Goal: Task Accomplishment & Management: Use online tool/utility

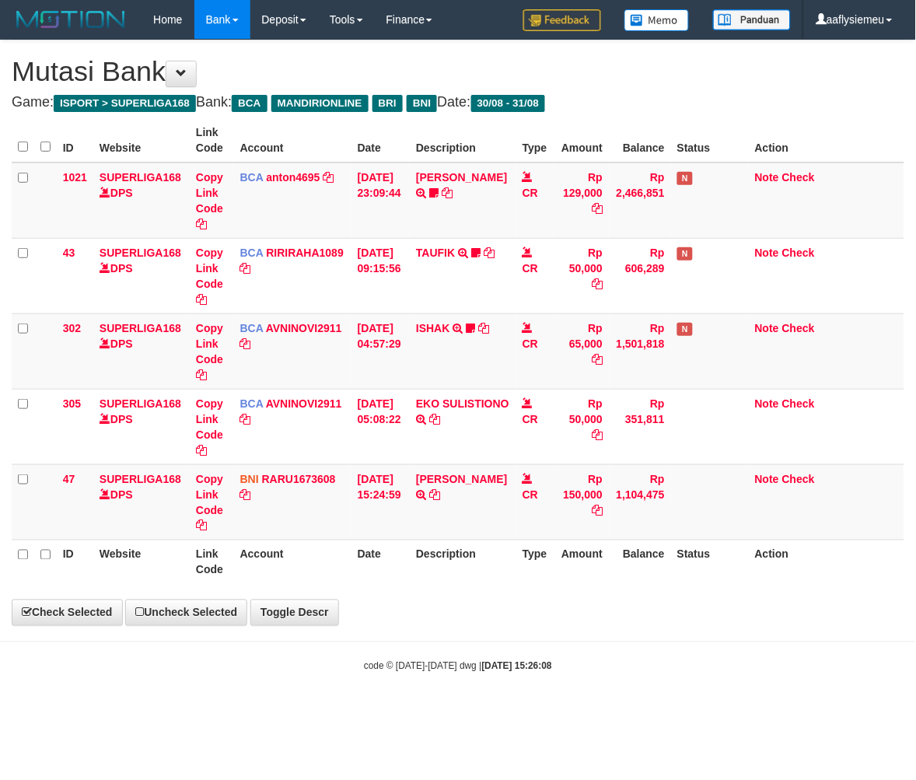
select select "***"
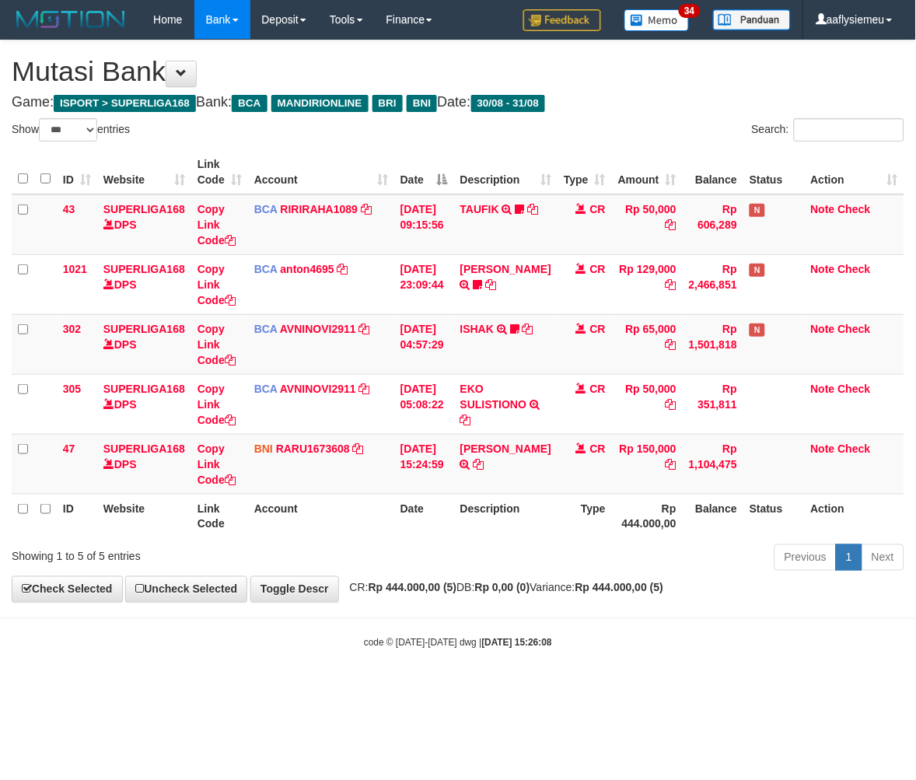
click at [446, 577] on div "**********" at bounding box center [458, 321] width 916 height 562
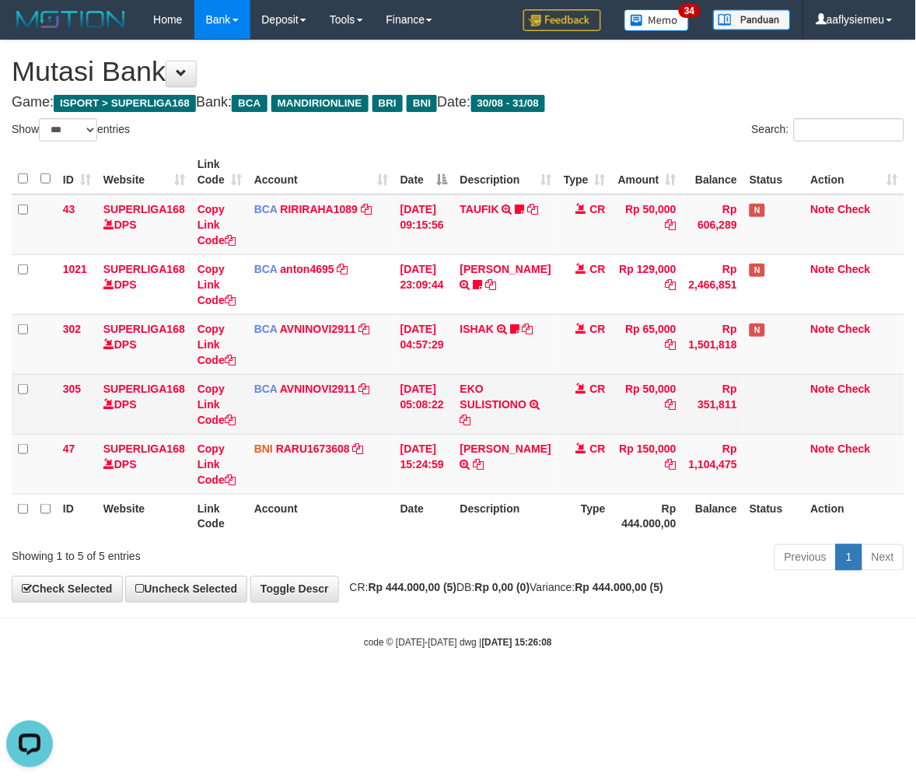
drag, startPoint x: 548, startPoint y: 488, endPoint x: 406, endPoint y: 383, distance: 176.4
click at [548, 488] on td "RIKKO ARYA ARDANI TRANSFER DARI SDR RIKKO ARYA ARDANI" at bounding box center [505, 464] width 103 height 60
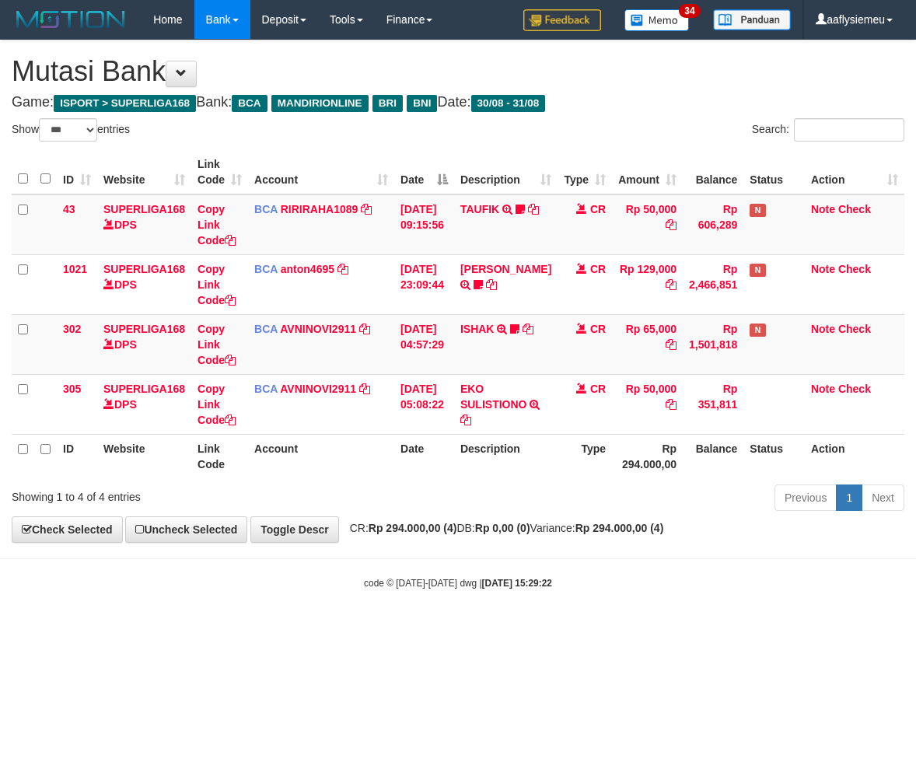
select select "***"
click at [387, 472] on th "Account" at bounding box center [321, 456] width 146 height 44
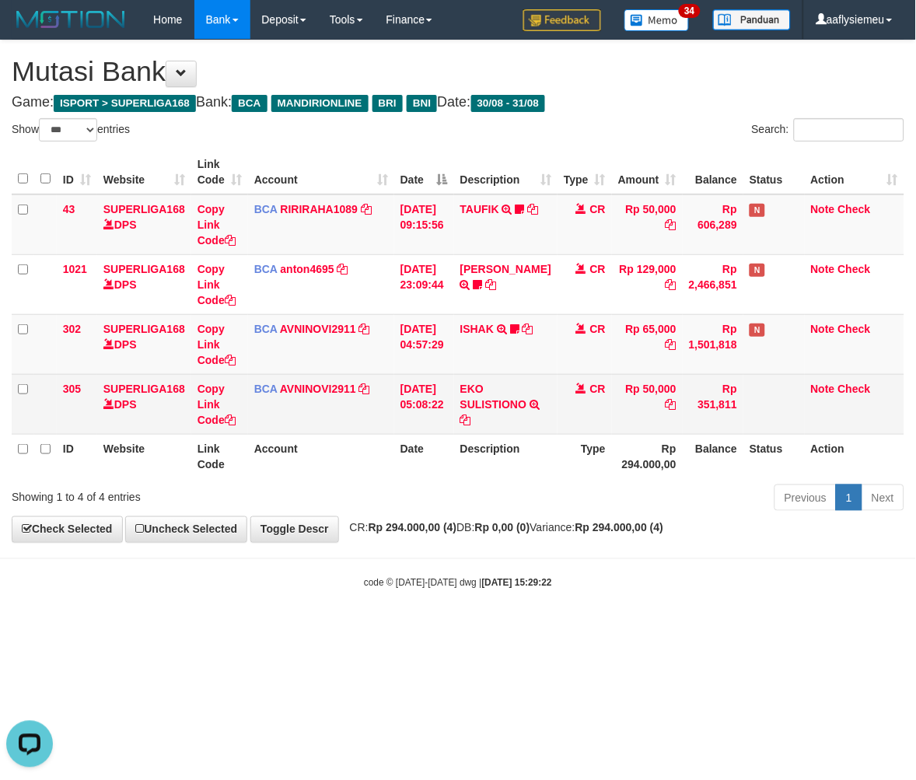
click at [529, 409] on td "EKO SULISTIONO TRSF E-BANKING CR 3108/FTSCY/WS95031 50000.00EKO SULISTIONO" at bounding box center [505, 404] width 103 height 60
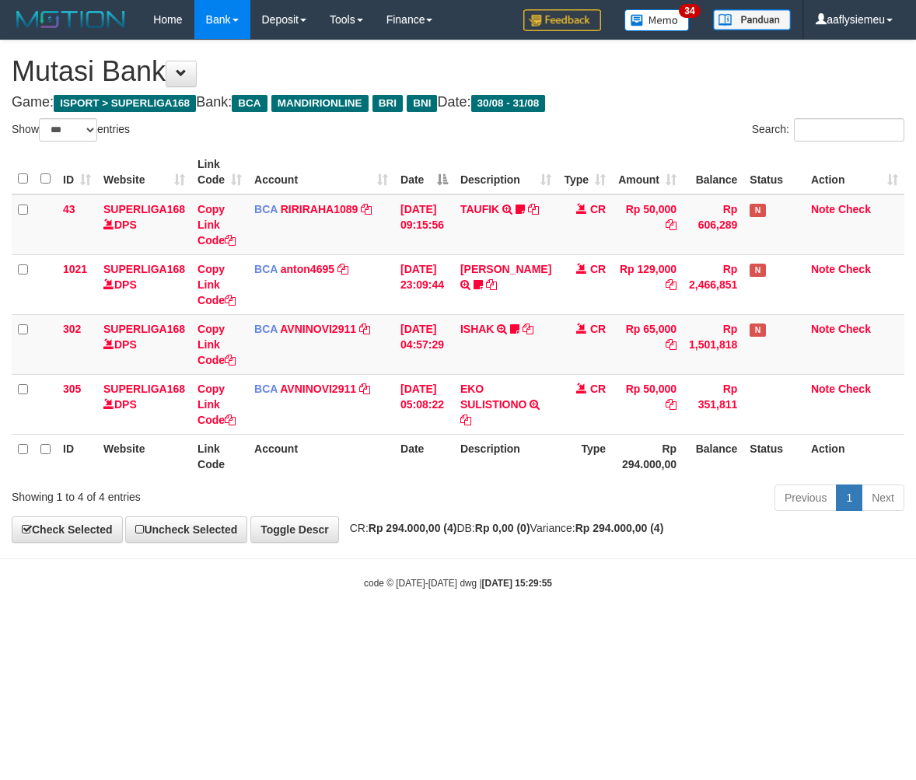
select select "***"
drag, startPoint x: 393, startPoint y: 633, endPoint x: 395, endPoint y: 670, distance: 37.4
click at [395, 629] on html "Toggle navigation Home Bank Account List Load By Website Group [ISPORT] SUPERLI…" at bounding box center [458, 314] width 916 height 629
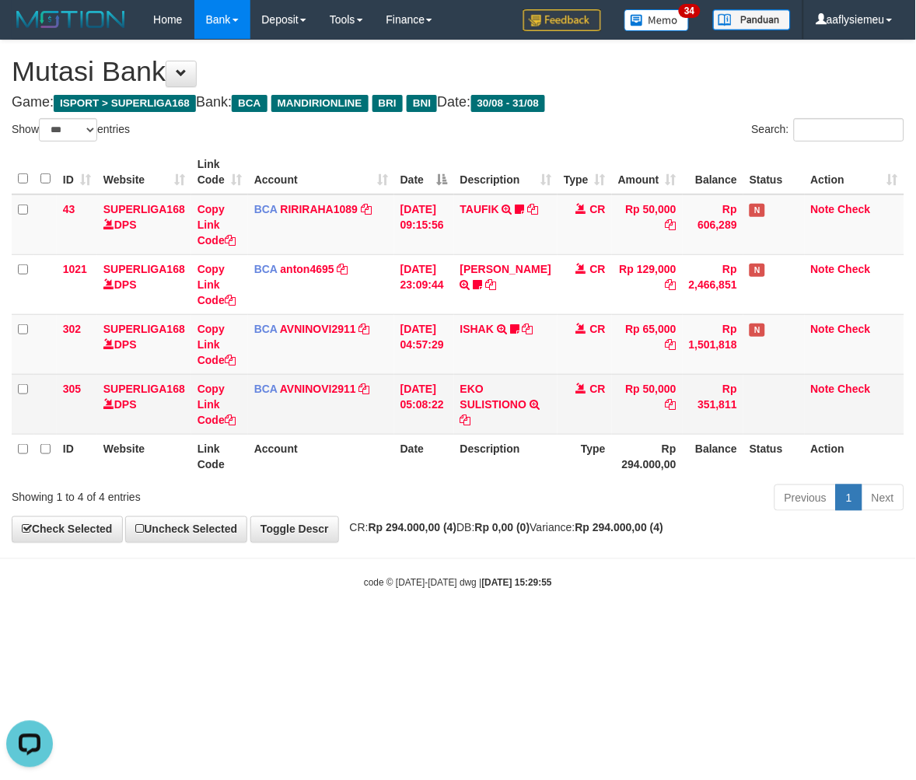
click at [415, 400] on td "31/08/2025 05:08:22" at bounding box center [424, 404] width 60 height 60
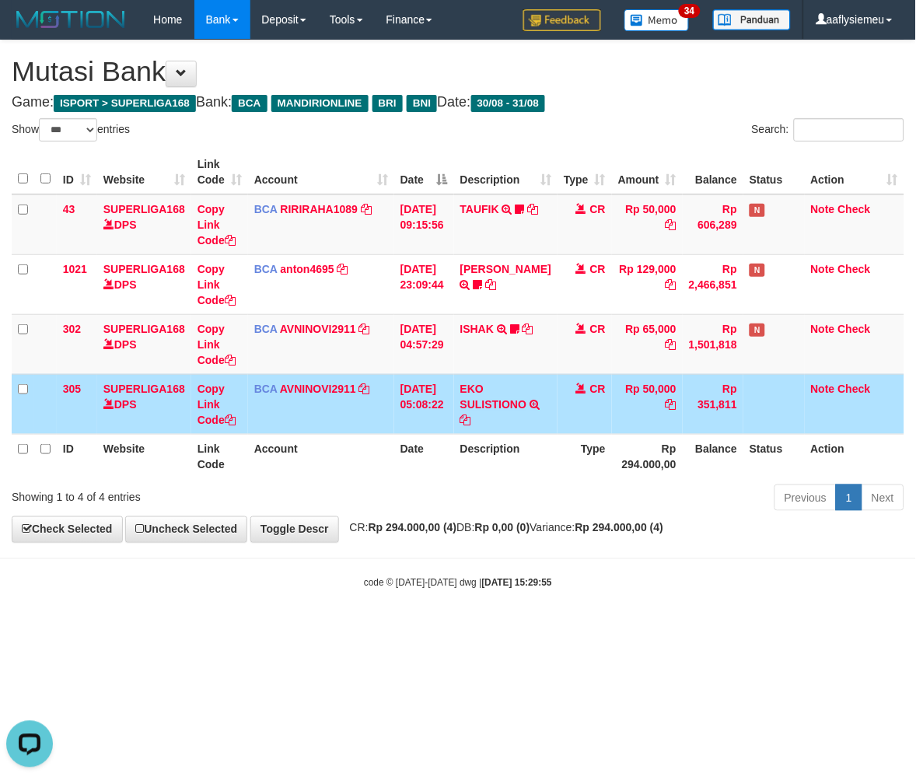
click at [415, 485] on div "Previous 1 Next" at bounding box center [649, 499] width 511 height 33
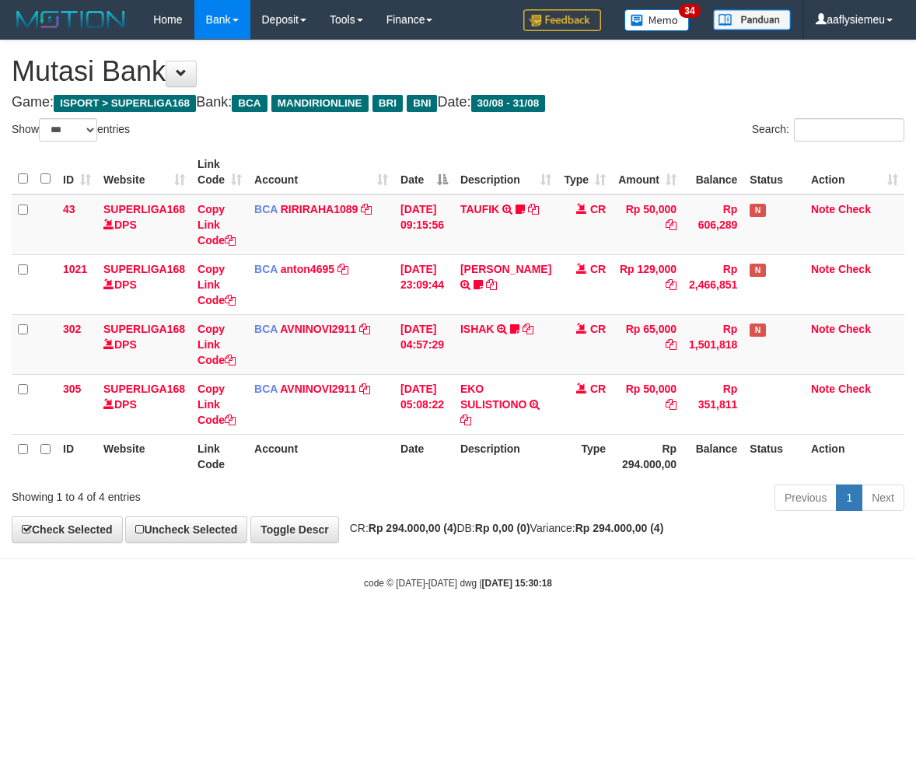
select select "***"
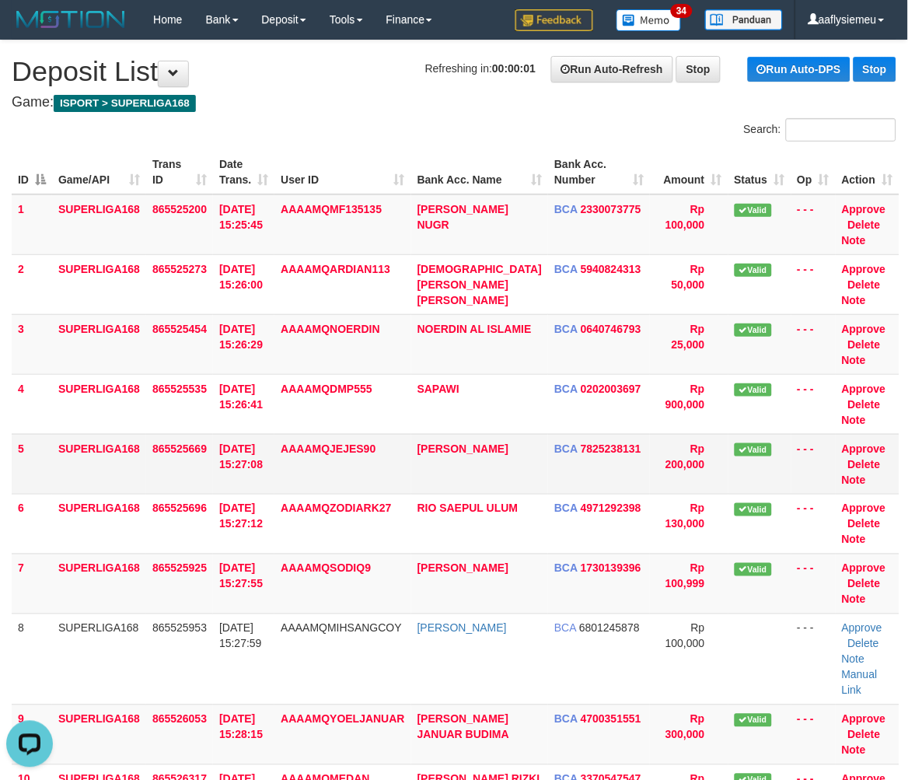
click at [184, 490] on td "865525669" at bounding box center [179, 464] width 67 height 60
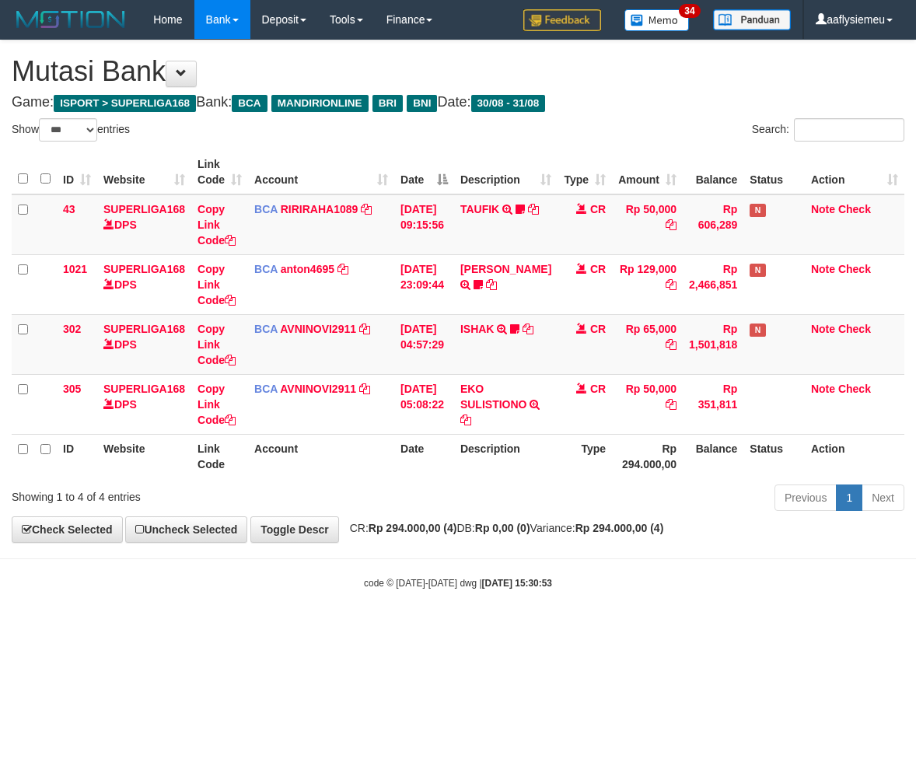
select select "***"
click at [546, 561] on body "Toggle navigation Home Bank Account List Load By Website Group [ISPORT] SUPERLI…" at bounding box center [458, 314] width 916 height 629
click at [545, 559] on hr at bounding box center [458, 558] width 916 height 1
click at [541, 555] on body "Toggle navigation Home Bank Account List Load By Website Group [ISPORT] SUPERLI…" at bounding box center [458, 314] width 916 height 629
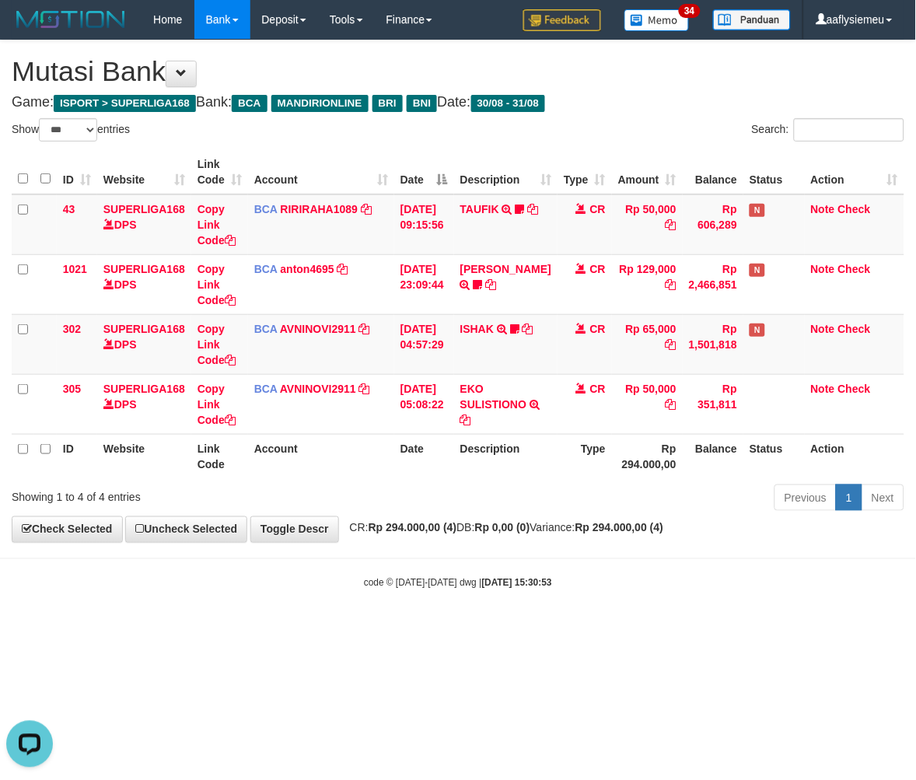
click at [541, 555] on body "Toggle navigation Home Bank Account List Load By Website Group [ISPORT] SUPERLI…" at bounding box center [458, 314] width 916 height 629
click at [726, 587] on div "code © 2012-2018 dwg | 2025/08/31 15:30:53" at bounding box center [458, 583] width 916 height 16
click at [744, 584] on div "code © 2012-2018 dwg | 2025/08/31 15:30:53" at bounding box center [458, 583] width 916 height 16
click at [558, 603] on body "Toggle navigation Home Bank Account List Load By Website Group [ISPORT] SUPERLI…" at bounding box center [458, 314] width 916 height 629
drag, startPoint x: 558, startPoint y: 604, endPoint x: 740, endPoint y: 587, distance: 182.7
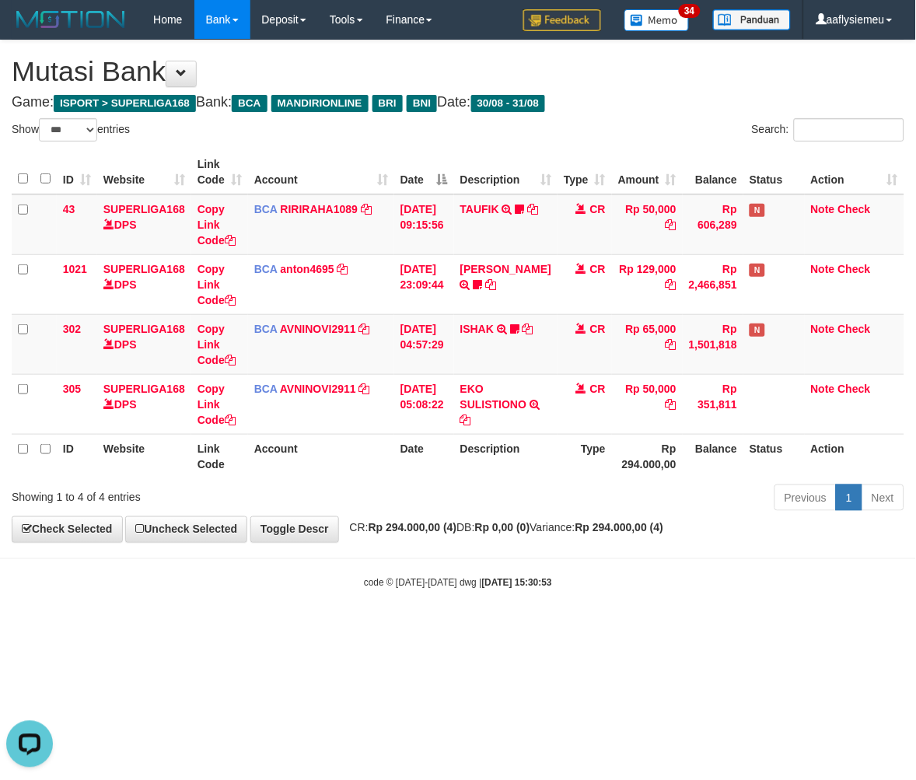
click at [569, 604] on body "Toggle navigation Home Bank Account List Load By Website Group [ISPORT] SUPERLI…" at bounding box center [458, 314] width 916 height 629
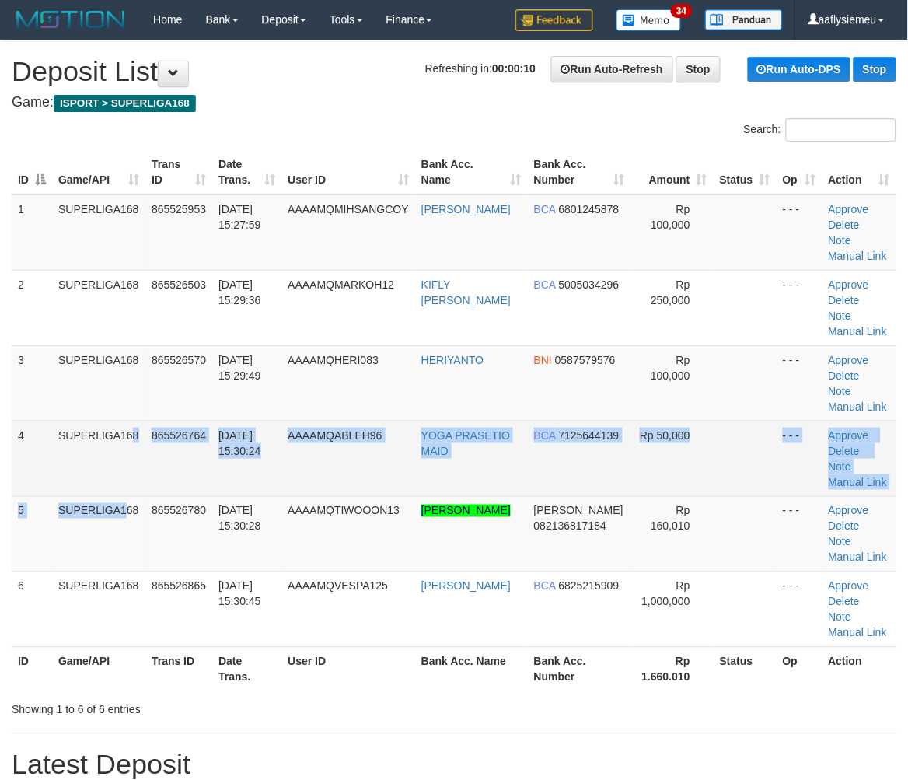
click at [96, 492] on tbody "1 SUPERLIGA168 865525953 31/08/2025 15:27:59 AAAAMQMIHSANGCOY MUHAMMAD IHSAN GU…" at bounding box center [454, 420] width 885 height 453
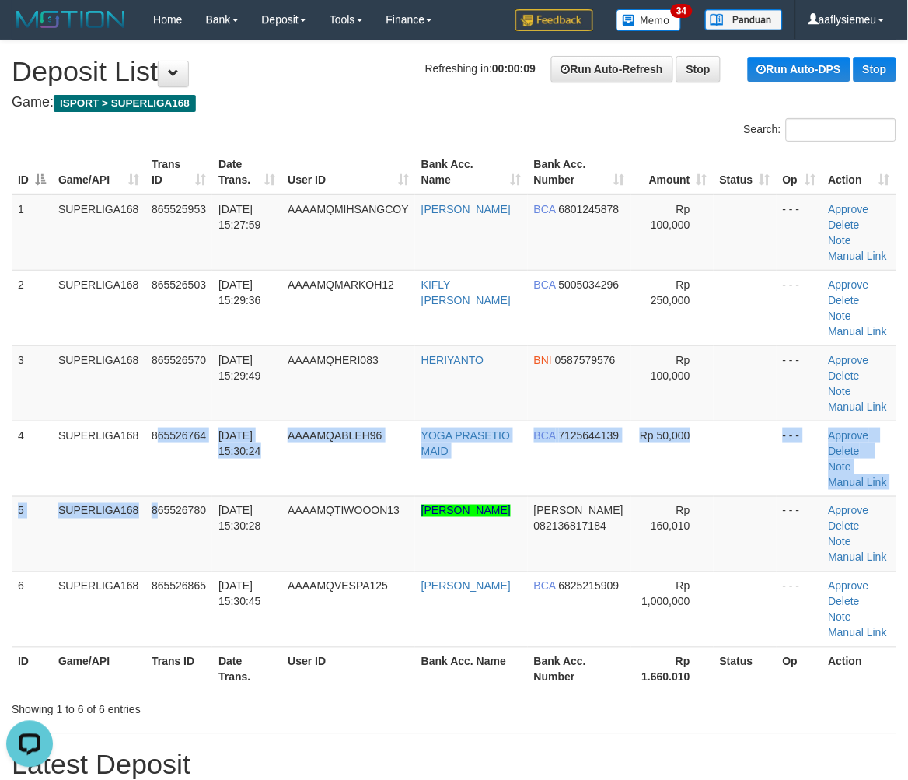
drag, startPoint x: 157, startPoint y: 494, endPoint x: 3, endPoint y: 537, distance: 159.8
click at [149, 501] on td "865526780" at bounding box center [178, 533] width 67 height 75
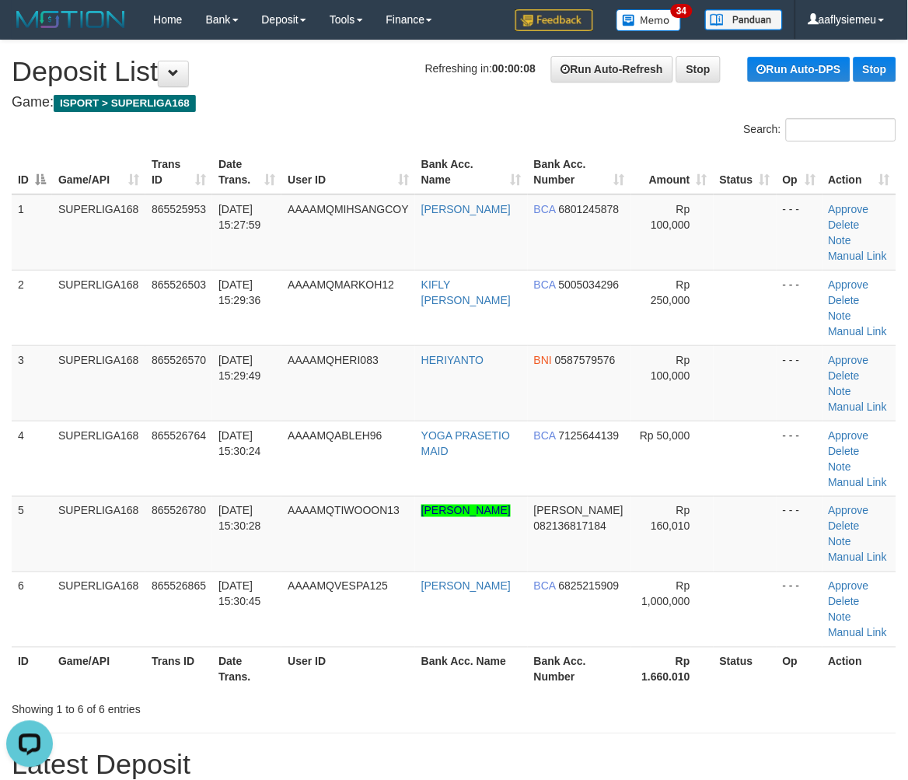
drag, startPoint x: 90, startPoint y: 507, endPoint x: 0, endPoint y: 544, distance: 97.6
click at [88, 512] on td "SUPERLIGA168" at bounding box center [98, 533] width 93 height 75
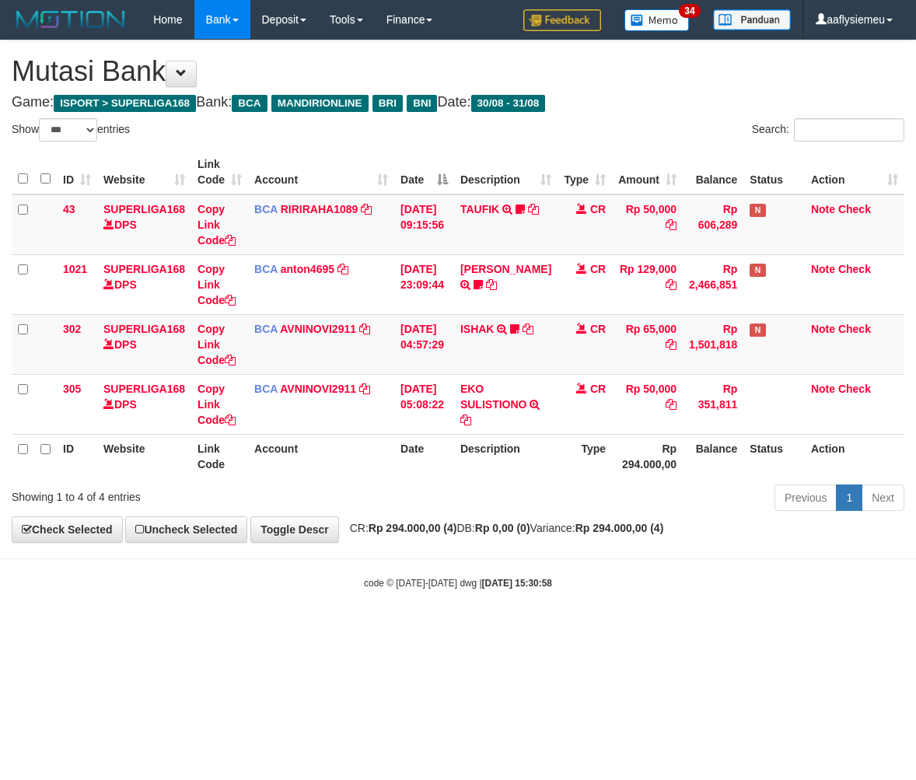
select select "***"
click at [582, 546] on body "Toggle navigation Home Bank Account List Load By Website Group [ISPORT] SUPERLI…" at bounding box center [458, 314] width 916 height 629
click at [588, 586] on div "code © [DATE]-[DATE] dwg | [DATE] 15:30:58" at bounding box center [458, 583] width 916 height 16
click at [561, 586] on div "code © [DATE]-[DATE] dwg | [DATE] 15:30:58" at bounding box center [458, 583] width 916 height 16
click at [561, 586] on div "code © 2012-2018 dwg | 2025/08/31 15:30:58" at bounding box center [458, 583] width 916 height 16
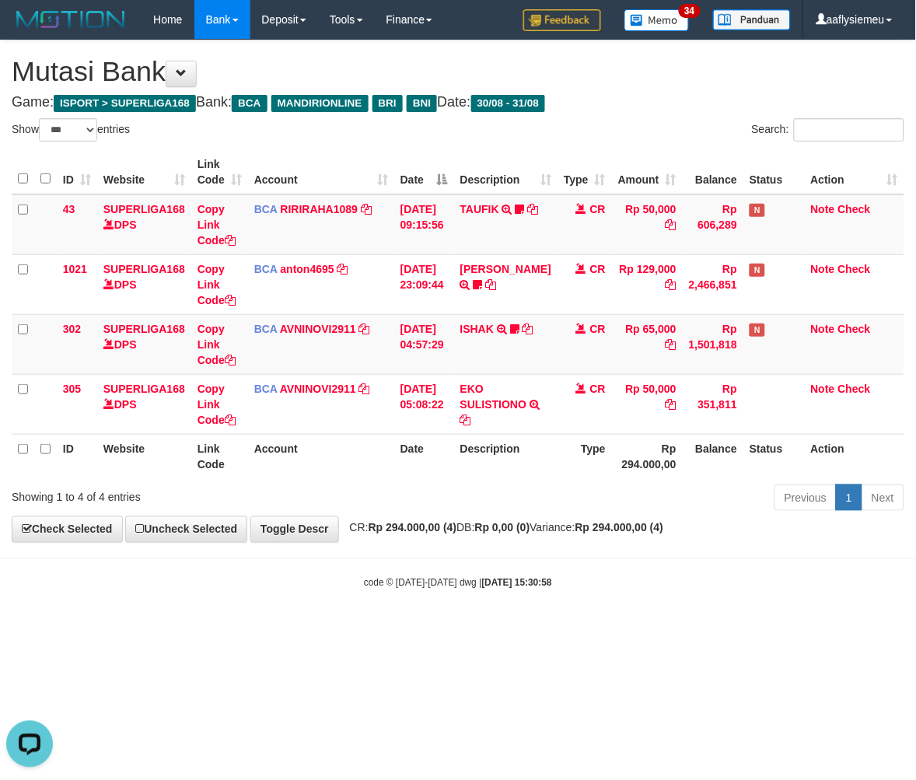
click at [552, 583] on strong "2025/08/31 15:30:58" at bounding box center [517, 583] width 70 height 11
click at [490, 572] on body "Toggle navigation Home Bank Account List Load By Website Group [ISPORT] SUPERLI…" at bounding box center [458, 314] width 916 height 629
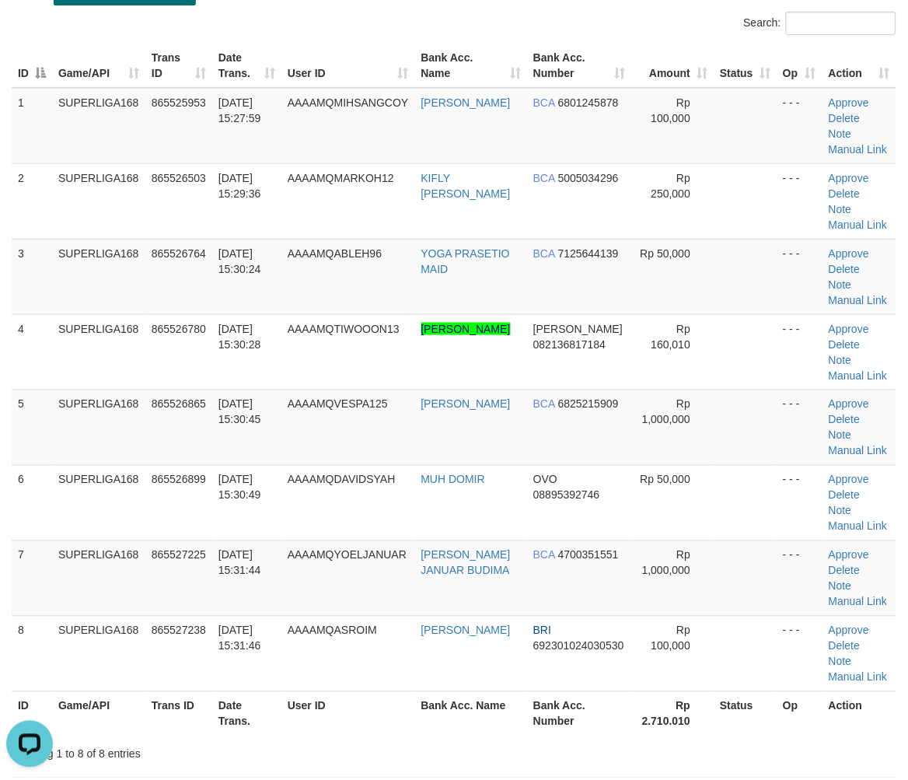
scroll to position [173, 0]
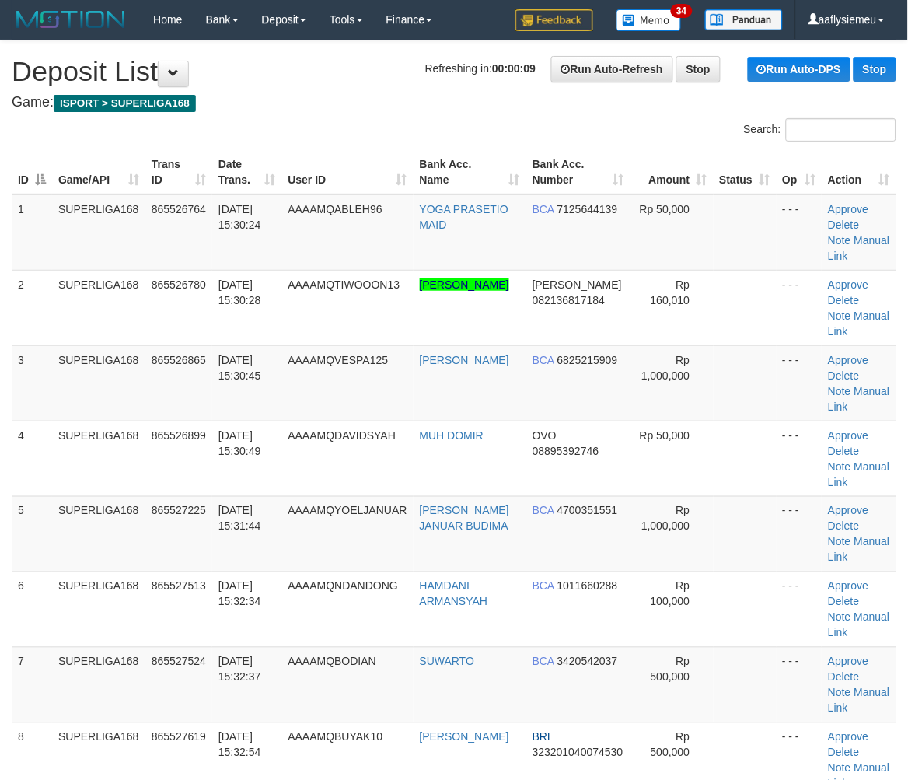
click at [3, 469] on div "ID Game/API Trans ID Date Trans. User ID Bank Acc. Name Bank Acc. Number Amount…" at bounding box center [454, 496] width 908 height 702
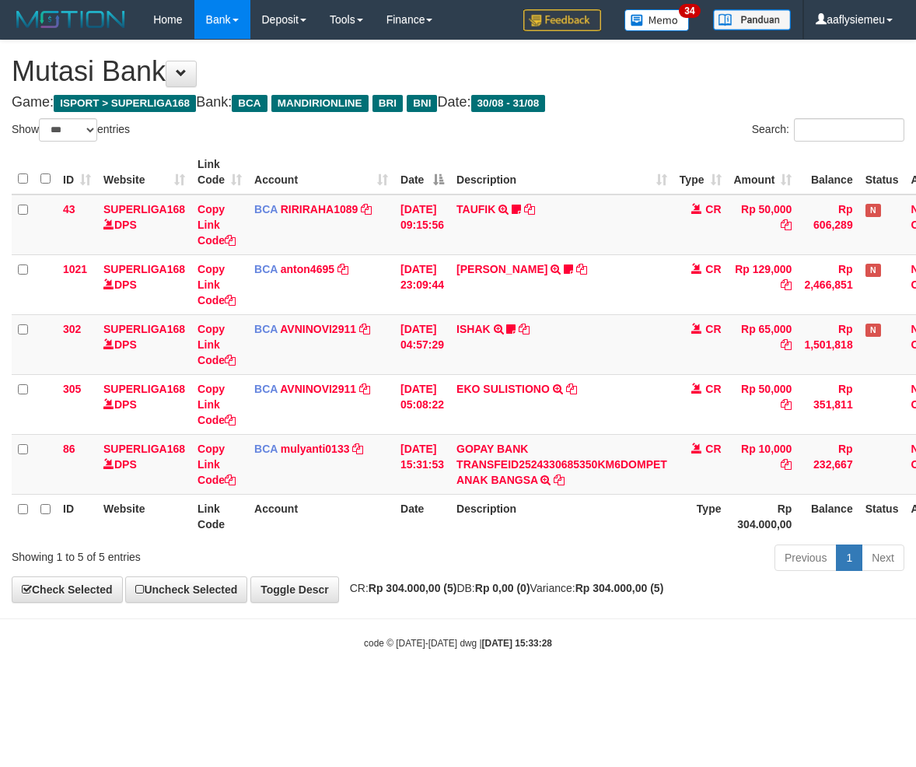
select select "***"
click at [516, 588] on strong "Rp 0,00 (0)" at bounding box center [502, 588] width 55 height 12
drag, startPoint x: 461, startPoint y: 562, endPoint x: 293, endPoint y: 597, distance: 171.8
click at [453, 571] on div "Previous 1 Next" at bounding box center [649, 559] width 511 height 33
click at [411, 523] on th "Date" at bounding box center [422, 516] width 56 height 44
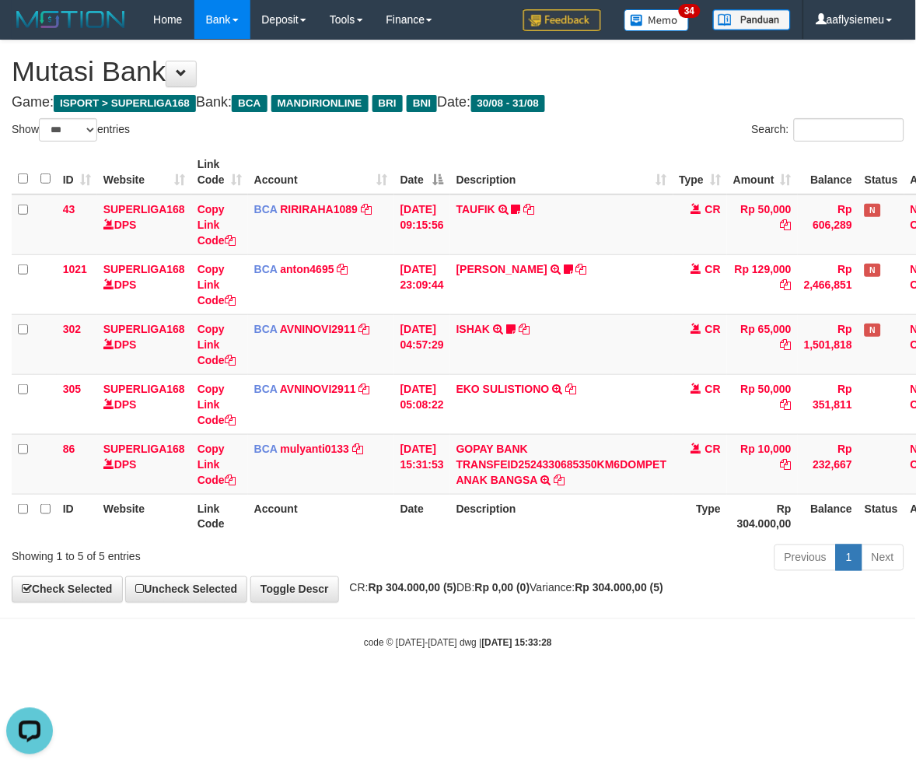
click at [320, 549] on div "Showing 1 to 5 of 5 entries" at bounding box center [191, 554] width 359 height 22
drag, startPoint x: 424, startPoint y: 546, endPoint x: 907, endPoint y: 481, distance: 487.4
click at [429, 545] on div "Previous 1 Next" at bounding box center [649, 559] width 511 height 33
click at [224, 573] on div "Showing 1 to 5 of 5 entries Previous 1 Next" at bounding box center [458, 559] width 916 height 33
click at [329, 577] on link "Toggle Descr" at bounding box center [294, 589] width 89 height 26
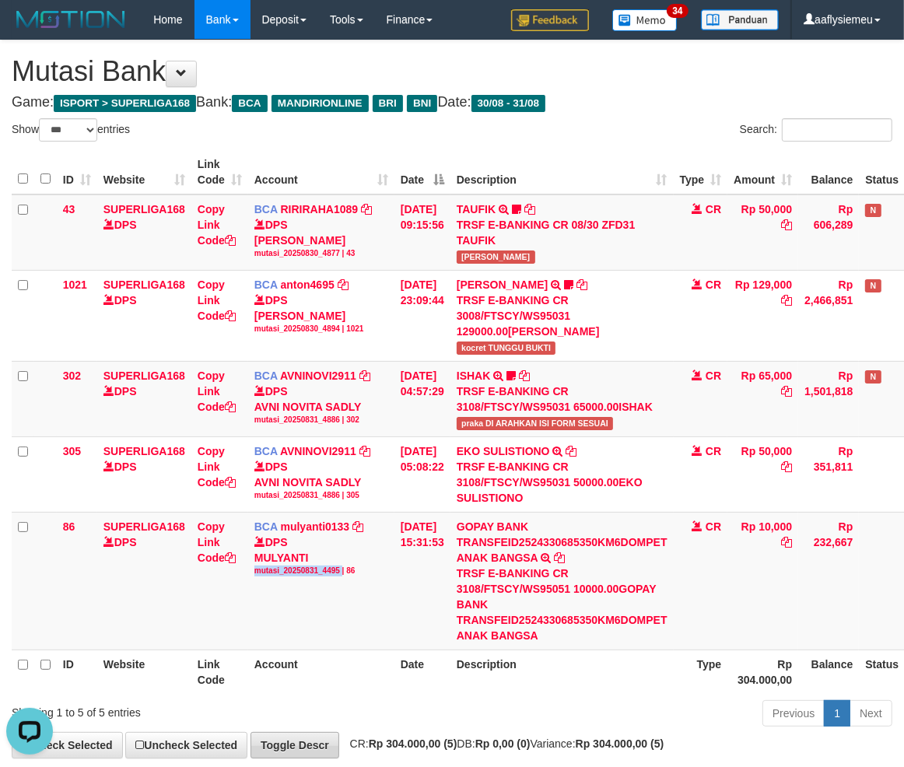
click at [329, 577] on td "BCA mulyanti0133 DPS MULYANTI mutasi_20250831_4495 | 86 mutasi_20250831_4495 | …" at bounding box center [321, 581] width 146 height 138
click at [358, 523] on icon at bounding box center [357, 526] width 11 height 11
copy div "mutasi_20250831_4495"
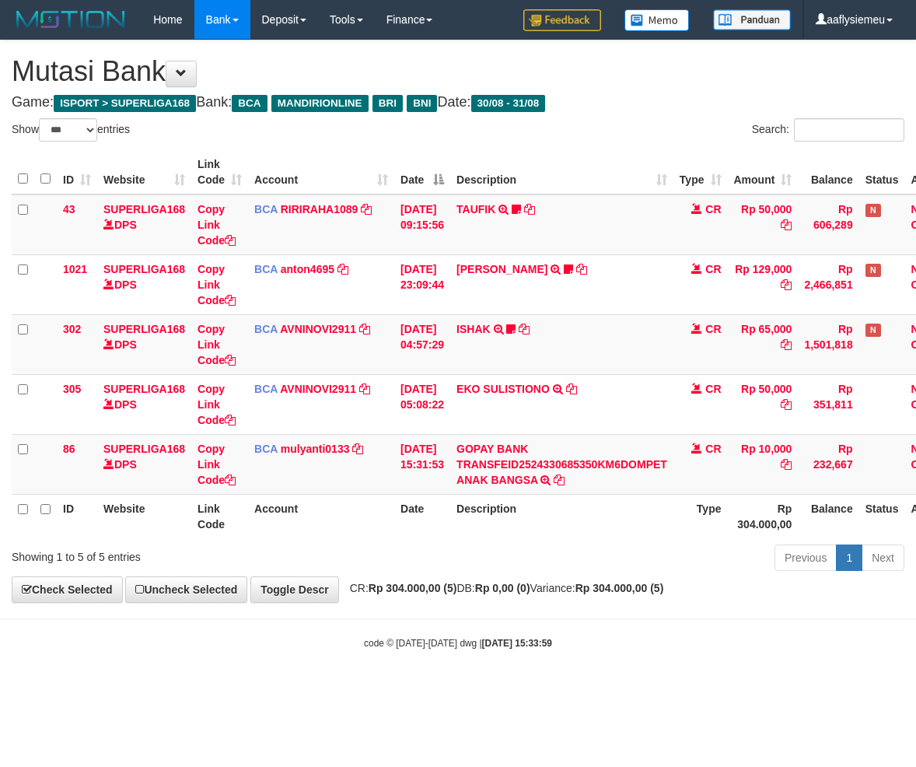
select select "***"
drag, startPoint x: 517, startPoint y: 529, endPoint x: 725, endPoint y: 516, distance: 208.0
click at [520, 529] on th "Description" at bounding box center [561, 516] width 223 height 44
click at [475, 509] on th "Description" at bounding box center [561, 516] width 223 height 44
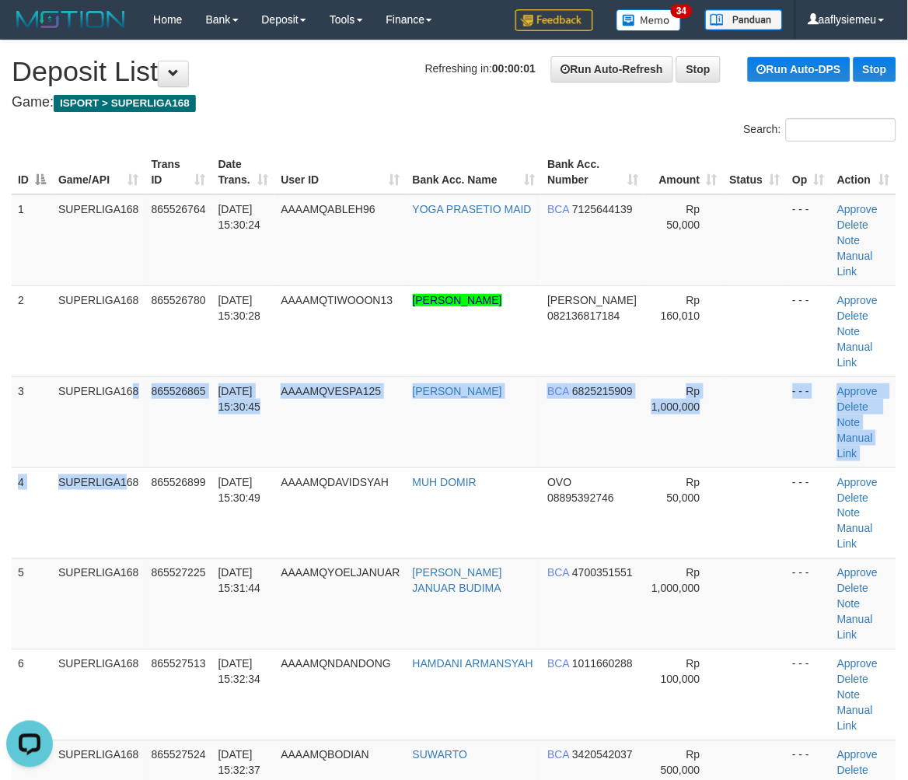
drag, startPoint x: 94, startPoint y: 418, endPoint x: 2, endPoint y: 462, distance: 101.6
click at [89, 467] on td "SUPERLIGA168" at bounding box center [98, 512] width 93 height 91
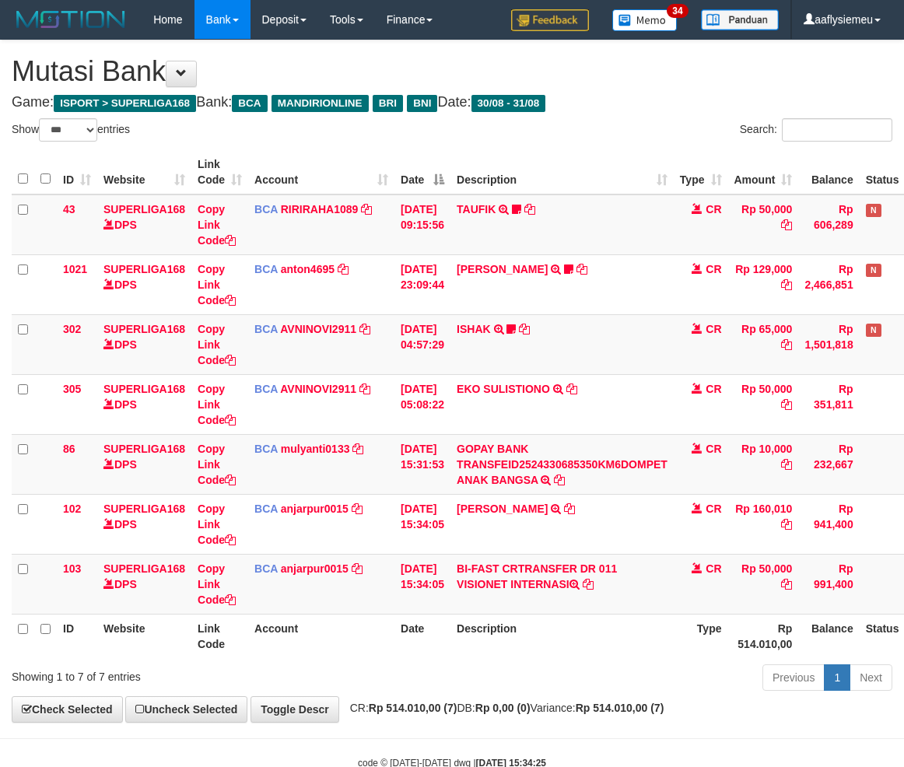
select select "***"
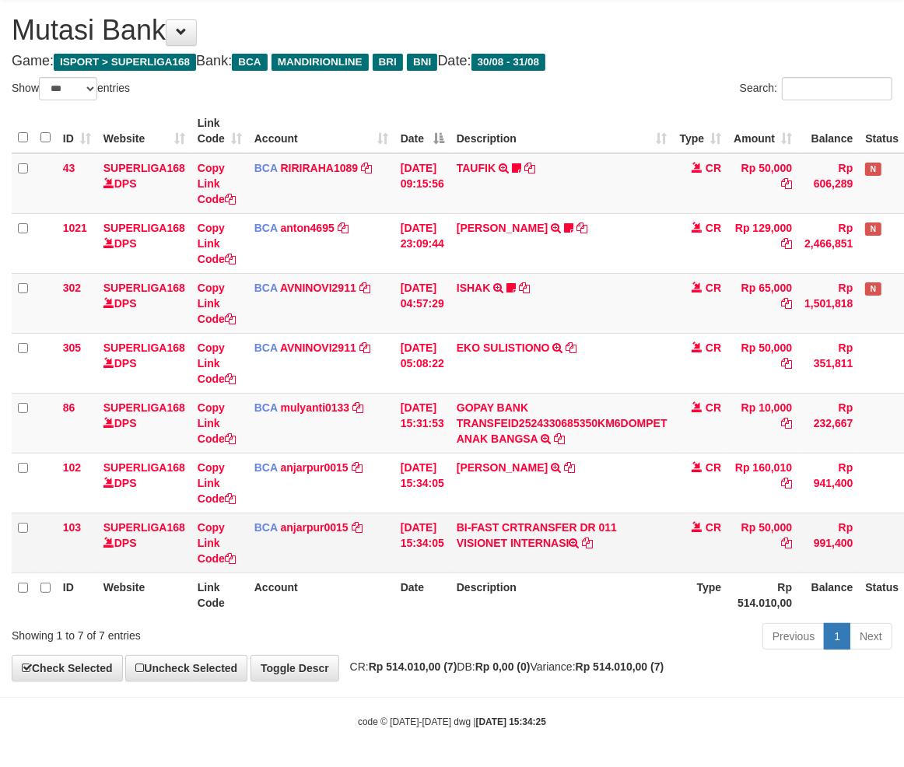
scroll to position [42, 0]
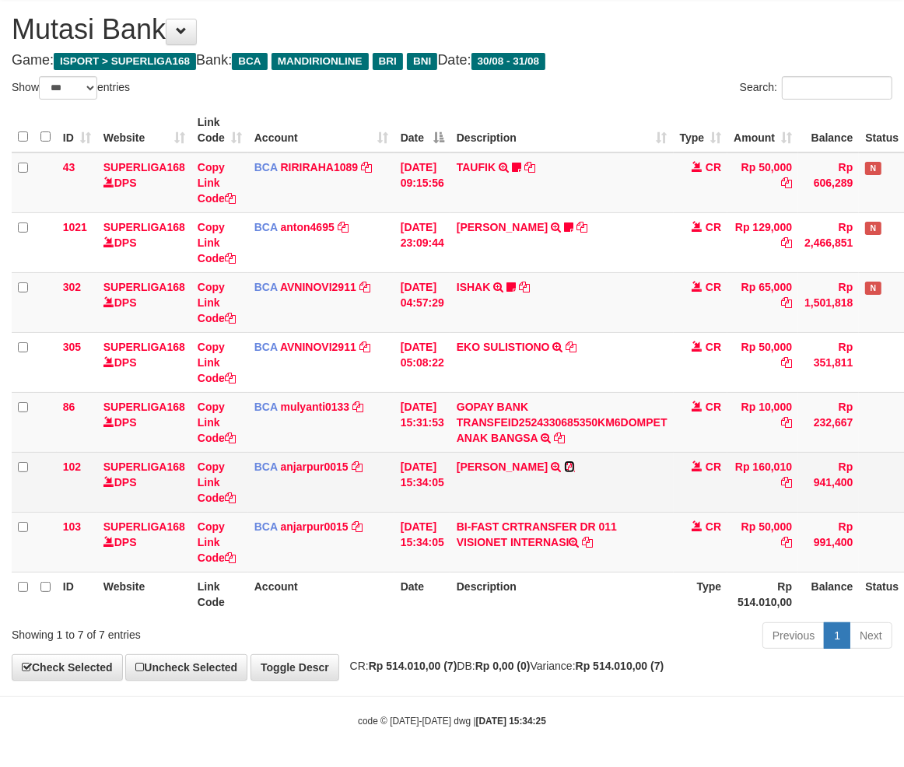
click at [564, 462] on icon at bounding box center [569, 466] width 11 height 11
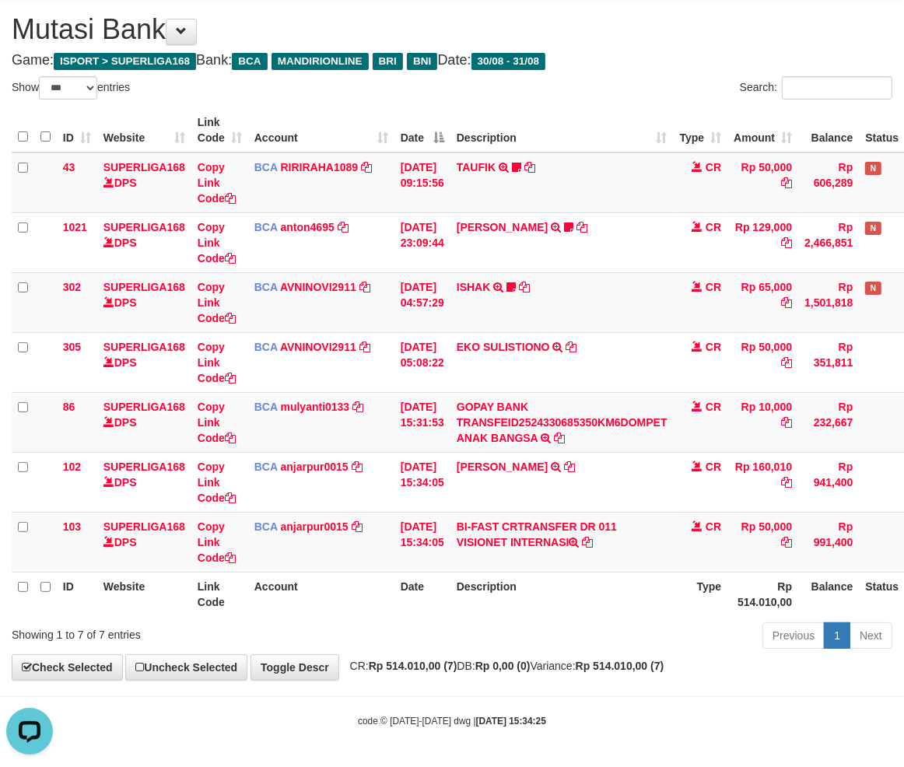
scroll to position [0, 0]
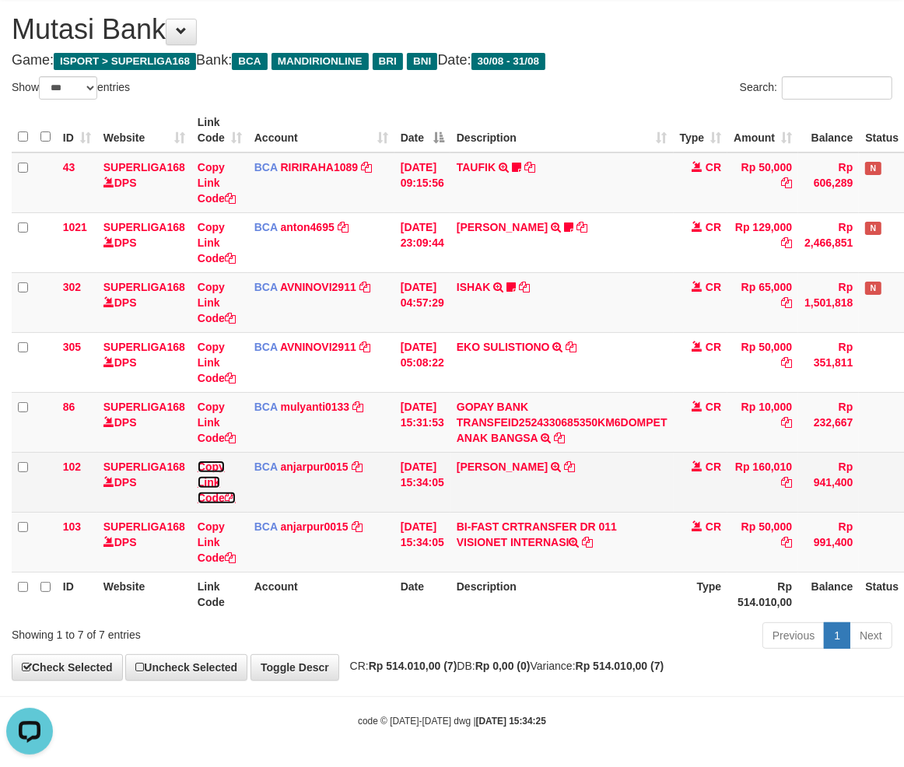
drag, startPoint x: 215, startPoint y: 495, endPoint x: 228, endPoint y: 495, distance: 13.2
click at [215, 495] on link "Copy Link Code" at bounding box center [217, 482] width 38 height 44
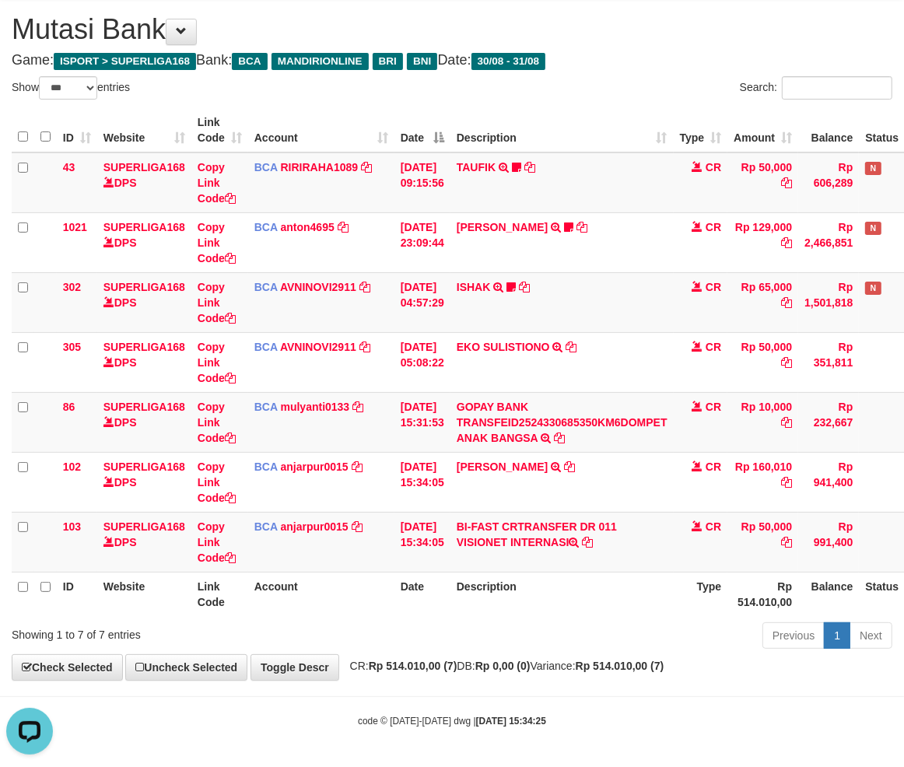
scroll to position [231, 0]
click at [667, 686] on body "Toggle navigation Home Bank Account List Load By Website Group [ISPORT] SUPERLI…" at bounding box center [452, 362] width 904 height 809
drag, startPoint x: 780, startPoint y: 565, endPoint x: 914, endPoint y: 545, distance: 135.3
click at [782, 565] on td "Rp 50,000" at bounding box center [762, 542] width 71 height 60
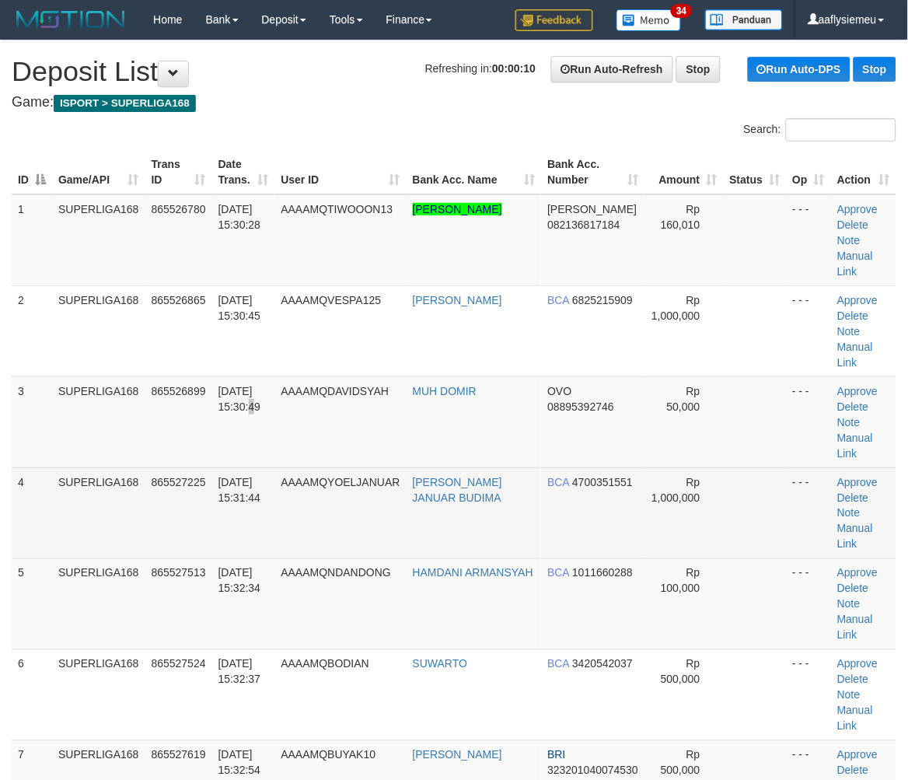
drag, startPoint x: 236, startPoint y: 403, endPoint x: 268, endPoint y: 424, distance: 38.2
click at [236, 403] on td "[DATE] 15:30:49" at bounding box center [243, 421] width 63 height 91
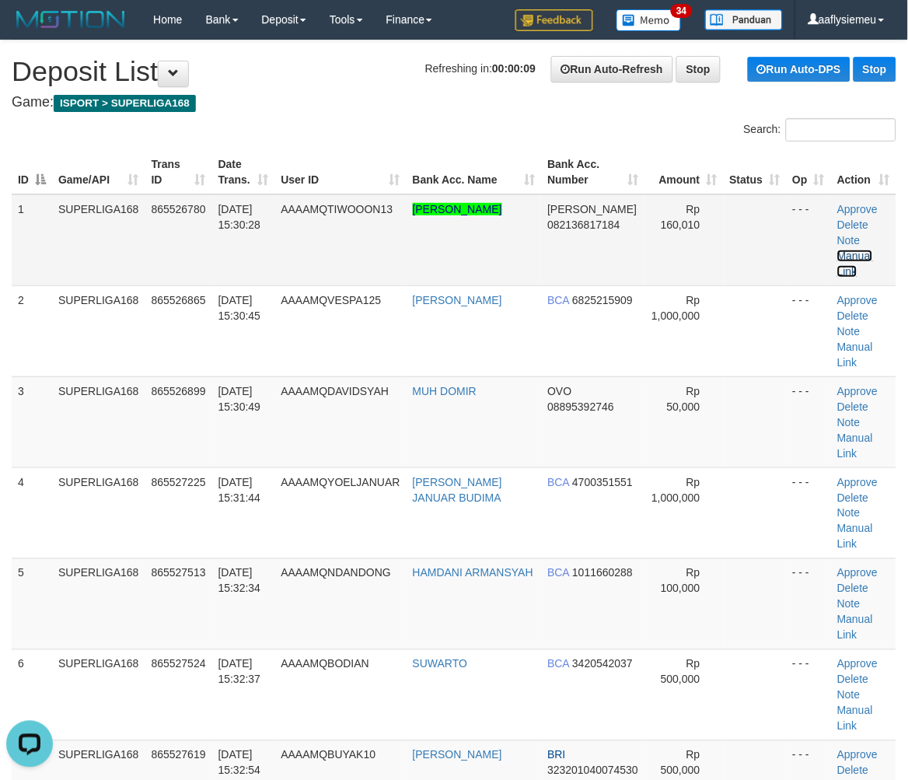
click at [866, 250] on link "Manual Link" at bounding box center [856, 264] width 36 height 28
drag, startPoint x: 142, startPoint y: 655, endPoint x: 11, endPoint y: 555, distance: 165.4
click at [135, 640] on tbody "1 SUPERLIGA168 865526780 31/08/2025 15:30:28 AAAAMQTIWOOON13 AHMAD DICKI DARMAW…" at bounding box center [454, 695] width 885 height 1002
click at [858, 250] on link "Manual Link" at bounding box center [856, 264] width 36 height 28
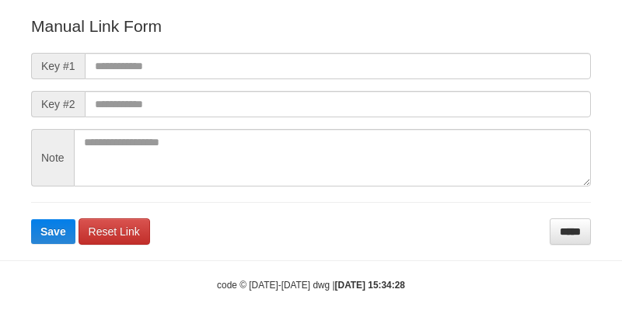
scroll to position [188, 0]
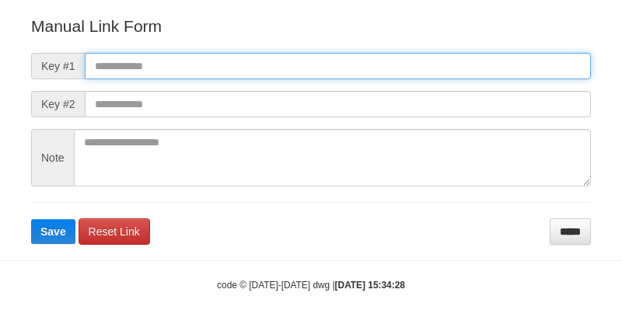
click at [107, 63] on input "text" at bounding box center [338, 66] width 506 height 26
paste input "**********"
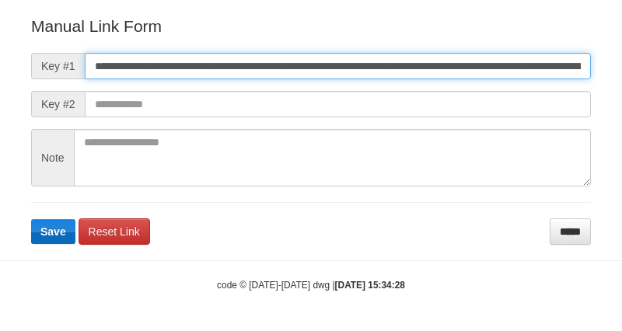
scroll to position [0, 1070]
type input "**********"
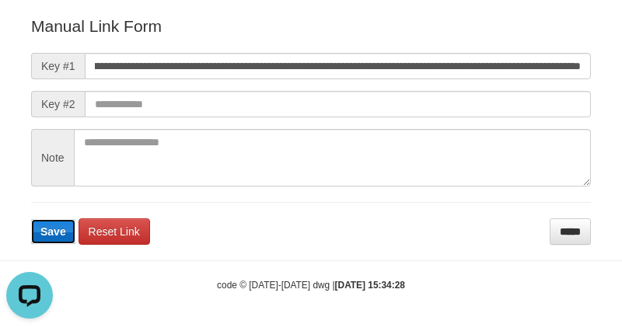
scroll to position [0, 0]
click at [49, 227] on span "Save" at bounding box center [53, 232] width 26 height 12
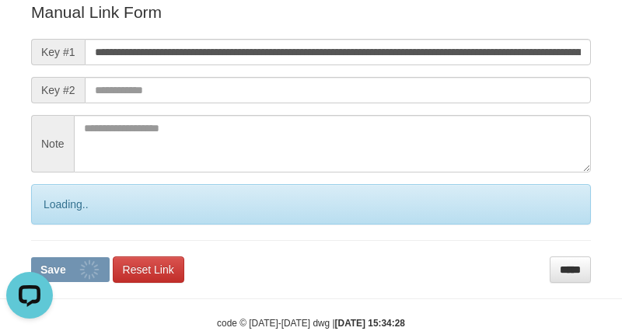
click at [49, 225] on div "Loading.." at bounding box center [311, 204] width 560 height 40
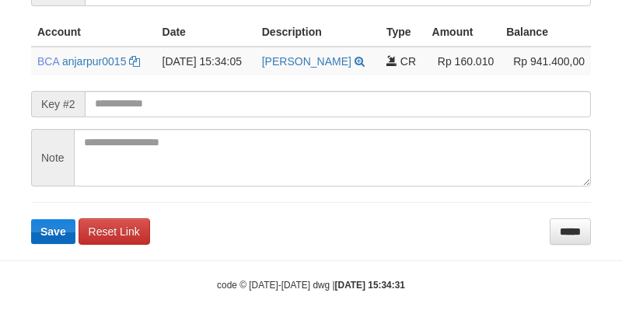
scroll to position [389, 0]
click at [65, 226] on button "Save" at bounding box center [53, 231] width 44 height 25
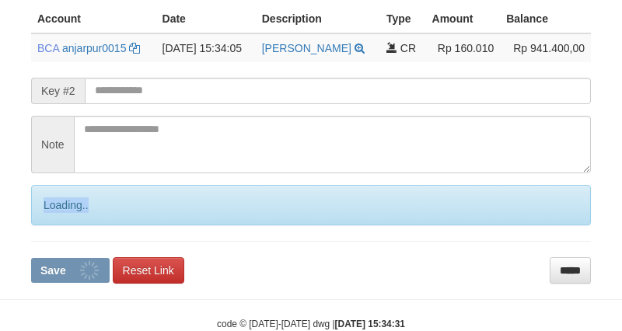
click at [65, 226] on div "Loading.." at bounding box center [311, 205] width 560 height 40
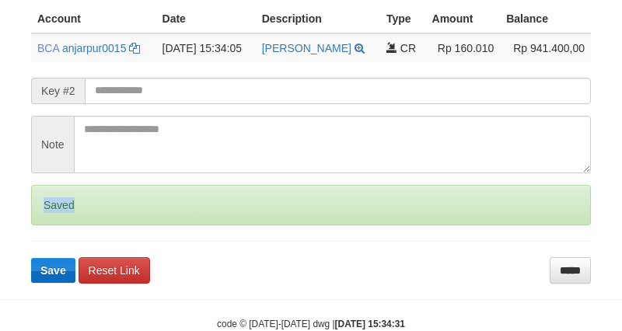
click at [65, 226] on div "Saved" at bounding box center [311, 205] width 560 height 40
click at [64, 226] on div "Saved" at bounding box center [311, 205] width 560 height 40
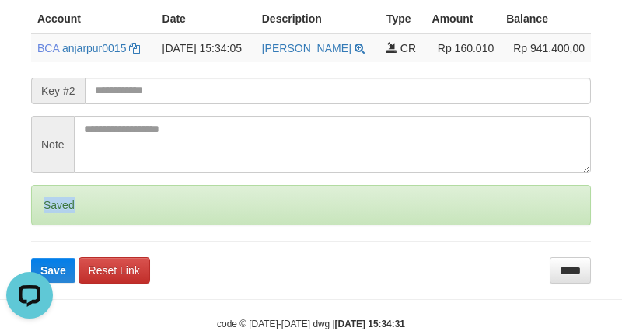
scroll to position [0, 0]
click at [63, 226] on div "Saved" at bounding box center [311, 205] width 560 height 40
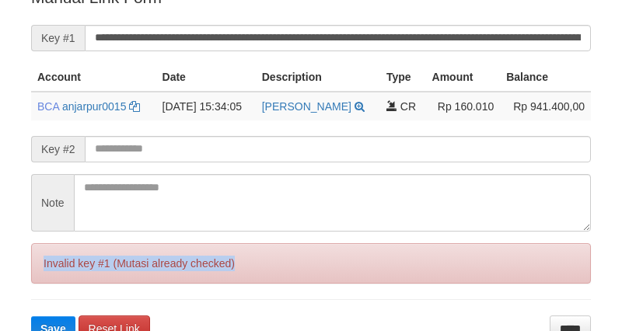
click at [49, 284] on div "Invalid key #1 (Mutasi already checked)" at bounding box center [311, 263] width 560 height 40
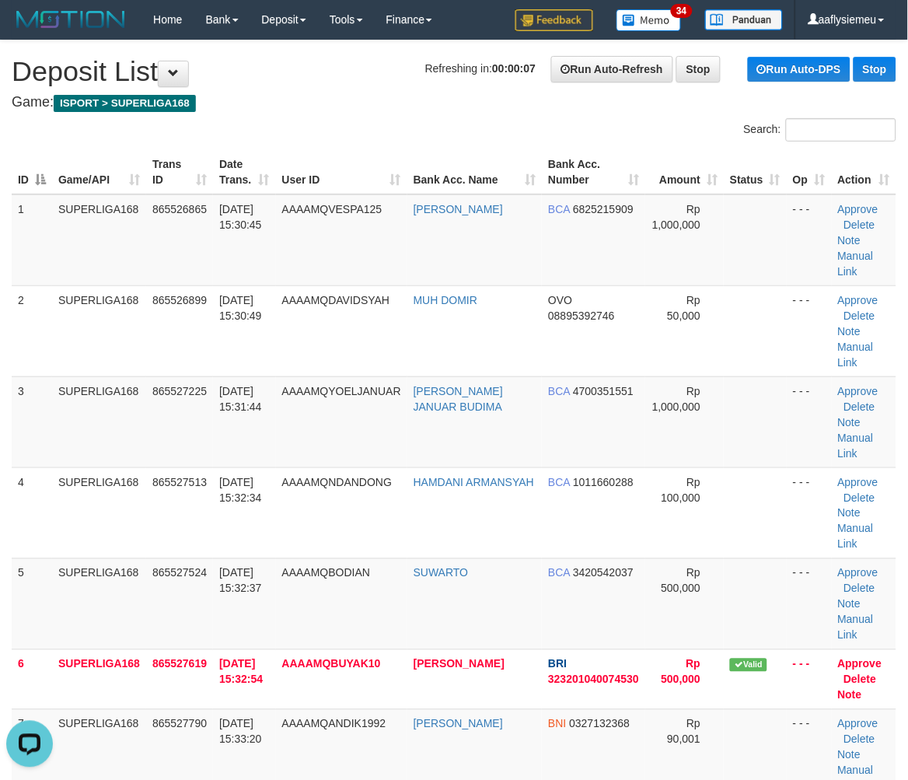
drag, startPoint x: 261, startPoint y: 432, endPoint x: 2, endPoint y: 512, distance: 271.1
click at [246, 476] on span "31/08/2025 15:32:34" at bounding box center [240, 490] width 43 height 28
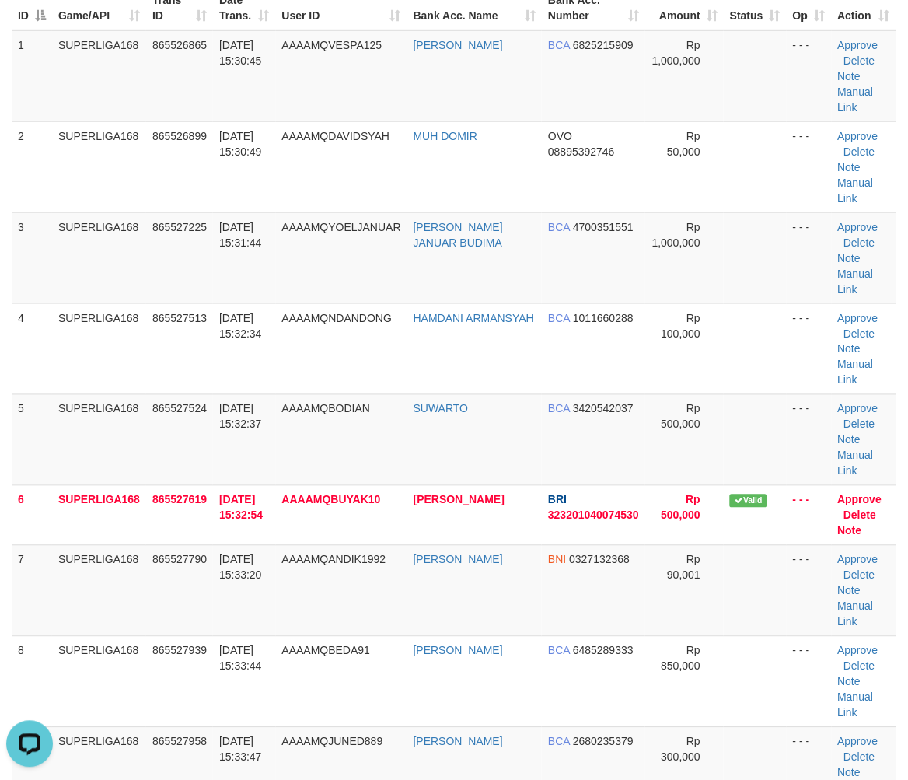
scroll to position [259, 0]
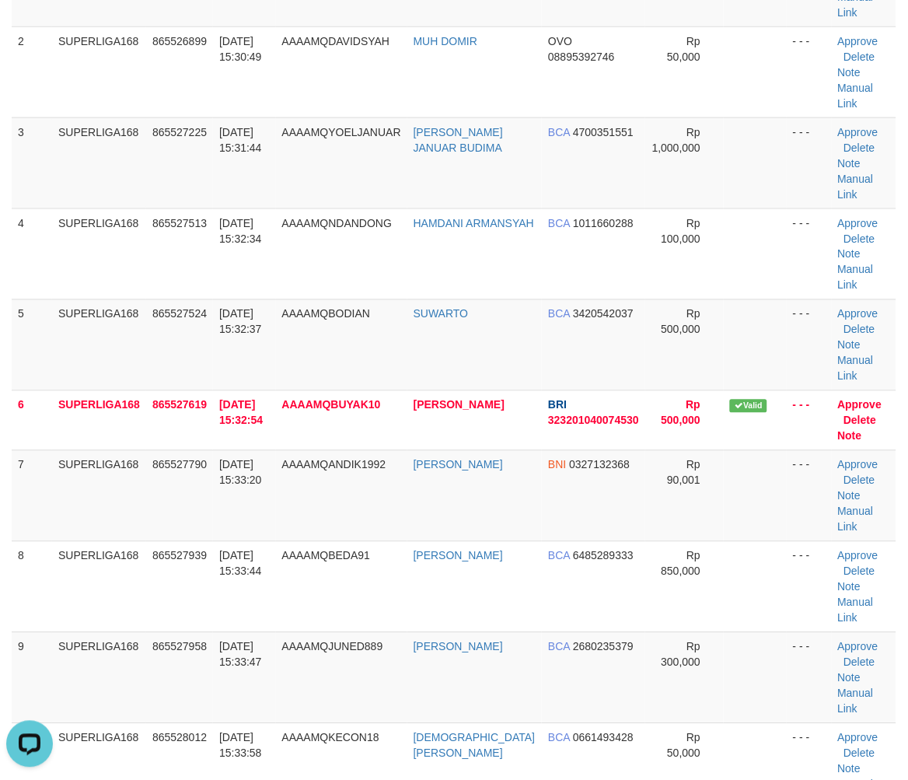
drag, startPoint x: 162, startPoint y: 408, endPoint x: 9, endPoint y: 467, distance: 164.2
click at [159, 450] on td "865527790" at bounding box center [179, 495] width 67 height 91
drag, startPoint x: 278, startPoint y: 367, endPoint x: 0, endPoint y: 486, distance: 302.1
click at [273, 372] on tbody "1 SUPERLIGA168 865526865 31/08/2025 15:30:45 AAAAMQVESPA125 ADENANDRA SULISTIY …" at bounding box center [454, 375] width 885 height 880
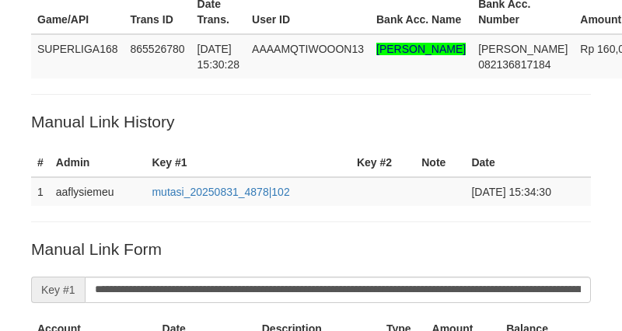
scroll to position [71, 0]
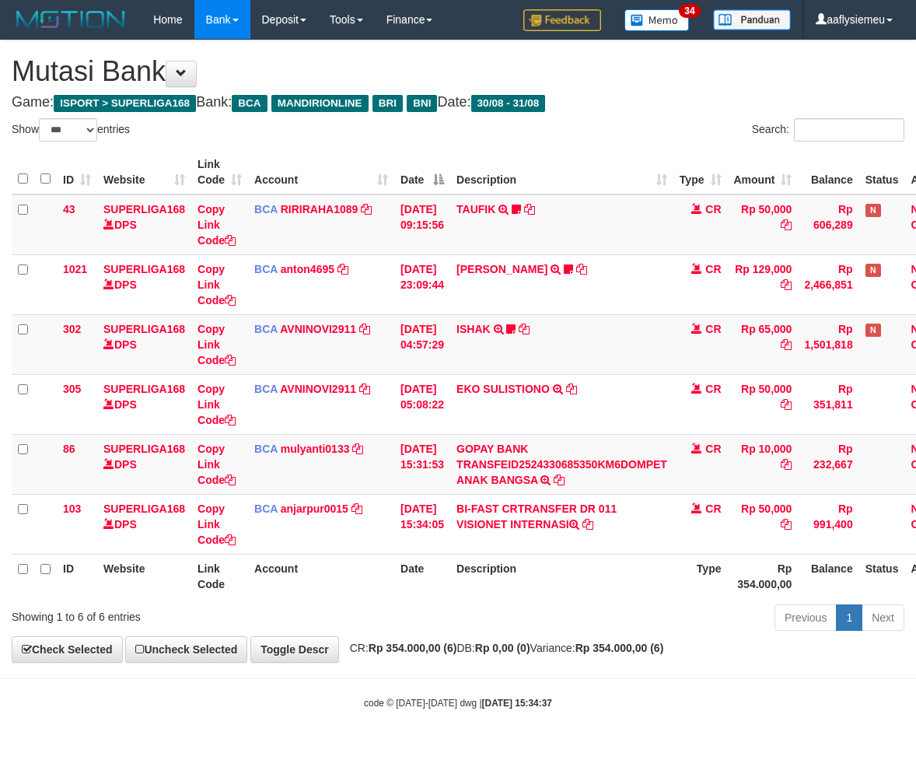
select select "***"
click at [576, 570] on th "Description" at bounding box center [561, 576] width 223 height 44
click at [593, 592] on th "Description" at bounding box center [561, 576] width 223 height 44
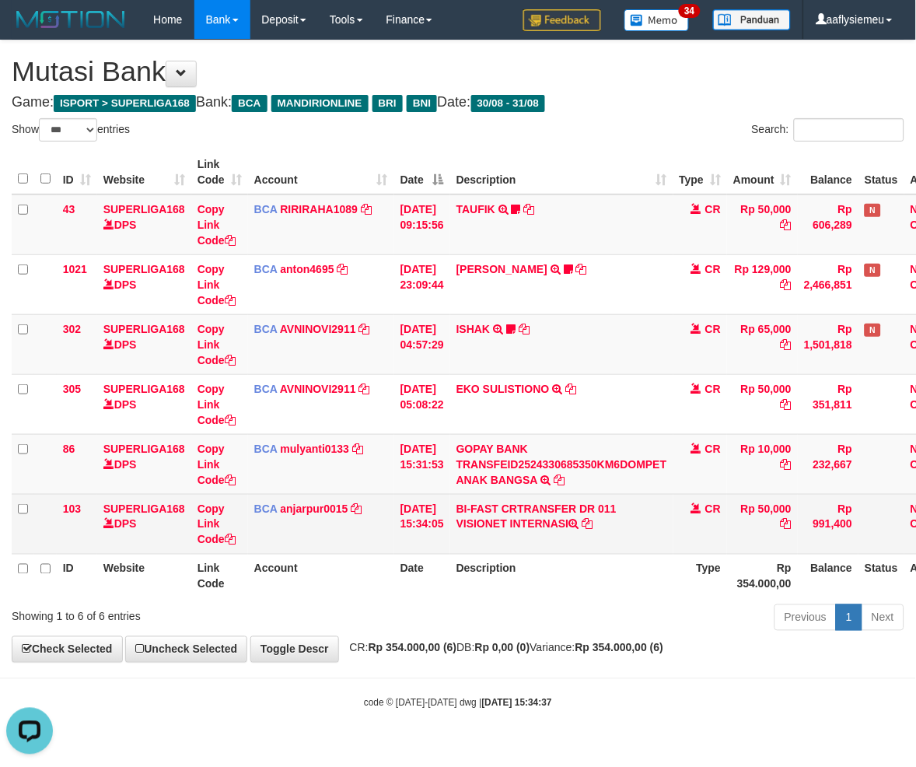
click at [724, 546] on td "CR" at bounding box center [701, 524] width 54 height 60
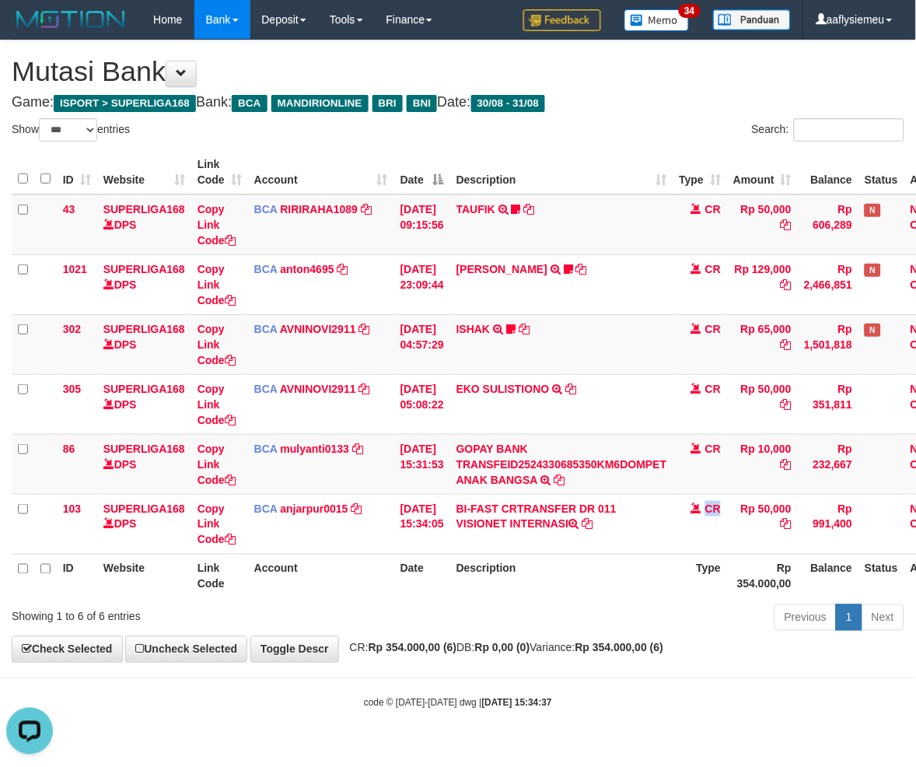
click at [652, 568] on th "Description" at bounding box center [561, 576] width 223 height 44
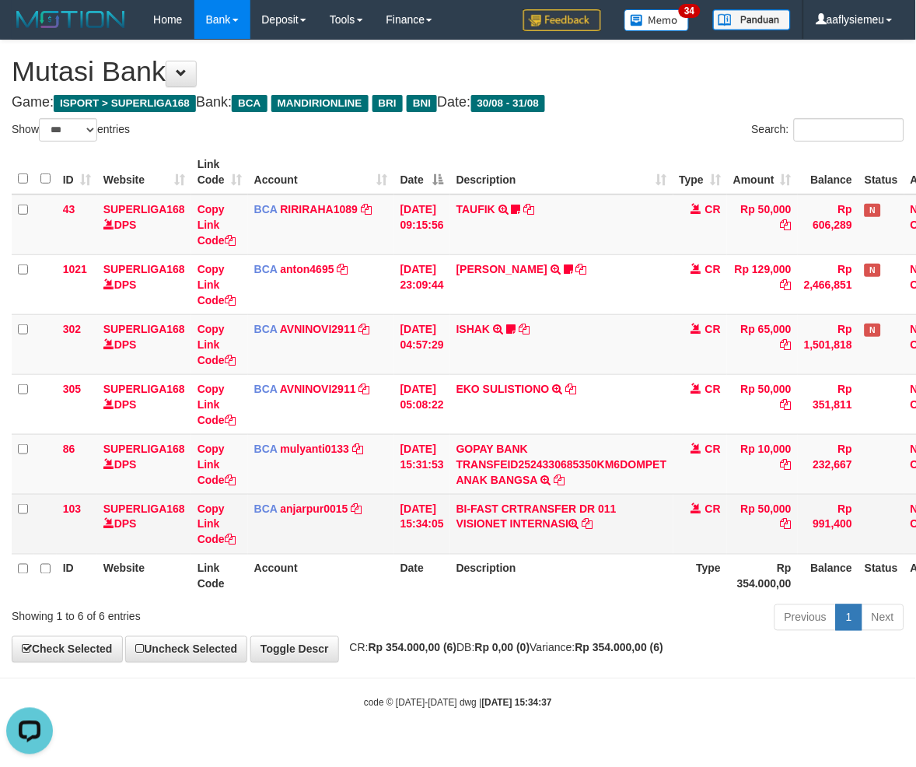
drag, startPoint x: 702, startPoint y: 527, endPoint x: 872, endPoint y: 491, distance: 174.0
click at [702, 527] on td "CR" at bounding box center [701, 524] width 54 height 60
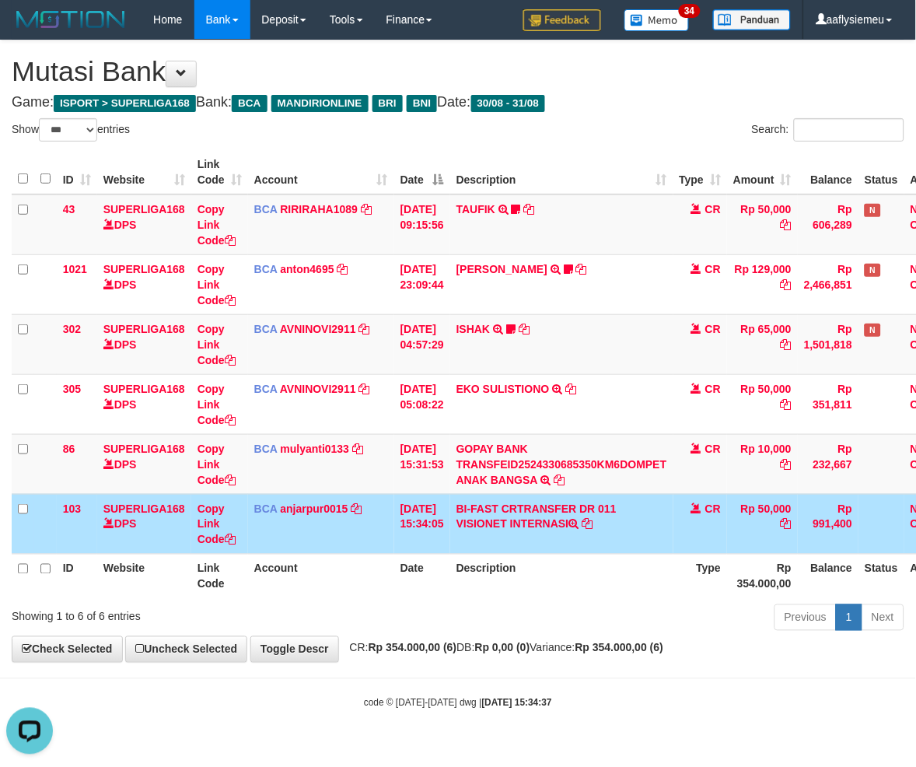
drag, startPoint x: 786, startPoint y: 561, endPoint x: 859, endPoint y: 548, distance: 73.4
click at [786, 561] on th "Rp 354.000,00" at bounding box center [762, 576] width 71 height 44
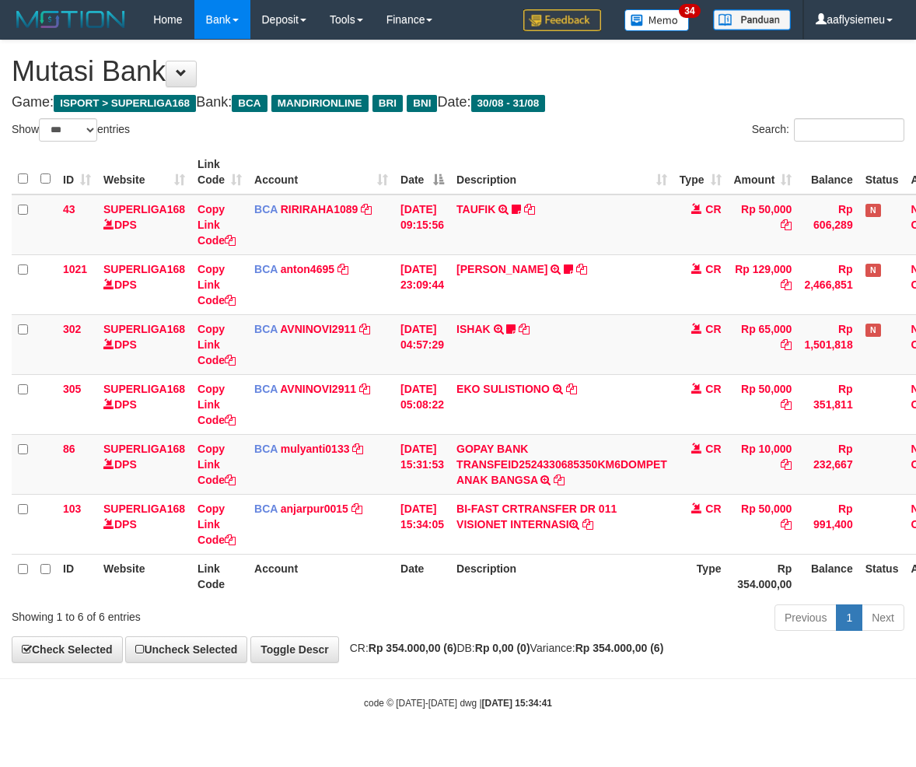
select select "***"
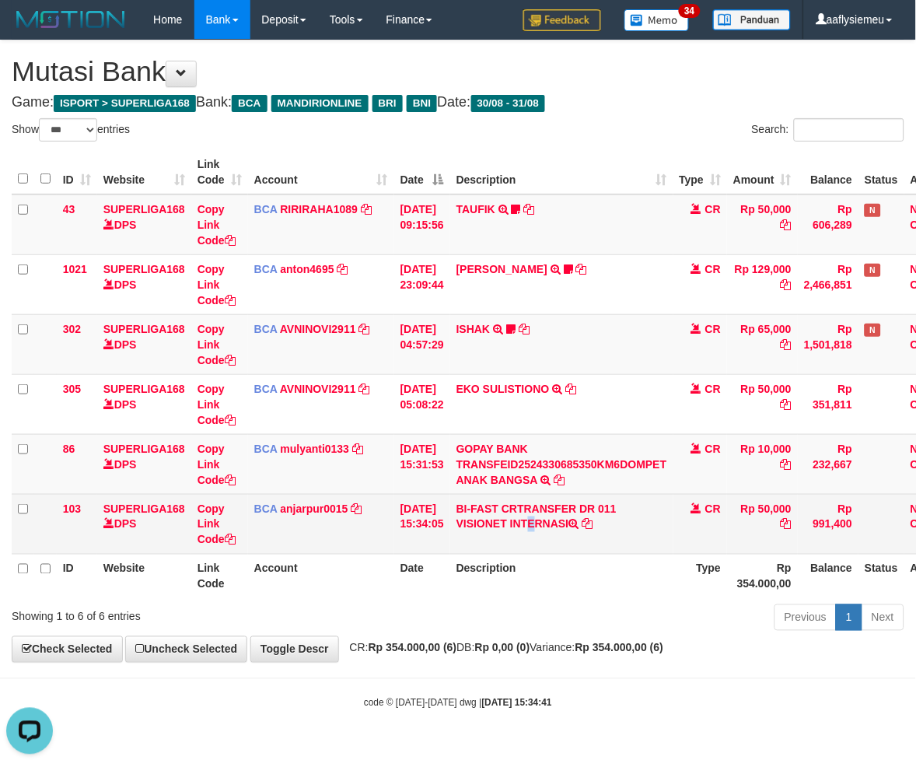
drag, startPoint x: 500, startPoint y: 541, endPoint x: 912, endPoint y: 498, distance: 414.5
click at [526, 541] on td "BI-FAST CRTRANSFER DR 011 VISIONET INTERNASI" at bounding box center [561, 524] width 223 height 60
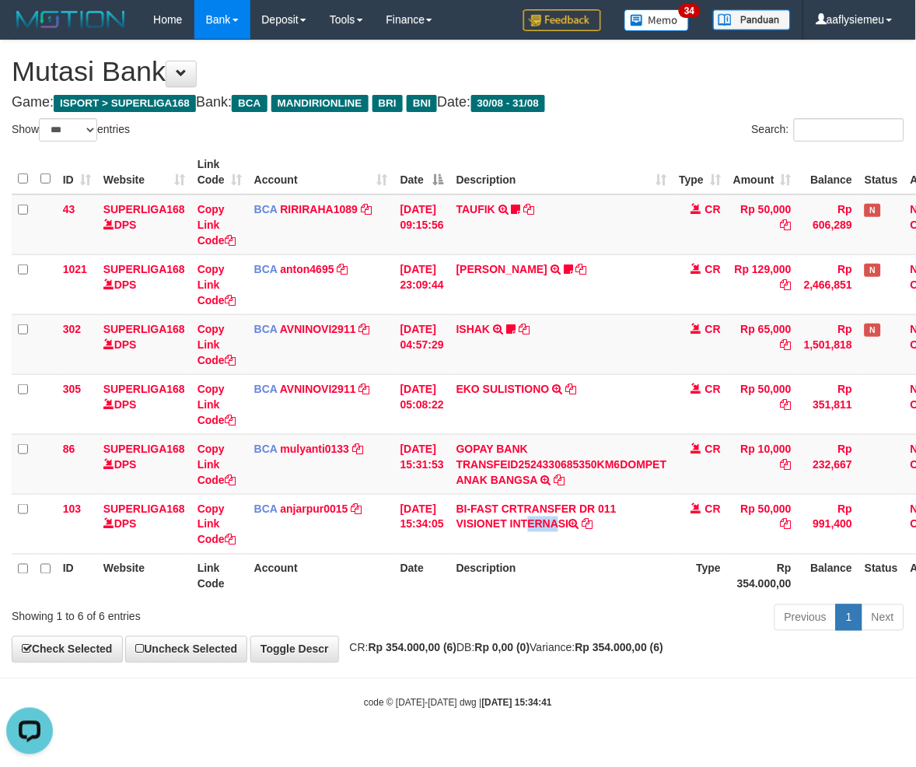
click at [656, 569] on th "Description" at bounding box center [561, 576] width 223 height 44
click at [460, 640] on div "**********" at bounding box center [458, 350] width 916 height 621
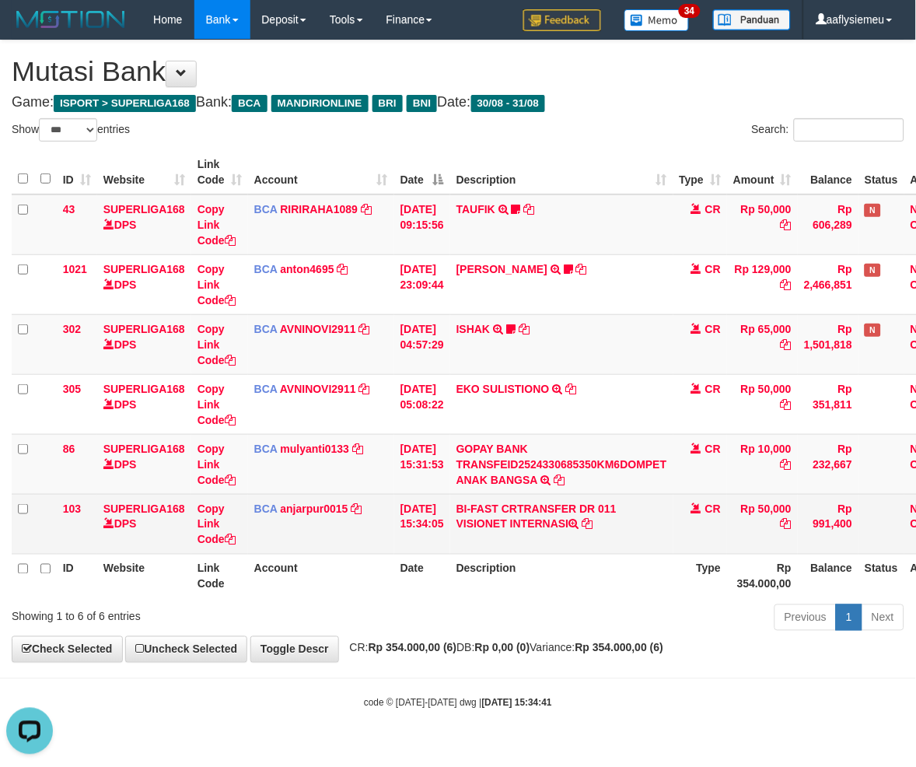
drag, startPoint x: 649, startPoint y: 557, endPoint x: 905, endPoint y: 516, distance: 258.4
click at [650, 557] on th "Description" at bounding box center [561, 576] width 223 height 44
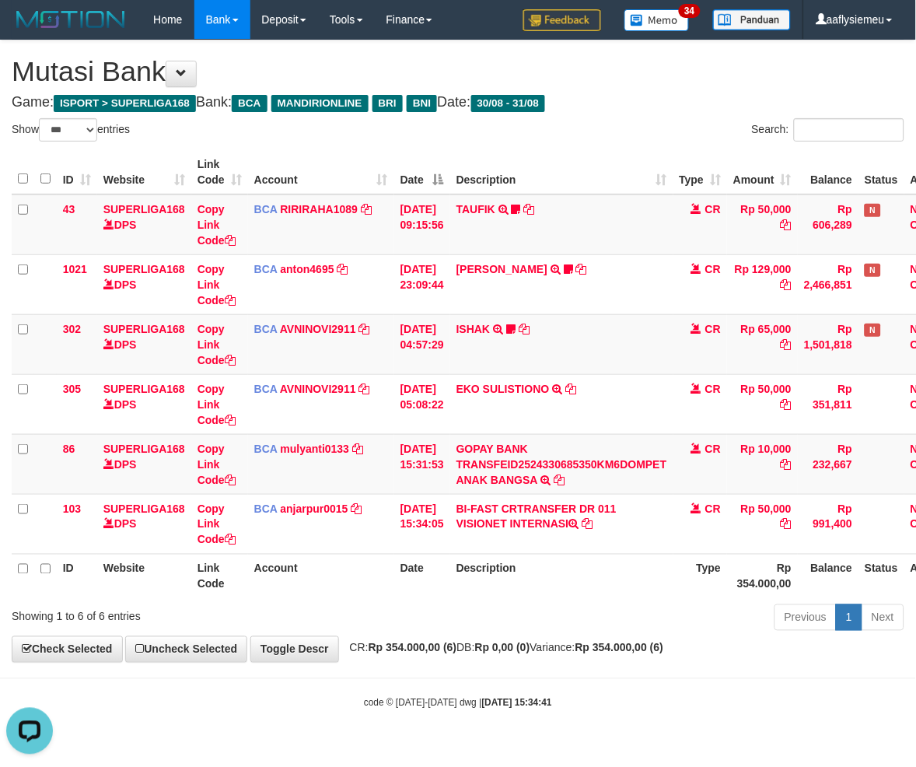
click at [542, 628] on div "Previous 1 Next" at bounding box center [649, 619] width 511 height 33
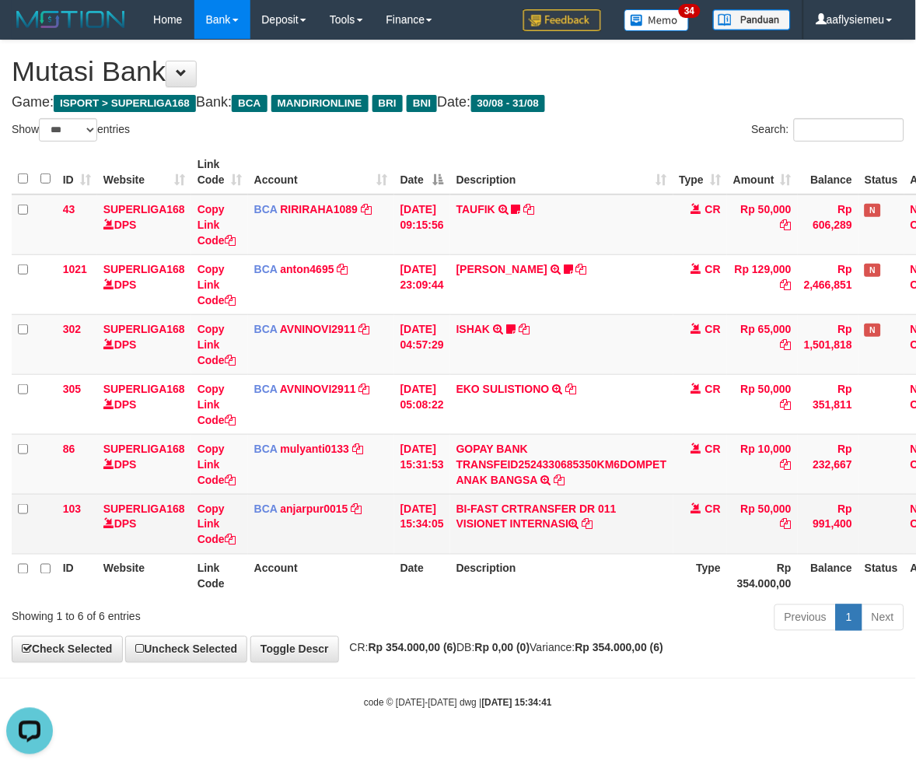
drag, startPoint x: 402, startPoint y: 517, endPoint x: 421, endPoint y: 516, distance: 18.7
click at [402, 517] on td "31/08/2025 15:34:05" at bounding box center [422, 524] width 56 height 60
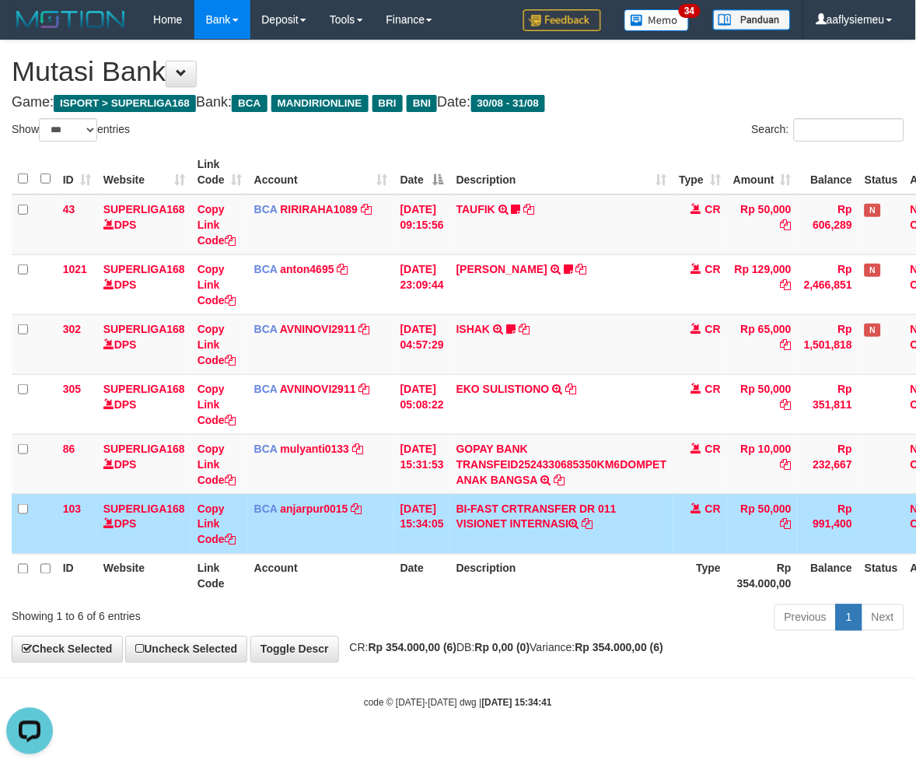
drag, startPoint x: 289, startPoint y: 546, endPoint x: 19, endPoint y: 548, distance: 269.1
click at [288, 545] on td "BCA anjarpur0015 DPS ANJAR PURNAMA mutasi_20250831_4878 | 103 mutasi_20250831_4…" at bounding box center [321, 524] width 146 height 60
drag, startPoint x: 289, startPoint y: 518, endPoint x: 796, endPoint y: 463, distance: 509.3
click at [289, 517] on td "BCA anjarpur0015 DPS ANJAR PURNAMA mutasi_20250831_4878 | 103 mutasi_20250831_4…" at bounding box center [321, 524] width 146 height 60
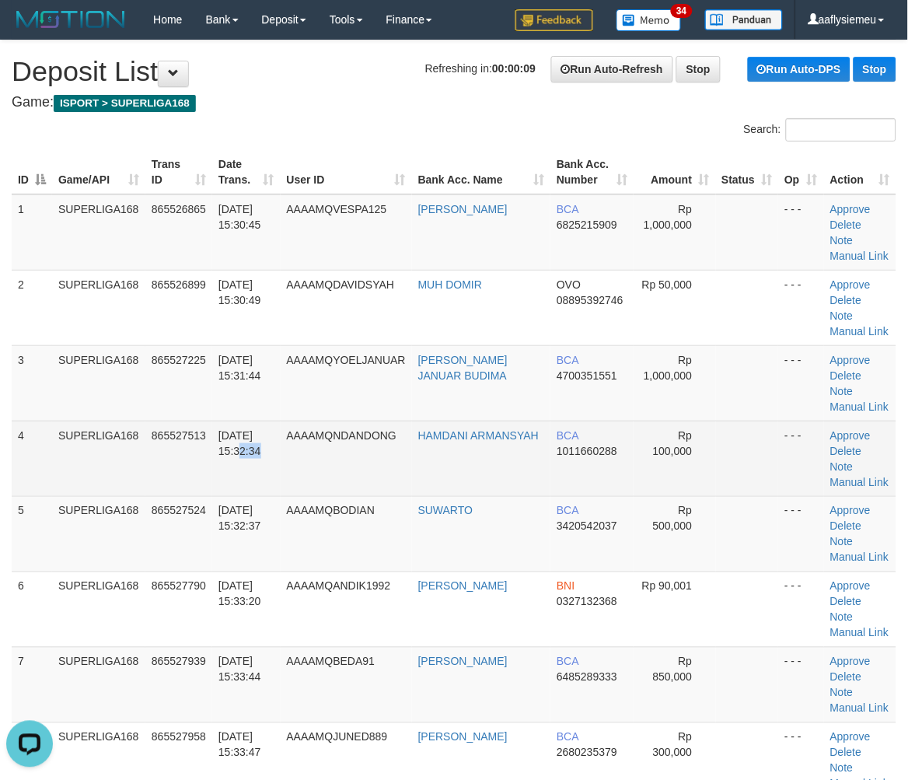
click at [236, 468] on td "[DATE] 15:32:34" at bounding box center [246, 458] width 68 height 75
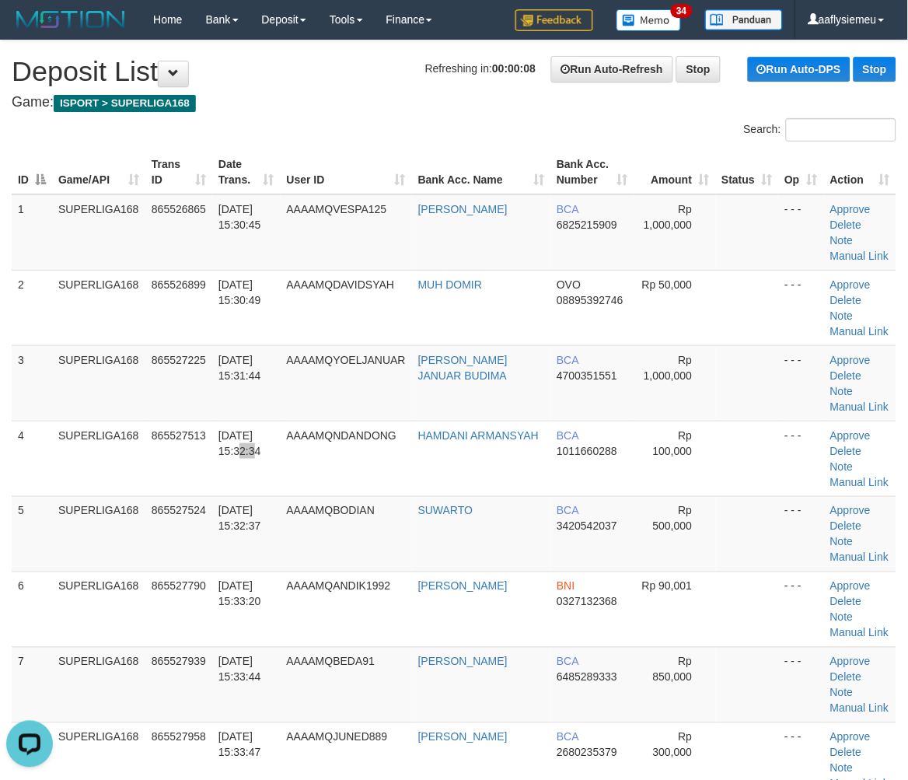
scroll to position [86, 0]
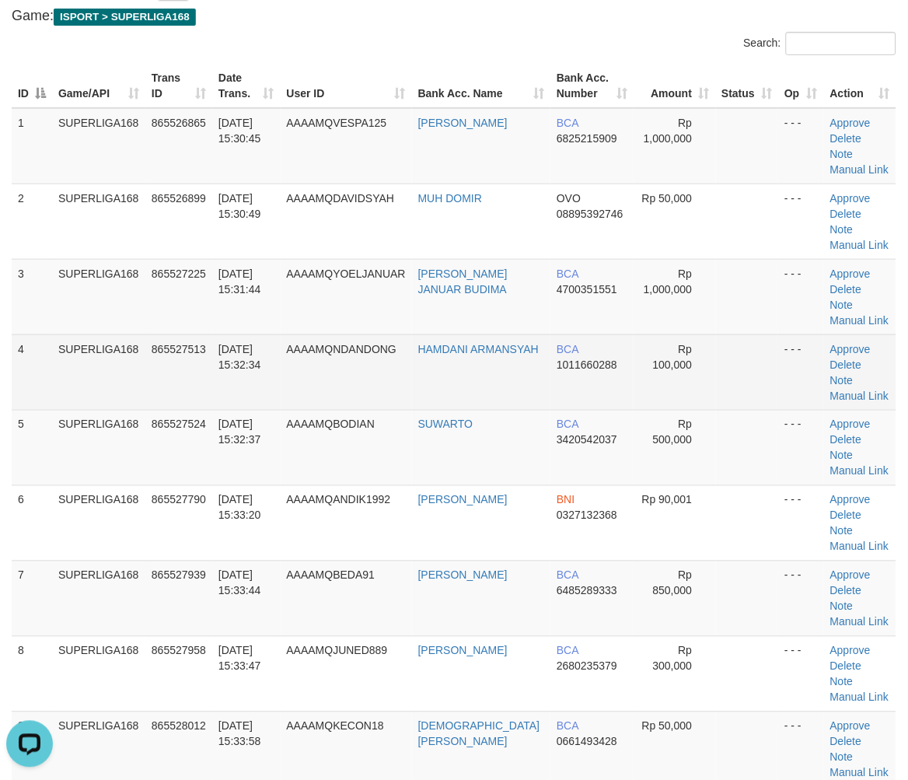
drag, startPoint x: 87, startPoint y: 385, endPoint x: 2, endPoint y: 437, distance: 99.5
click at [86, 389] on td "SUPERLIGA168" at bounding box center [98, 371] width 93 height 75
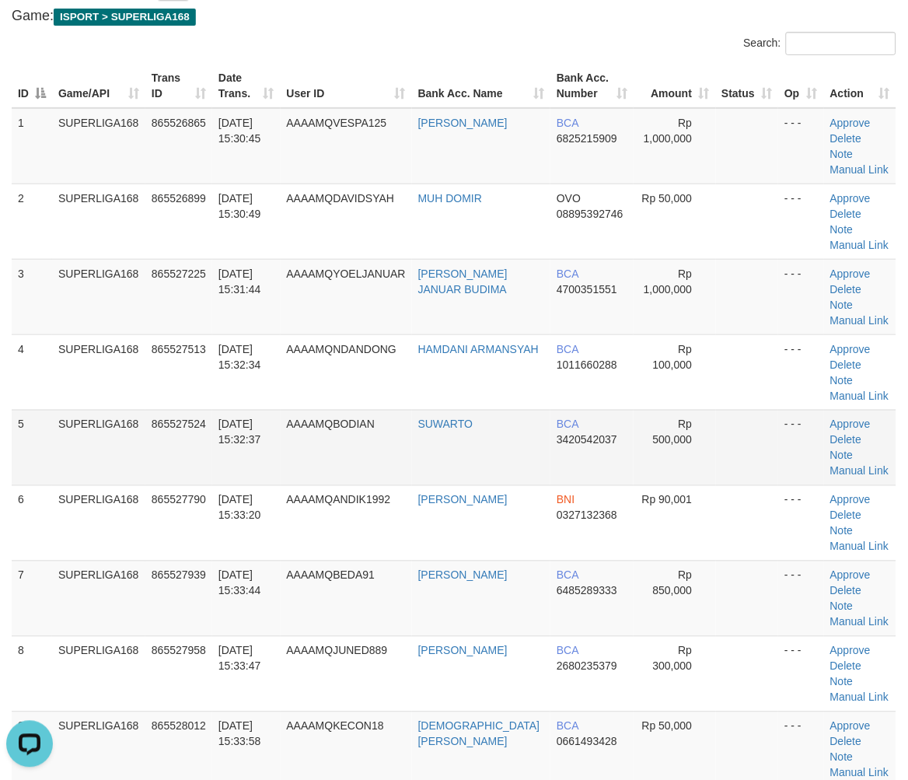
drag, startPoint x: 121, startPoint y: 454, endPoint x: 89, endPoint y: 474, distance: 37.8
click at [121, 455] on td "SUPERLIGA168" at bounding box center [98, 447] width 93 height 75
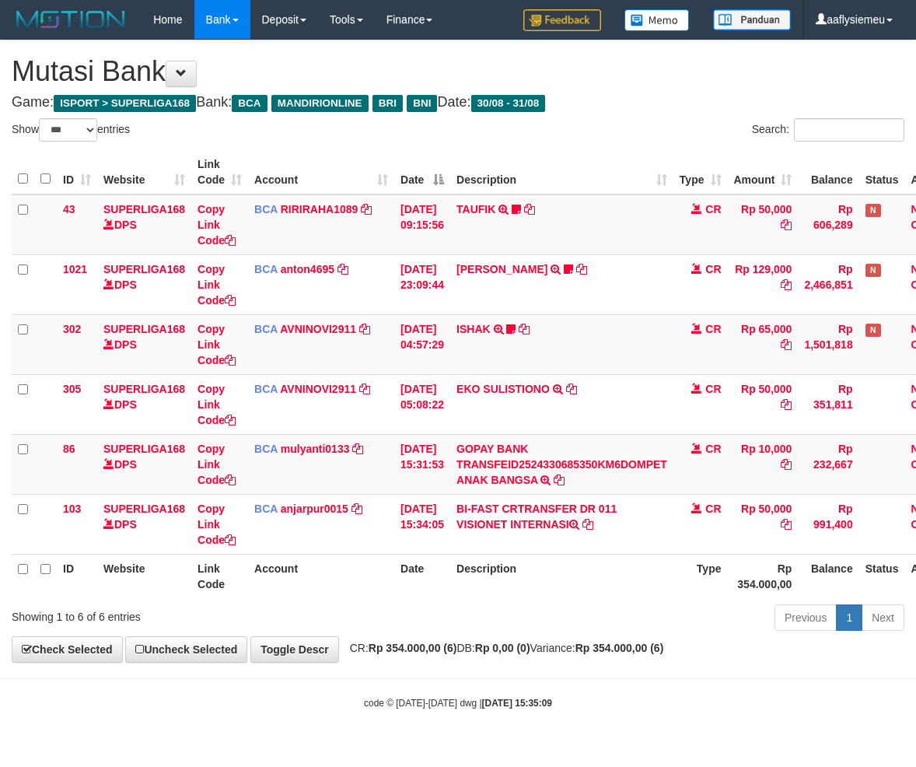
select select "***"
click at [343, 564] on th "Account" at bounding box center [321, 576] width 146 height 44
click at [344, 564] on th "Account" at bounding box center [321, 576] width 146 height 44
click at [442, 508] on td "[DATE] 15:34:05" at bounding box center [422, 524] width 56 height 60
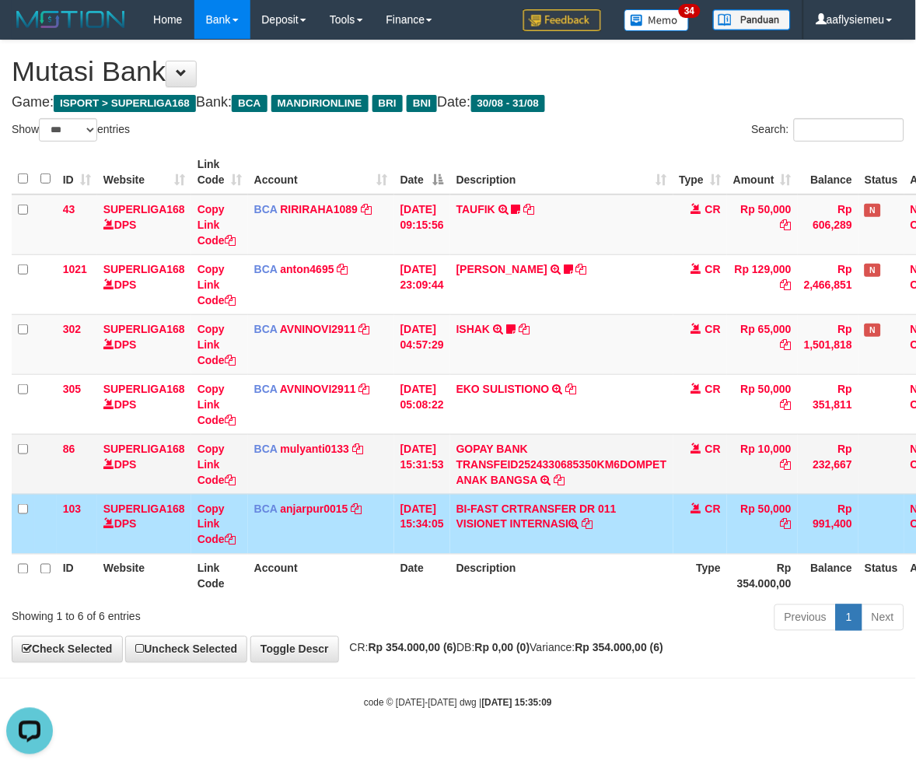
drag, startPoint x: 669, startPoint y: 539, endPoint x: 915, endPoint y: 491, distance: 251.2
click at [667, 539] on td "BI-FAST CRTRANSFER DR 011 VISIONET INTERNASI" at bounding box center [561, 524] width 223 height 60
click at [576, 531] on td "BI-FAST CRTRANSFER DR 011 VISIONET INTERNASI" at bounding box center [561, 524] width 223 height 60
drag, startPoint x: 483, startPoint y: 537, endPoint x: 647, endPoint y: 527, distance: 164.4
click at [482, 537] on td "BI-FAST CRTRANSFER DR 011 VISIONET INTERNASI" at bounding box center [561, 524] width 223 height 60
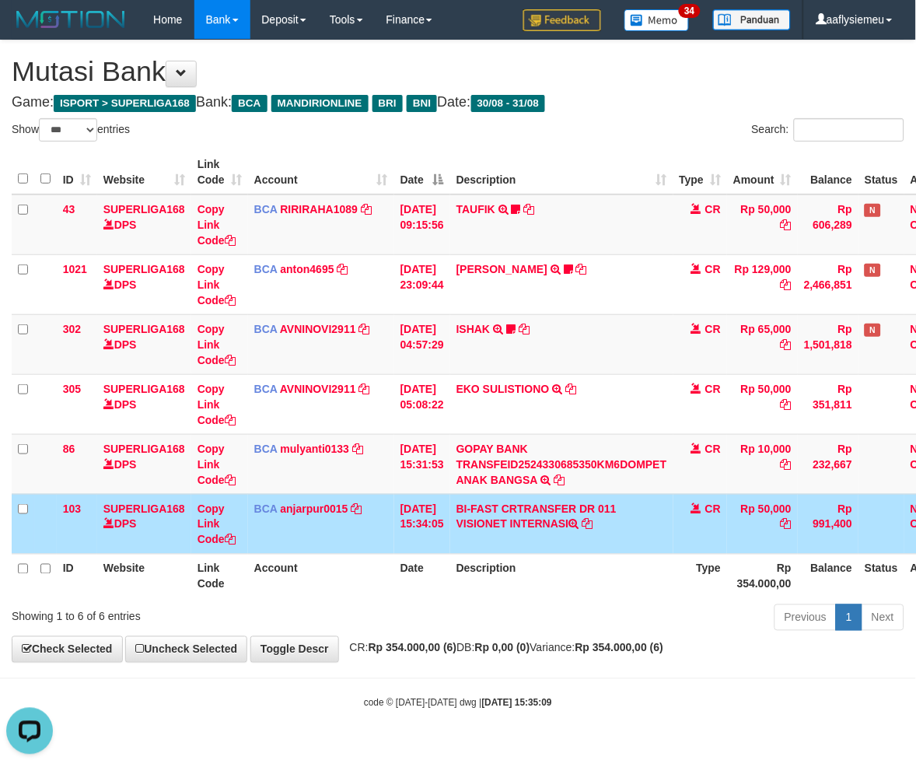
click at [576, 523] on td "BI-FAST CRTRANSFER DR 011 VISIONET INTERNASI" at bounding box center [561, 524] width 223 height 60
click at [576, 521] on td "BI-FAST CRTRANSFER DR 011 VISIONET INTERNASI" at bounding box center [561, 524] width 223 height 60
click at [686, 543] on td "CR" at bounding box center [701, 524] width 54 height 60
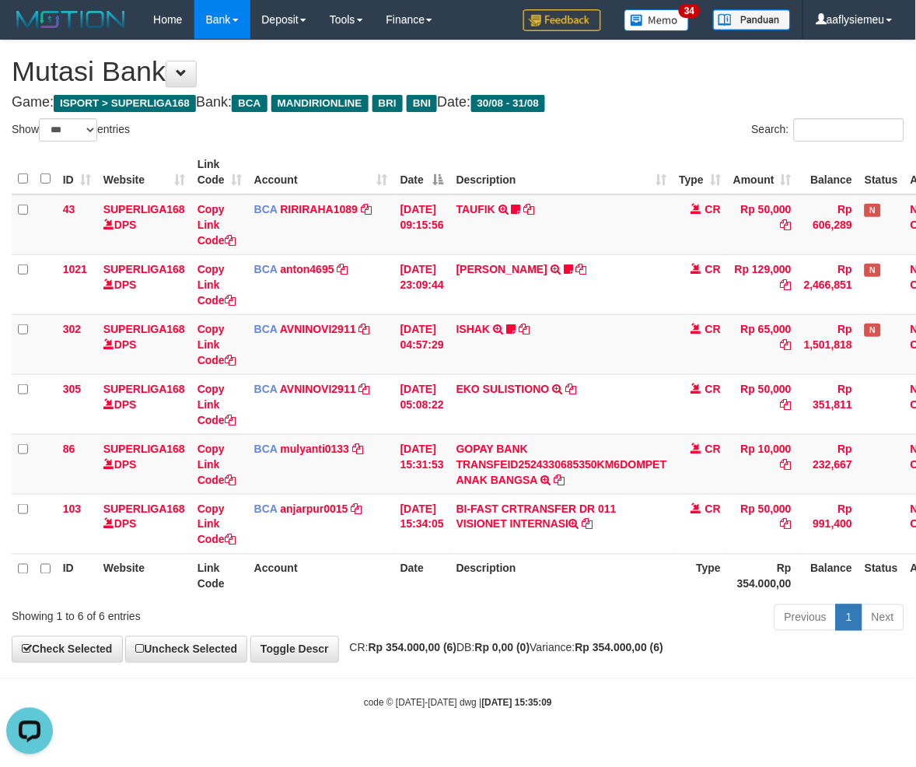
drag, startPoint x: 602, startPoint y: 614, endPoint x: 764, endPoint y: 557, distance: 171.7
click at [601, 614] on div "Previous 1 Next" at bounding box center [649, 619] width 511 height 33
click at [664, 595] on th "Description" at bounding box center [561, 576] width 223 height 44
click at [649, 572] on th "Description" at bounding box center [561, 576] width 223 height 44
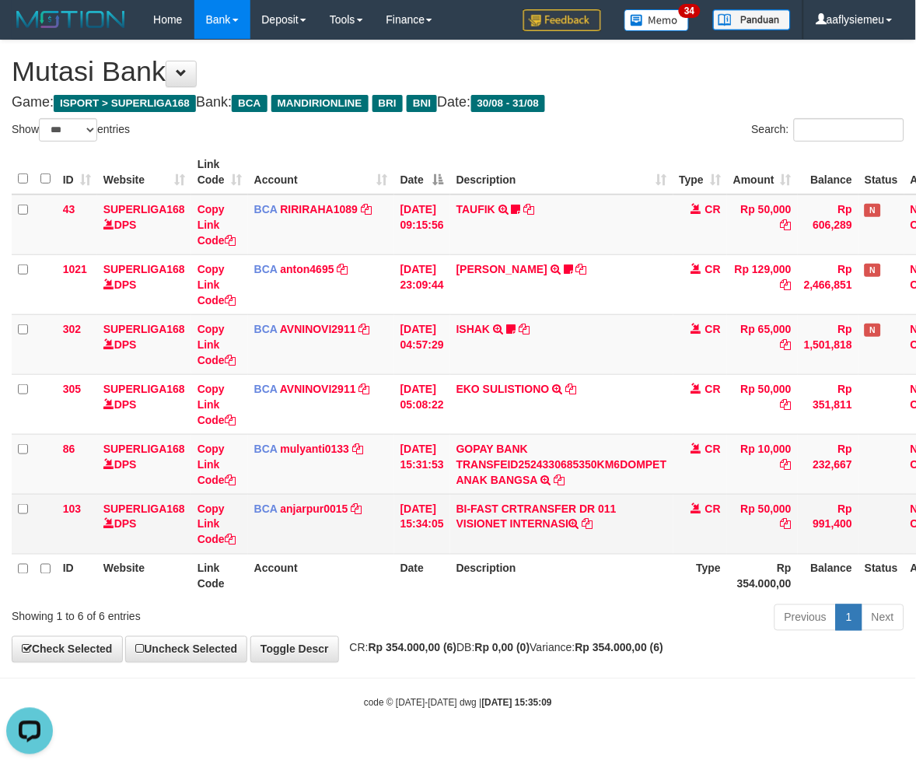
drag, startPoint x: 382, startPoint y: 520, endPoint x: 457, endPoint y: 512, distance: 75.1
click at [382, 520] on td "BCA anjarpur0015 DPS ANJAR PURNAMA mutasi_20250831_4878 | 103 mutasi_20250831_4…" at bounding box center [321, 524] width 146 height 60
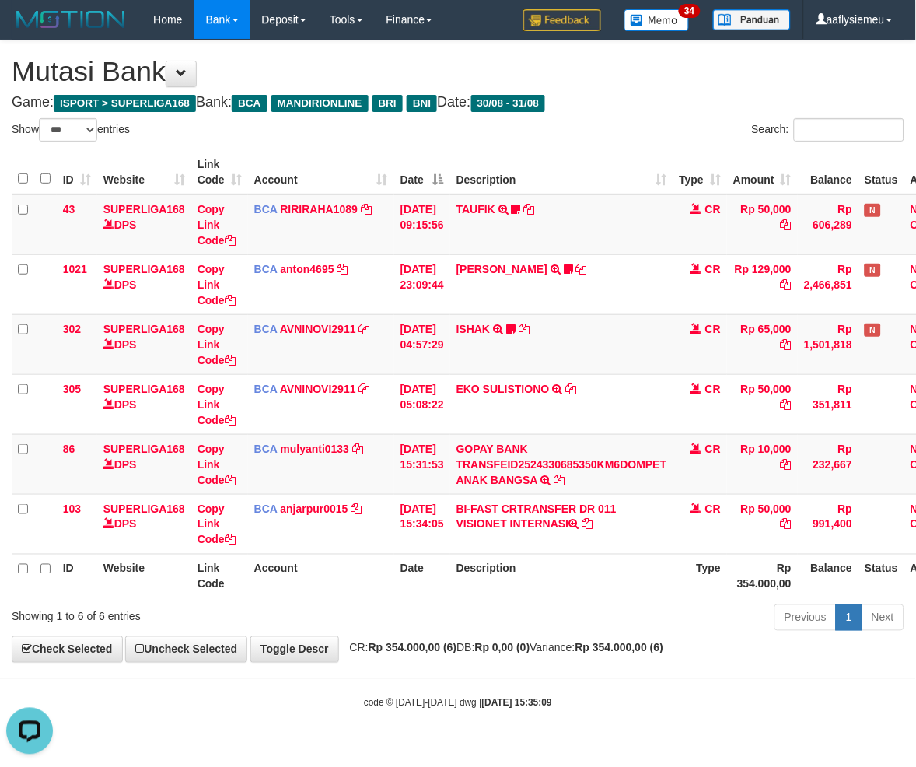
drag, startPoint x: 663, startPoint y: 558, endPoint x: 638, endPoint y: 590, distance: 39.8
click at [662, 558] on th "Description" at bounding box center [561, 576] width 223 height 44
drag, startPoint x: 516, startPoint y: 604, endPoint x: 527, endPoint y: 580, distance: 26.5
click at [516, 603] on div "Previous 1 Next" at bounding box center [649, 619] width 511 height 33
click at [702, 593] on th "Type" at bounding box center [701, 576] width 54 height 44
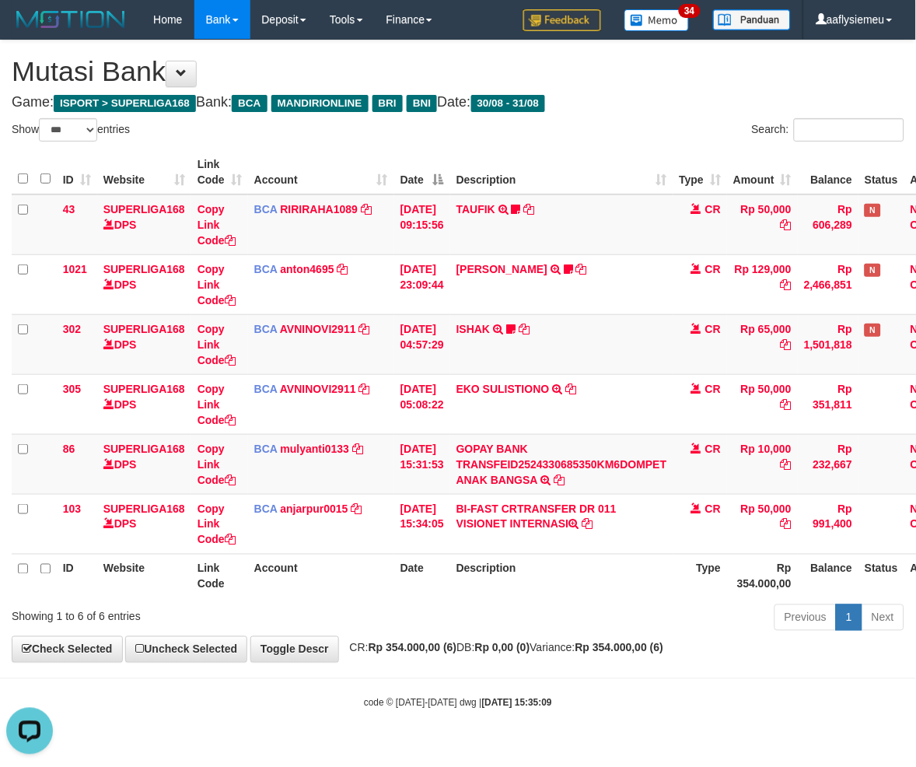
click at [798, 592] on th "Rp 354.000,00" at bounding box center [762, 576] width 71 height 44
click at [778, 609] on link "Previous" at bounding box center [806, 617] width 62 height 26
click at [697, 633] on div "Previous 1 Next" at bounding box center [649, 619] width 511 height 33
click at [616, 658] on div "**********" at bounding box center [458, 350] width 916 height 621
click at [674, 639] on div "**********" at bounding box center [458, 350] width 916 height 621
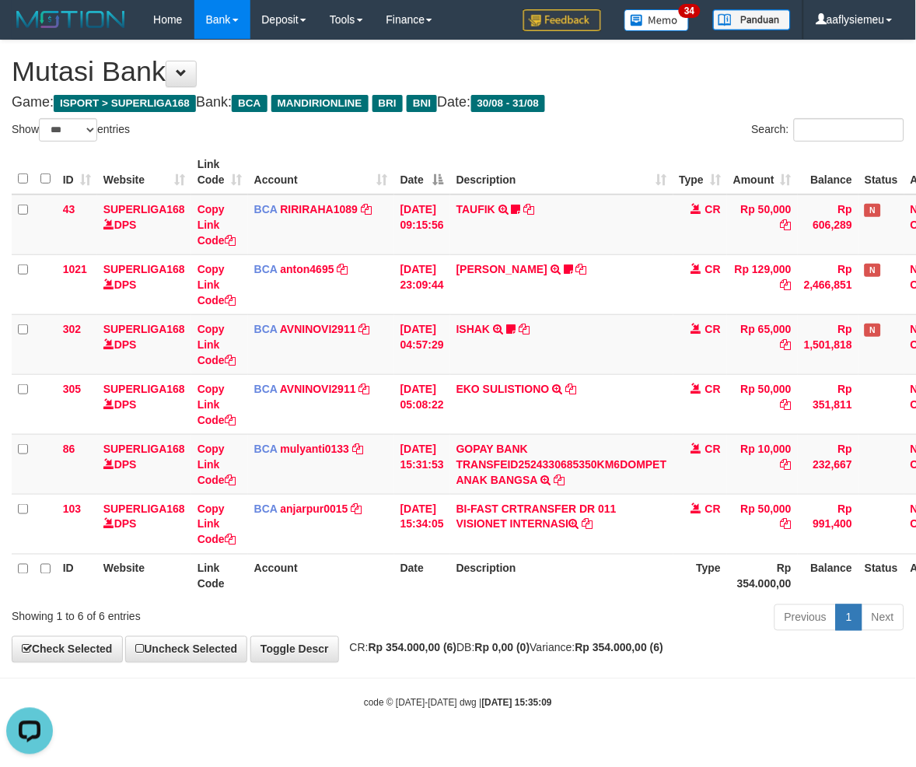
drag, startPoint x: 681, startPoint y: 611, endPoint x: 913, endPoint y: 579, distance: 234.6
click at [681, 611] on div "Previous 1 Next" at bounding box center [649, 619] width 511 height 33
click at [728, 564] on th "Type" at bounding box center [701, 576] width 54 height 44
click at [545, 617] on div "Previous 1 Next" at bounding box center [649, 619] width 511 height 33
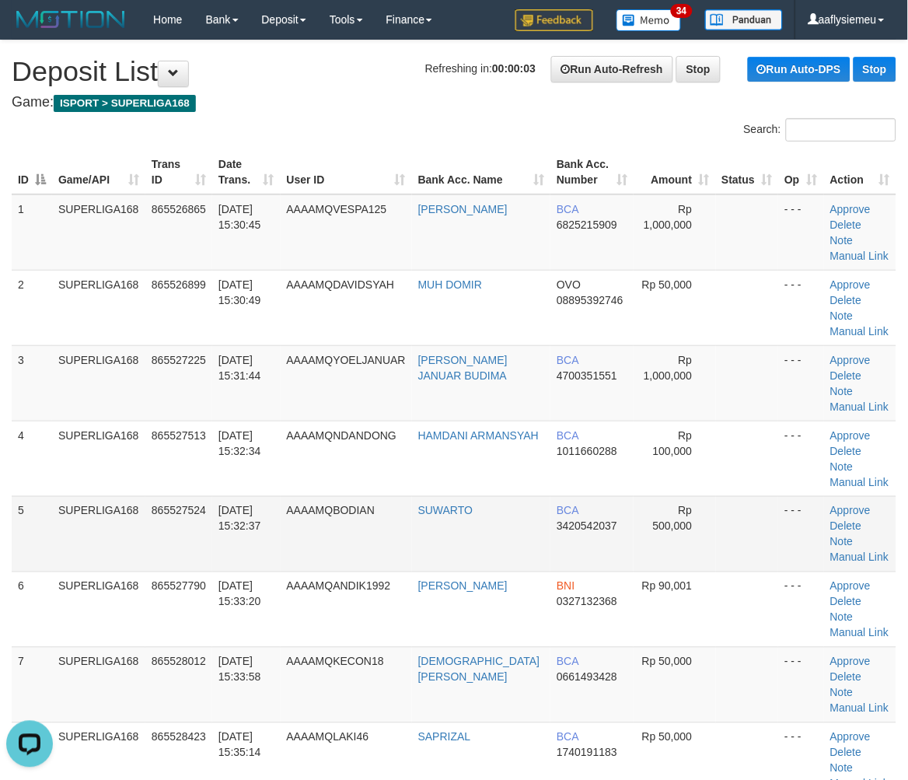
drag, startPoint x: 296, startPoint y: 410, endPoint x: 62, endPoint y: 486, distance: 246.2
click at [247, 442] on tbody "1 SUPERLIGA168 865526865 [DATE] 15:30:45 AAAAMQVESPA125 ADENANDRA SULISTIY BCA …" at bounding box center [454, 496] width 885 height 604
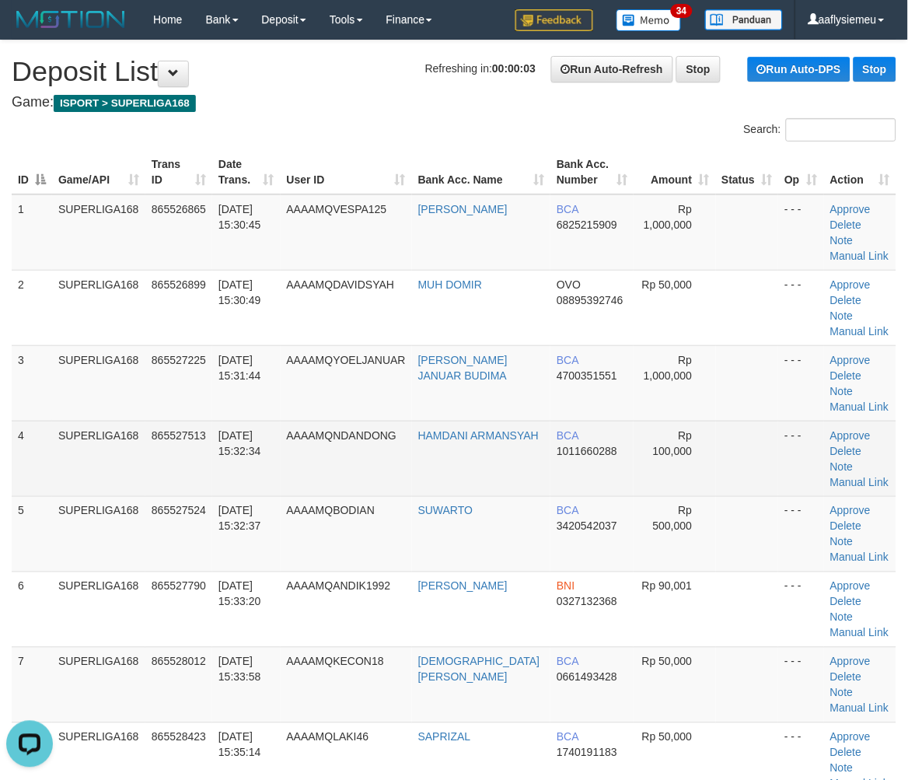
click at [68, 430] on td "SUPERLIGA168" at bounding box center [98, 458] width 93 height 75
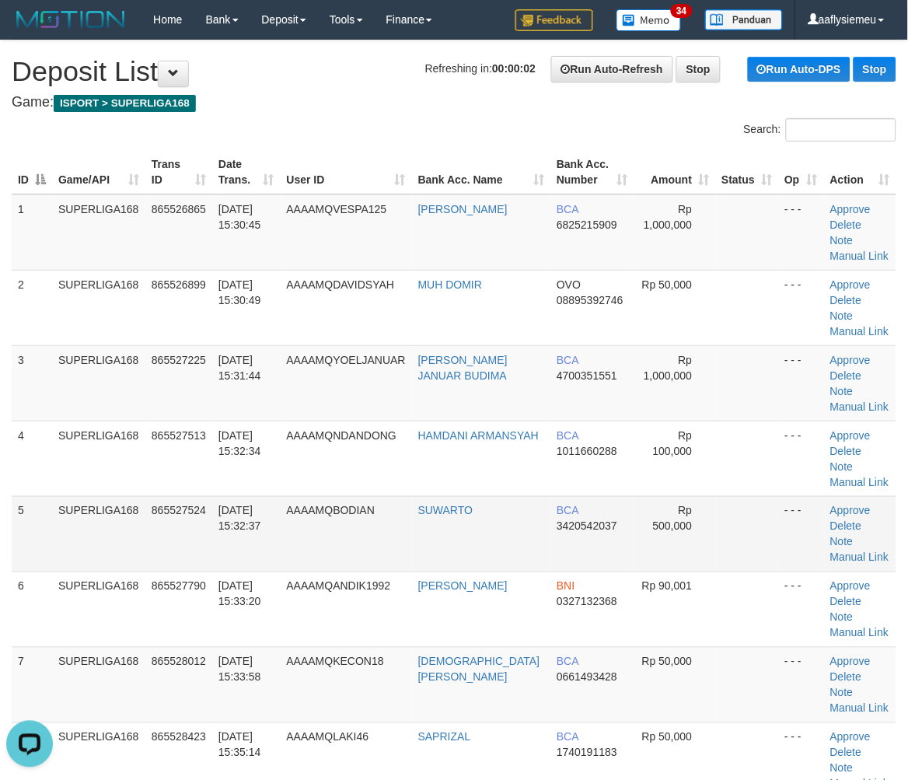
click at [74, 496] on td "SUPERLIGA168" at bounding box center [98, 533] width 93 height 75
drag, startPoint x: 156, startPoint y: 418, endPoint x: 2, endPoint y: 488, distance: 170.2
click at [156, 422] on td "865527513" at bounding box center [178, 458] width 67 height 75
click at [4, 472] on div "ID Game/API Trans ID Date Trans. User ID Bank Acc. Name Bank Acc. Number Amount…" at bounding box center [454, 496] width 908 height 702
click at [0, 474] on div "ID Game/API Trans ID Date Trans. User ID Bank Acc. Name Bank Acc. Number Amount…" at bounding box center [454, 496] width 908 height 702
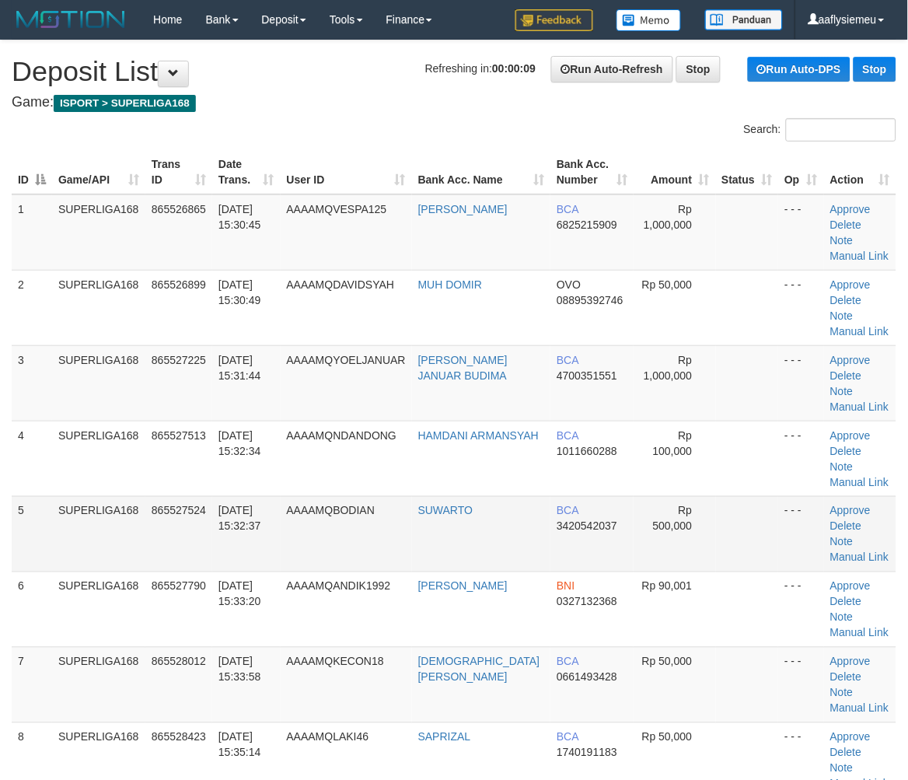
click at [26, 496] on td "5" at bounding box center [32, 533] width 40 height 75
drag, startPoint x: 135, startPoint y: 429, endPoint x: 79, endPoint y: 455, distance: 61.9
click at [138, 428] on td "SUPERLIGA168" at bounding box center [98, 458] width 93 height 75
drag, startPoint x: 240, startPoint y: 378, endPoint x: 0, endPoint y: 474, distance: 258.2
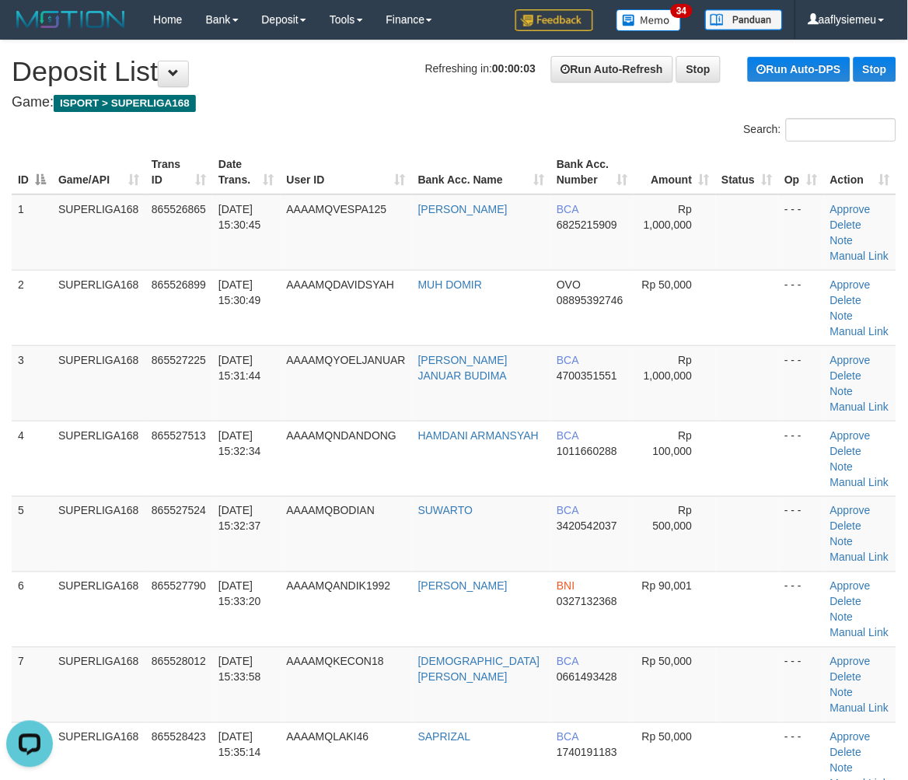
click at [241, 421] on td "[DATE] 15:32:34" at bounding box center [246, 458] width 68 height 75
click at [149, 496] on td "865527524" at bounding box center [178, 533] width 67 height 75
click at [239, 505] on span "[DATE] 15:32:37" at bounding box center [240, 519] width 43 height 28
drag, startPoint x: 86, startPoint y: 540, endPoint x: 2, endPoint y: 563, distance: 87.2
click at [84, 572] on td "SUPERLIGA168" at bounding box center [98, 609] width 93 height 75
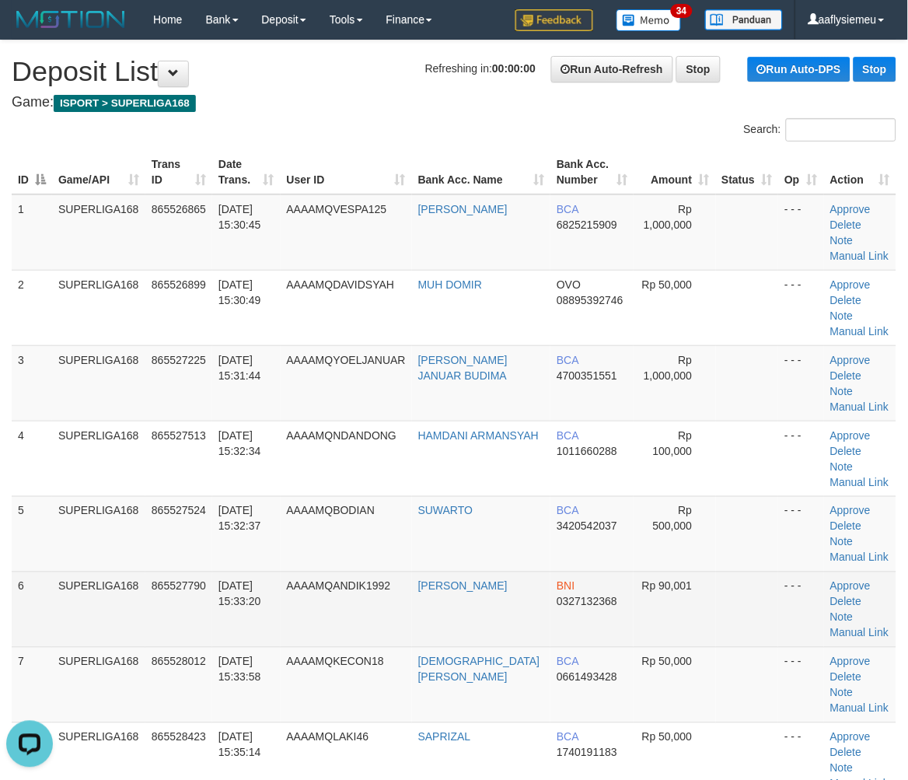
click at [166, 572] on td "865527790" at bounding box center [178, 609] width 67 height 75
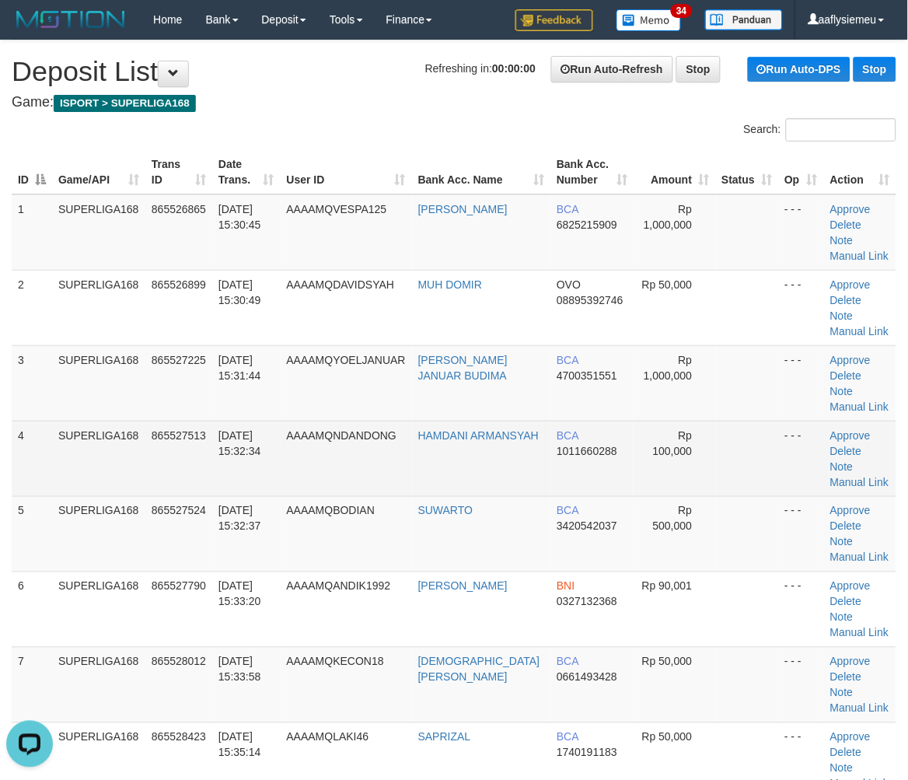
drag, startPoint x: 291, startPoint y: 401, endPoint x: 219, endPoint y: 432, distance: 78.4
click at [281, 421] on td "[DATE] 15:32:34" at bounding box center [246, 458] width 68 height 75
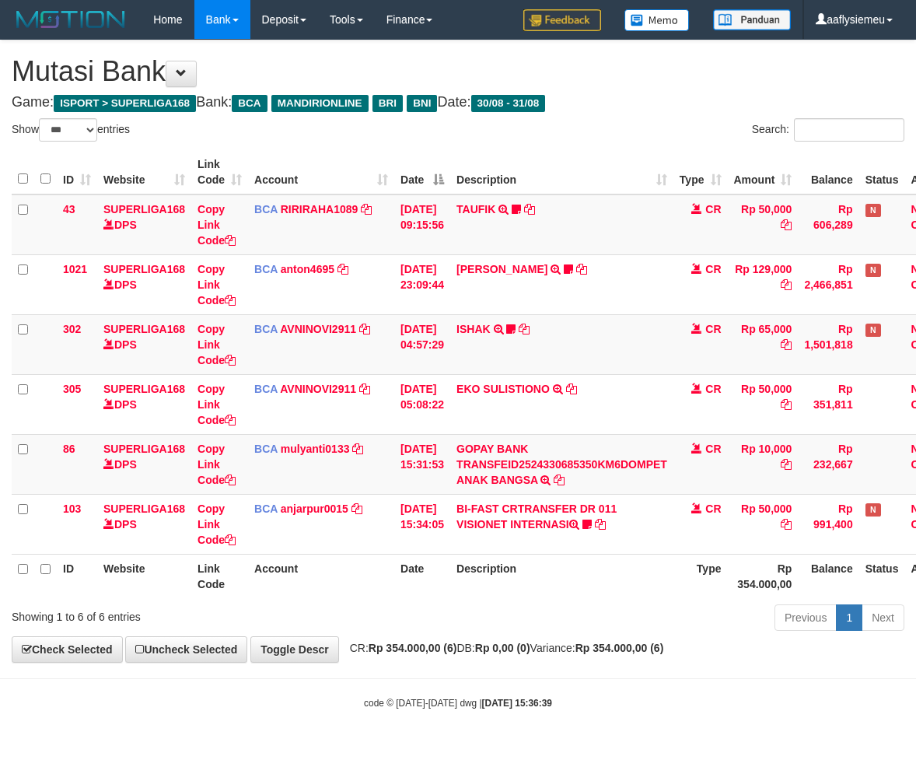
select select "***"
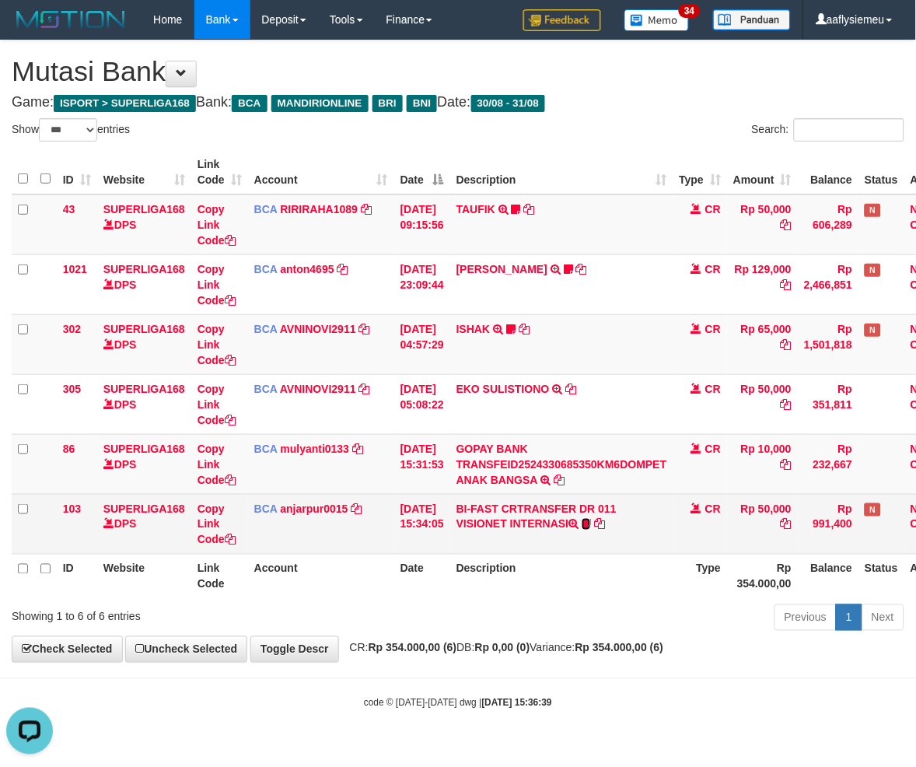
click at [591, 522] on icon at bounding box center [586, 524] width 9 height 11
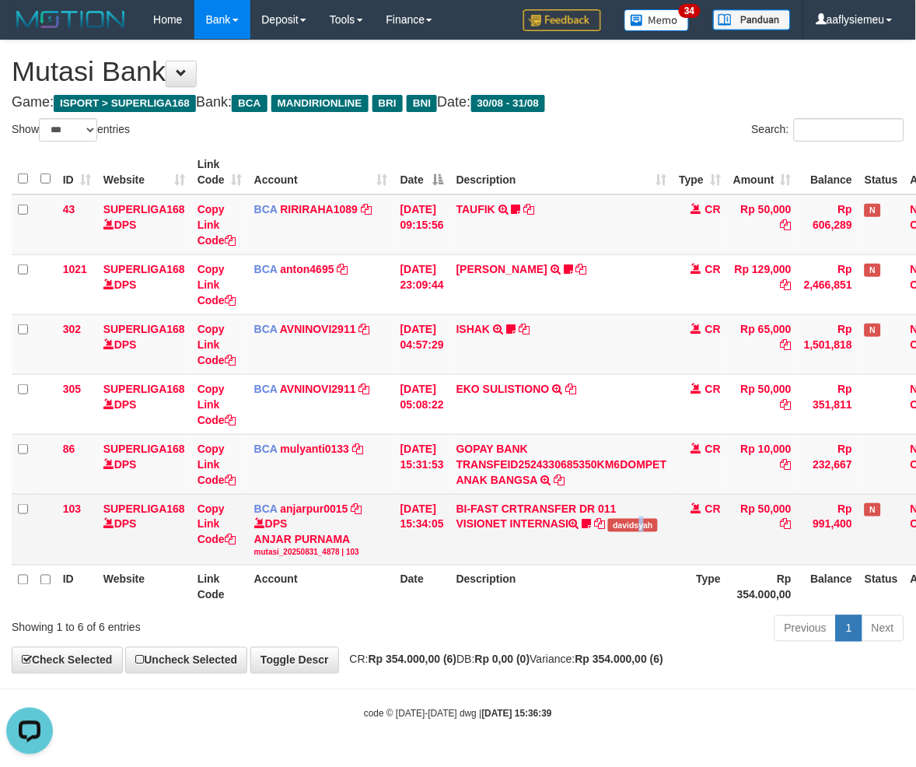
click at [656, 530] on td "BI-FAST CRTRANSFER DR 011 VISIONET INTERNASI davidsyah" at bounding box center [561, 529] width 223 height 71
click at [654, 530] on td "BI-FAST CRTRANSFER DR 011 VISIONET INTERNASI davidsyah" at bounding box center [561, 529] width 223 height 71
click at [644, 523] on span "davidsyah" at bounding box center [633, 525] width 50 height 13
click at [643, 523] on span "davidsyah" at bounding box center [633, 525] width 50 height 13
copy span "davidsyah"
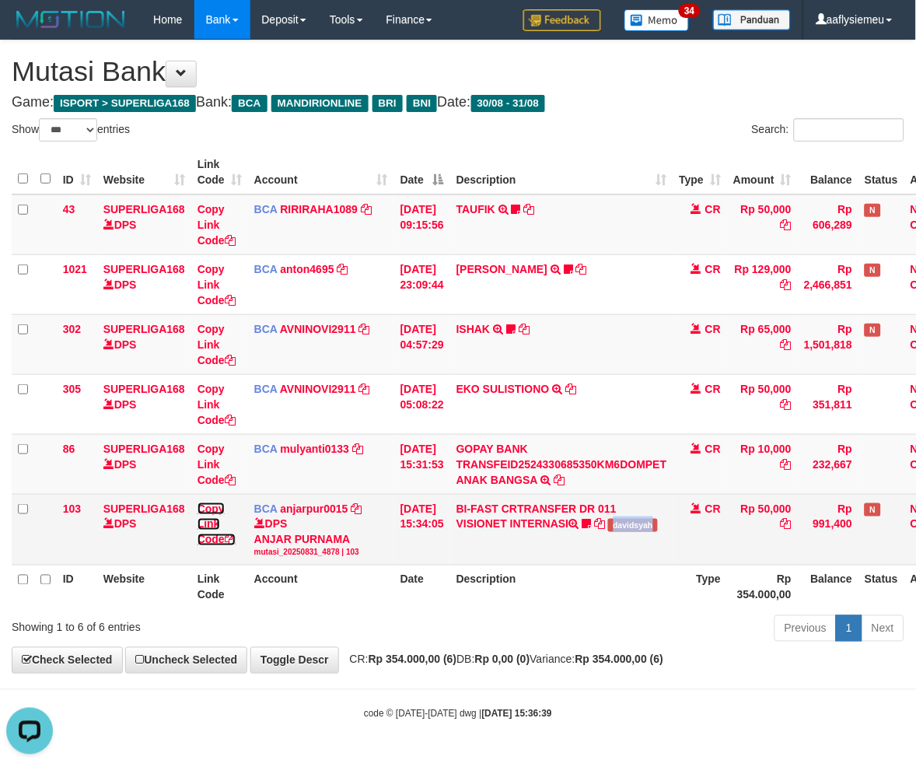
click at [222, 537] on link "Copy Link Code" at bounding box center [217, 524] width 38 height 44
copy span "davidsyah"
click at [222, 537] on link "Copy Link Code" at bounding box center [217, 524] width 38 height 44
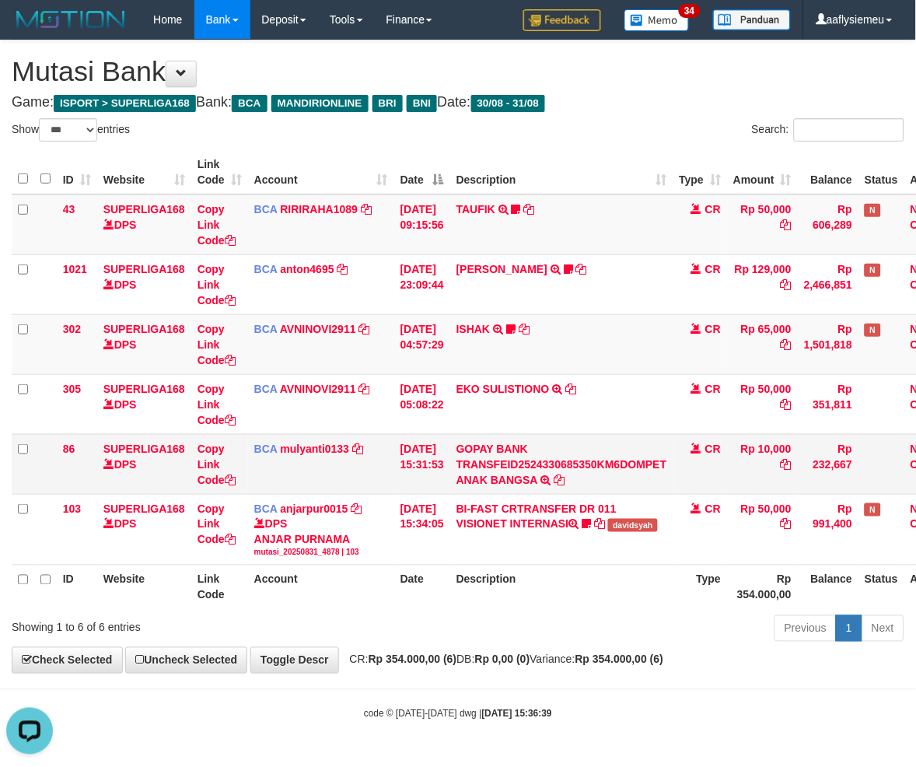
scroll to position [231, 0]
click at [596, 625] on div "Previous 1 Next" at bounding box center [649, 630] width 511 height 33
click at [594, 624] on div "Previous 1 Next" at bounding box center [649, 630] width 511 height 33
click at [595, 662] on span "CR: Rp 354.000,00 (6) DB: Rp 0,00 (0) Variance: Rp 354.000,00 (6)" at bounding box center [503, 659] width 322 height 12
drag, startPoint x: 594, startPoint y: 662, endPoint x: 912, endPoint y: 609, distance: 322.5
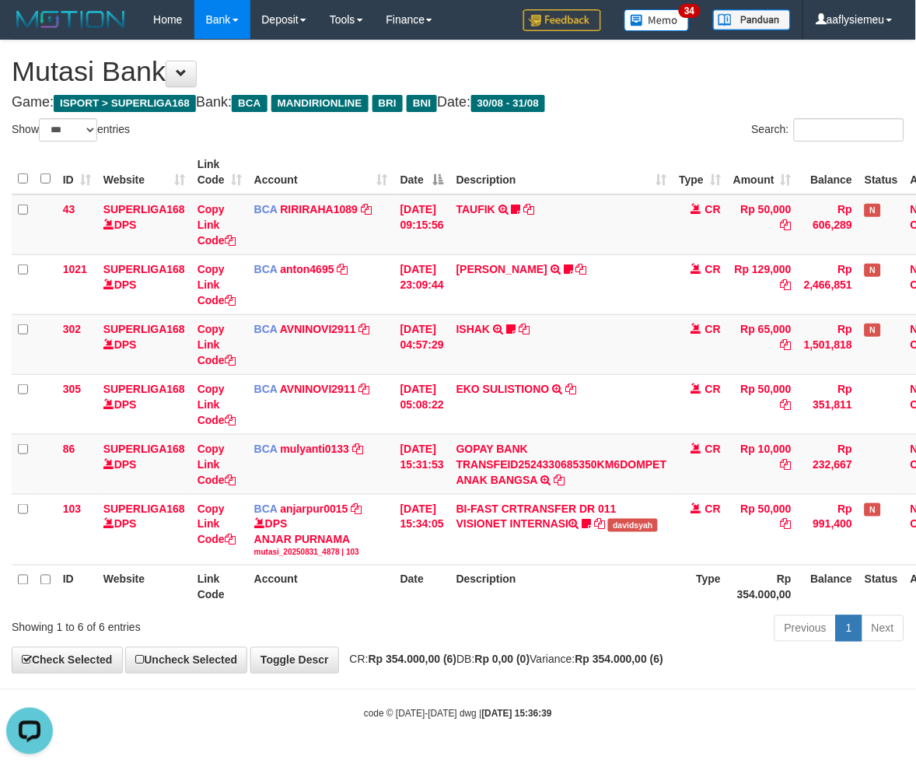
click at [595, 662] on span "CR: Rp 354.000,00 (6) DB: Rp 0,00 (0) Variance: Rp 354.000,00 (6)" at bounding box center [503, 659] width 322 height 12
click at [602, 639] on div "Previous 1 Next" at bounding box center [649, 630] width 511 height 33
click at [601, 639] on div "Previous 1 Next" at bounding box center [649, 630] width 511 height 33
click at [584, 639] on div "Previous 1 Next" at bounding box center [649, 630] width 511 height 33
click at [524, 601] on th "Description" at bounding box center [561, 587] width 223 height 44
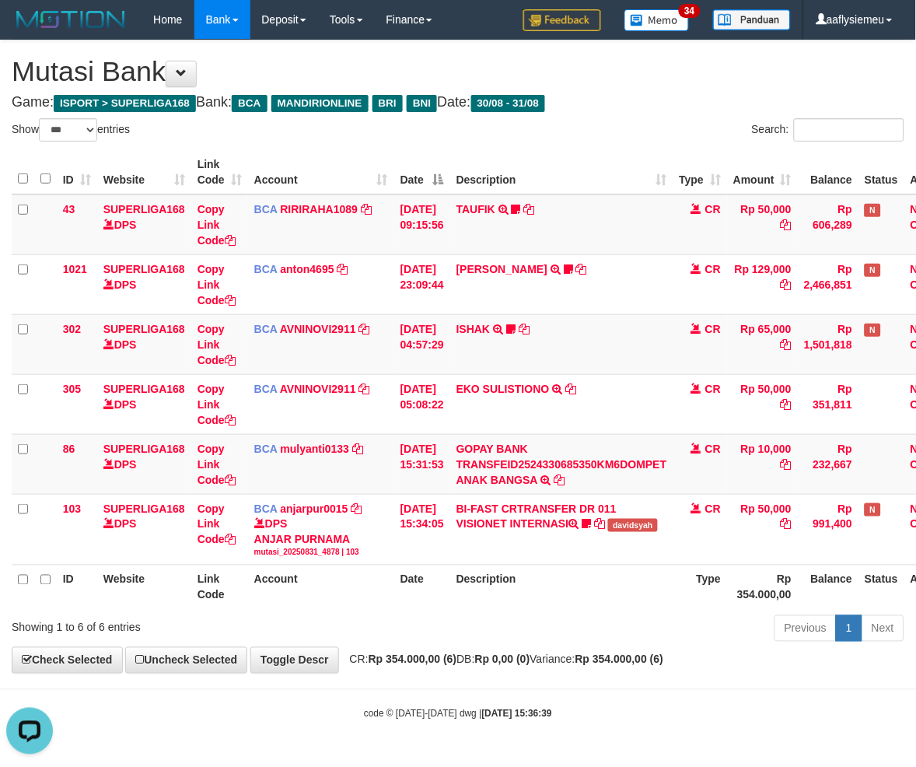
click at [512, 624] on div "Previous 1 Next" at bounding box center [649, 630] width 511 height 33
click at [527, 622] on div "Previous 1 Next" at bounding box center [649, 630] width 511 height 33
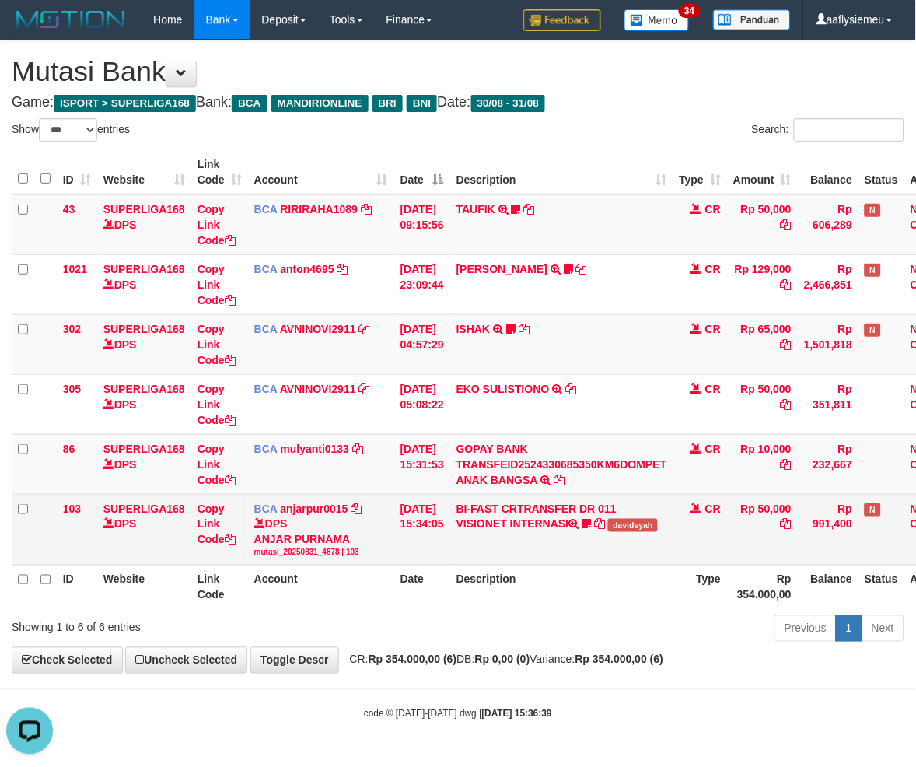
click at [244, 514] on td "Copy Link Code" at bounding box center [219, 529] width 57 height 71
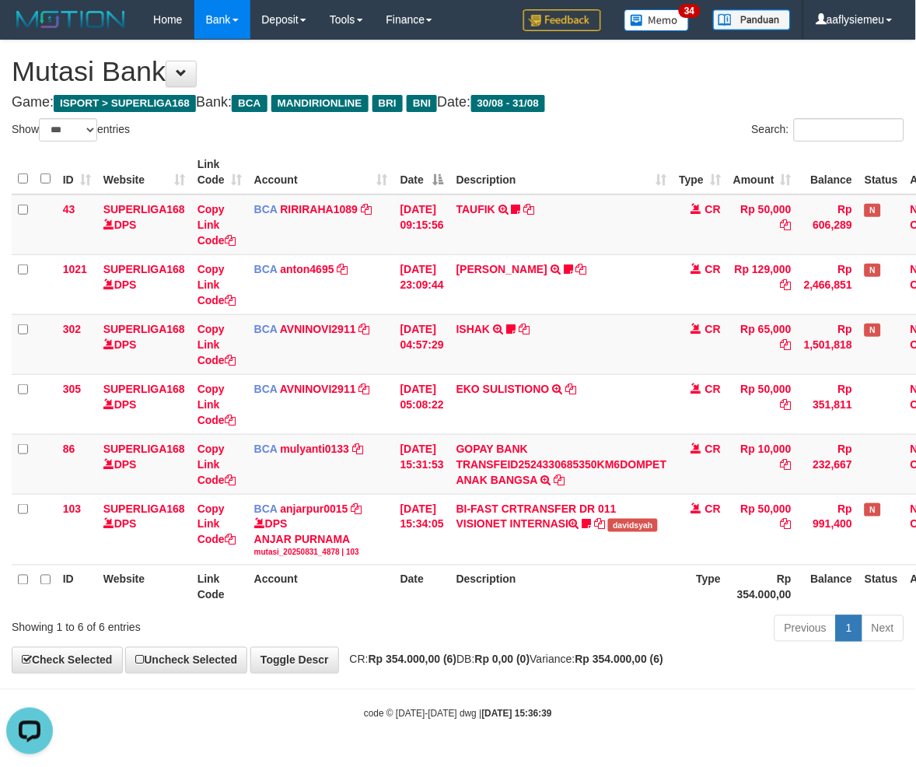
click at [373, 565] on th "Account" at bounding box center [321, 587] width 146 height 44
click at [667, 604] on th "Description" at bounding box center [561, 587] width 223 height 44
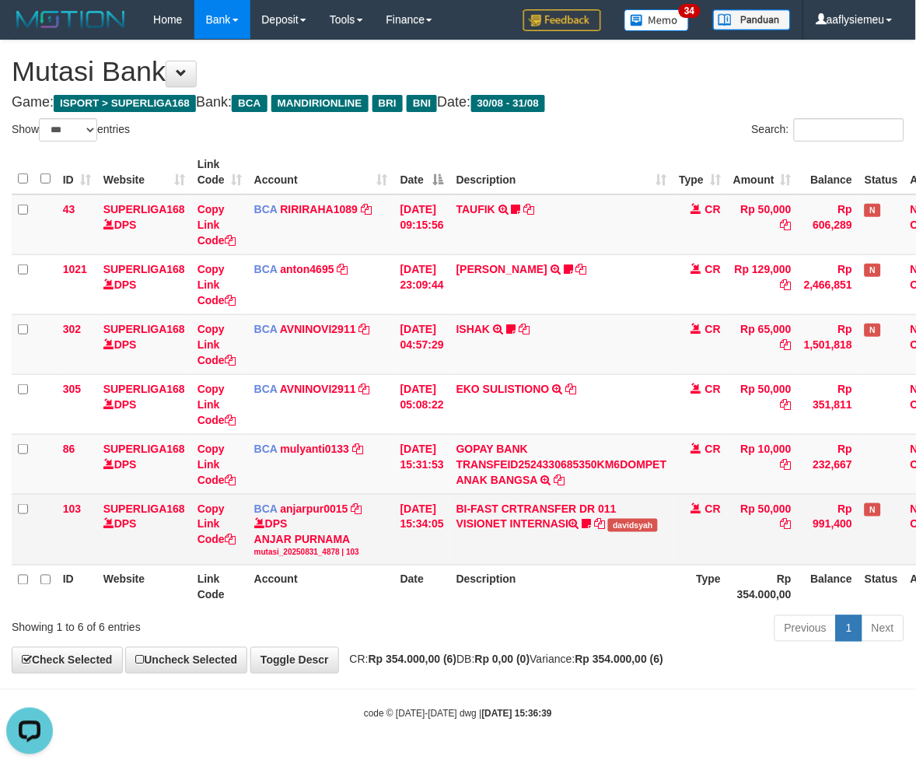
click at [692, 555] on td "CR" at bounding box center [701, 529] width 54 height 71
click at [691, 555] on td "CR" at bounding box center [701, 529] width 54 height 71
click at [689, 555] on td "CR" at bounding box center [701, 529] width 54 height 71
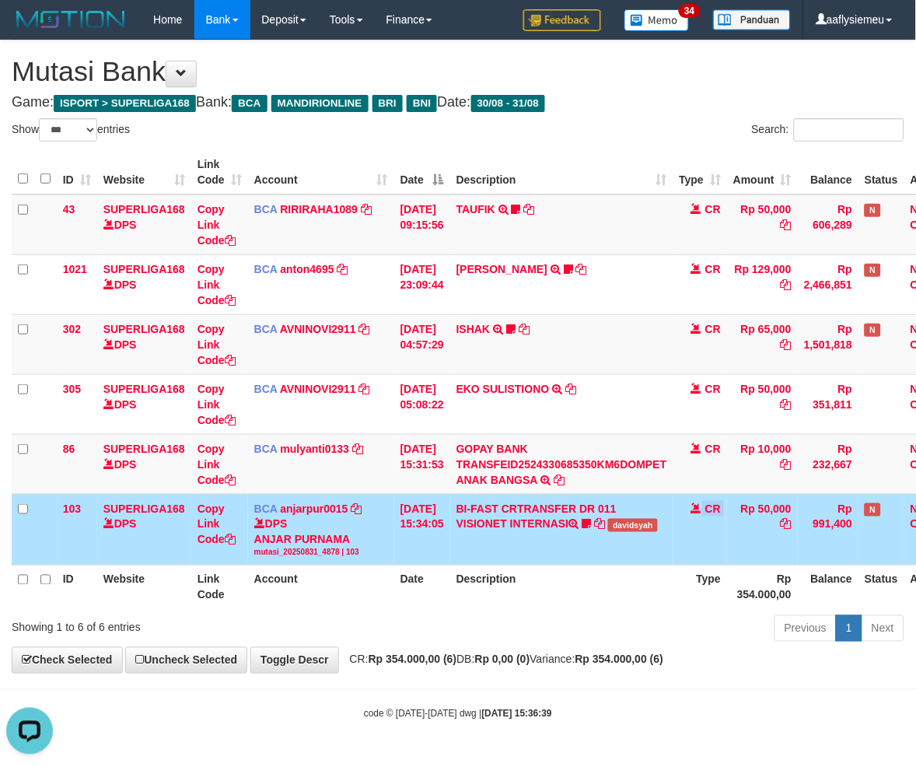
click at [687, 555] on td "CR" at bounding box center [701, 529] width 54 height 71
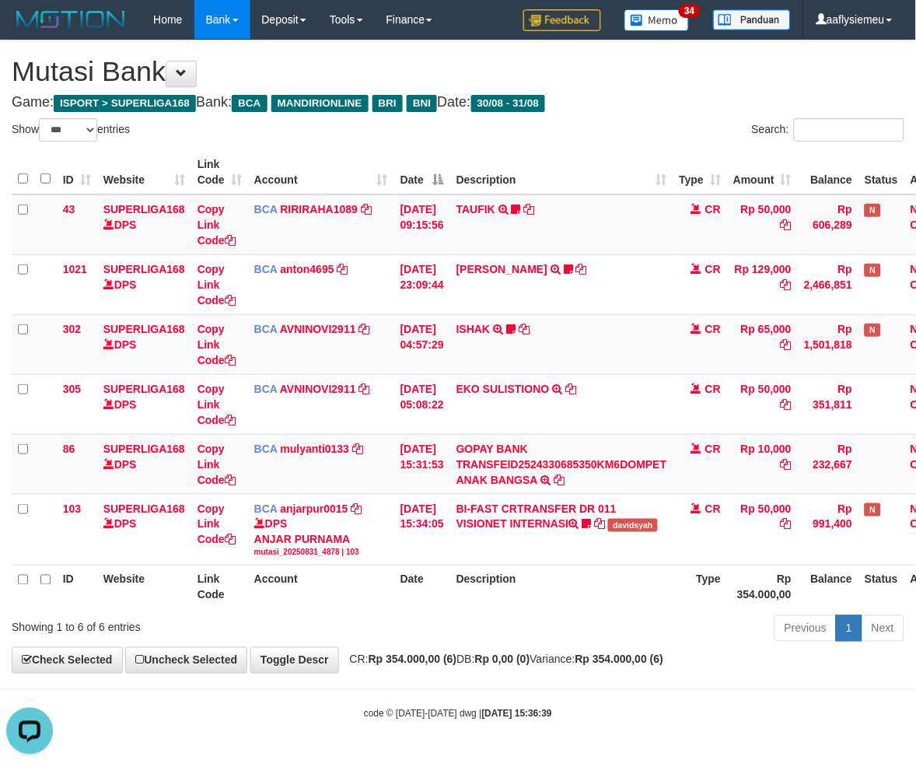
click at [514, 576] on th "Description" at bounding box center [561, 587] width 223 height 44
drag, startPoint x: 577, startPoint y: 622, endPoint x: 562, endPoint y: 628, distance: 16.0
click at [572, 626] on div "Previous 1 Next" at bounding box center [649, 630] width 511 height 33
click at [590, 611] on div "ID Website Link Code Account Date Description Type Amount Balance Status Action…" at bounding box center [458, 379] width 916 height 468
click at [507, 622] on div "Previous 1 Next" at bounding box center [649, 630] width 511 height 33
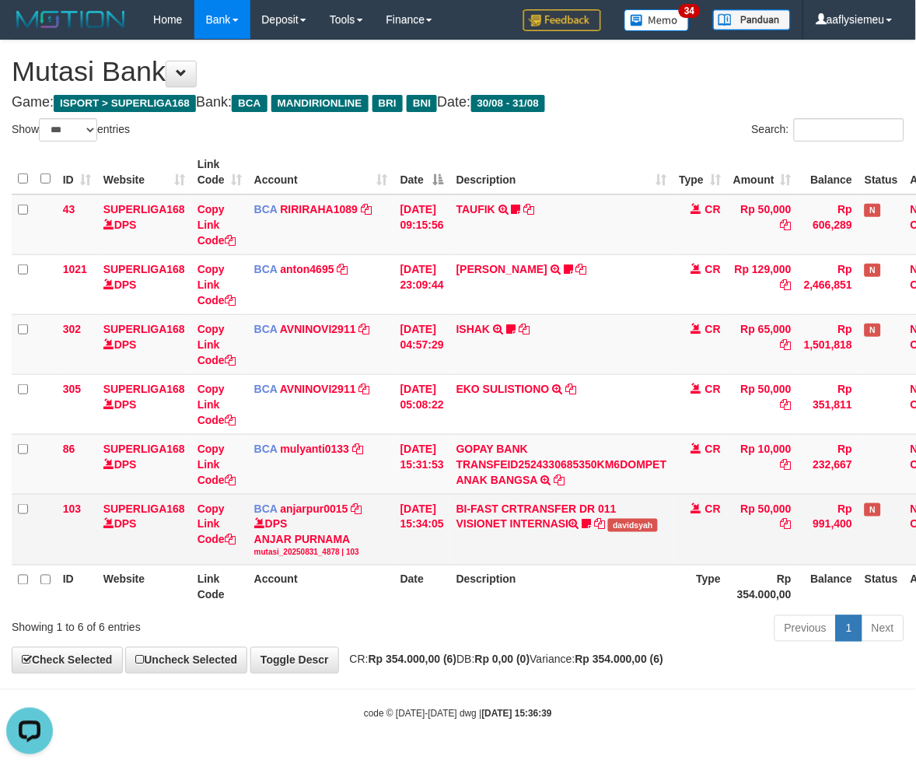
click at [474, 555] on td "BI-FAST CRTRANSFER DR 011 VISIONET INTERNASI davidsyah" at bounding box center [561, 529] width 223 height 71
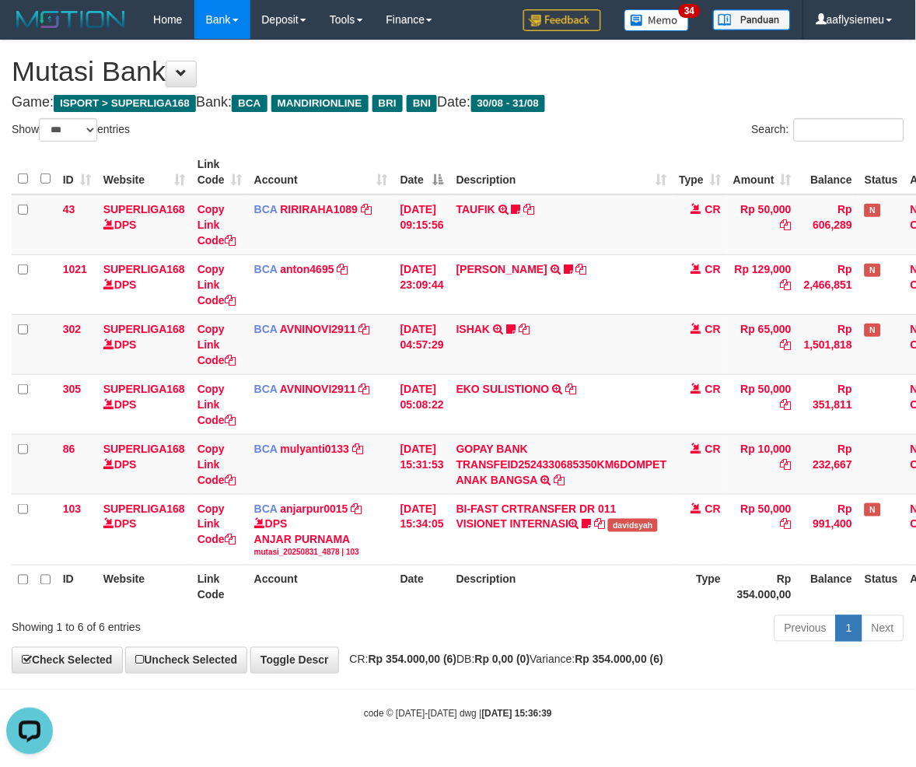
click at [569, 581] on th "Description" at bounding box center [561, 587] width 223 height 44
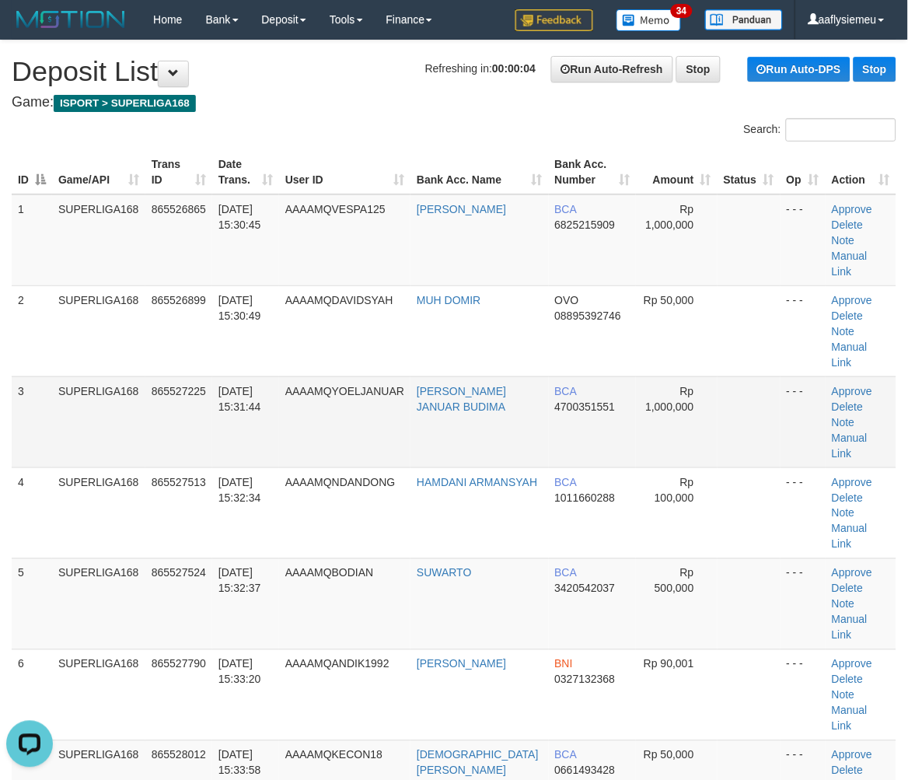
drag, startPoint x: 195, startPoint y: 362, endPoint x: 747, endPoint y: 397, distance: 553.3
click at [198, 385] on span "865527225" at bounding box center [179, 391] width 54 height 12
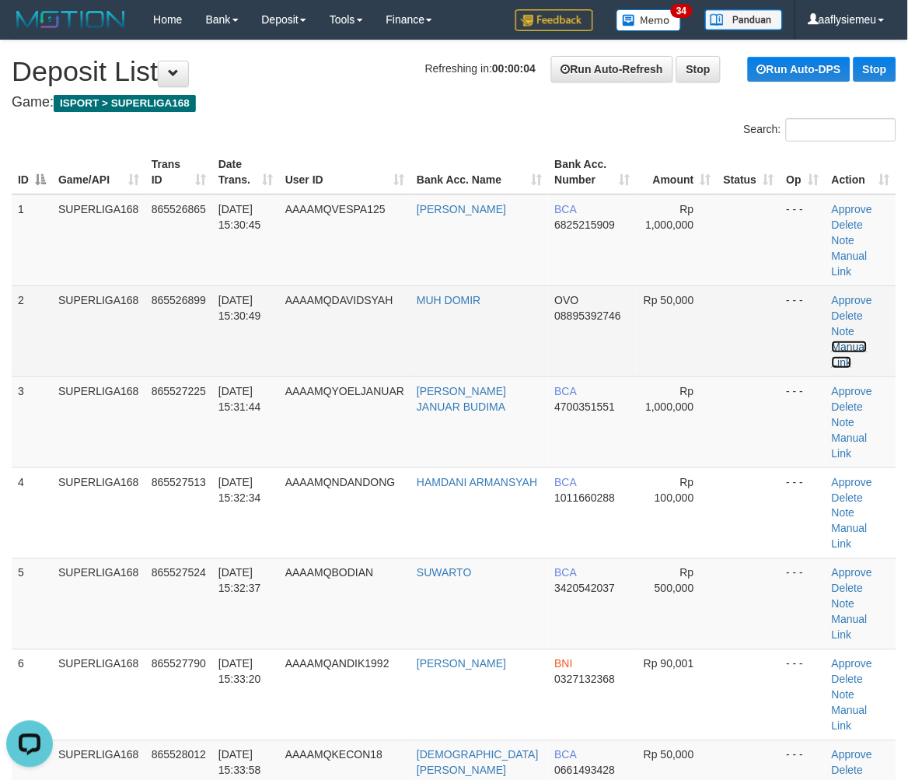
click at [865, 341] on link "Manual Link" at bounding box center [850, 355] width 36 height 28
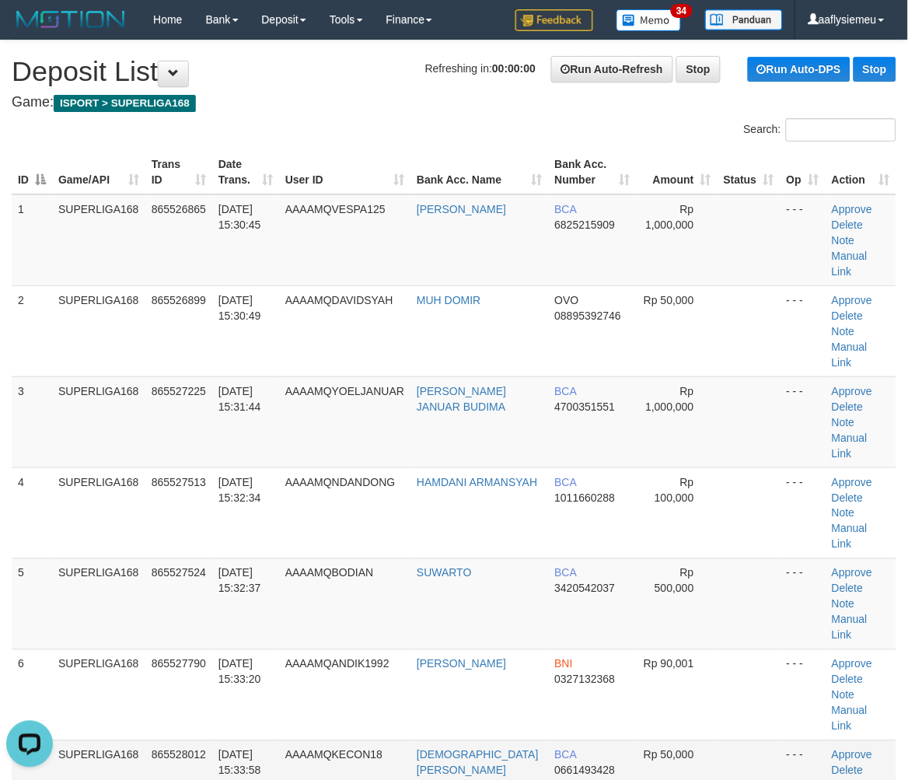
drag, startPoint x: 198, startPoint y: 674, endPoint x: 215, endPoint y: 648, distance: 30.4
click at [197, 740] on td "865528012" at bounding box center [178, 785] width 67 height 91
click at [187, 749] on span "865528012" at bounding box center [179, 755] width 54 height 12
drag, startPoint x: 322, startPoint y: 496, endPoint x: 299, endPoint y: 502, distance: 24.0
click at [317, 558] on td "AAAAMQBODIAN" at bounding box center [344, 603] width 131 height 91
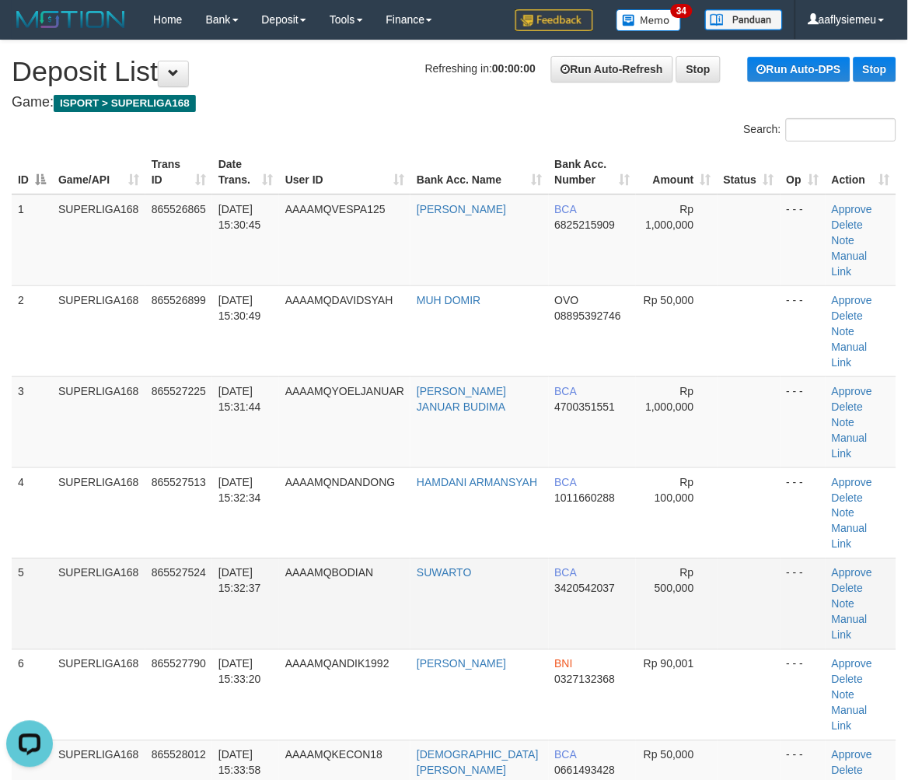
click at [205, 558] on td "865527524" at bounding box center [178, 603] width 67 height 91
click at [149, 558] on td "865527524" at bounding box center [178, 603] width 67 height 91
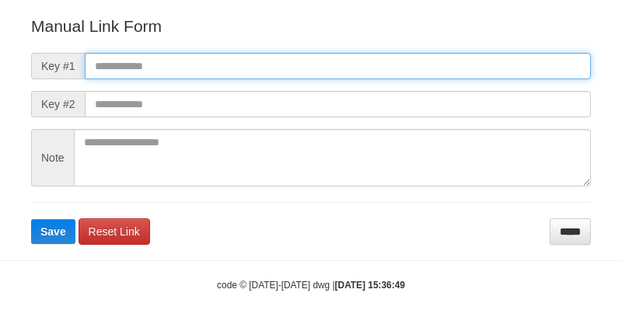
click at [165, 71] on input "text" at bounding box center [338, 66] width 506 height 26
paste input "**********"
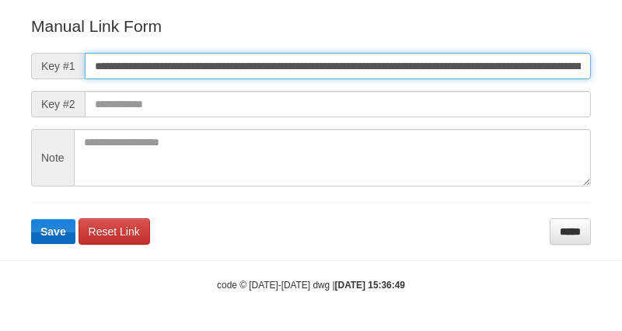
scroll to position [0, 1100]
type input "**********"
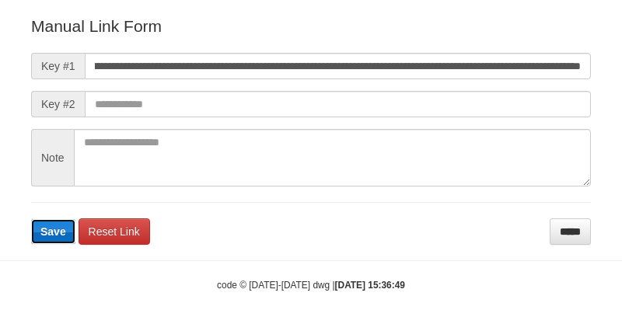
click at [51, 235] on span "Save" at bounding box center [53, 232] width 26 height 12
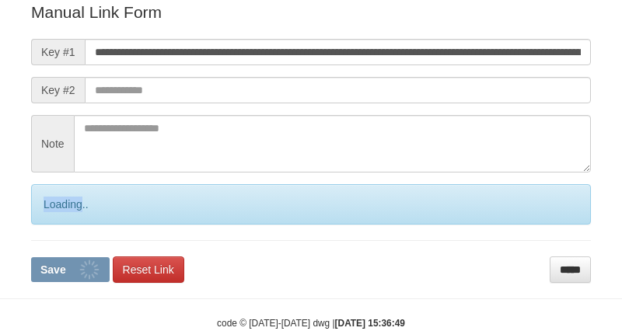
click at [52, 225] on div "Loading.." at bounding box center [311, 204] width 560 height 40
click at [51, 225] on div "Loading.." at bounding box center [311, 204] width 560 height 40
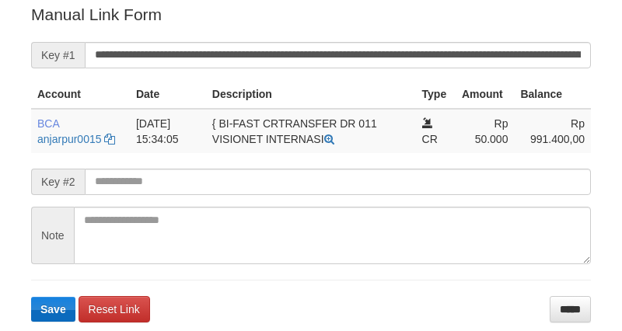
scroll to position [404, 0]
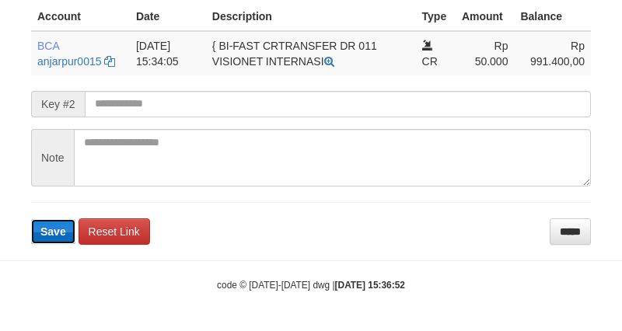
click at [51, 240] on button "Save" at bounding box center [53, 231] width 44 height 25
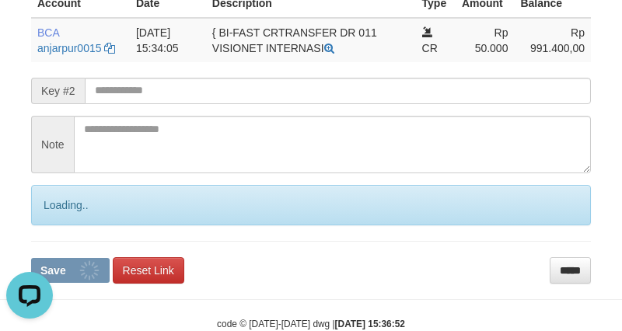
click at [53, 226] on div "Loading.." at bounding box center [311, 205] width 560 height 40
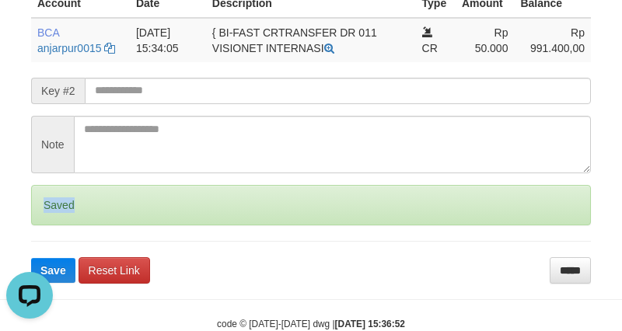
click at [49, 226] on div "Saved" at bounding box center [311, 205] width 560 height 40
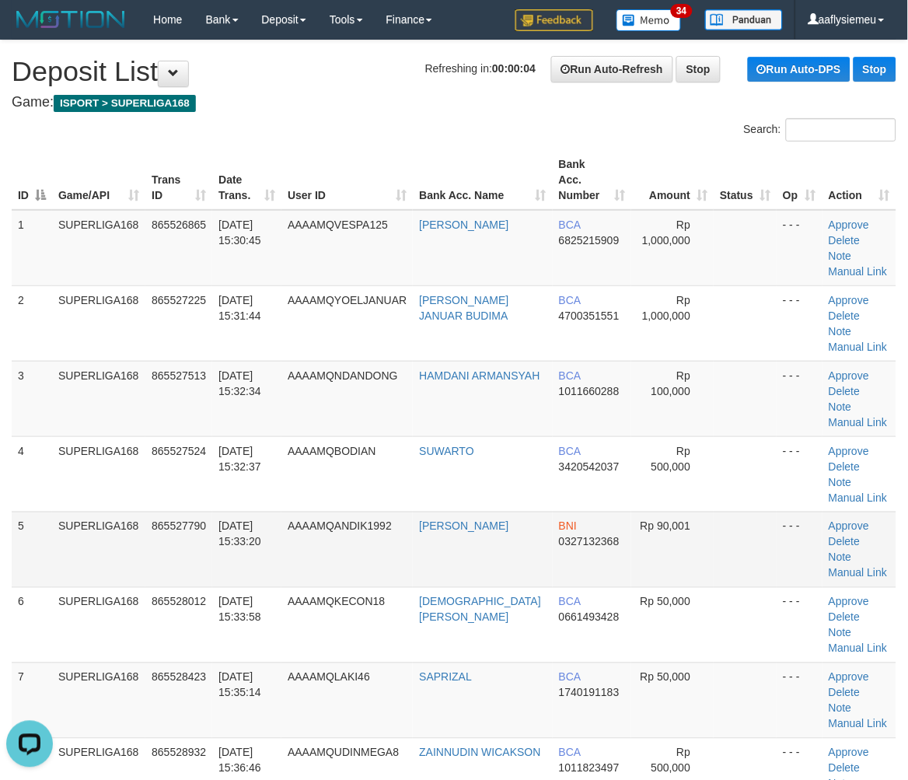
drag, startPoint x: 223, startPoint y: 425, endPoint x: 82, endPoint y: 479, distance: 151.7
click at [212, 436] on tbody "1 SUPERLIGA168 865526865 31/08/2025 15:30:45 AAAAMQVESPA125 ADENANDRA SULISTIY …" at bounding box center [454, 512] width 885 height 604
drag, startPoint x: 275, startPoint y: 439, endPoint x: 2, endPoint y: 512, distance: 282.4
click at [261, 520] on span "31/08/2025 15:33:20" at bounding box center [240, 534] width 43 height 28
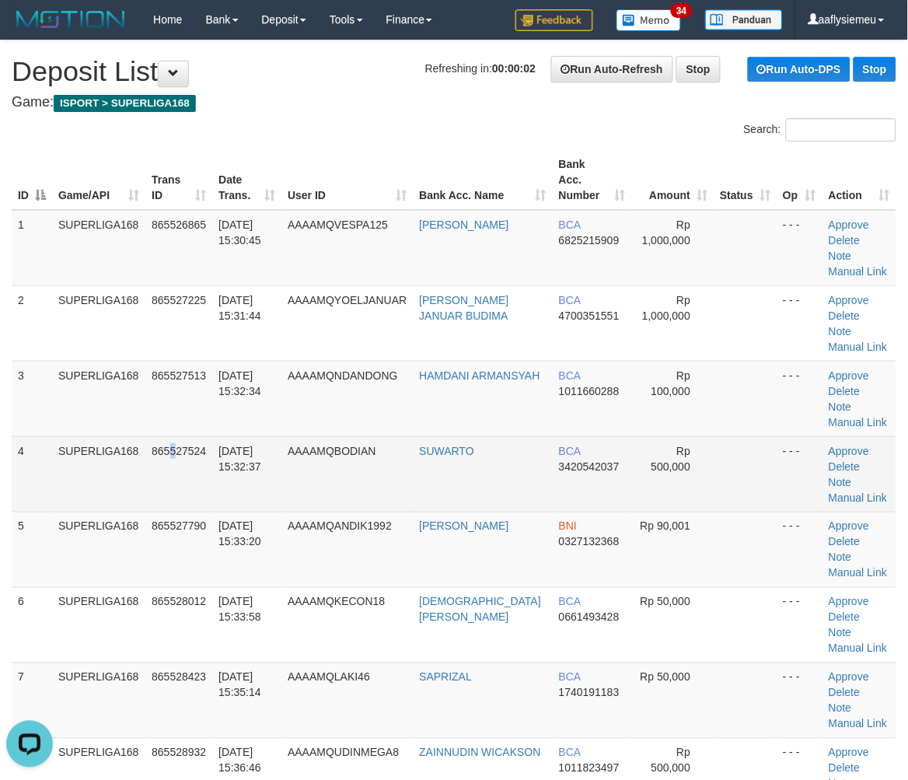
click at [174, 436] on td "865527524" at bounding box center [178, 473] width 67 height 75
click at [235, 445] on span "[DATE] 15:32:37" at bounding box center [240, 459] width 43 height 28
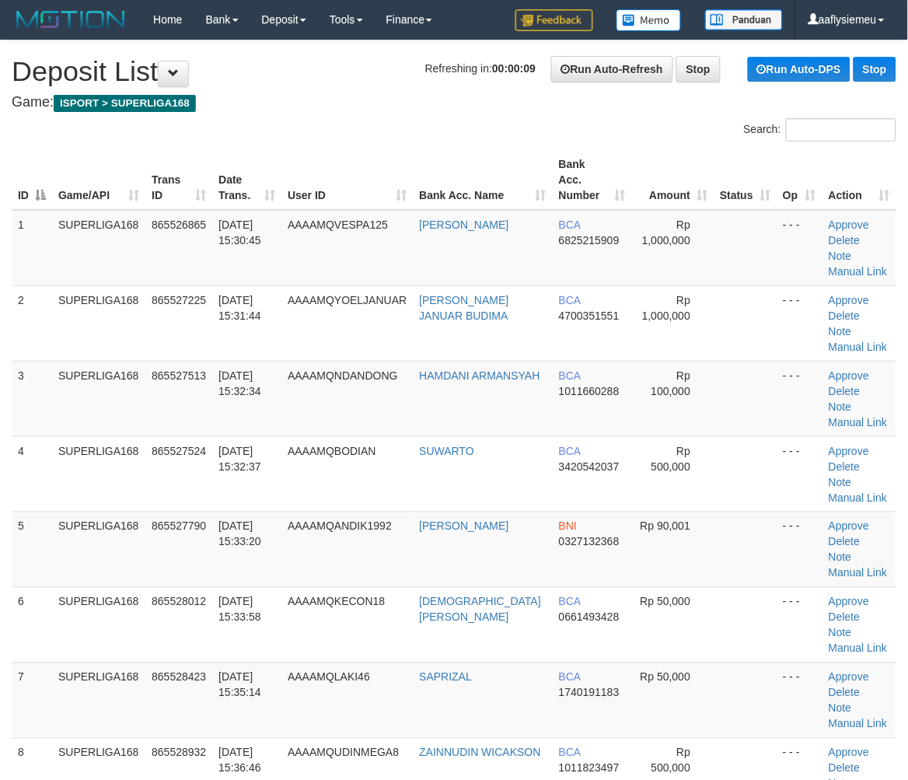
click at [2, 486] on div "ID Game/API Trans ID Date Trans. User ID Bank Acc. Name Bank Acc. Number Amount…" at bounding box center [454, 503] width 908 height 717
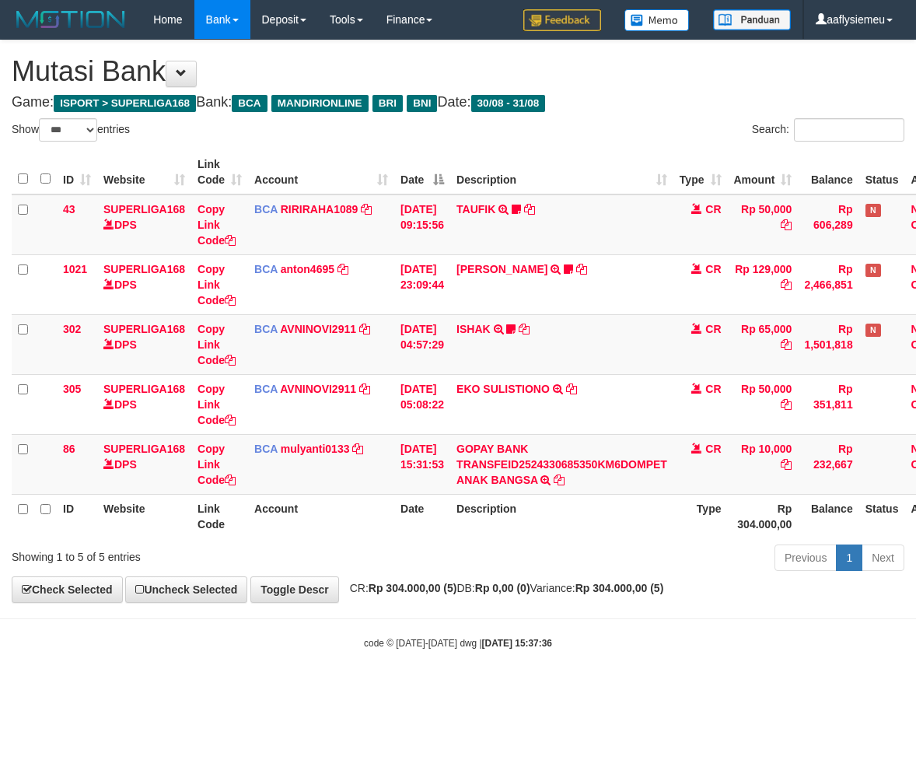
select select "***"
click at [493, 641] on strong "[DATE] 15:37:36" at bounding box center [517, 643] width 70 height 11
click at [493, 639] on strong "2025/08/31 15:37:36" at bounding box center [517, 643] width 70 height 11
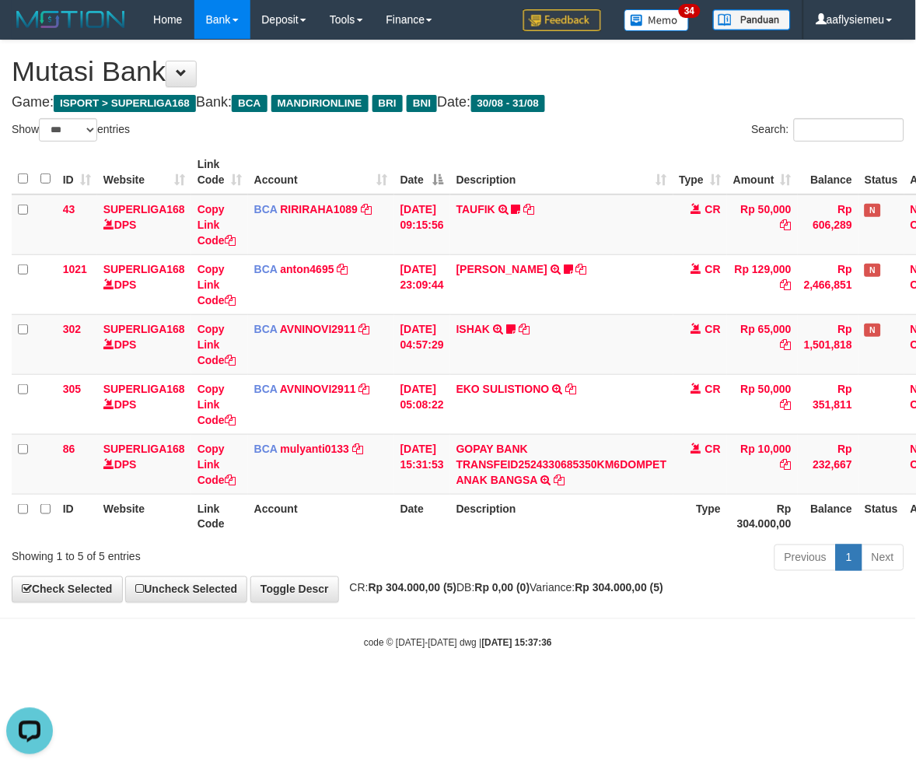
click at [494, 643] on strong "2025/08/31 15:37:36" at bounding box center [517, 643] width 70 height 11
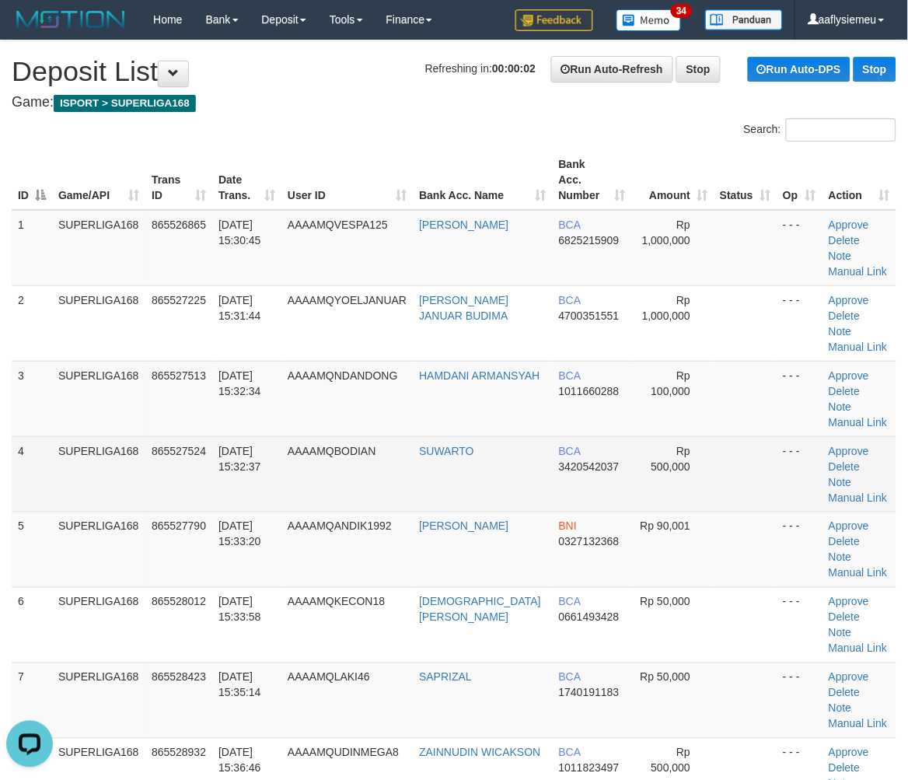
click at [117, 436] on td "SUPERLIGA168" at bounding box center [98, 473] width 93 height 75
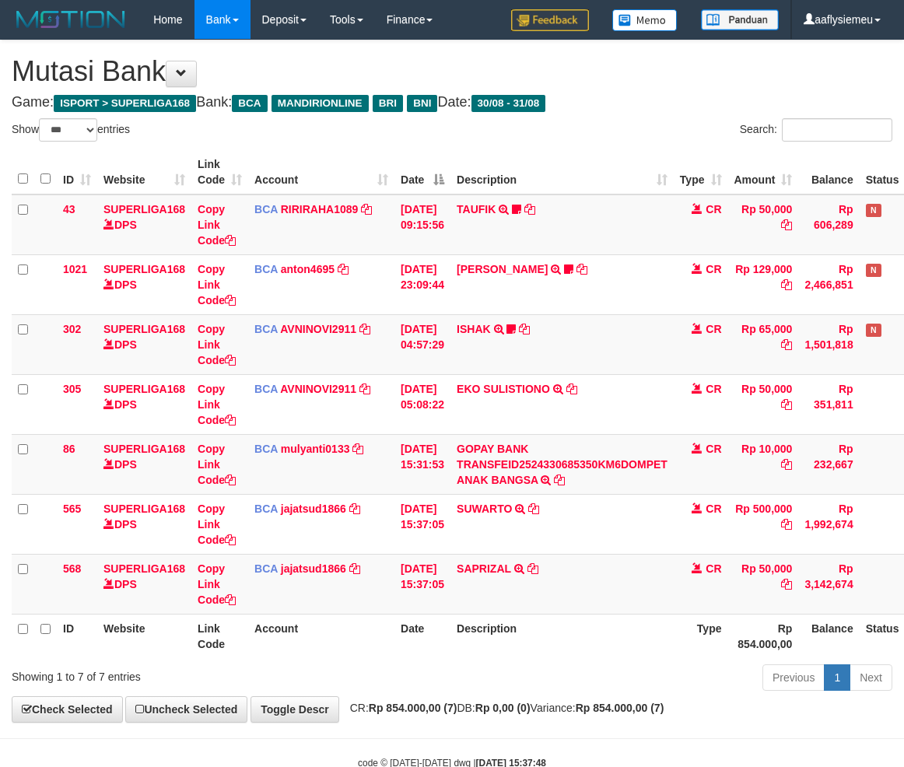
select select "***"
click at [537, 563] on icon at bounding box center [532, 568] width 11 height 11
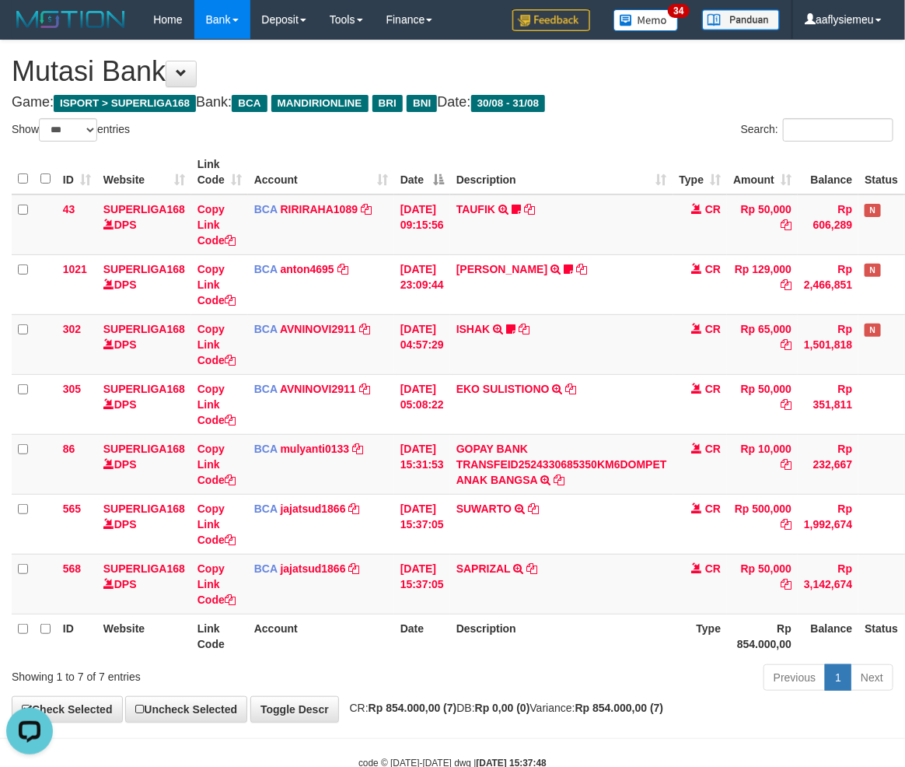
click at [540, 632] on th "Description" at bounding box center [561, 636] width 223 height 44
click at [537, 632] on th "Description" at bounding box center [561, 636] width 223 height 44
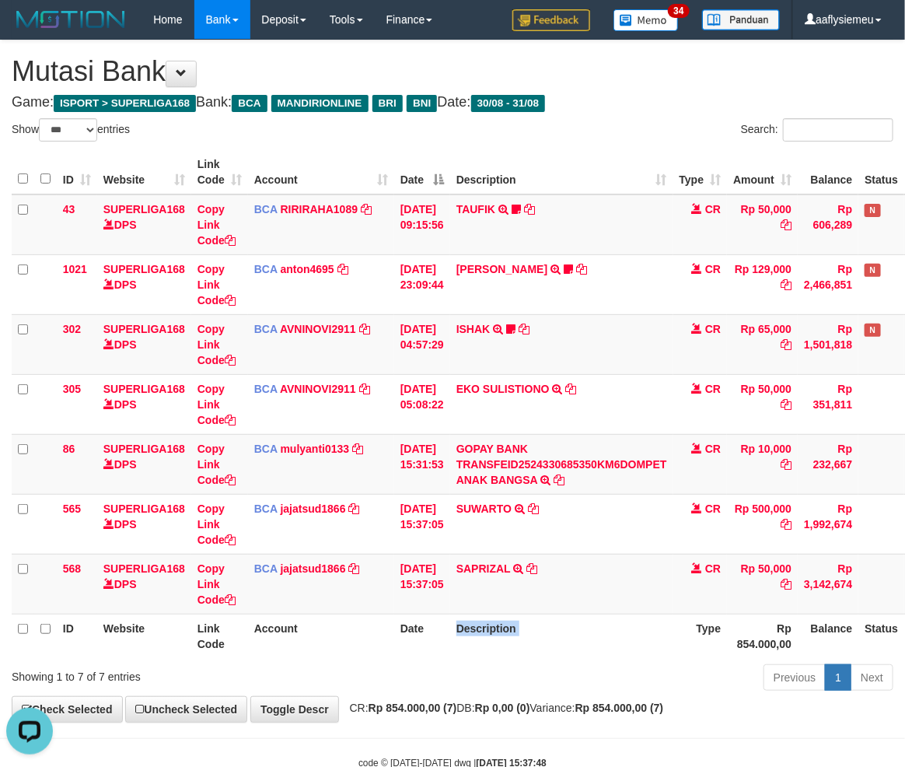
click at [537, 632] on th "Description" at bounding box center [561, 636] width 223 height 44
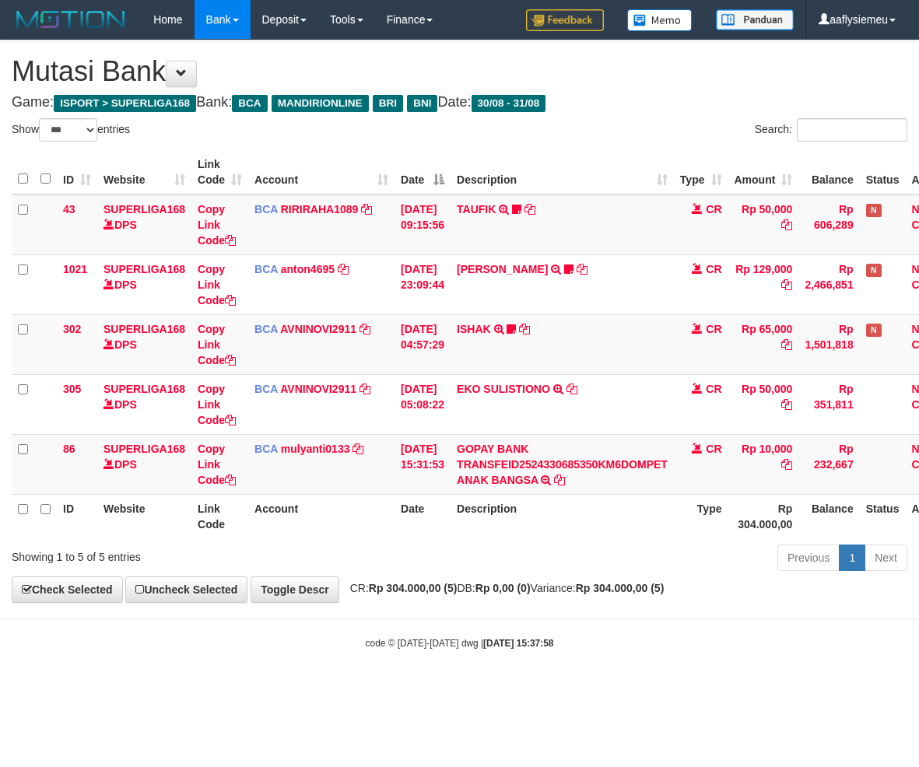
select select "***"
click at [495, 587] on span "CR: Rp 304.000,00 (5) DB: Rp 0,00 (0) Variance: Rp 304.000,00 (5)" at bounding box center [503, 588] width 322 height 12
click at [407, 592] on strong "Rp 304.000,00 (5)" at bounding box center [413, 588] width 89 height 12
click at [475, 591] on span "CR: Rp 304.000,00 (5) DB: Rp 0,00 (0) Variance: Rp 304.000,00 (5)" at bounding box center [503, 588] width 322 height 12
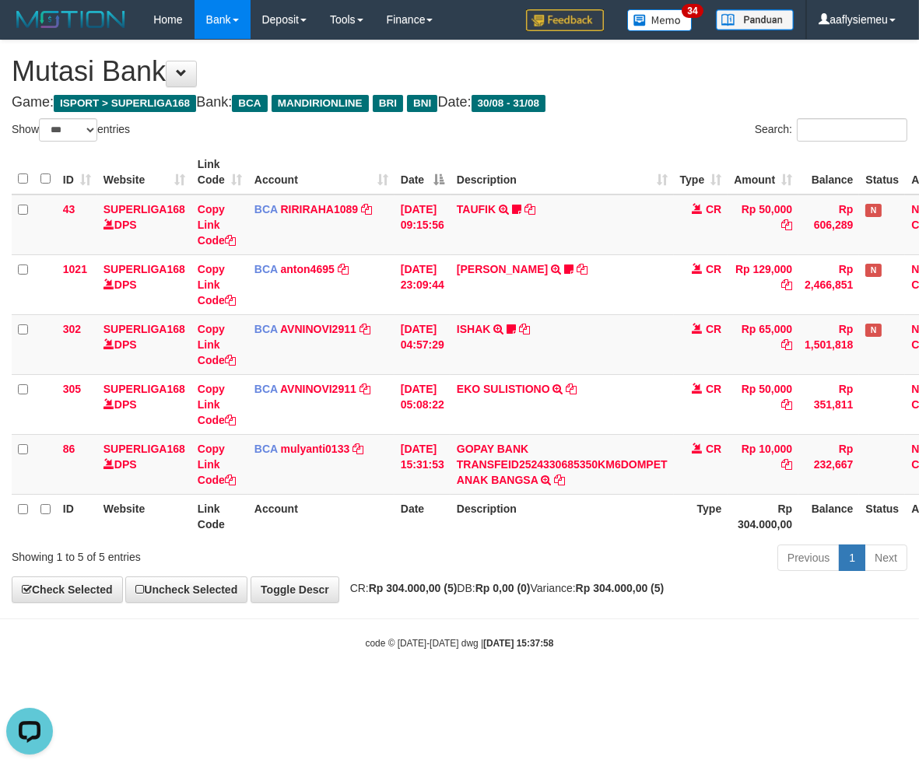
click at [364, 624] on body "Toggle navigation Home Bank Account List Load By Website Group [ISPORT] SUPERLI…" at bounding box center [459, 344] width 919 height 689
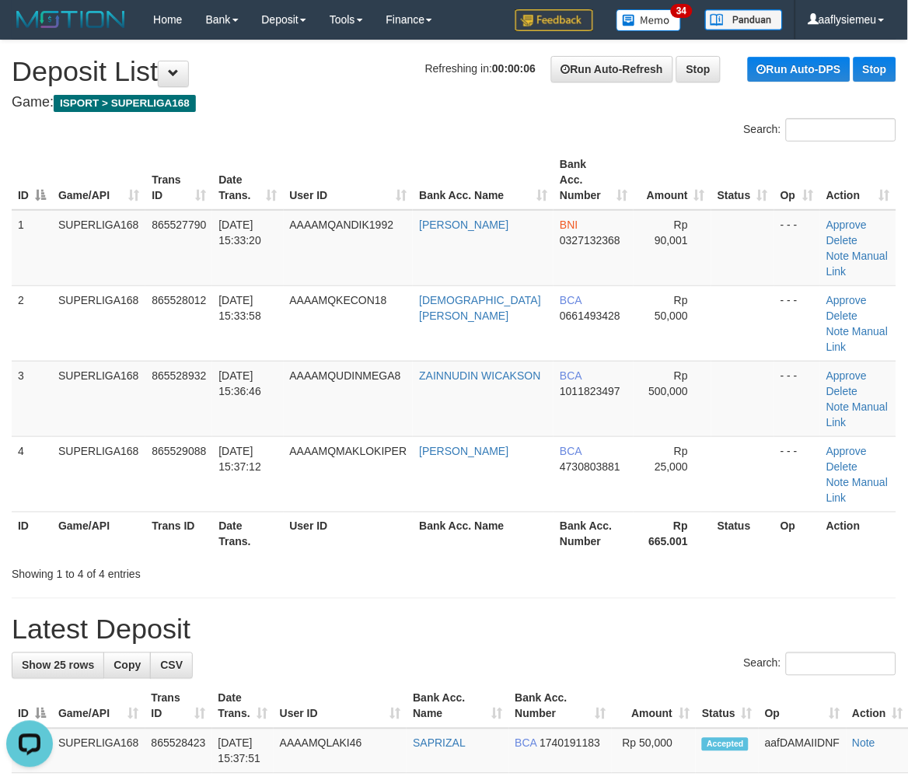
drag, startPoint x: 181, startPoint y: 353, endPoint x: 0, endPoint y: 439, distance: 200.7
click at [180, 361] on td "865528932" at bounding box center [178, 398] width 67 height 75
drag, startPoint x: 154, startPoint y: 398, endPoint x: 12, endPoint y: 457, distance: 153.4
click at [115, 436] on tr "4 SUPERLIGA168 865529088 31/08/2025 15:37:12 AAAAMQMAKLOKIPER JULIAN HARDIANSYA…" at bounding box center [454, 473] width 885 height 75
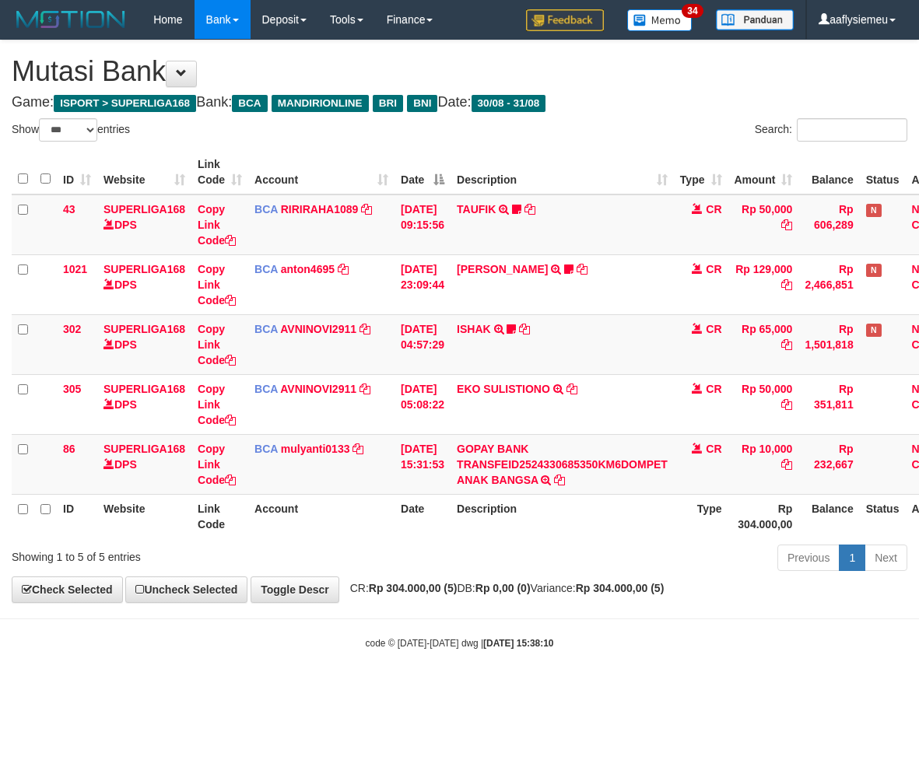
select select "***"
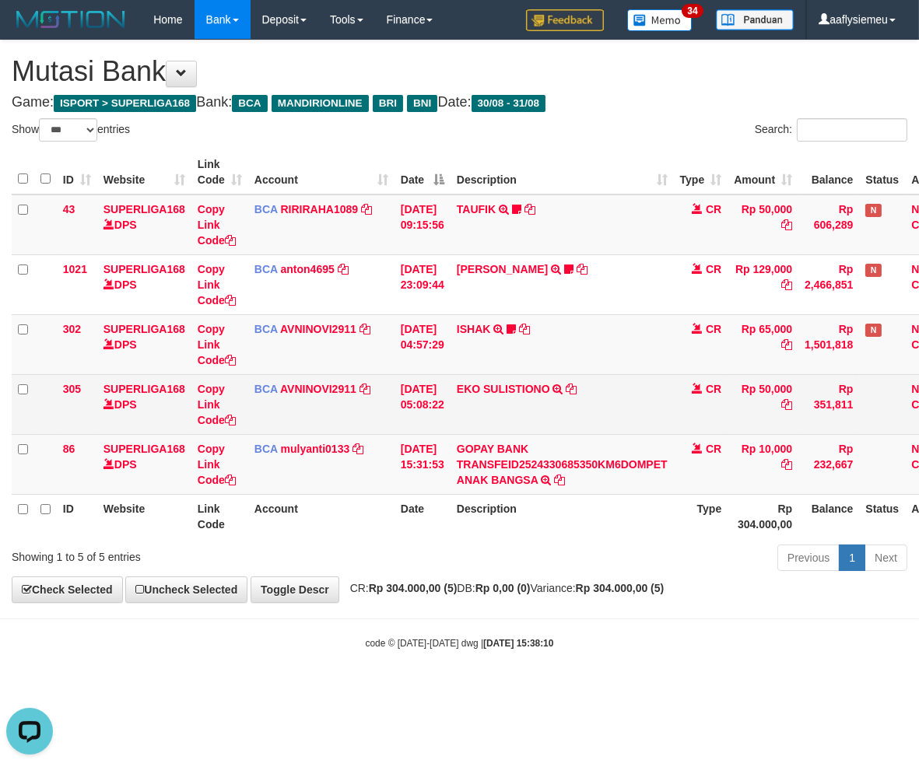
click at [405, 422] on td "[DATE] 05:08:22" at bounding box center [422, 404] width 56 height 60
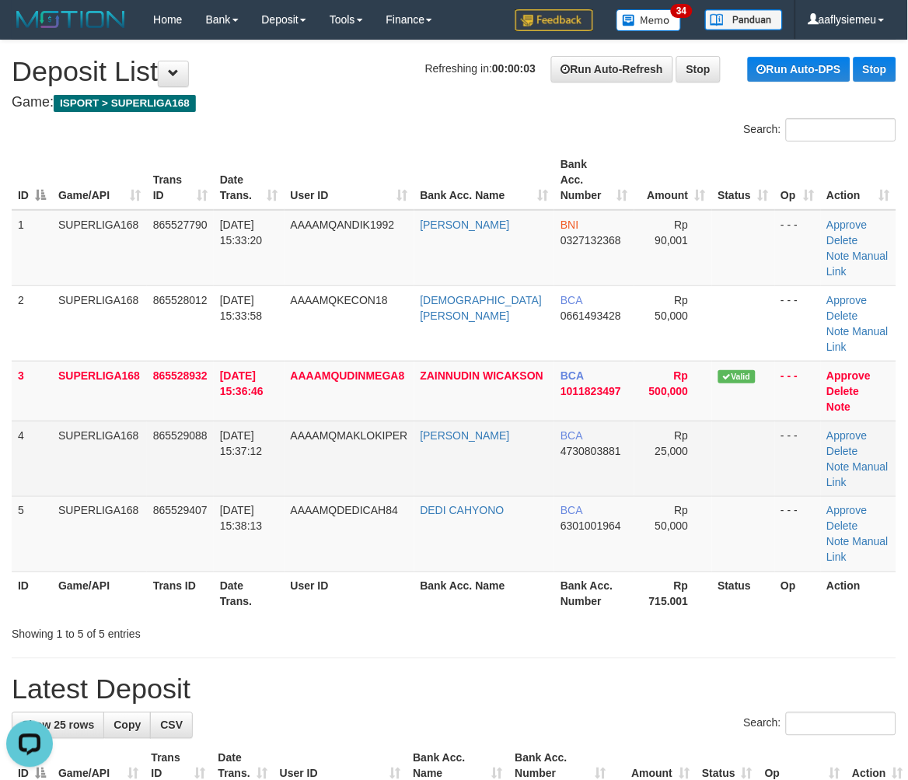
drag, startPoint x: 263, startPoint y: 422, endPoint x: 249, endPoint y: 425, distance: 14.5
click at [261, 422] on td "[DATE] 15:37:12" at bounding box center [249, 458] width 71 height 75
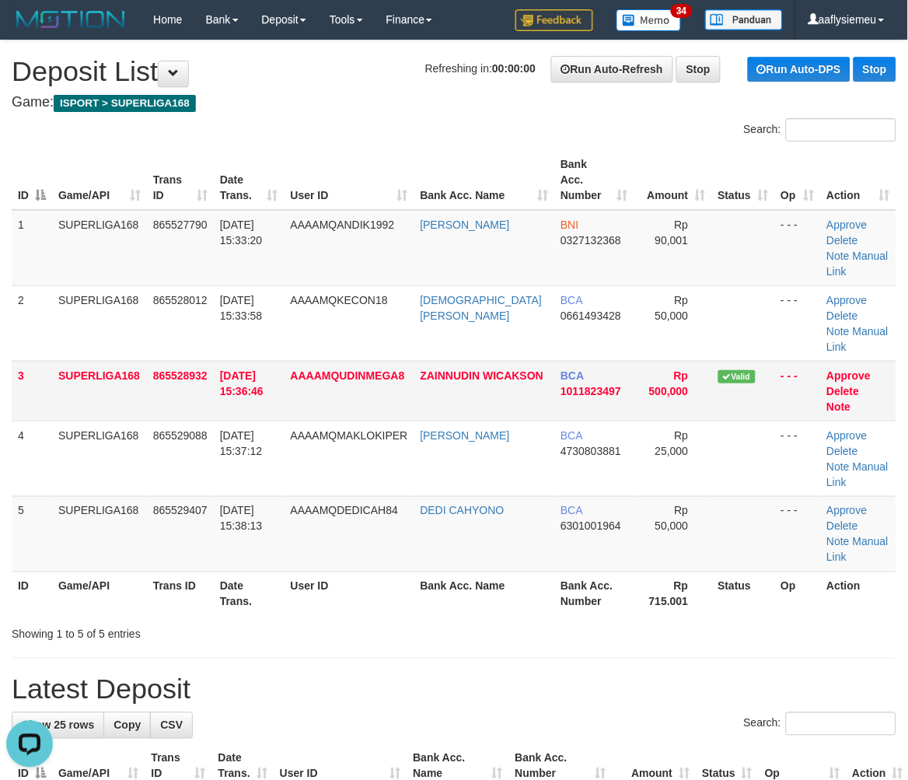
drag, startPoint x: 119, startPoint y: 350, endPoint x: 44, endPoint y: 366, distance: 77.0
click at [106, 361] on td "SUPERLIGA168" at bounding box center [99, 391] width 95 height 60
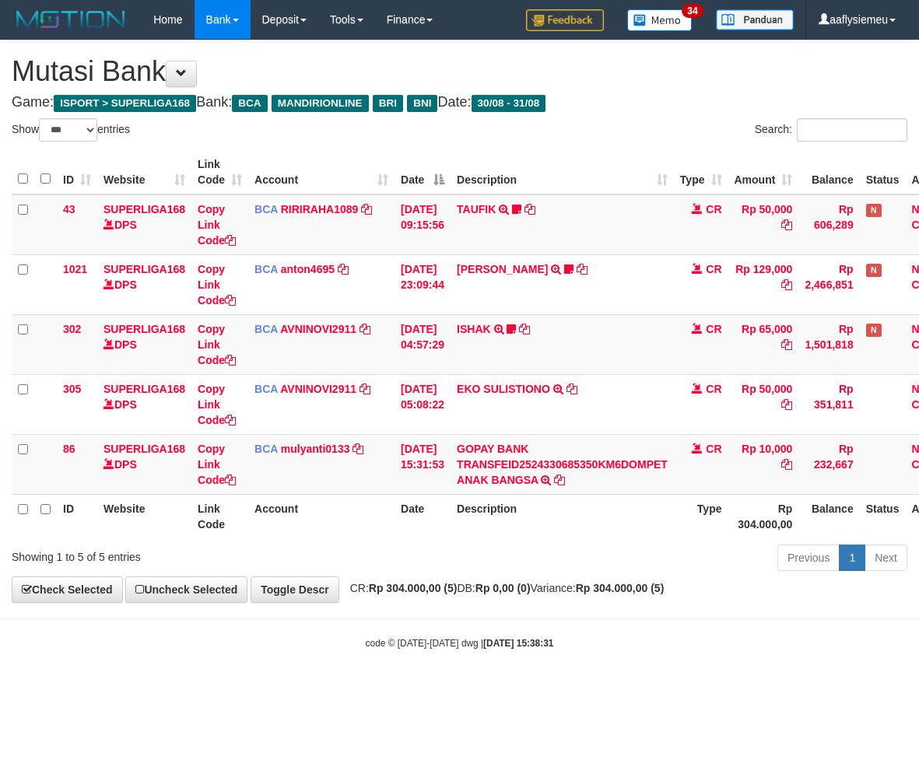
select select "***"
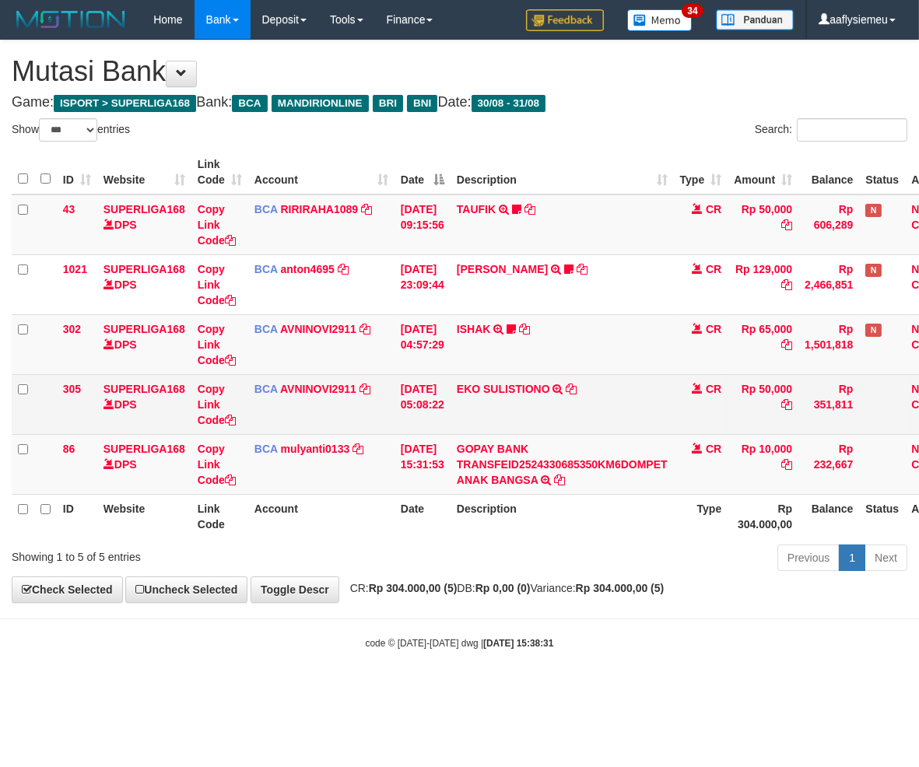
click at [523, 432] on td "EKO SULISTIONO TRSF E-BANKING CR 3108/FTSCY/WS95031 50000.00EKO SULISTIONO" at bounding box center [561, 404] width 223 height 60
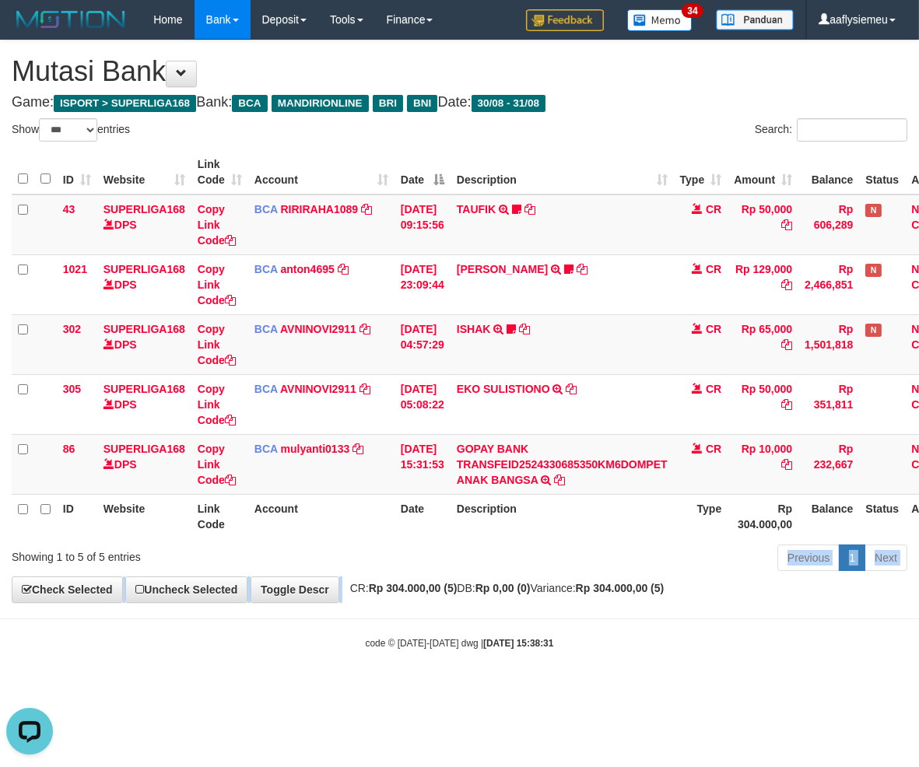
click at [347, 579] on div "**********" at bounding box center [459, 321] width 919 height 562
click at [346, 579] on div "**********" at bounding box center [459, 321] width 919 height 562
select select "***"
drag, startPoint x: 462, startPoint y: 555, endPoint x: 733, endPoint y: 510, distance: 275.0
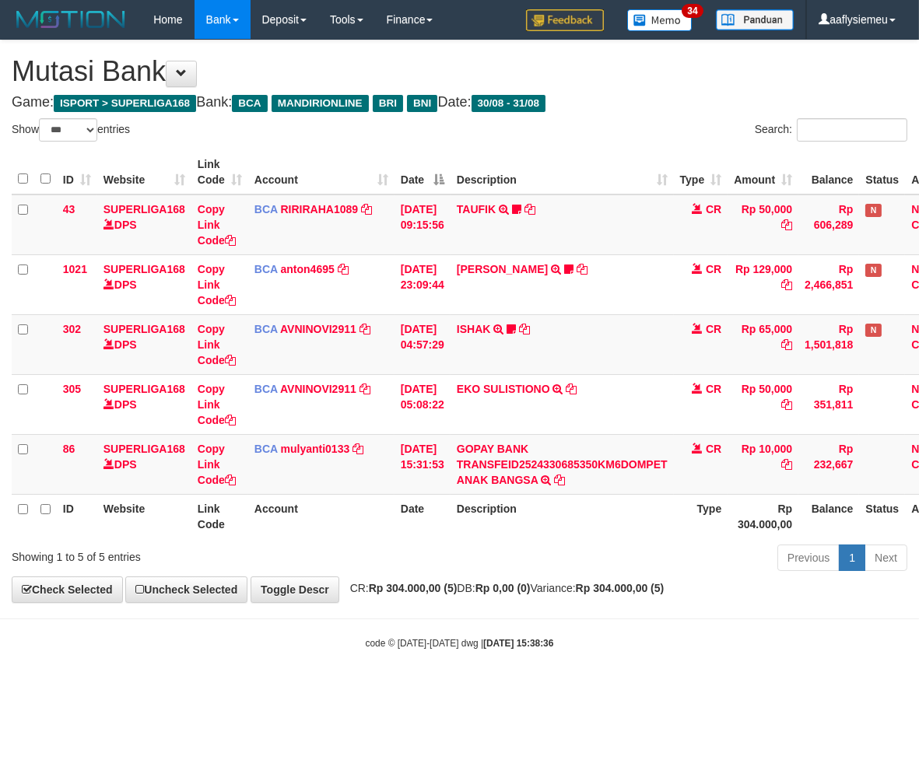
click at [487, 553] on div "Previous 1 Next" at bounding box center [650, 559] width 513 height 33
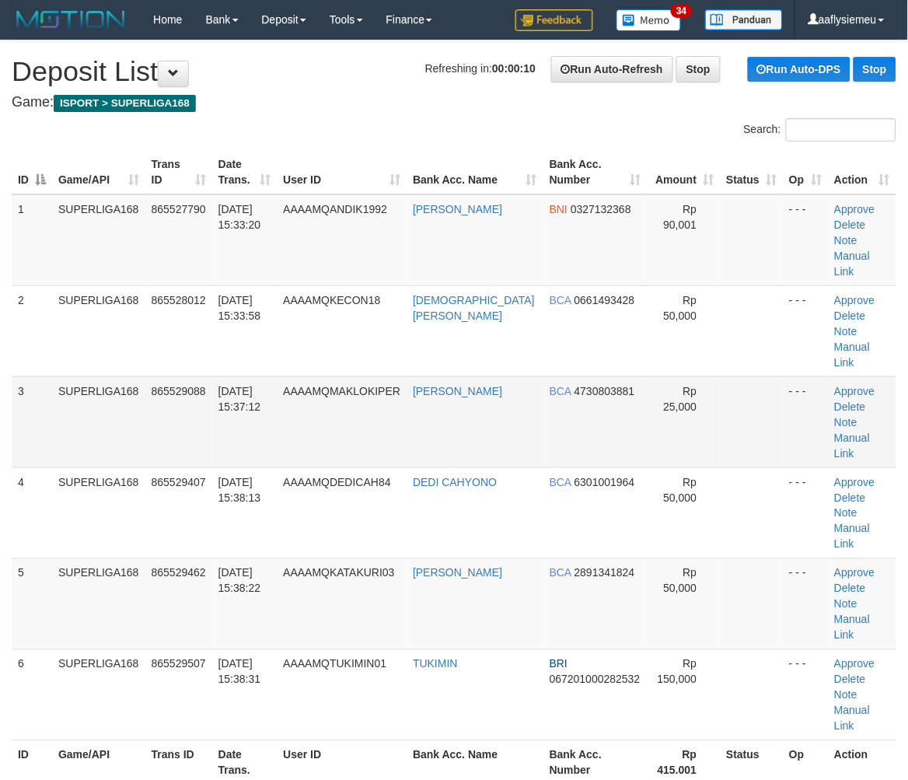
click at [148, 376] on td "865529088" at bounding box center [178, 421] width 67 height 91
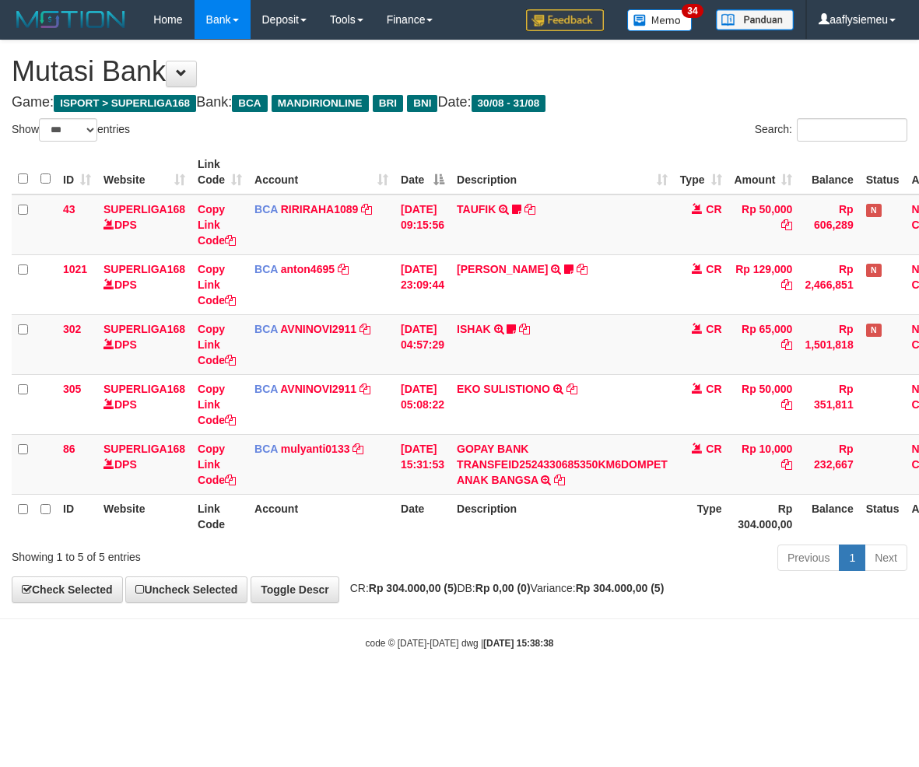
select select "***"
click at [432, 586] on strong "Rp 304.000,00 (5)" at bounding box center [413, 588] width 89 height 12
click at [446, 563] on div "Previous 1 Next" at bounding box center [650, 559] width 513 height 33
click at [527, 600] on div "**********" at bounding box center [459, 321] width 919 height 562
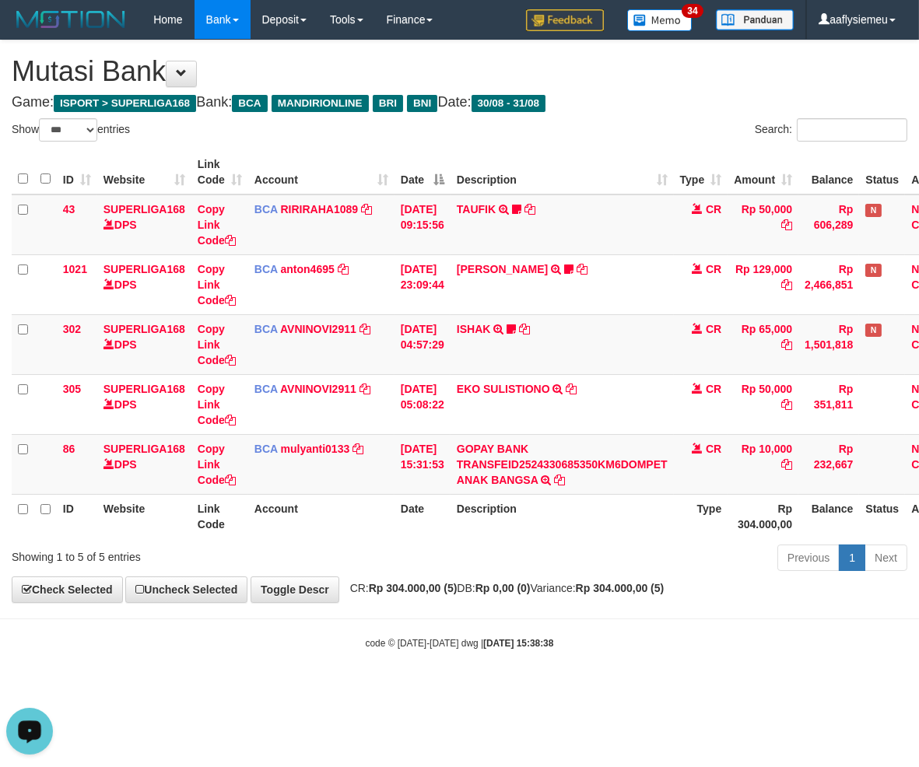
drag, startPoint x: 515, startPoint y: 524, endPoint x: 803, endPoint y: 472, distance: 293.2
click at [525, 524] on th "Description" at bounding box center [561, 516] width 223 height 44
click at [509, 547] on div "Previous 1 Next" at bounding box center [650, 559] width 513 height 33
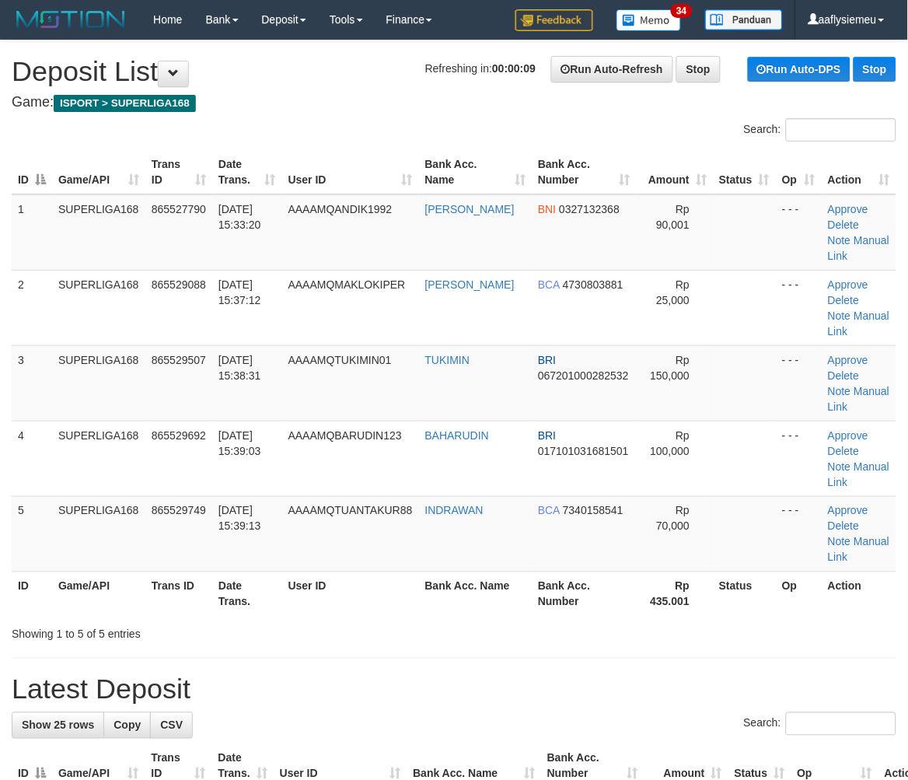
drag, startPoint x: 12, startPoint y: 397, endPoint x: 1, endPoint y: 397, distance: 10.9
click at [9, 397] on div "ID Game/API Trans ID Date Trans. User ID Bank Acc. Name Bank Acc. Number Amount…" at bounding box center [454, 382] width 908 height 475
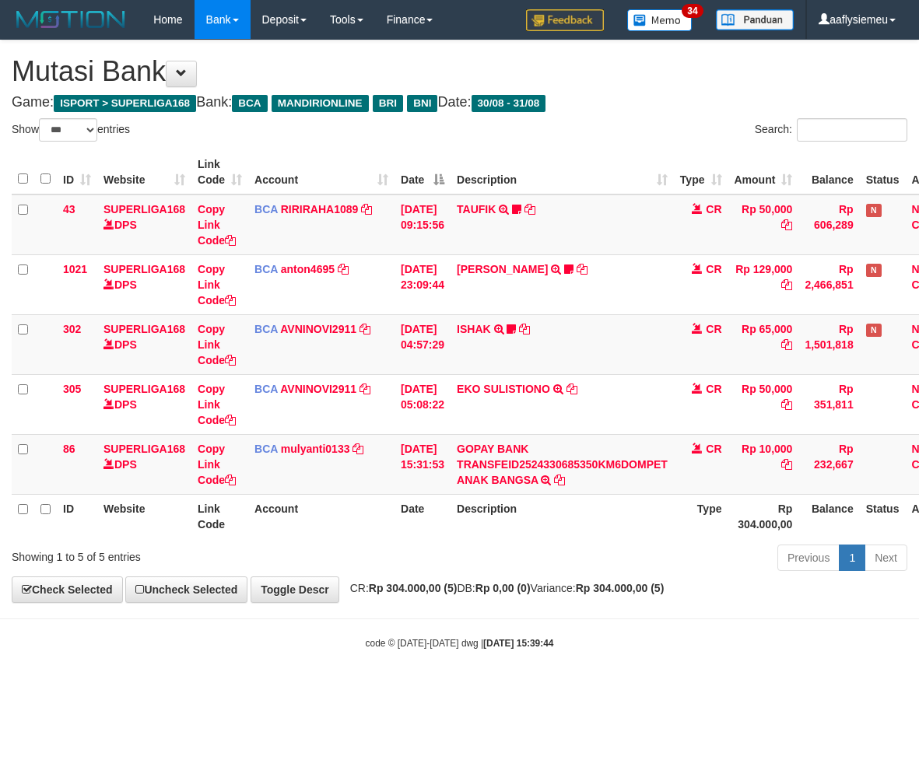
select select "***"
click at [611, 527] on th "Description" at bounding box center [561, 516] width 223 height 44
click at [608, 545] on div "Previous 1 Next" at bounding box center [650, 559] width 513 height 33
click at [608, 543] on div "Previous 1 Next" at bounding box center [650, 559] width 513 height 33
click at [495, 546] on div "Previous 1 Next" at bounding box center [650, 559] width 513 height 33
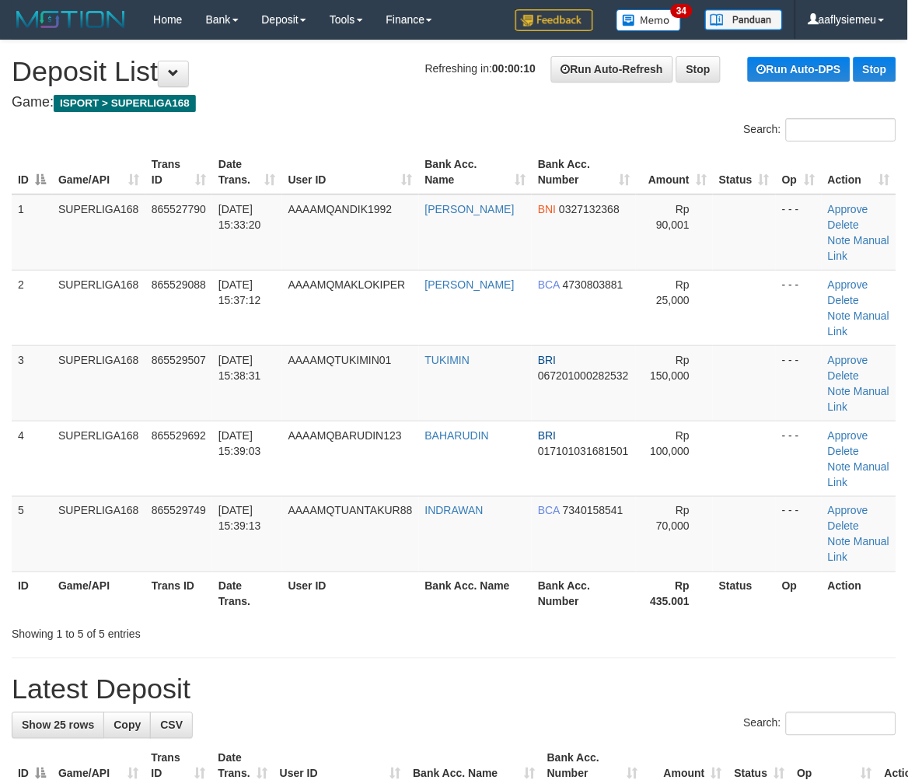
drag, startPoint x: 244, startPoint y: 429, endPoint x: 2, endPoint y: 485, distance: 248.3
click at [234, 429] on span "[DATE] 15:39:03" at bounding box center [240, 443] width 43 height 28
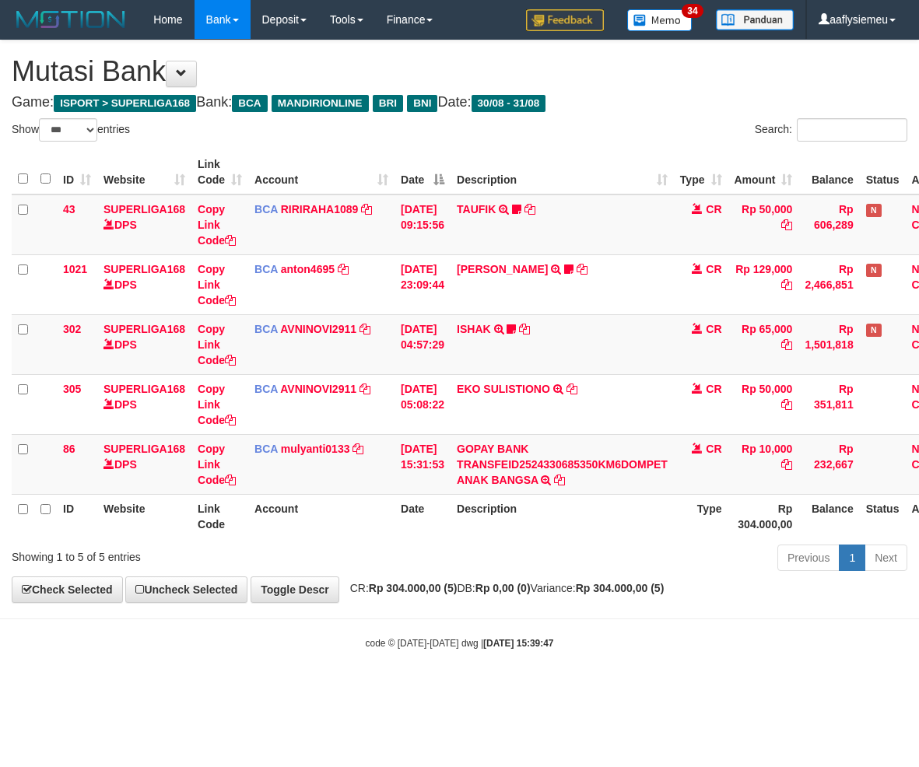
select select "***"
click at [439, 607] on body "Toggle navigation Home Bank Account List Load By Website Group [ISPORT] SUPERLI…" at bounding box center [459, 344] width 919 height 689
drag, startPoint x: 428, startPoint y: 555, endPoint x: 448, endPoint y: 541, distance: 24.6
click at [428, 555] on div "Previous 1 Next" at bounding box center [650, 559] width 513 height 33
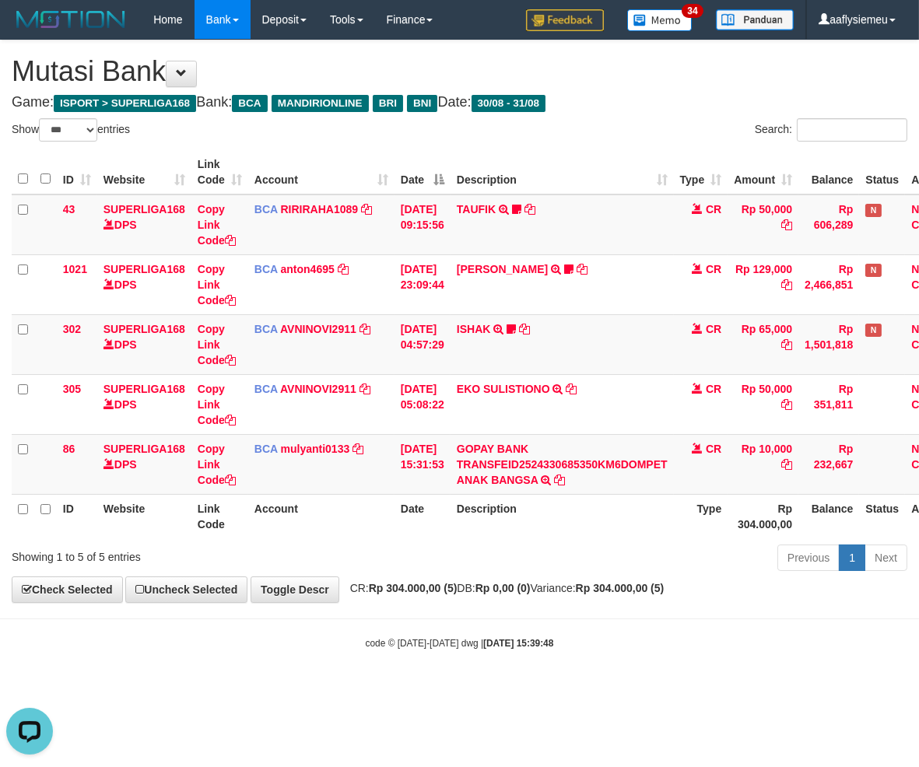
click at [563, 644] on div "code © 2012-2018 dwg | 2025/08/31 15:39:48" at bounding box center [459, 643] width 919 height 16
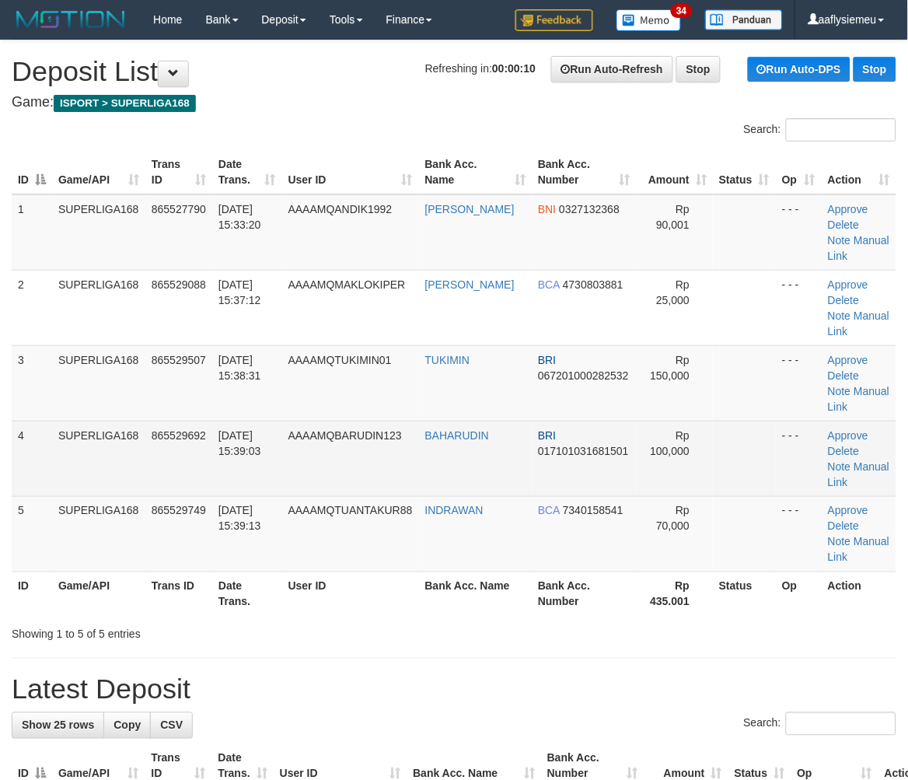
click at [65, 446] on td "SUPERLIGA168" at bounding box center [98, 458] width 93 height 75
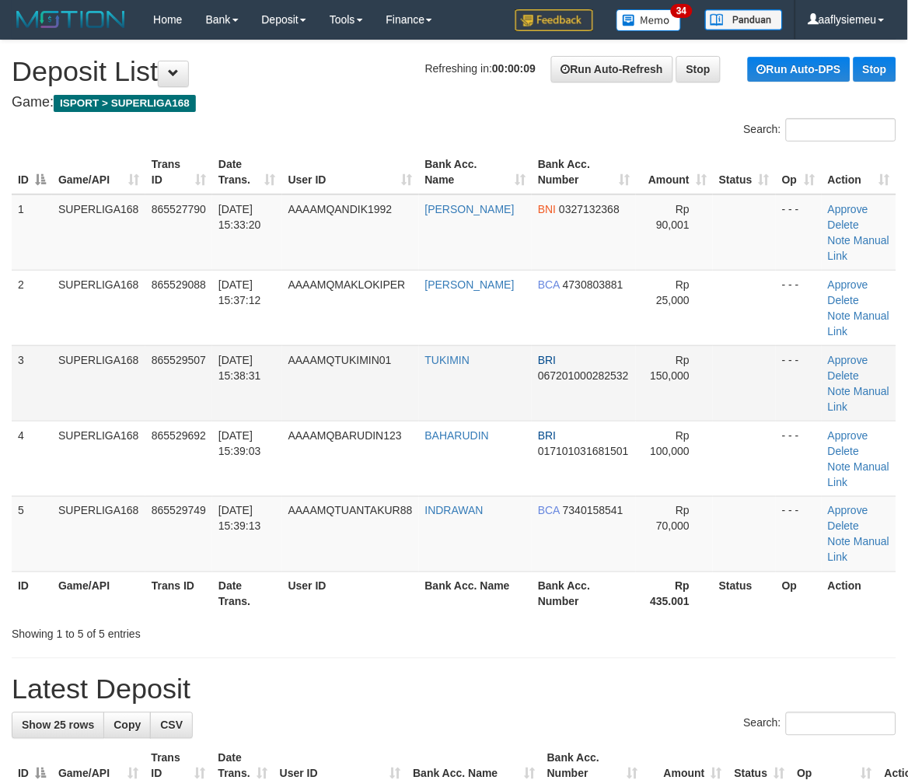
click at [173, 387] on td "865529507" at bounding box center [178, 382] width 67 height 75
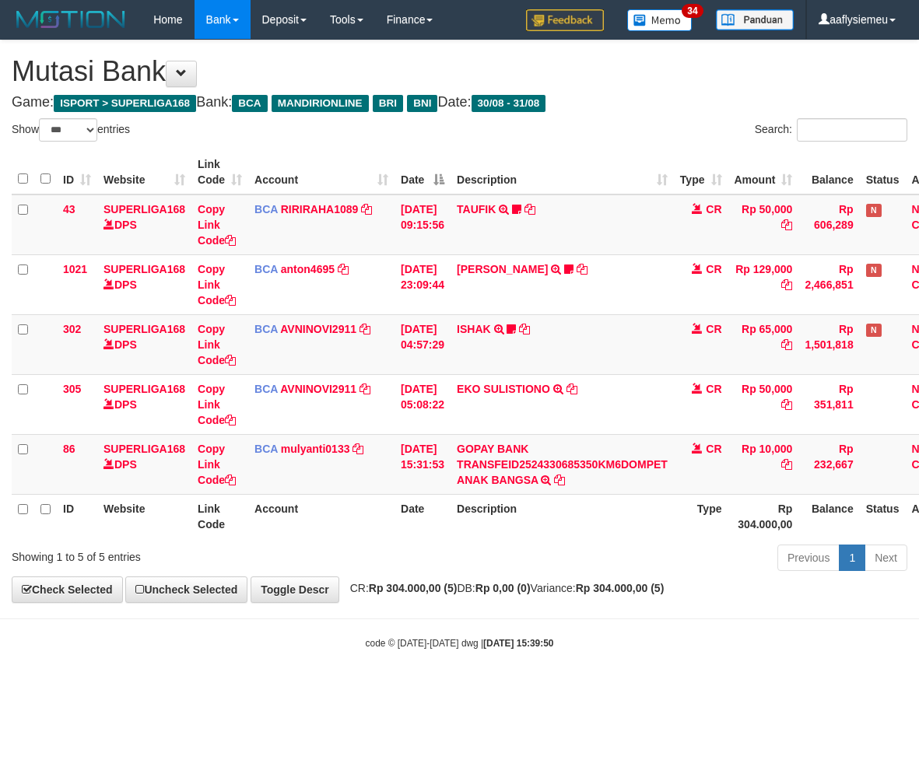
select select "***"
click at [496, 562] on div "Previous 1 Next" at bounding box center [650, 559] width 513 height 33
select select "***"
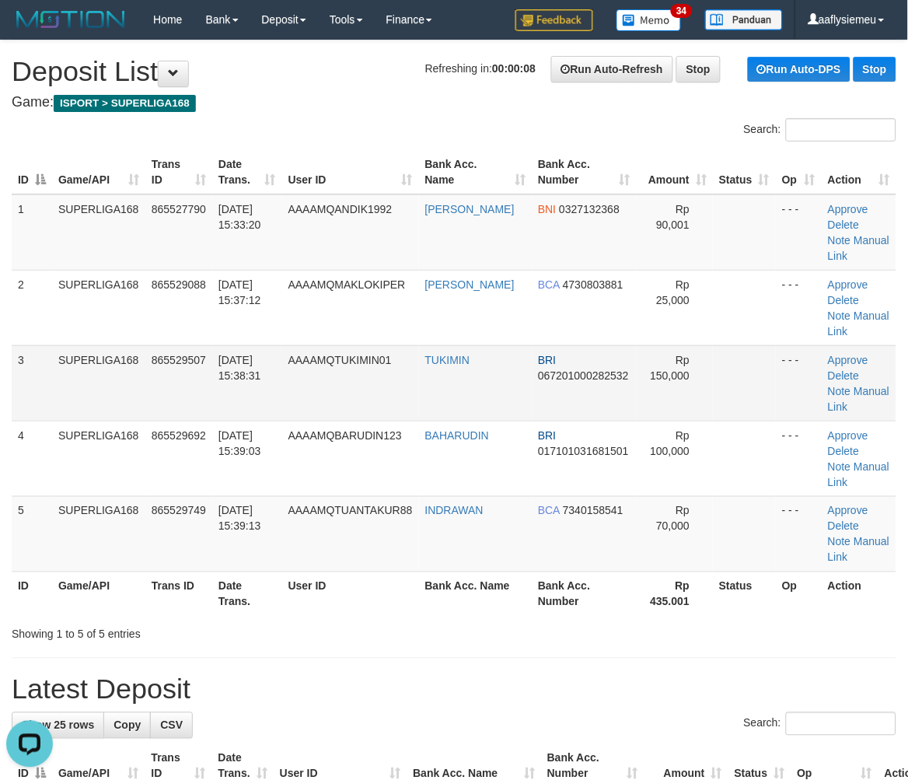
click at [397, 394] on td "AAAAMQTUKIMIN01" at bounding box center [350, 382] width 137 height 75
click at [322, 406] on td "AAAAMQTUKIMIN01" at bounding box center [350, 382] width 137 height 75
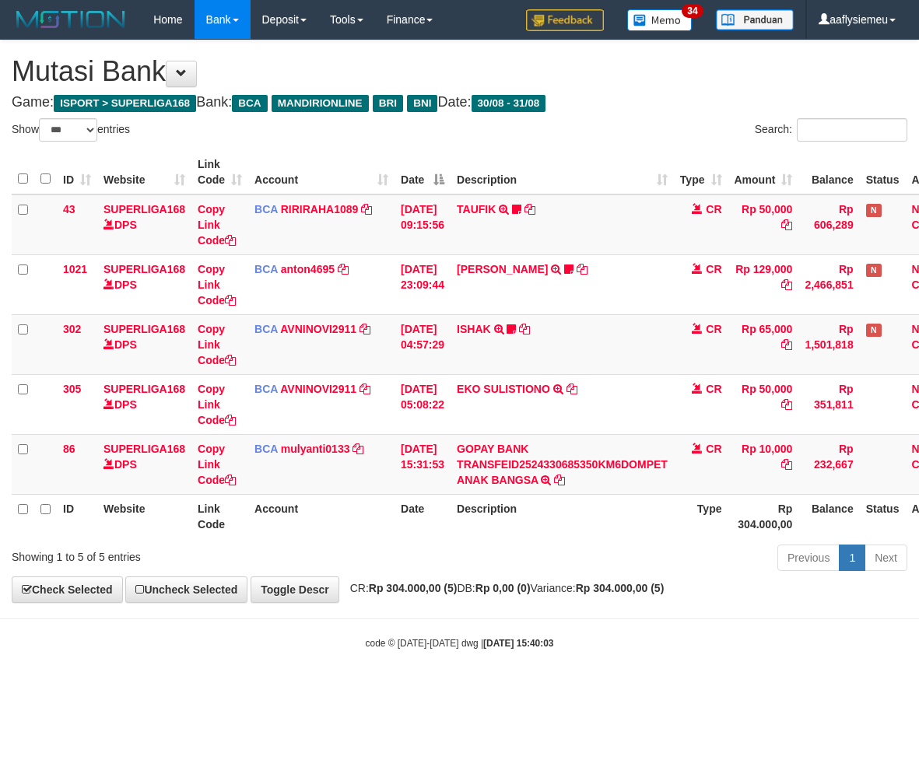
select select "***"
click at [859, 527] on th "Balance" at bounding box center [828, 516] width 61 height 44
click at [825, 541] on div "Show ** ** ** *** entries Search: ID Website Link Code Account Date Description…" at bounding box center [459, 347] width 895 height 458
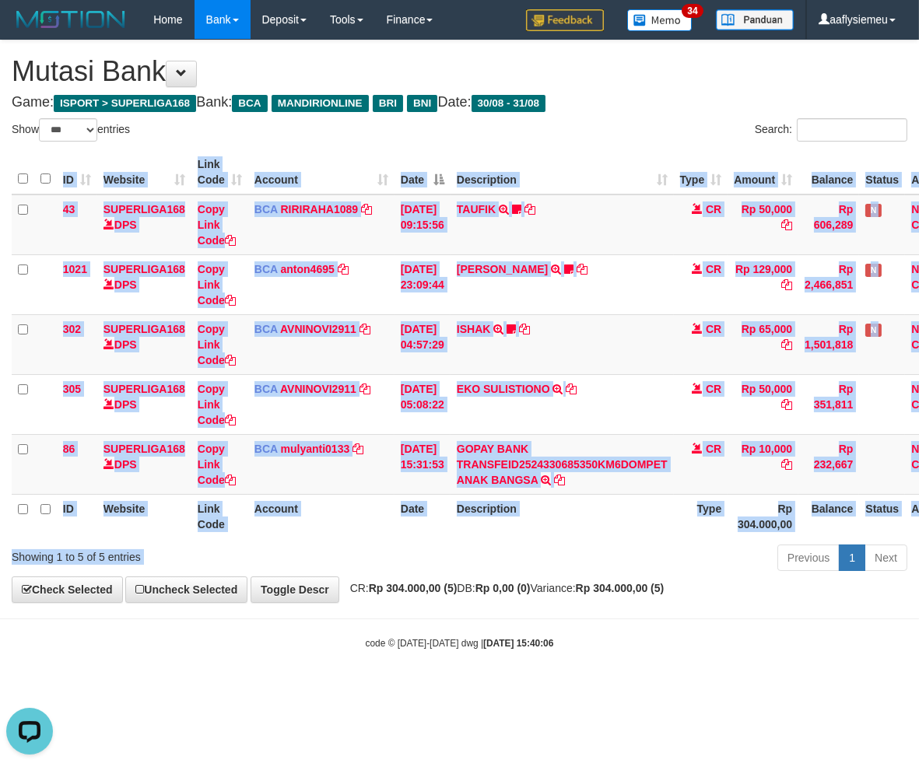
click at [583, 590] on span "CR: Rp 304.000,00 (5) DB: Rp 0,00 (0) Variance: Rp 304.000,00 (5)" at bounding box center [503, 588] width 322 height 12
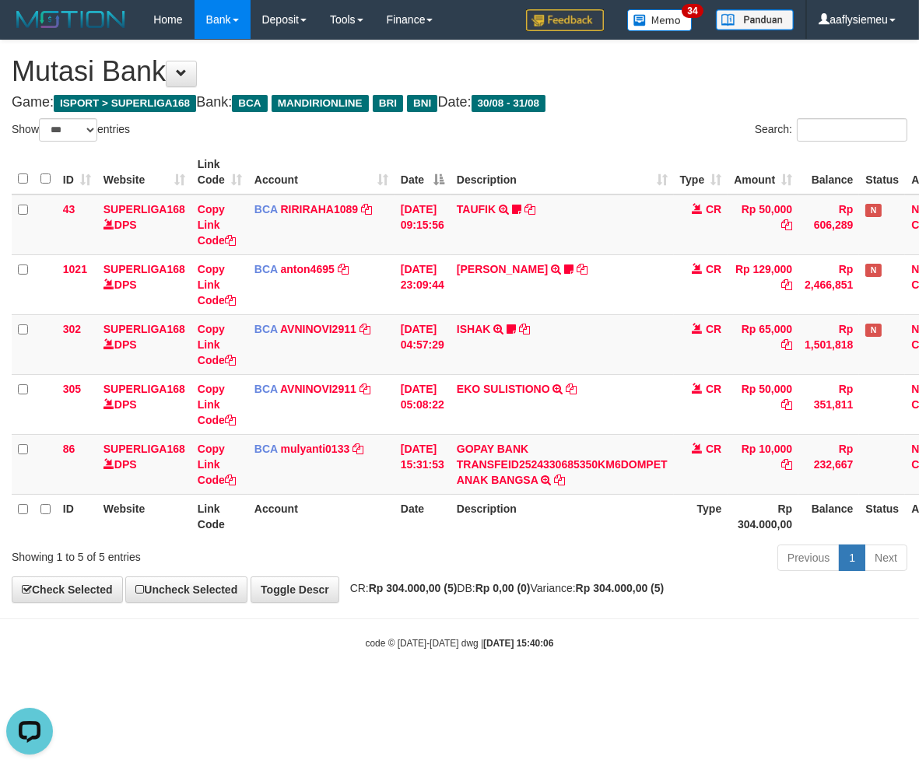
click at [569, 584] on span "CR: Rp 304.000,00 (5) DB: Rp 0,00 (0) Variance: Rp 304.000,00 (5)" at bounding box center [503, 588] width 322 height 12
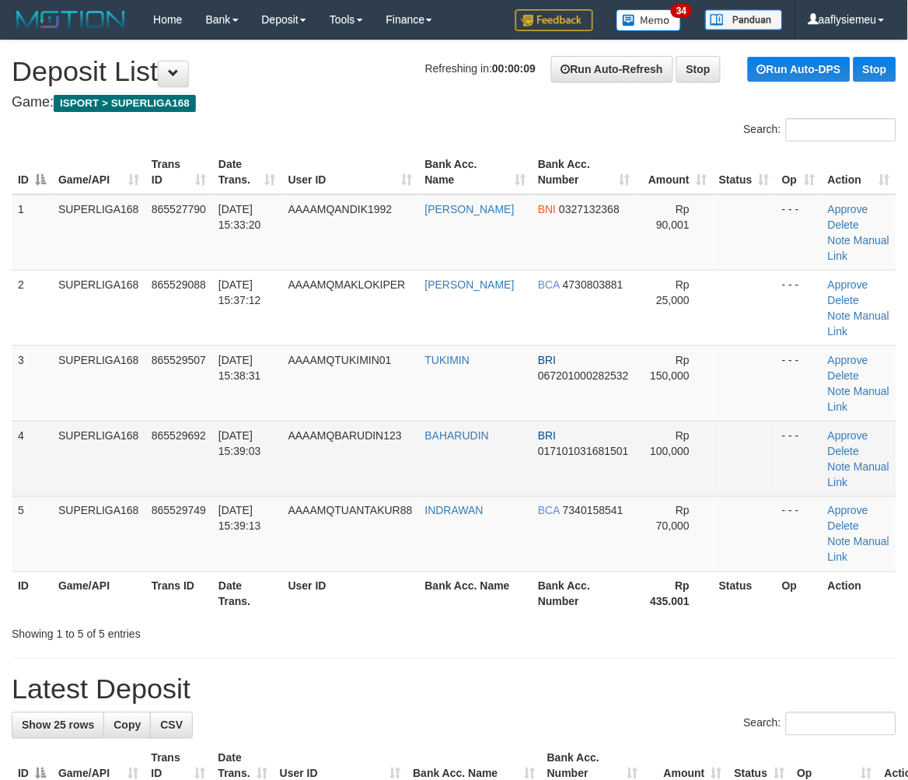
click at [55, 471] on td "SUPERLIGA168" at bounding box center [98, 458] width 93 height 75
click at [48, 473] on td "4" at bounding box center [32, 458] width 40 height 75
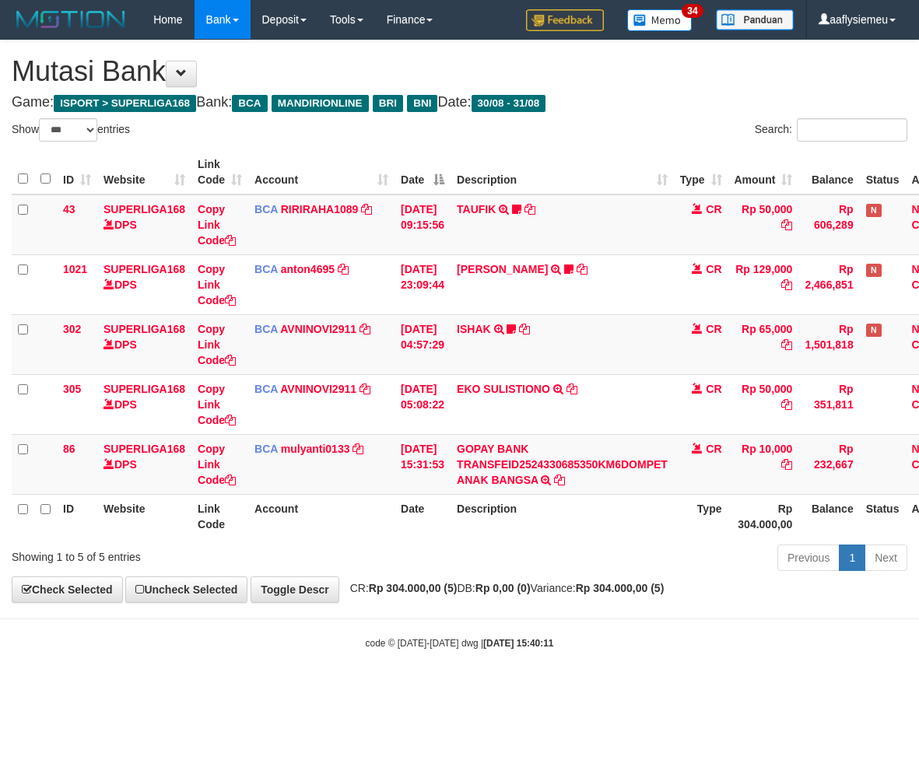
select select "***"
click at [570, 585] on span "CR: Rp 304.000,00 (5) DB: Rp 0,00 (0) Variance: Rp 304.000,00 (5)" at bounding box center [503, 588] width 322 height 12
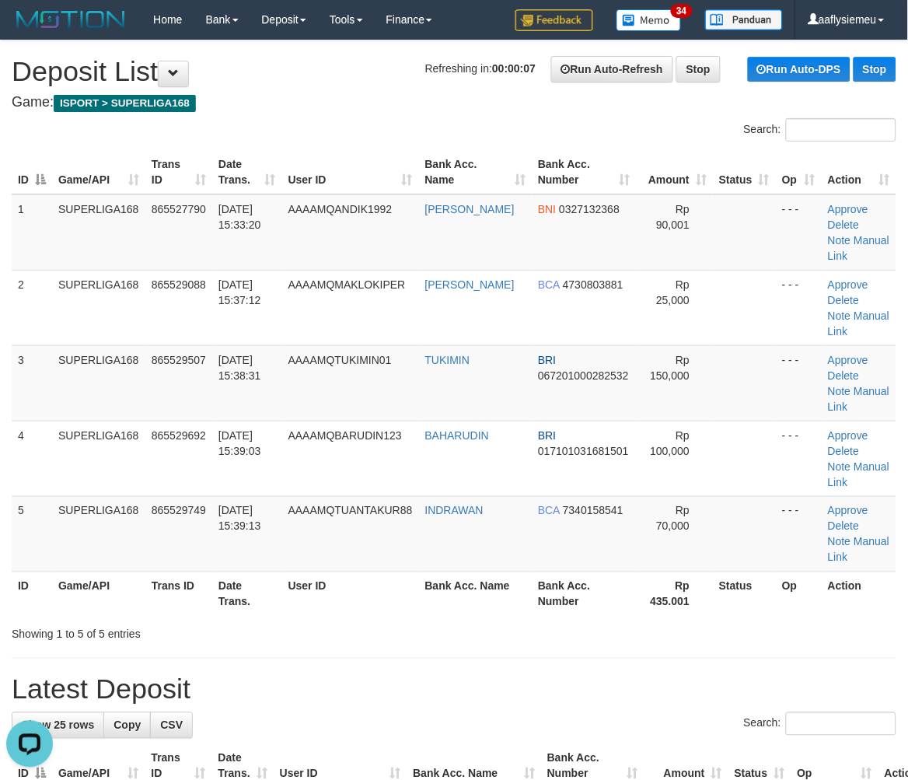
drag, startPoint x: 91, startPoint y: 438, endPoint x: 4, endPoint y: 453, distance: 88.5
click at [90, 438] on td "SUPERLIGA168" at bounding box center [98, 458] width 93 height 75
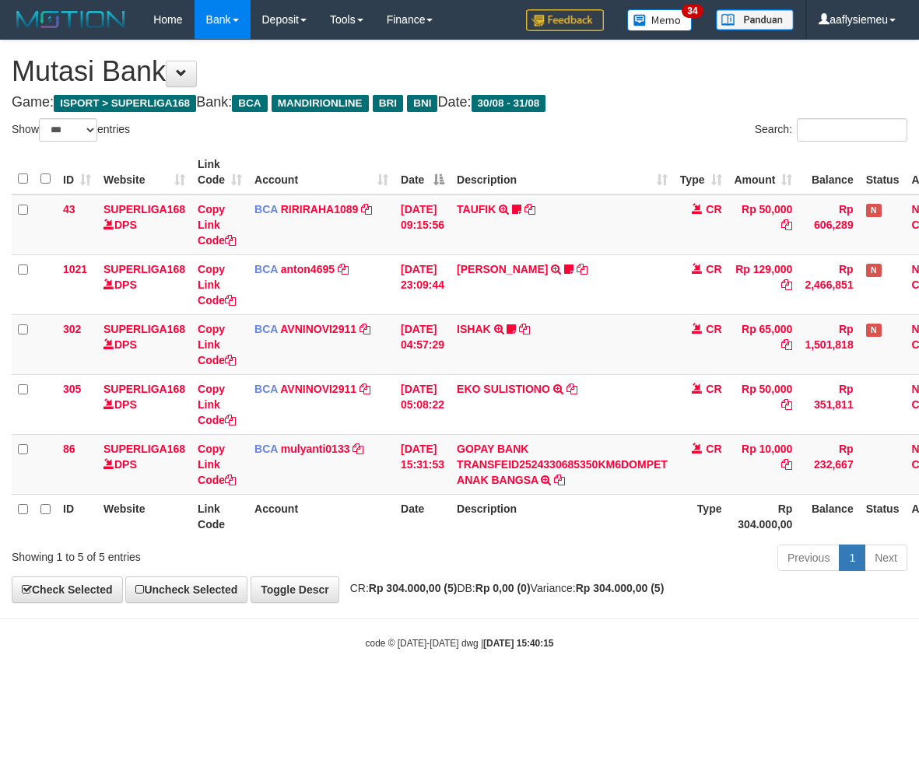
select select "***"
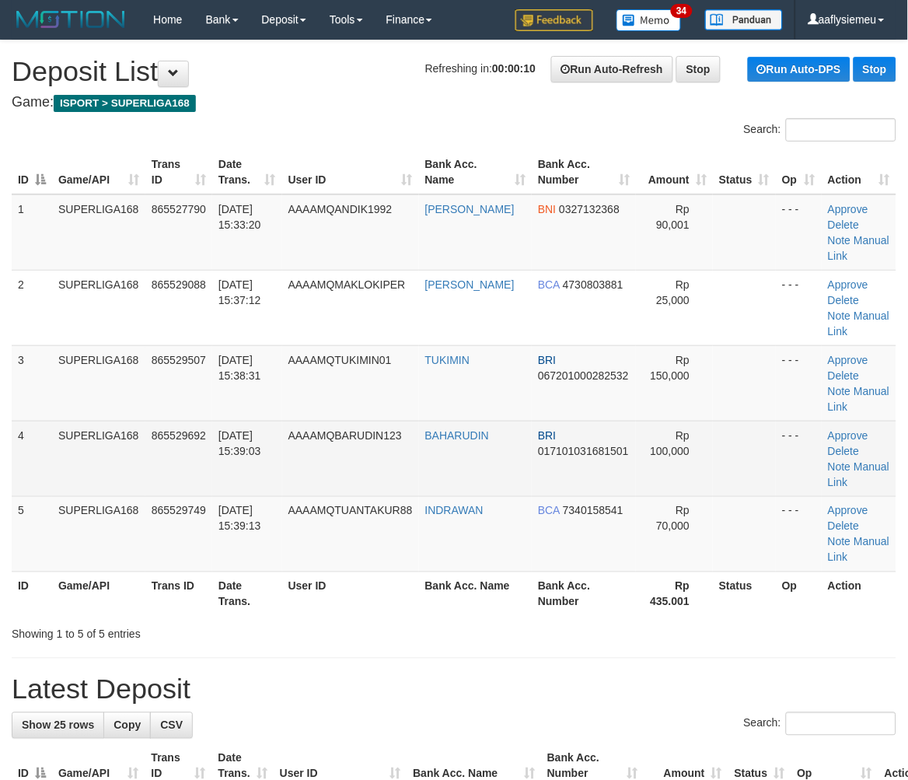
click at [293, 442] on td "AAAAMQBARUDIN123" at bounding box center [350, 458] width 137 height 75
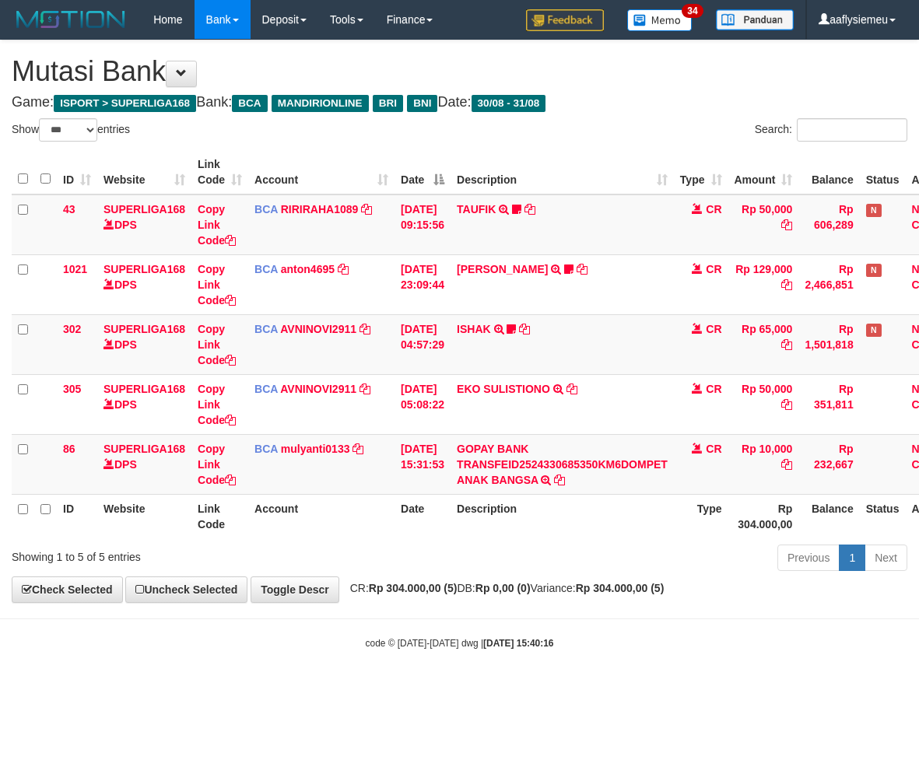
select select "***"
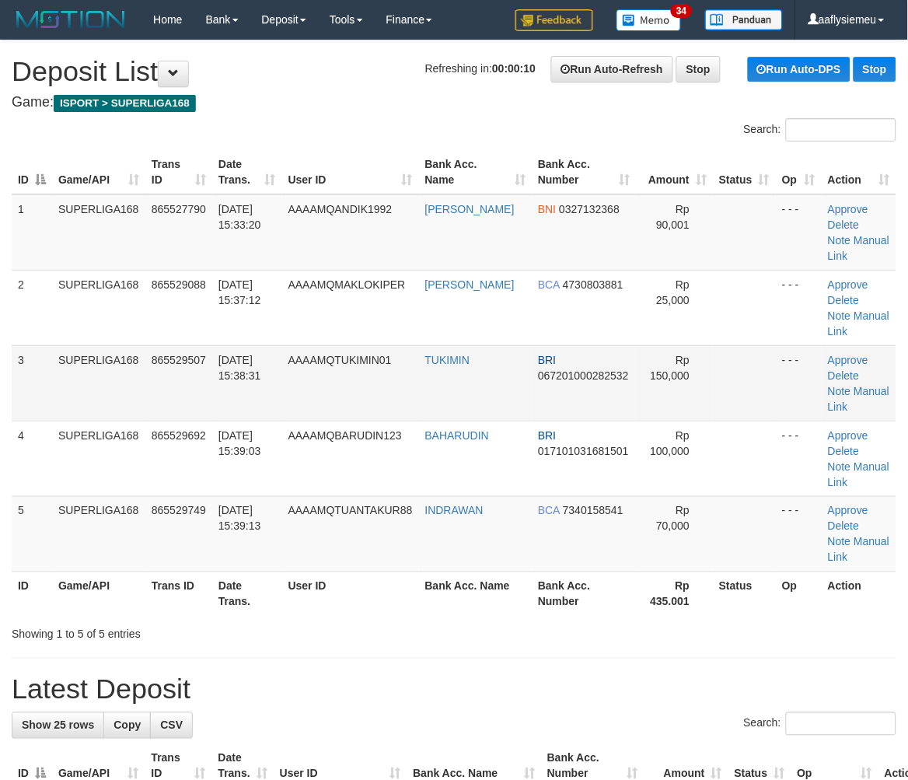
click at [263, 416] on td "[DATE] 15:38:31" at bounding box center [247, 382] width 70 height 75
click at [263, 416] on td "31/08/2025 15:38:31" at bounding box center [247, 382] width 70 height 75
drag, startPoint x: 51, startPoint y: 511, endPoint x: 16, endPoint y: 517, distance: 34.8
click at [47, 512] on td "5" at bounding box center [32, 533] width 40 height 75
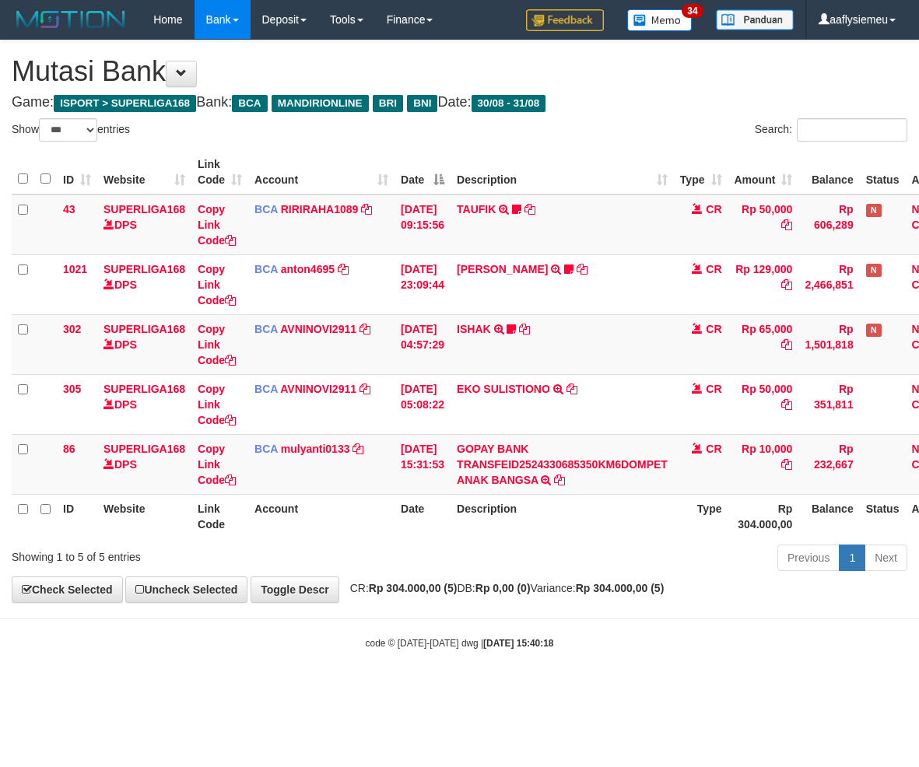
select select "***"
drag, startPoint x: 471, startPoint y: 608, endPoint x: 486, endPoint y: 600, distance: 17.4
click at [470, 609] on body "Toggle navigation Home Bank Account List Load By Website Group [ISPORT] SUPERLI…" at bounding box center [459, 344] width 919 height 689
drag, startPoint x: 416, startPoint y: 604, endPoint x: 415, endPoint y: 611, distance: 7.8
click at [416, 604] on body "Toggle navigation Home Bank Account List Load By Website Group [ISPORT] SUPERLI…" at bounding box center [459, 344] width 919 height 689
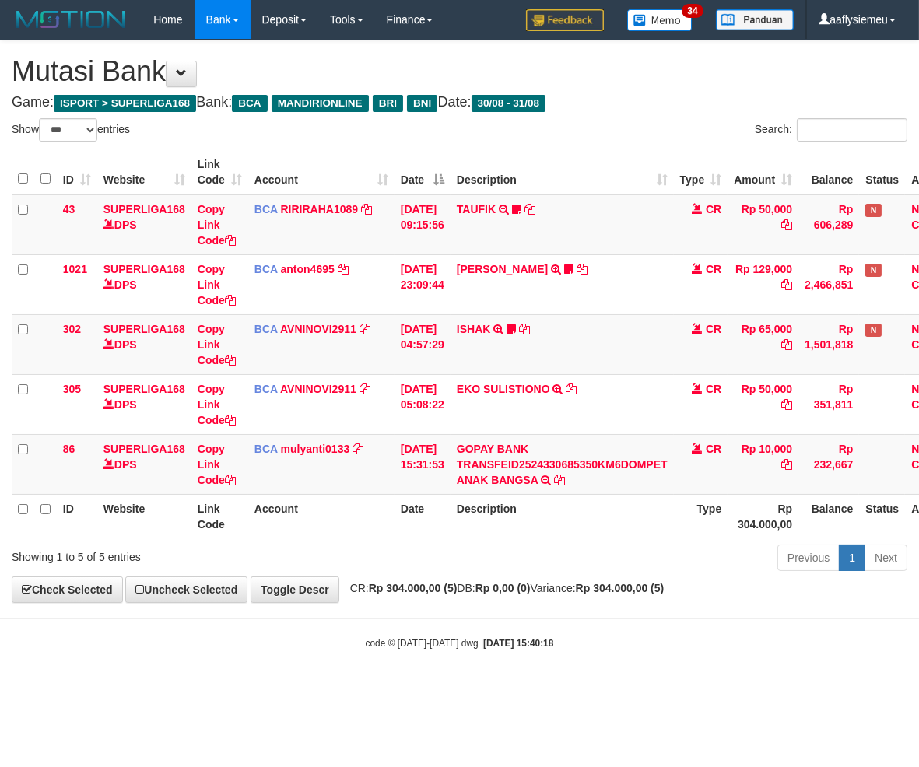
click at [278, 572] on div "Showing 1 to 5 of 5 entries Previous 1 Next" at bounding box center [459, 559] width 919 height 33
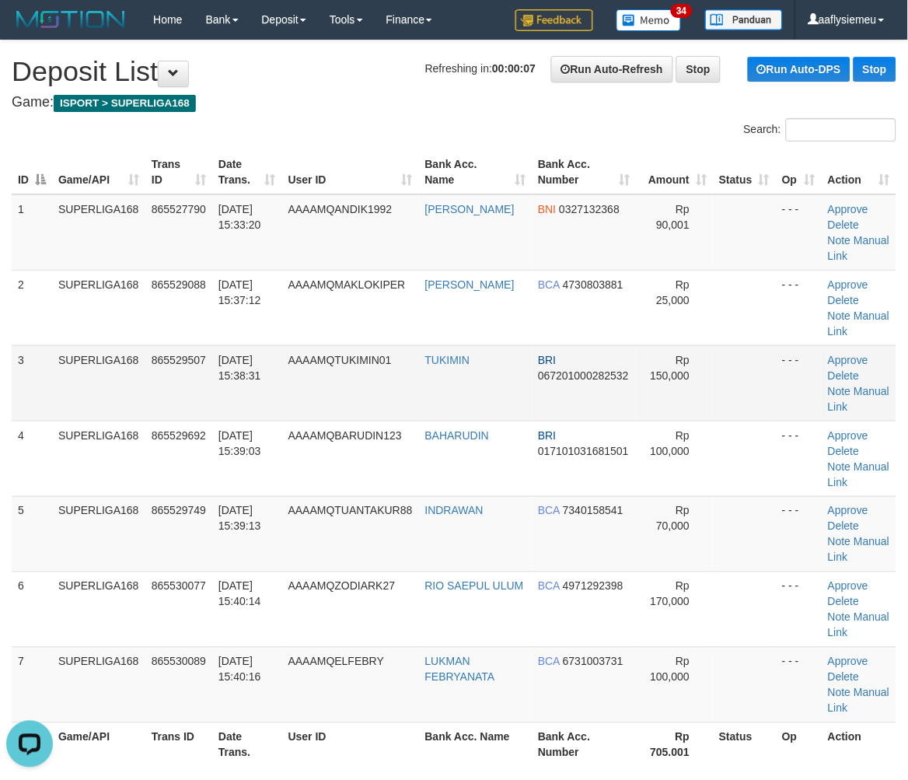
click at [91, 385] on td "SUPERLIGA168" at bounding box center [98, 382] width 93 height 75
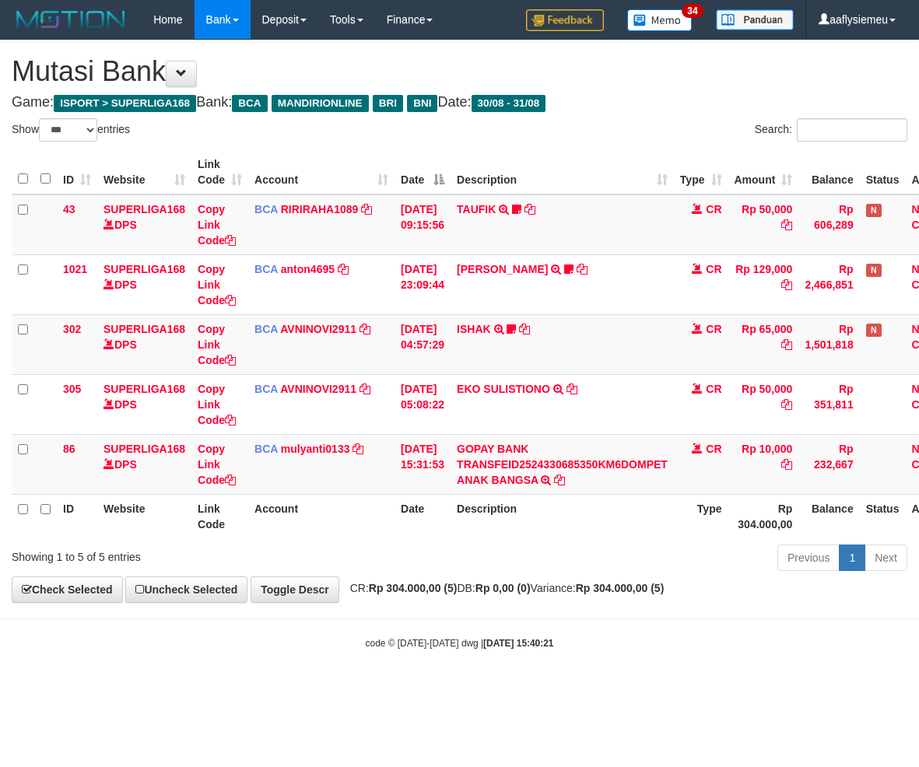
select select "***"
click at [398, 494] on th "Date" at bounding box center [422, 516] width 56 height 44
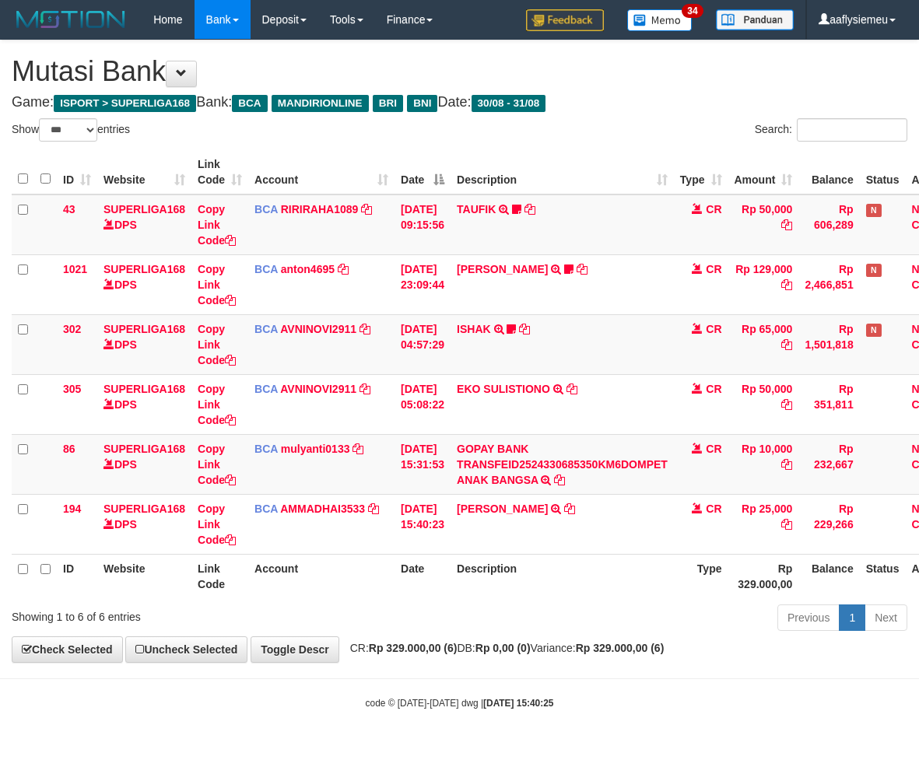
select select "***"
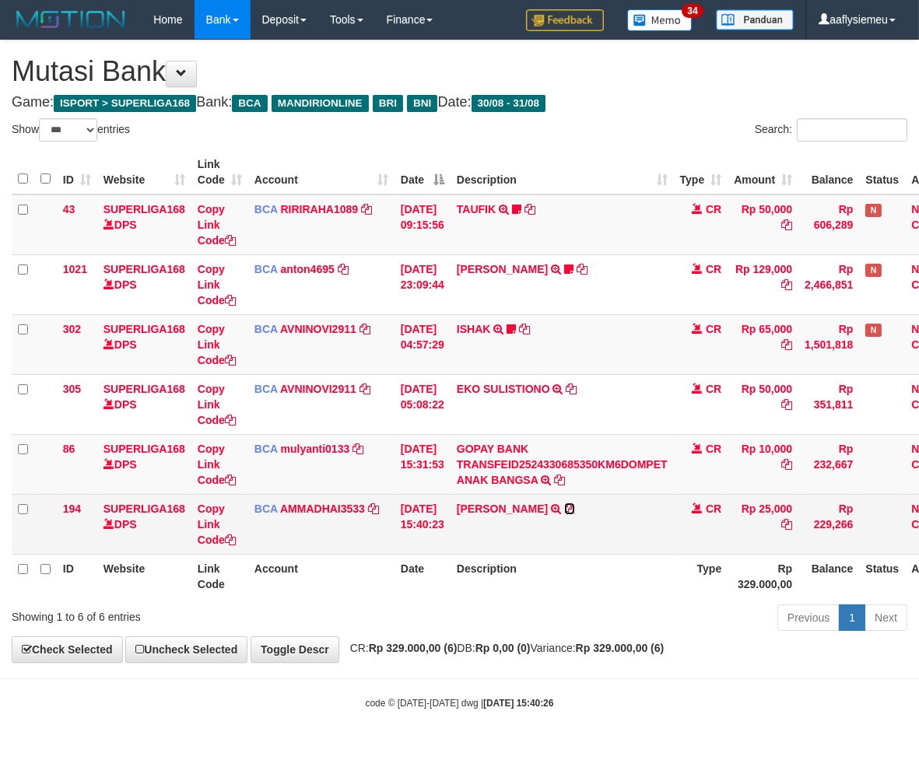
click at [575, 503] on icon at bounding box center [569, 508] width 11 height 11
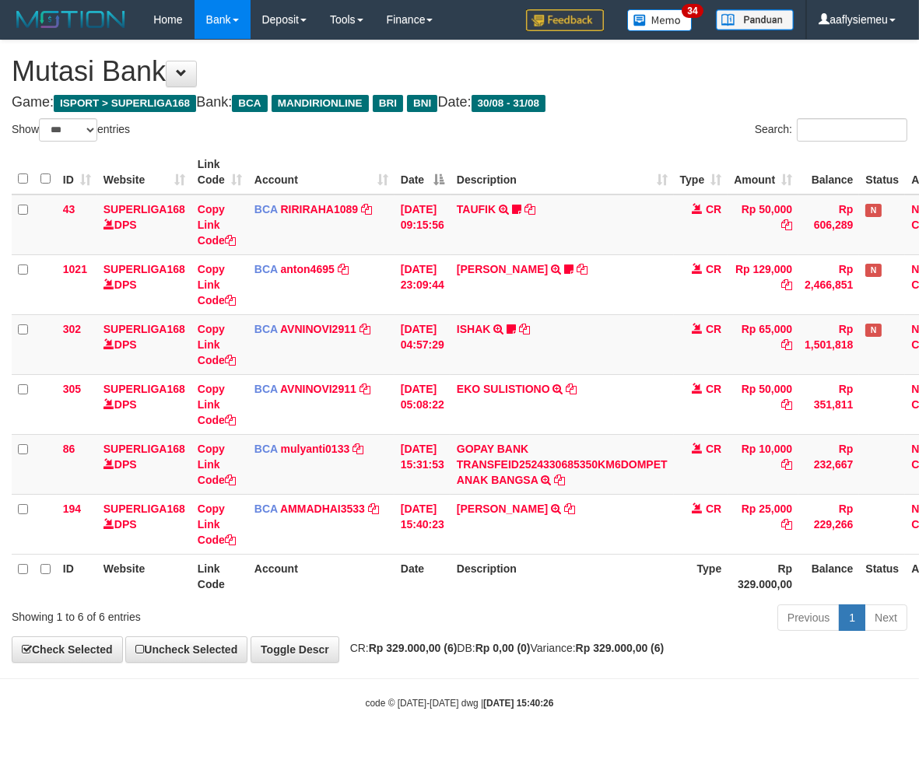
click at [501, 631] on div "Previous 1 Next" at bounding box center [650, 619] width 513 height 33
click at [499, 632] on div "Previous 1 Next" at bounding box center [650, 619] width 513 height 33
click at [498, 631] on div "Previous 1 Next" at bounding box center [650, 619] width 513 height 33
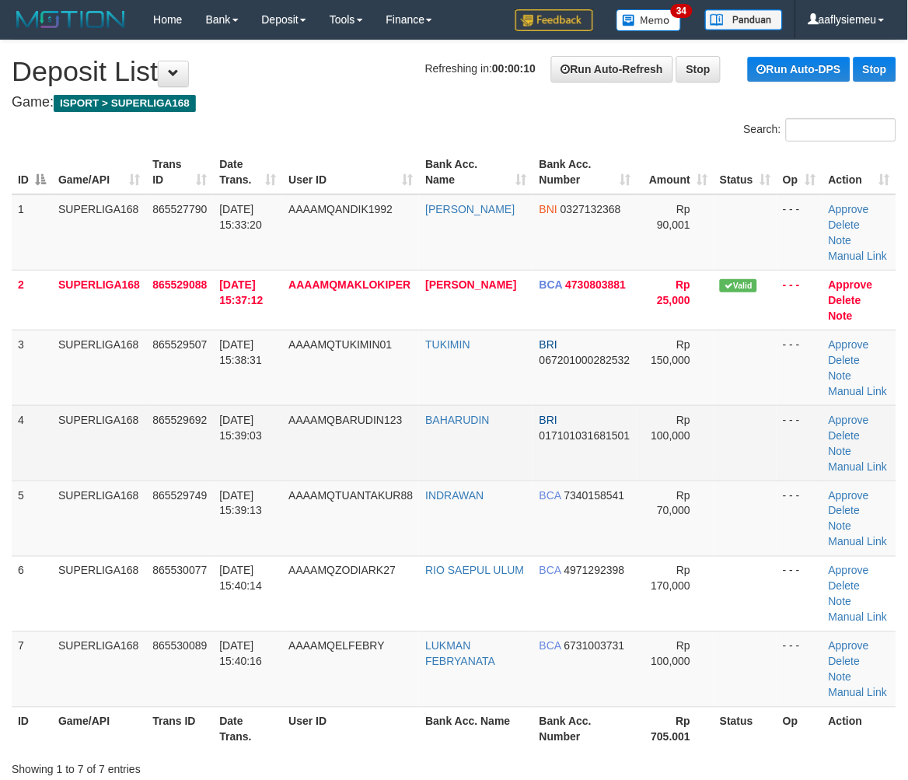
click at [222, 417] on td "31/08/2025 15:39:03" at bounding box center [247, 442] width 69 height 75
click at [68, 454] on td "SUPERLIGA168" at bounding box center [99, 442] width 94 height 75
click at [70, 454] on td "SUPERLIGA168" at bounding box center [99, 442] width 94 height 75
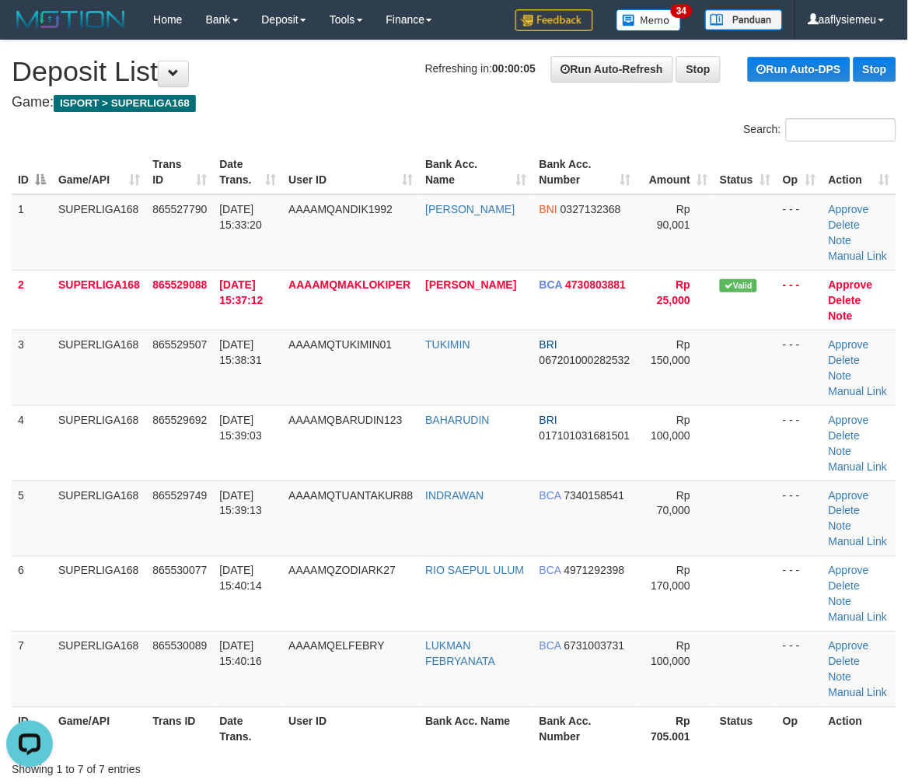
drag, startPoint x: 51, startPoint y: 440, endPoint x: 0, endPoint y: 455, distance: 52.7
click at [44, 445] on td "4" at bounding box center [32, 442] width 40 height 75
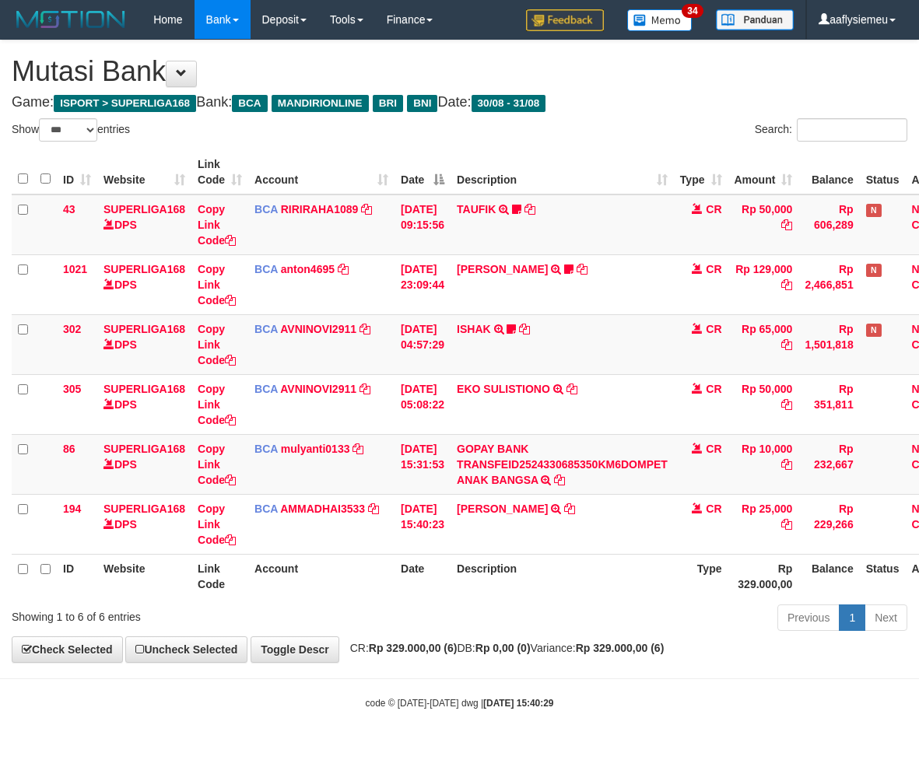
select select "***"
click at [498, 631] on div "Previous 1 Next" at bounding box center [650, 619] width 513 height 33
click at [289, 616] on div "Showing 1 to 6 of 6 entries" at bounding box center [191, 614] width 359 height 22
click at [467, 595] on th "Description" at bounding box center [561, 576] width 223 height 44
click at [542, 554] on th "Description" at bounding box center [561, 576] width 223 height 44
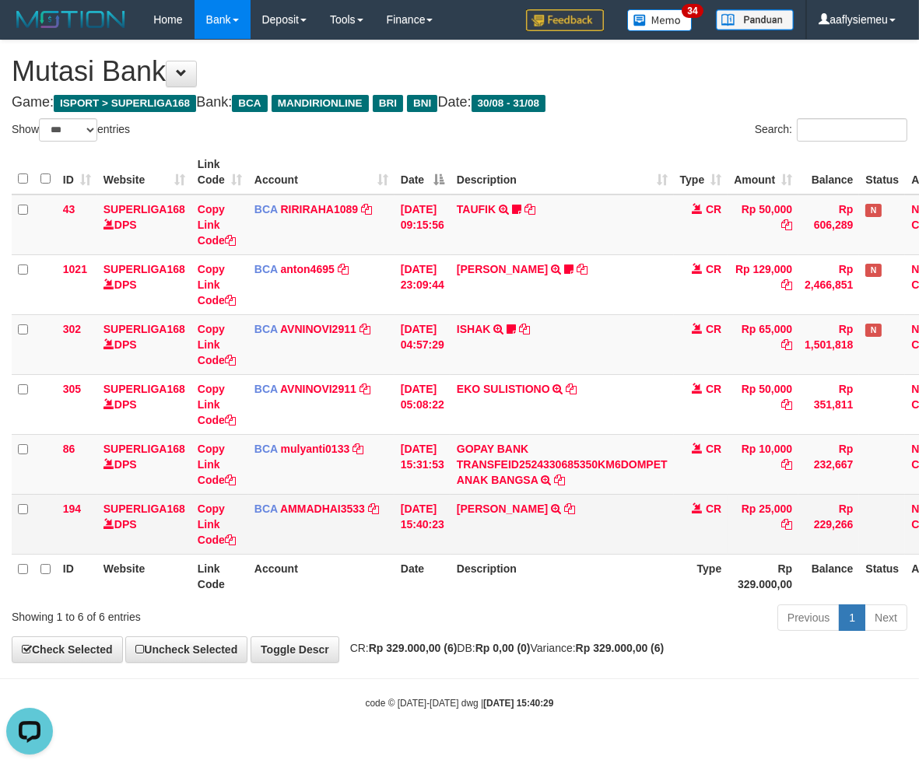
click at [510, 541] on td "[PERSON_NAME] TRSF E-BANKING CR 3108/FTSCY/WS95031 25000.00[PERSON_NAME]" at bounding box center [561, 524] width 223 height 60
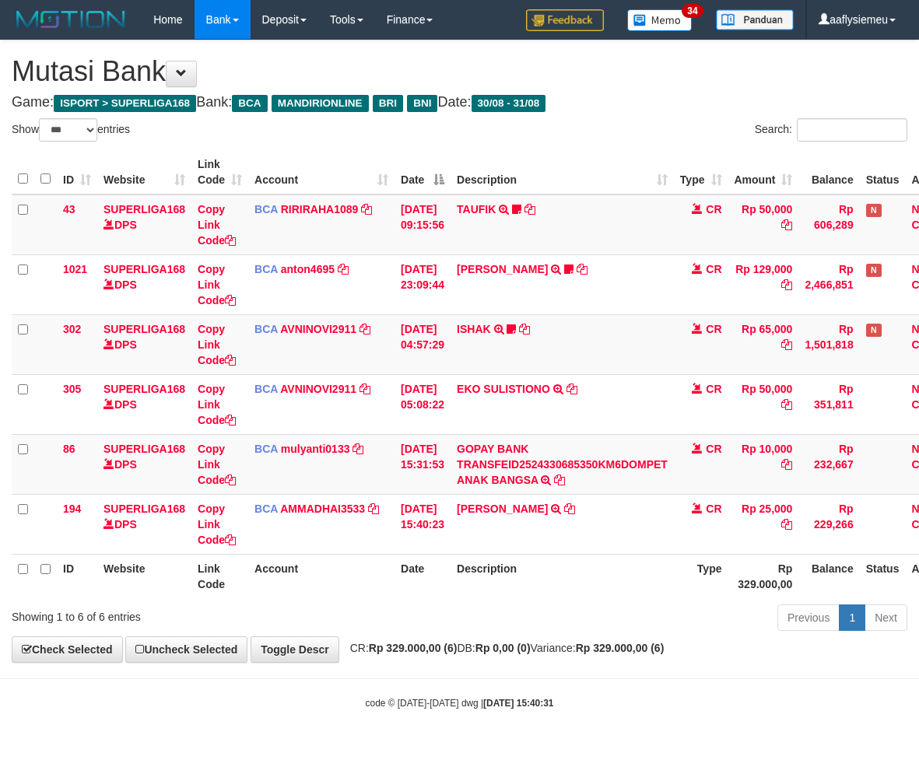
select select "***"
click at [510, 541] on td "[PERSON_NAME] TRSF E-BANKING CR 3108/FTSCY/WS95031 25000.00[PERSON_NAME]" at bounding box center [561, 524] width 223 height 60
click at [493, 556] on th "Description" at bounding box center [561, 576] width 223 height 44
click at [418, 554] on th "Date" at bounding box center [422, 576] width 56 height 44
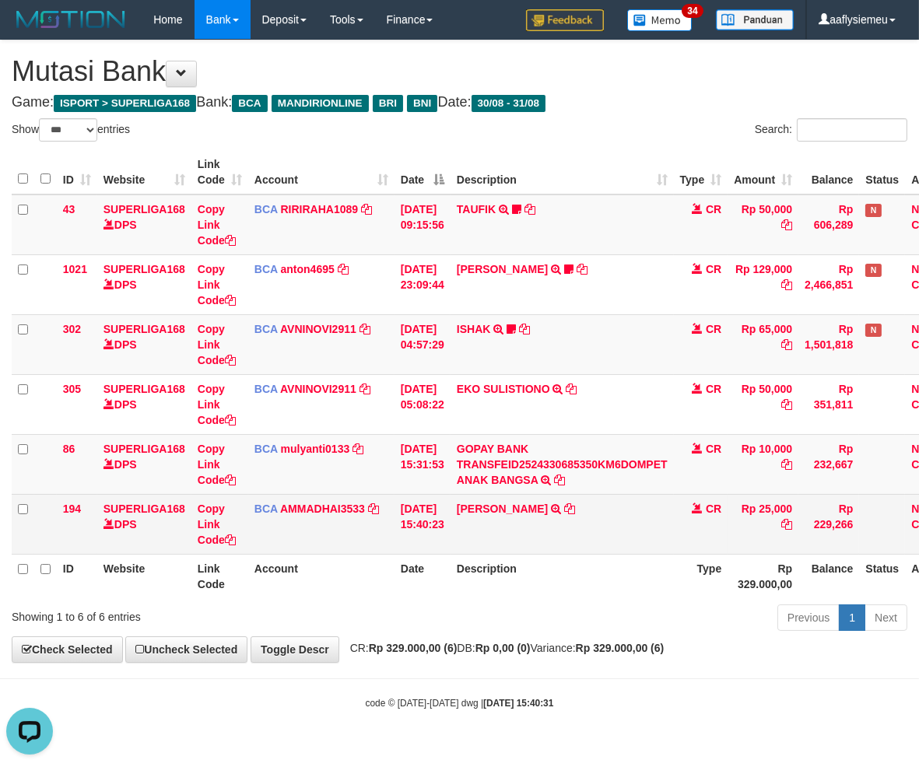
drag, startPoint x: 460, startPoint y: 547, endPoint x: 492, endPoint y: 542, distance: 32.2
click at [450, 548] on td "31/08/2025 15:40:23" at bounding box center [422, 524] width 56 height 60
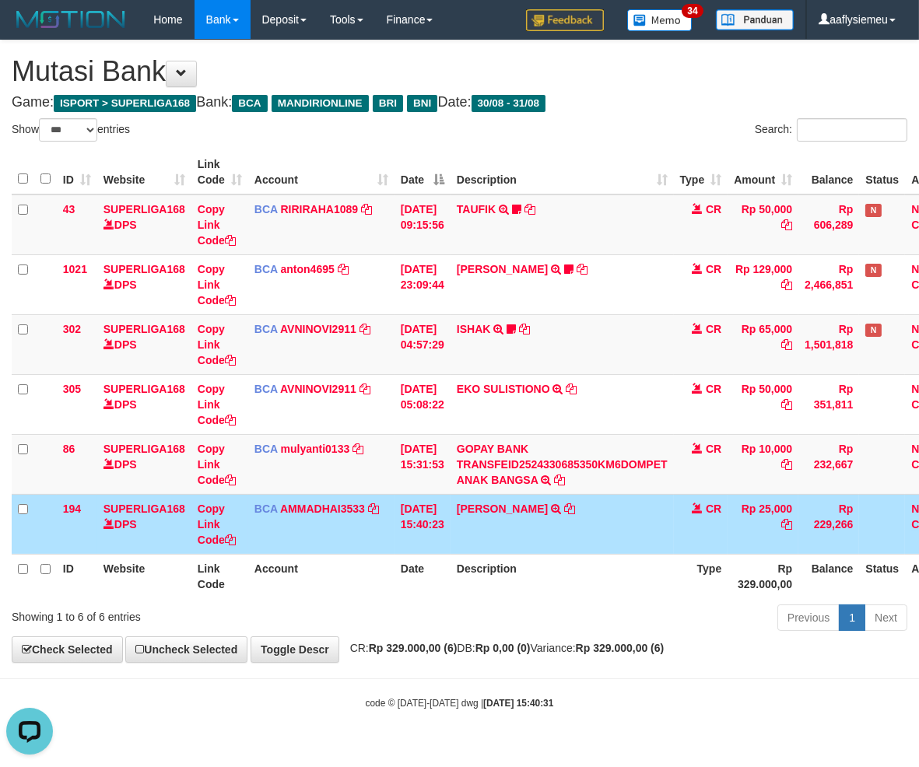
click at [415, 549] on td "31/08/2025 15:40:23" at bounding box center [422, 524] width 56 height 60
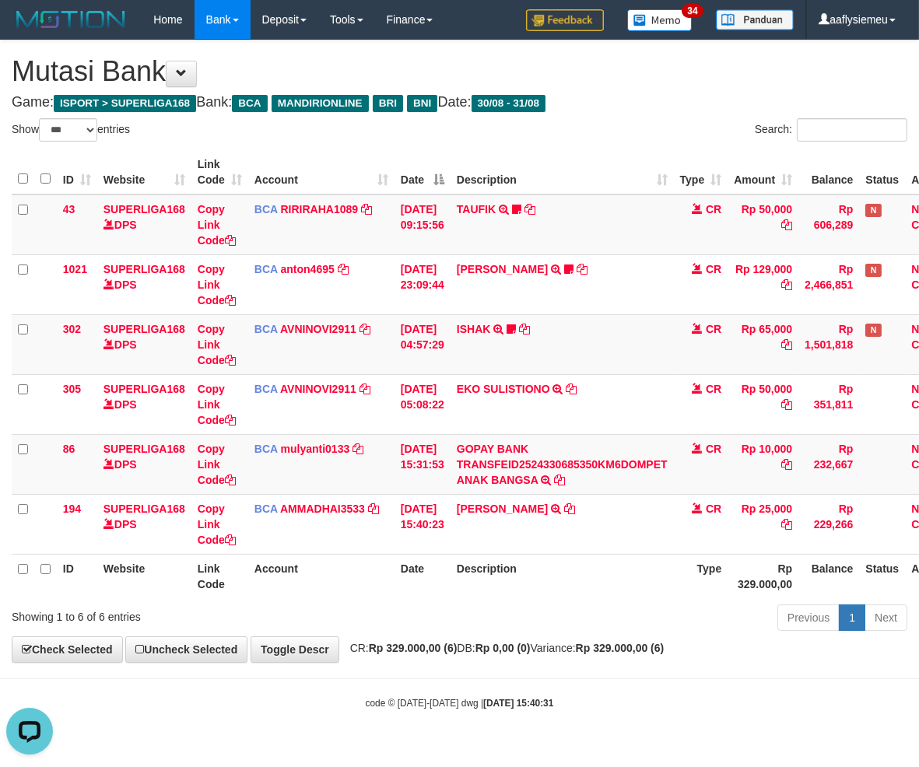
click at [393, 554] on th "Account" at bounding box center [321, 576] width 146 height 44
click at [472, 554] on th "Description" at bounding box center [561, 576] width 223 height 44
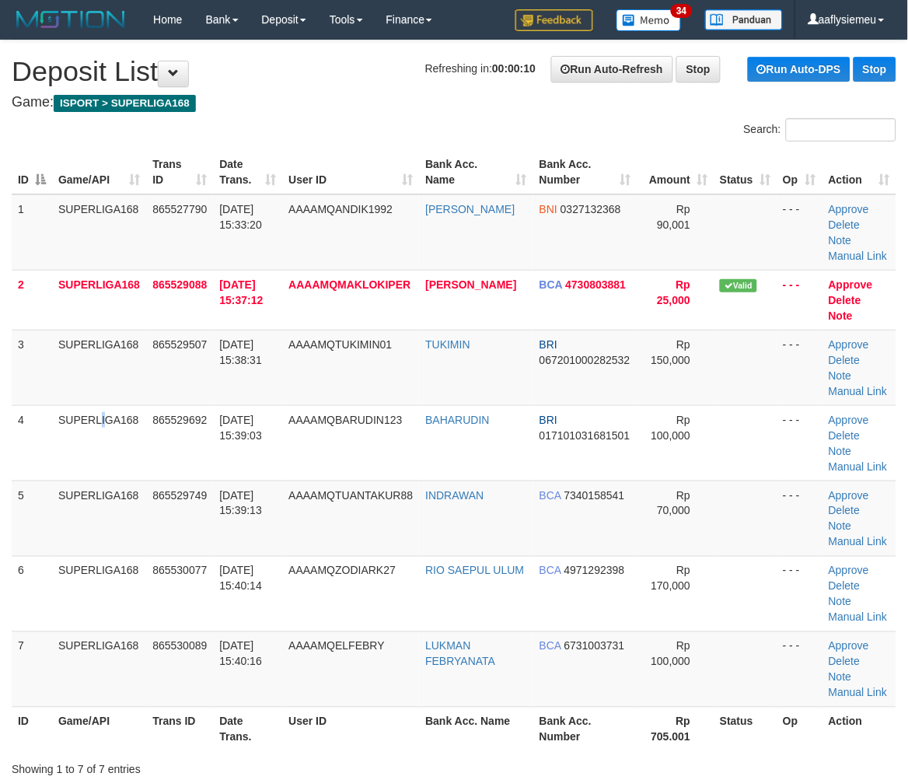
drag, startPoint x: 65, startPoint y: 449, endPoint x: 0, endPoint y: 469, distance: 67.6
click at [59, 455] on td "SUPERLIGA168" at bounding box center [99, 442] width 94 height 75
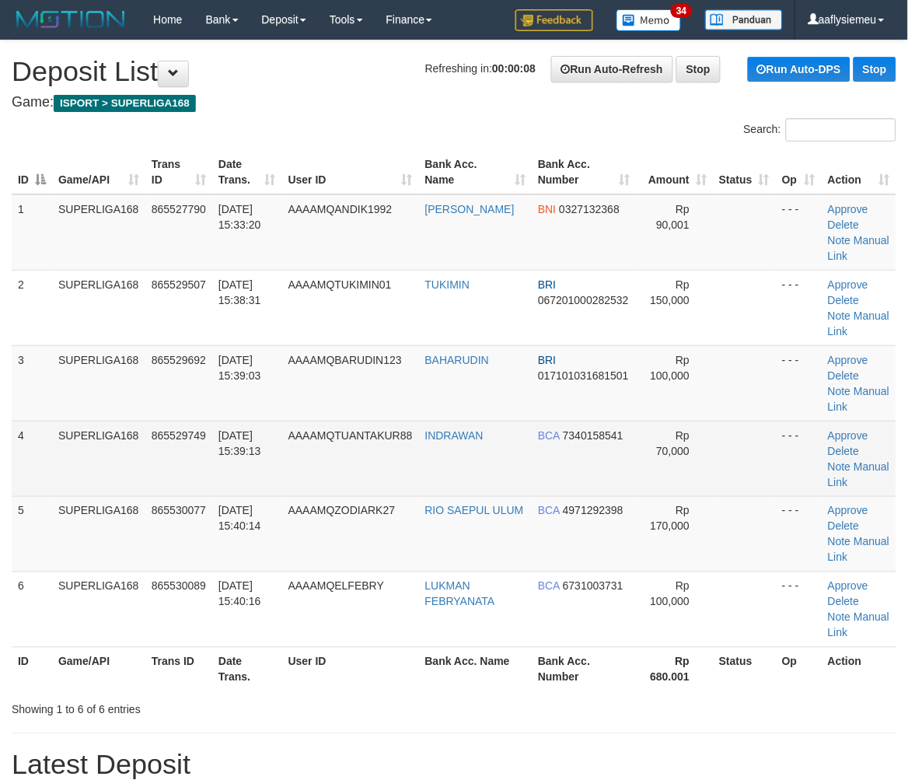
click at [197, 448] on td "865529749" at bounding box center [178, 458] width 67 height 75
click at [132, 433] on td "SUPERLIGA168" at bounding box center [98, 458] width 93 height 75
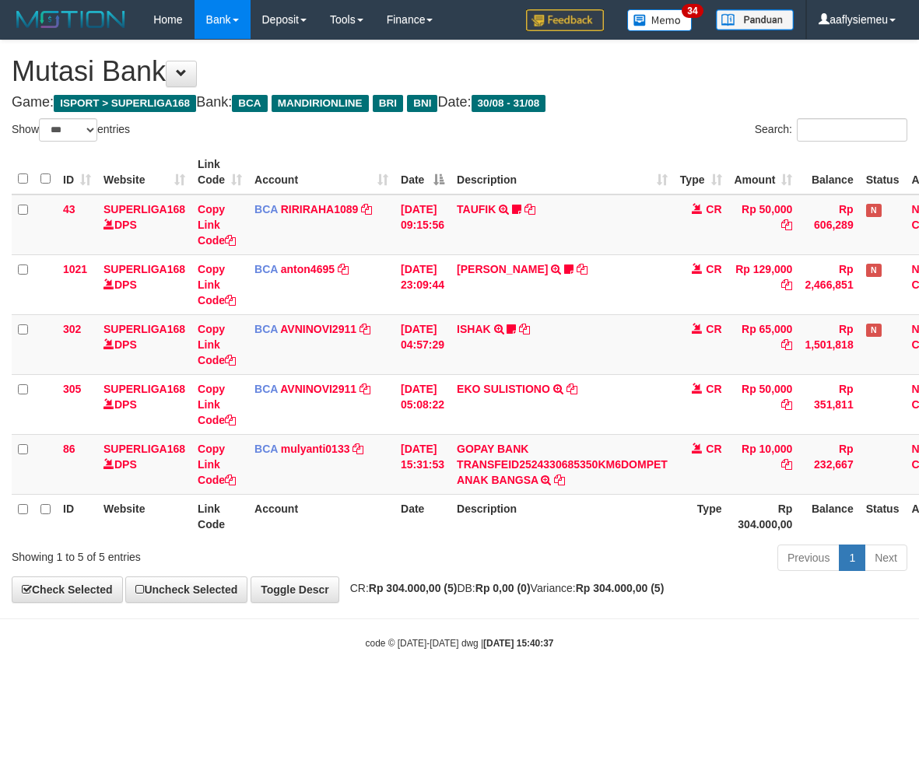
select select "***"
click at [401, 494] on th "Date" at bounding box center [422, 516] width 56 height 44
select select "***"
click at [448, 499] on th "Date" at bounding box center [422, 516] width 56 height 44
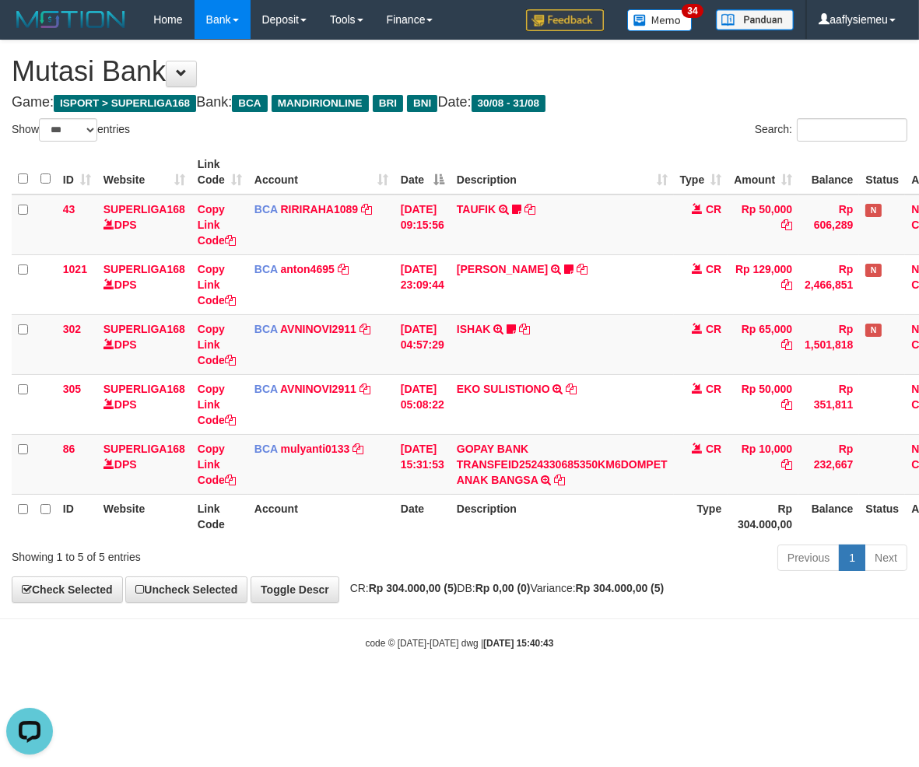
click at [439, 555] on div "Previous 1 Next" at bounding box center [650, 559] width 513 height 33
click at [438, 597] on div "**********" at bounding box center [459, 321] width 919 height 562
select select "***"
click at [544, 502] on th "Description" at bounding box center [561, 516] width 223 height 44
click at [638, 601] on div "**********" at bounding box center [459, 321] width 919 height 562
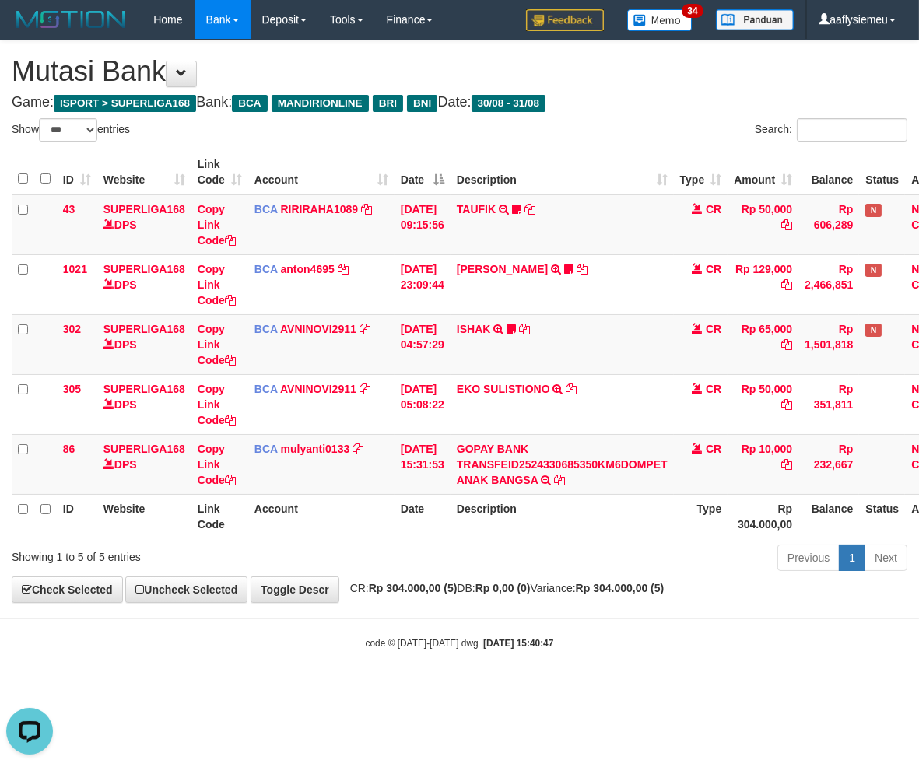
drag, startPoint x: 425, startPoint y: 597, endPoint x: 375, endPoint y: 611, distance: 52.5
click at [425, 597] on div "**********" at bounding box center [459, 321] width 919 height 562
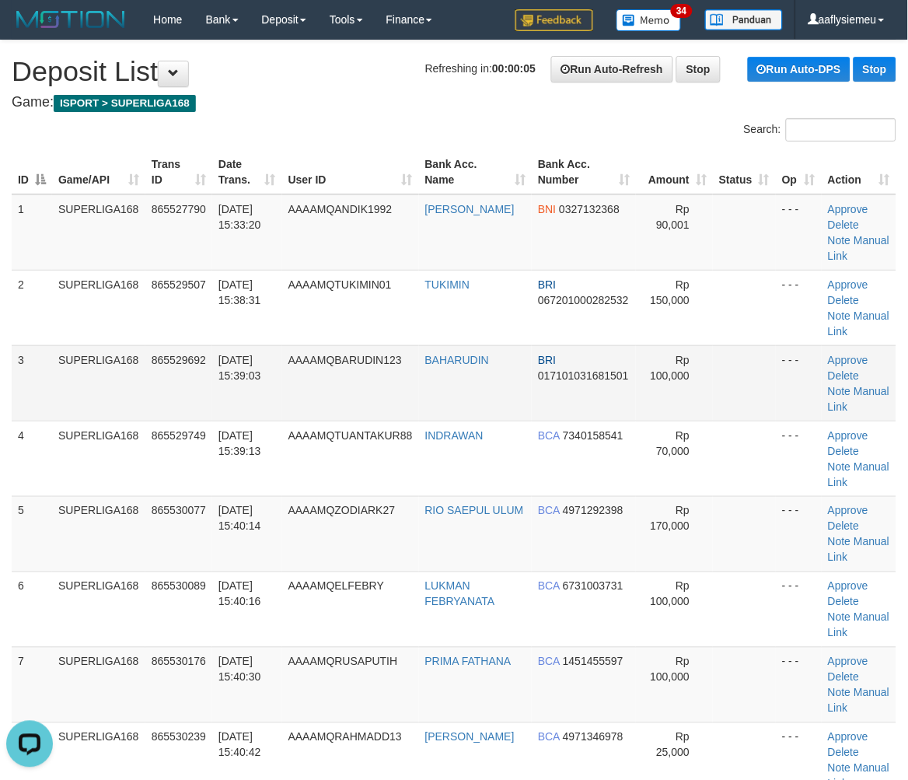
drag, startPoint x: 97, startPoint y: 392, endPoint x: 86, endPoint y: 399, distance: 12.9
click at [92, 395] on td "SUPERLIGA168" at bounding box center [98, 382] width 93 height 75
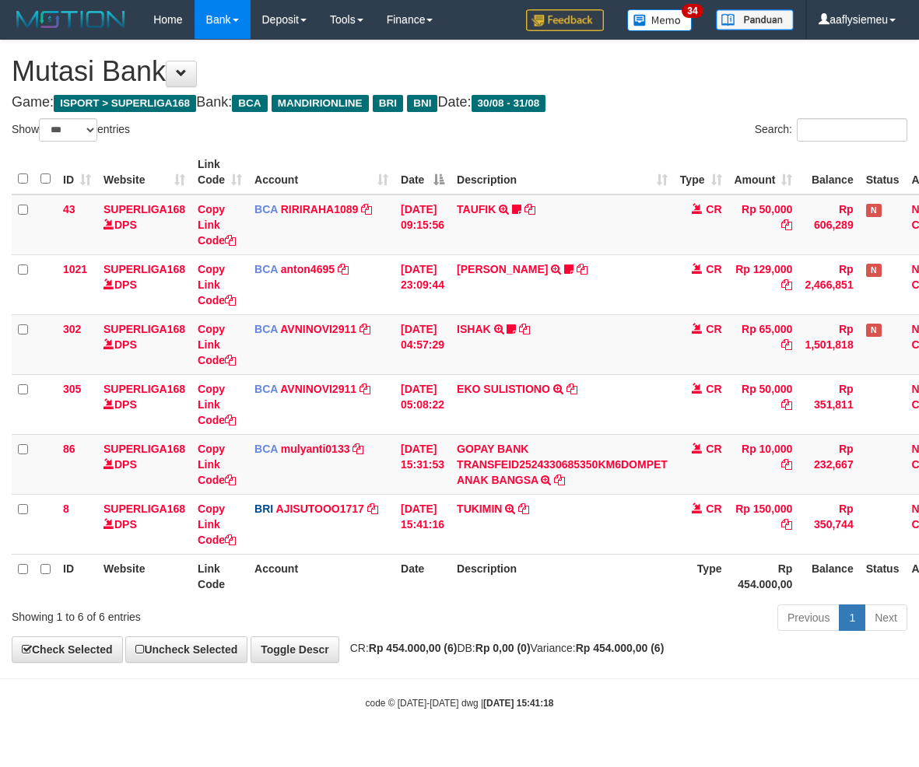
select select "***"
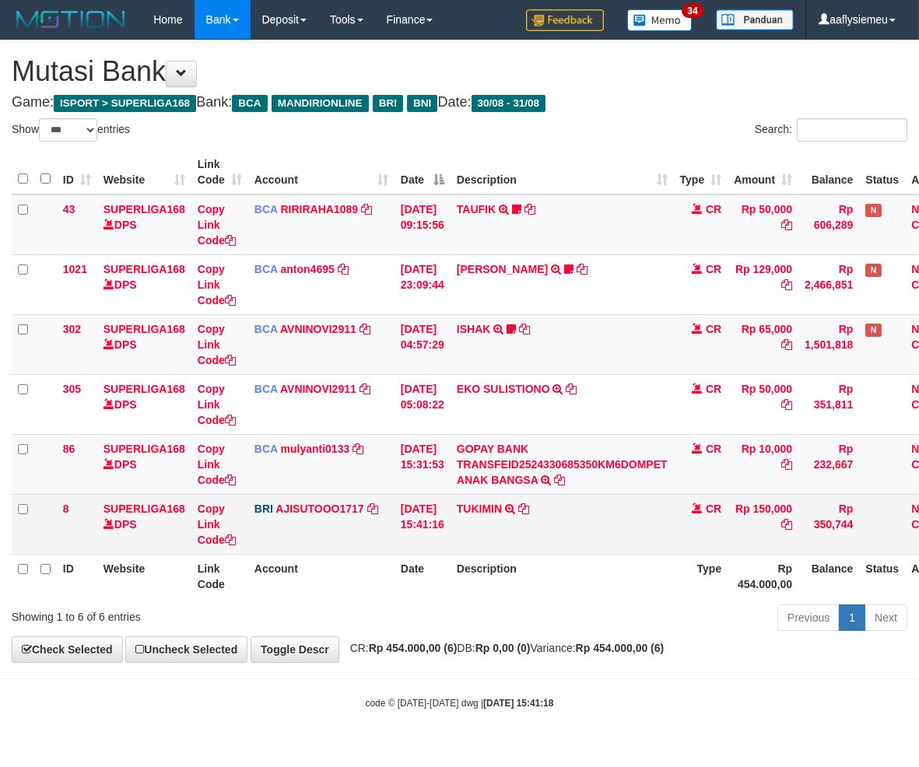
drag, startPoint x: 541, startPoint y: 576, endPoint x: 796, endPoint y: 527, distance: 260.4
click at [541, 576] on th "Description" at bounding box center [561, 576] width 223 height 44
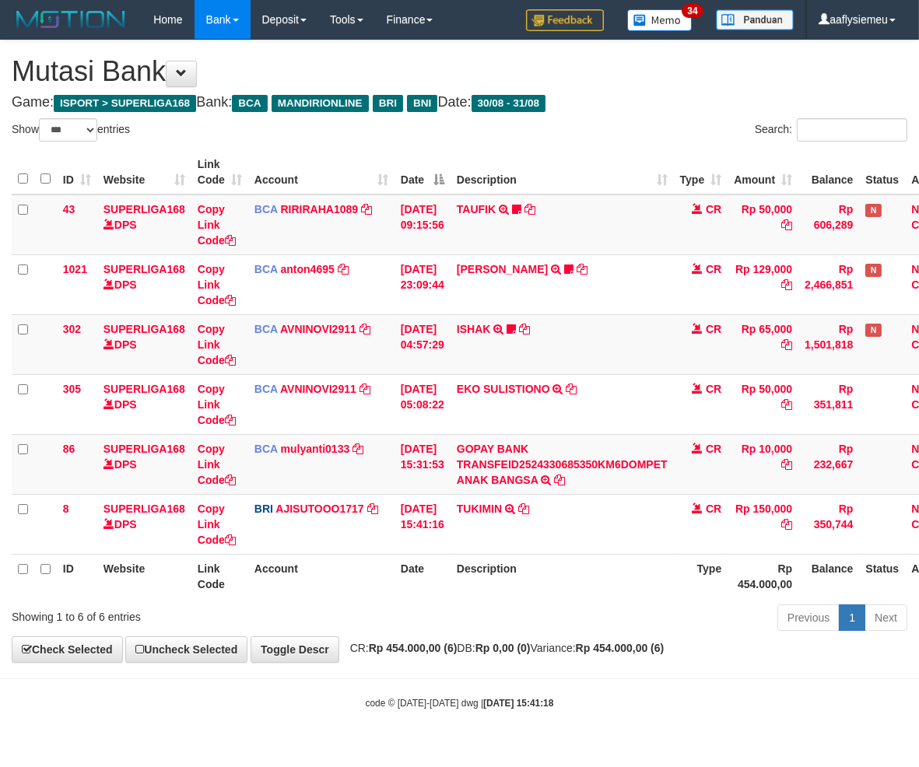
drag, startPoint x: 539, startPoint y: 590, endPoint x: 761, endPoint y: 560, distance: 223.6
click at [538, 592] on th "Description" at bounding box center [561, 576] width 223 height 44
select select "***"
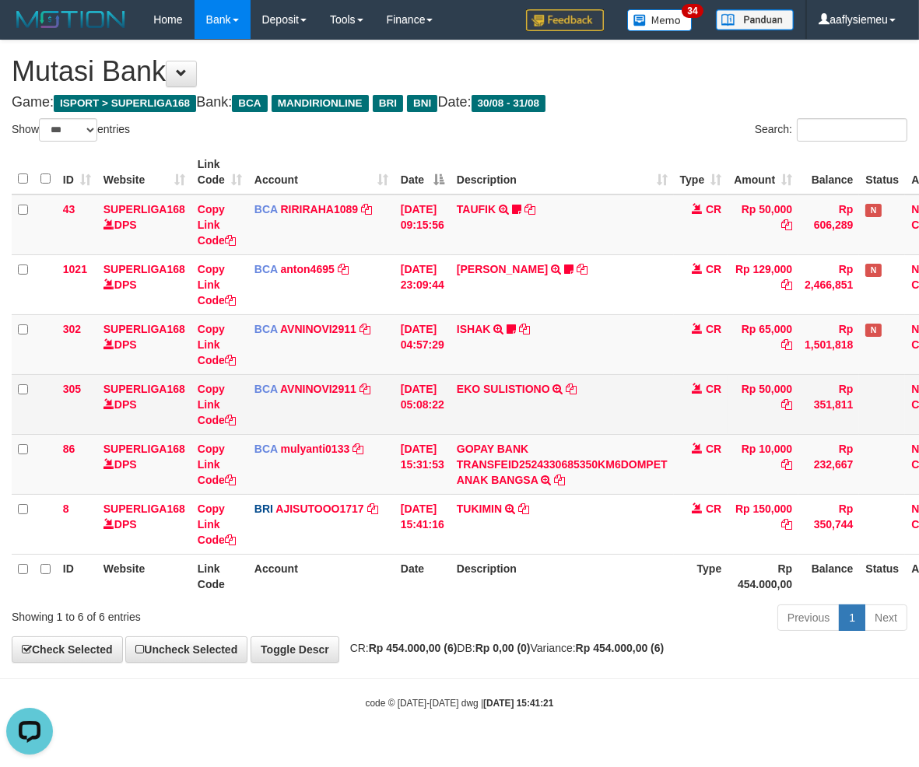
drag, startPoint x: 736, startPoint y: 439, endPoint x: 912, endPoint y: 421, distance: 177.5
click at [728, 439] on td "CR" at bounding box center [701, 464] width 54 height 60
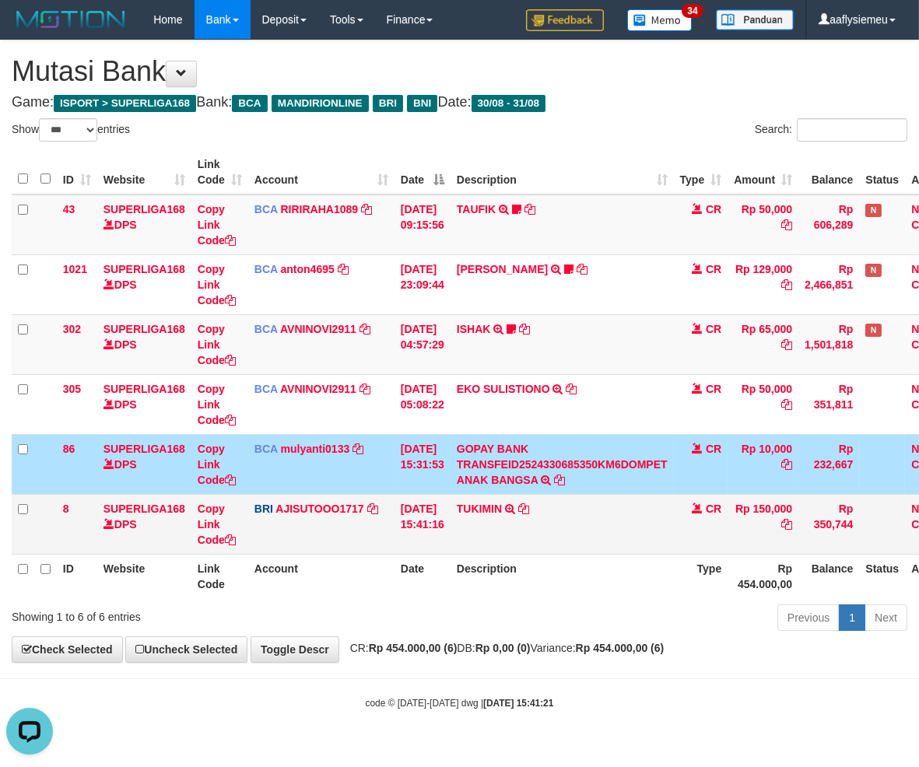
click at [562, 511] on td "TUKIMIN TRANSFER NBMB TUKIMIN TO [PERSON_NAME]" at bounding box center [561, 524] width 223 height 60
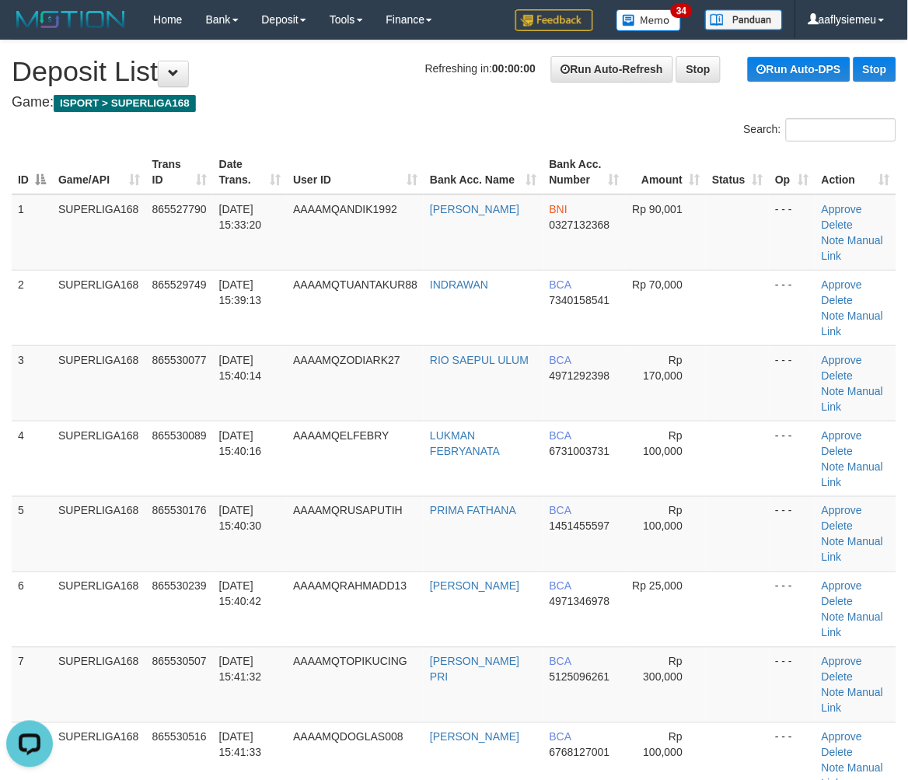
drag, startPoint x: 338, startPoint y: 99, endPoint x: 338, endPoint y: 107, distance: 8.6
click at [338, 103] on h4 "Game: ISPORT > SUPERLIGA168" at bounding box center [454, 103] width 885 height 16
drag, startPoint x: 245, startPoint y: 371, endPoint x: 5, endPoint y: 408, distance: 243.2
click at [223, 382] on tbody "1 SUPERLIGA168 865527790 31/08/2025 15:33:20 AAAAMQANDIK1992 ANDIK SUSANTO BNI …" at bounding box center [454, 496] width 885 height 604
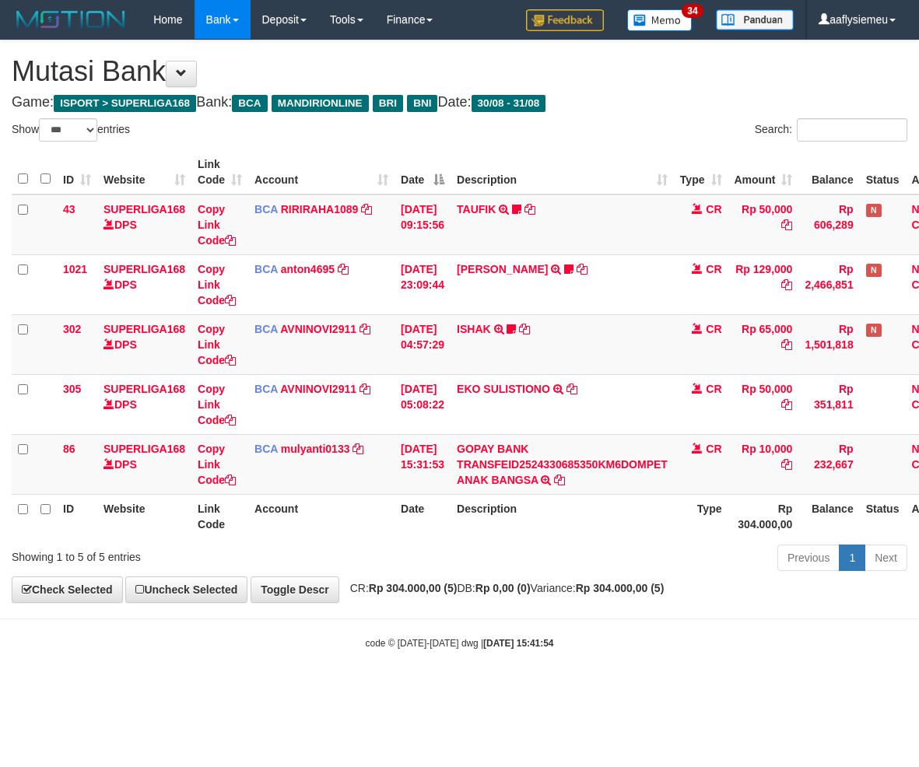
select select "***"
click at [518, 512] on th "Description" at bounding box center [561, 516] width 223 height 44
click at [420, 556] on div "Previous 1 Next" at bounding box center [650, 559] width 513 height 33
drag, startPoint x: 475, startPoint y: 592, endPoint x: 558, endPoint y: 561, distance: 88.1
click at [475, 590] on span "CR: Rp 304.000,00 (5) DB: Rp 0,00 (0) Variance: Rp 304.000,00 (5)" at bounding box center [503, 588] width 322 height 12
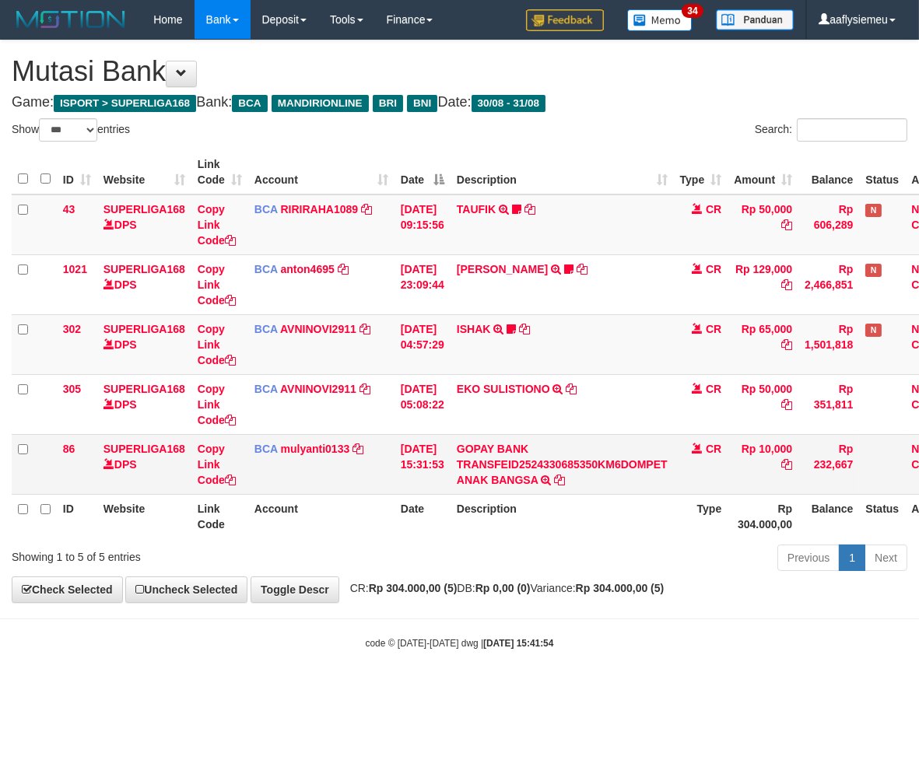
click at [905, 487] on td at bounding box center [882, 464] width 46 height 60
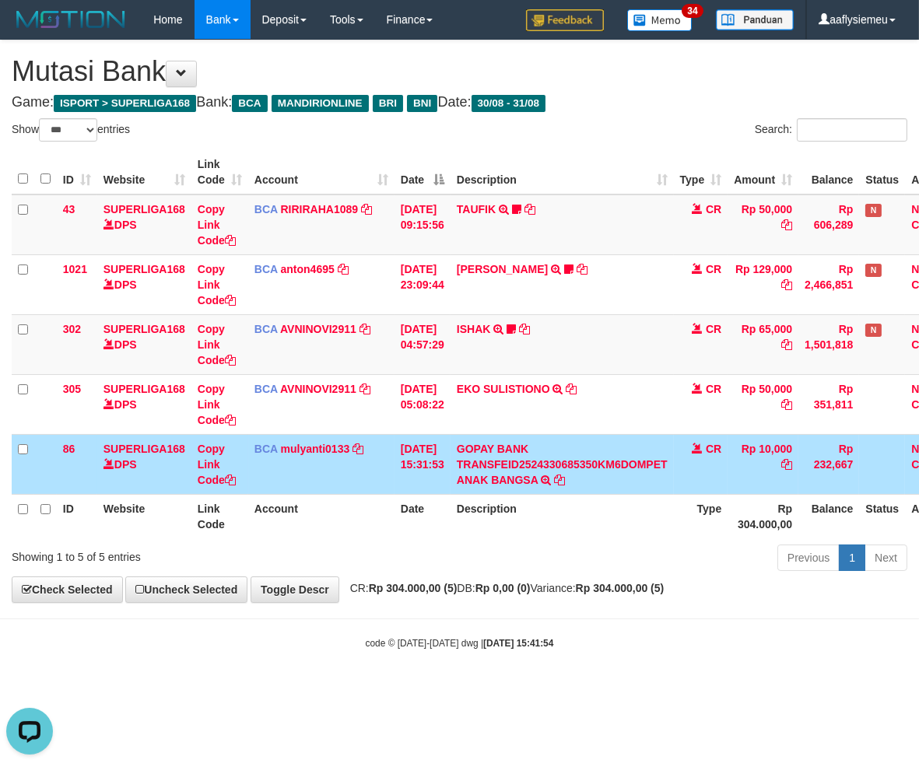
click at [429, 566] on div "Previous 1 Next" at bounding box center [650, 559] width 513 height 33
click at [434, 558] on div "Previous 1 Next" at bounding box center [650, 559] width 513 height 33
click at [478, 552] on div "Previous 1 Next" at bounding box center [650, 559] width 513 height 33
drag, startPoint x: 478, startPoint y: 554, endPoint x: 12, endPoint y: 623, distance: 471.0
click at [476, 555] on div "Previous 1 Next" at bounding box center [650, 559] width 513 height 33
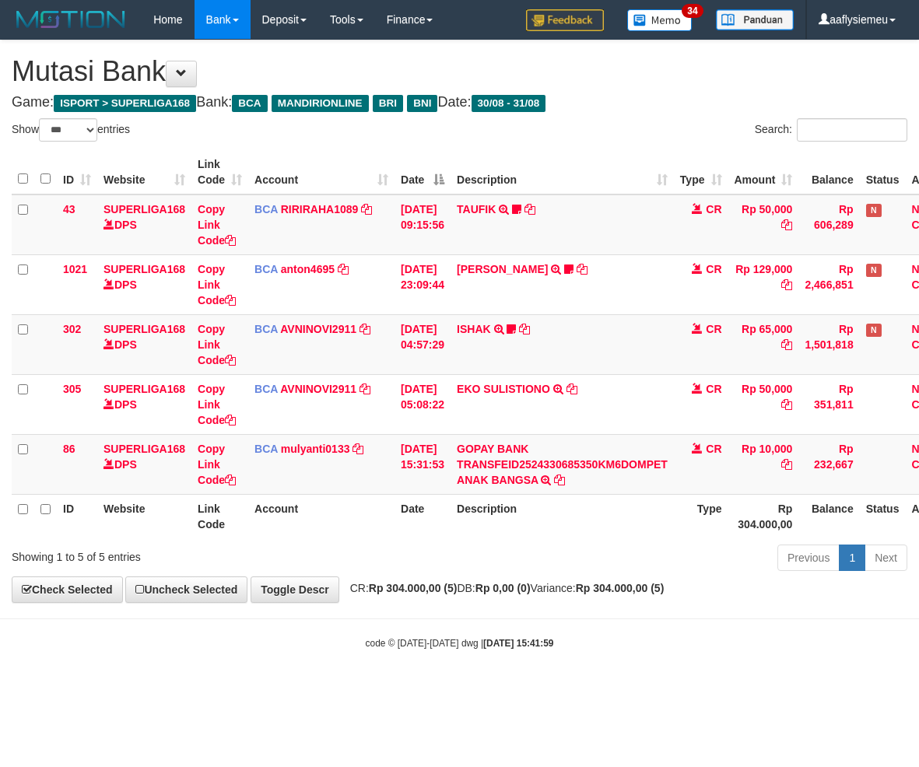
select select "***"
drag, startPoint x: 437, startPoint y: 525, endPoint x: 446, endPoint y: 527, distance: 9.6
click at [441, 527] on th "Date" at bounding box center [422, 516] width 56 height 44
click at [666, 532] on th "Description" at bounding box center [561, 516] width 223 height 44
click at [657, 548] on div "Previous 1 Next" at bounding box center [650, 559] width 513 height 33
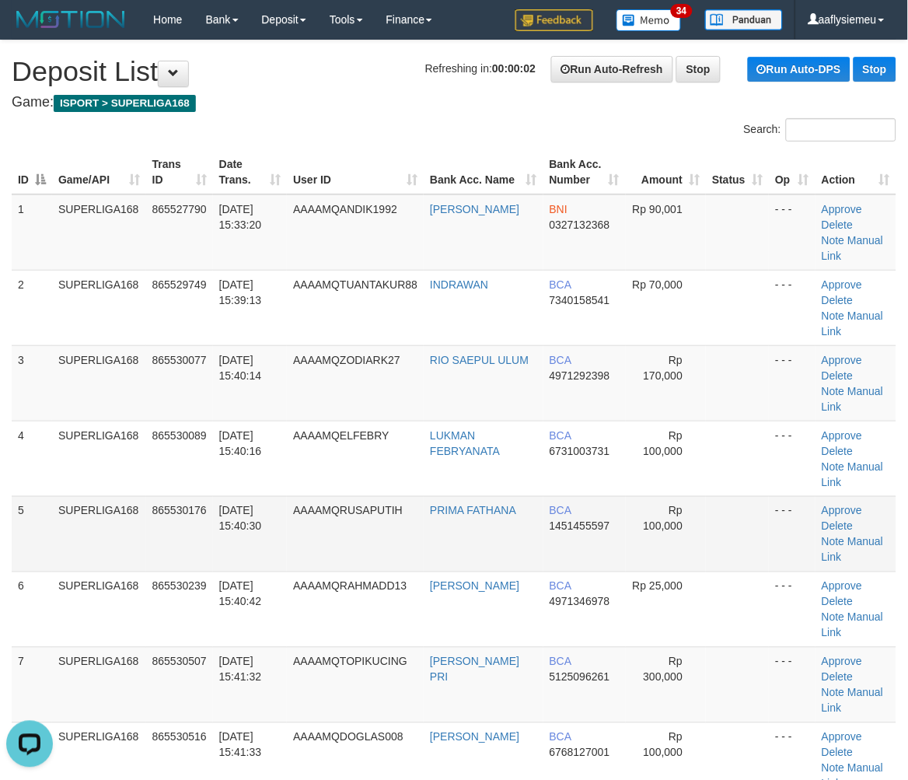
click at [133, 496] on td "SUPERLIGA168" at bounding box center [99, 533] width 94 height 75
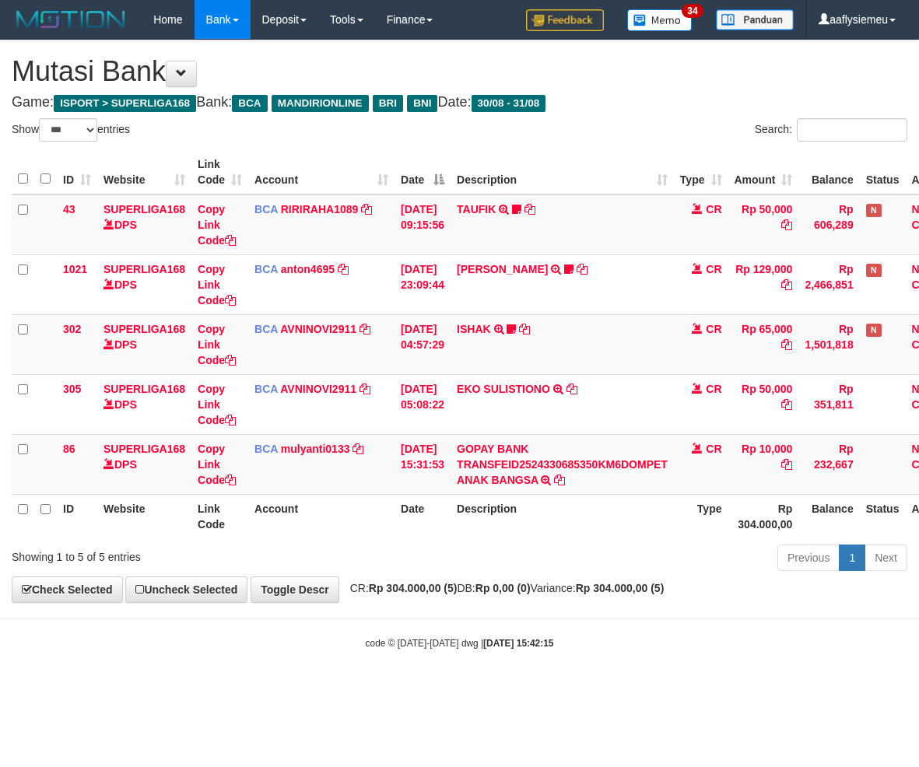
select select "***"
click at [523, 570] on div "Previous 1 Next" at bounding box center [650, 559] width 513 height 33
select select "***"
click at [589, 160] on th "Description" at bounding box center [561, 172] width 223 height 44
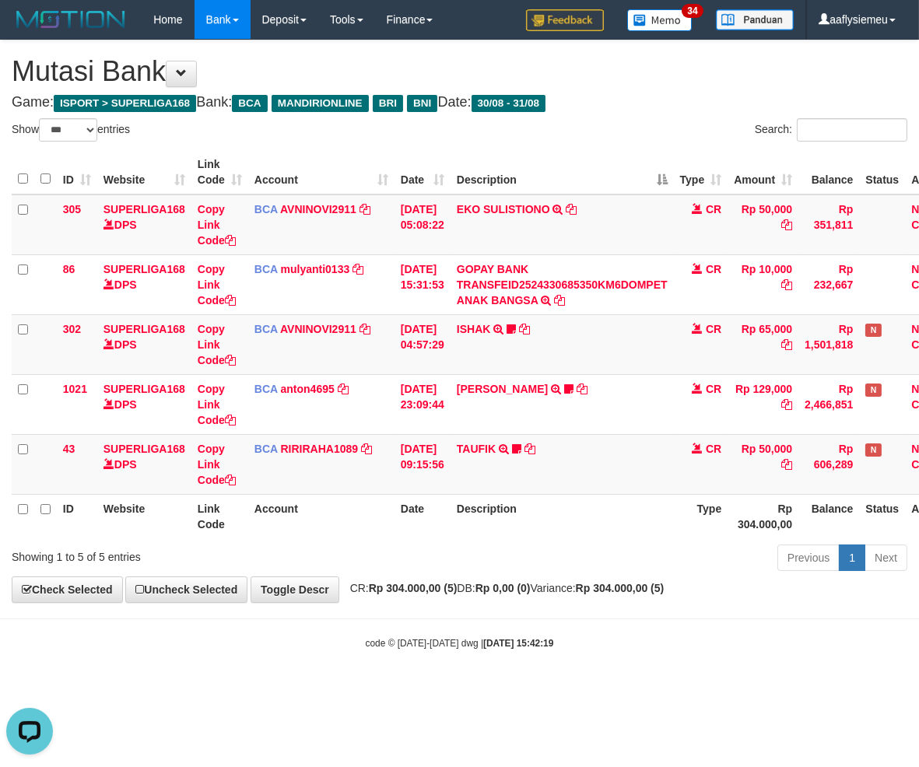
click at [544, 520] on th "Description" at bounding box center [561, 516] width 223 height 44
click at [608, 533] on th "Description" at bounding box center [561, 516] width 223 height 44
click at [782, 593] on div "**********" at bounding box center [459, 321] width 919 height 562
click at [689, 578] on div "**********" at bounding box center [459, 321] width 919 height 562
click at [545, 498] on th "Description" at bounding box center [561, 516] width 223 height 44
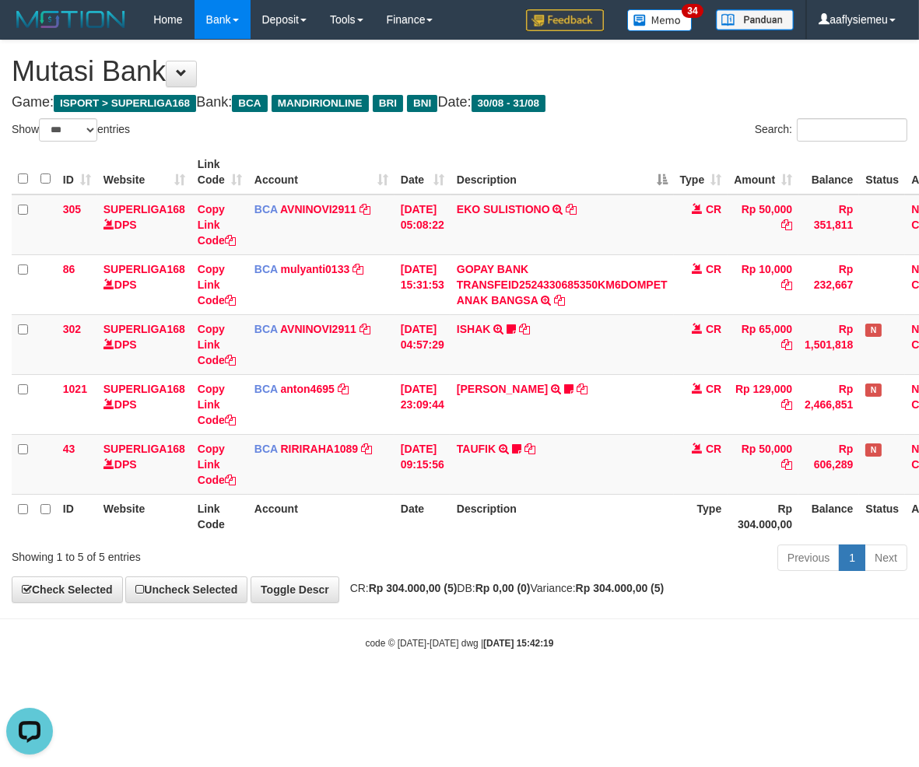
click at [504, 519] on th "Description" at bounding box center [561, 516] width 223 height 44
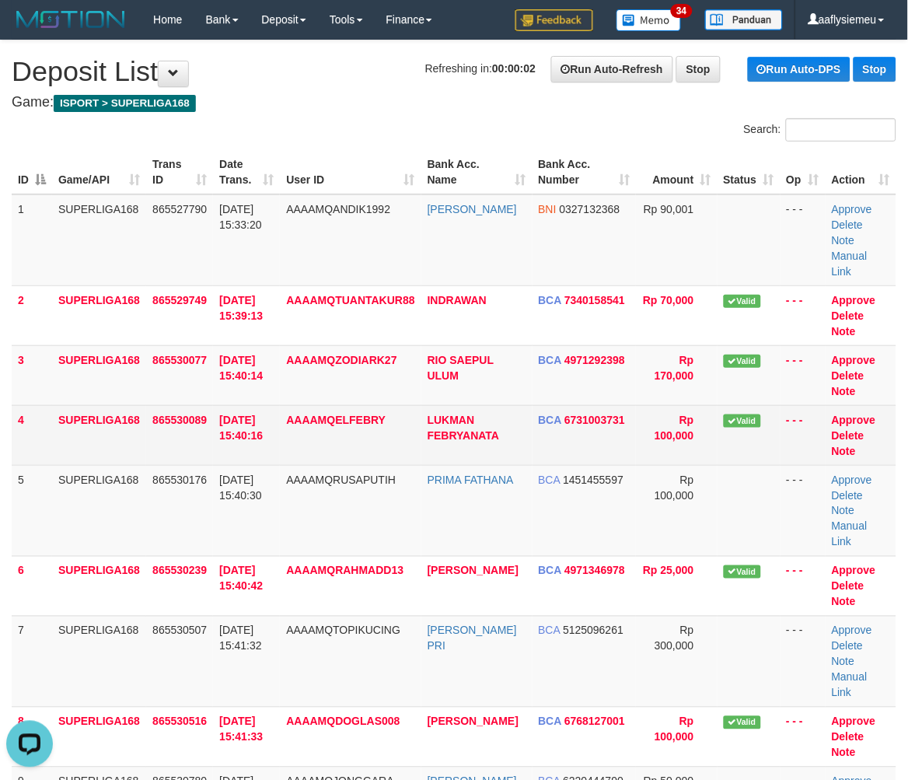
drag, startPoint x: 51, startPoint y: 420, endPoint x: 1, endPoint y: 439, distance: 53.4
click at [40, 425] on tr "4 SUPERLIGA168 865530089 [DATE] 15:40:16 AAAAMQELFEBRY [PERSON_NAME] BCA 673100…" at bounding box center [454, 435] width 885 height 60
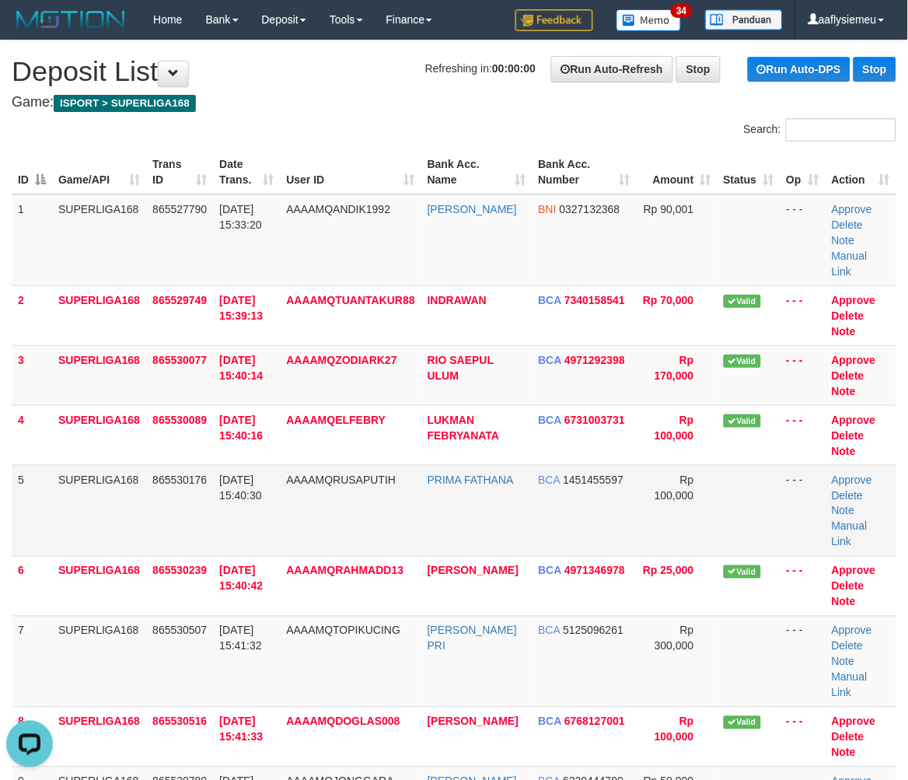
click at [187, 499] on td "865530176" at bounding box center [179, 510] width 67 height 91
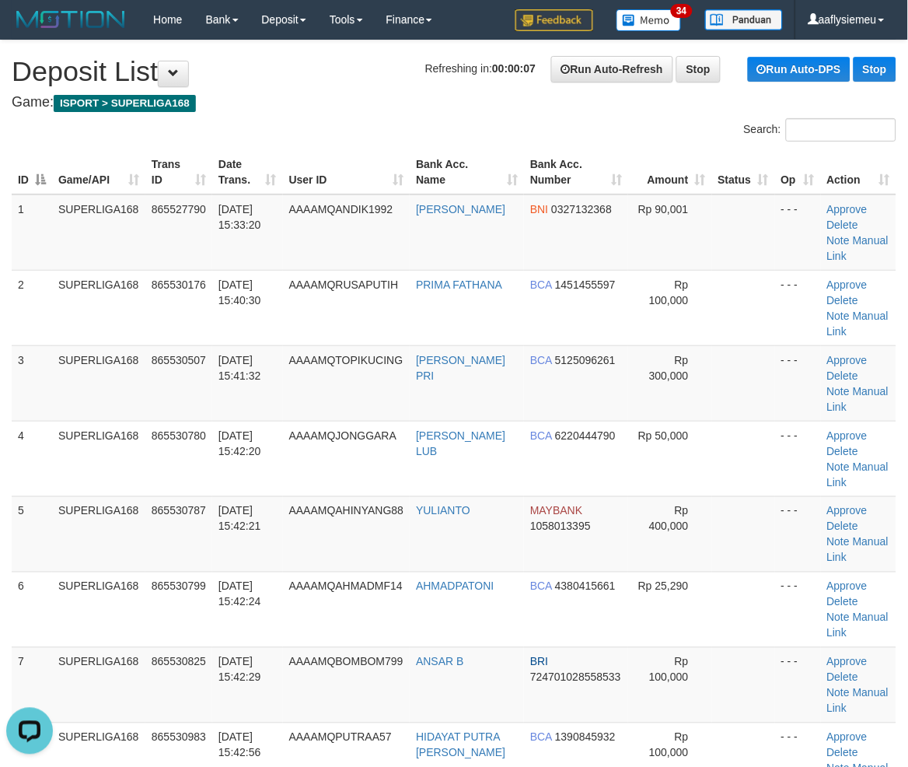
click at [33, 499] on tbody "1 SUPERLIGA168 865527790 31/08/2025 15:33:20 AAAAMQANDIK1992 ANDIK SUSANTO BNI …" at bounding box center [454, 571] width 885 height 755
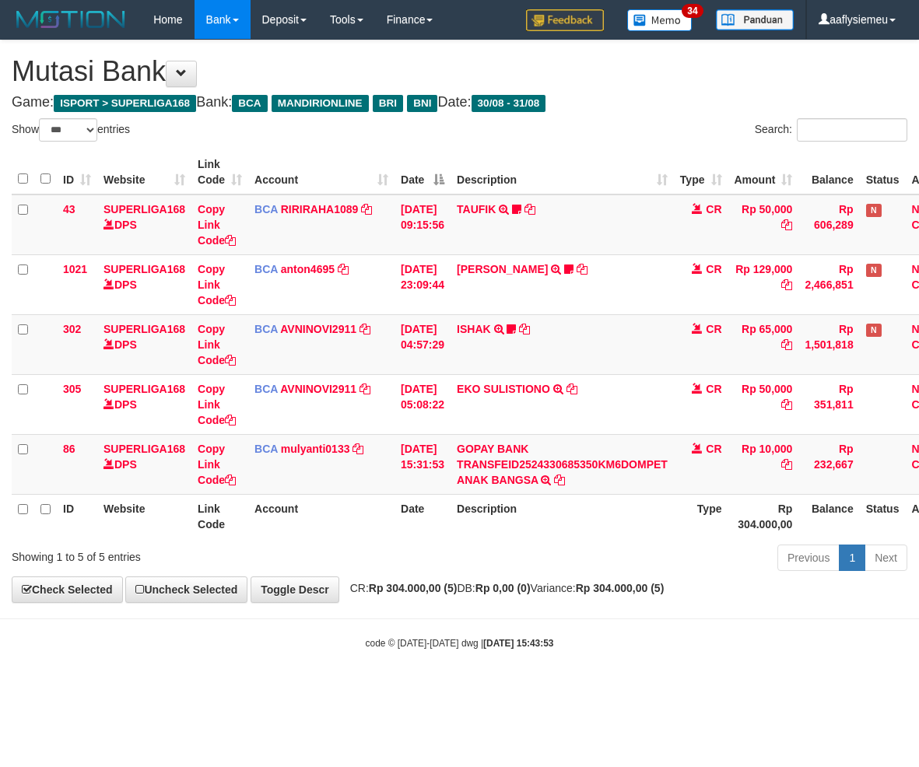
select select "***"
click at [464, 494] on th "Description" at bounding box center [561, 516] width 223 height 44
drag, startPoint x: 352, startPoint y: 627, endPoint x: 280, endPoint y: 626, distance: 72.3
click at [352, 627] on body "Toggle navigation Home Bank Account List Load By Website Group [ISPORT] SUPERLI…" at bounding box center [459, 344] width 919 height 689
select select "***"
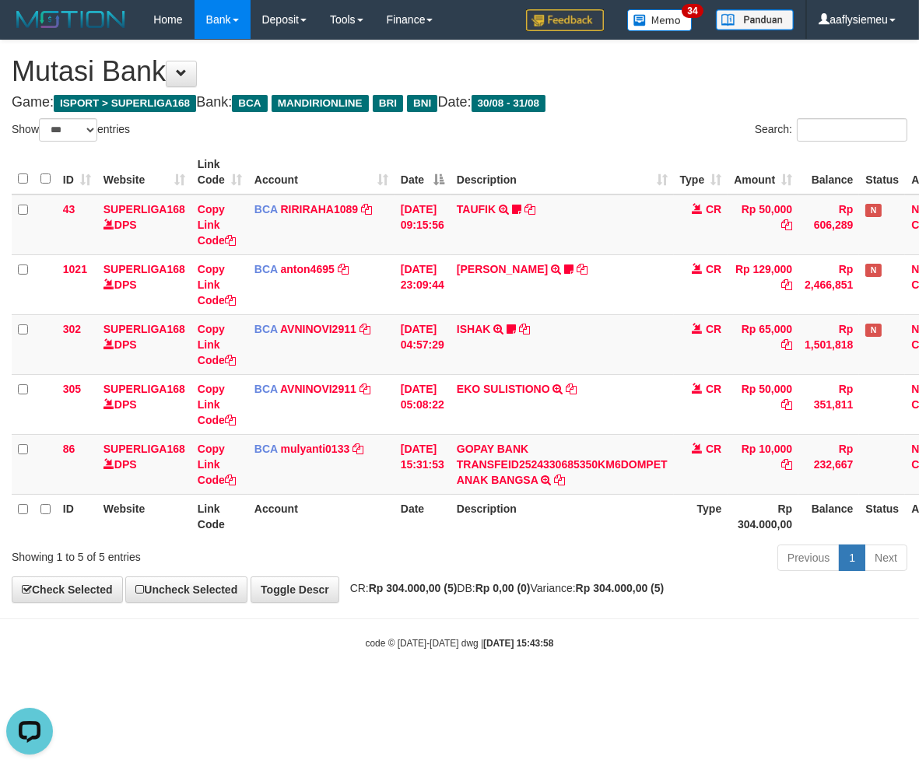
click at [649, 121] on div "Search:" at bounding box center [689, 131] width 436 height 27
click at [544, 524] on th "Description" at bounding box center [561, 516] width 223 height 44
click at [624, 522] on th "Description" at bounding box center [561, 516] width 223 height 44
click at [660, 546] on div "Previous 1 Next" at bounding box center [650, 559] width 513 height 33
click at [687, 520] on th "Type" at bounding box center [701, 516] width 54 height 44
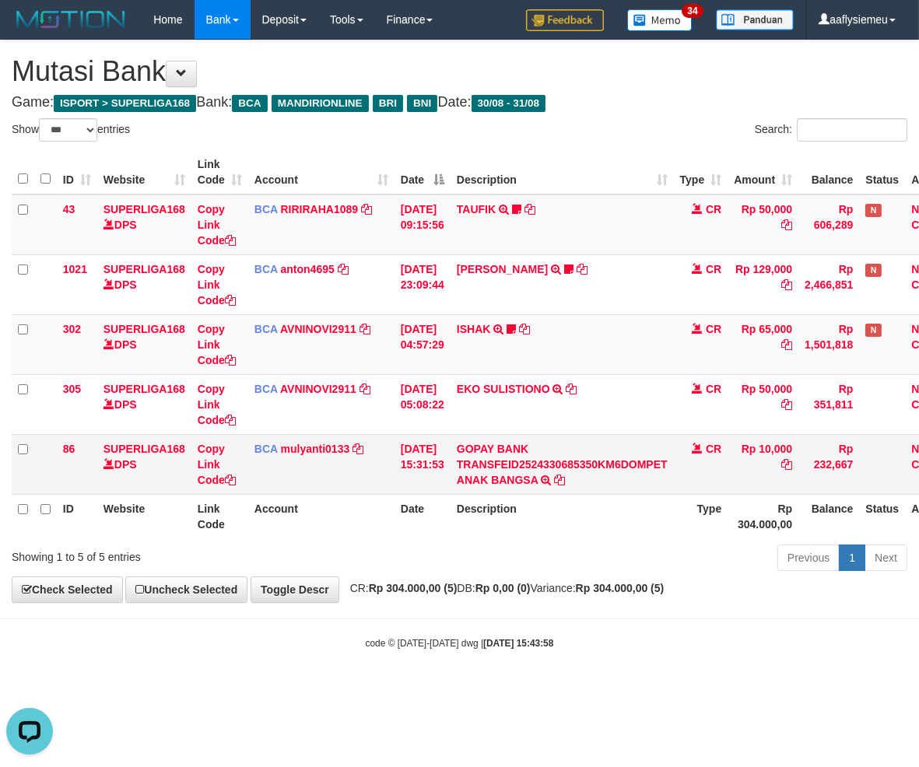
drag, startPoint x: 467, startPoint y: 581, endPoint x: 912, endPoint y: 451, distance: 463.4
click at [467, 581] on div "**********" at bounding box center [459, 321] width 919 height 562
click at [573, 514] on th "Description" at bounding box center [561, 516] width 223 height 44
click at [641, 511] on th "Description" at bounding box center [561, 516] width 223 height 44
click at [641, 509] on th "Description" at bounding box center [561, 516] width 223 height 44
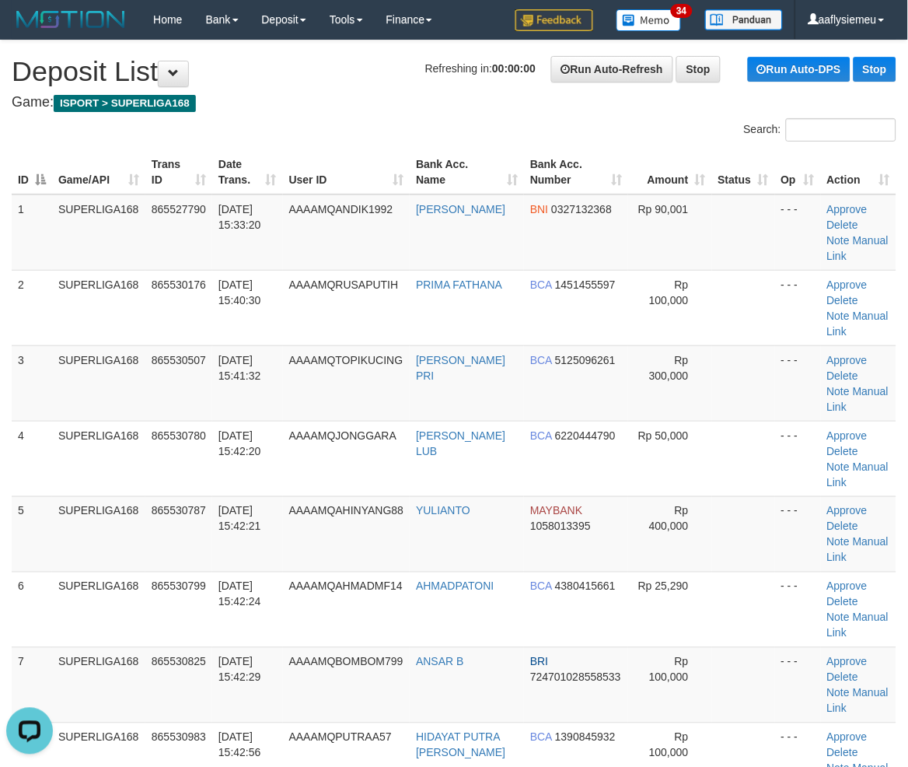
drag, startPoint x: 118, startPoint y: 408, endPoint x: 2, endPoint y: 439, distance: 120.9
click at [115, 409] on td "SUPERLIGA168" at bounding box center [98, 382] width 93 height 75
drag, startPoint x: 187, startPoint y: 331, endPoint x: 2, endPoint y: 409, distance: 200.8
click at [177, 341] on td "865530176" at bounding box center [178, 307] width 67 height 75
click at [266, 345] on td "31/08/2025 15:41:32" at bounding box center [247, 382] width 71 height 75
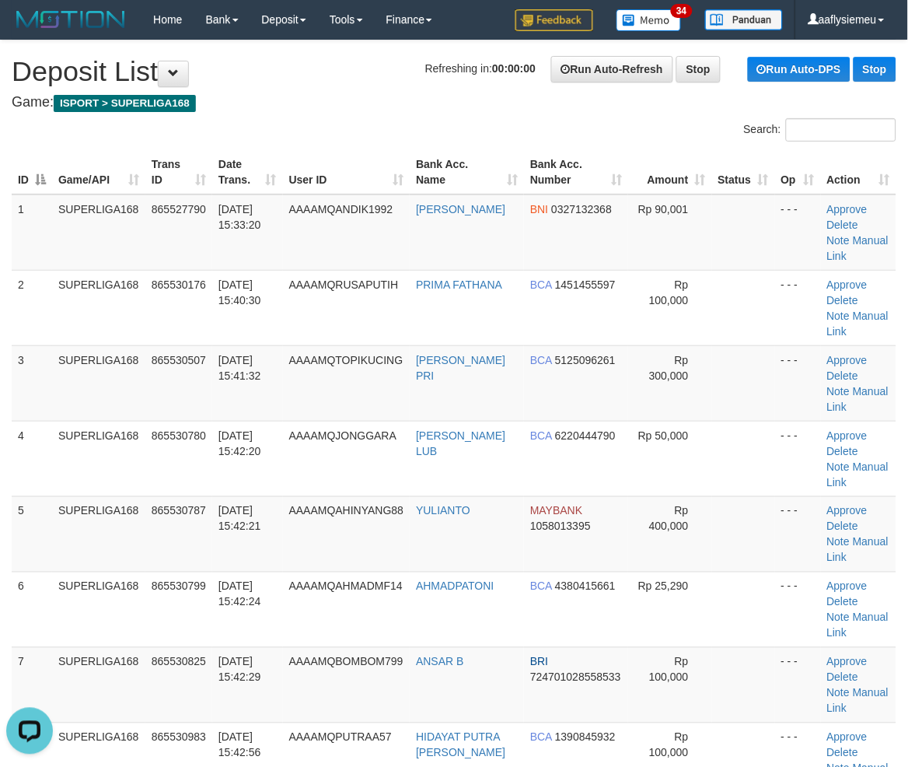
drag, startPoint x: 184, startPoint y: 361, endPoint x: 0, endPoint y: 434, distance: 198.3
click at [184, 362] on span "865530507" at bounding box center [179, 360] width 54 height 12
click at [133, 345] on td "SUPERLIGA168" at bounding box center [98, 382] width 93 height 75
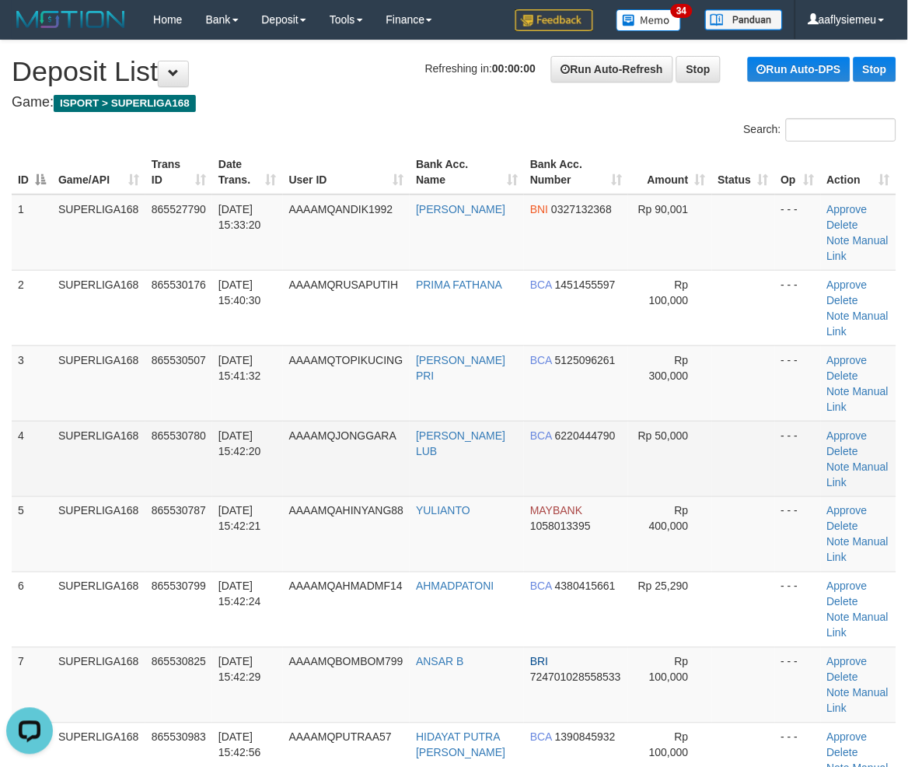
click at [119, 425] on td "SUPERLIGA168" at bounding box center [98, 458] width 93 height 75
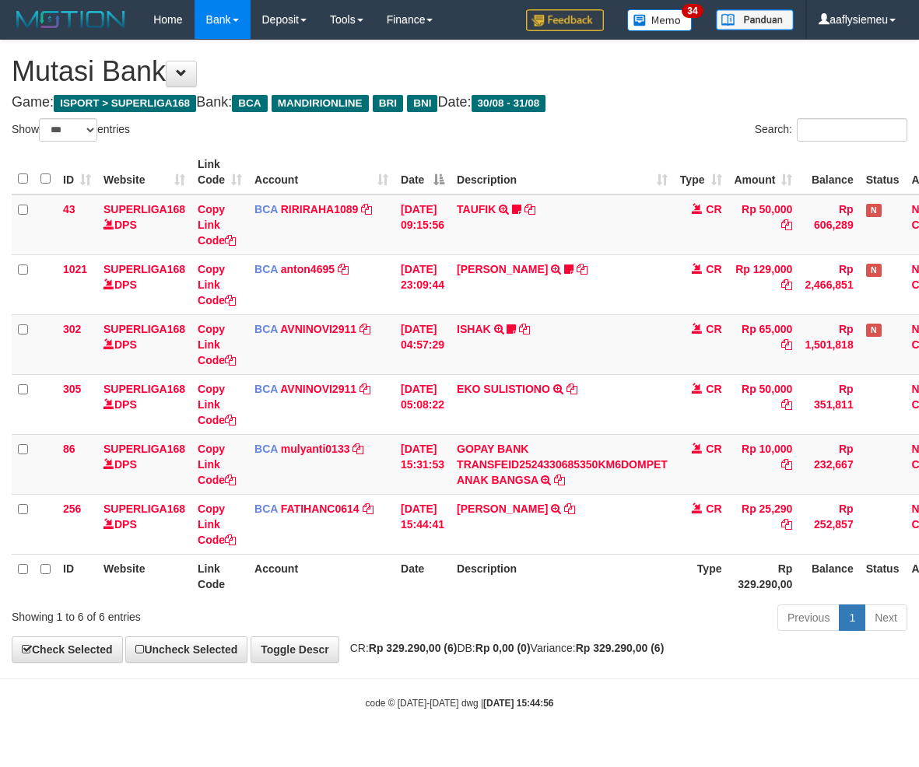
select select "***"
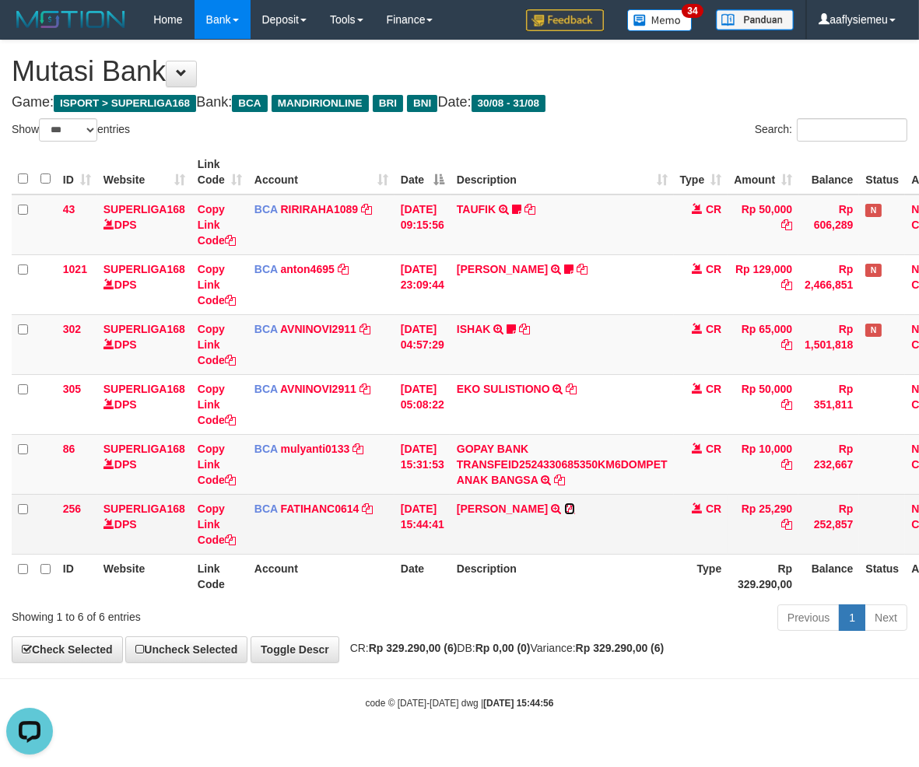
click at [572, 507] on icon at bounding box center [569, 508] width 11 height 11
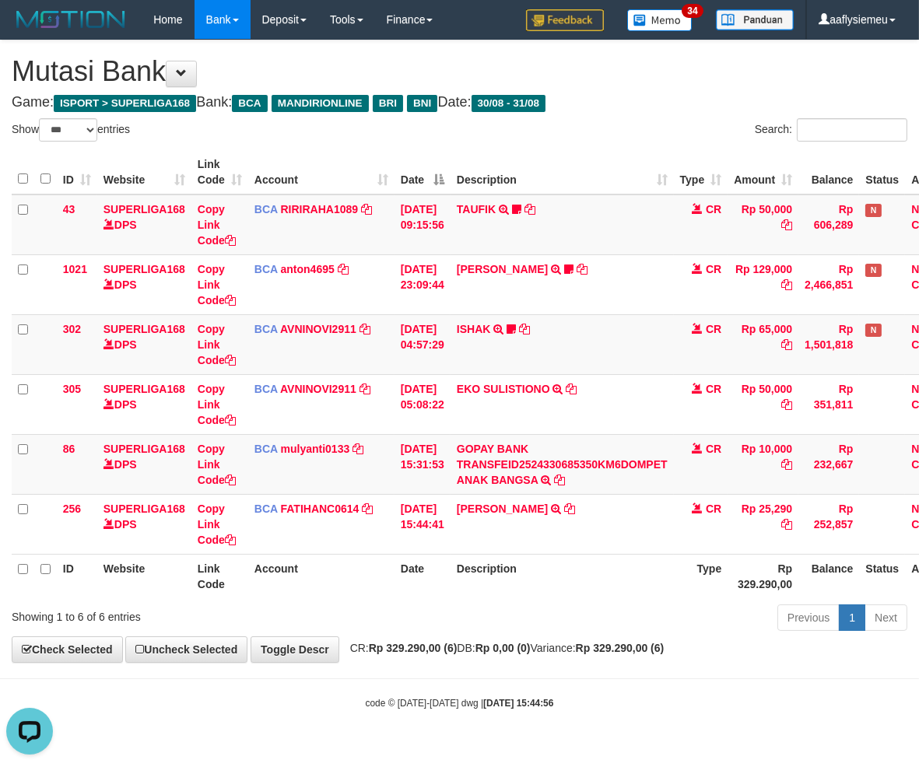
click at [323, 595] on th "Account" at bounding box center [321, 576] width 146 height 44
click at [503, 563] on th "Description" at bounding box center [561, 576] width 223 height 44
click at [482, 664] on body "Toggle navigation Home Bank Account List Load By Website Group [ISPORT] SUPERLI…" at bounding box center [459, 374] width 919 height 749
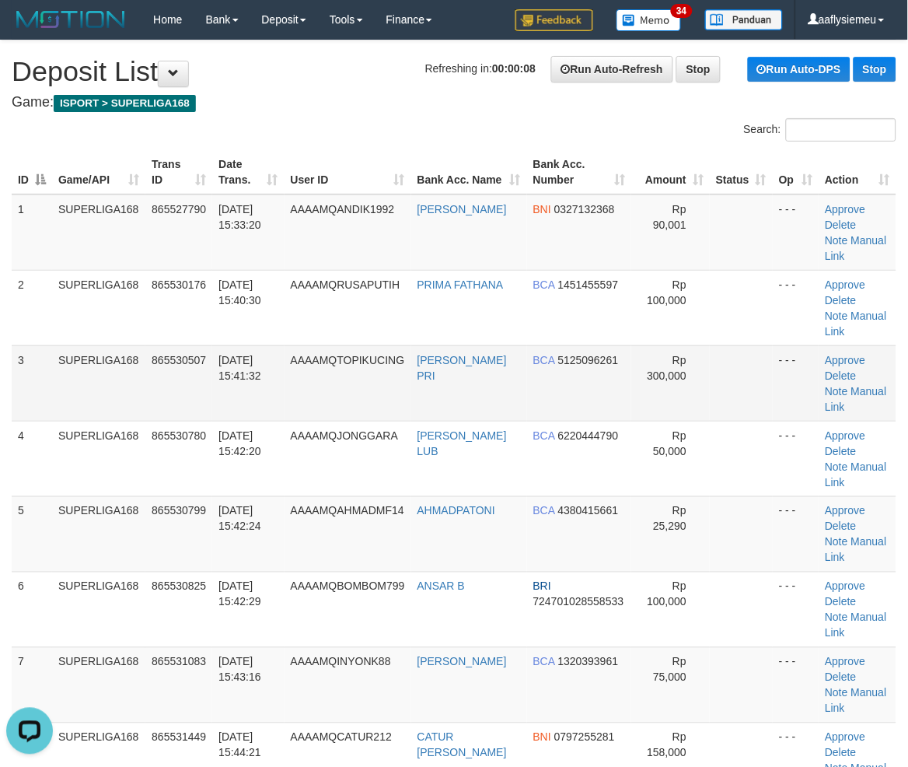
click at [204, 383] on td "865530507" at bounding box center [178, 382] width 67 height 75
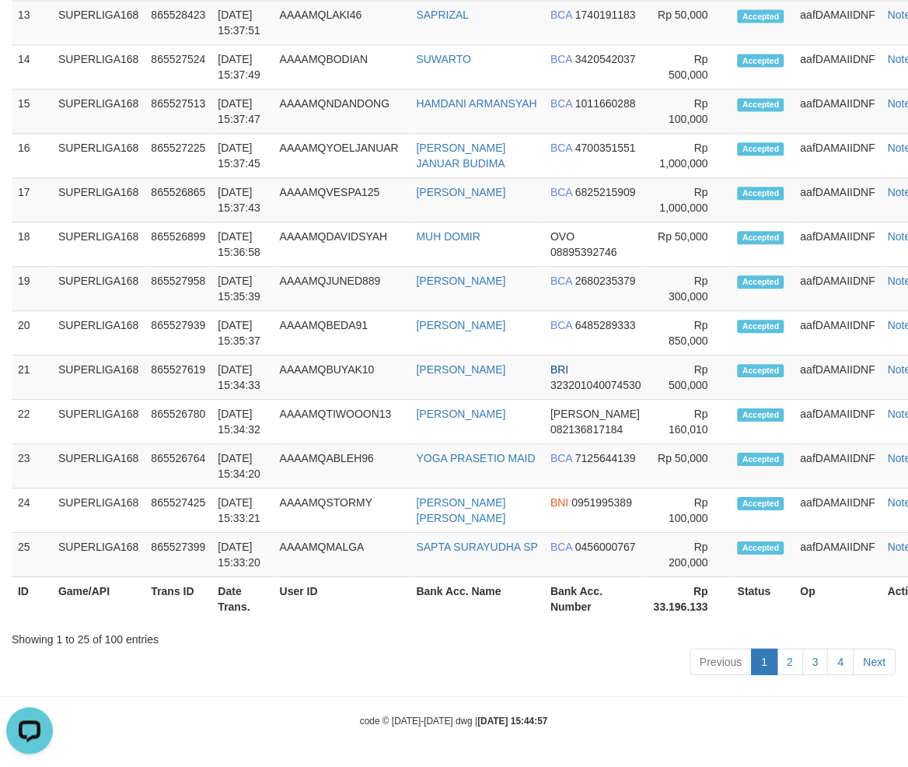
drag, startPoint x: 131, startPoint y: 439, endPoint x: 2, endPoint y: 491, distance: 138.5
click at [128, 445] on td "SUPERLIGA168" at bounding box center [98, 466] width 93 height 44
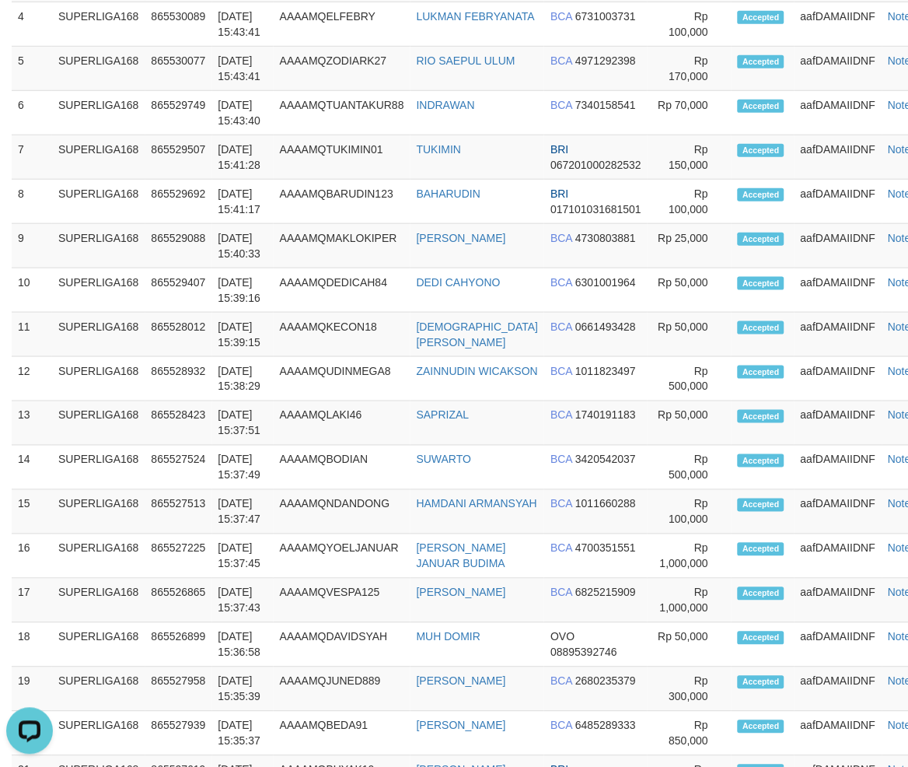
scroll to position [1017, 0]
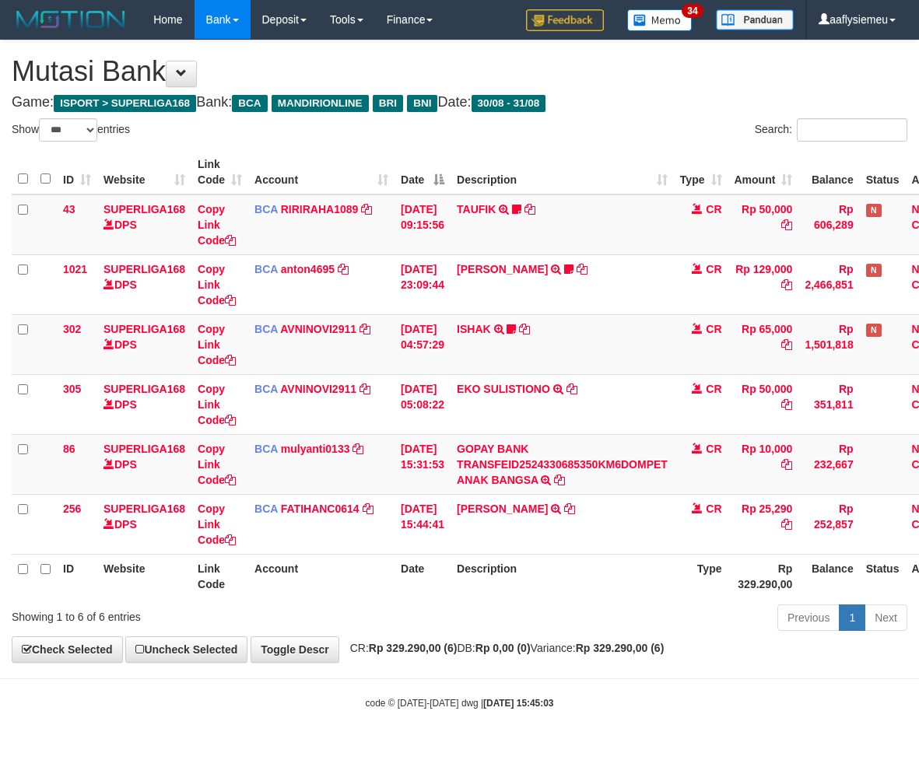
select select "***"
drag, startPoint x: 507, startPoint y: 653, endPoint x: 779, endPoint y: 669, distance: 271.9
click at [512, 651] on strong "Rp 0,00 (0)" at bounding box center [502, 648] width 55 height 12
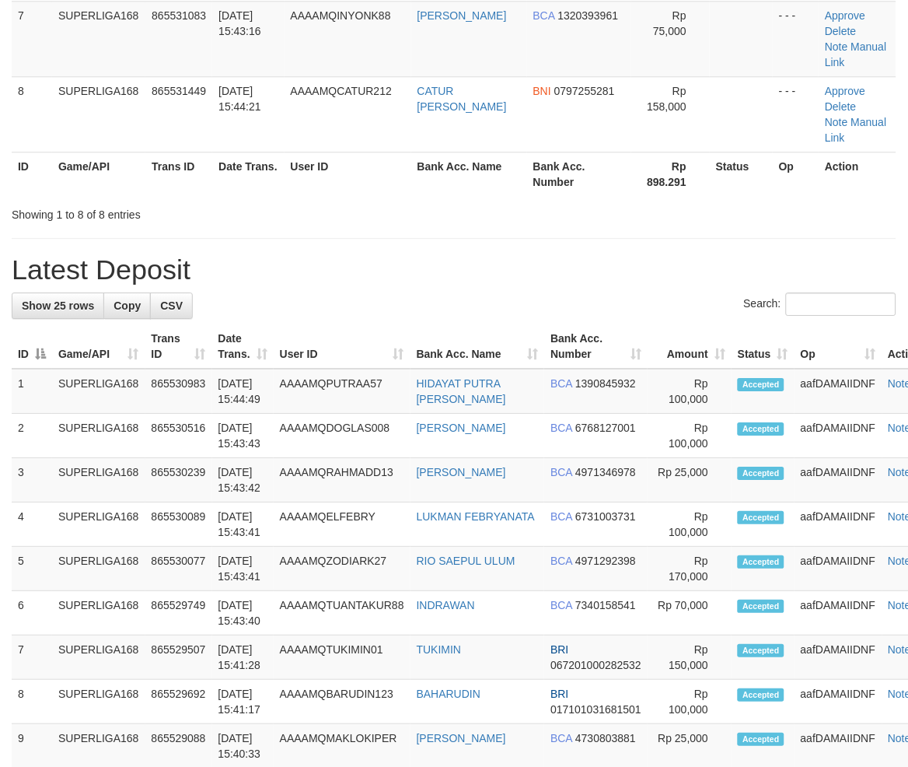
click at [328, 206] on div "Showing 1 to 8 of 8 entries" at bounding box center [189, 212] width 355 height 22
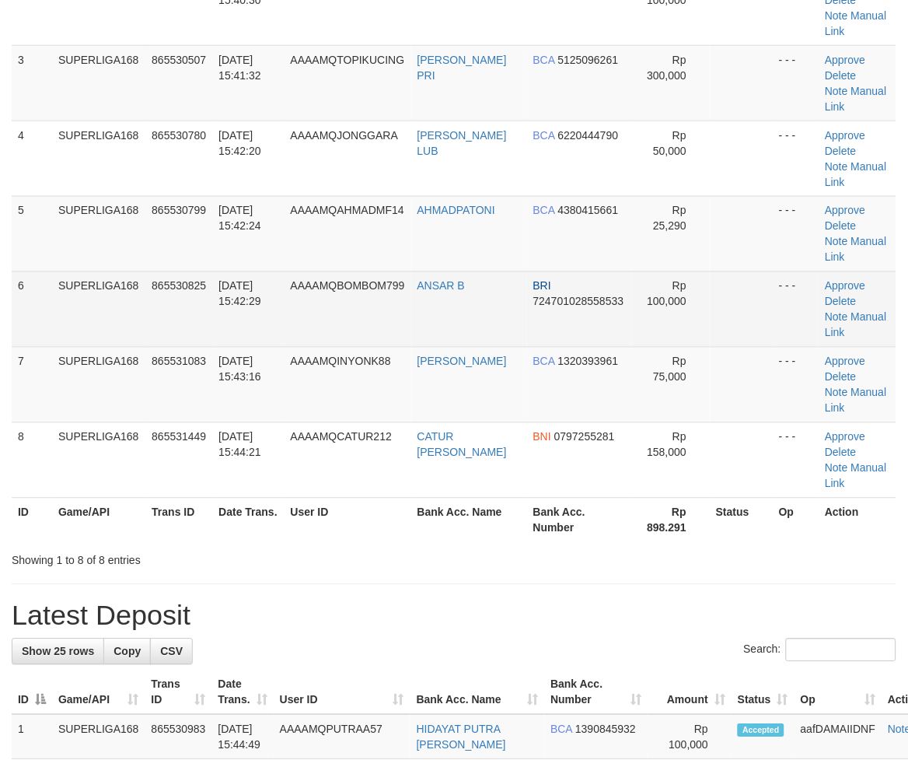
drag, startPoint x: 296, startPoint y: 253, endPoint x: 261, endPoint y: 277, distance: 42.5
click at [296, 253] on td "AAAAMQAHMADMF14" at bounding box center [348, 233] width 127 height 75
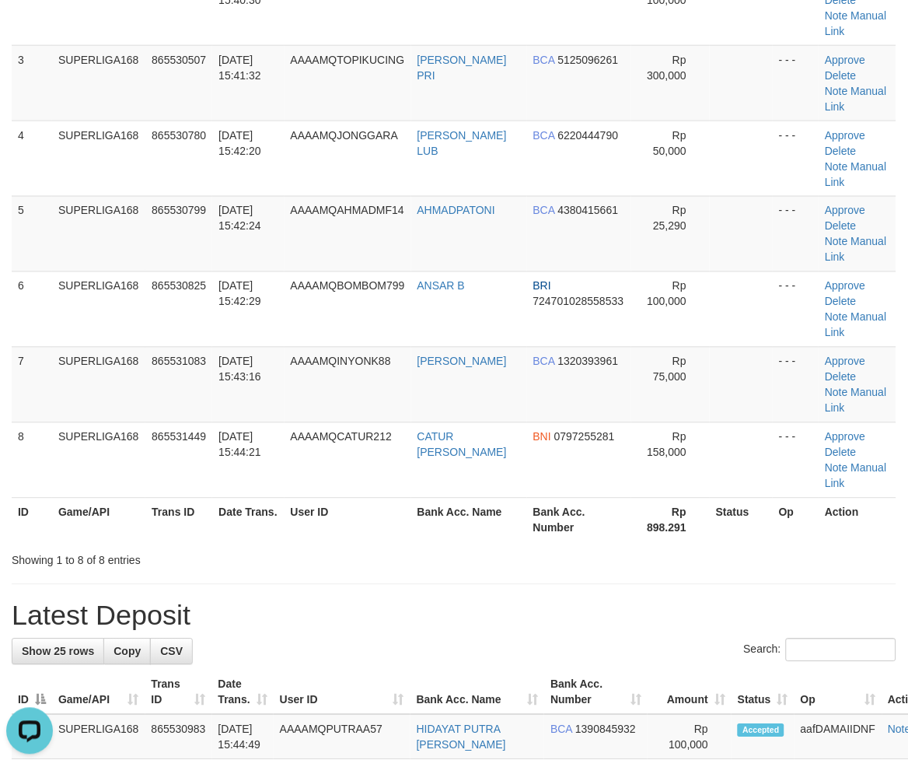
scroll to position [0, 0]
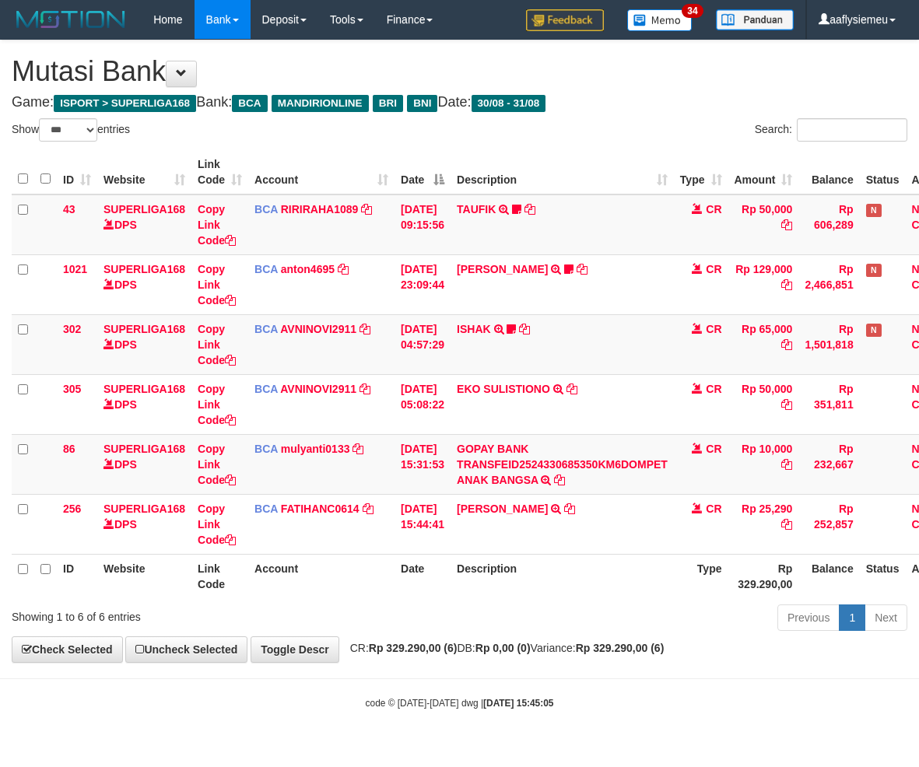
select select "***"
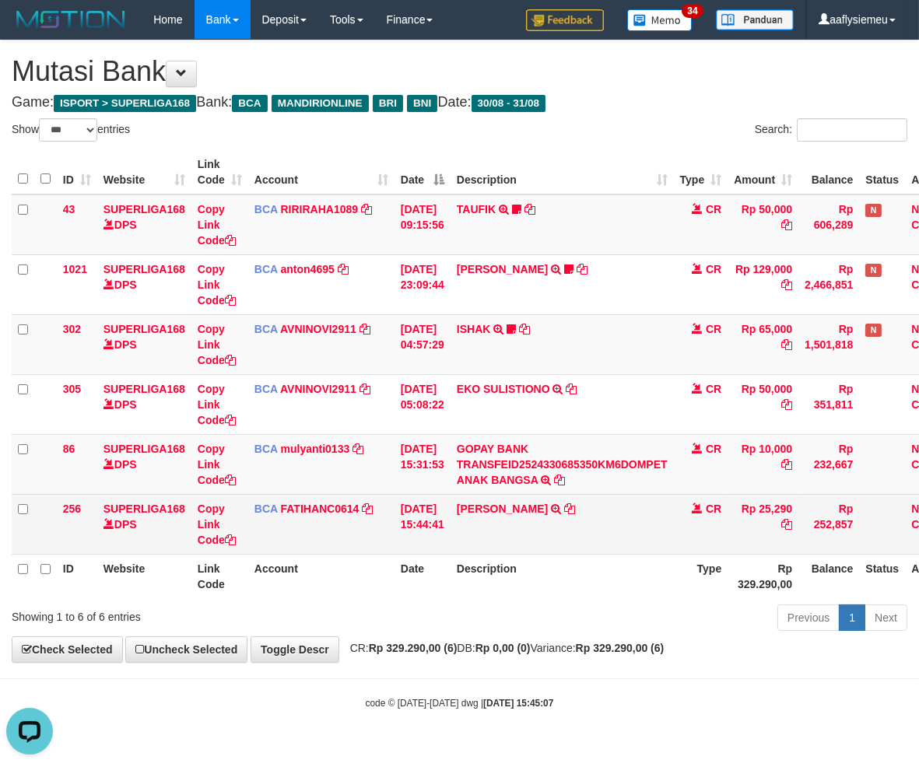
drag, startPoint x: 634, startPoint y: 560, endPoint x: 713, endPoint y: 543, distance: 81.2
click at [634, 561] on th "Description" at bounding box center [561, 576] width 223 height 44
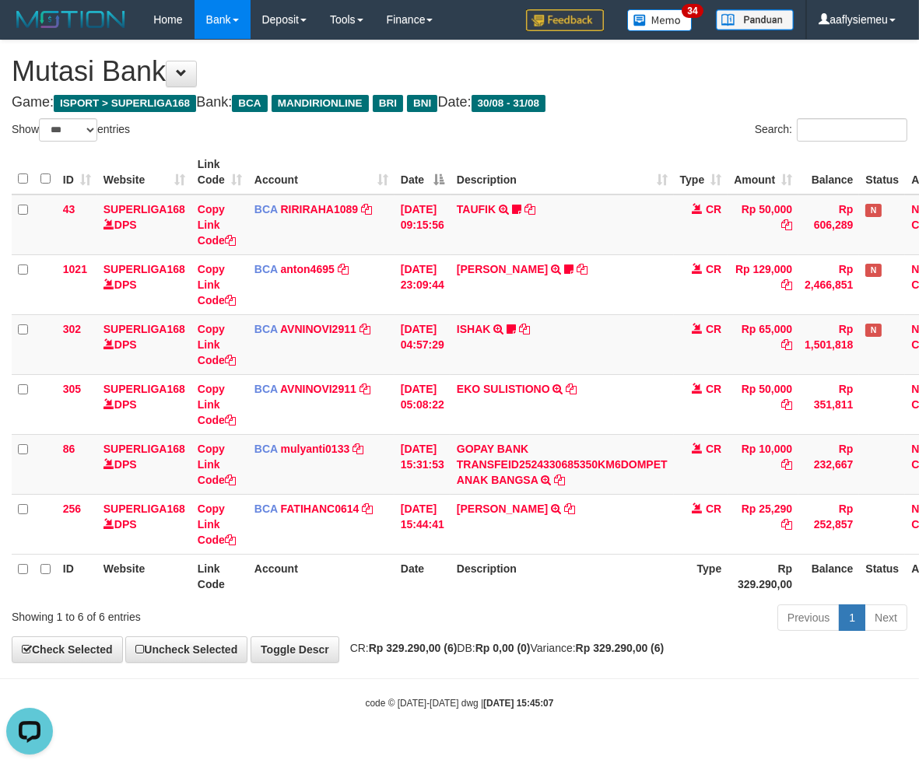
click at [494, 658] on div "**********" at bounding box center [459, 350] width 919 height 621
click at [460, 573] on th "Description" at bounding box center [561, 576] width 223 height 44
click at [450, 572] on th "Date" at bounding box center [422, 576] width 56 height 44
click at [486, 583] on th "Description" at bounding box center [561, 576] width 223 height 44
click at [478, 579] on th "Description" at bounding box center [561, 576] width 223 height 44
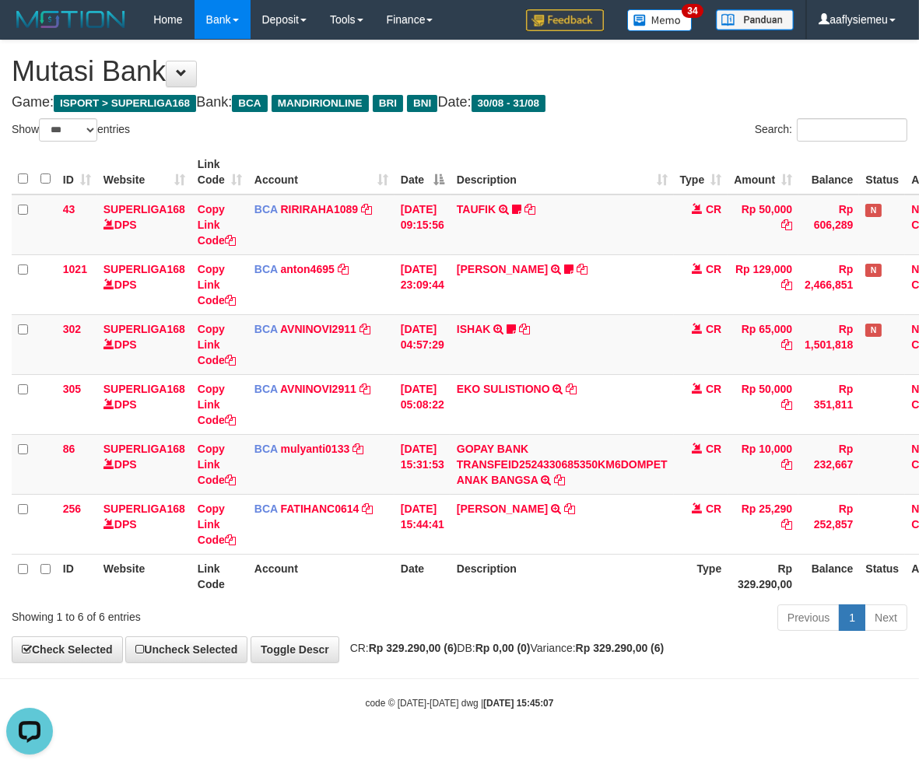
click at [403, 605] on div "Previous 1 Next" at bounding box center [650, 619] width 513 height 33
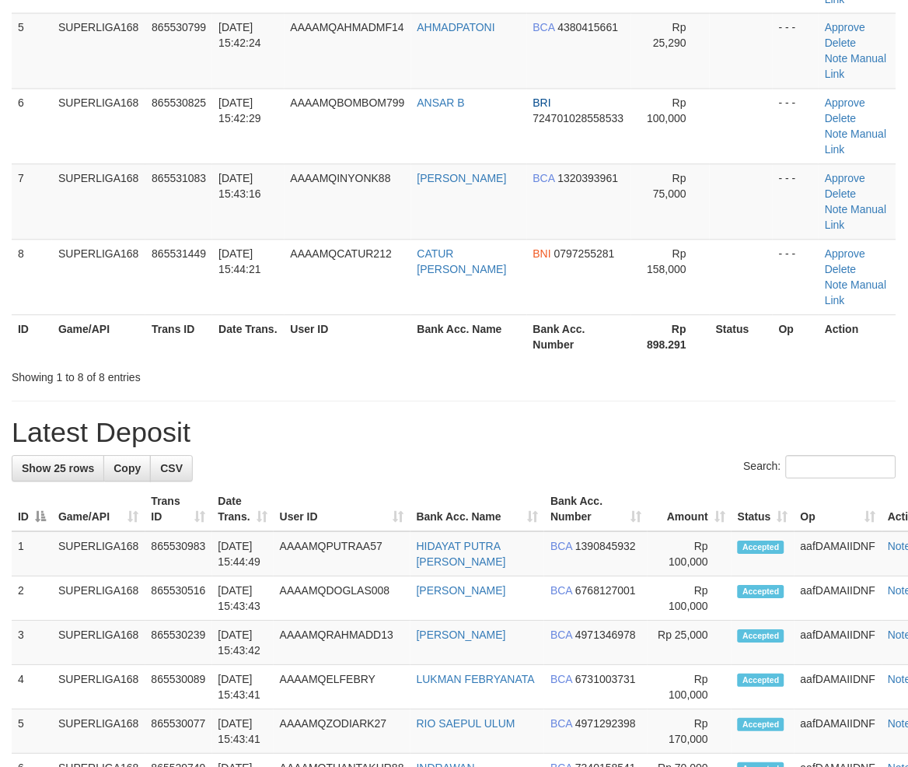
scroll to position [300, 0]
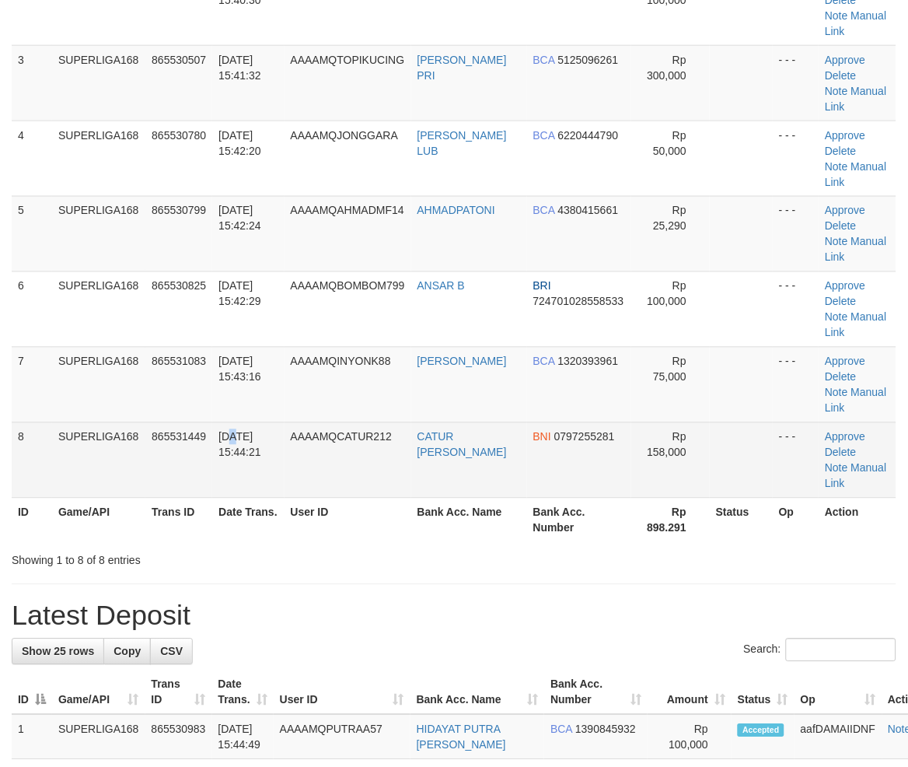
drag, startPoint x: 231, startPoint y: 426, endPoint x: 80, endPoint y: 491, distance: 164.1
click at [233, 428] on td "31/08/2025 15:44:21" at bounding box center [248, 459] width 72 height 75
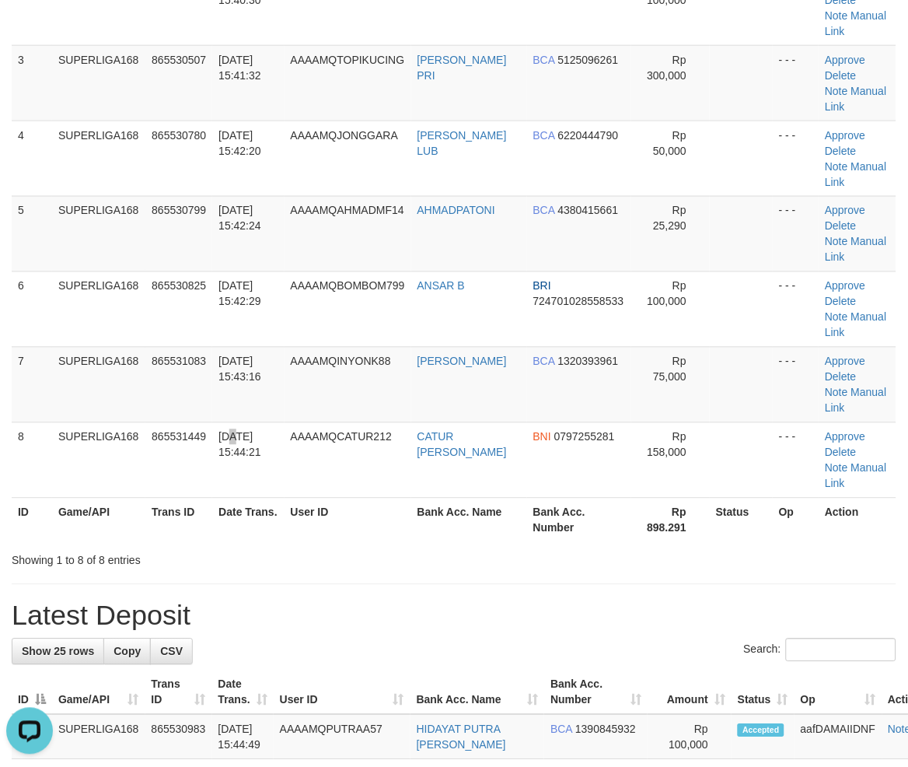
scroll to position [0, 0]
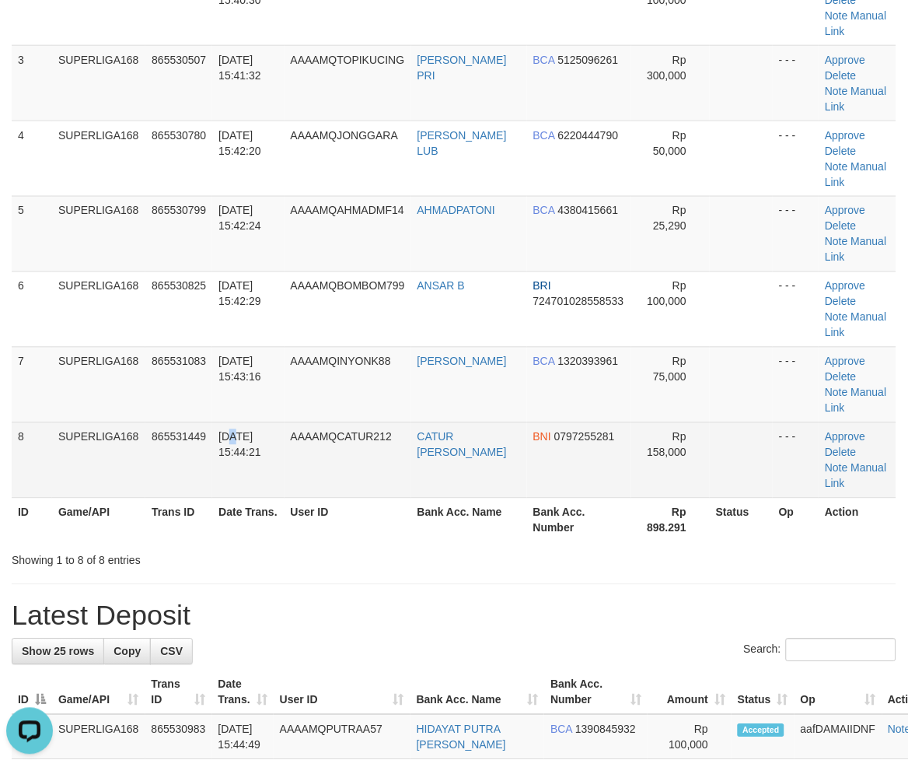
click at [40, 485] on td "8" at bounding box center [32, 459] width 40 height 75
click at [44, 481] on td "8" at bounding box center [32, 459] width 40 height 75
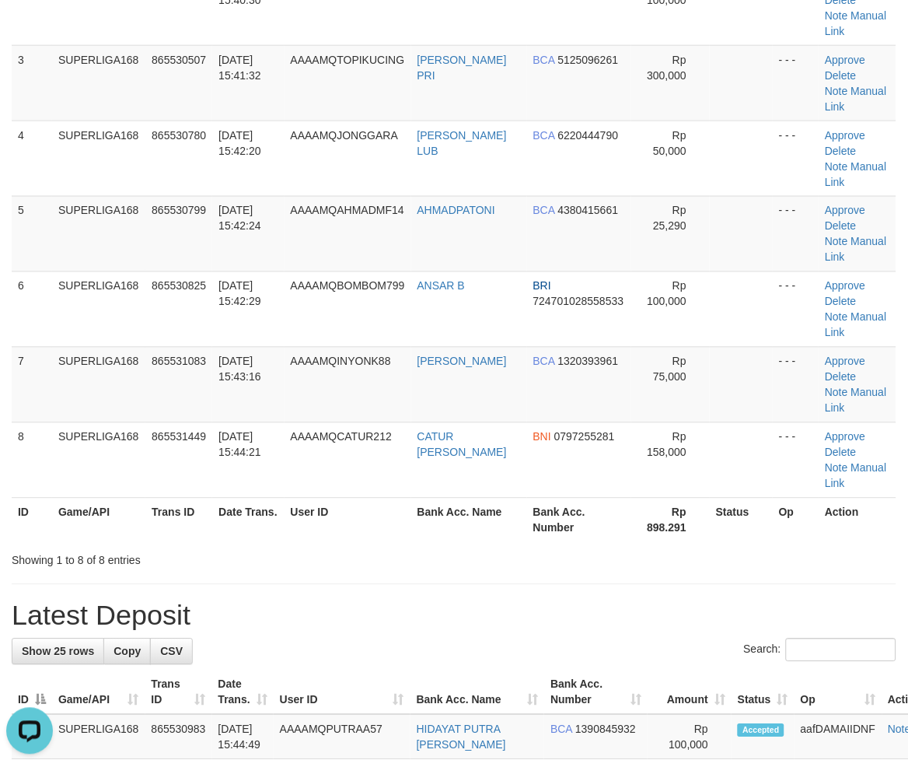
drag, startPoint x: 100, startPoint y: 446, endPoint x: 2, endPoint y: 452, distance: 97.4
click at [92, 440] on td "SUPERLIGA168" at bounding box center [98, 459] width 93 height 75
click at [14, 433] on td "8" at bounding box center [32, 459] width 40 height 75
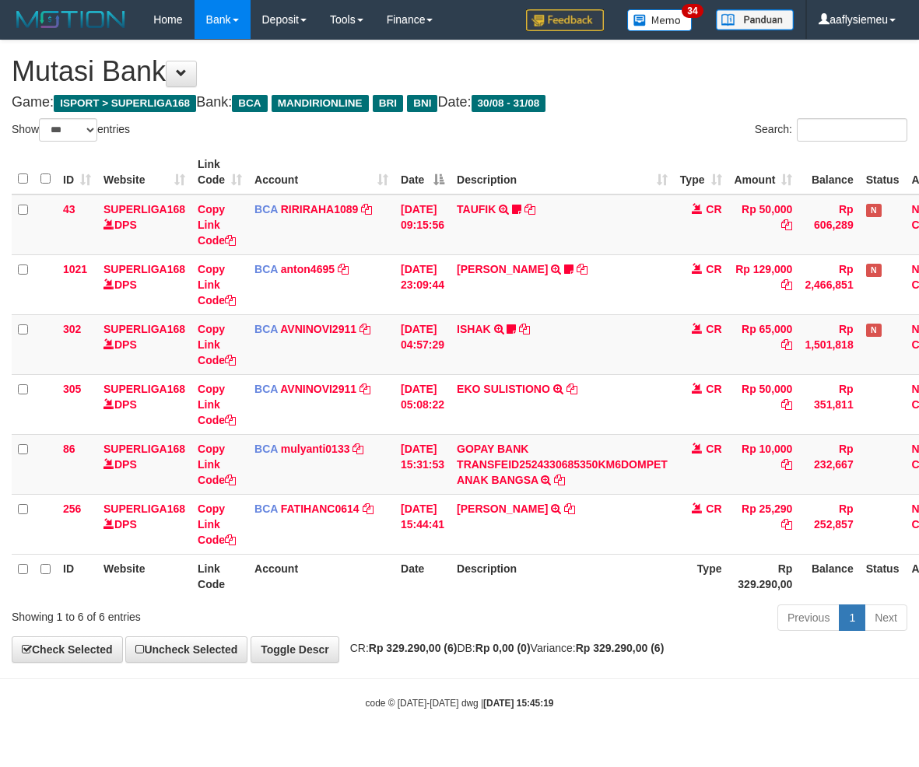
select select "***"
click at [386, 592] on th "Account" at bounding box center [321, 576] width 146 height 44
drag, startPoint x: 529, startPoint y: 569, endPoint x: 4, endPoint y: 587, distance: 525.3
click at [517, 571] on th "Description" at bounding box center [561, 576] width 223 height 44
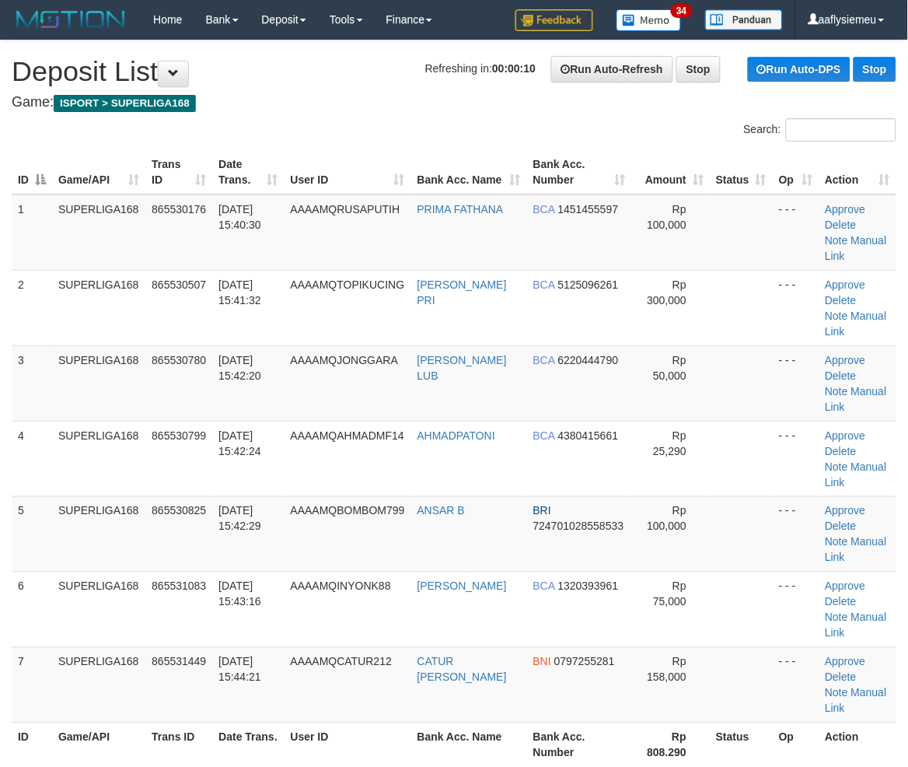
click at [52, 447] on td "SUPERLIGA168" at bounding box center [98, 458] width 93 height 75
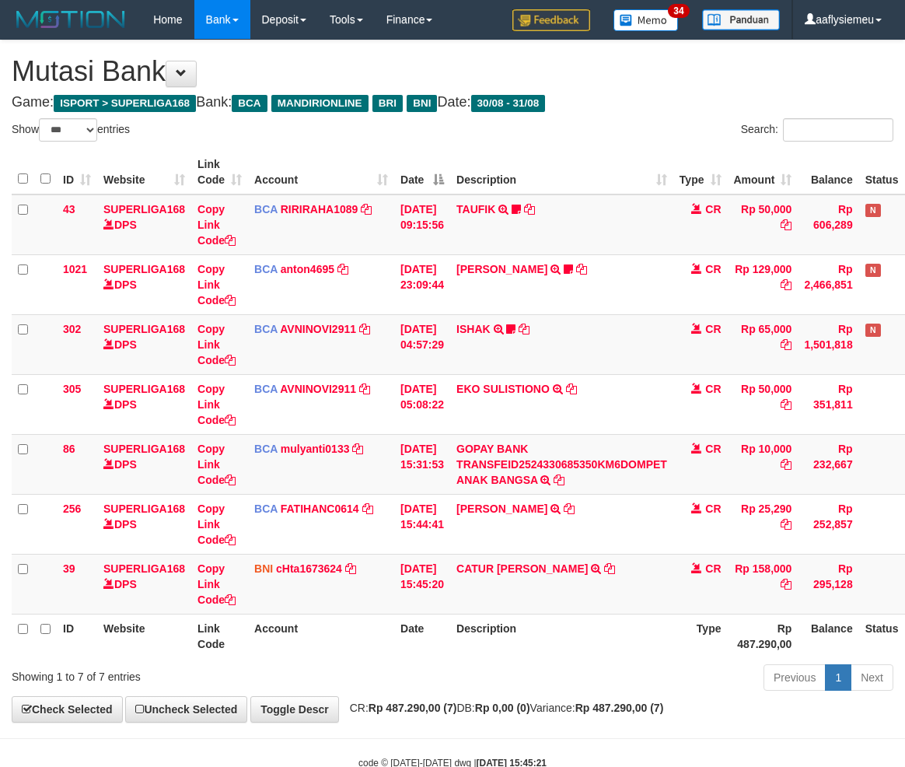
select select "***"
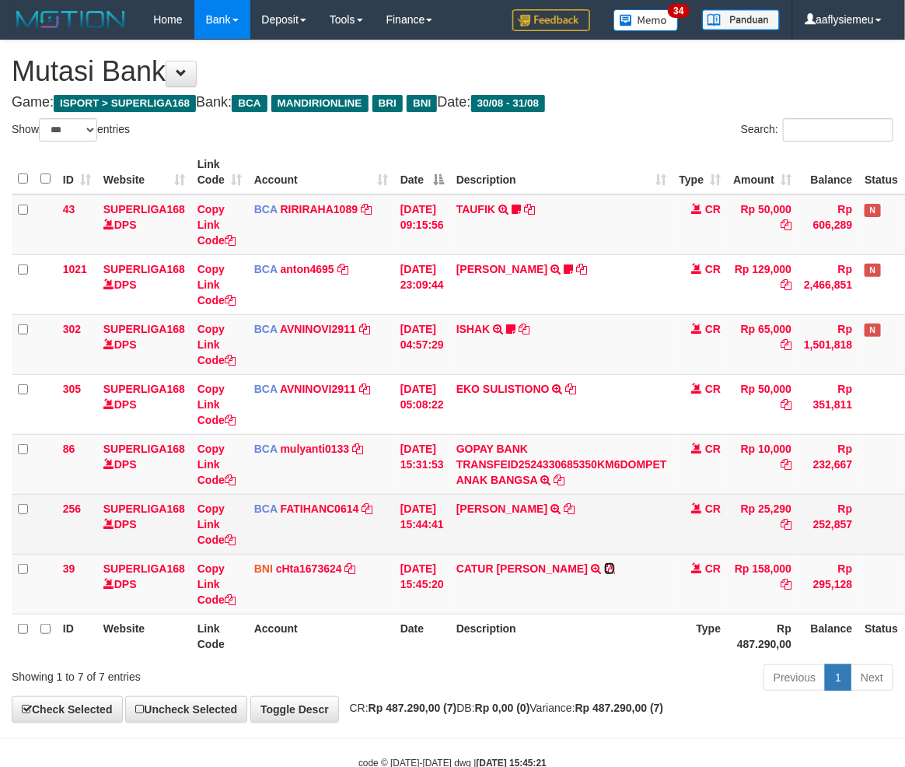
drag, startPoint x: 596, startPoint y: 563, endPoint x: 776, endPoint y: 532, distance: 183.1
click at [604, 563] on icon at bounding box center [609, 568] width 11 height 11
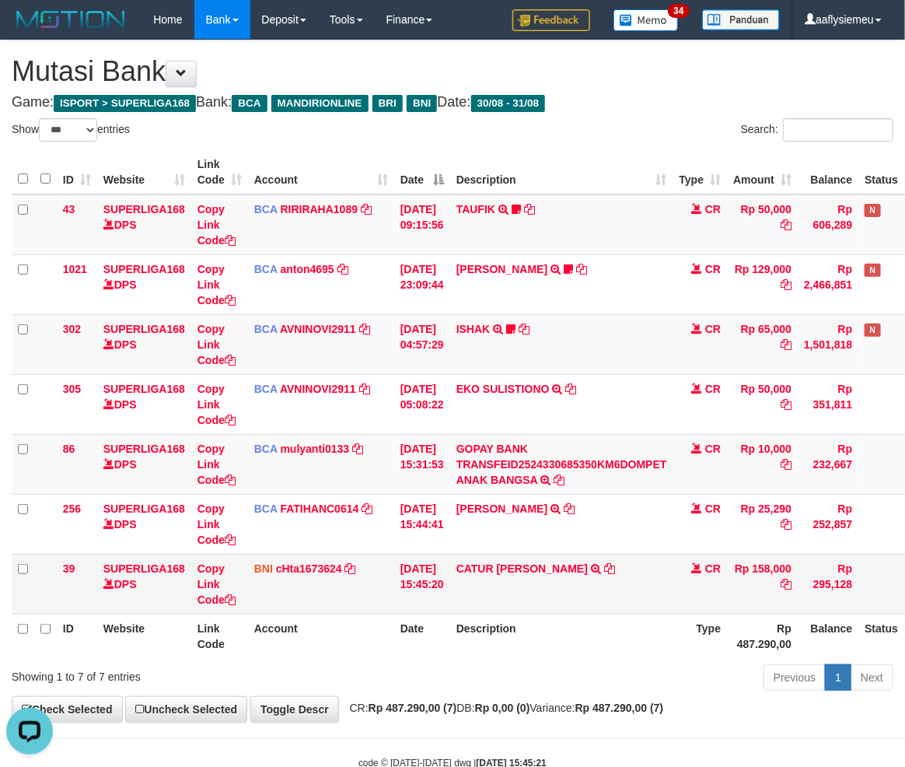
drag, startPoint x: 744, startPoint y: 642, endPoint x: 876, endPoint y: 608, distance: 135.6
click at [758, 639] on th "Rp 487.290,00" at bounding box center [762, 636] width 71 height 44
drag, startPoint x: 719, startPoint y: 616, endPoint x: 442, endPoint y: 628, distance: 277.9
click at [709, 617] on th "Type" at bounding box center [701, 636] width 54 height 44
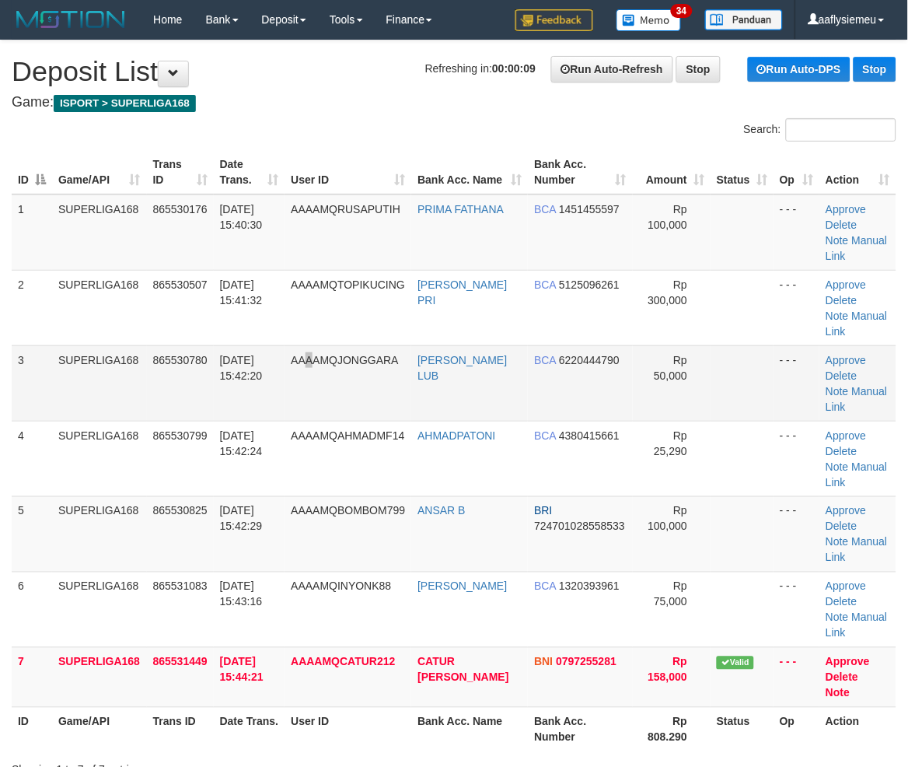
click at [315, 379] on td "AAAAMQJONGGARA" at bounding box center [348, 382] width 127 height 75
drag, startPoint x: 300, startPoint y: 457, endPoint x: 122, endPoint y: 519, distance: 188.7
click at [292, 471] on td "AAAAMQAHMADMF14" at bounding box center [348, 458] width 127 height 75
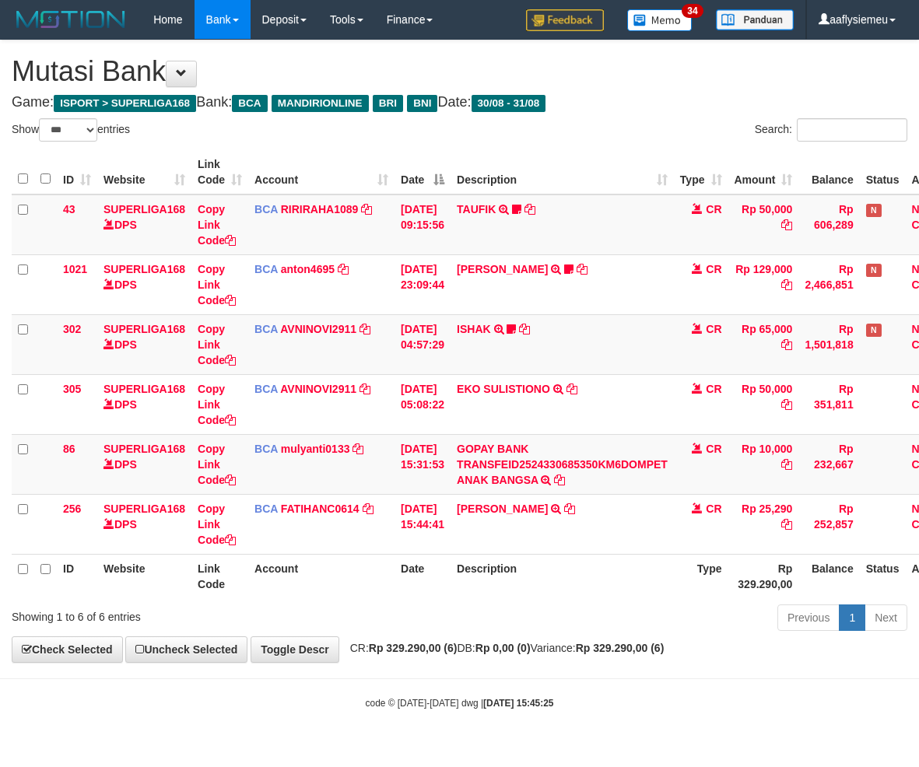
select select "***"
click at [402, 583] on th "Date" at bounding box center [422, 576] width 56 height 44
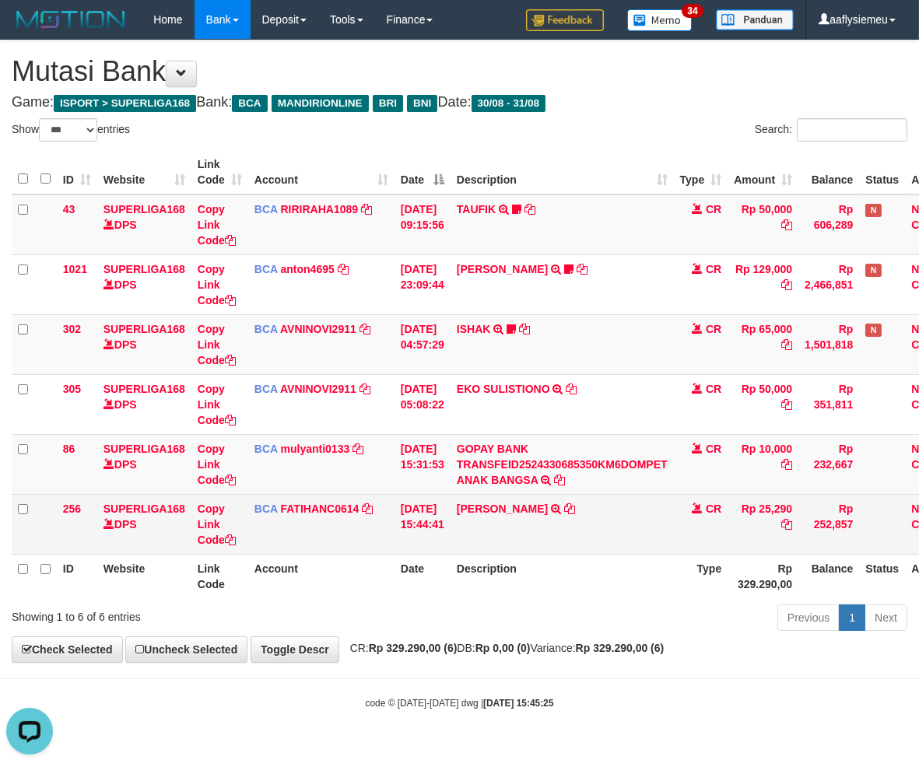
click at [496, 527] on td "AHMAD PATONI TRSF E-BANKING CR 3108/FTSCY/WS95031 25290.00AHMAD PATONI" at bounding box center [561, 524] width 223 height 60
click at [491, 525] on td "AHMAD PATONI TRSF E-BANKING CR 3108/FTSCY/WS95031 25290.00AHMAD PATONI" at bounding box center [561, 524] width 223 height 60
click at [431, 539] on td "[DATE] 15:44:41" at bounding box center [422, 524] width 56 height 60
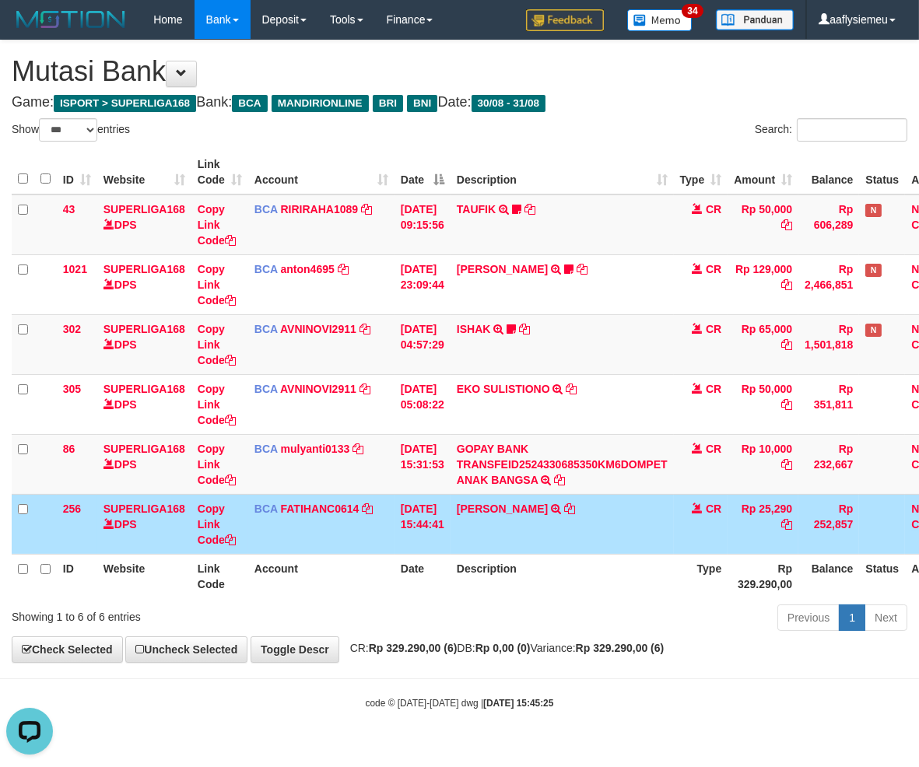
drag, startPoint x: 369, startPoint y: 641, endPoint x: 911, endPoint y: 569, distance: 546.9
click at [369, 641] on div "**********" at bounding box center [459, 350] width 919 height 621
click at [677, 609] on div "Previous 1 Next" at bounding box center [650, 619] width 513 height 33
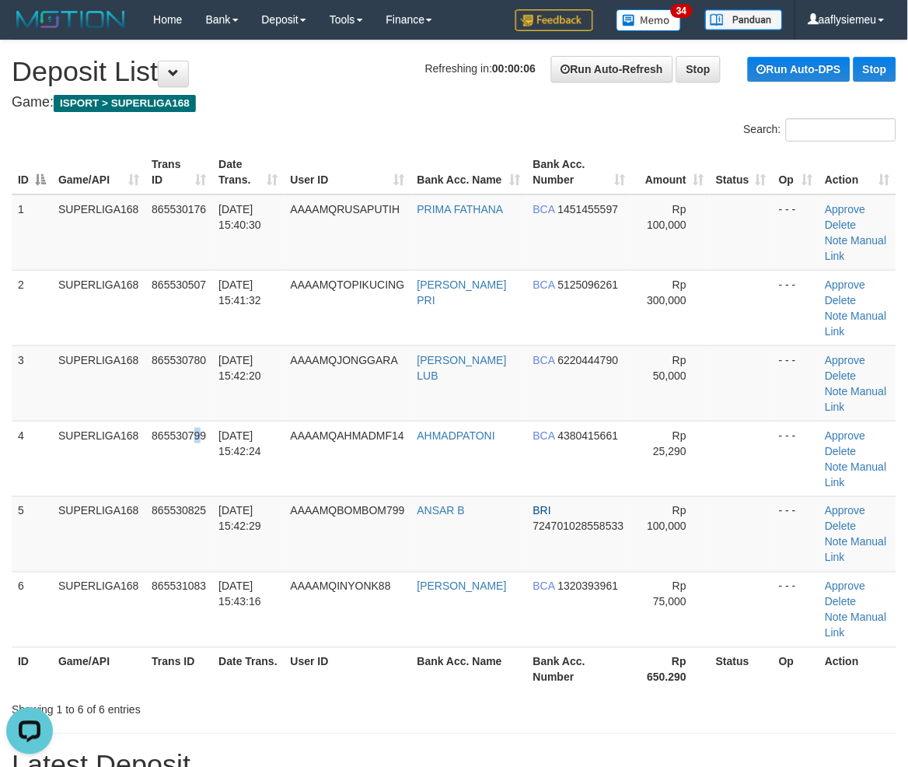
drag, startPoint x: 201, startPoint y: 464, endPoint x: 2, endPoint y: 525, distance: 207.6
click at [195, 467] on td "865530799" at bounding box center [178, 458] width 67 height 75
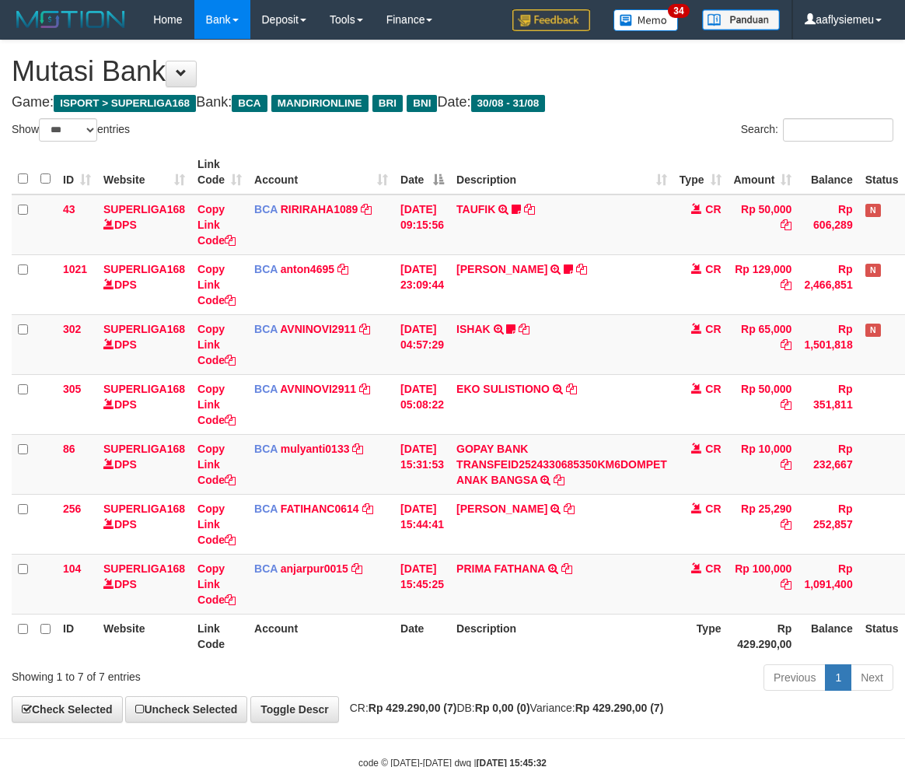
select select "***"
click at [499, 604] on td "PRIMA FATHANA TRSF E-BANKING CR 3108/FTSCY/WS95031 100000.00PRIMA FATHANA" at bounding box center [561, 584] width 223 height 60
click at [450, 614] on th "Date" at bounding box center [422, 636] width 56 height 44
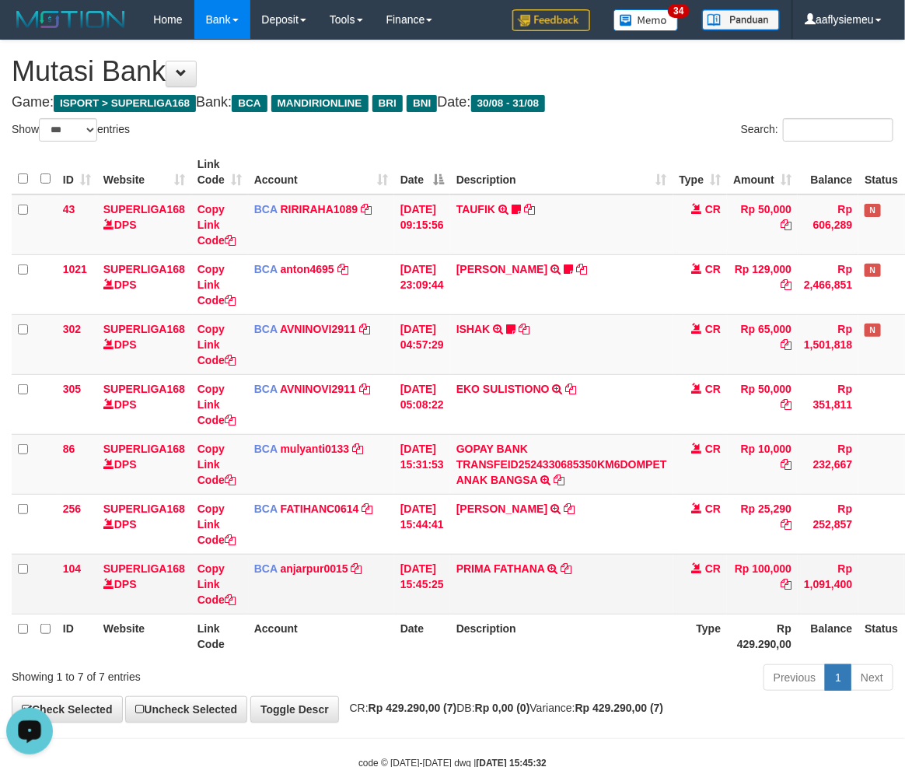
click at [631, 591] on td "PRIMA FATHANA TRSF E-BANKING CR 3108/FTSCY/WS95031 100000.00PRIMA FATHANA" at bounding box center [561, 584] width 223 height 60
click at [653, 592] on td "PRIMA FATHANA TRSF E-BANKING CR 3108/FTSCY/WS95031 100000.00PRIMA FATHANA" at bounding box center [561, 584] width 223 height 60
click at [565, 615] on th "Description" at bounding box center [561, 636] width 223 height 44
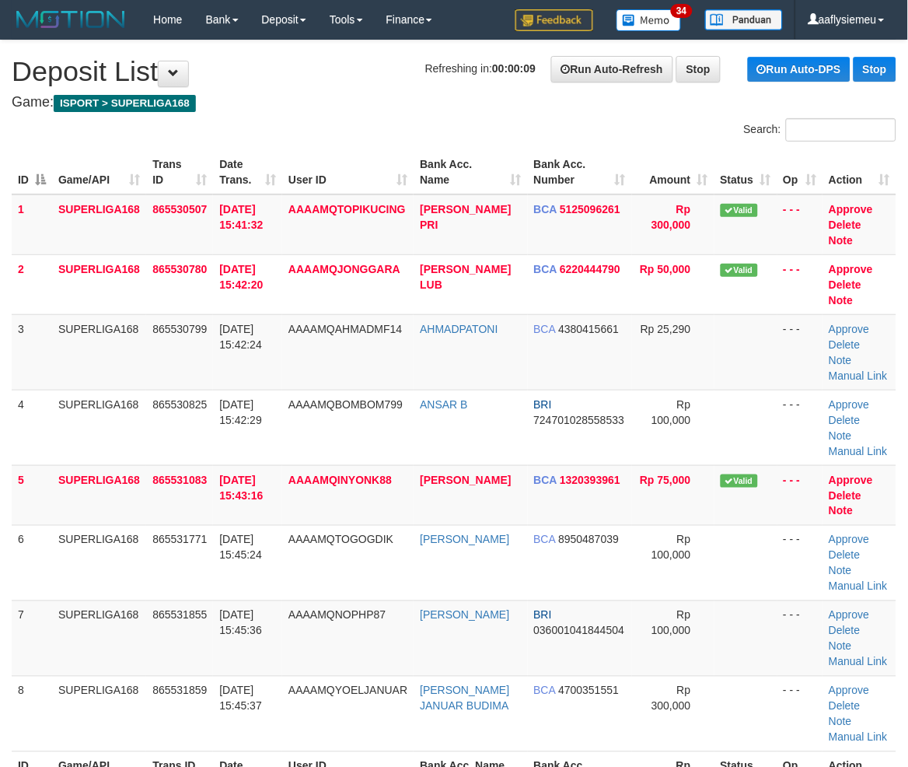
click at [25, 456] on td "4" at bounding box center [32, 427] width 40 height 75
drag, startPoint x: 171, startPoint y: 447, endPoint x: 4, endPoint y: 500, distance: 175.4
click at [166, 448] on td "865530825" at bounding box center [179, 427] width 67 height 75
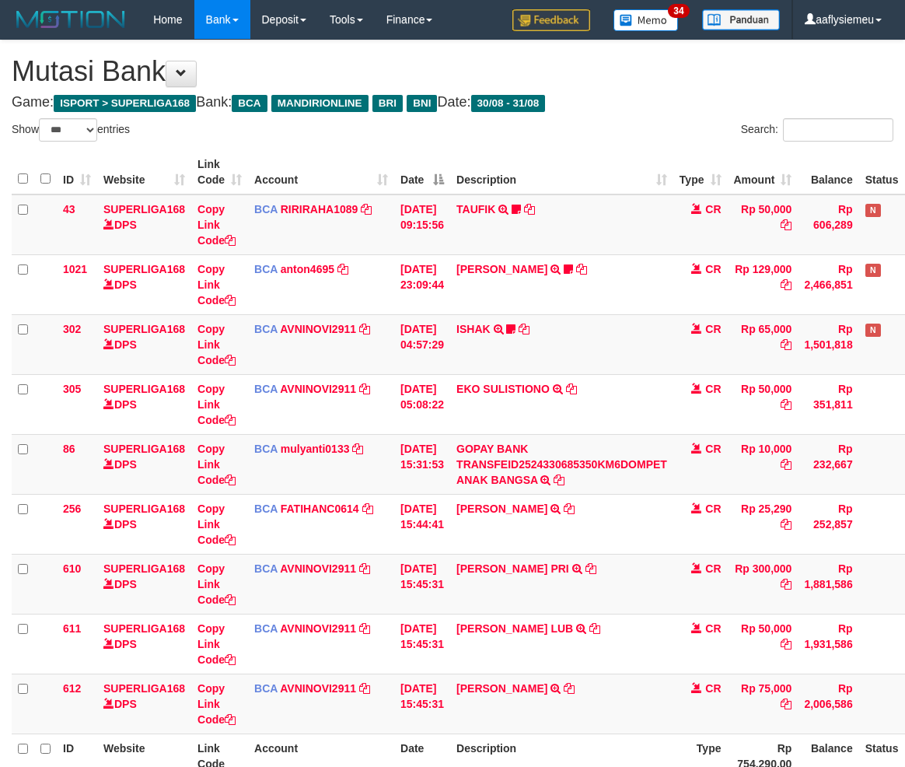
select select "***"
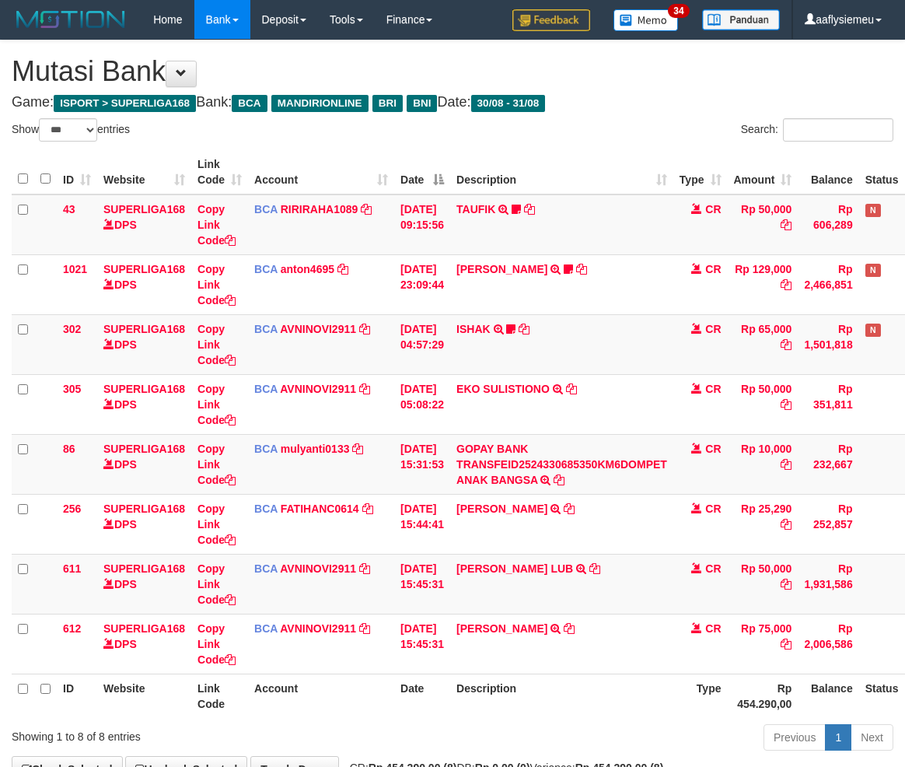
select select "***"
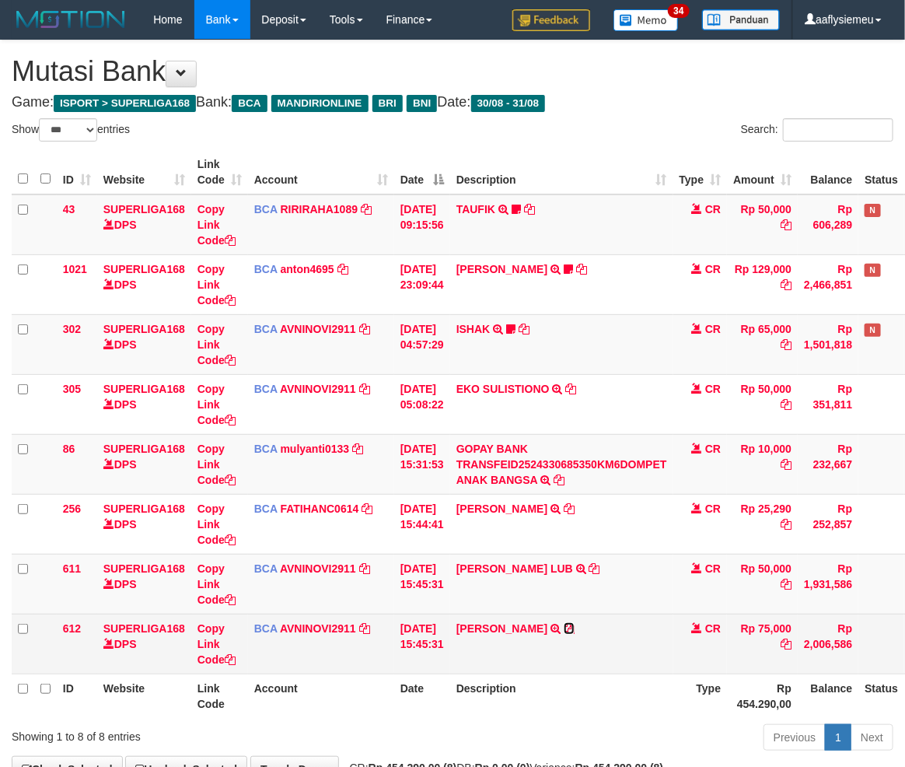
click at [575, 628] on icon at bounding box center [569, 628] width 11 height 11
click at [537, 652] on td "DAERI ABURIZAL TRSF E-BANKING CR 3108/FTSCY/WS95031 75000.00DAERI ABURIZAL" at bounding box center [561, 644] width 223 height 60
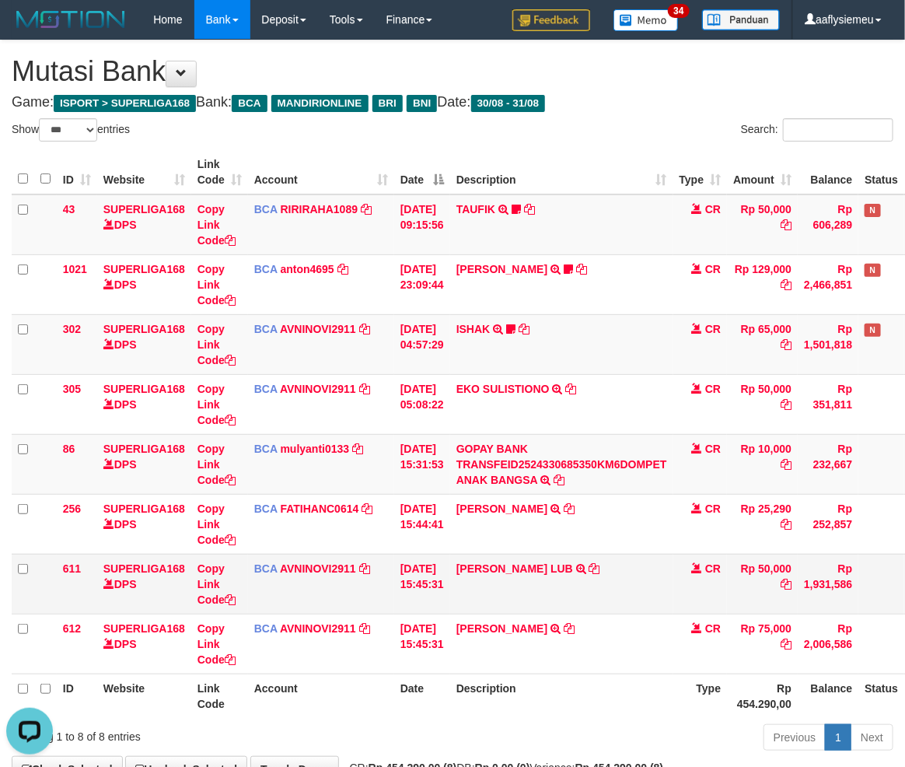
click at [590, 556] on td "MUHAMMAD IRFAN LUB TRSF E-BANKING CR 3108/FTSCY/WS95031 50000.00MUHAMMAD IRFAN …" at bounding box center [561, 584] width 223 height 60
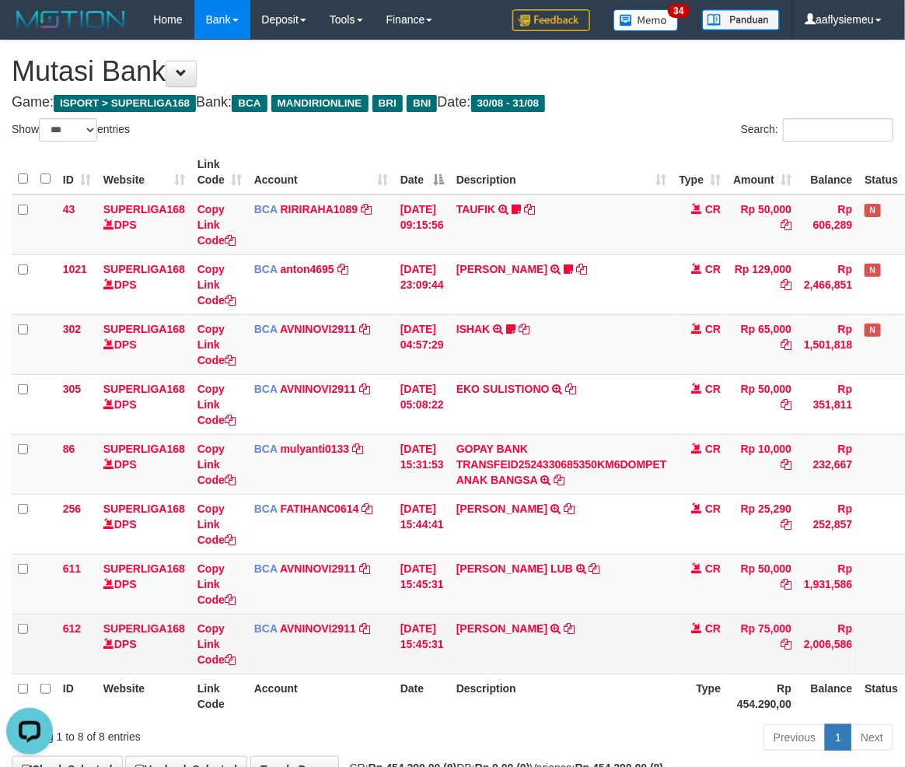
drag, startPoint x: 545, startPoint y: 607, endPoint x: 511, endPoint y: 617, distance: 35.5
click at [541, 611] on td "MUHAMMAD IRFAN LUB TRSF E-BANKING CR 3108/FTSCY/WS95031 50000.00MUHAMMAD IRFAN …" at bounding box center [561, 584] width 223 height 60
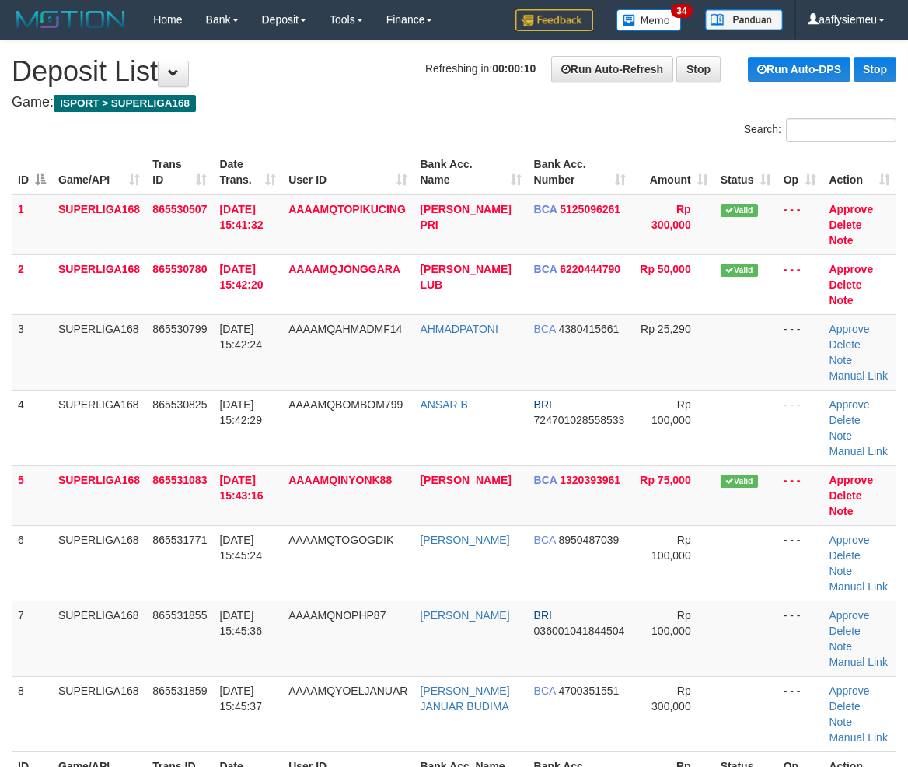
scroll to position [355, 0]
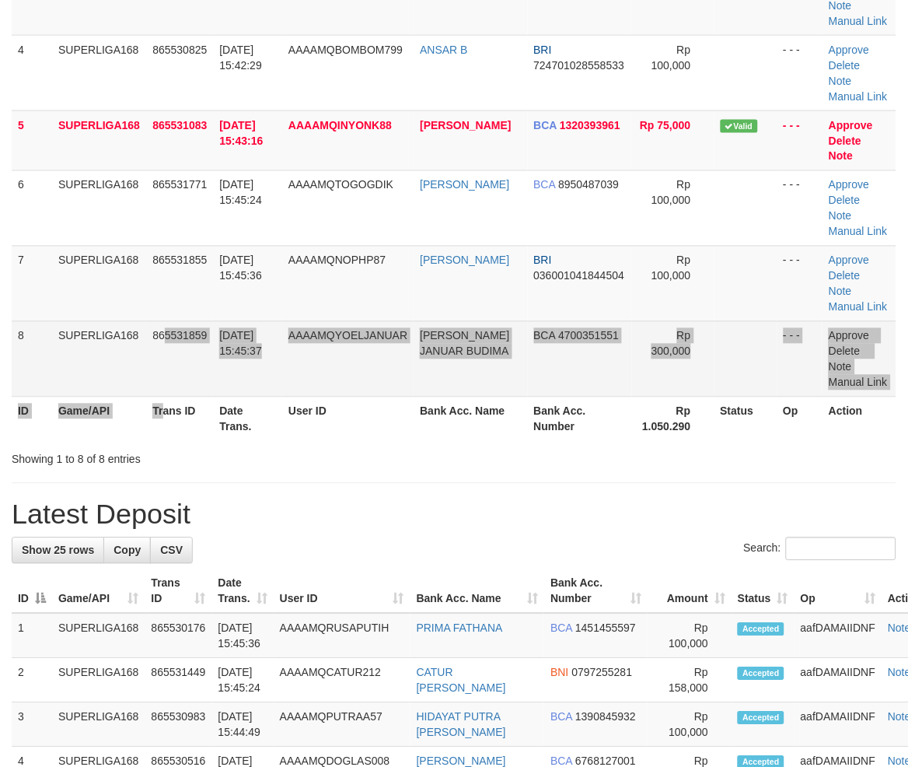
click at [166, 394] on table "ID Game/API Trans ID Date Trans. User ID Bank Acc. Name Bank Acc. Number Amount…" at bounding box center [454, 118] width 885 height 646
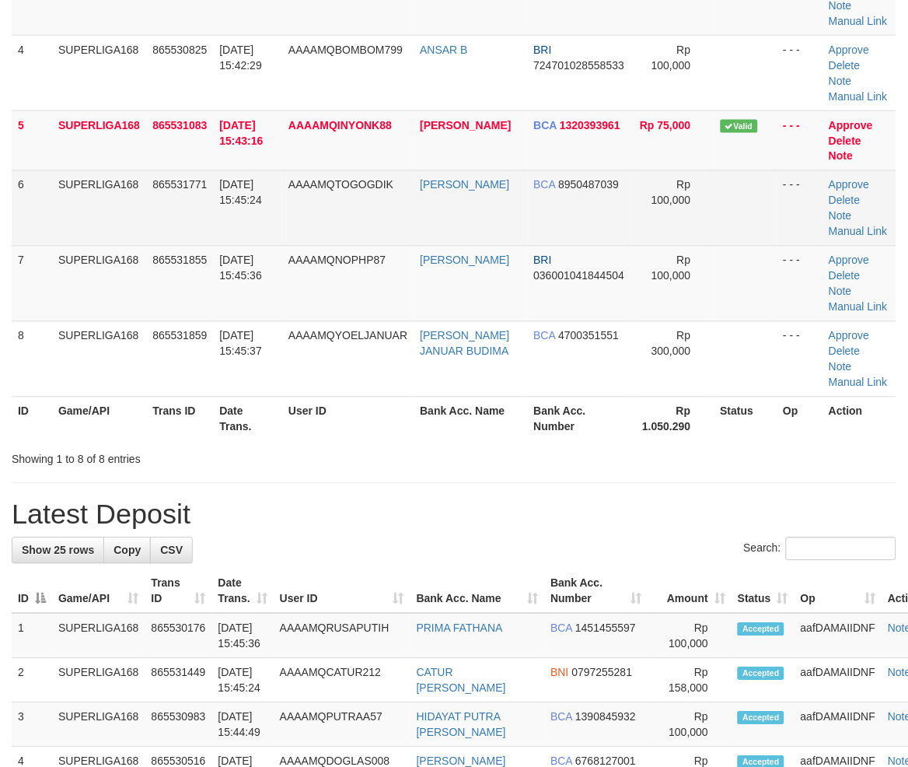
scroll to position [150, 0]
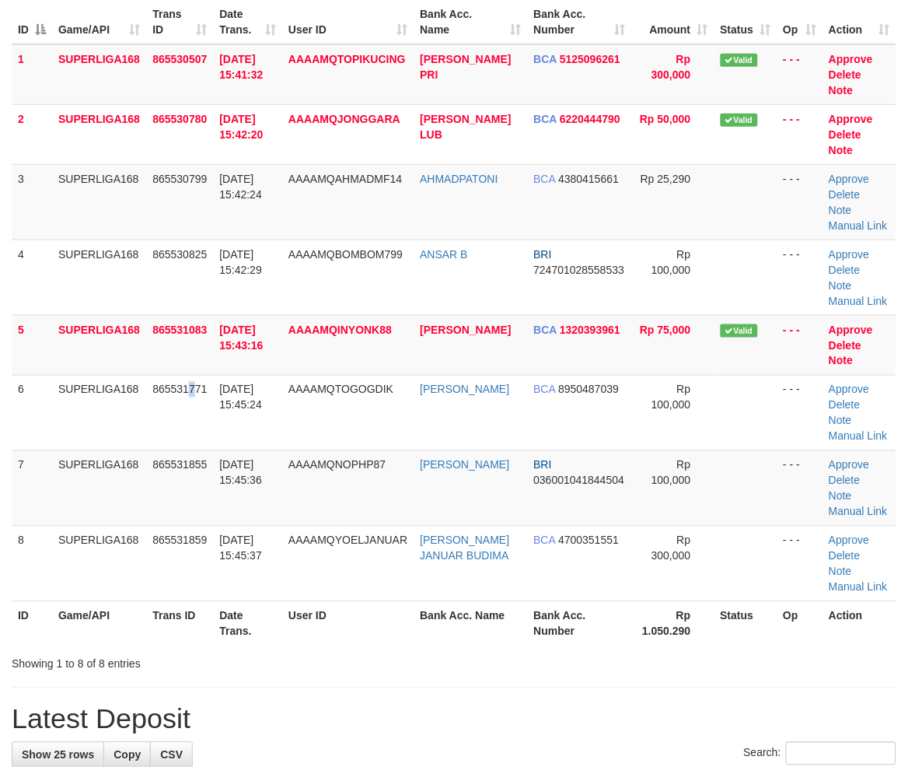
drag, startPoint x: 192, startPoint y: 416, endPoint x: 5, endPoint y: 471, distance: 194.4
click at [192, 424] on td "865531771" at bounding box center [179, 412] width 67 height 75
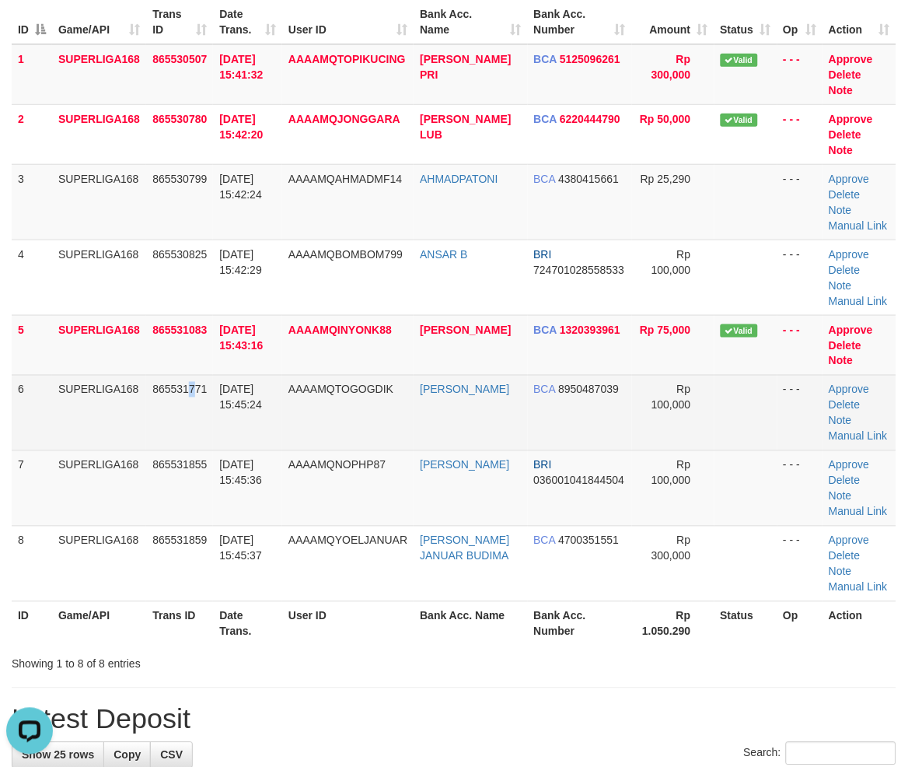
scroll to position [0, 0]
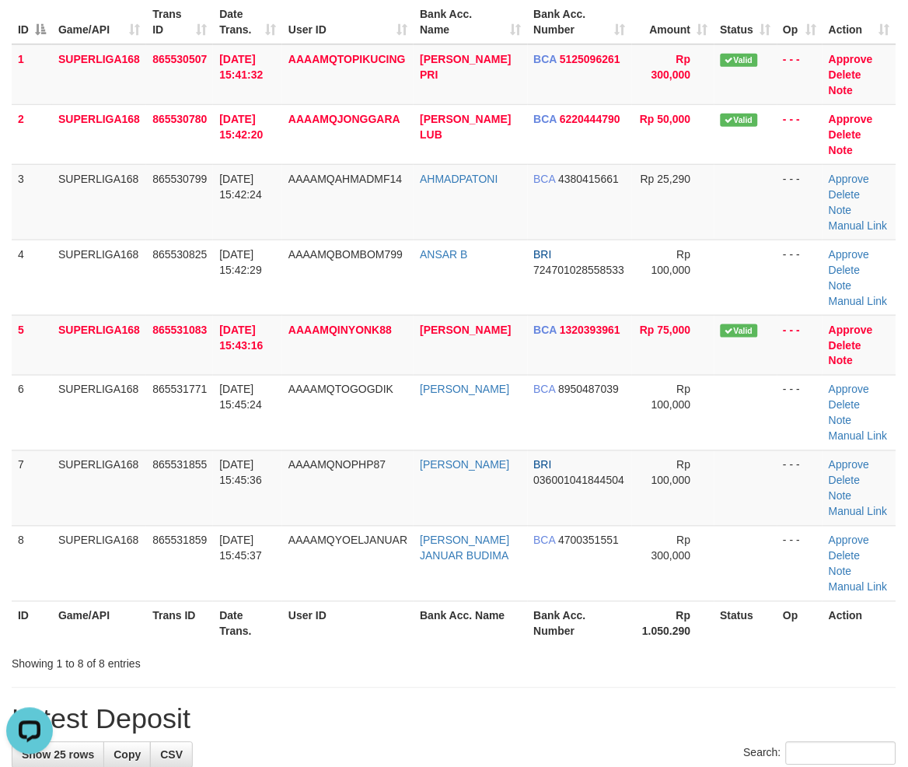
drag, startPoint x: 135, startPoint y: 433, endPoint x: 3, endPoint y: 475, distance: 138.7
click at [92, 454] on tbody "1 SUPERLIGA168 865530507 31/08/2025 15:41:32 AAAAMQTOPIKUCING AGUSTINUS ELDO PR…" at bounding box center [454, 323] width 885 height 558
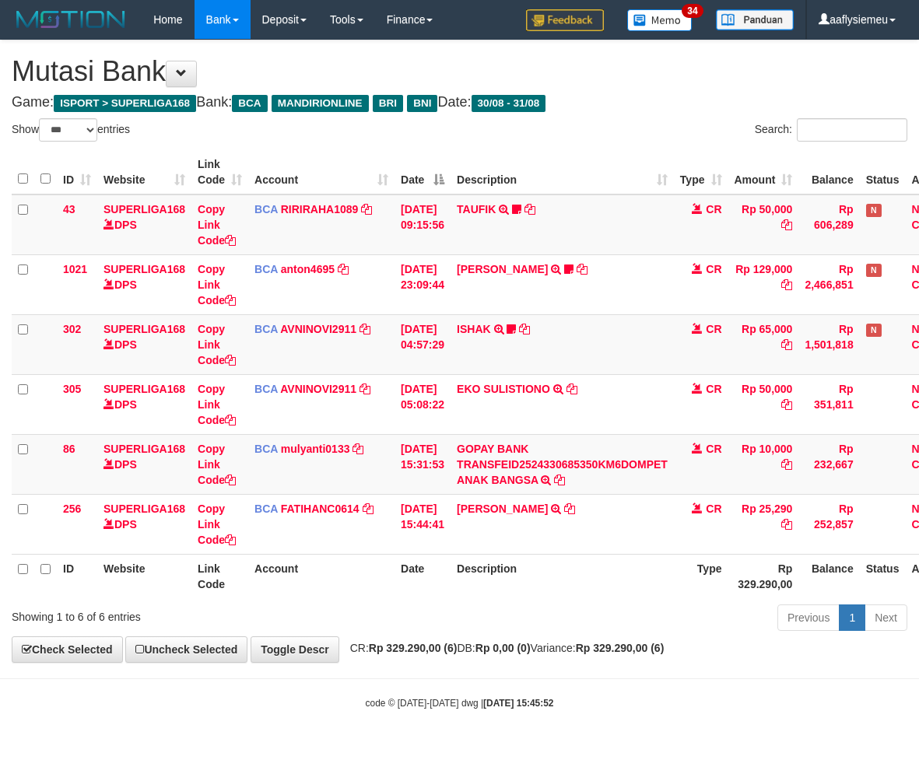
select select "***"
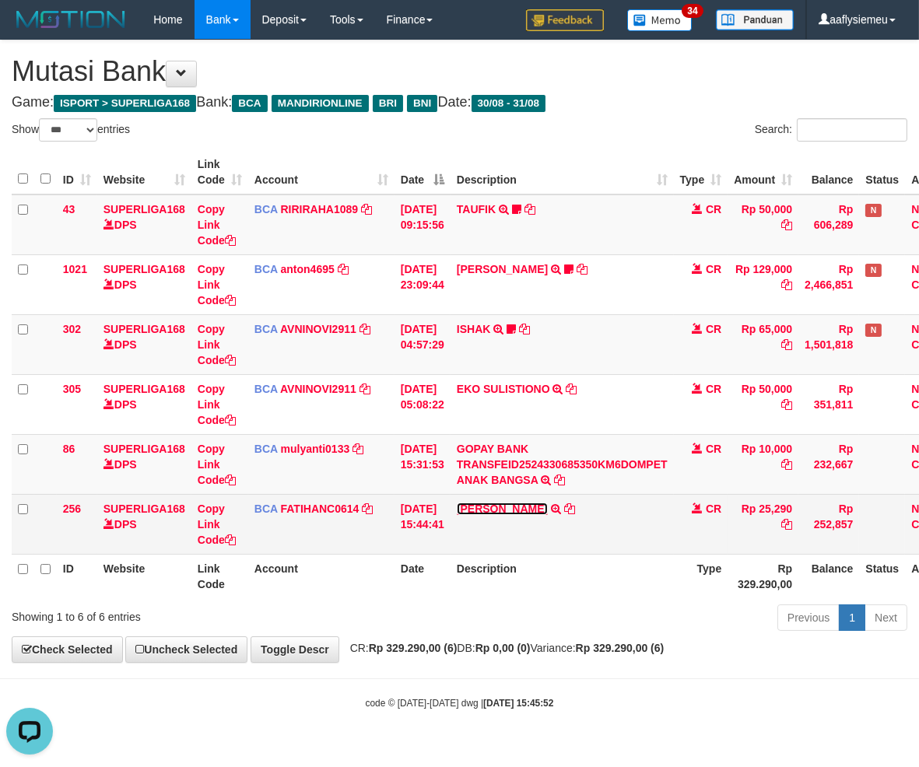
click at [518, 506] on link "[PERSON_NAME]" at bounding box center [502, 508] width 91 height 12
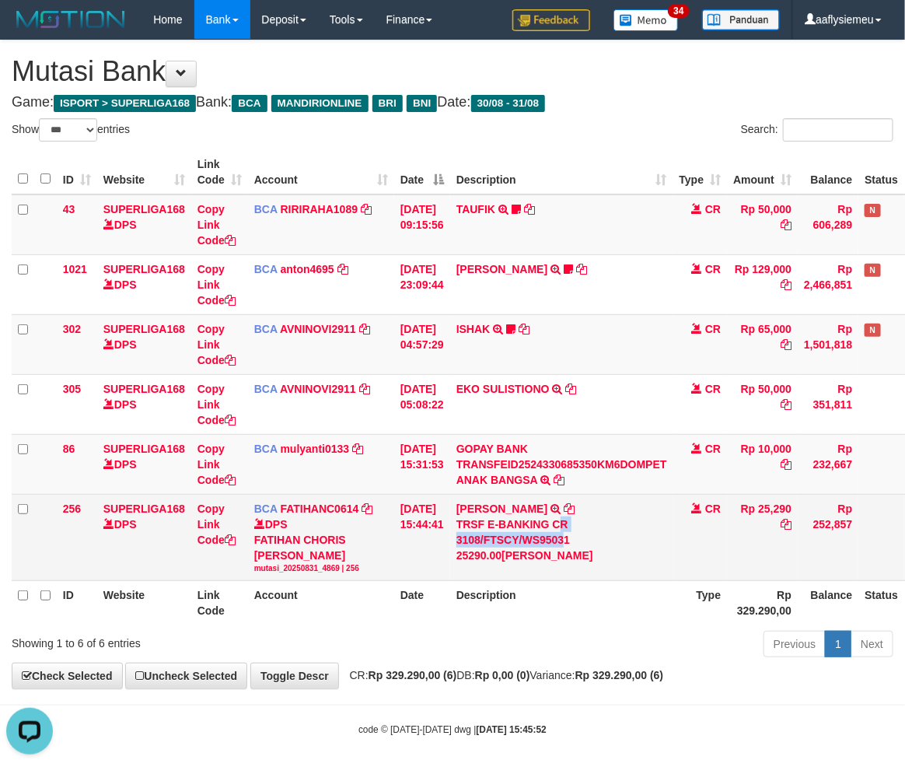
drag, startPoint x: 573, startPoint y: 530, endPoint x: 914, endPoint y: 498, distance: 342.2
click at [572, 532] on div "TRSF E-BANKING CR 3108/FTSCY/WS95031 25290.00[PERSON_NAME]" at bounding box center [562, 539] width 211 height 47
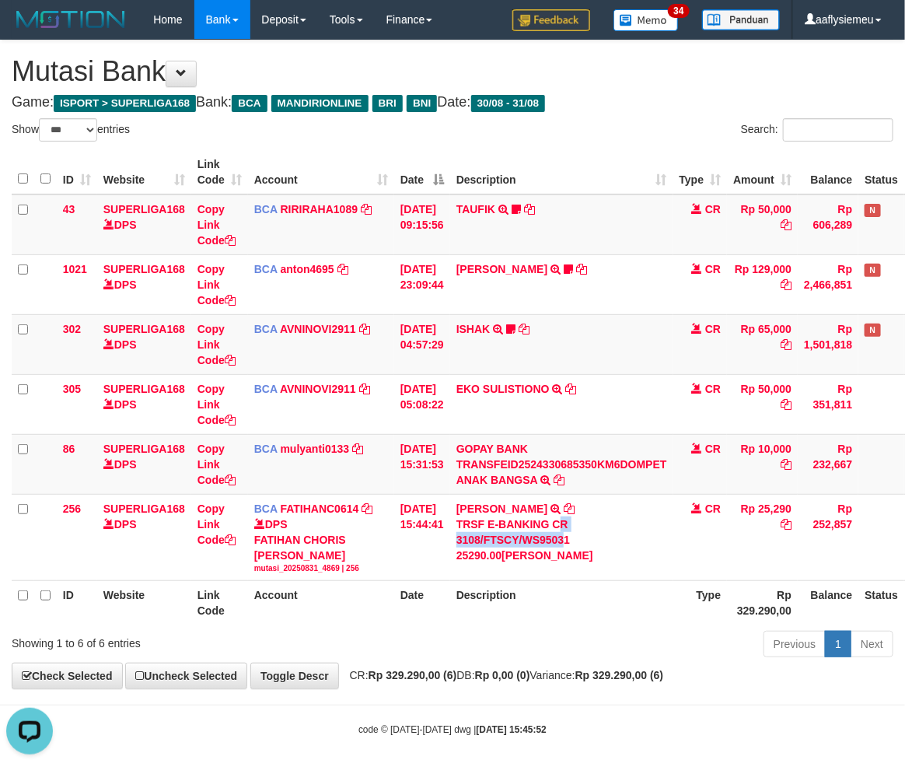
click at [597, 600] on th "Description" at bounding box center [561, 603] width 223 height 44
drag, startPoint x: 625, startPoint y: 611, endPoint x: 607, endPoint y: 612, distance: 17.9
click at [625, 614] on th "Description" at bounding box center [561, 603] width 223 height 44
click at [579, 586] on th "Description" at bounding box center [561, 603] width 223 height 44
click at [662, 607] on th "Description" at bounding box center [561, 603] width 223 height 44
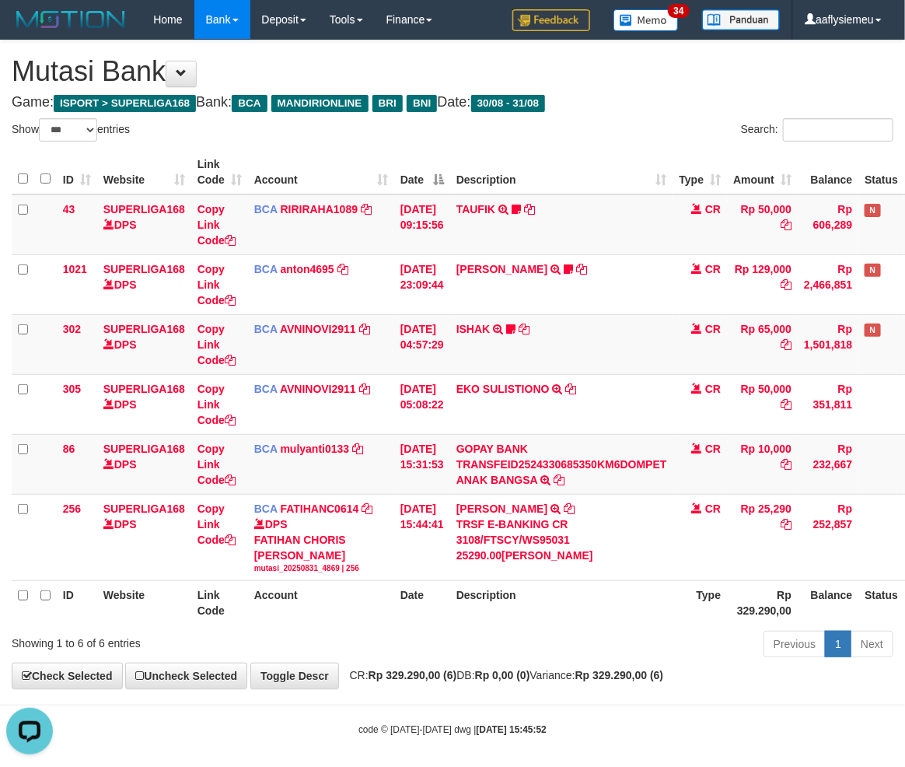
click at [662, 607] on th "Description" at bounding box center [561, 603] width 223 height 44
click at [661, 607] on th "Description" at bounding box center [561, 603] width 223 height 44
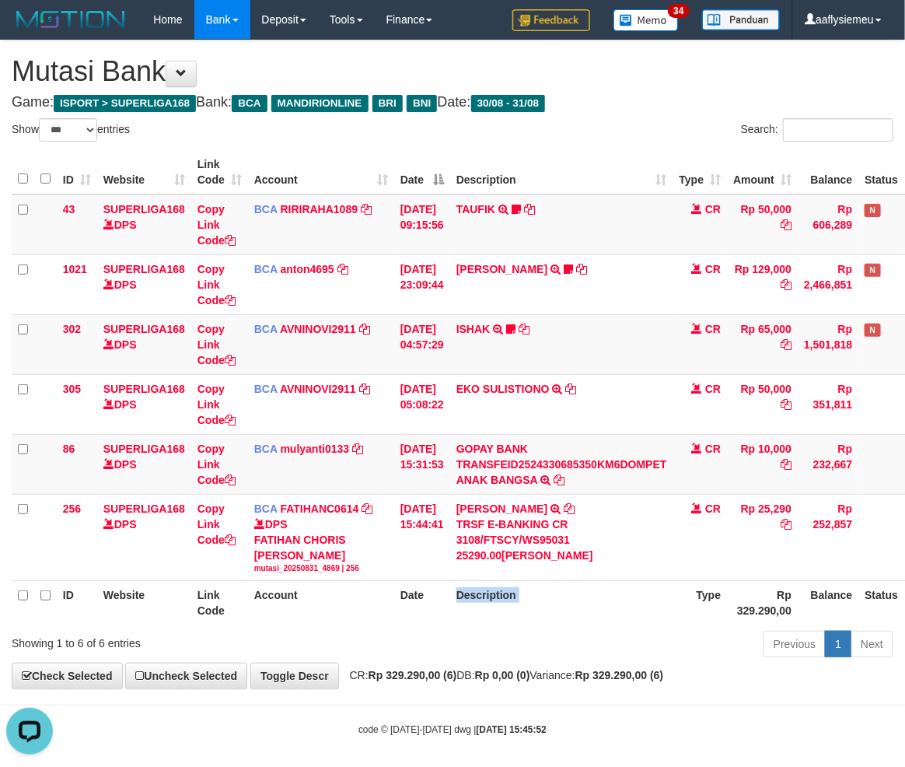
click at [661, 607] on th "Description" at bounding box center [561, 603] width 223 height 44
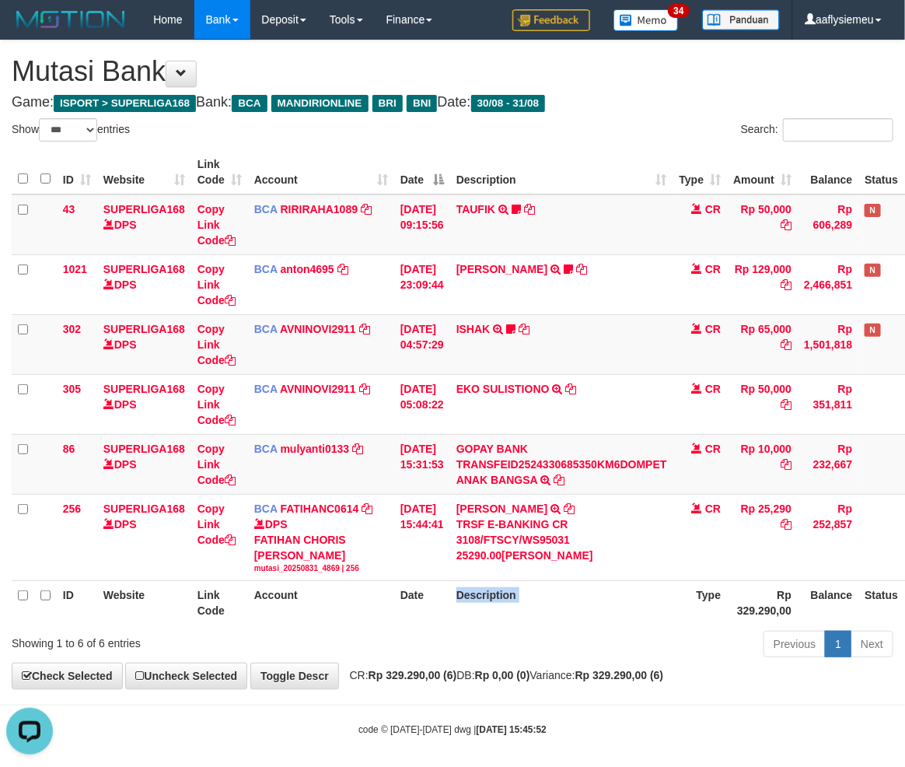
click at [661, 607] on th "Description" at bounding box center [561, 603] width 223 height 44
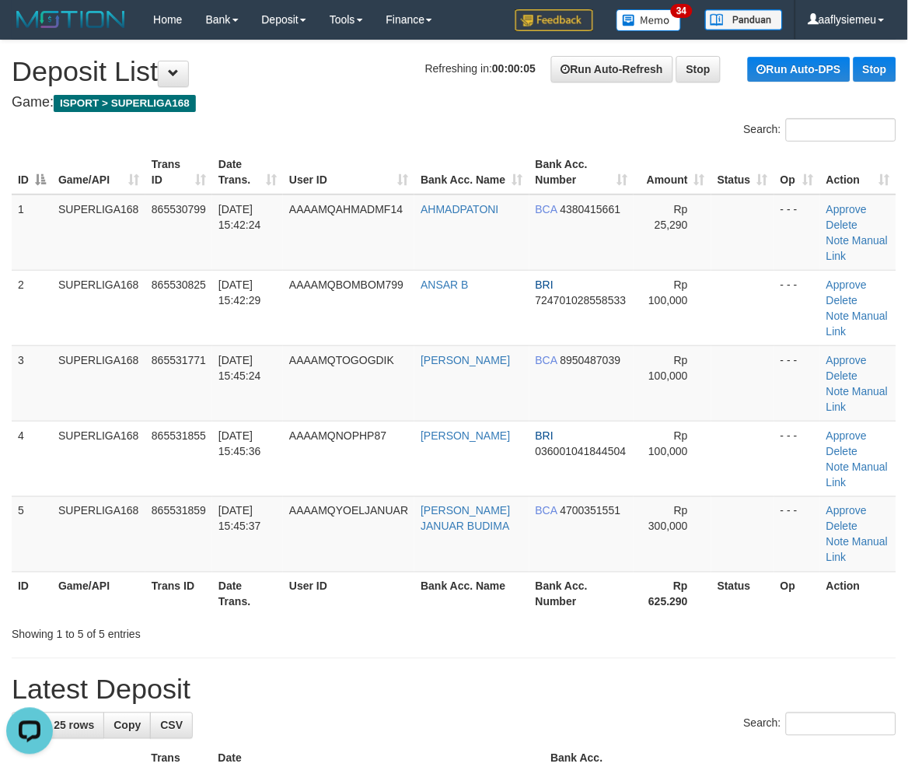
drag, startPoint x: 72, startPoint y: 422, endPoint x: 3, endPoint y: 451, distance: 74.2
click at [66, 432] on td "SUPERLIGA168" at bounding box center [98, 458] width 93 height 75
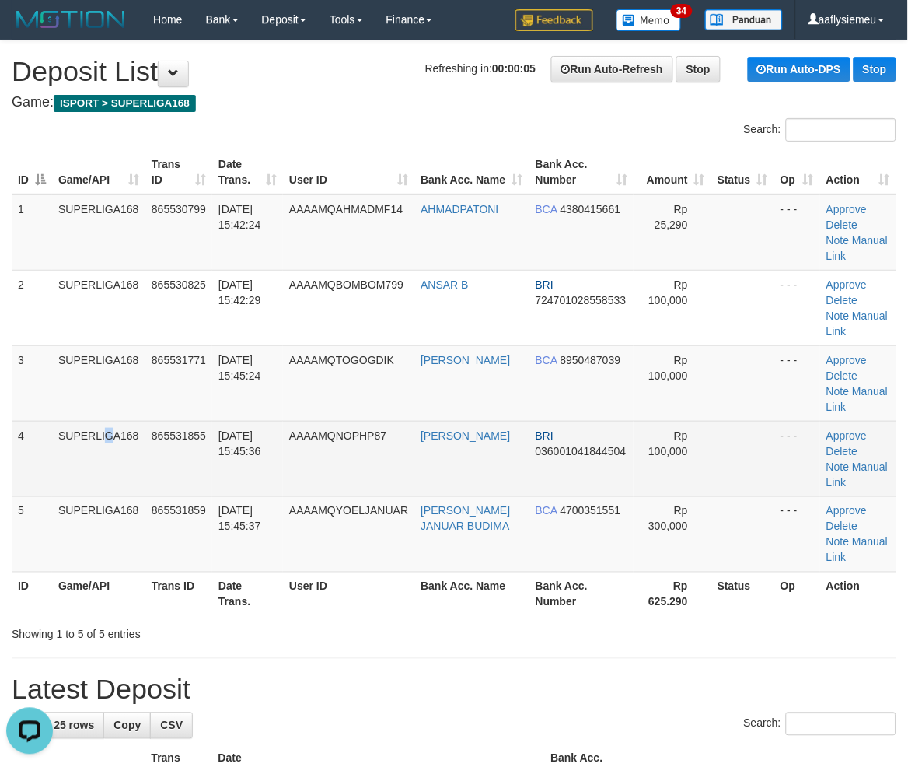
click at [110, 457] on td "SUPERLIGA168" at bounding box center [98, 458] width 93 height 75
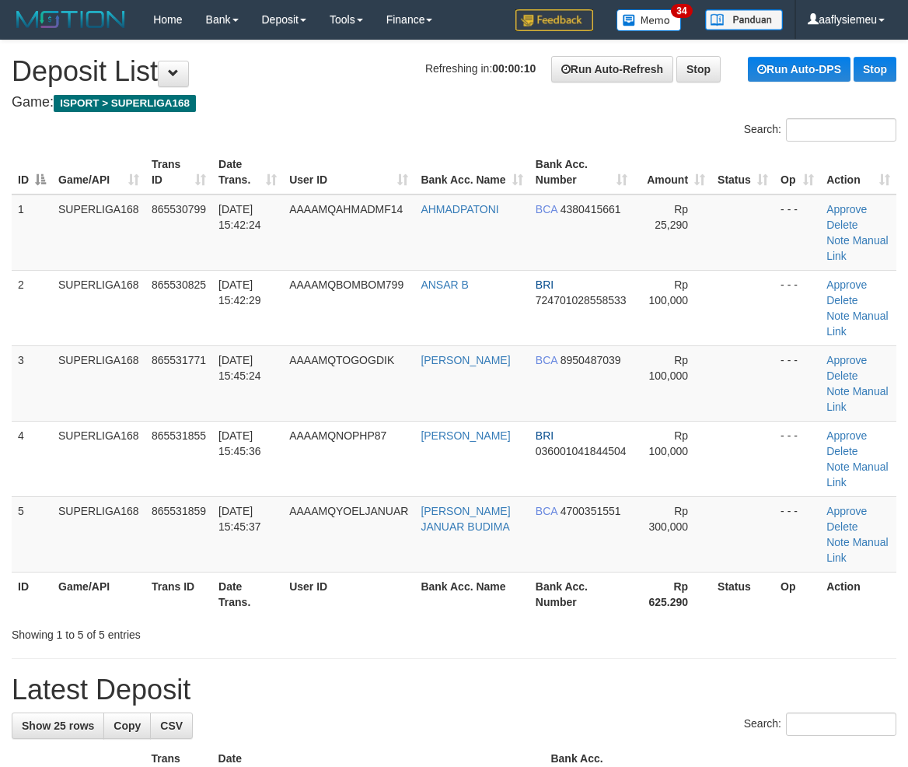
click at [33, 488] on td "4" at bounding box center [32, 458] width 40 height 75
drag, startPoint x: 366, startPoint y: 471, endPoint x: 1, endPoint y: 569, distance: 378.4
click at [364, 473] on td "AAAAMQNOPHP87" at bounding box center [348, 458] width 131 height 75
drag, startPoint x: 498, startPoint y: 483, endPoint x: 320, endPoint y: 527, distance: 182.6
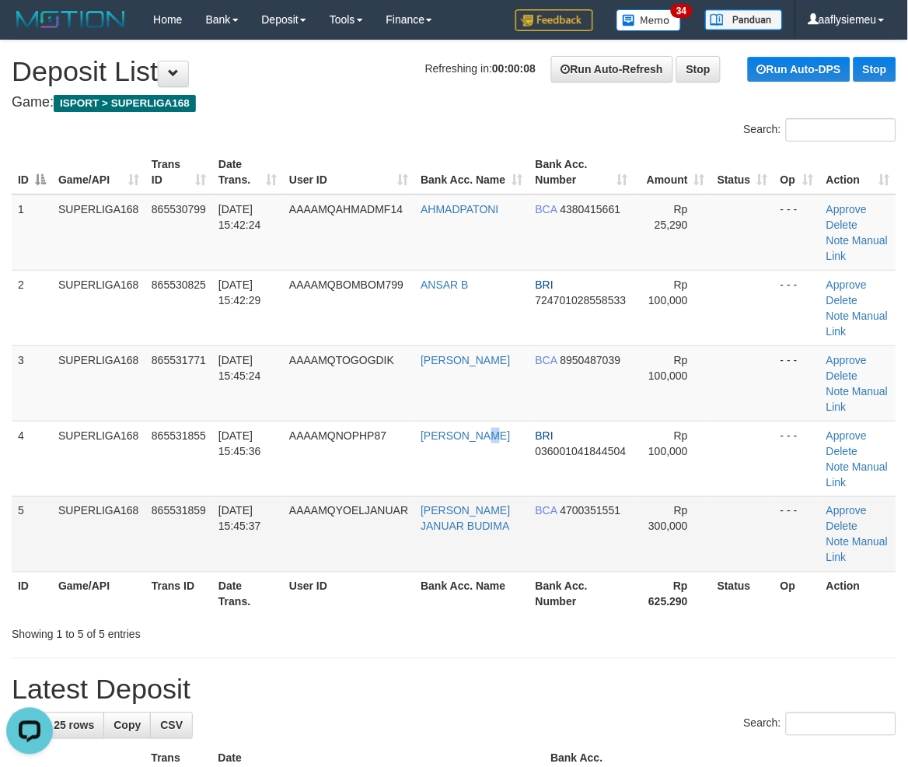
click at [481, 499] on tbody "1 SUPERLIGA168 865530799 [DATE] 15:42:24 AAAAMQAHMADMF14 AHMADPATONI BCA 438041…" at bounding box center [454, 383] width 885 height 378
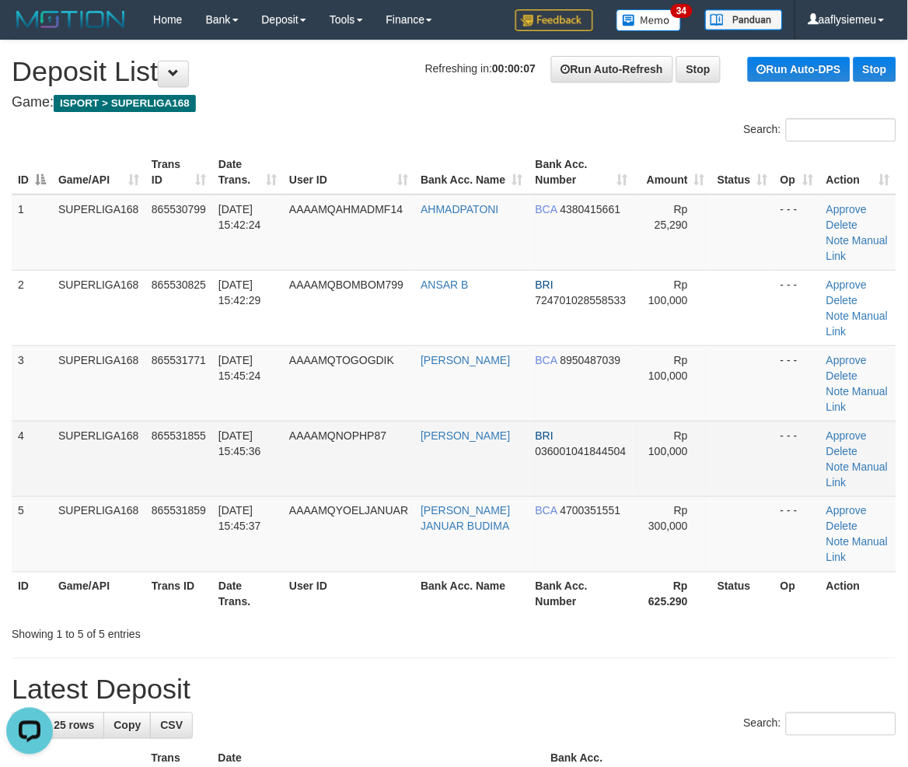
drag, startPoint x: 340, startPoint y: 471, endPoint x: 278, endPoint y: 485, distance: 63.8
click at [337, 475] on td "AAAAMQNOPHP87" at bounding box center [348, 458] width 131 height 75
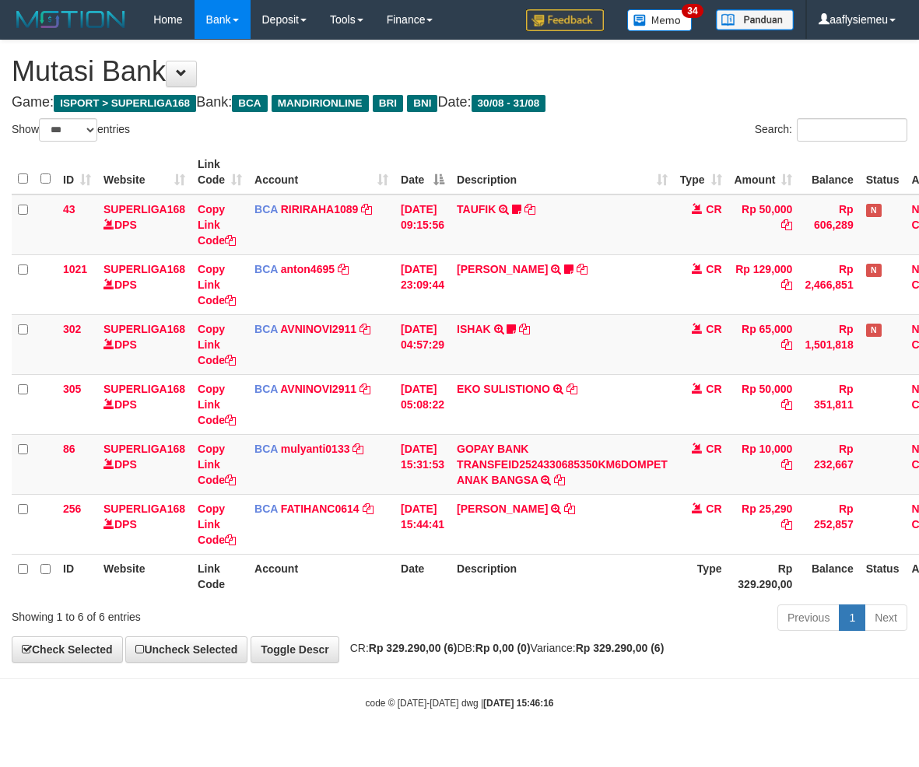
select select "***"
drag, startPoint x: 726, startPoint y: 594, endPoint x: 439, endPoint y: 625, distance: 288.7
click at [725, 594] on th "Type" at bounding box center [701, 576] width 54 height 44
select select "***"
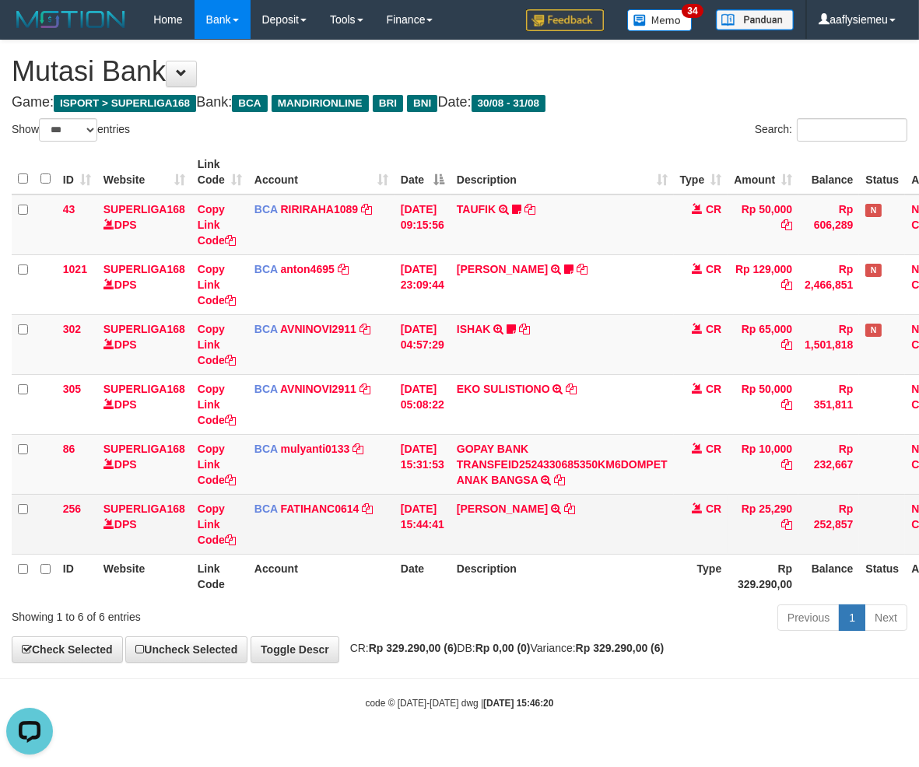
drag, startPoint x: 455, startPoint y: 534, endPoint x: 438, endPoint y: 521, distance: 21.2
click at [461, 541] on tr "256 SUPERLIGA168 DPS Copy Link Code BCA FATIHANC0614 DPS FATIHAN CHORIS FABIAN …" at bounding box center [490, 524] width 957 height 60
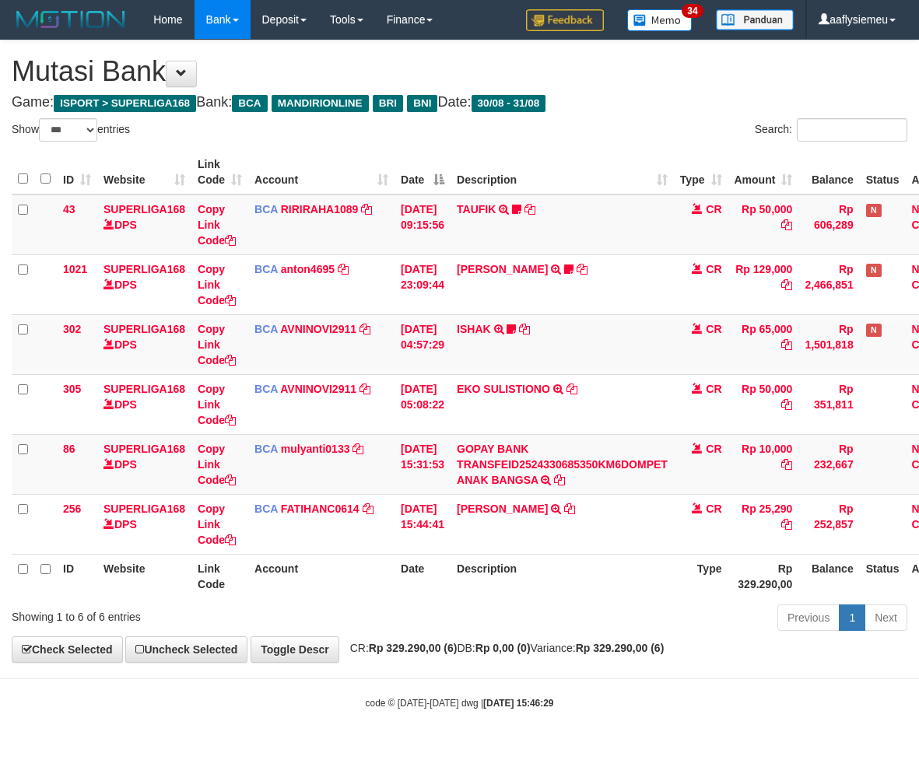
select select "***"
click at [513, 485] on td "GOPAY BANK TRANSFEID2524330685350KM6DOMPET ANAK BANGSA TRSF E-BANKING CR 3108/F…" at bounding box center [561, 464] width 223 height 60
drag, startPoint x: 474, startPoint y: 673, endPoint x: 299, endPoint y: 673, distance: 175.8
click at [473, 671] on body "Toggle navigation Home Bank Account List Load By Website Group [ISPORT] SUPERLI…" at bounding box center [459, 374] width 919 height 749
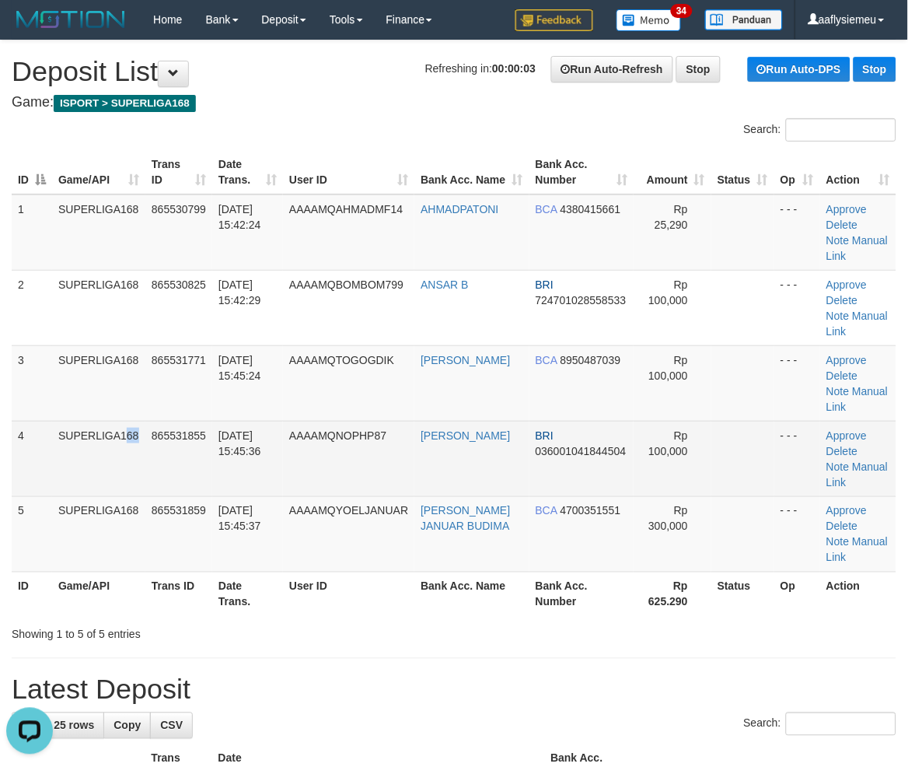
click at [99, 462] on td "SUPERLIGA168" at bounding box center [98, 458] width 93 height 75
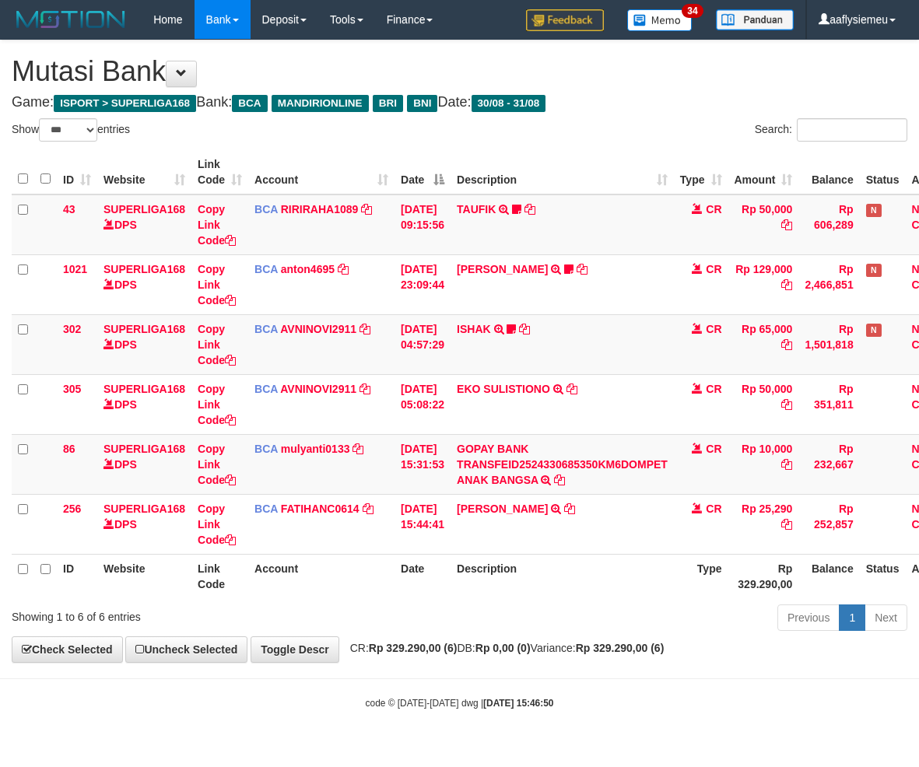
select select "***"
click at [472, 548] on td "[PERSON_NAME] TRSF E-BANKING CR 3108/FTSCY/WS95031 25290.00[PERSON_NAME]" at bounding box center [561, 524] width 223 height 60
select select "***"
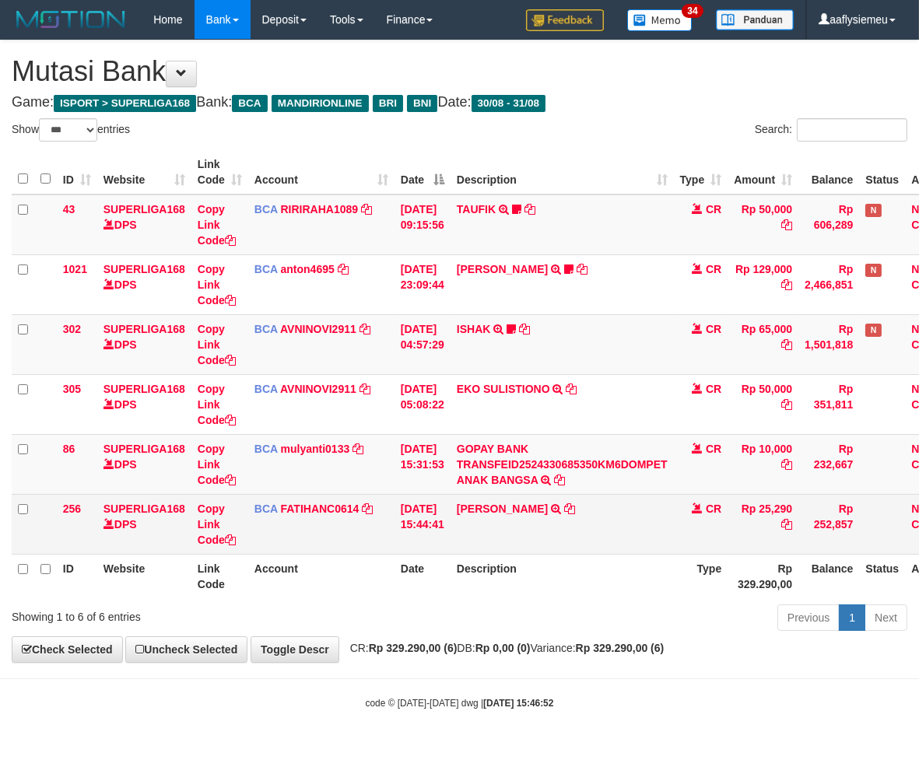
click at [576, 500] on td "AHMAD PATONI TRSF E-BANKING CR 3108/FTSCY/WS95031 25290.00AHMAD PATONI" at bounding box center [561, 524] width 223 height 60
click at [572, 503] on icon at bounding box center [569, 508] width 11 height 11
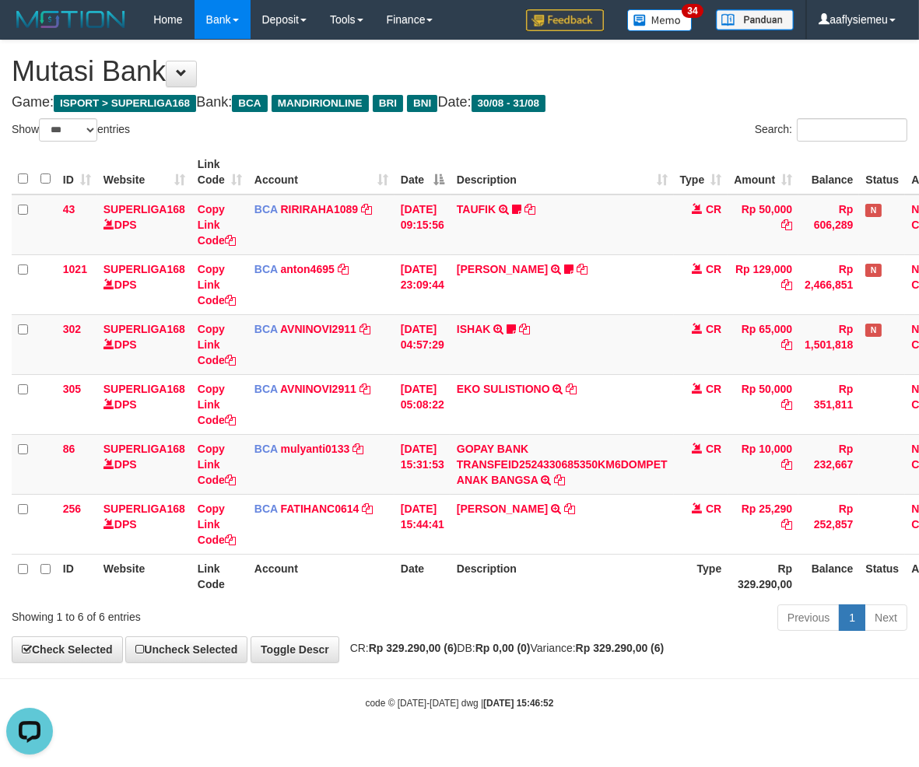
click at [429, 632] on div "Previous 1 Next" at bounding box center [650, 619] width 513 height 33
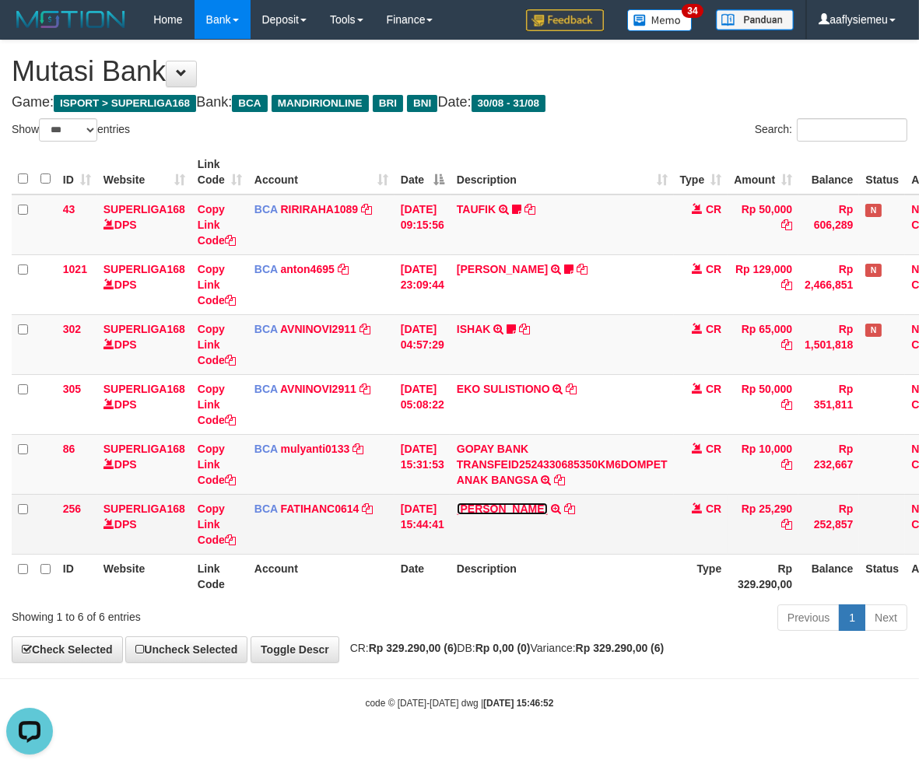
click at [485, 510] on link "AHMAD PATONI" at bounding box center [502, 508] width 91 height 12
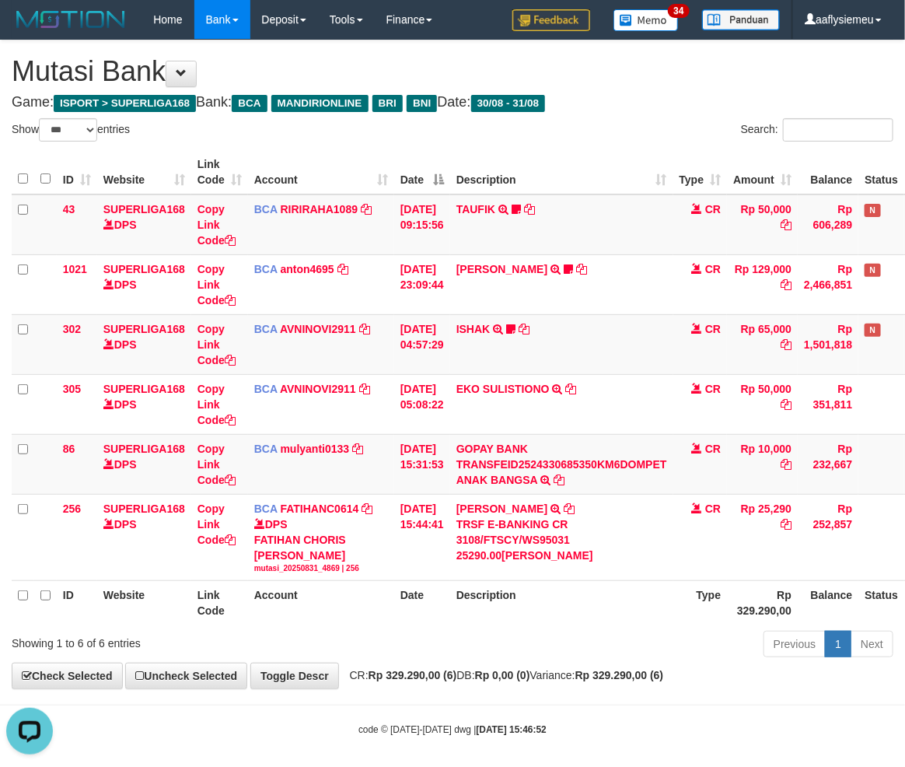
click at [488, 588] on th "Description" at bounding box center [561, 603] width 223 height 44
click at [446, 623] on th "Date" at bounding box center [422, 603] width 56 height 44
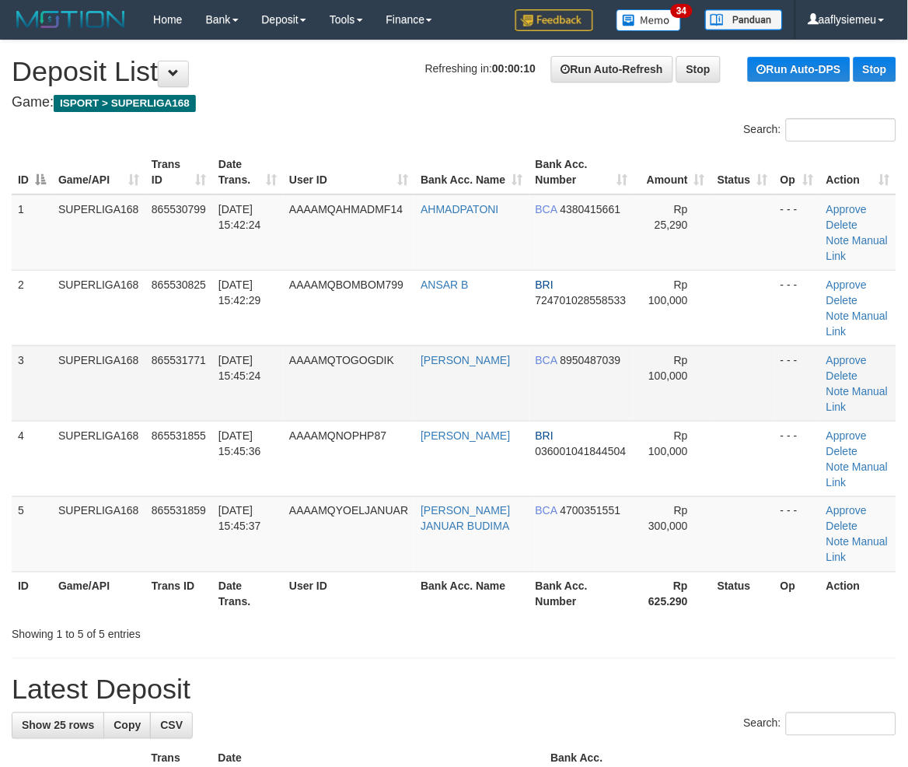
click at [135, 368] on td "SUPERLIGA168" at bounding box center [98, 382] width 93 height 75
click at [262, 383] on td "31/08/2025 15:45:24" at bounding box center [247, 382] width 71 height 75
drag, startPoint x: 877, startPoint y: 238, endPoint x: 834, endPoint y: 245, distance: 44.1
click at [877, 238] on link "Manual Link" at bounding box center [857, 248] width 61 height 28
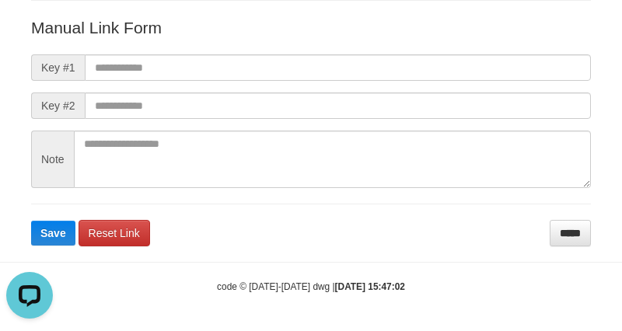
drag, startPoint x: 93, startPoint y: 5, endPoint x: 325, endPoint y: 0, distance: 231.8
click at [93, 5] on div "Deposit Detail Game/API Trans ID Date Trans. User ID Bank Acc. Name Bank Acc. N…" at bounding box center [310, 53] width 583 height 390
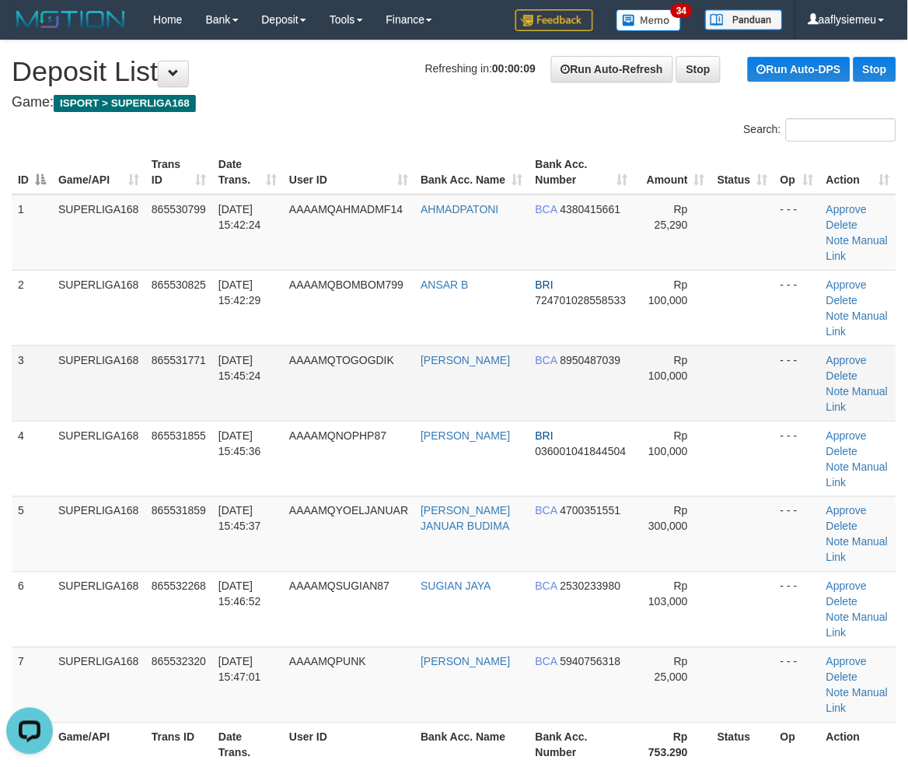
click at [359, 356] on span "AAAAMQTOGOGDIK" at bounding box center [341, 360] width 105 height 12
click at [37, 509] on td "5" at bounding box center [32, 533] width 40 height 75
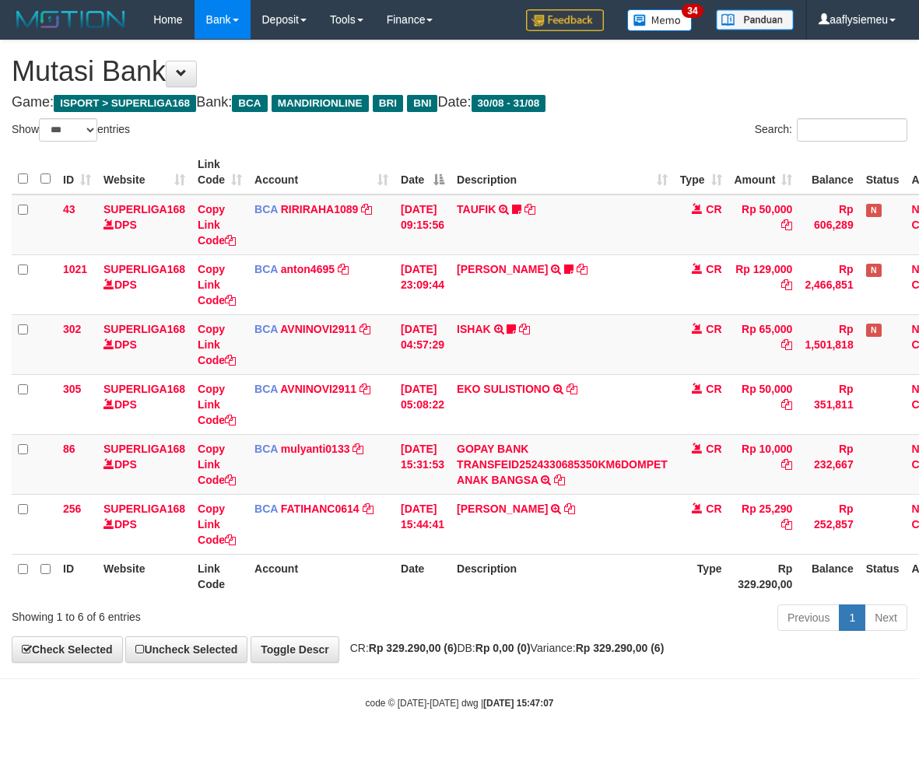
select select "***"
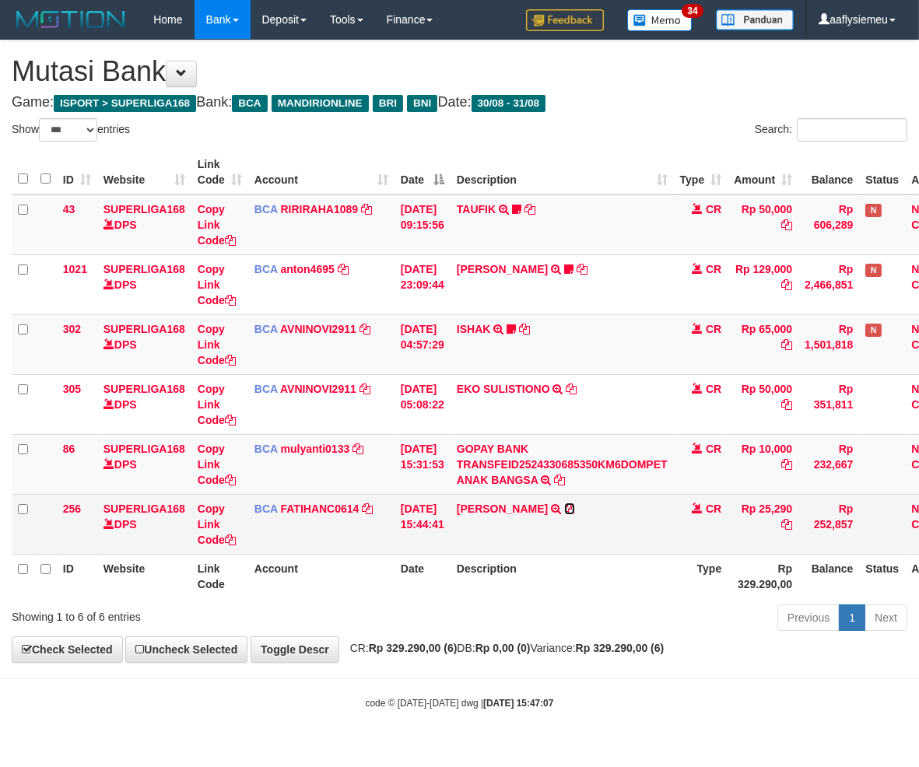
click at [572, 503] on icon at bounding box center [569, 508] width 11 height 11
drag, startPoint x: 572, startPoint y: 502, endPoint x: 555, endPoint y: 516, distance: 22.1
click at [572, 503] on icon at bounding box center [569, 508] width 11 height 11
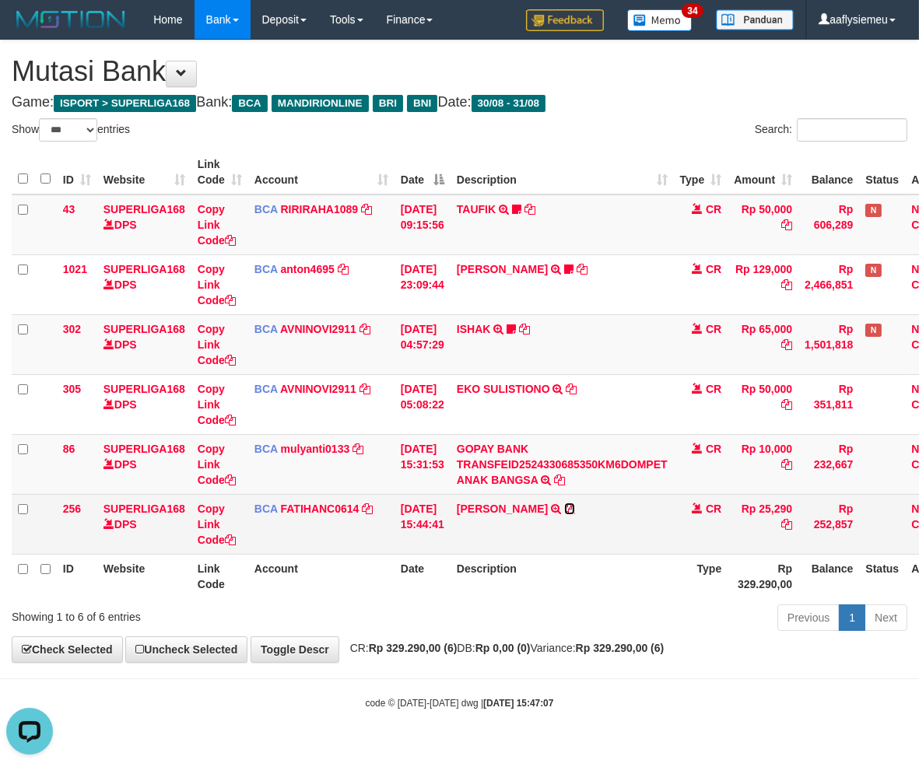
click at [572, 503] on icon at bounding box center [569, 508] width 11 height 11
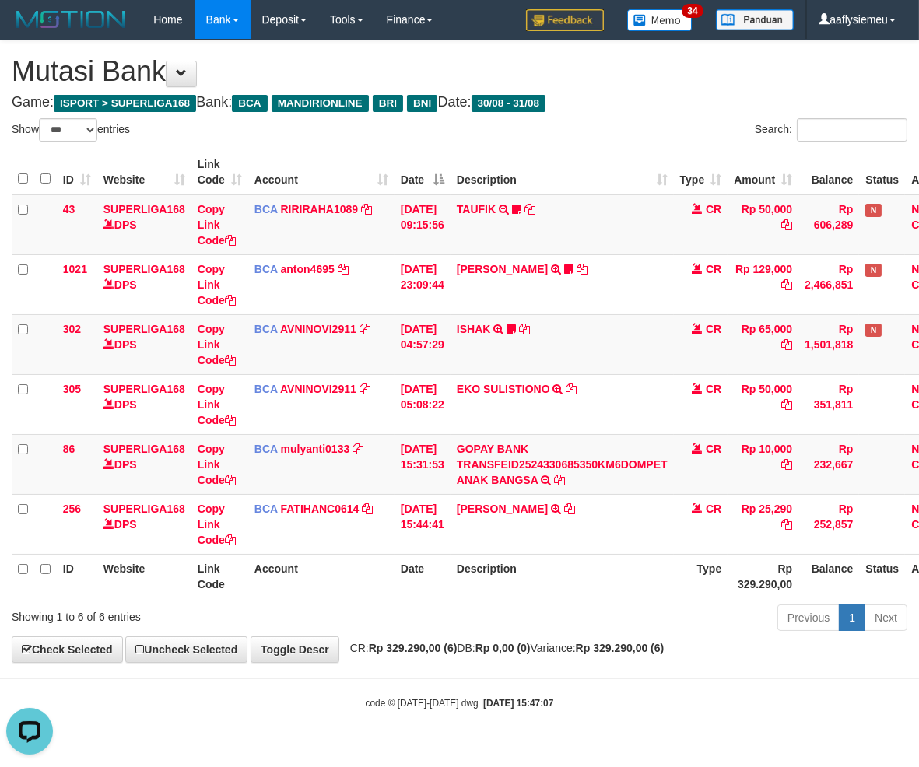
click at [494, 592] on th "Description" at bounding box center [561, 576] width 223 height 44
click at [494, 593] on th "Description" at bounding box center [561, 576] width 223 height 44
click at [495, 593] on th "Description" at bounding box center [561, 576] width 223 height 44
drag, startPoint x: 599, startPoint y: 635, endPoint x: 786, endPoint y: 555, distance: 203.5
click at [600, 634] on div "Previous 1 Next" at bounding box center [650, 619] width 513 height 33
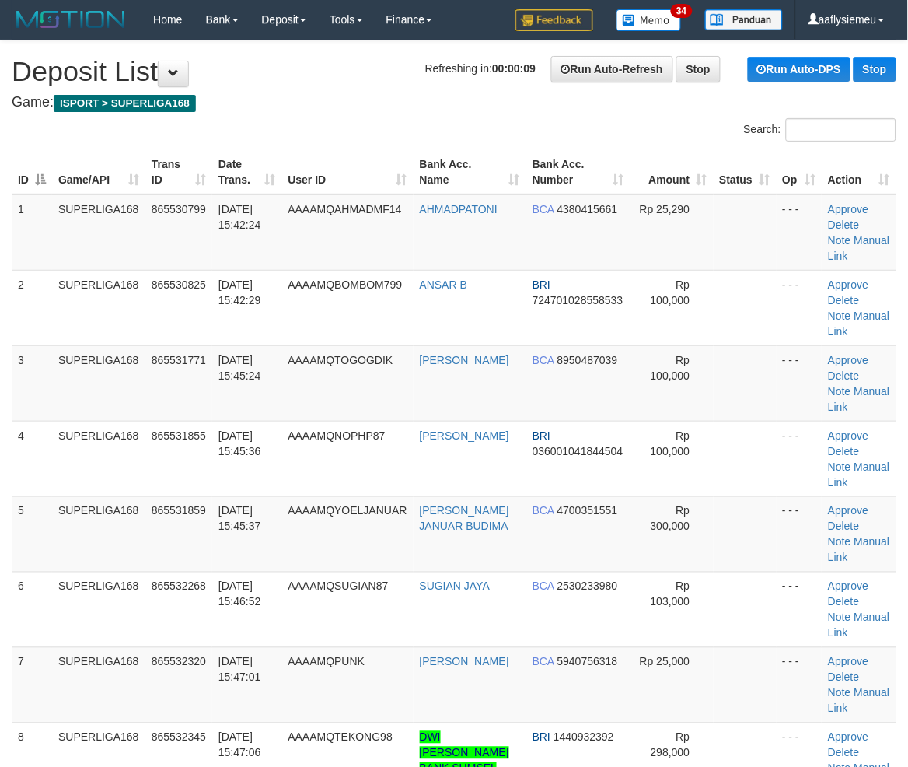
drag, startPoint x: 289, startPoint y: 469, endPoint x: 3, endPoint y: 569, distance: 302.5
click at [290, 470] on td "AAAAMQNOPHP87" at bounding box center [347, 458] width 131 height 75
click at [177, 401] on td "865531771" at bounding box center [178, 382] width 67 height 75
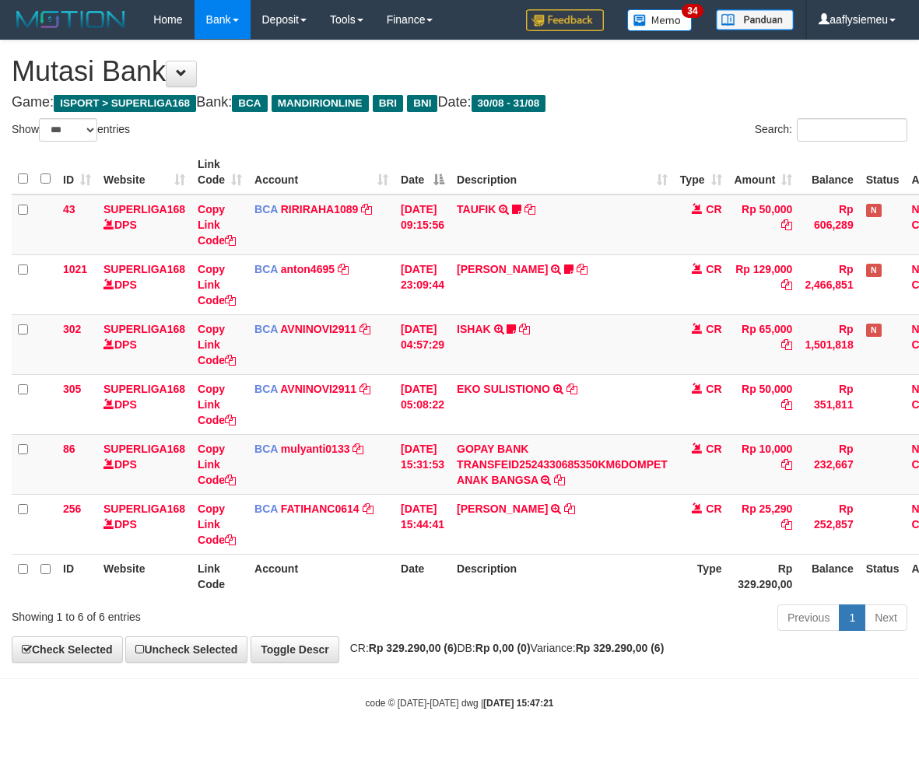
select select "***"
click at [452, 642] on strong "Rp 329.290,00 (6)" at bounding box center [413, 648] width 89 height 12
drag, startPoint x: 477, startPoint y: 630, endPoint x: 612, endPoint y: 603, distance: 138.0
click at [479, 628] on div "Previous 1 Next" at bounding box center [650, 619] width 513 height 33
drag, startPoint x: 434, startPoint y: 693, endPoint x: 518, endPoint y: 644, distance: 97.2
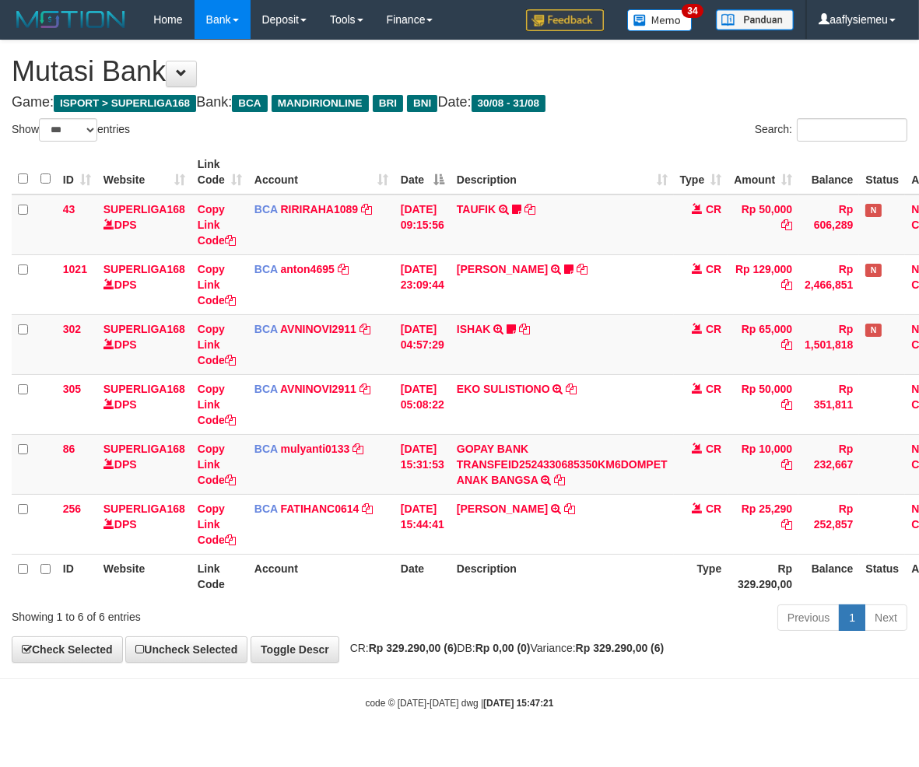
click at [436, 688] on body "Toggle navigation Home Bank Account List Load By Website Group [ISPORT] SUPERLI…" at bounding box center [459, 374] width 919 height 749
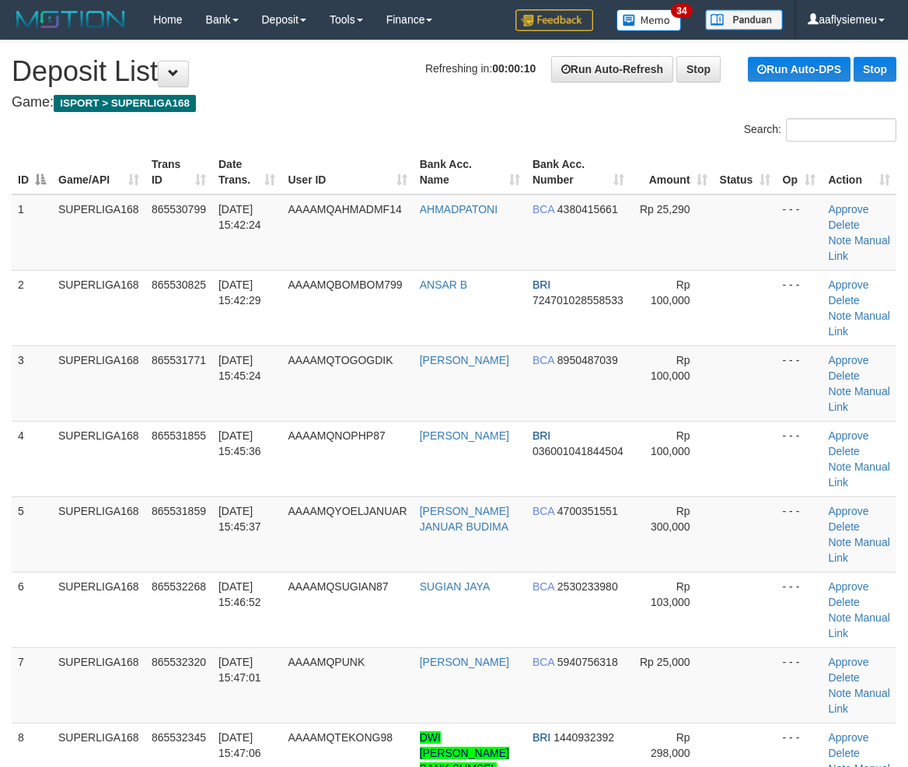
click at [26, 494] on tbody "1 SUPERLIGA168 865530799 31/08/2025 15:42:24 AAAAMQAHMADMF14 AHMADPATONI BCA 43…" at bounding box center [454, 496] width 885 height 604
click at [2, 484] on div "ID Game/API Trans ID Date Trans. User ID Bank Acc. Name Bank Acc. Number Amount…" at bounding box center [454, 496] width 908 height 702
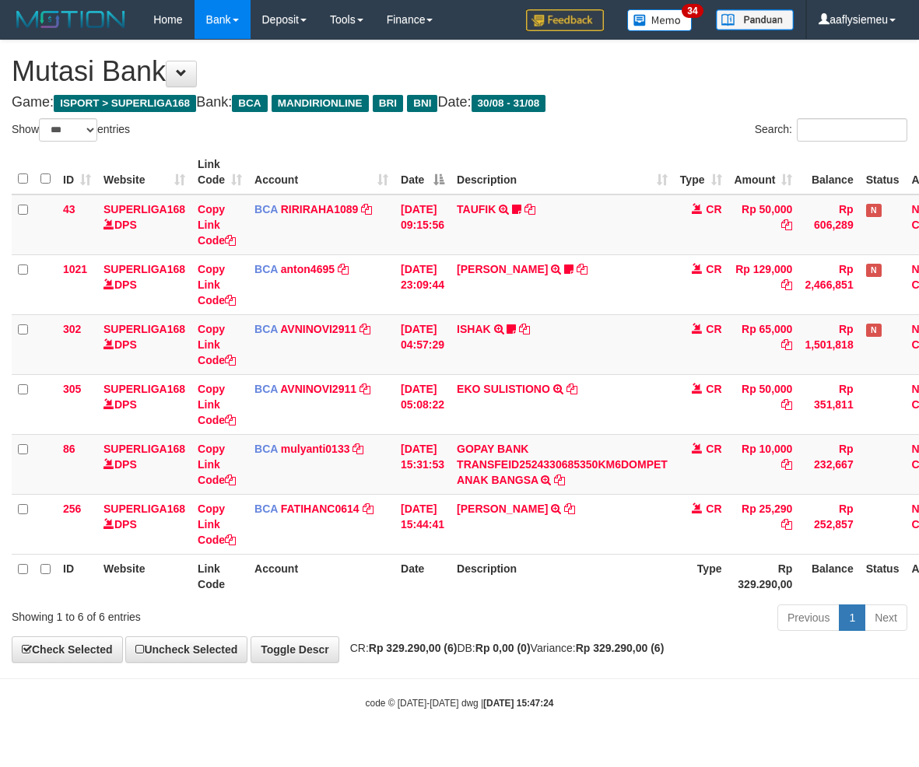
select select "***"
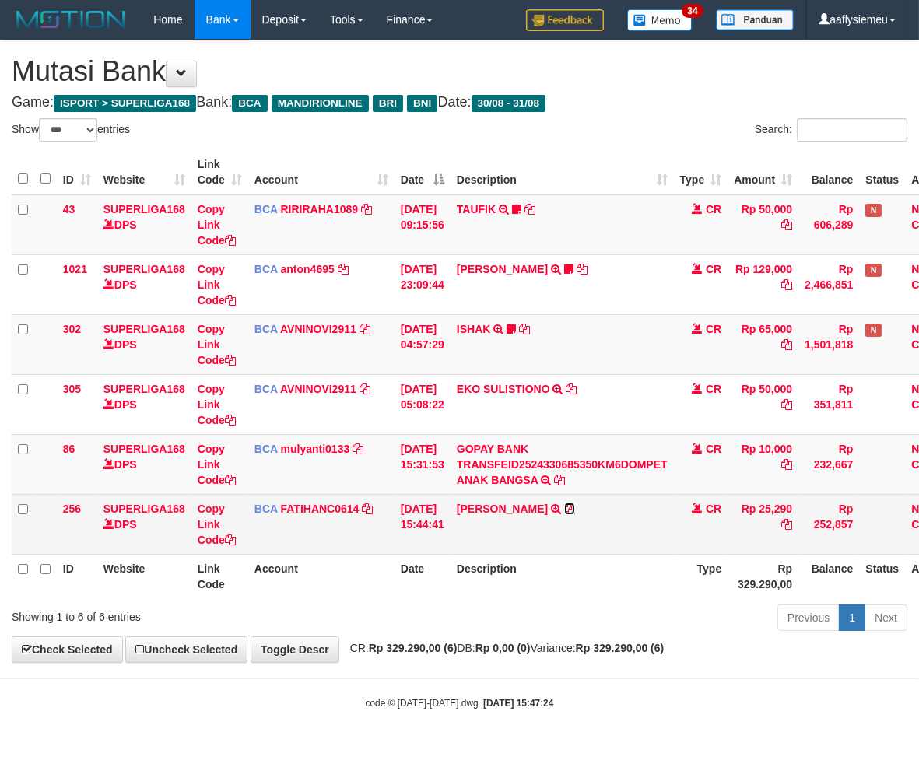
click at [572, 506] on icon at bounding box center [569, 508] width 11 height 11
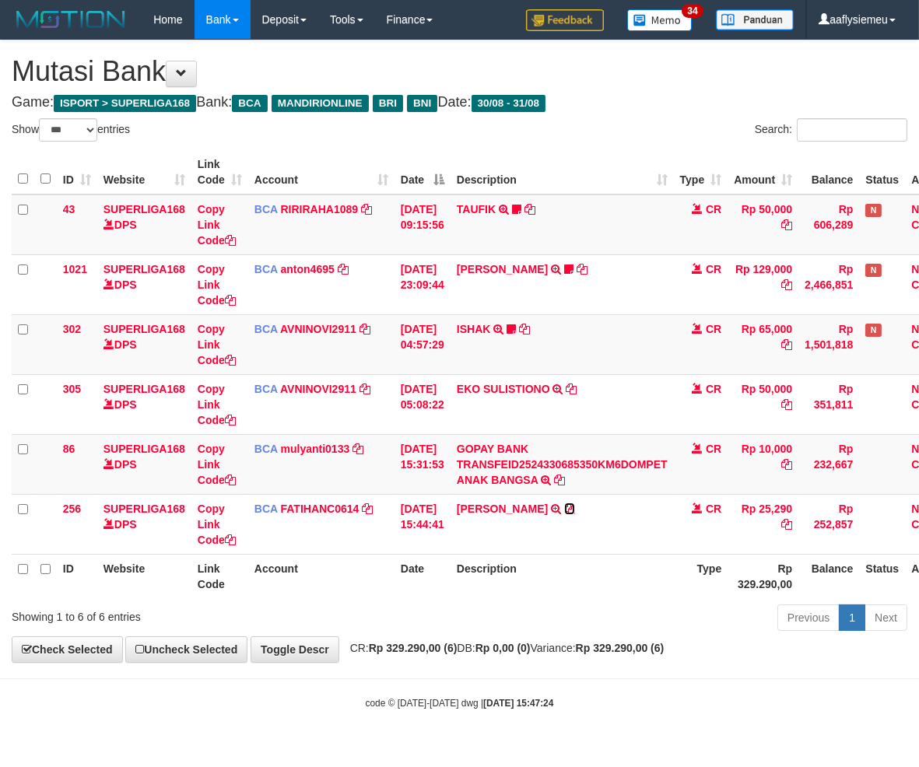
drag, startPoint x: 572, startPoint y: 506, endPoint x: 117, endPoint y: 750, distance: 516.0
click at [570, 513] on td "[PERSON_NAME] TRSF E-BANKING CR 3108/FTSCY/WS95031 25290.00[PERSON_NAME]" at bounding box center [561, 524] width 223 height 60
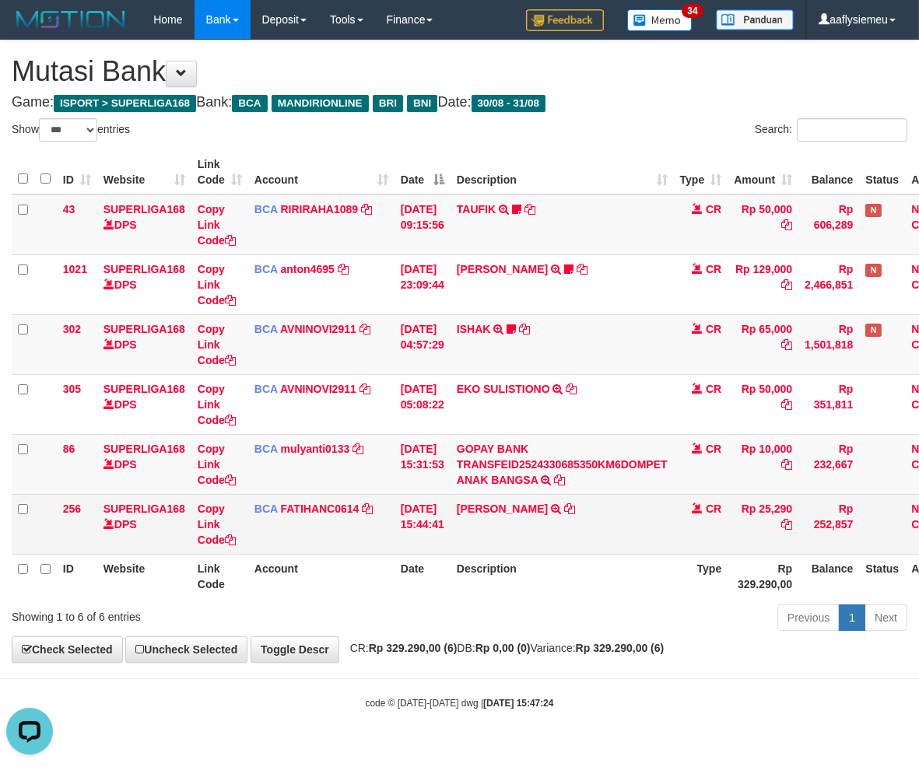
drag, startPoint x: 600, startPoint y: 550, endPoint x: 872, endPoint y: 539, distance: 272.4
click at [600, 550] on td "[PERSON_NAME] TRSF E-BANKING CR 3108/FTSCY/WS95031 25290.00[PERSON_NAME]" at bounding box center [561, 524] width 223 height 60
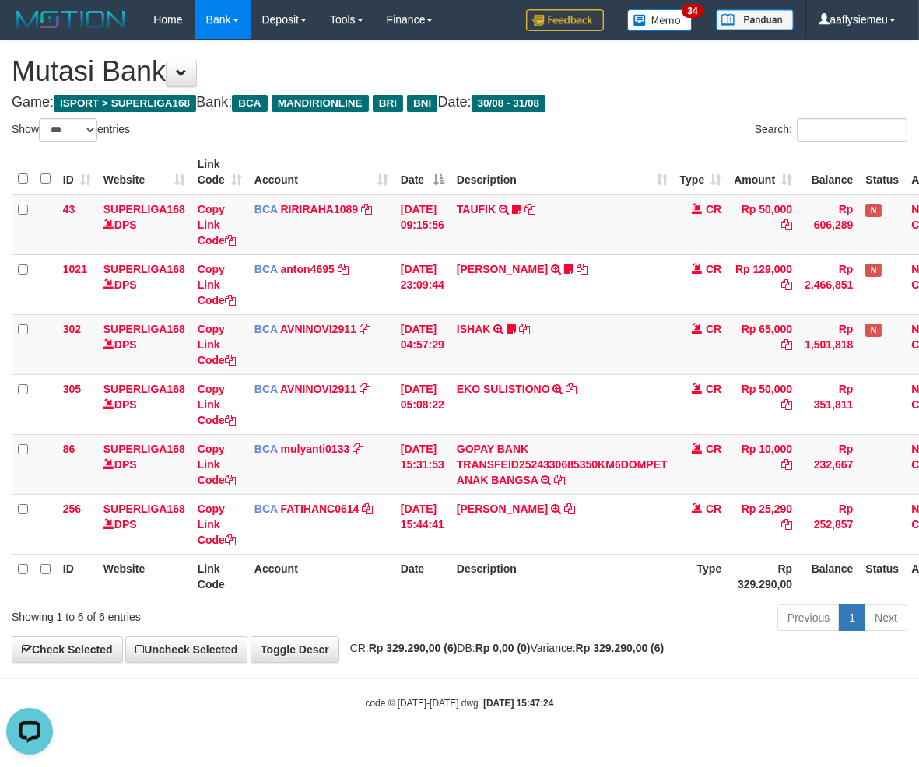
click at [728, 591] on th "Type" at bounding box center [701, 576] width 54 height 44
click at [798, 585] on th "Rp 329.290,00" at bounding box center [762, 576] width 71 height 44
drag, startPoint x: 733, startPoint y: 585, endPoint x: 745, endPoint y: 579, distance: 12.9
click at [728, 585] on th "Type" at bounding box center [701, 576] width 54 height 44
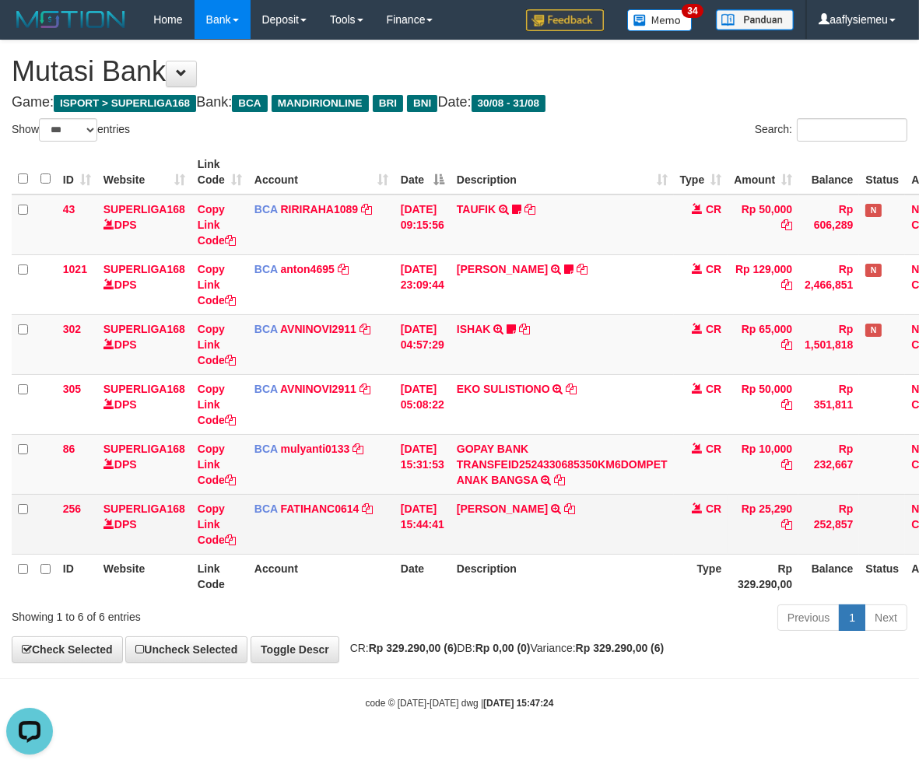
click at [837, 552] on td "Rp 252,857" at bounding box center [828, 524] width 61 height 60
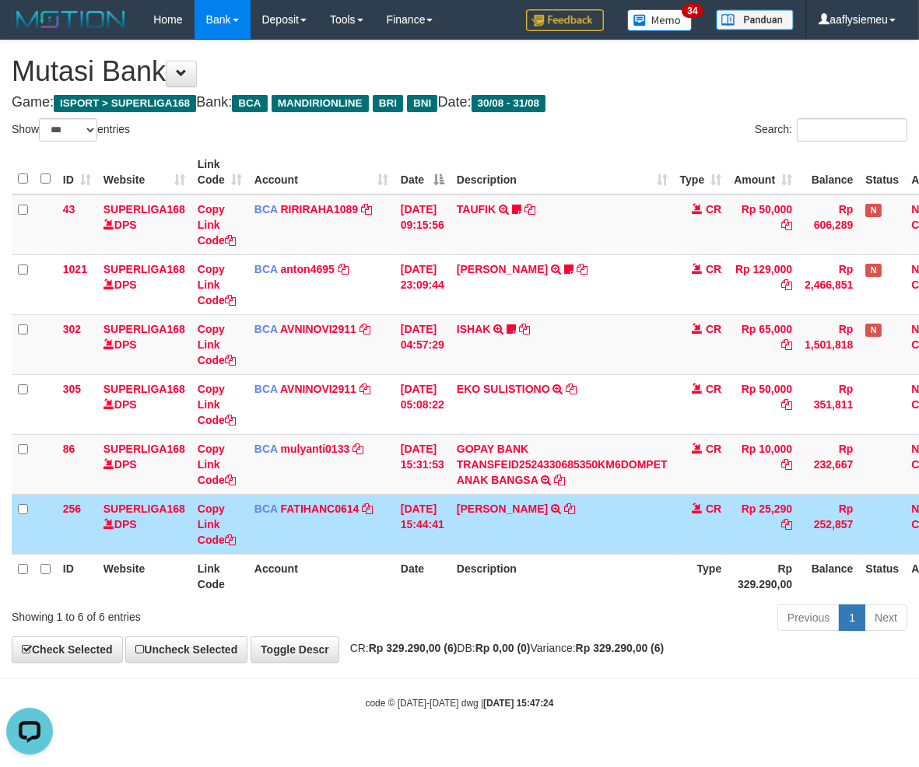
click at [705, 494] on td "CR" at bounding box center [701, 524] width 54 height 60
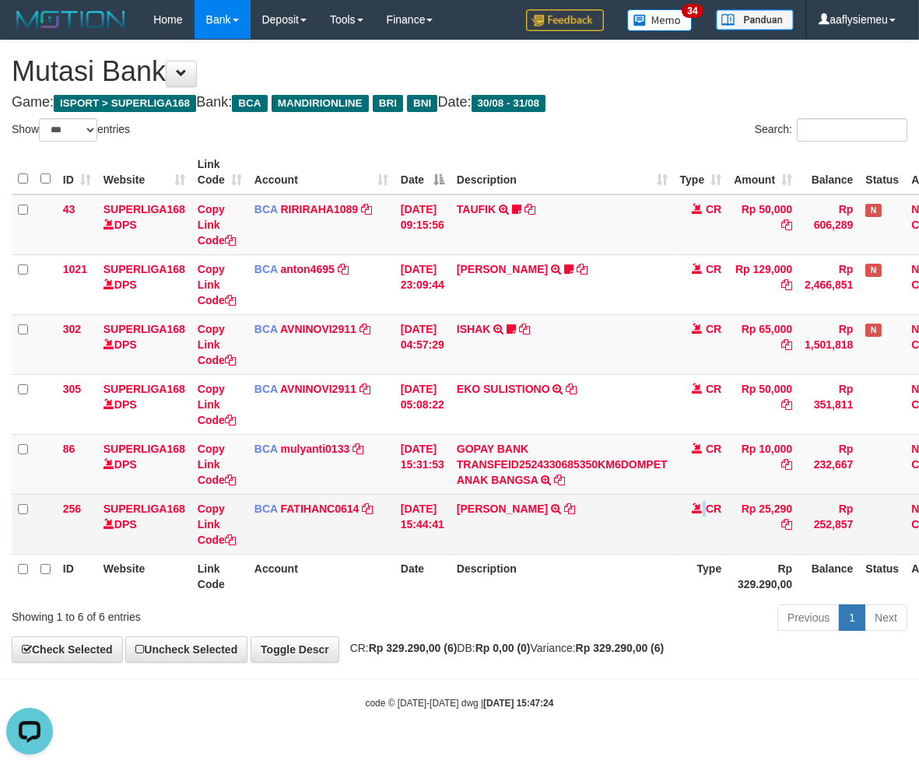
click at [705, 494] on td "CR" at bounding box center [701, 524] width 54 height 60
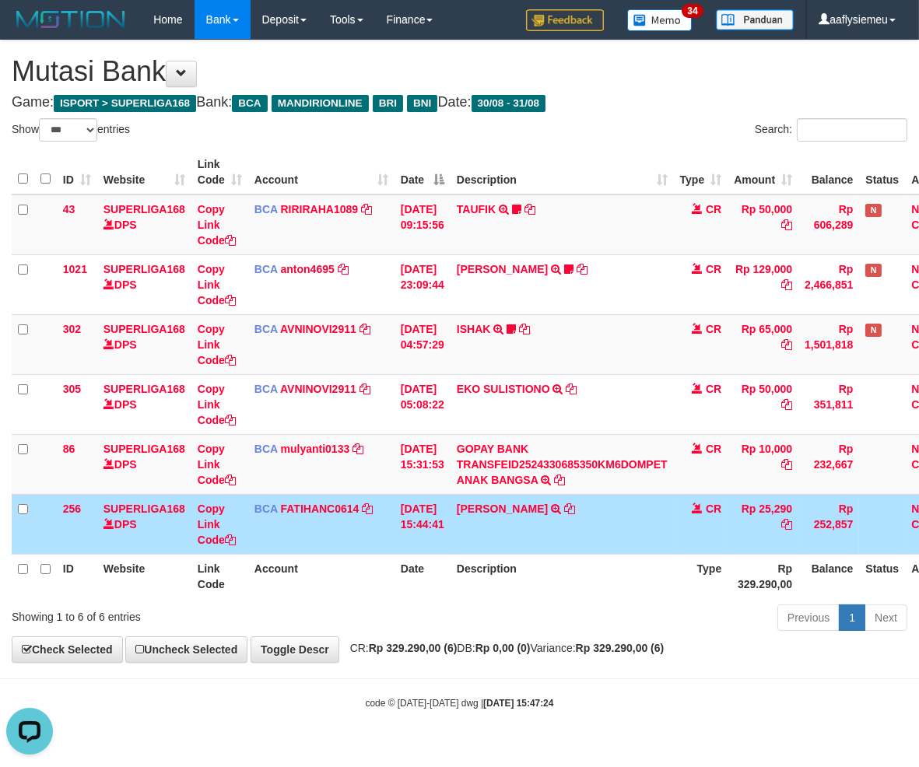
click at [728, 569] on th "Type" at bounding box center [701, 576] width 54 height 44
click at [604, 572] on th "Description" at bounding box center [561, 576] width 223 height 44
click at [602, 572] on th "Description" at bounding box center [561, 576] width 223 height 44
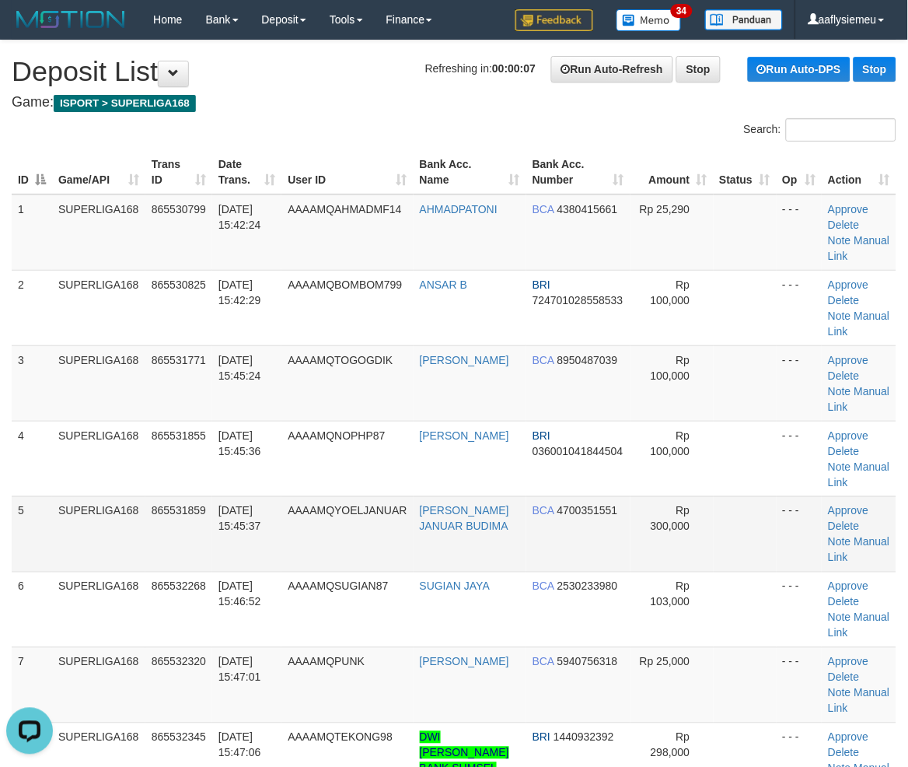
drag, startPoint x: 292, startPoint y: 483, endPoint x: 47, endPoint y: 531, distance: 249.7
click at [285, 486] on tr "4 SUPERLIGA168 865531855 31/08/2025 15:45:36 AAAAMQNOPHP87 YUNI SUSANTO BRI 036…" at bounding box center [454, 458] width 885 height 75
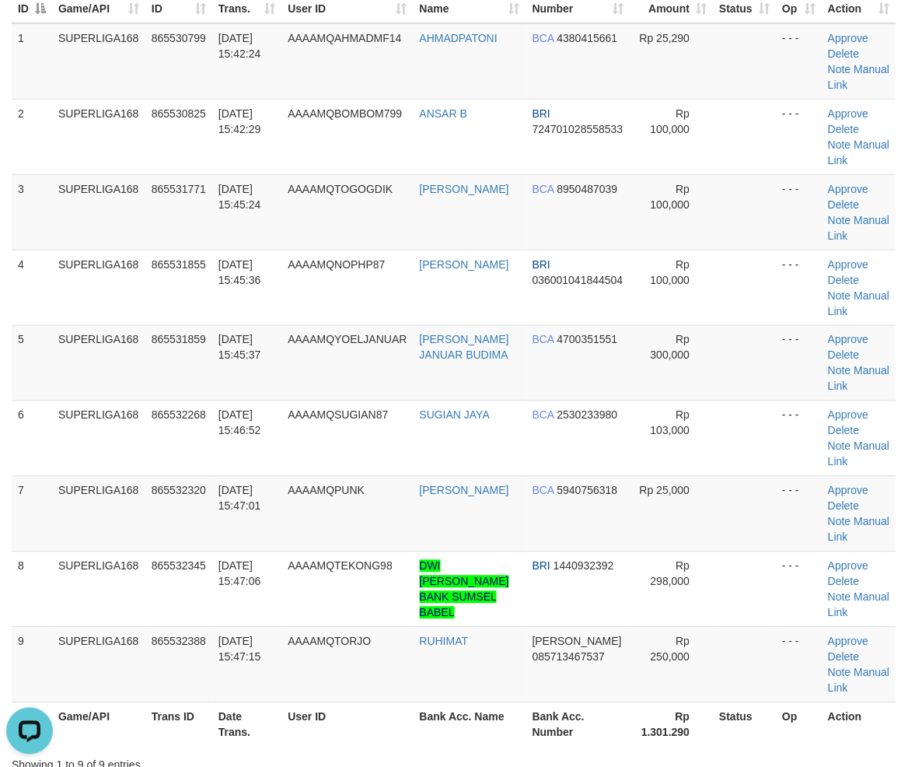
scroll to position [173, 0]
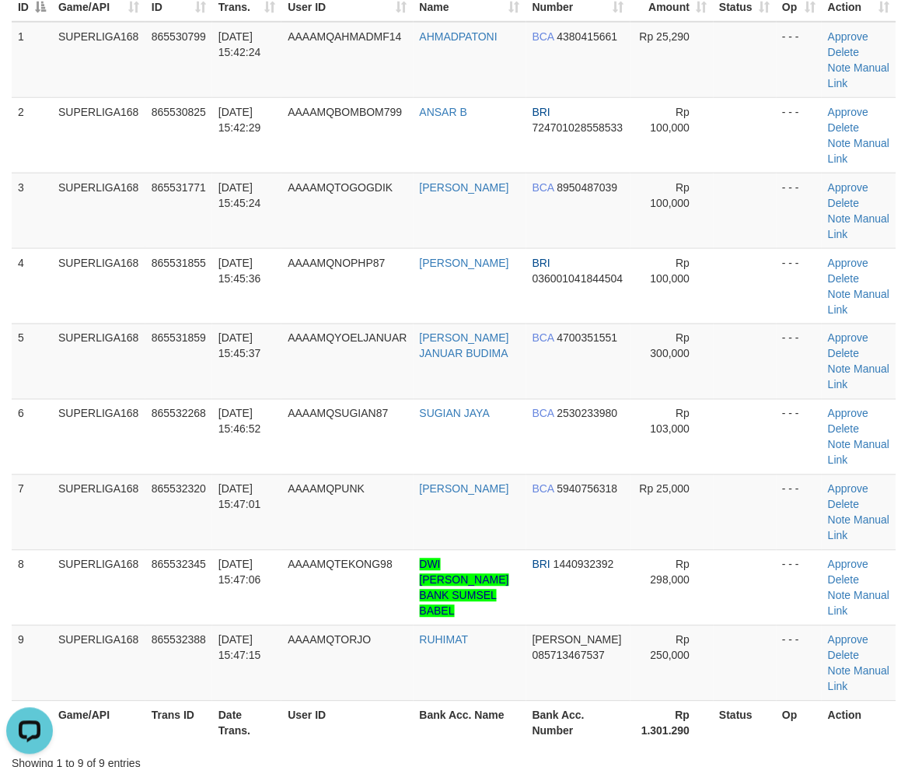
drag, startPoint x: 142, startPoint y: 467, endPoint x: 2, endPoint y: 502, distance: 145.2
click at [136, 471] on td "SUPERLIGA168" at bounding box center [98, 436] width 93 height 75
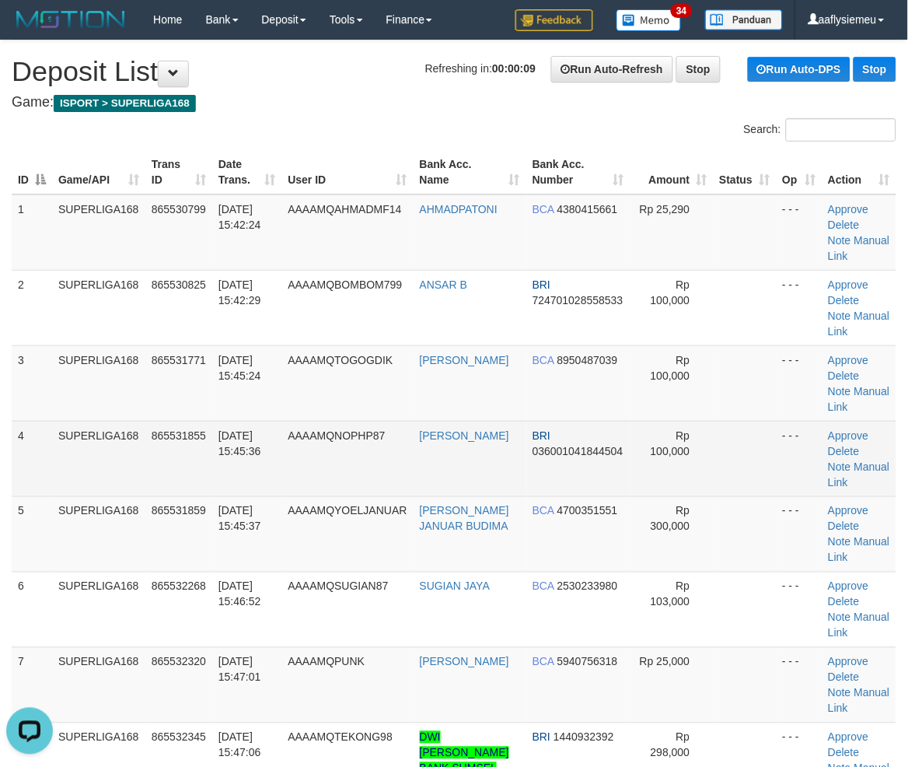
click at [126, 436] on td "SUPERLIGA168" at bounding box center [98, 458] width 93 height 75
drag, startPoint x: 118, startPoint y: 471, endPoint x: 78, endPoint y: 487, distance: 43.3
click at [111, 476] on td "SUPERLIGA168" at bounding box center [98, 458] width 93 height 75
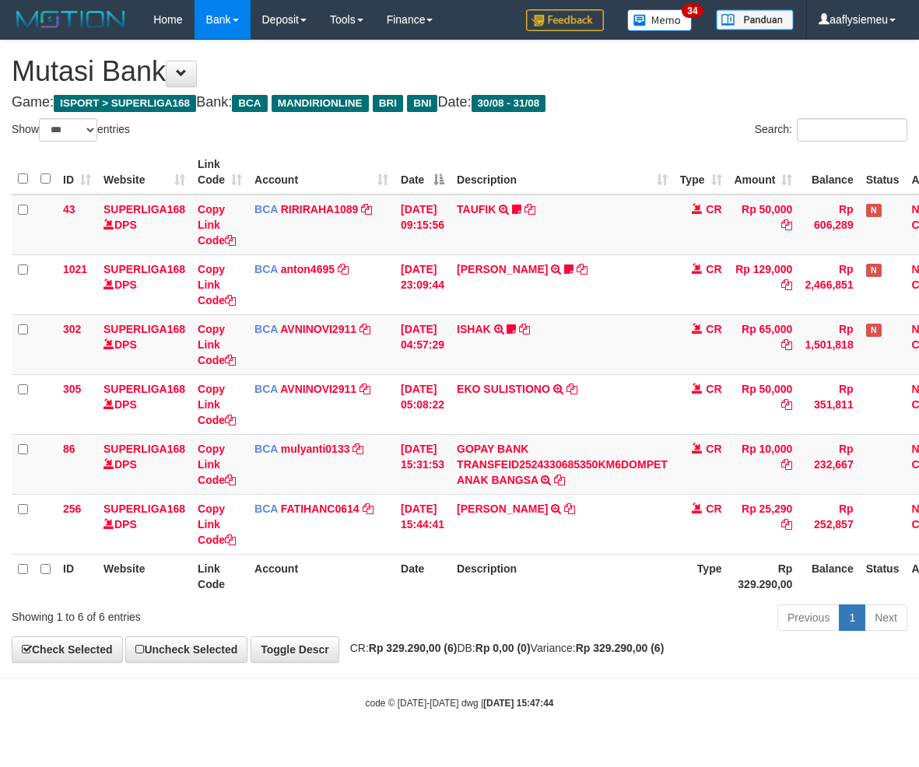
select select "***"
click at [602, 573] on th "Description" at bounding box center [561, 576] width 223 height 44
drag, startPoint x: 590, startPoint y: 569, endPoint x: 623, endPoint y: 565, distance: 33.8
click at [589, 569] on th "Description" at bounding box center [561, 576] width 223 height 44
click at [624, 611] on div "Previous 1 Next" at bounding box center [650, 619] width 513 height 33
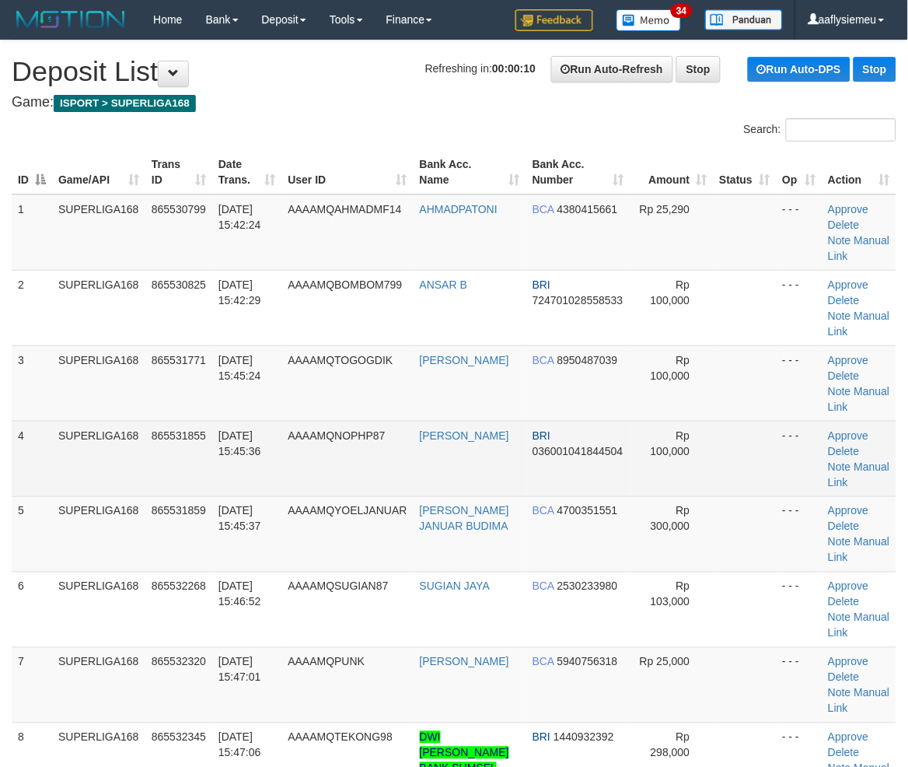
click at [111, 478] on td "SUPERLIGA168" at bounding box center [98, 458] width 93 height 75
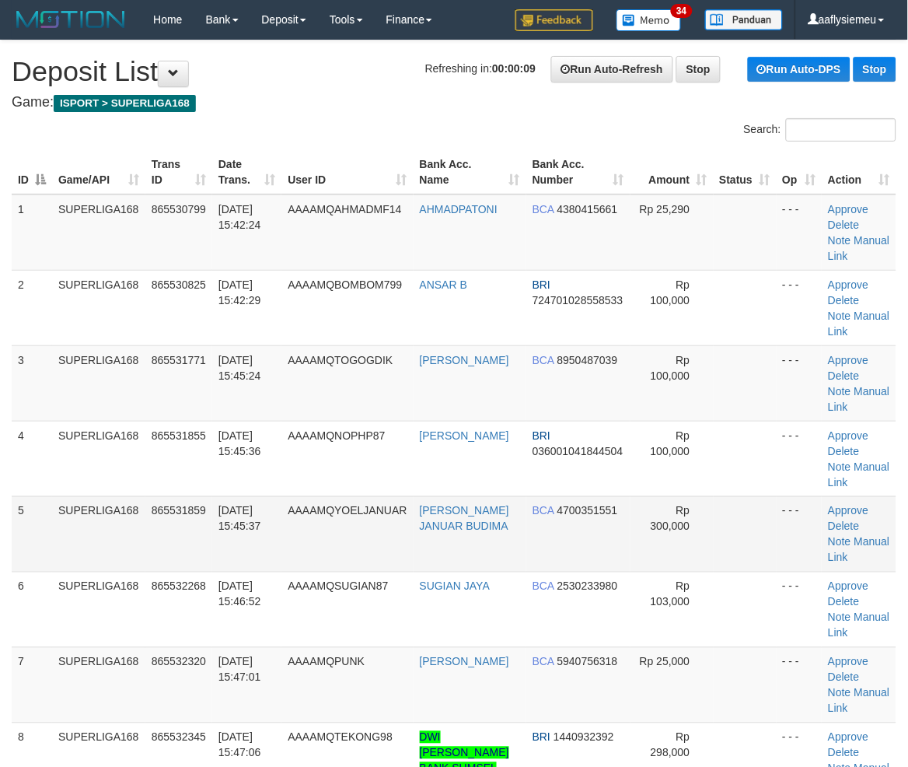
drag, startPoint x: 114, startPoint y: 495, endPoint x: 1, endPoint y: 523, distance: 116.8
click at [111, 498] on td "SUPERLIGA168" at bounding box center [98, 533] width 93 height 75
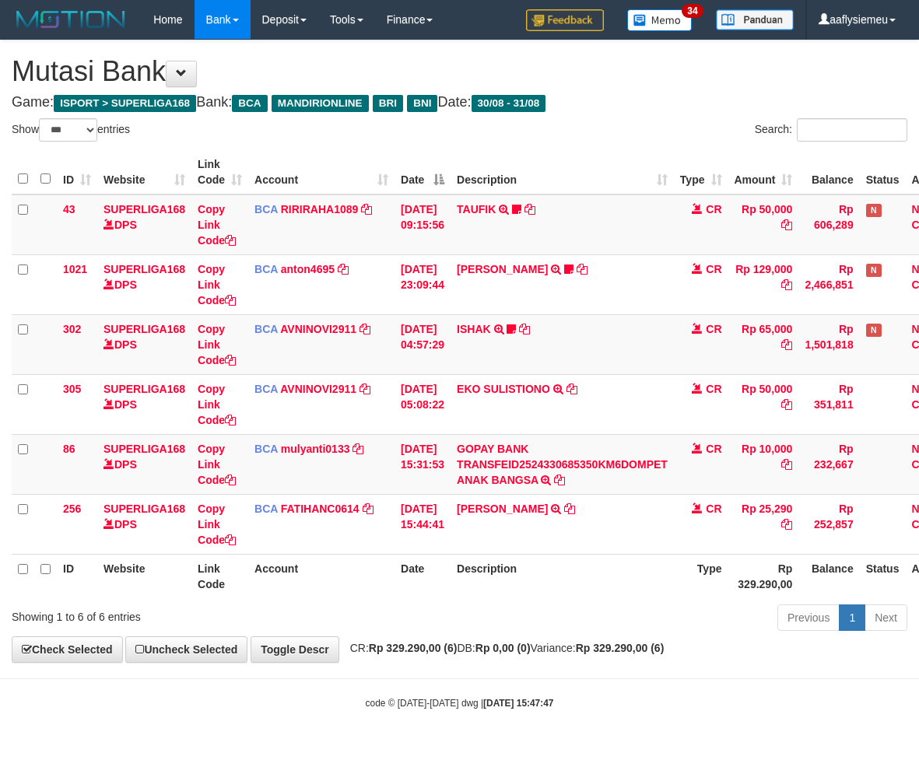
select select "***"
click at [506, 616] on div "Previous 1 Next" at bounding box center [650, 619] width 513 height 33
click at [338, 653] on link "Toggle Descr" at bounding box center [294, 649] width 89 height 26
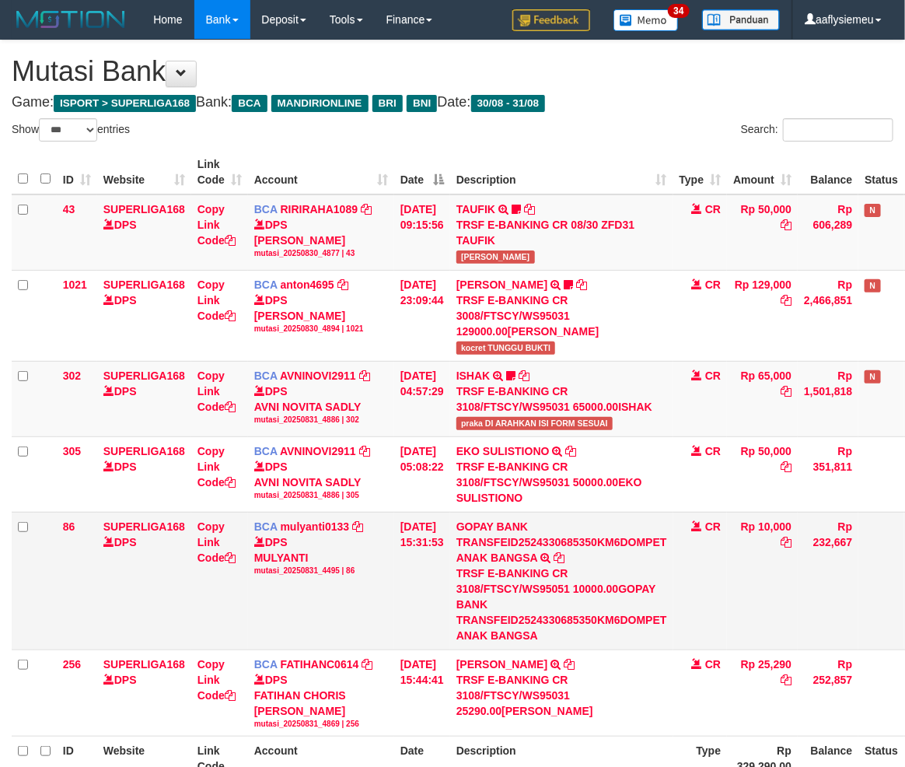
click at [372, 632] on td "BCA mulyanti0133 DPS MULYANTI mutasi_20250831_4495 | 86 mutasi_20250831_4495 | …" at bounding box center [321, 581] width 146 height 138
click at [590, 605] on div "TRSF E-BANKING CR 3108/FTSCY/WS95051 10000.00GOPAY BANK TRANSFEID2524330685350K…" at bounding box center [562, 604] width 211 height 78
drag, startPoint x: 597, startPoint y: 619, endPoint x: 908, endPoint y: 571, distance: 314.0
click at [602, 623] on div "TRSF E-BANKING CR 3108/FTSCY/WS95051 10000.00GOPAY BANK TRANSFEID2524330685350K…" at bounding box center [562, 604] width 211 height 78
click at [583, 597] on div "TRSF E-BANKING CR 3108/FTSCY/WS95051 10000.00GOPAY BANK TRANSFEID2524330685350K…" at bounding box center [562, 604] width 211 height 78
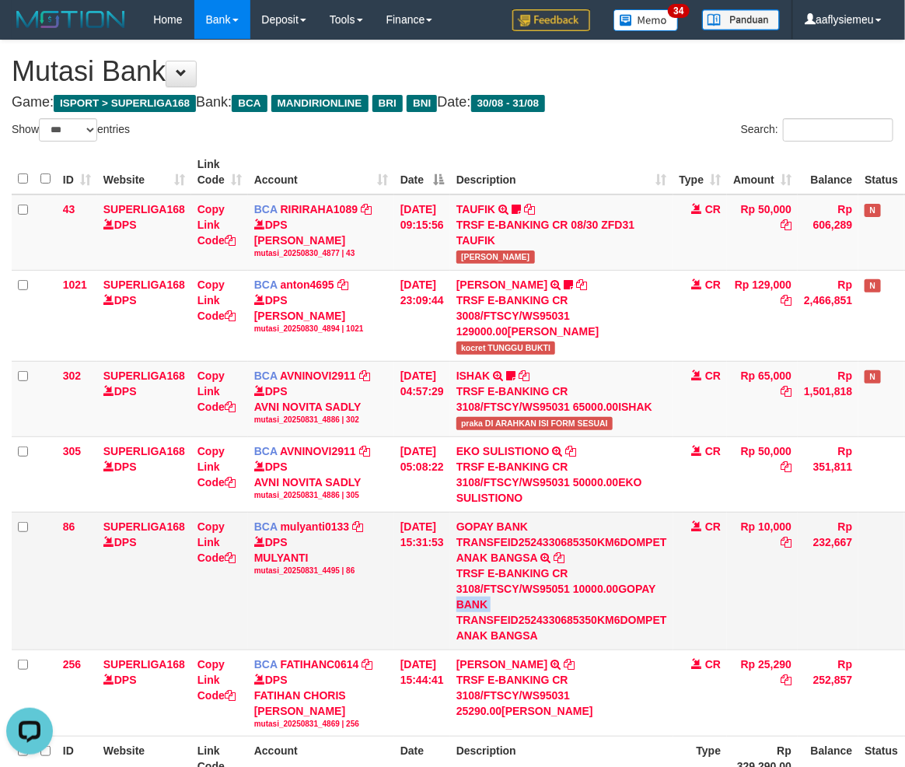
click at [583, 597] on div "TRSF E-BANKING CR 3108/FTSCY/WS95051 10000.00GOPAY BANK TRANSFEID2524330685350K…" at bounding box center [562, 604] width 211 height 78
click at [576, 604] on div "TRSF E-BANKING CR 3108/FTSCY/WS95051 10000.00GOPAY BANK TRANSFEID2524330685350K…" at bounding box center [562, 604] width 211 height 78
click at [574, 603] on div "TRSF E-BANKING CR 3108/FTSCY/WS95051 10000.00GOPAY BANK TRANSFEID2524330685350K…" at bounding box center [562, 604] width 211 height 78
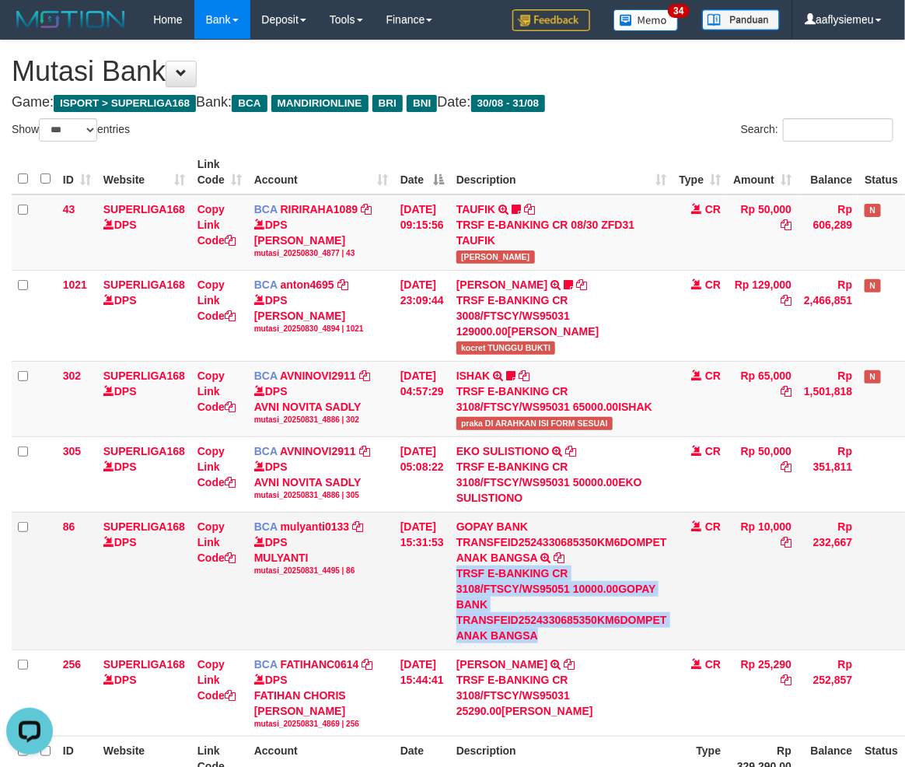
click at [574, 603] on div "TRSF E-BANKING CR 3108/FTSCY/WS95051 10000.00GOPAY BANK TRANSFEID2524330685350K…" at bounding box center [562, 604] width 211 height 78
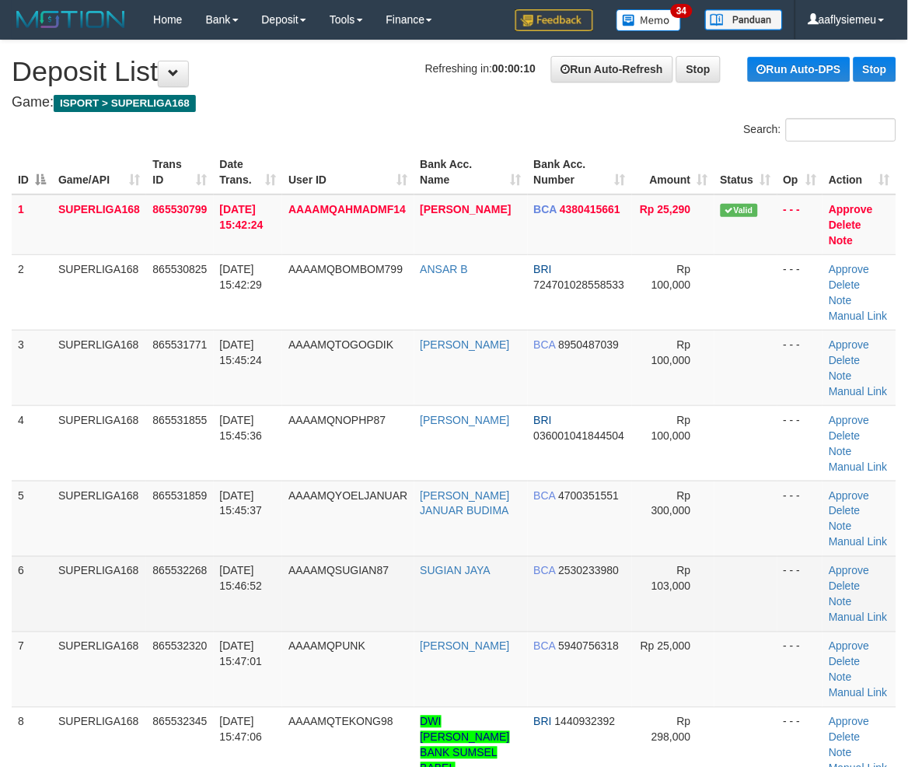
click at [33, 560] on td "6" at bounding box center [32, 593] width 40 height 75
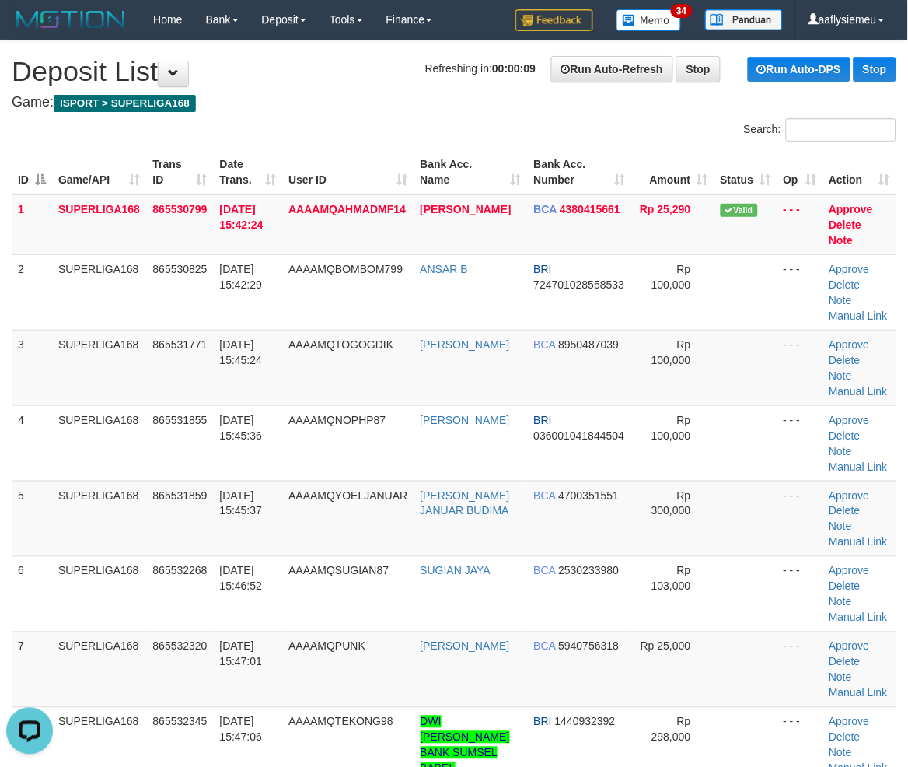
click at [62, 501] on td "SUPERLIGA168" at bounding box center [99, 518] width 94 height 75
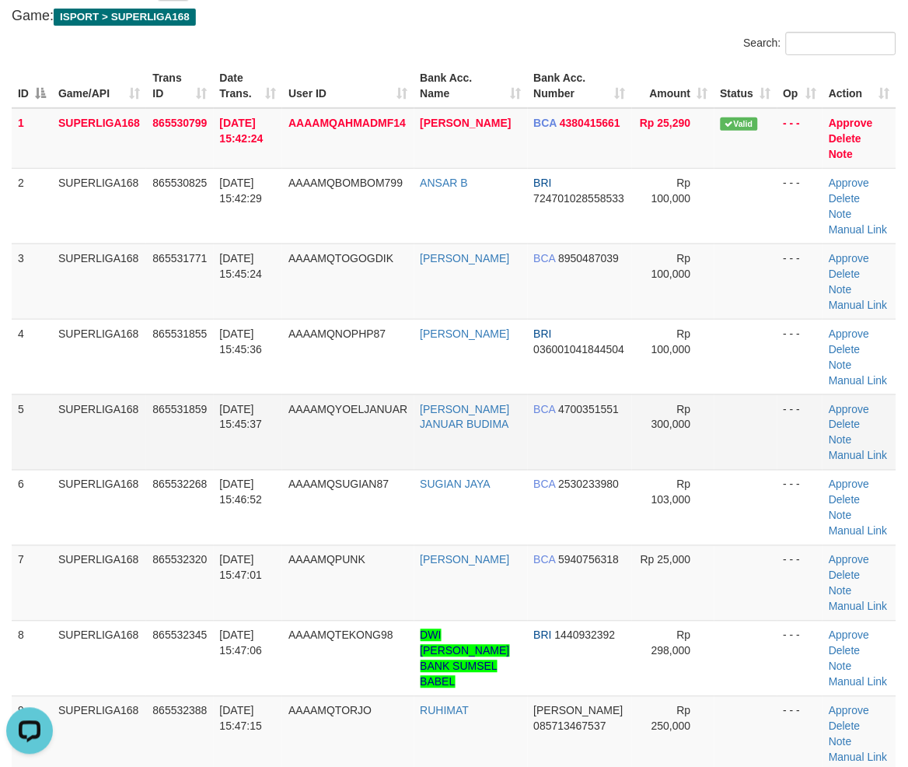
click at [261, 453] on td "31/08/2025 15:45:37" at bounding box center [248, 431] width 69 height 75
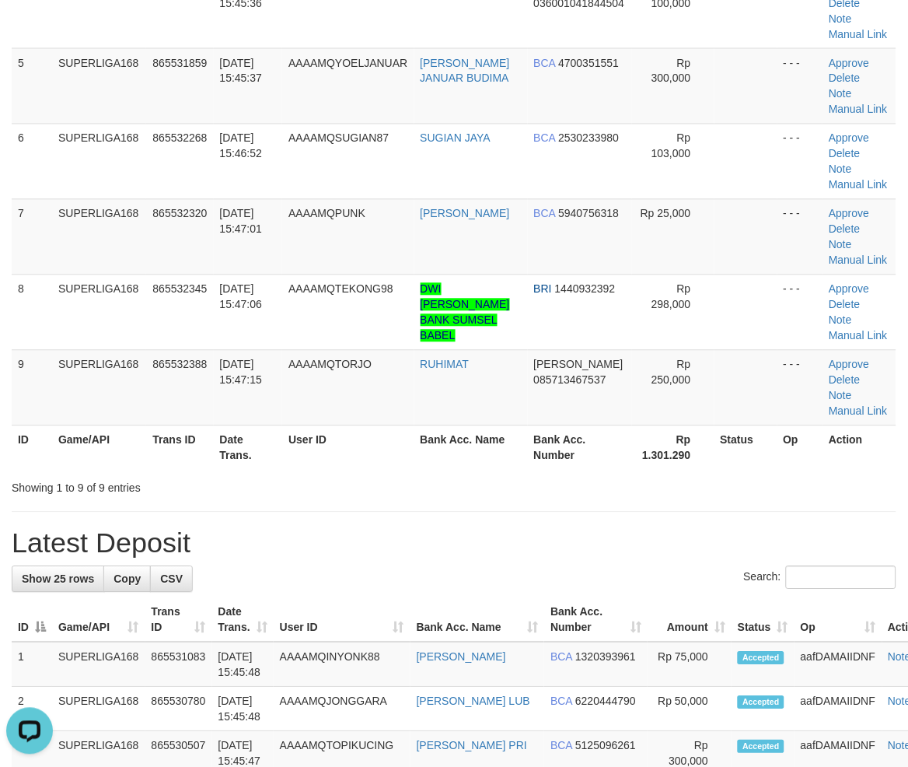
scroll to position [518, 0]
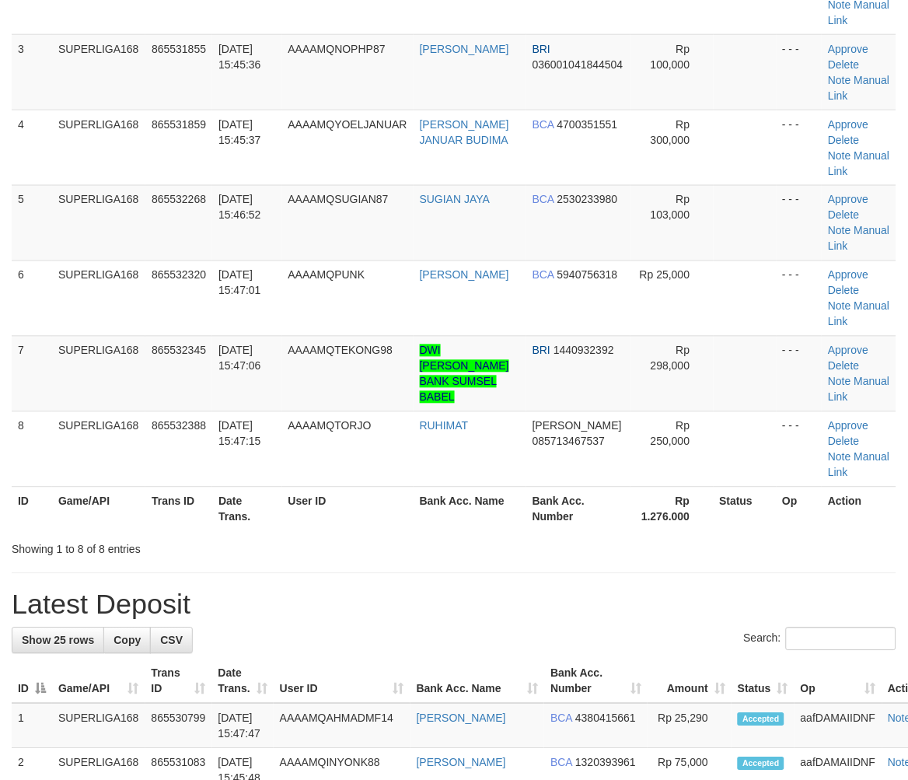
scroll to position [173, 0]
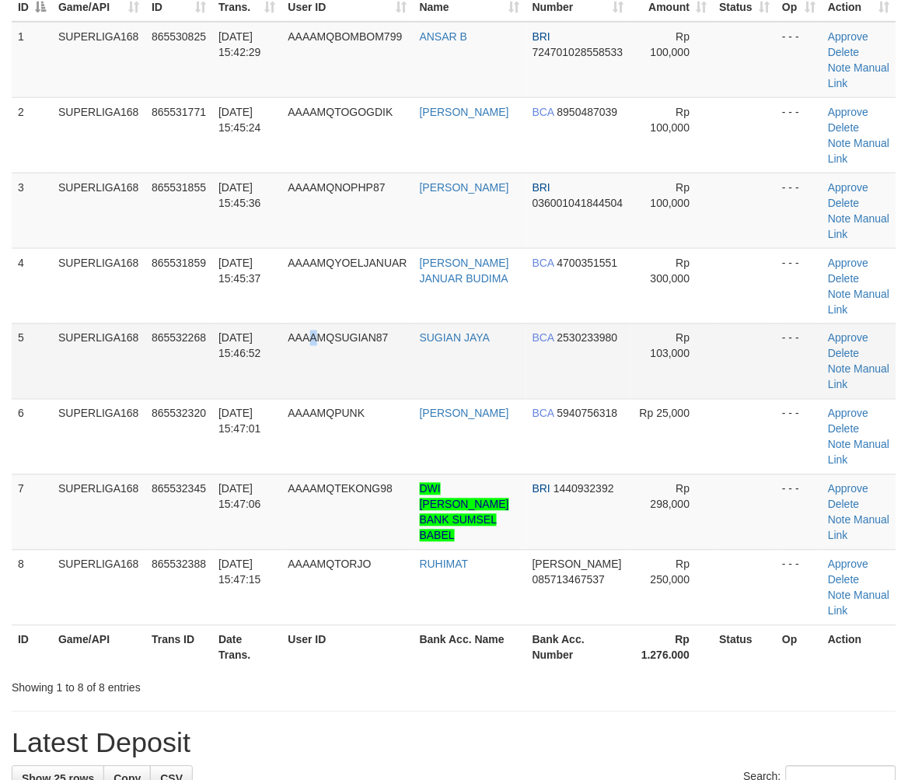
click at [322, 384] on td "AAAAMQSUGIAN87" at bounding box center [347, 361] width 131 height 75
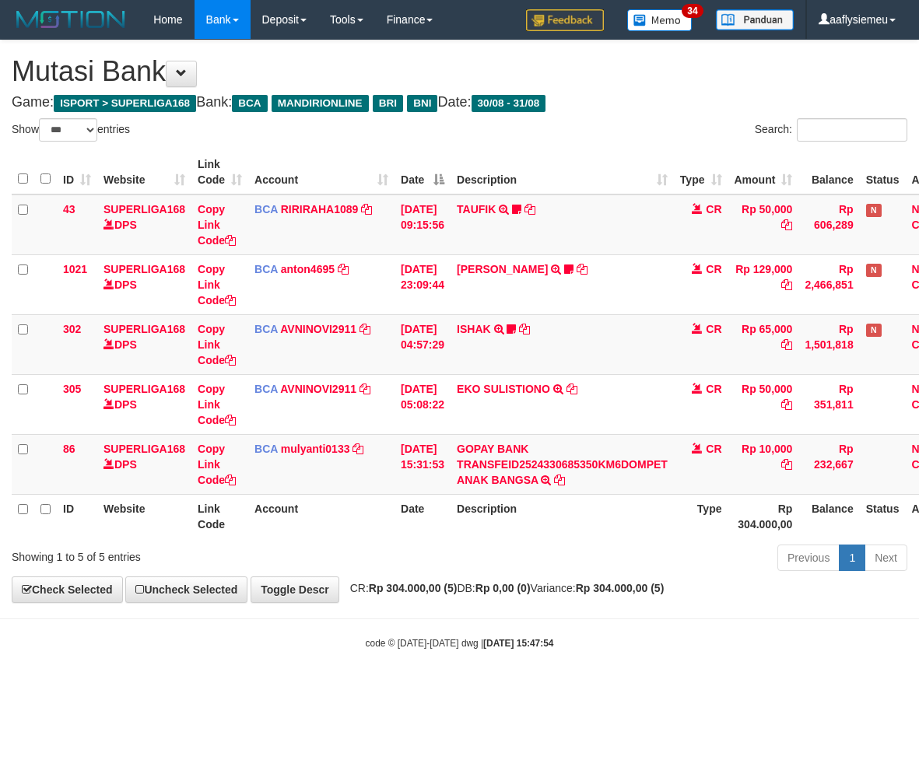
select select "***"
click at [724, 632] on body "Toggle navigation Home Bank Account List Load By Website Group [ISPORT] SUPERLI…" at bounding box center [459, 344] width 919 height 689
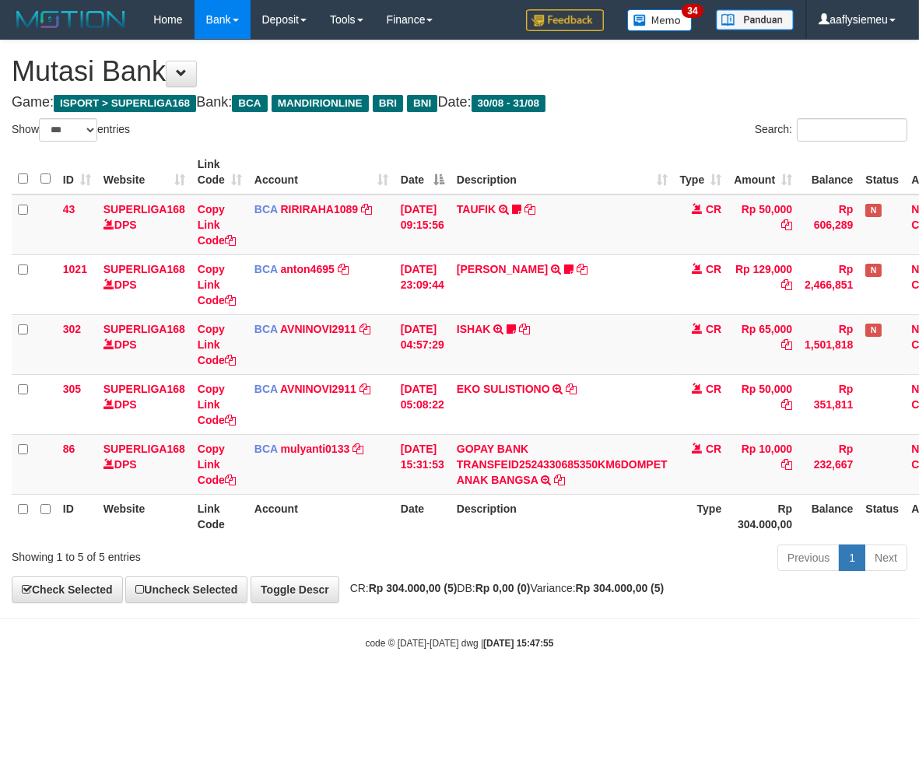
click at [724, 632] on body "Toggle navigation Home Bank Account List Load By Website Group [ISPORT] SUPERLI…" at bounding box center [459, 344] width 919 height 689
click at [589, 642] on div "code © 2012-2018 dwg | 2025/08/31 15:47:55" at bounding box center [459, 643] width 919 height 16
click at [579, 648] on div "code © 2012-2018 dwg | 2025/08/31 15:47:55" at bounding box center [459, 643] width 919 height 16
click at [576, 632] on body "Toggle navigation Home Bank Account List Load By Website Group [ISPORT] SUPERLI…" at bounding box center [459, 344] width 919 height 689
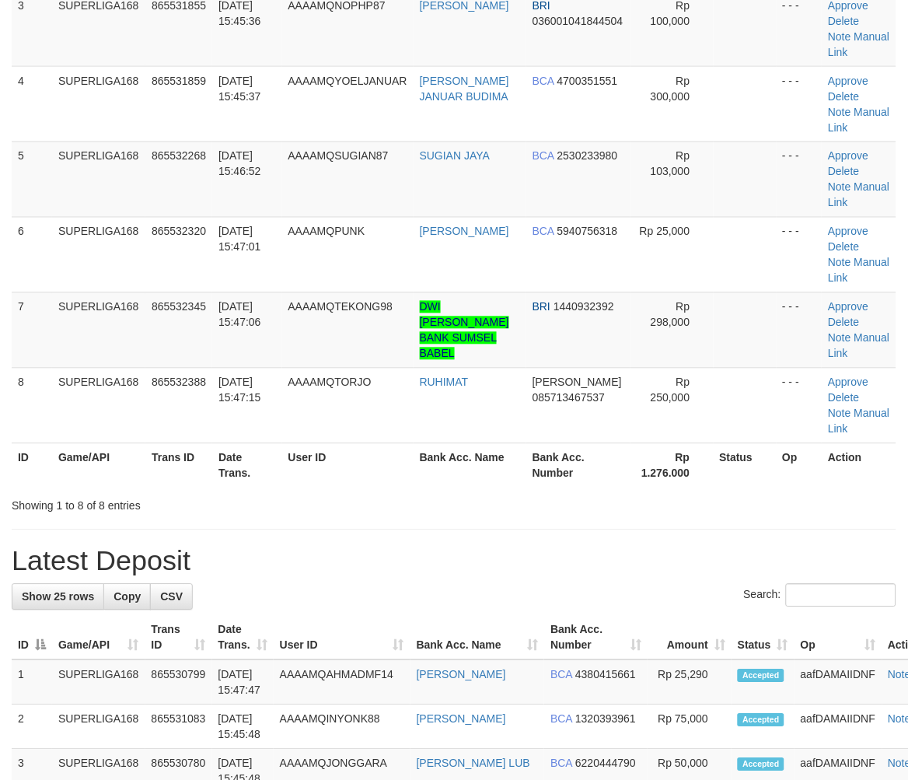
scroll to position [173, 0]
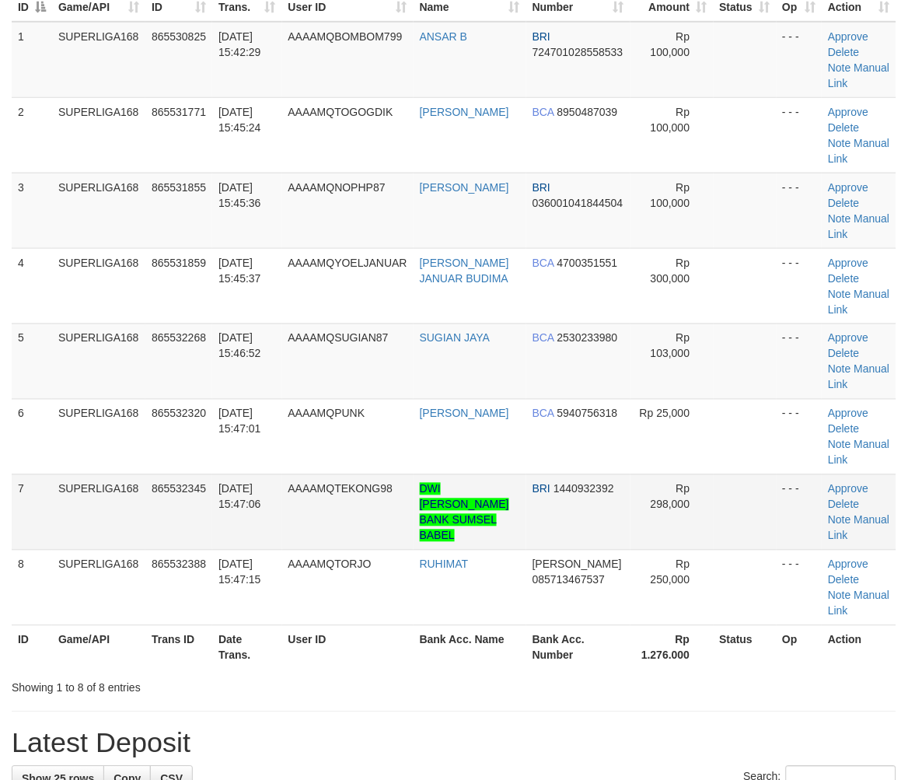
click at [79, 508] on td "SUPERLIGA168" at bounding box center [98, 511] width 93 height 75
drag, startPoint x: 81, startPoint y: 488, endPoint x: 3, endPoint y: 512, distance: 81.2
click at [79, 492] on td "SUPERLIGA168" at bounding box center [98, 511] width 93 height 75
drag, startPoint x: 157, startPoint y: 420, endPoint x: 3, endPoint y: 508, distance: 177.3
click at [161, 418] on td "865532320" at bounding box center [178, 436] width 67 height 75
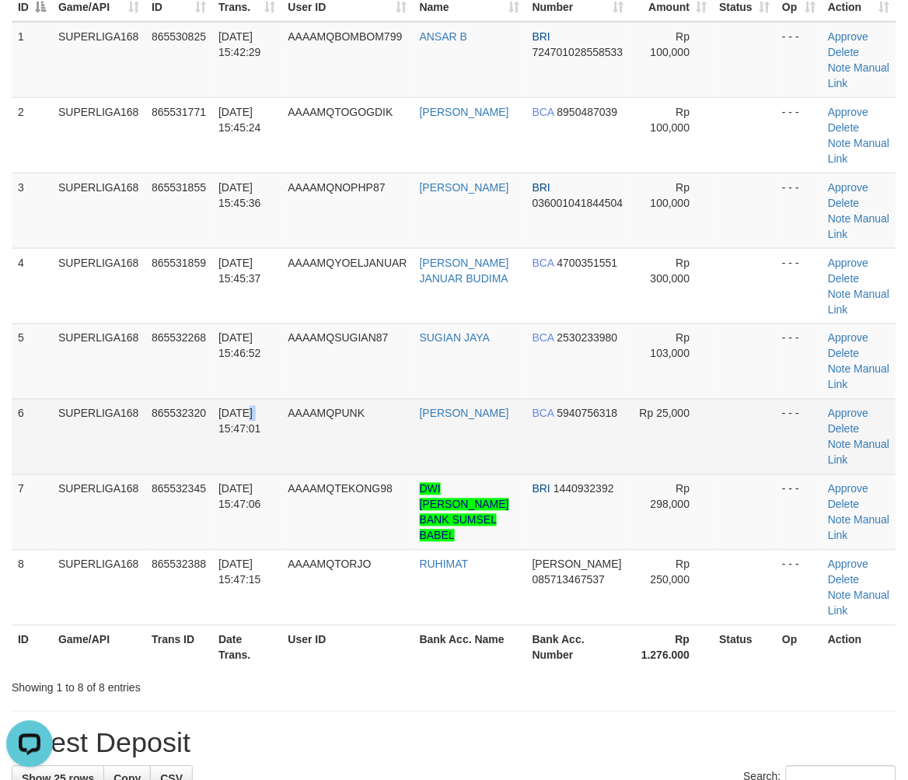
drag, startPoint x: 252, startPoint y: 397, endPoint x: 211, endPoint y: 432, distance: 54.1
click at [250, 409] on td "31/08/2025 15:47:01" at bounding box center [246, 436] width 69 height 75
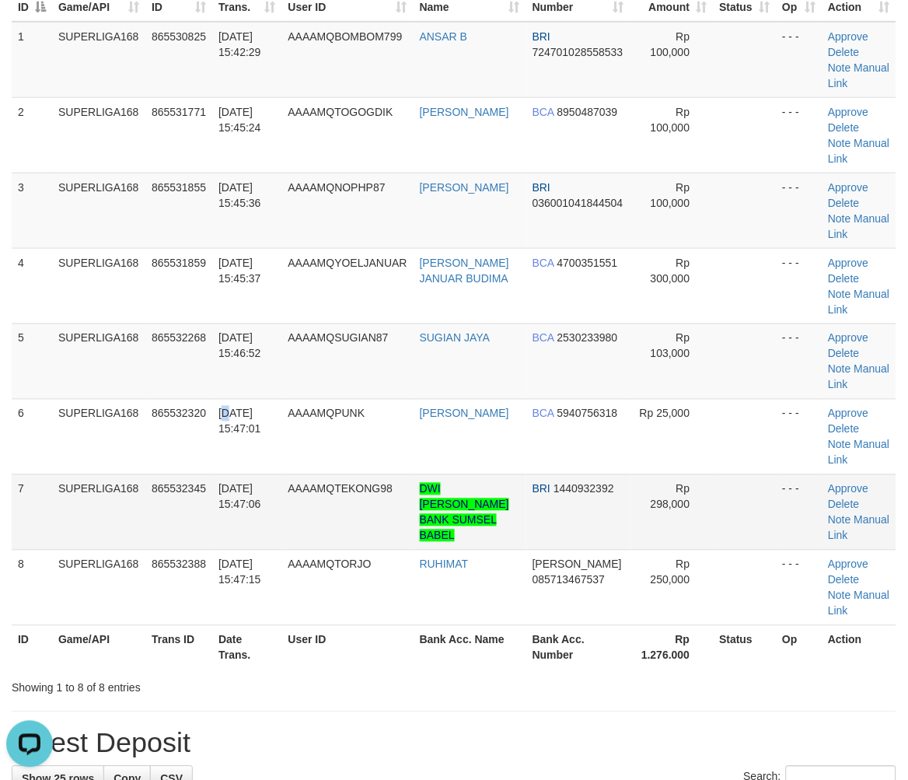
drag, startPoint x: 229, startPoint y: 398, endPoint x: 12, endPoint y: 475, distance: 229.5
click at [226, 401] on td "31/08/2025 15:47:01" at bounding box center [246, 436] width 69 height 75
click at [293, 334] on td "AAAAMQSUGIAN87" at bounding box center [347, 361] width 131 height 75
drag, startPoint x: 65, startPoint y: 460, endPoint x: 2, endPoint y: 485, distance: 67.7
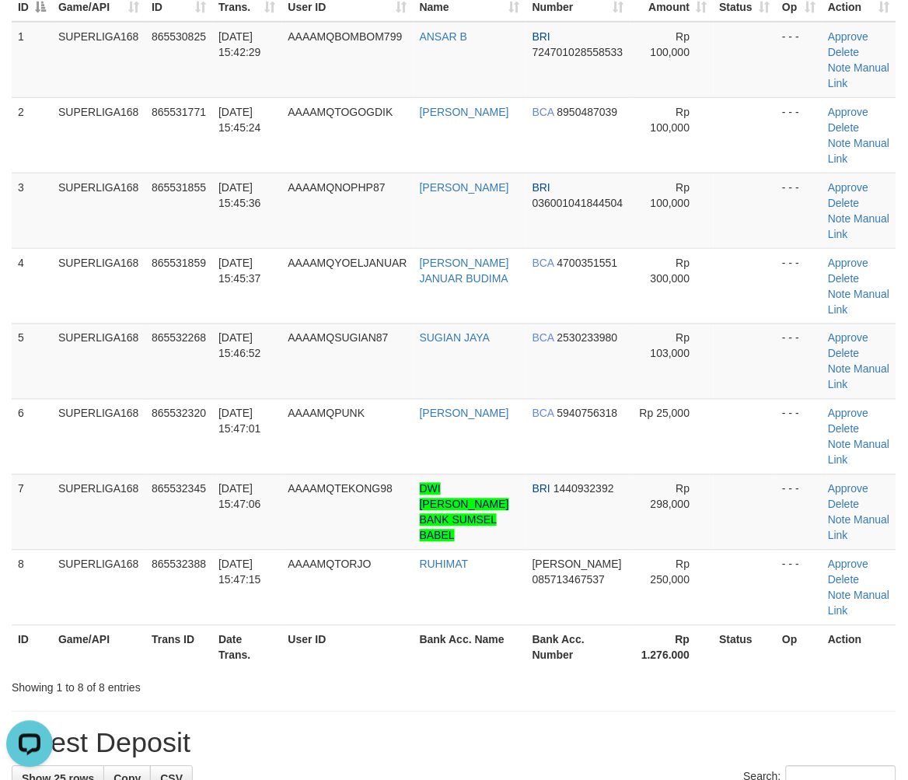
click at [63, 463] on td "SUPERLIGA168" at bounding box center [98, 436] width 93 height 75
click at [18, 444] on td "6" at bounding box center [32, 436] width 40 height 75
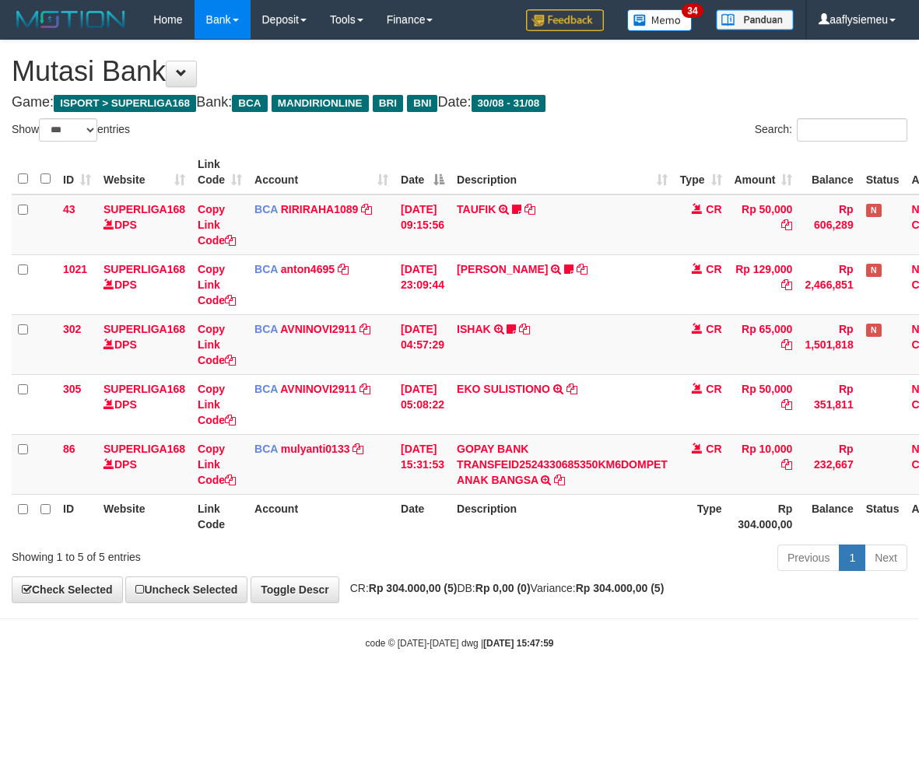
select select "***"
click at [415, 641] on small "code © 2012-2018 dwg | 2025/08/31 15:47:59" at bounding box center [460, 643] width 188 height 11
drag, startPoint x: 578, startPoint y: 585, endPoint x: 901, endPoint y: 540, distance: 325.9
click at [579, 586] on span "CR: Rp 304.000,00 (5) DB: Rp 0,00 (0) Variance: Rp 304.000,00 (5)" at bounding box center [503, 588] width 322 height 12
click at [724, 579] on div "**********" at bounding box center [459, 321] width 919 height 562
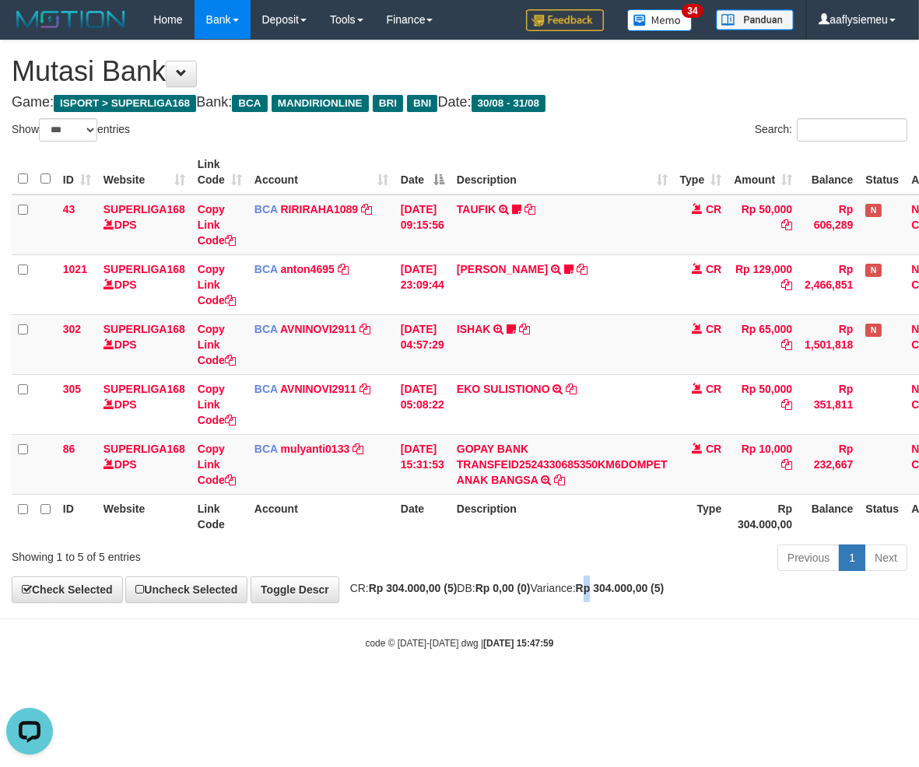
drag, startPoint x: 633, startPoint y: 578, endPoint x: 691, endPoint y: 565, distance: 58.9
click at [635, 578] on div "**********" at bounding box center [459, 321] width 919 height 562
click at [628, 534] on th "Description" at bounding box center [561, 516] width 223 height 44
click at [571, 553] on div "Previous 1 Next" at bounding box center [650, 559] width 513 height 33
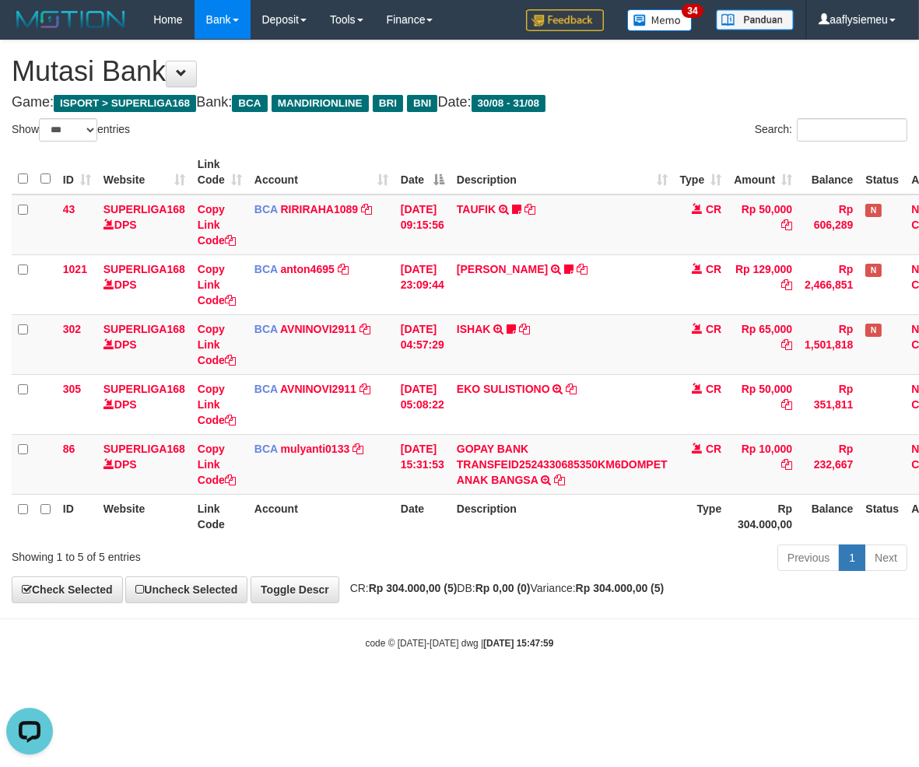
drag, startPoint x: 625, startPoint y: 610, endPoint x: 401, endPoint y: 636, distance: 225.5
click at [622, 613] on body "Toggle navigation Home Bank Account List Load By Website Group [ISPORT] SUPERLI…" at bounding box center [459, 344] width 919 height 689
drag, startPoint x: 366, startPoint y: 576, endPoint x: 830, endPoint y: 503, distance: 469.1
click at [372, 576] on div "**********" at bounding box center [459, 321] width 919 height 562
click at [398, 605] on body "Toggle navigation Home Bank Account List Load By Website Group [ISPORT] SUPERLI…" at bounding box center [459, 344] width 919 height 689
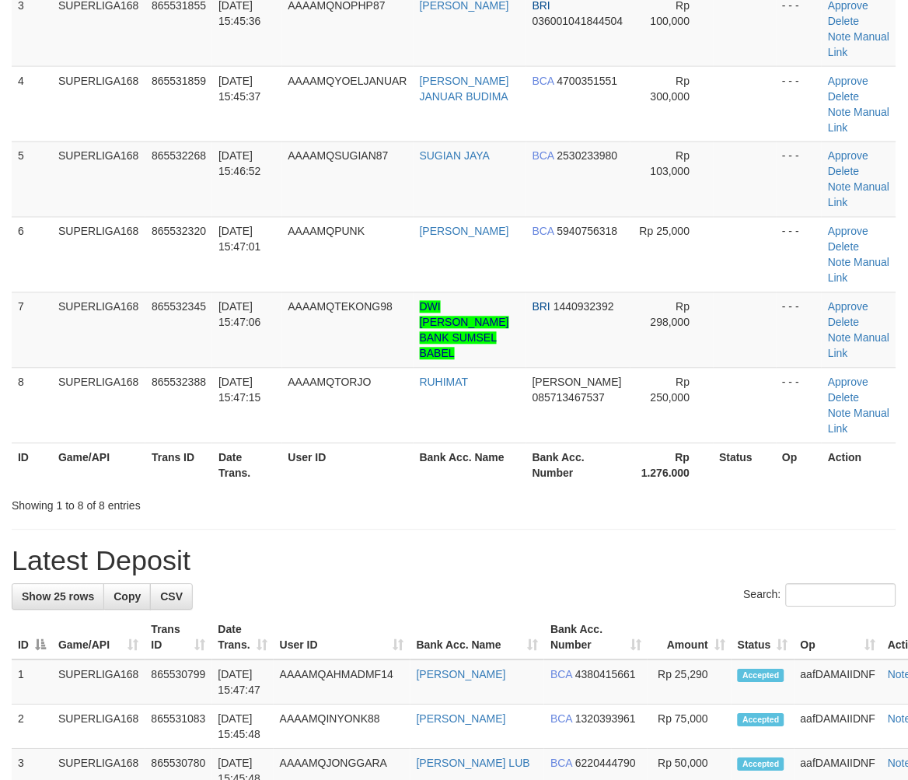
scroll to position [173, 0]
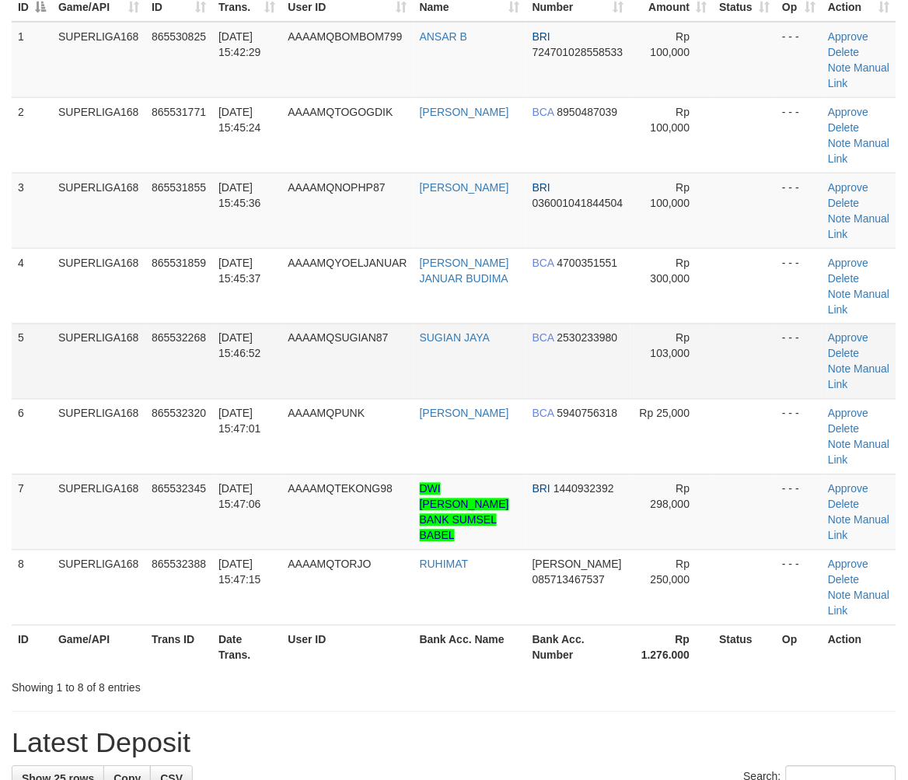
click at [213, 387] on td "[DATE] 15:46:52" at bounding box center [246, 361] width 69 height 75
drag, startPoint x: 78, startPoint y: 478, endPoint x: 58, endPoint y: 485, distance: 20.7
click at [64, 484] on tbody "1 SUPERLIGA168 865530825 [DATE] 15:42:29 AAAAMQBOMBOM799 ANSAR B BRI 7247010285…" at bounding box center [454, 324] width 885 height 604
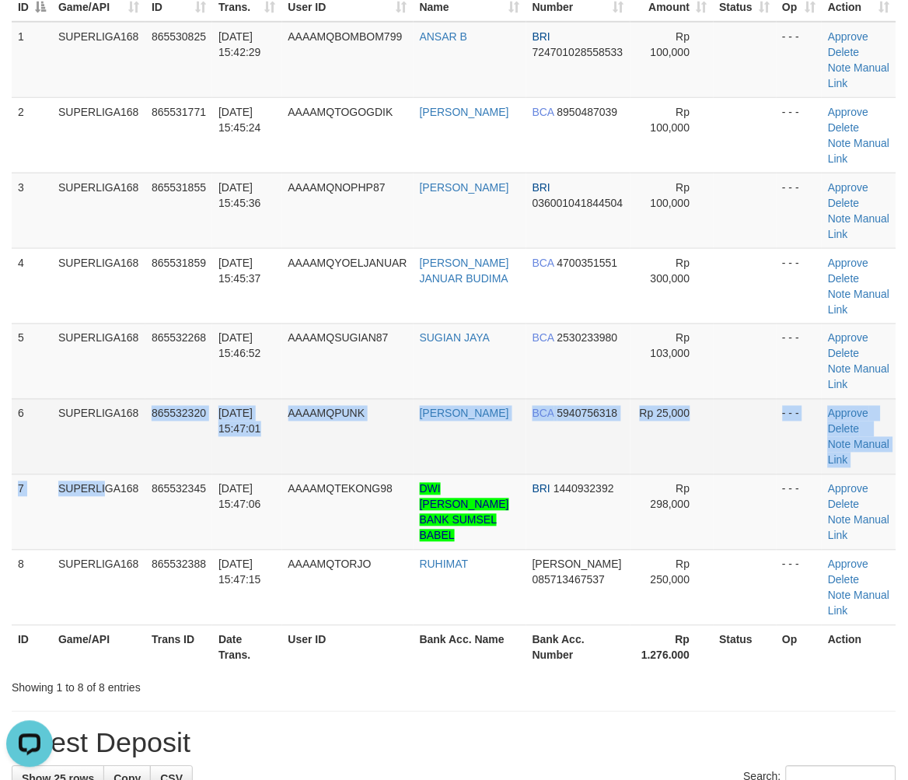
click at [20, 457] on td "6" at bounding box center [32, 436] width 40 height 75
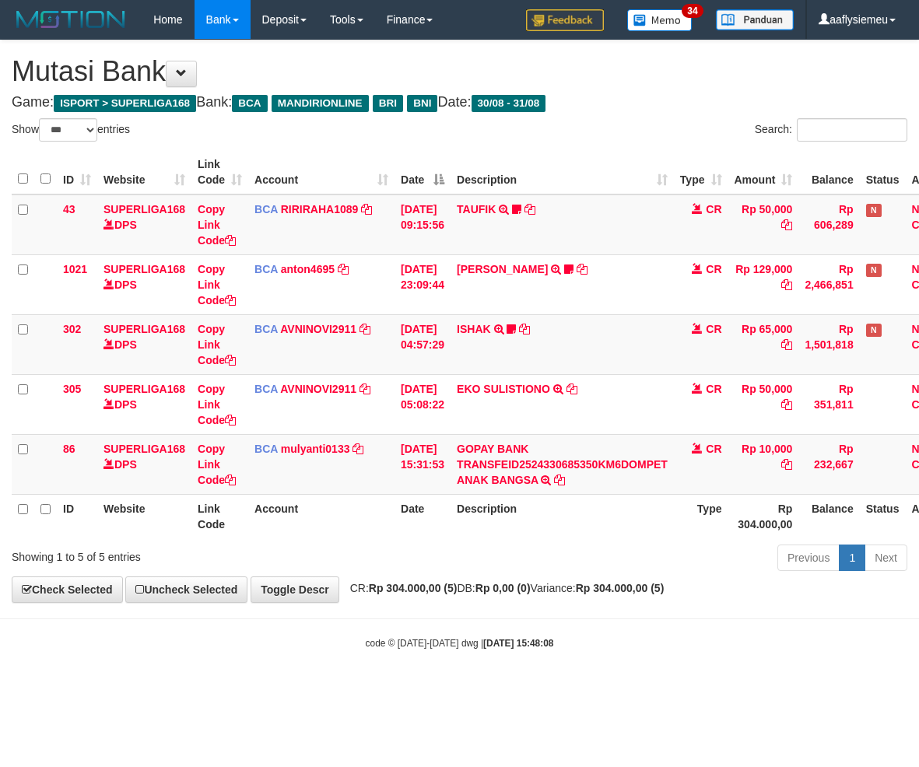
select select "***"
drag, startPoint x: 524, startPoint y: 622, endPoint x: 728, endPoint y: 576, distance: 209.0
click at [523, 622] on body "Toggle navigation Home Bank Account List Load By Website Group [ISPORT] SUPERLI…" at bounding box center [459, 344] width 919 height 689
drag, startPoint x: 418, startPoint y: 630, endPoint x: 5, endPoint y: 698, distance: 417.7
click at [389, 641] on body "Toggle navigation Home Bank Account List Load By Website Group [ISPORT] SUPERLI…" at bounding box center [459, 344] width 919 height 689
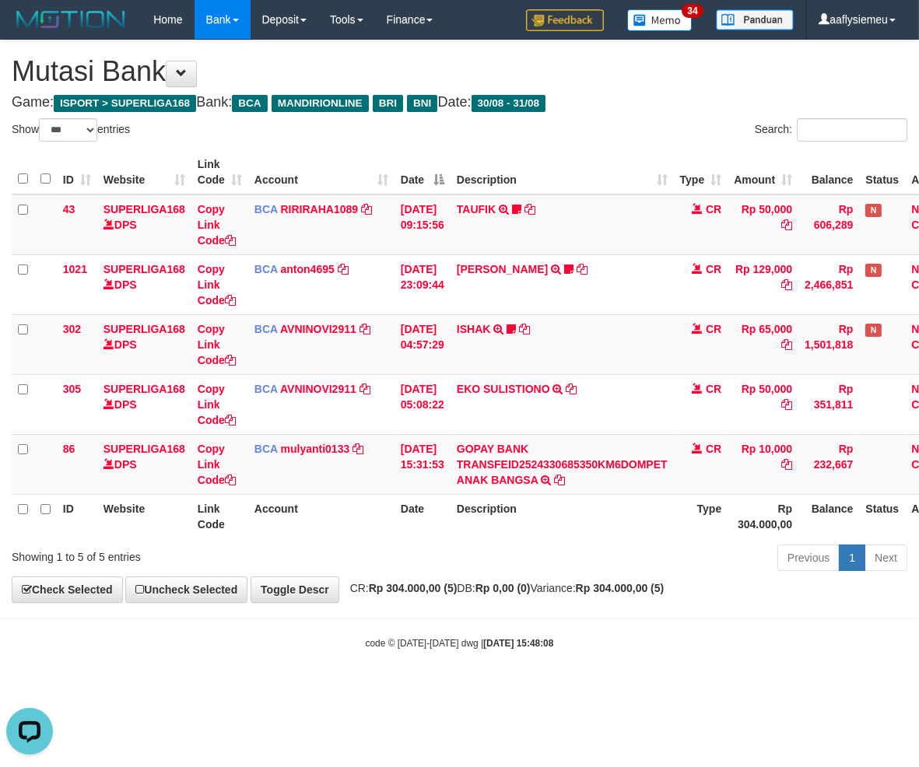
drag, startPoint x: 566, startPoint y: 596, endPoint x: 913, endPoint y: 525, distance: 354.0
click at [568, 596] on div "**********" at bounding box center [459, 321] width 919 height 562
click at [544, 647] on strong "[DATE] 15:48:08" at bounding box center [518, 643] width 70 height 11
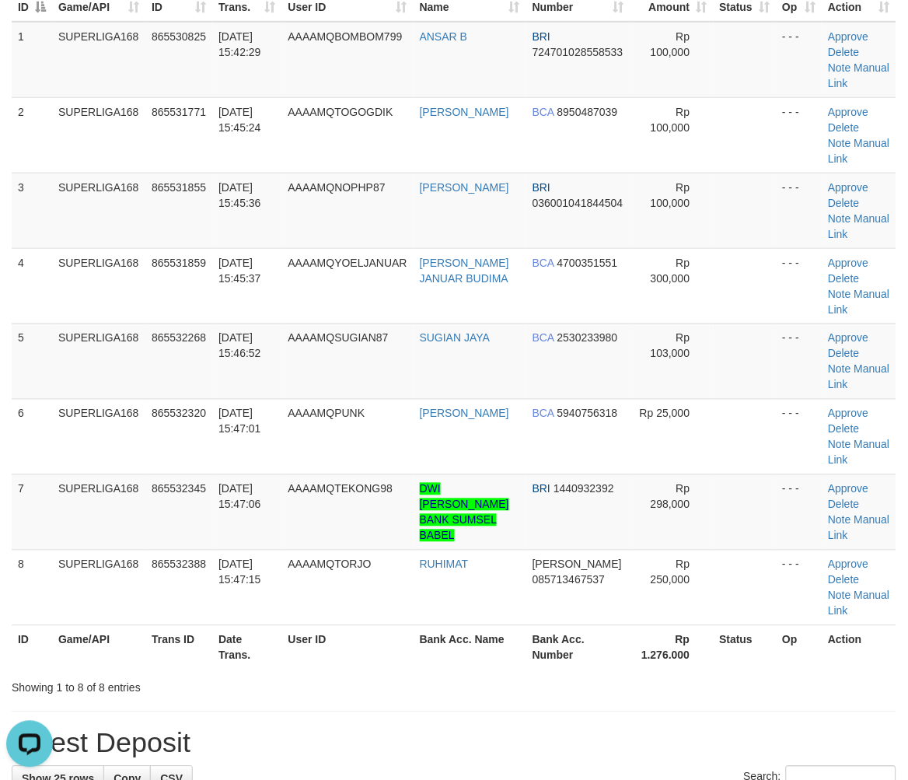
drag, startPoint x: 13, startPoint y: 447, endPoint x: 0, endPoint y: 457, distance: 16.2
click at [6, 454] on div "ID Game/API Trans ID Date Trans. User ID Bank Acc. Name Bank Acc. Number Amount…" at bounding box center [454, 324] width 908 height 702
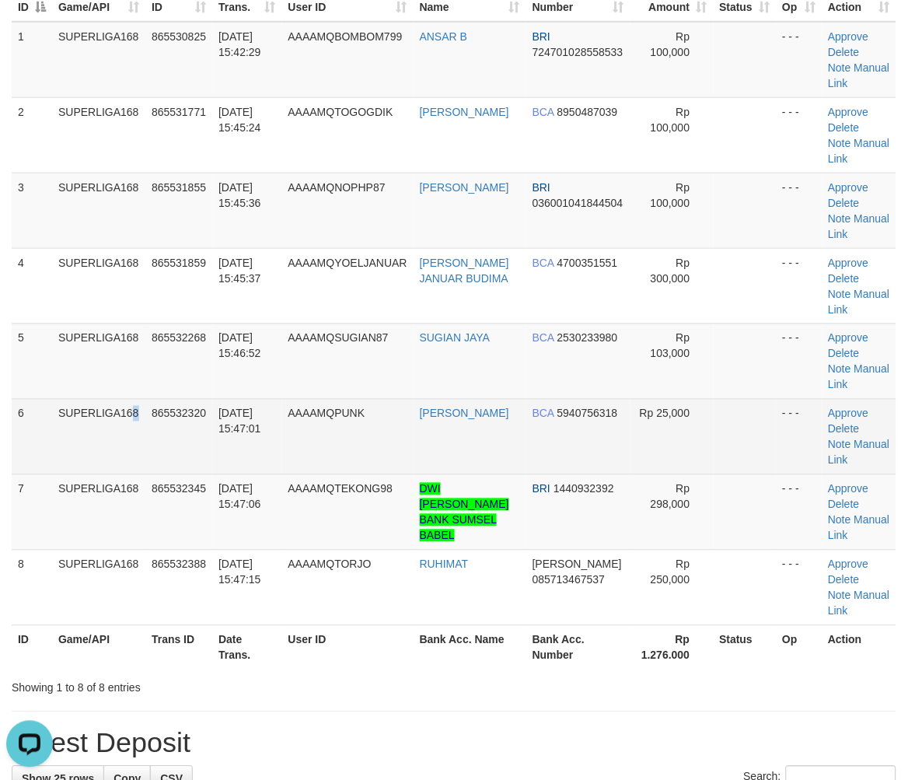
click at [103, 411] on td "SUPERLIGA168" at bounding box center [98, 436] width 93 height 75
click at [47, 436] on td "6" at bounding box center [32, 436] width 40 height 75
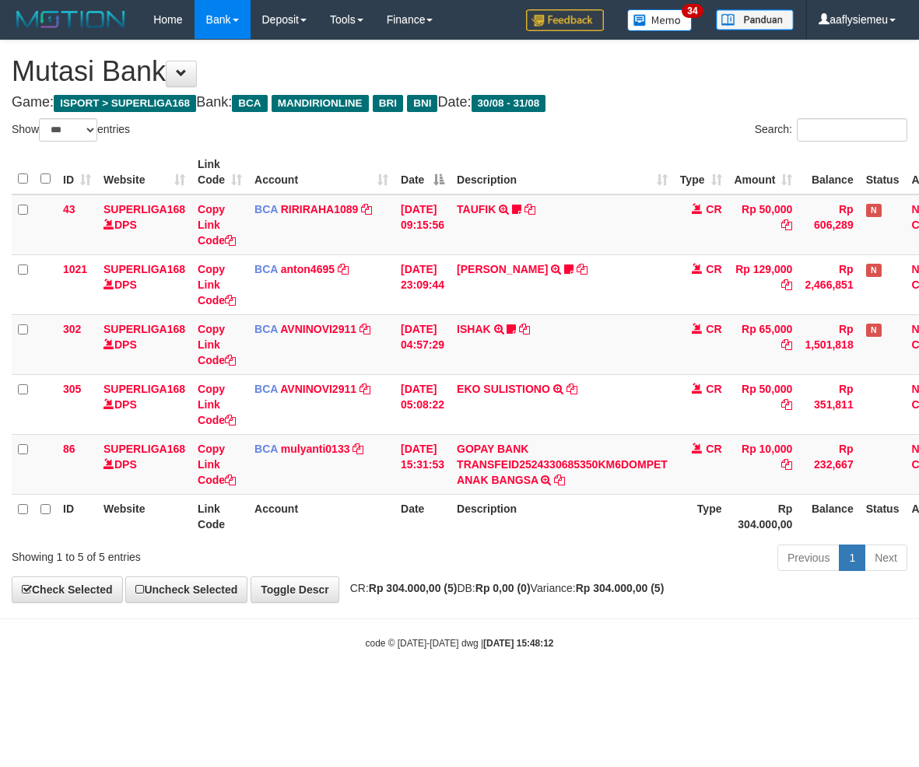
select select "***"
click at [555, 556] on div "Previous 1 Next" at bounding box center [650, 559] width 513 height 33
click at [471, 532] on th "Description" at bounding box center [561, 516] width 223 height 44
click at [504, 610] on body "Toggle navigation Home Bank Account List Load By Website Group [ISPORT] SUPERLI…" at bounding box center [459, 344] width 919 height 689
click at [523, 597] on div "**********" at bounding box center [459, 321] width 919 height 562
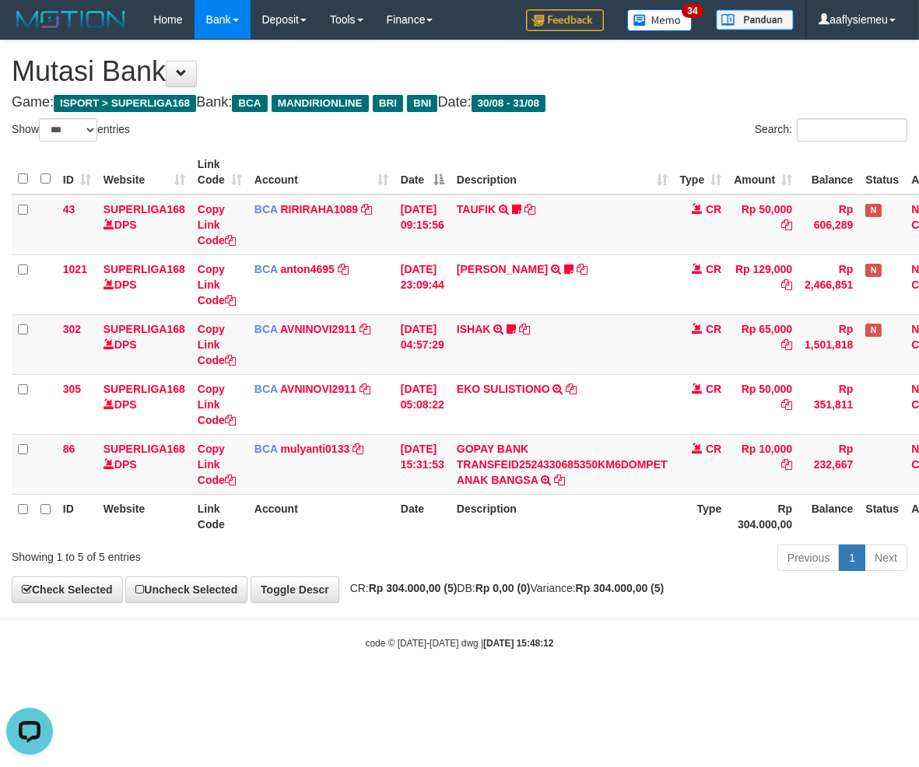
drag, startPoint x: 376, startPoint y: 568, endPoint x: 453, endPoint y: 548, distance: 79.6
click at [376, 569] on div "Showing 1 to 5 of 5 entries Previous 1 Next" at bounding box center [459, 559] width 919 height 33
click at [457, 592] on strong "Rp 304.000,00 (5)" at bounding box center [413, 588] width 89 height 12
click at [467, 644] on small "code © 2012-2018 dwg | 2025/08/31 15:48:12" at bounding box center [460, 643] width 188 height 11
click at [434, 663] on body "Toggle navigation Home Bank Account List Load By Website Group [ISPORT] SUPERLI…" at bounding box center [459, 344] width 919 height 689
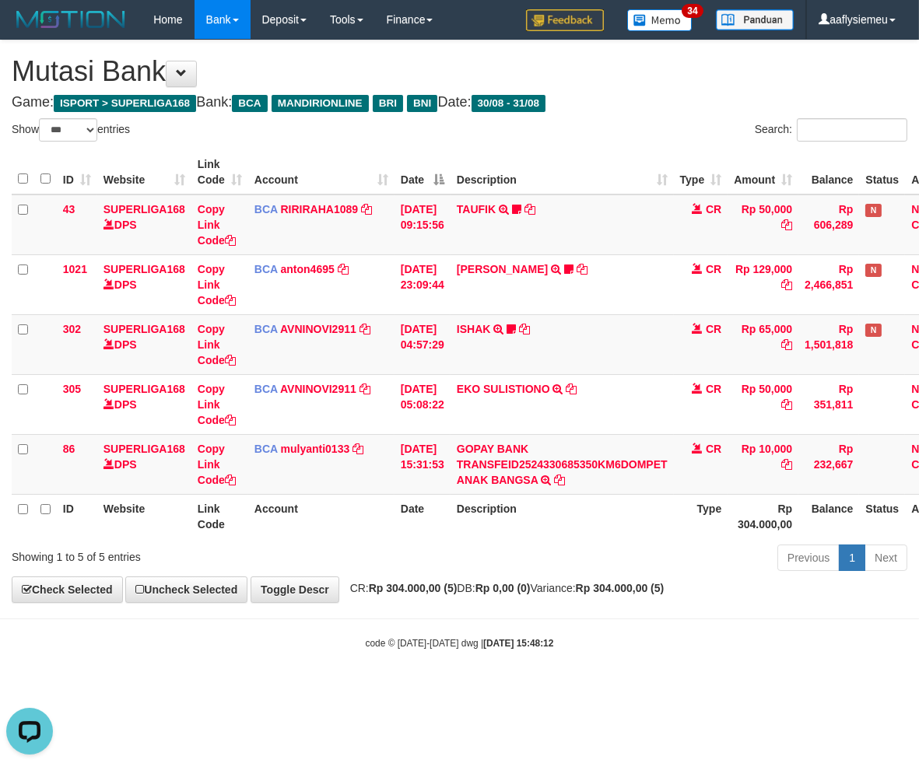
click at [583, 633] on body "Toggle navigation Home Bank Account List Load By Website Group [ISPORT] SUPERLI…" at bounding box center [459, 344] width 919 height 689
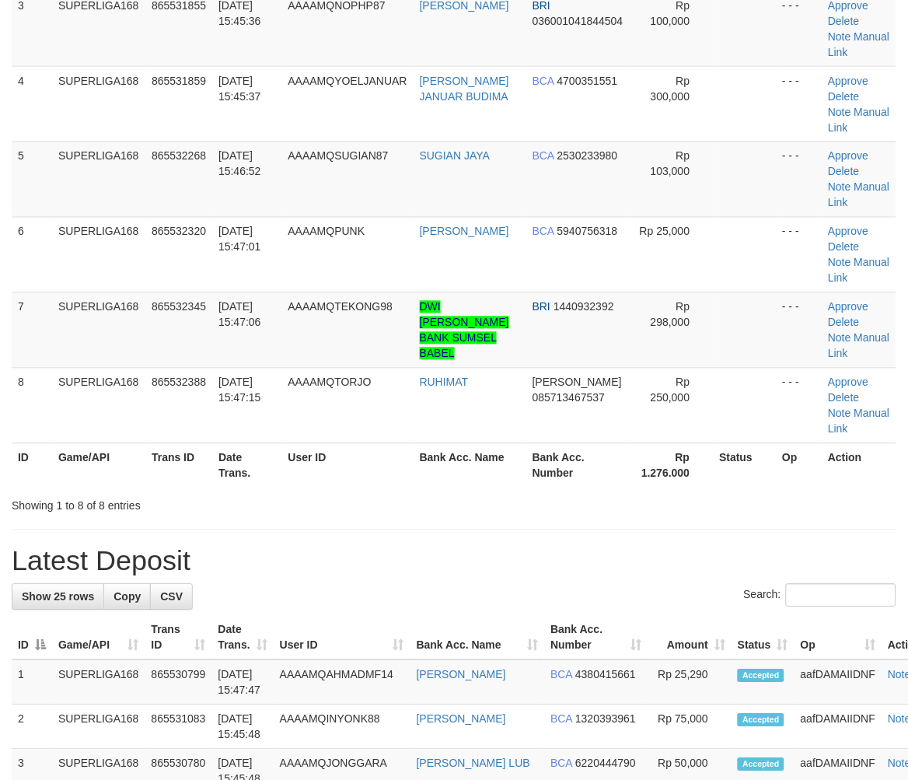
scroll to position [173, 0]
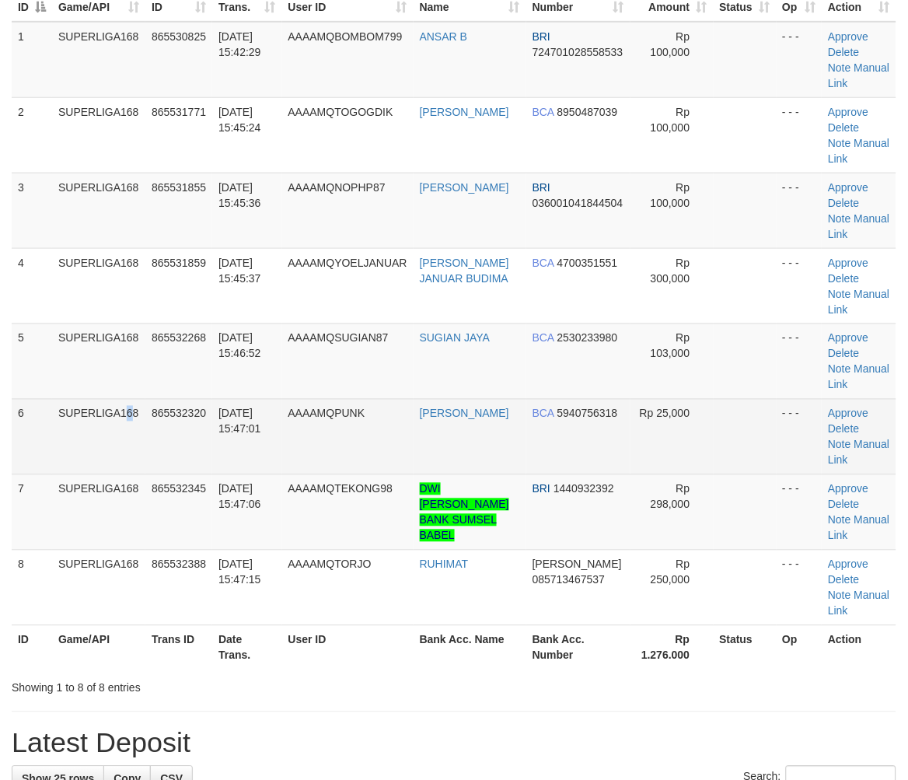
click at [94, 440] on td "SUPERLIGA168" at bounding box center [98, 436] width 93 height 75
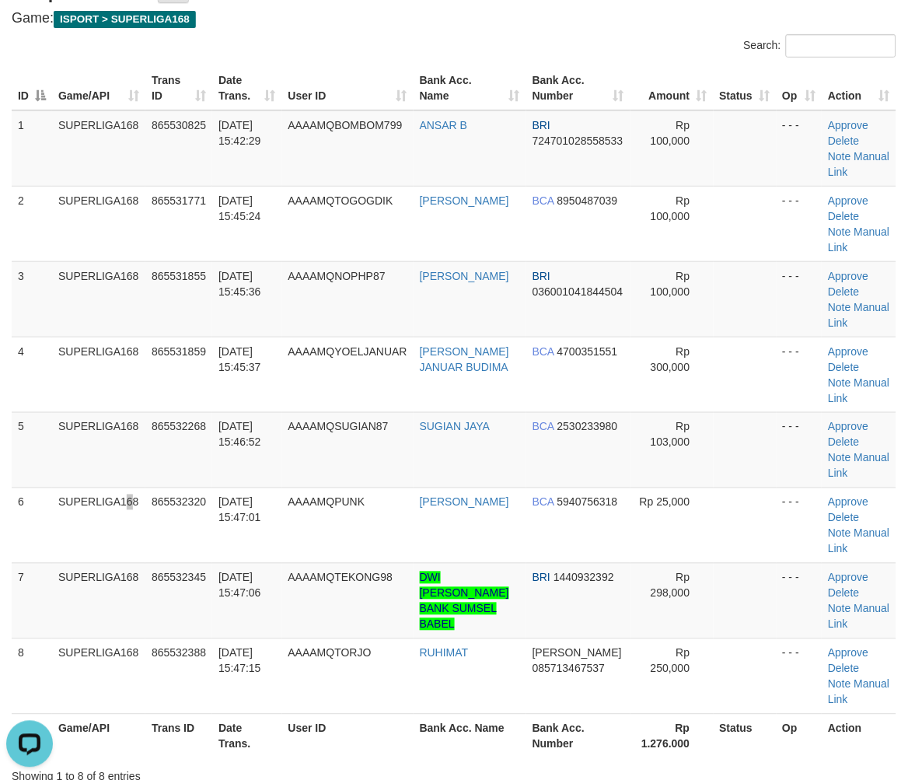
scroll to position [0, 0]
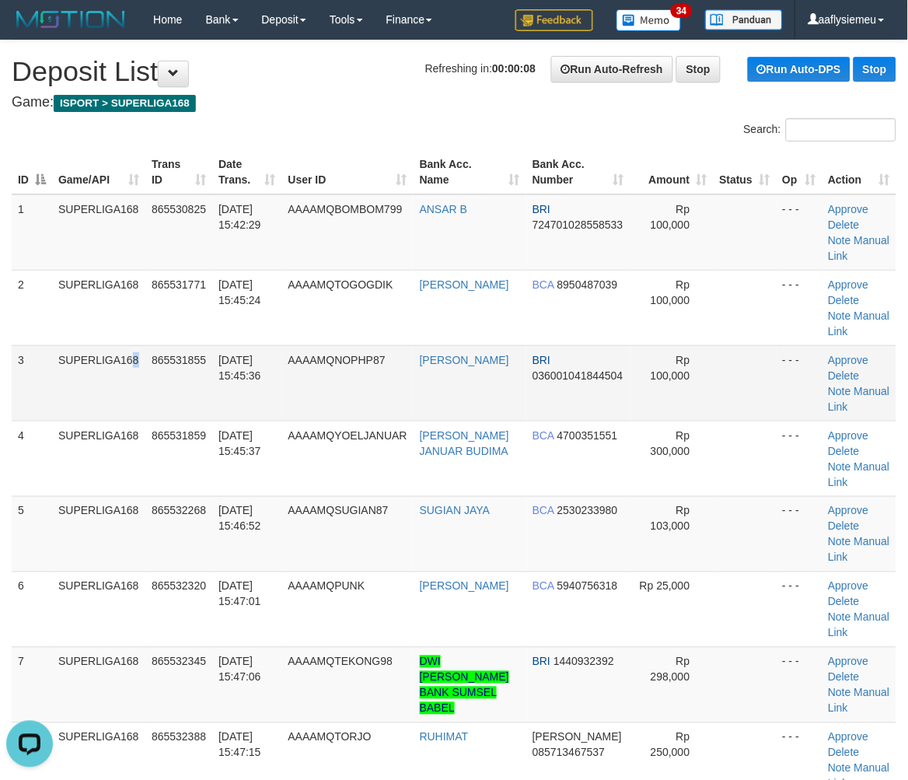
click at [100, 394] on td "SUPERLIGA168" at bounding box center [98, 382] width 93 height 75
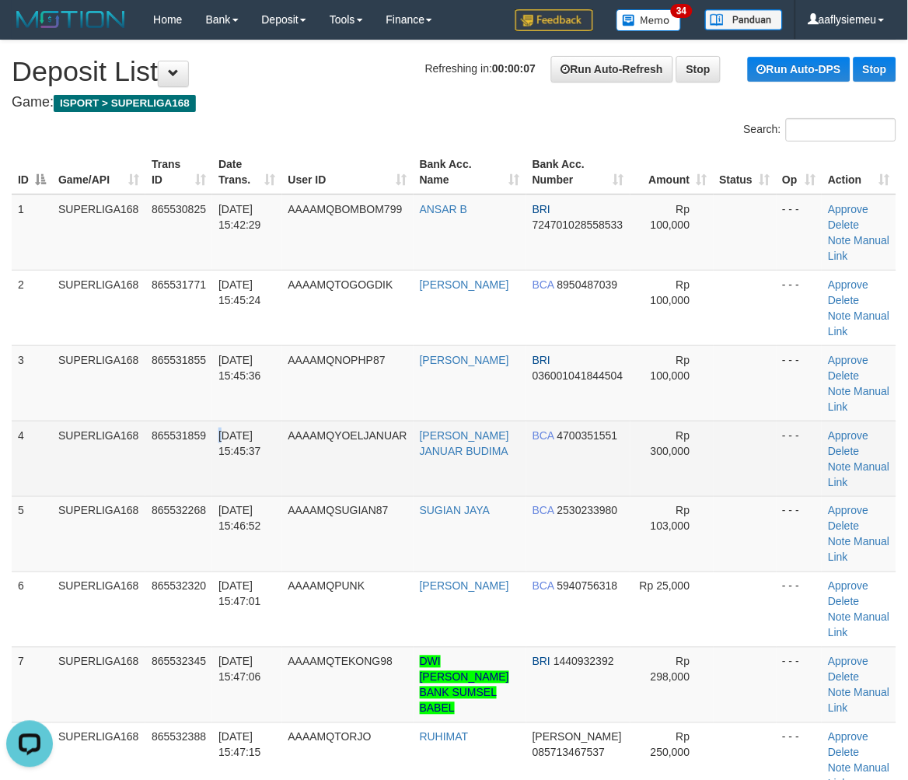
click at [222, 431] on td "31/08/2025 15:45:37" at bounding box center [246, 458] width 69 height 75
click at [76, 470] on td "SUPERLIGA168" at bounding box center [98, 458] width 93 height 75
drag, startPoint x: 208, startPoint y: 450, endPoint x: 86, endPoint y: 481, distance: 126.0
click at [210, 453] on td "865531859" at bounding box center [178, 458] width 67 height 75
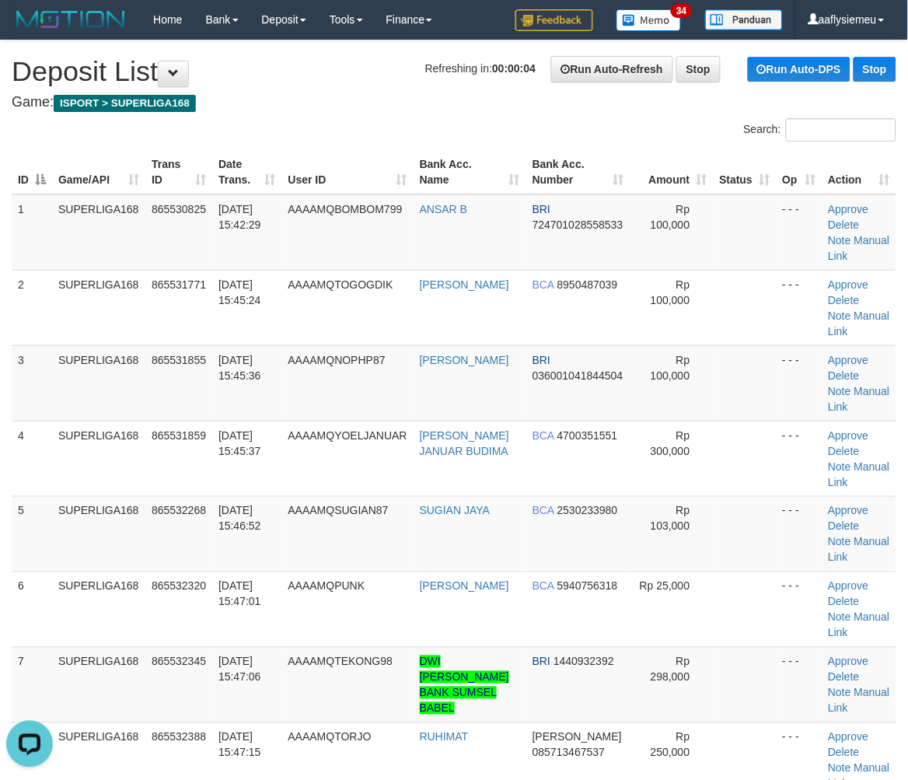
drag, startPoint x: 247, startPoint y: 467, endPoint x: 1, endPoint y: 545, distance: 258.0
click at [247, 468] on td "31/08/2025 15:45:37" at bounding box center [246, 458] width 69 height 75
drag, startPoint x: 71, startPoint y: 508, endPoint x: 2, endPoint y: 534, distance: 73.1
click at [65, 512] on td "SUPERLIGA168" at bounding box center [98, 533] width 93 height 75
drag, startPoint x: 120, startPoint y: 514, endPoint x: 2, endPoint y: 542, distance: 120.7
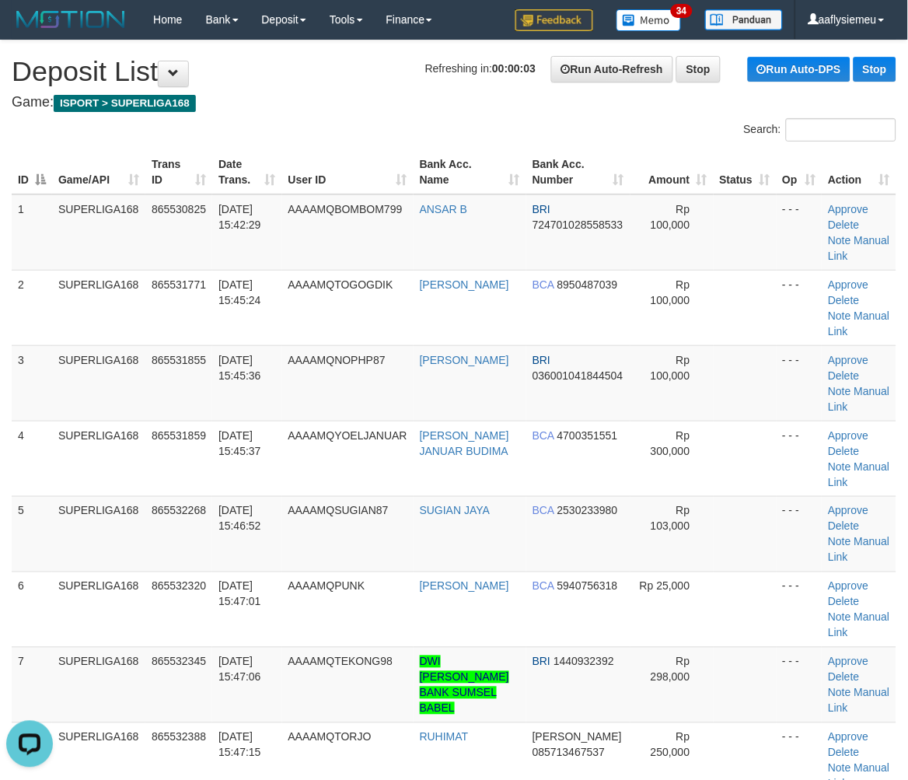
click at [113, 517] on td "SUPERLIGA168" at bounding box center [98, 533] width 93 height 75
drag, startPoint x: 63, startPoint y: 498, endPoint x: 0, endPoint y: 507, distance: 63.7
click at [57, 499] on td "SUPERLIGA168" at bounding box center [98, 533] width 93 height 75
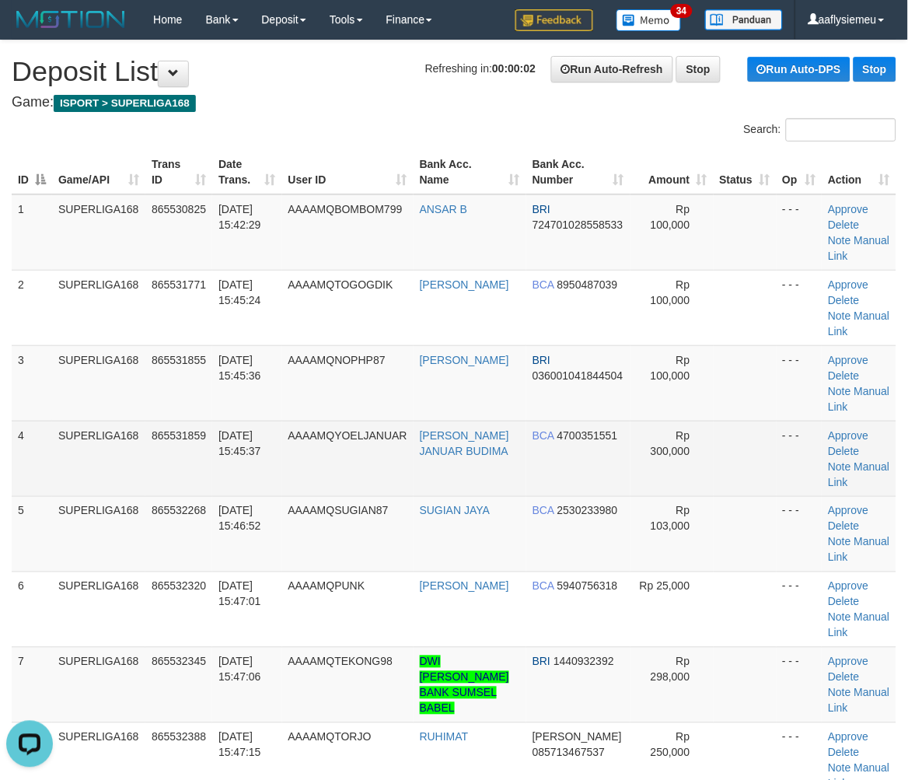
click at [249, 480] on td "[DATE] 15:45:37" at bounding box center [246, 458] width 69 height 75
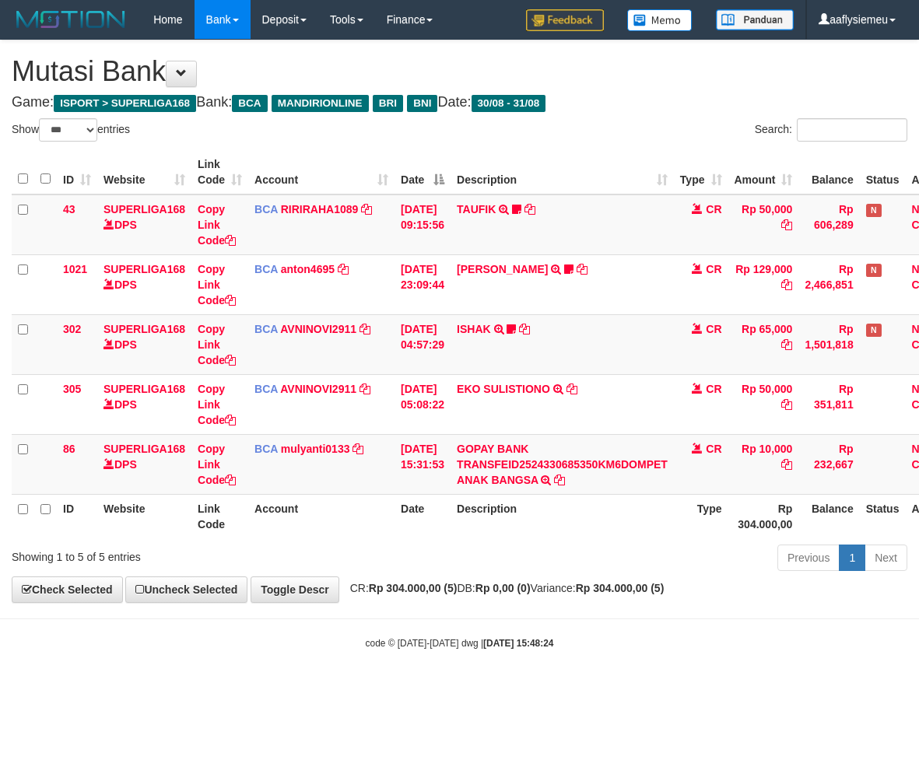
select select "***"
click at [514, 659] on body "Toggle navigation Home Bank Account List Load By Website Group [ISPORT] SUPERLI…" at bounding box center [459, 344] width 919 height 689
click at [504, 554] on div "Previous 1 Next" at bounding box center [650, 559] width 513 height 33
click at [523, 611] on body "Toggle navigation Home Bank Account List Load By Website Group [ISPORT] SUPERLI…" at bounding box center [459, 344] width 919 height 689
click at [579, 597] on div "**********" at bounding box center [459, 321] width 919 height 562
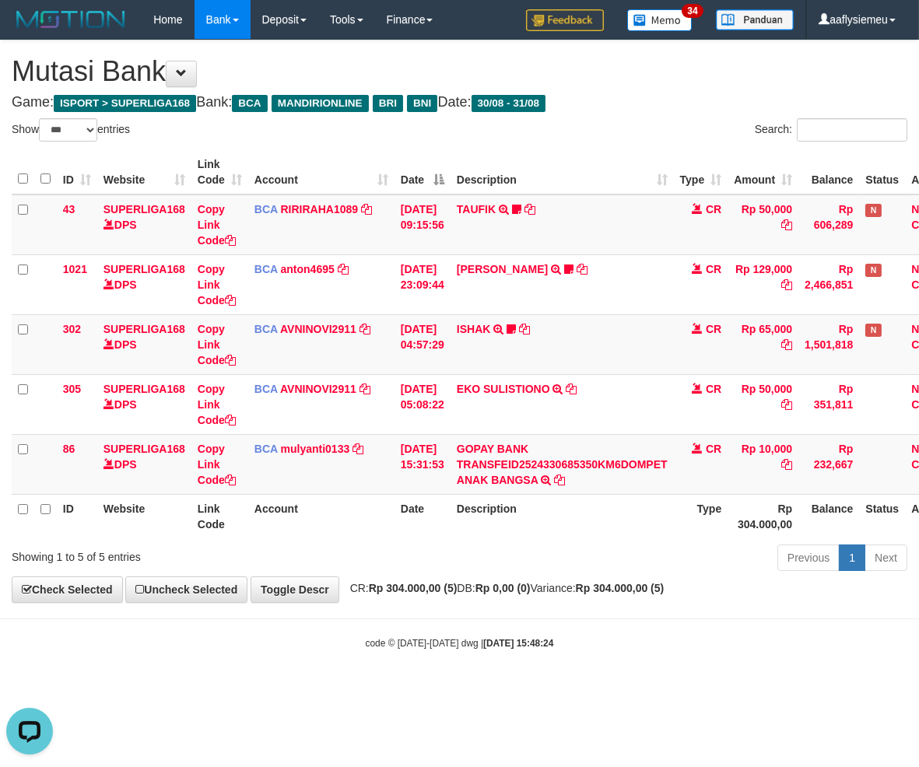
drag, startPoint x: 579, startPoint y: 597, endPoint x: 569, endPoint y: 597, distance: 9.3
click at [576, 597] on div "**********" at bounding box center [459, 321] width 919 height 562
click at [569, 597] on div "**********" at bounding box center [459, 321] width 919 height 562
drag, startPoint x: 509, startPoint y: 599, endPoint x: 488, endPoint y: 597, distance: 20.4
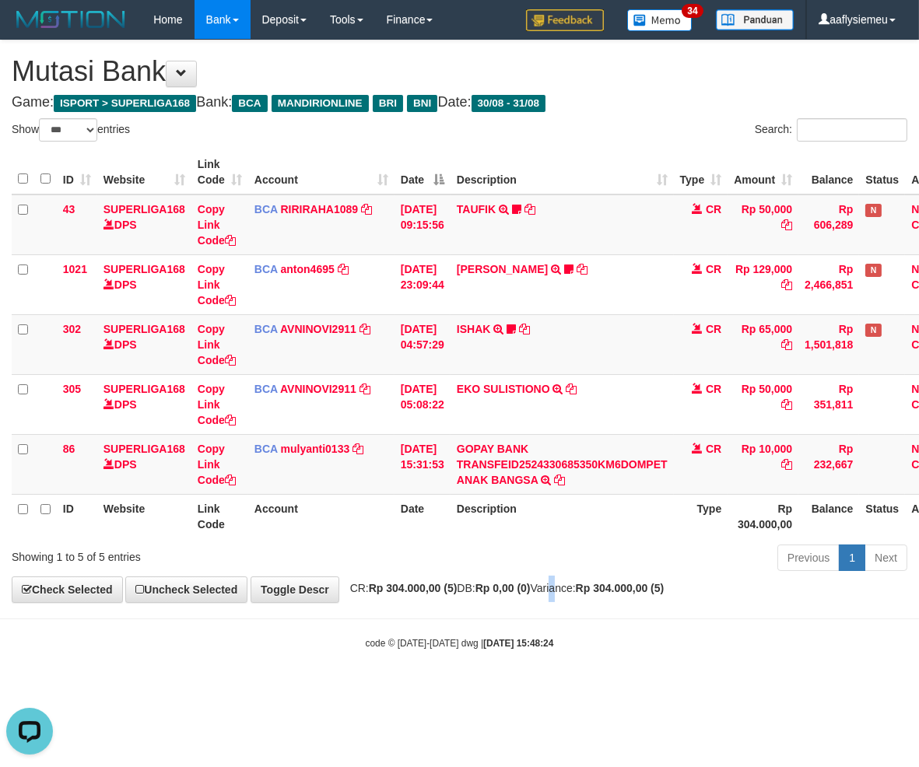
click at [492, 597] on div "**********" at bounding box center [459, 321] width 919 height 562
click at [488, 597] on div "**********" at bounding box center [459, 321] width 919 height 562
click at [543, 611] on body "Toggle navigation Home Bank Account List Load By Website Group [ISPORT] SUPERLI…" at bounding box center [459, 344] width 919 height 689
click at [587, 609] on body "Toggle navigation Home Bank Account List Load By Website Group [ISPORT] SUPERLI…" at bounding box center [459, 344] width 919 height 689
click at [584, 610] on body "Toggle navigation Home Bank Account List Load By Website Group [ISPORT] SUPERLI…" at bounding box center [459, 344] width 919 height 689
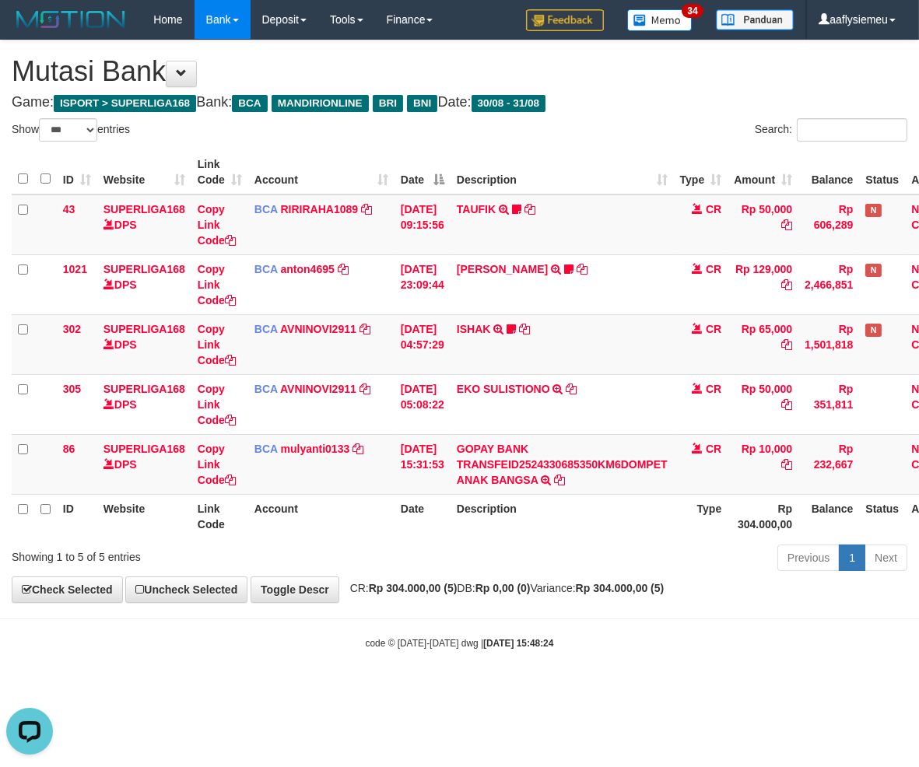
click at [586, 609] on body "Toggle navigation Home Bank Account List Load By Website Group [ISPORT] SUPERLI…" at bounding box center [459, 344] width 919 height 689
click at [470, 623] on body "Toggle navigation Home Bank Account List Load By Website Group [ISPORT] SUPERLI…" at bounding box center [459, 344] width 919 height 689
drag, startPoint x: 470, startPoint y: 623, endPoint x: 708, endPoint y: 578, distance: 242.2
click at [484, 618] on body "Toggle navigation Home Bank Account List Load By Website Group [ISPORT] SUPERLI…" at bounding box center [459, 344] width 919 height 689
drag, startPoint x: 425, startPoint y: 616, endPoint x: 774, endPoint y: 565, distance: 352.8
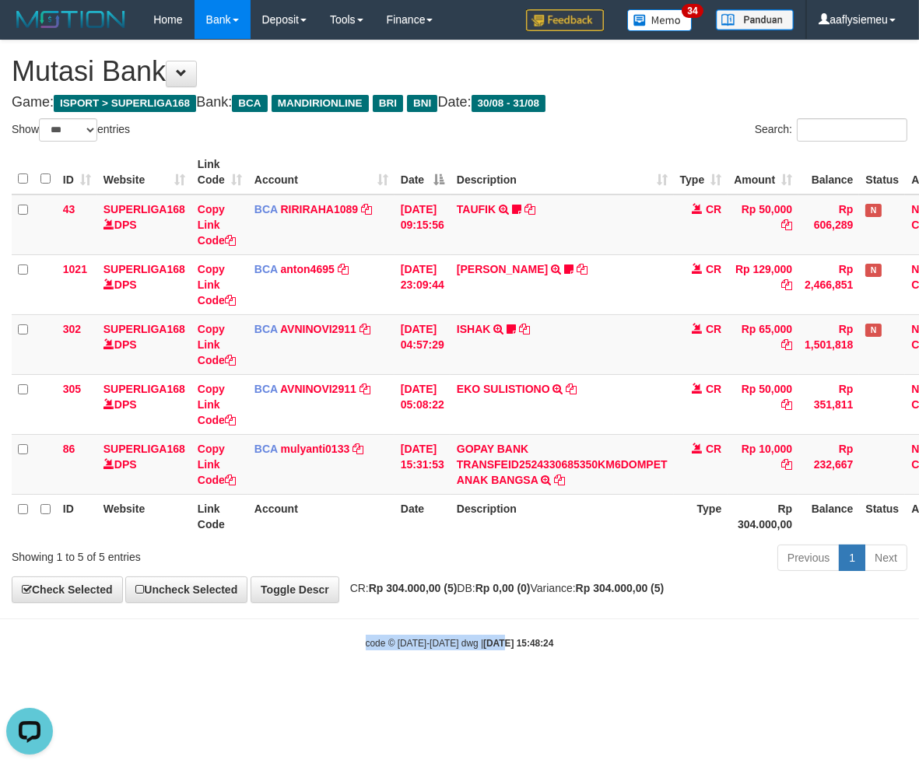
click at [425, 617] on body "Toggle navigation Home Bank Account List Load By Website Group [ISPORT] SUPERLI…" at bounding box center [459, 344] width 919 height 689
click at [542, 604] on body "Toggle navigation Home Bank Account List Load By Website Group [ISPORT] SUPERLI…" at bounding box center [459, 344] width 919 height 689
click at [811, 586] on div "**********" at bounding box center [459, 321] width 919 height 562
click at [813, 621] on body "Toggle navigation Home Bank Account List Load By Website Group [ISPORT] SUPERLI…" at bounding box center [459, 344] width 919 height 689
click at [618, 555] on div "Previous 1 Next" at bounding box center [650, 559] width 513 height 33
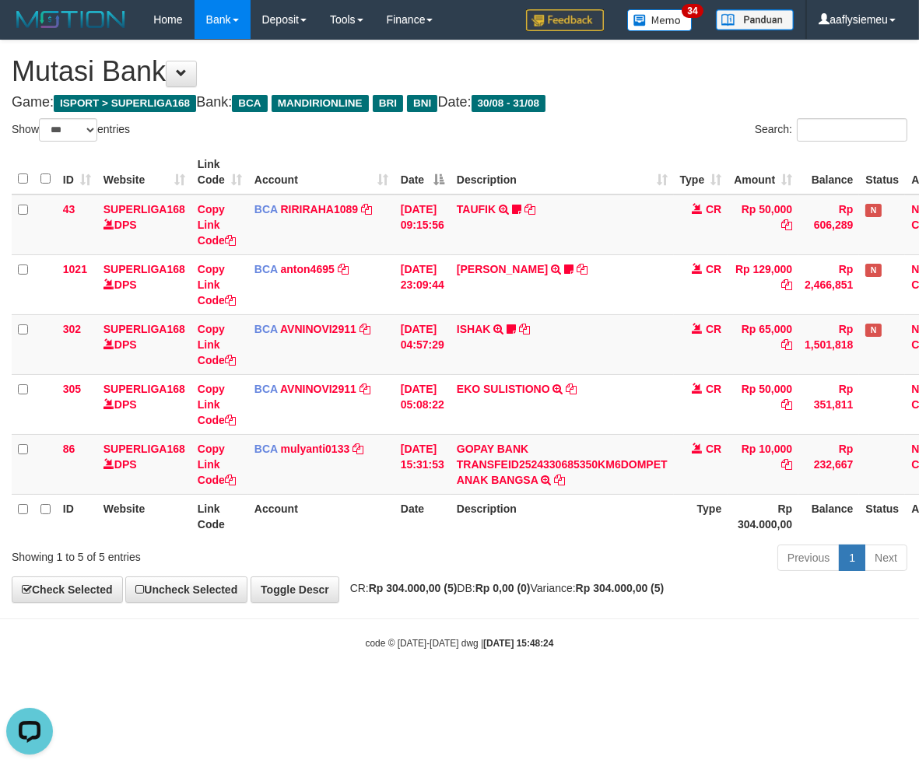
click at [585, 594] on span "CR: Rp 304.000,00 (5) DB: Rp 0,00 (0) Variance: Rp 304.000,00 (5)" at bounding box center [503, 588] width 322 height 12
drag, startPoint x: 714, startPoint y: 555, endPoint x: 698, endPoint y: 556, distance: 15.6
click at [704, 556] on div "Previous 1 Next" at bounding box center [650, 559] width 513 height 33
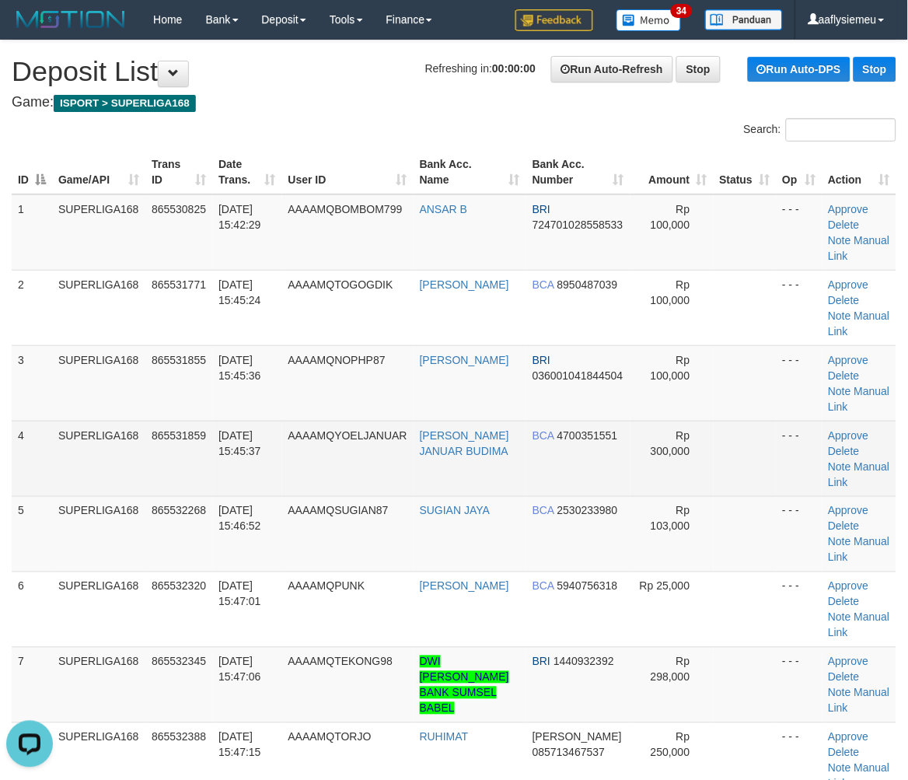
click at [84, 472] on td "SUPERLIGA168" at bounding box center [98, 458] width 93 height 75
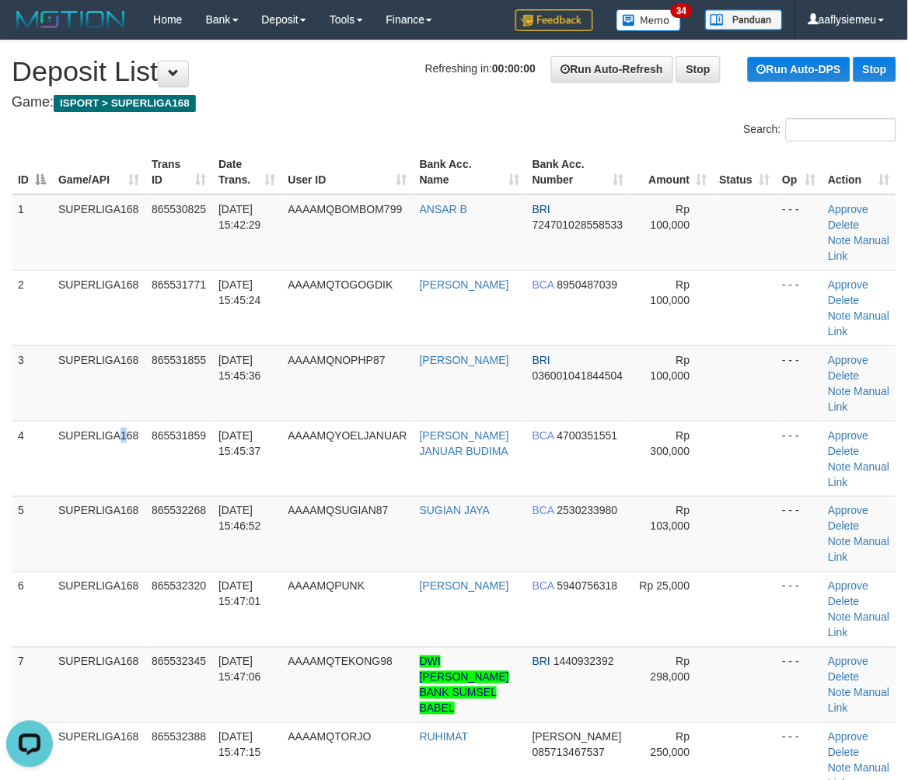
drag, startPoint x: 68, startPoint y: 483, endPoint x: 2, endPoint y: 502, distance: 69.4
click at [51, 488] on tr "4 SUPERLIGA168 865531859 [DATE] 15:45:37 AAAAMQYOELJANUAR [PERSON_NAME] JANUAR …" at bounding box center [454, 458] width 885 height 75
drag, startPoint x: 269, startPoint y: 524, endPoint x: 254, endPoint y: 531, distance: 17.1
click at [267, 526] on td "[DATE] 15:46:52" at bounding box center [246, 533] width 69 height 75
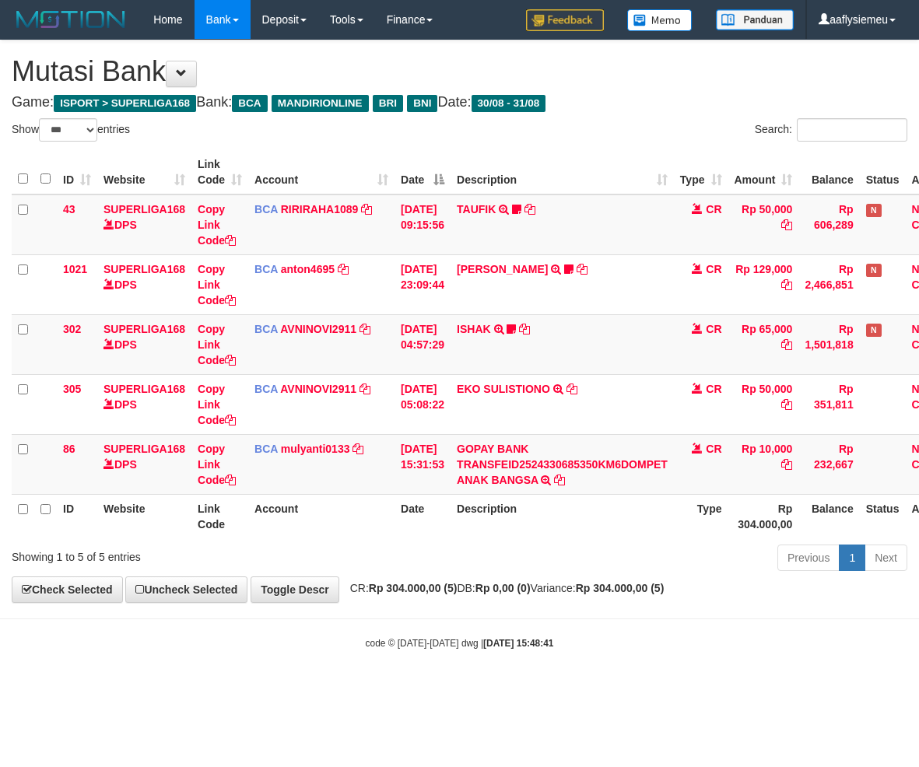
select select "***"
drag, startPoint x: 471, startPoint y: 523, endPoint x: 655, endPoint y: 504, distance: 185.3
click at [471, 523] on th "Description" at bounding box center [561, 516] width 223 height 44
click at [532, 569] on div "Previous 1 Next" at bounding box center [650, 559] width 513 height 33
click at [509, 643] on strong "2025/08/31 15:48:41" at bounding box center [518, 643] width 70 height 11
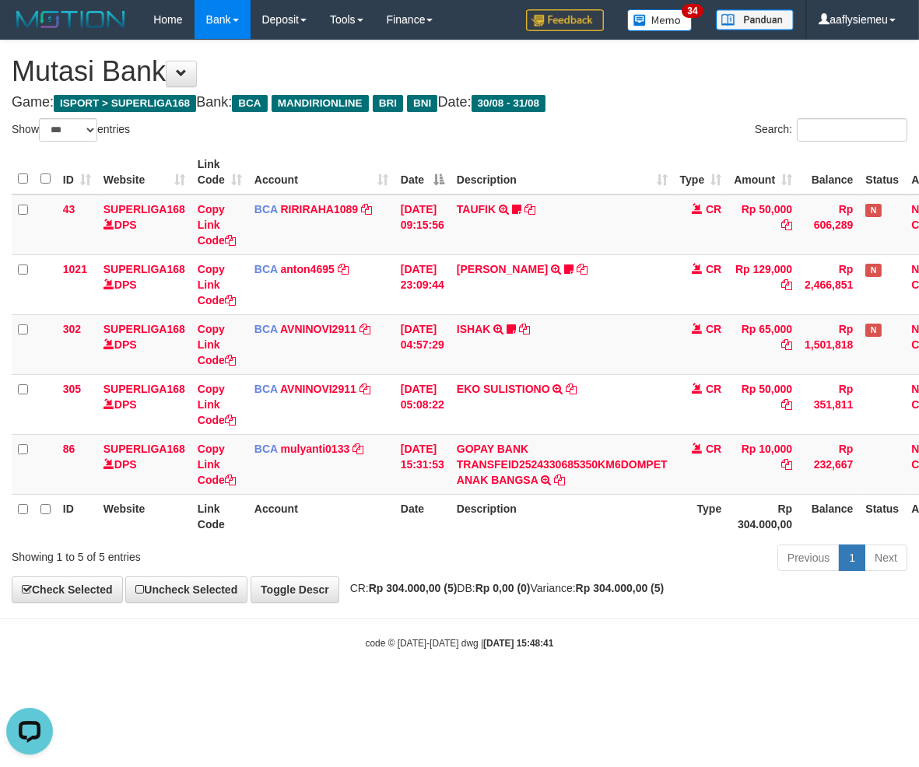
click at [534, 648] on div "code © 2012-2018 dwg | 2025/08/31 15:48:41" at bounding box center [459, 643] width 919 height 16
drag, startPoint x: 639, startPoint y: 607, endPoint x: 632, endPoint y: 611, distance: 8.0
click at [632, 611] on body "Toggle navigation Home Bank Account List Load By Website Group [ISPORT] SUPERLI…" at bounding box center [459, 344] width 919 height 689
select select "***"
click at [618, 615] on body "Toggle navigation Home Bank Account List Load By Website Group [ISPORT] SUPERLI…" at bounding box center [459, 344] width 919 height 689
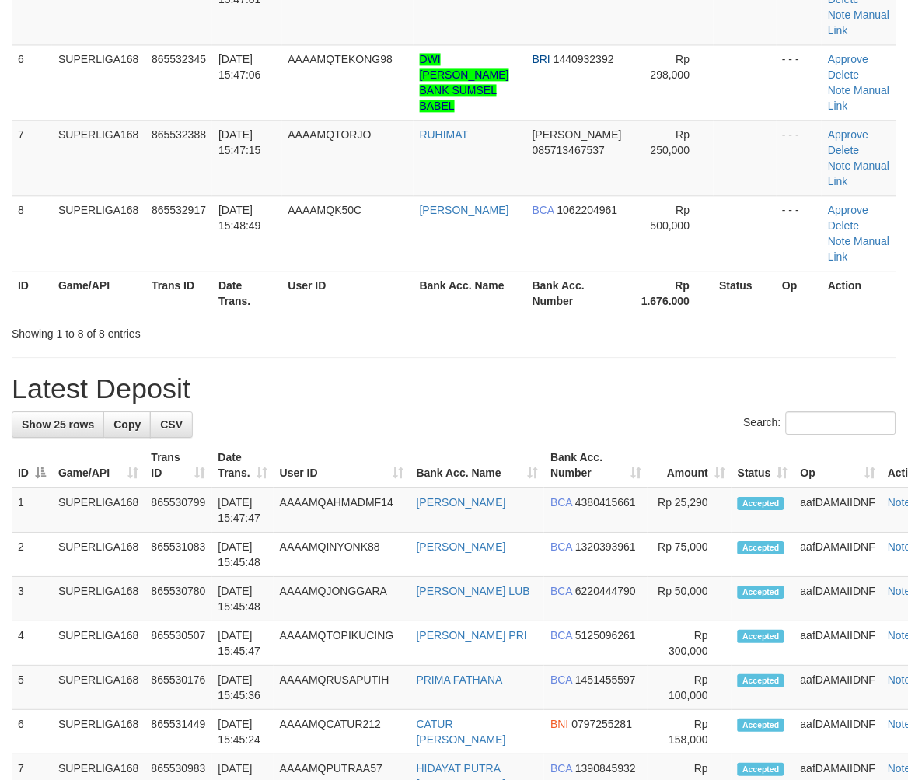
click at [329, 416] on div "Search:" at bounding box center [454, 424] width 885 height 27
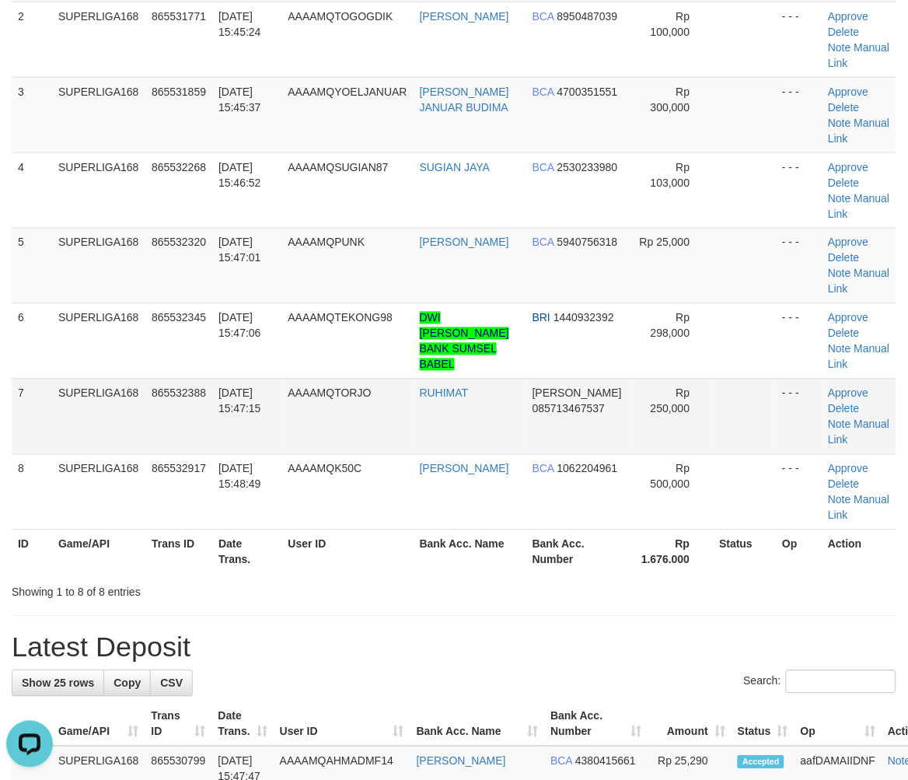
click at [184, 409] on td "865532388" at bounding box center [178, 416] width 67 height 75
drag, startPoint x: 175, startPoint y: 425, endPoint x: 0, endPoint y: 492, distance: 187.1
click at [173, 426] on td "865532388" at bounding box center [178, 416] width 67 height 75
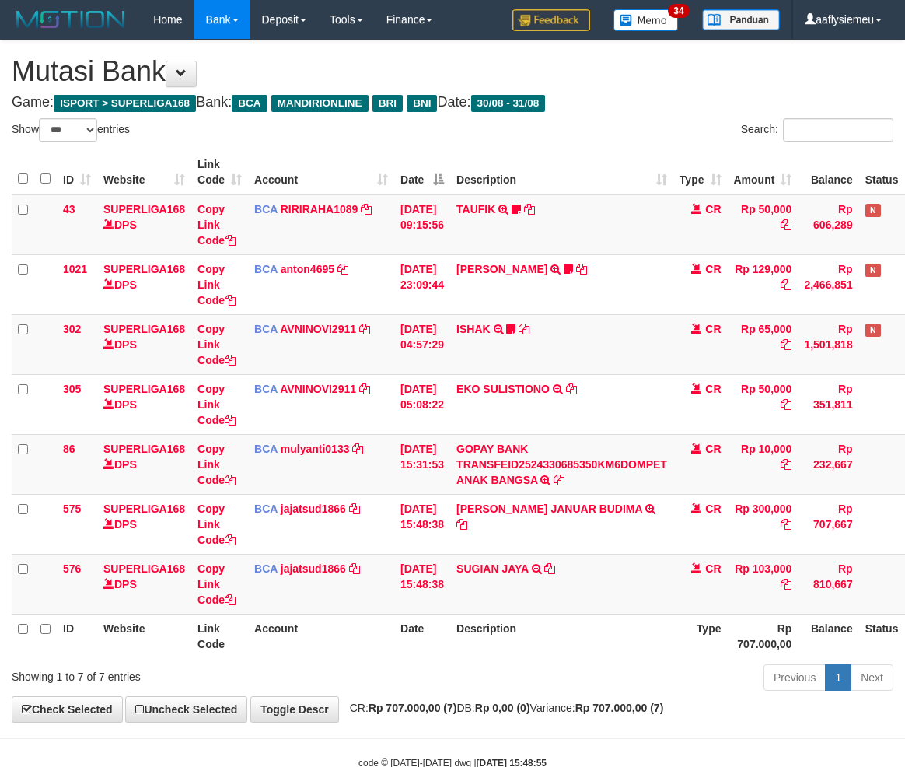
select select "***"
click at [555, 569] on icon at bounding box center [549, 568] width 11 height 11
click at [469, 619] on th "Description" at bounding box center [561, 636] width 223 height 44
click at [525, 634] on th "Description" at bounding box center [561, 636] width 223 height 44
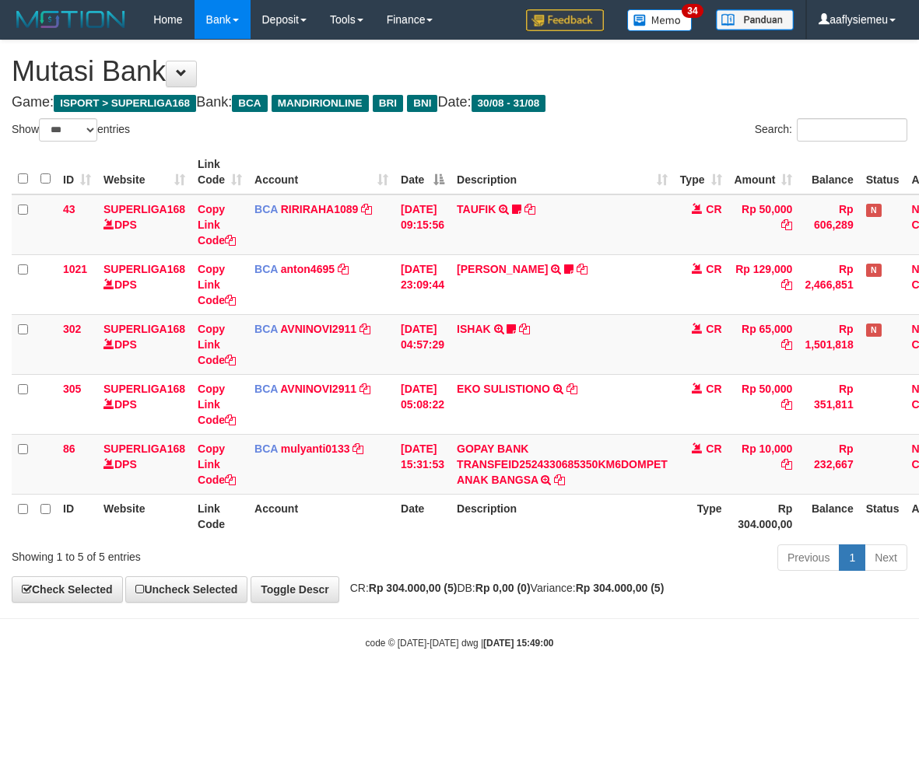
select select "***"
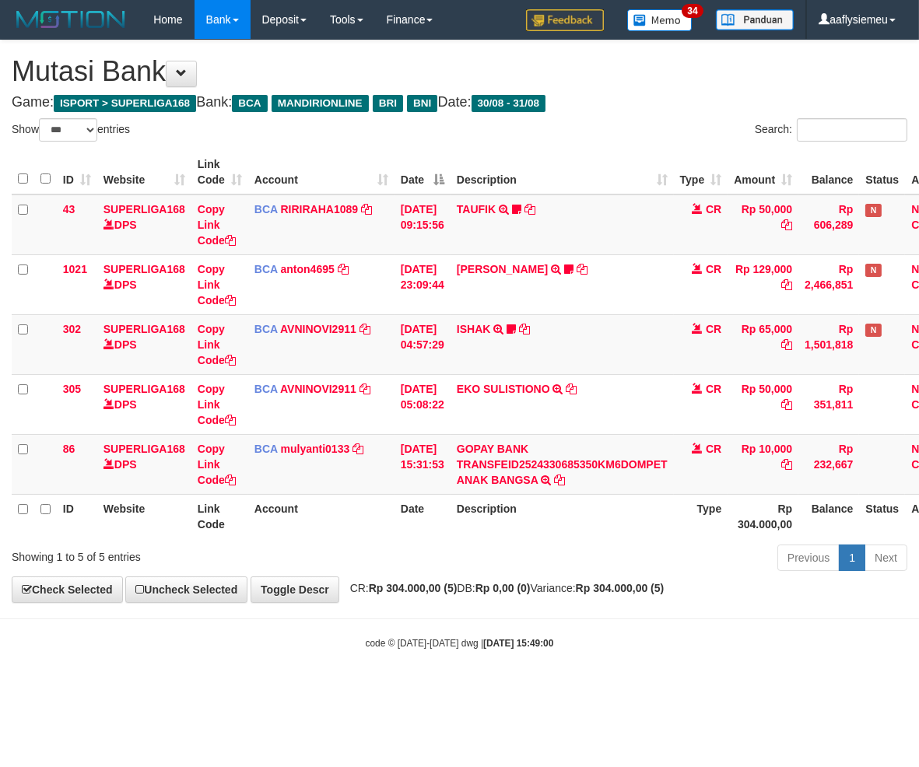
click at [387, 689] on html "Toggle navigation Home Bank Account List Load By Website Group [ISPORT] SUPERLI…" at bounding box center [459, 344] width 919 height 689
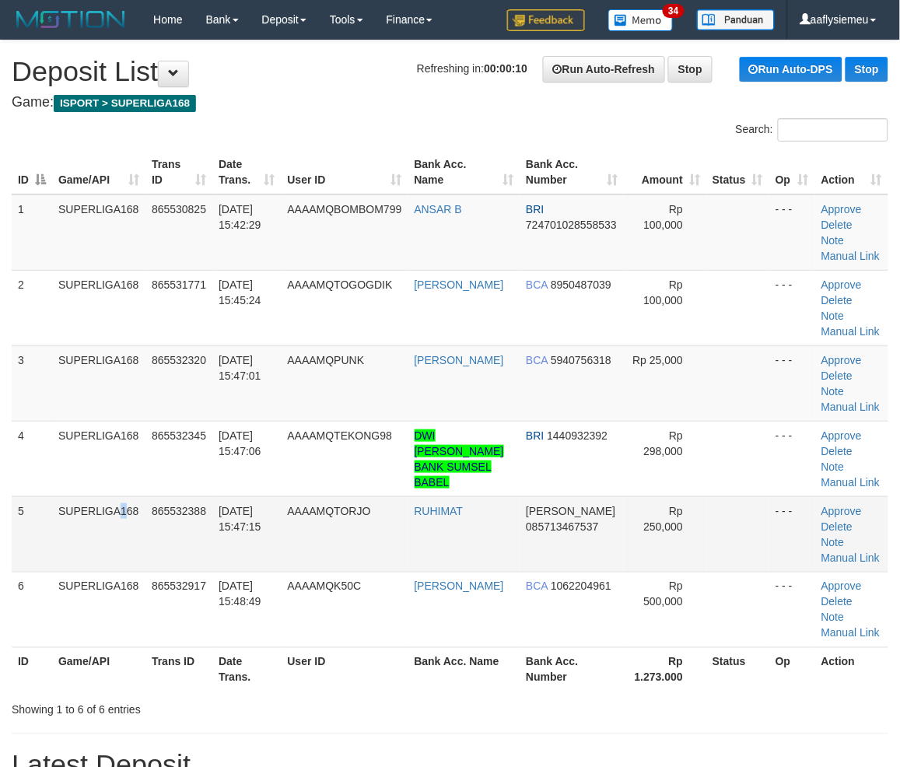
click at [86, 522] on td "SUPERLIGA168" at bounding box center [98, 533] width 93 height 75
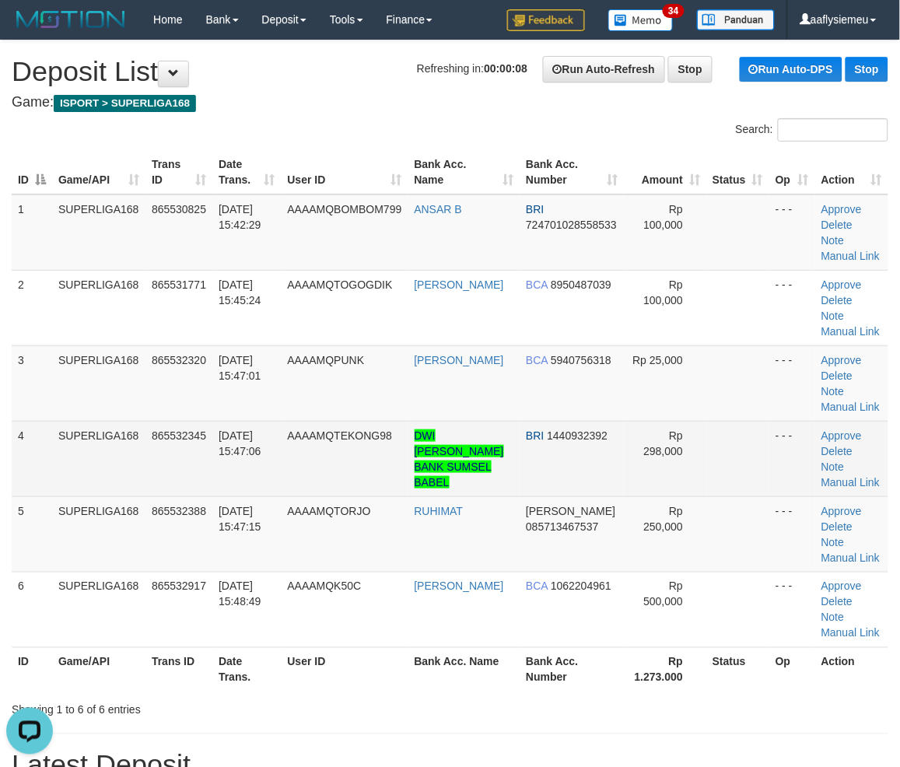
click at [93, 490] on td "SUPERLIGA168" at bounding box center [98, 458] width 93 height 75
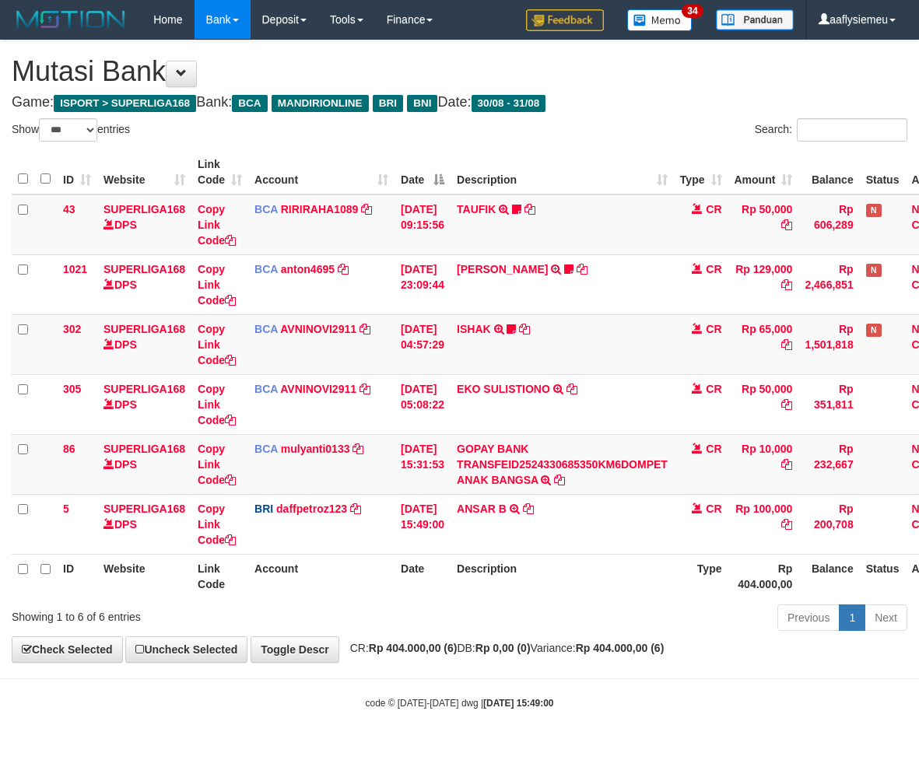
select select "***"
click at [526, 646] on strong "Rp 0,00 (0)" at bounding box center [502, 648] width 55 height 12
select select "***"
click at [508, 653] on strong "Rp 0,00 (0)" at bounding box center [502, 648] width 55 height 12
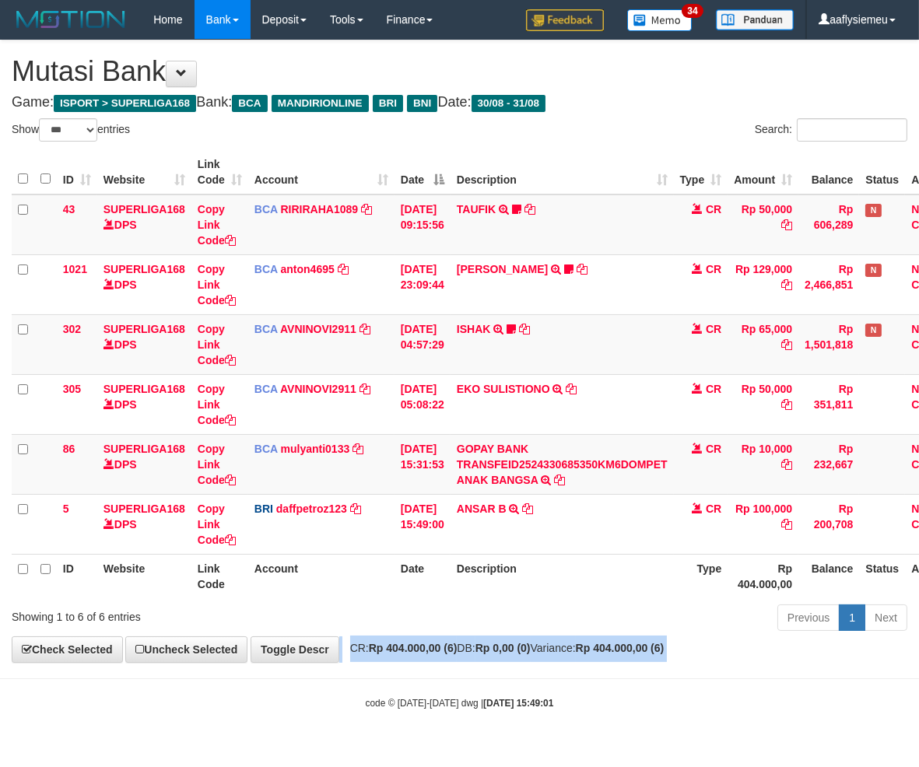
drag, startPoint x: 508, startPoint y: 653, endPoint x: 916, endPoint y: 584, distance: 414.1
click at [509, 653] on strong "Rp 0,00 (0)" at bounding box center [502, 648] width 55 height 12
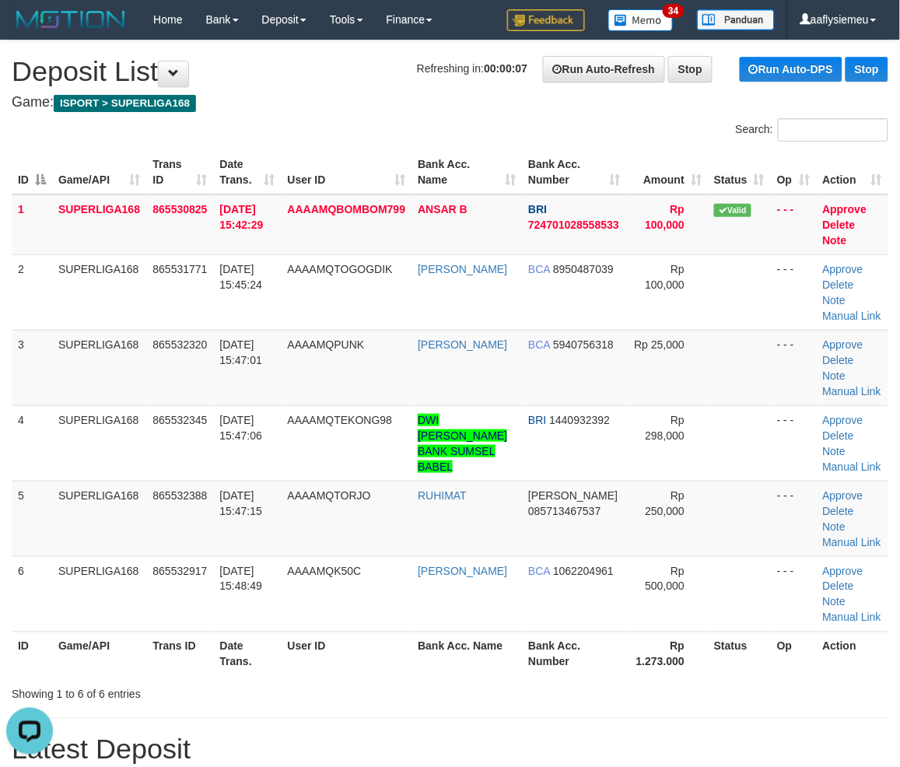
drag, startPoint x: 171, startPoint y: 422, endPoint x: 3, endPoint y: 485, distance: 179.4
click at [169, 423] on span "865532345" at bounding box center [179, 420] width 54 height 12
drag, startPoint x: 88, startPoint y: 501, endPoint x: 4, endPoint y: 535, distance: 90.7
click at [86, 503] on td "SUPERLIGA168" at bounding box center [99, 518] width 94 height 75
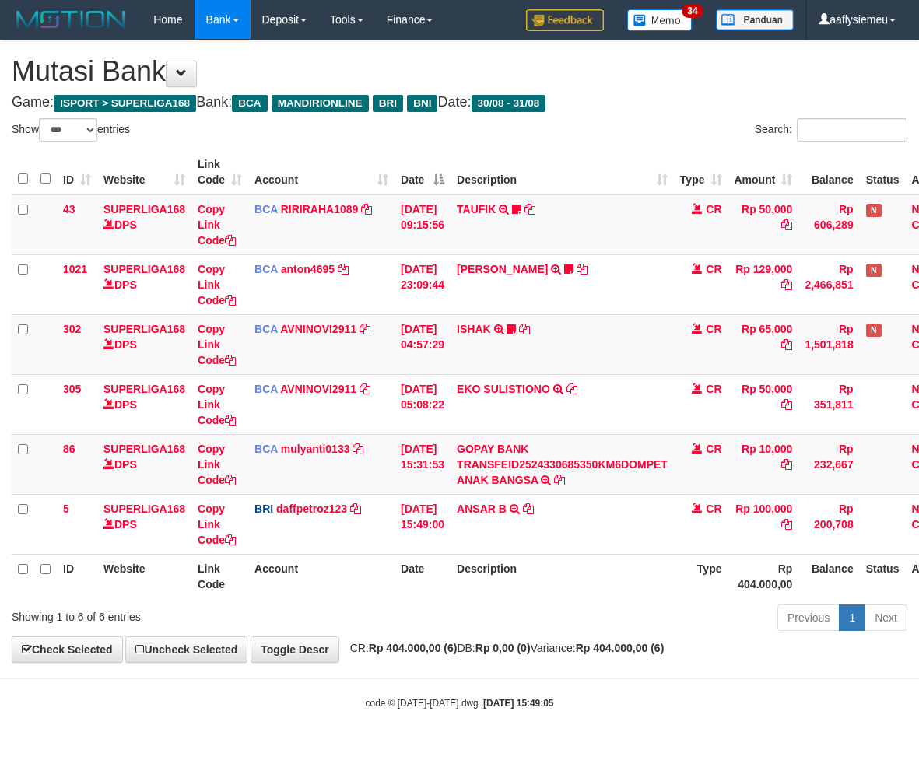
select select "***"
click at [511, 593] on th "Description" at bounding box center [561, 576] width 223 height 44
drag, startPoint x: 520, startPoint y: 648, endPoint x: 622, endPoint y: 628, distance: 104.6
click at [520, 648] on strong "Rp 0,00 (0)" at bounding box center [502, 648] width 55 height 12
click at [600, 646] on span "CR: Rp 404.000,00 (6) DB: Rp 0,00 (0) Variance: Rp 404.000,00 (6)" at bounding box center [503, 648] width 322 height 12
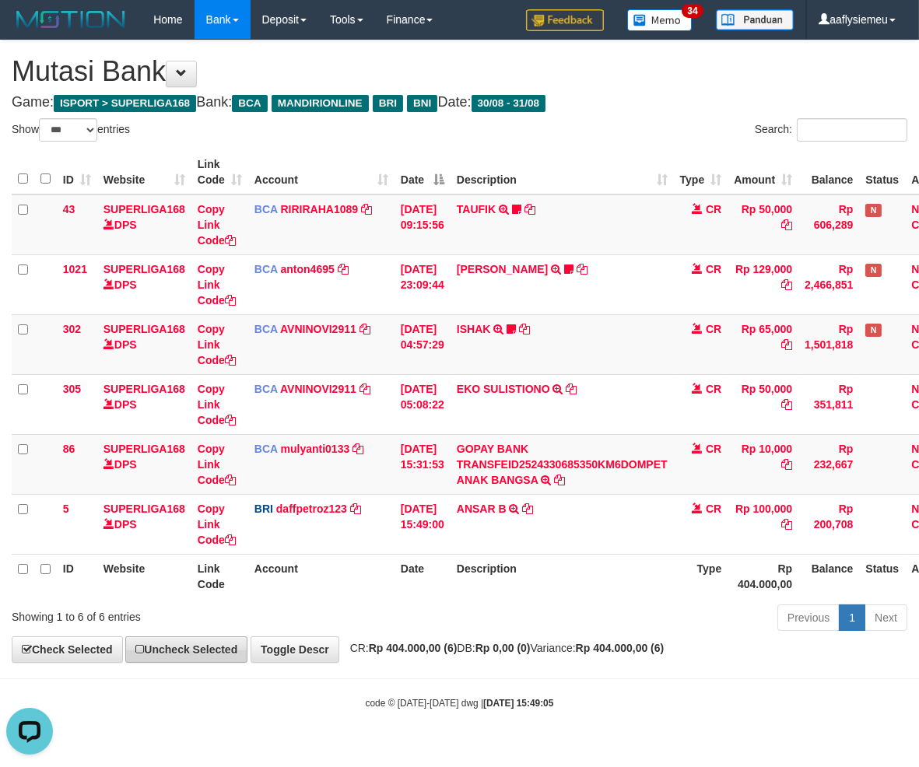
drag, startPoint x: 499, startPoint y: 651, endPoint x: 133, endPoint y: 646, distance: 366.4
click at [498, 652] on span "CR: Rp 404.000,00 (6) DB: Rp 0,00 (0) Variance: Rp 404.000,00 (6)" at bounding box center [503, 648] width 322 height 12
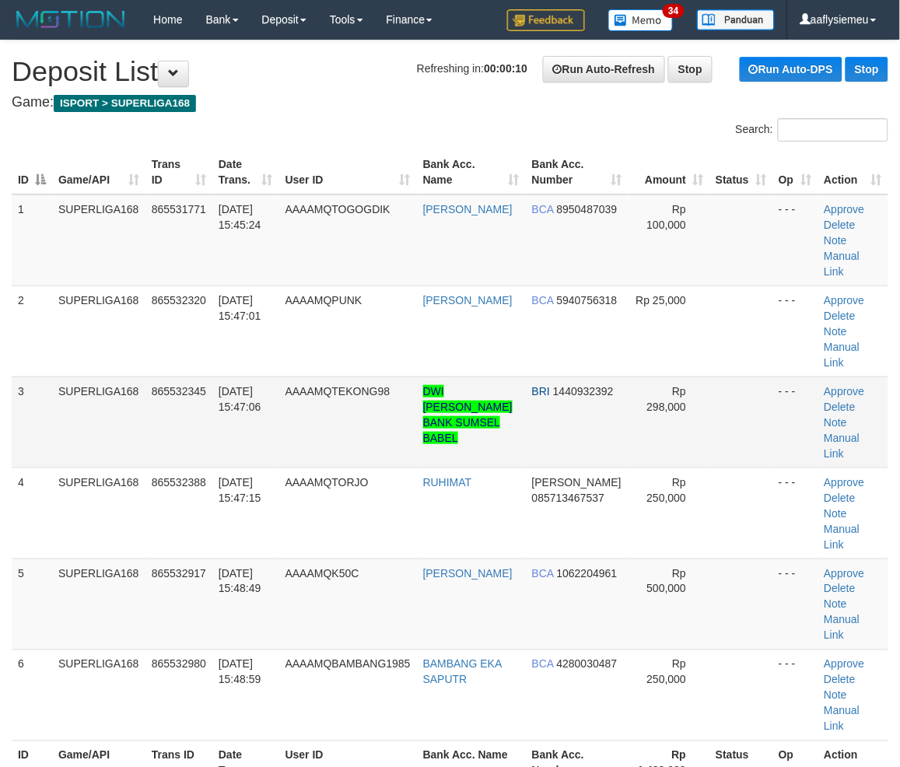
drag, startPoint x: 272, startPoint y: 381, endPoint x: 264, endPoint y: 387, distance: 9.5
click at [266, 385] on td "[DATE] 15:47:06" at bounding box center [245, 421] width 67 height 91
click at [65, 558] on td "SUPERLIGA168" at bounding box center [98, 603] width 93 height 91
drag, startPoint x: 58, startPoint y: 511, endPoint x: 11, endPoint y: 524, distance: 49.2
click at [53, 558] on td "SUPERLIGA168" at bounding box center [98, 603] width 93 height 91
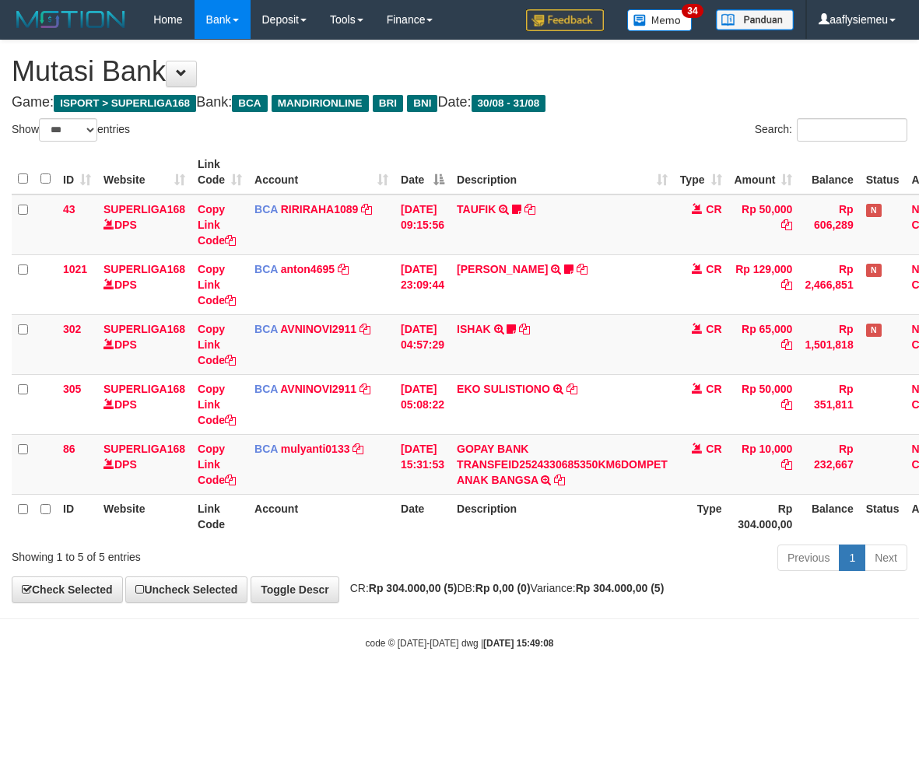
select select "***"
drag, startPoint x: 590, startPoint y: 610, endPoint x: 914, endPoint y: 574, distance: 326.3
click at [596, 609] on body "Toggle navigation Home Bank Account List Load By Website Group [ISPORT] SUPERLI…" at bounding box center [459, 344] width 919 height 689
click at [705, 616] on body "Toggle navigation Home Bank Account List Load By Website Group [ISPORT] SUPERLI…" at bounding box center [459, 344] width 919 height 689
drag, startPoint x: 574, startPoint y: 625, endPoint x: 545, endPoint y: 628, distance: 28.9
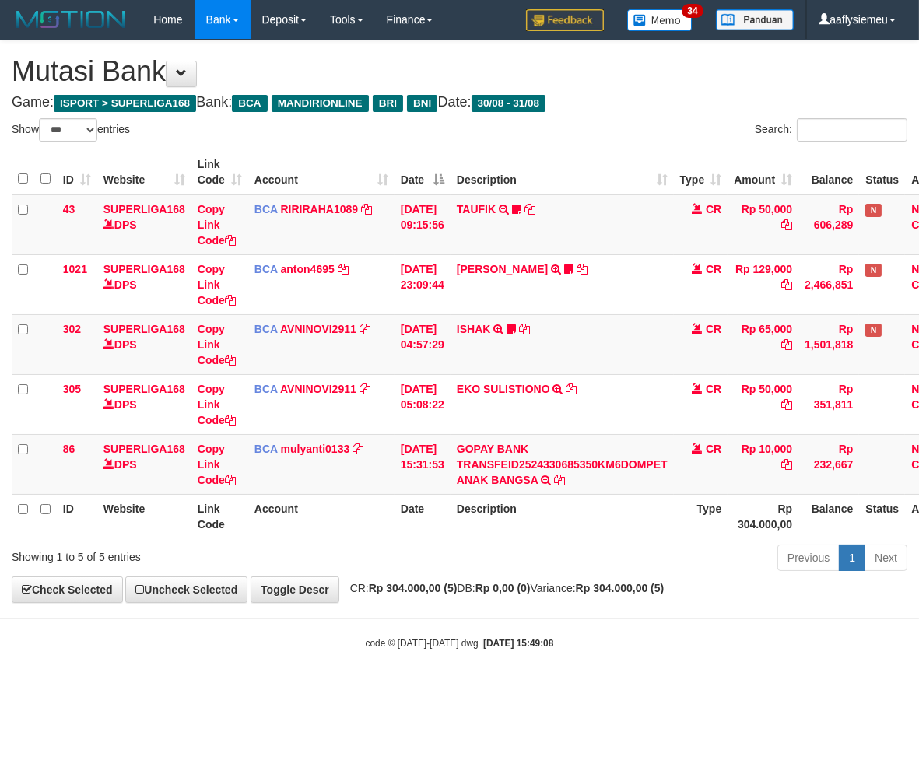
click at [574, 625] on body "Toggle navigation Home Bank Account List Load By Website Group [ISPORT] SUPERLI…" at bounding box center [459, 344] width 919 height 689
drag, startPoint x: 496, startPoint y: 496, endPoint x: 743, endPoint y: 482, distance: 246.9
click at [499, 498] on th "Description" at bounding box center [561, 516] width 223 height 44
click at [712, 576] on div "Previous 1 Next" at bounding box center [650, 559] width 513 height 33
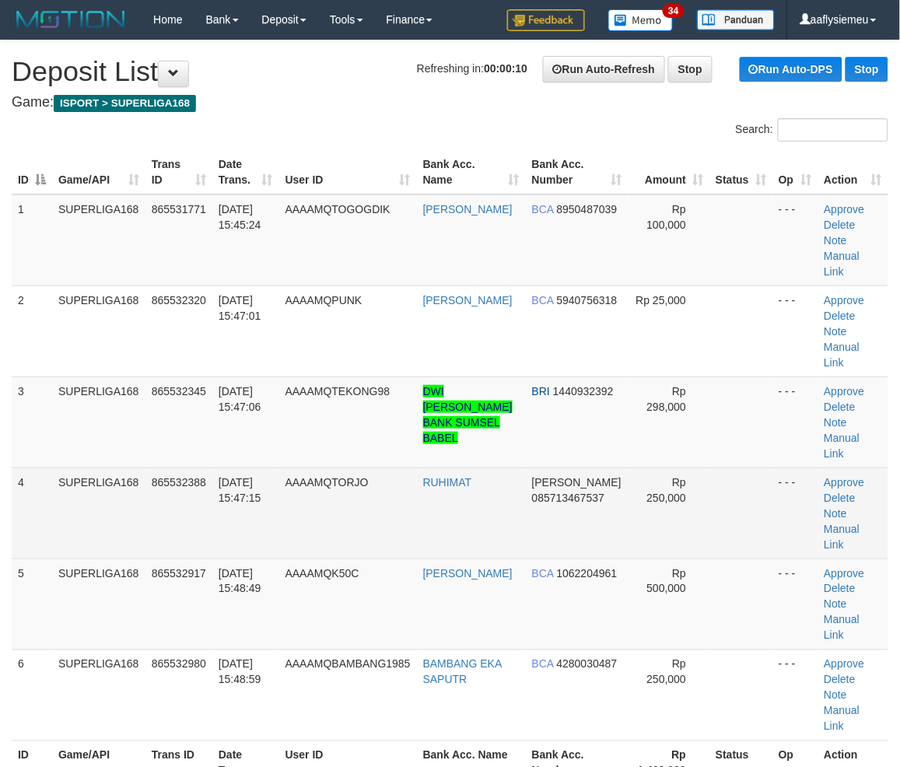
click at [142, 467] on td "SUPERLIGA168" at bounding box center [98, 512] width 93 height 91
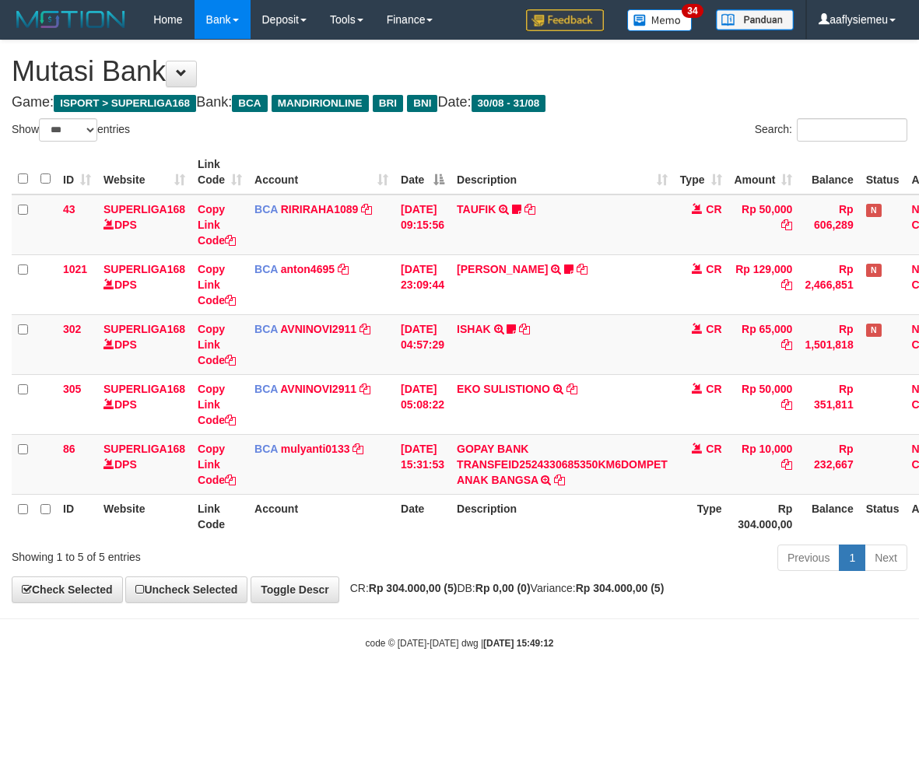
select select "***"
click at [705, 581] on div "**********" at bounding box center [459, 321] width 919 height 562
drag, startPoint x: 0, startPoint y: 0, endPoint x: 215, endPoint y: 640, distance: 675.4
click at [703, 581] on div "**********" at bounding box center [459, 321] width 919 height 562
select select "***"
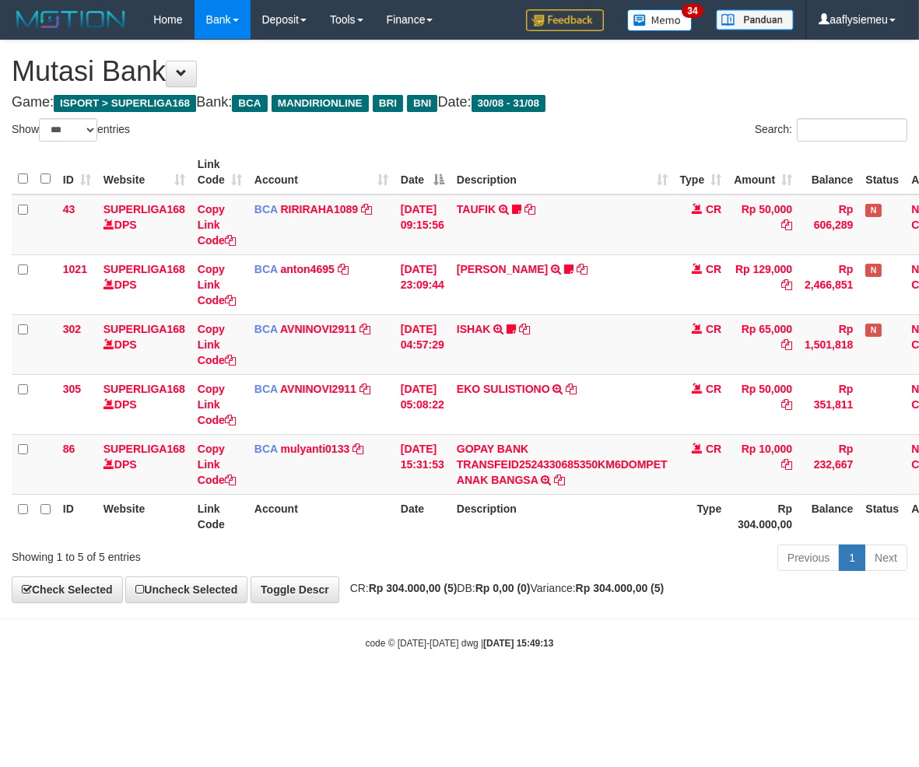
drag, startPoint x: 455, startPoint y: 550, endPoint x: 835, endPoint y: 511, distance: 381.5
click at [464, 551] on div "Previous 1 Next" at bounding box center [650, 559] width 513 height 33
click at [471, 570] on div "Previous 1 Next" at bounding box center [650, 559] width 513 height 33
drag, startPoint x: 468, startPoint y: 570, endPoint x: 450, endPoint y: 576, distance: 19.7
click at [457, 576] on div "Previous 1 Next" at bounding box center [650, 559] width 513 height 33
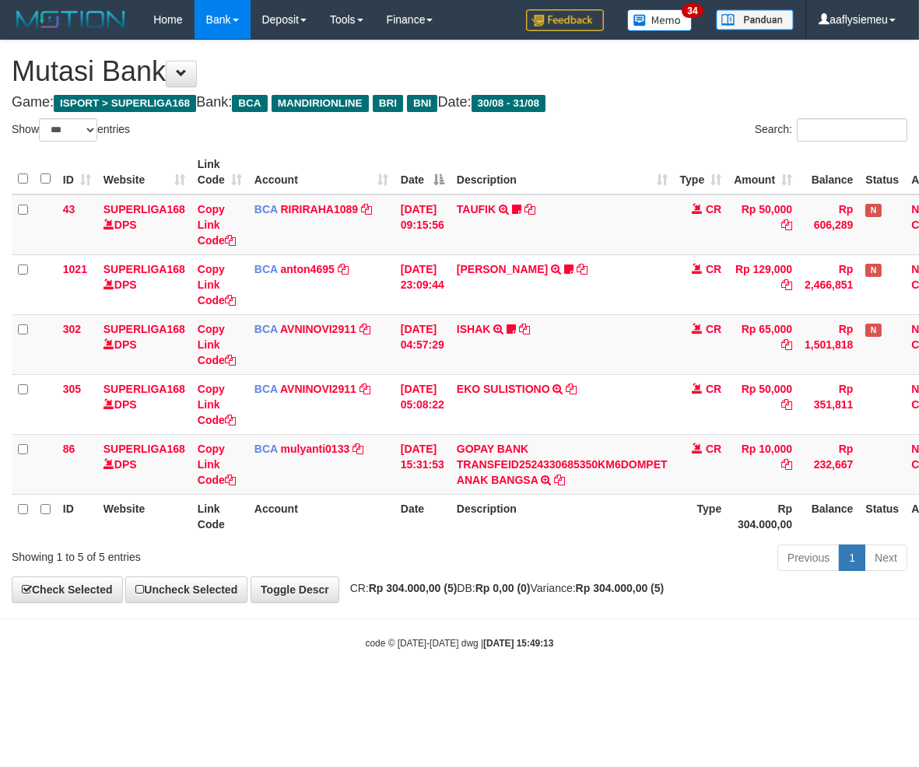
click at [449, 576] on div "Previous 1 Next" at bounding box center [650, 559] width 513 height 33
drag, startPoint x: 448, startPoint y: 576, endPoint x: 774, endPoint y: 543, distance: 327.6
click at [447, 576] on div "Previous 1 Next" at bounding box center [650, 559] width 513 height 33
click at [387, 604] on body "Toggle navigation Home Bank Account List Load By Website Group [ISPORT] SUPERLI…" at bounding box center [459, 344] width 919 height 689
drag, startPoint x: 384, startPoint y: 604, endPoint x: 352, endPoint y: 604, distance: 31.9
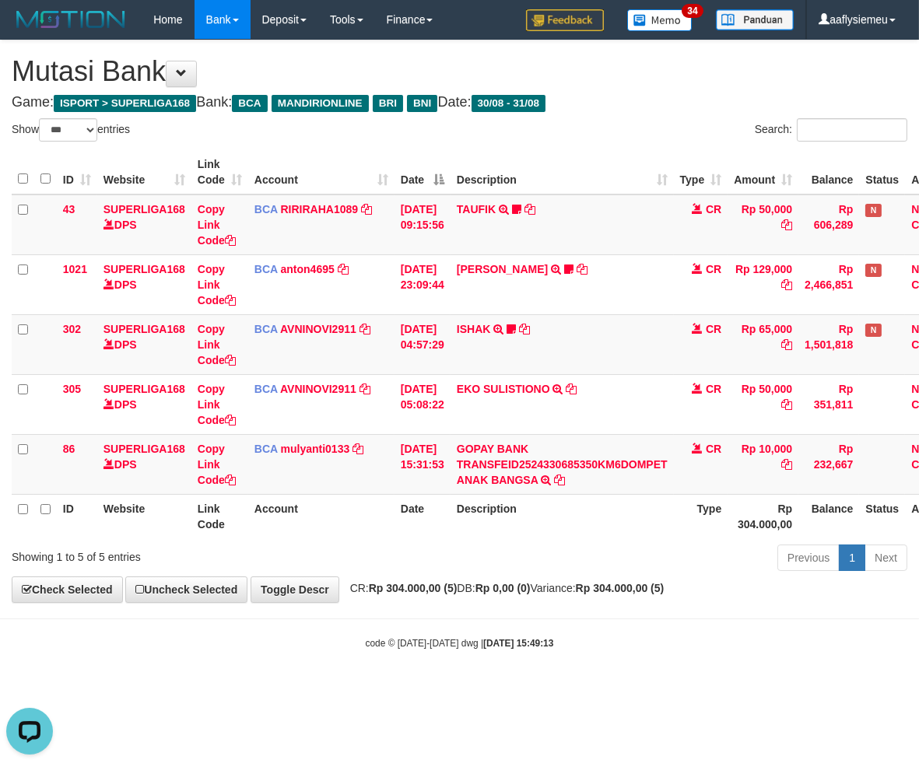
click at [362, 604] on body "Toggle navigation Home Bank Account List Load By Website Group [ISPORT] SUPERLI…" at bounding box center [459, 344] width 919 height 689
click at [352, 604] on body "Toggle navigation Home Bank Account List Load By Website Group [ISPORT] SUPERLI…" at bounding box center [459, 344] width 919 height 689
click at [350, 600] on div "**********" at bounding box center [459, 321] width 919 height 562
drag, startPoint x: 276, startPoint y: 622, endPoint x: 586, endPoint y: 597, distance: 310.5
click at [282, 622] on body "Toggle navigation Home Bank Account List Load By Website Group [ISPORT] SUPERLI…" at bounding box center [459, 344] width 919 height 689
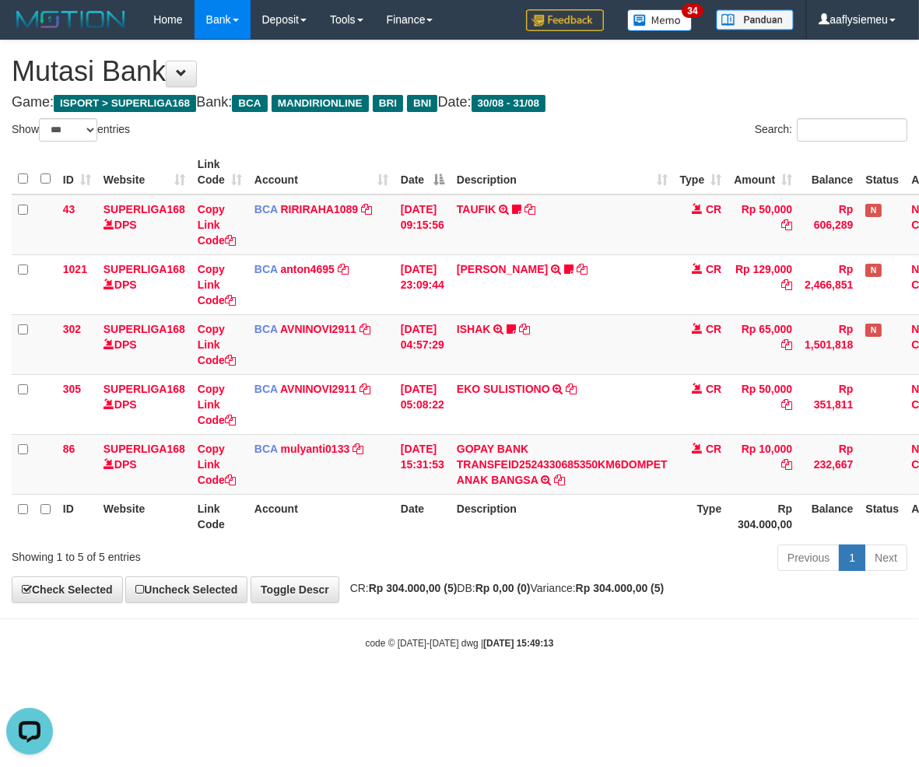
click at [526, 650] on div "code © 2012-2018 dwg | 2025/08/31 15:49:13" at bounding box center [459, 643] width 919 height 16
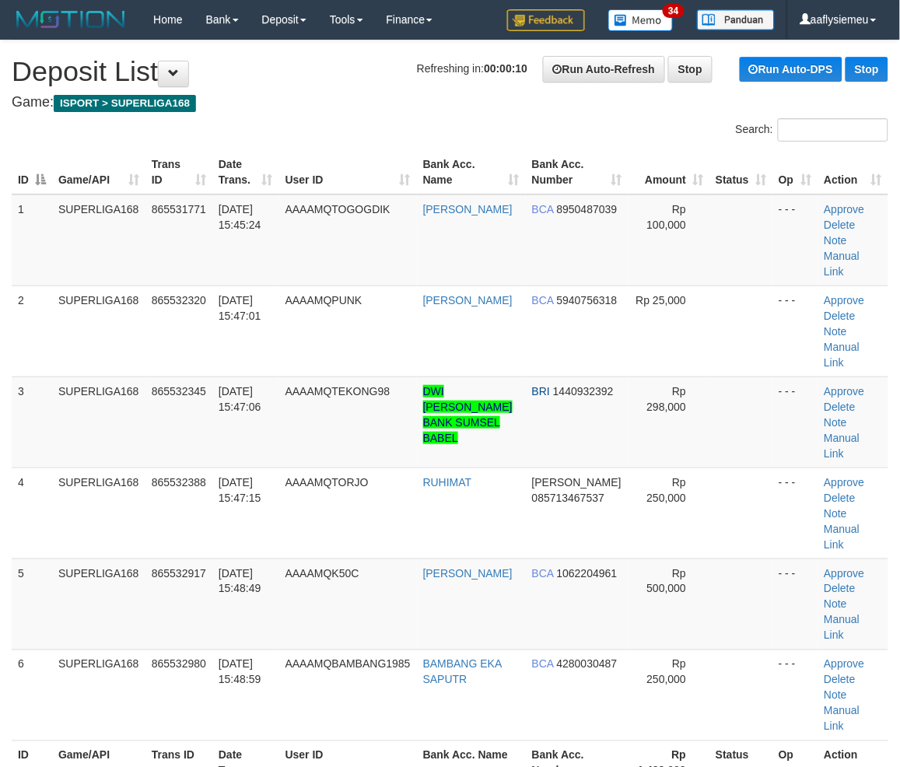
click at [166, 467] on td "865532388" at bounding box center [178, 512] width 67 height 91
drag, startPoint x: 110, startPoint y: 460, endPoint x: 2, endPoint y: 492, distance: 112.5
click at [107, 467] on td "SUPERLIGA168" at bounding box center [98, 512] width 93 height 91
drag, startPoint x: 43, startPoint y: 534, endPoint x: 1, endPoint y: 564, distance: 51.8
click at [26, 558] on td "5" at bounding box center [32, 603] width 40 height 91
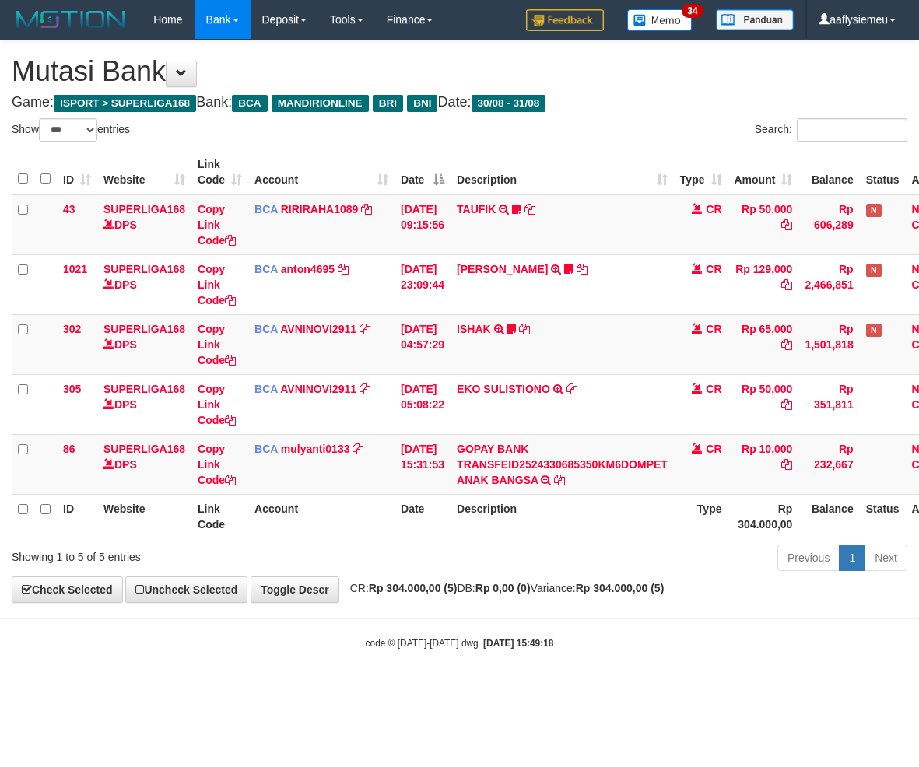
select select "***"
click at [557, 627] on body "Toggle navigation Home Bank Account List Load By Website Group [ISPORT] SUPERLI…" at bounding box center [459, 344] width 919 height 689
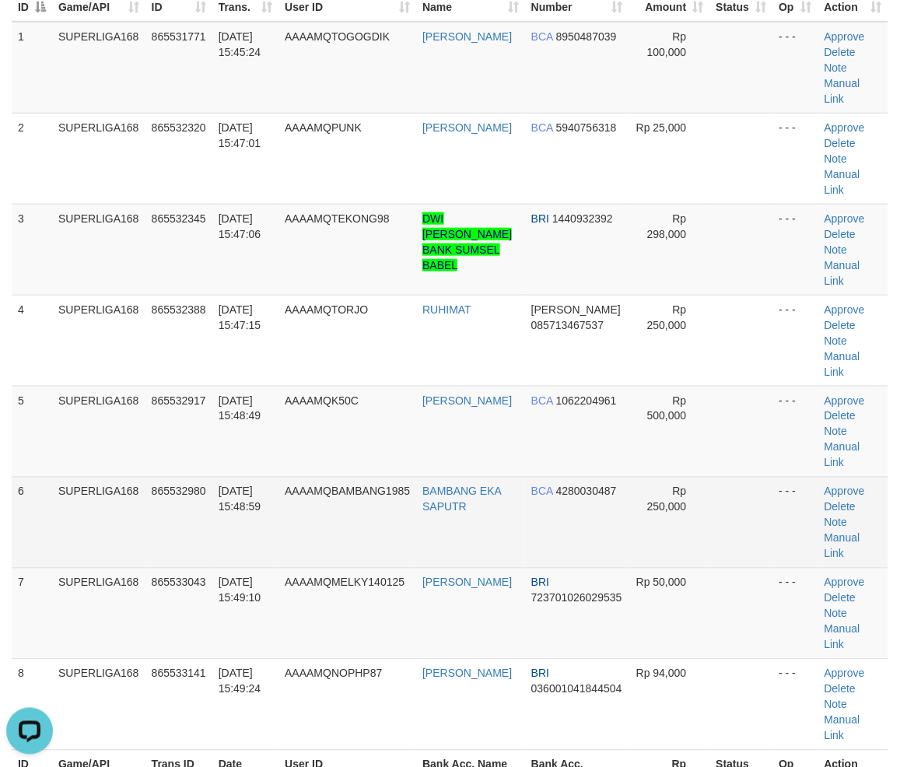
click at [184, 477] on td "865532980" at bounding box center [178, 522] width 67 height 91
click at [70, 477] on td "SUPERLIGA168" at bounding box center [98, 522] width 93 height 91
click at [105, 477] on td "SUPERLIGA168" at bounding box center [98, 522] width 93 height 91
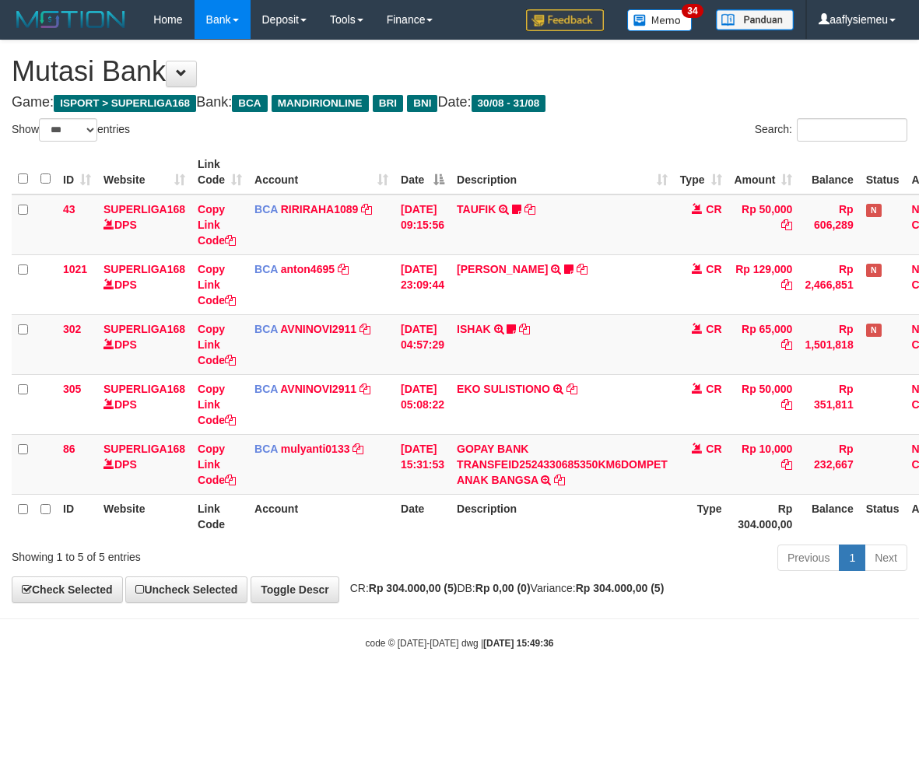
select select "***"
click at [426, 527] on th "Date" at bounding box center [422, 516] width 56 height 44
select select "***"
click at [460, 672] on body "Toggle navigation Home Bank Account List Load By Website Group [ISPORT] SUPERLI…" at bounding box center [459, 344] width 919 height 689
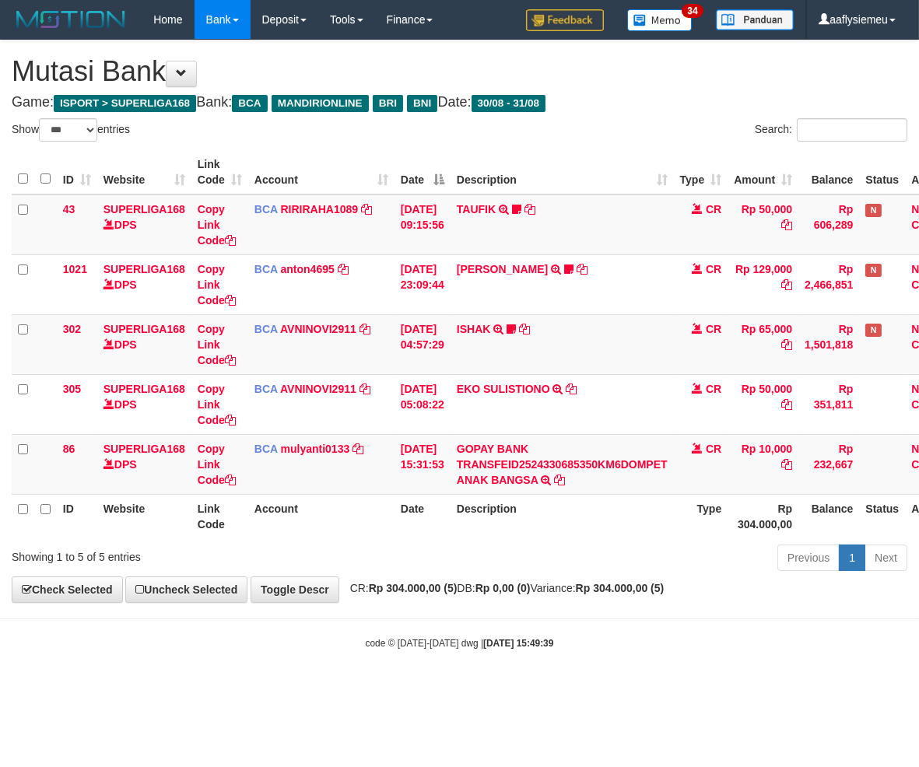
click at [610, 543] on div "Previous 1 Next" at bounding box center [650, 559] width 513 height 33
click at [608, 566] on div "Previous 1 Next" at bounding box center [650, 559] width 513 height 33
drag, startPoint x: 608, startPoint y: 566, endPoint x: 587, endPoint y: 572, distance: 21.7
click at [594, 569] on div "Previous 1 Next" at bounding box center [650, 559] width 513 height 33
select select "***"
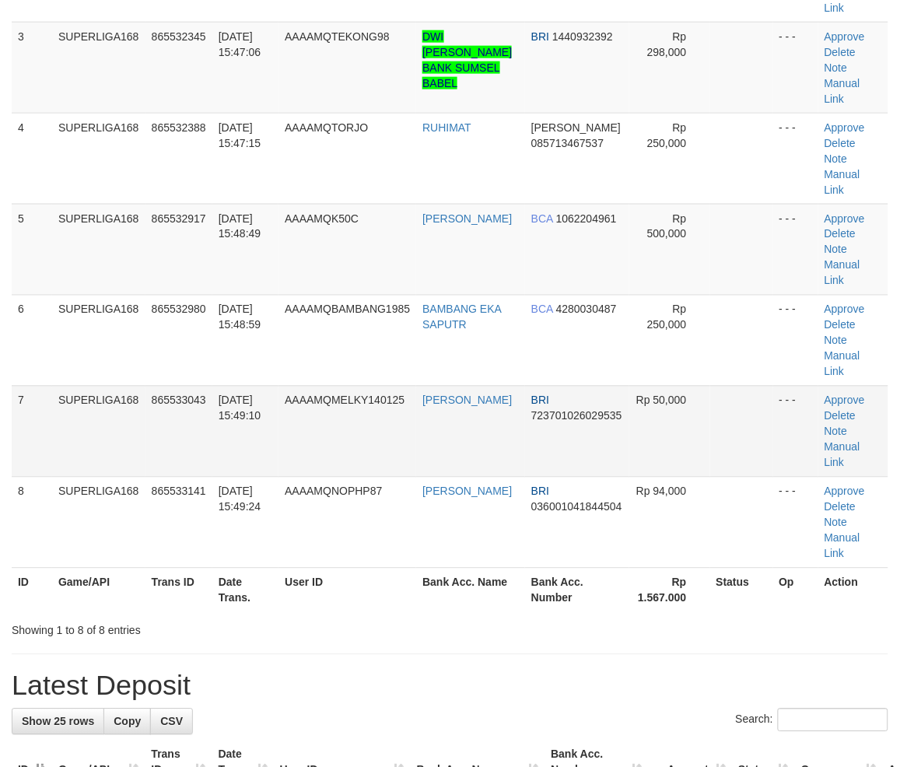
scroll to position [173, 0]
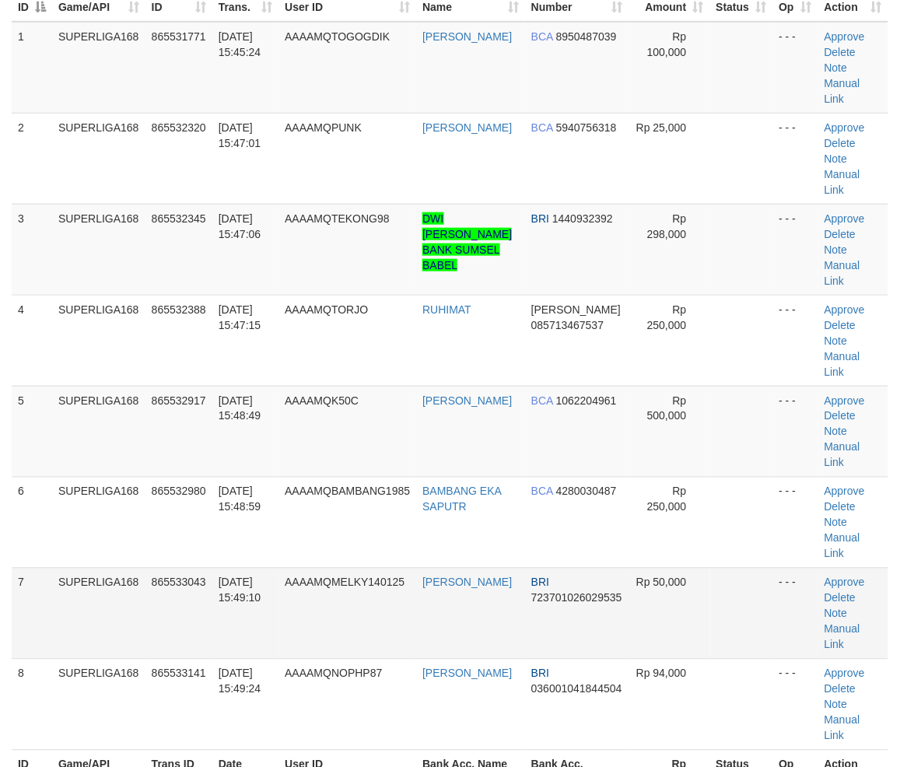
click at [250, 359] on tbody "1 SUPERLIGA168 865531771 31/08/2025 15:45:24 AAAAMQTOGOGDIK FAISHAL NUR HIDAYA …" at bounding box center [450, 386] width 877 height 729
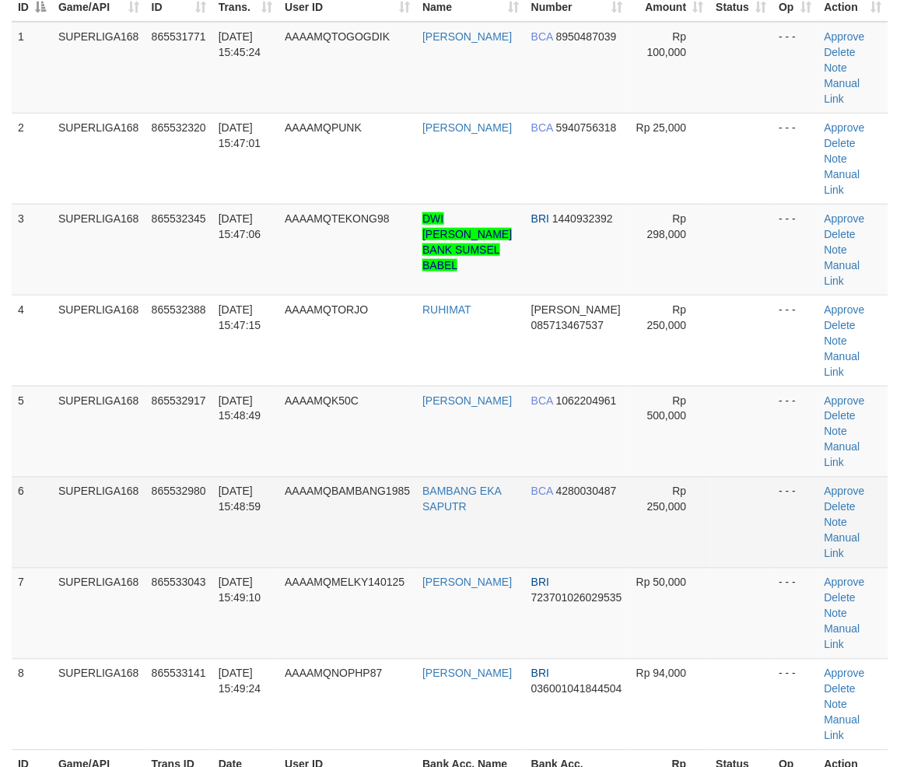
click at [198, 477] on td "865532980" at bounding box center [178, 522] width 67 height 91
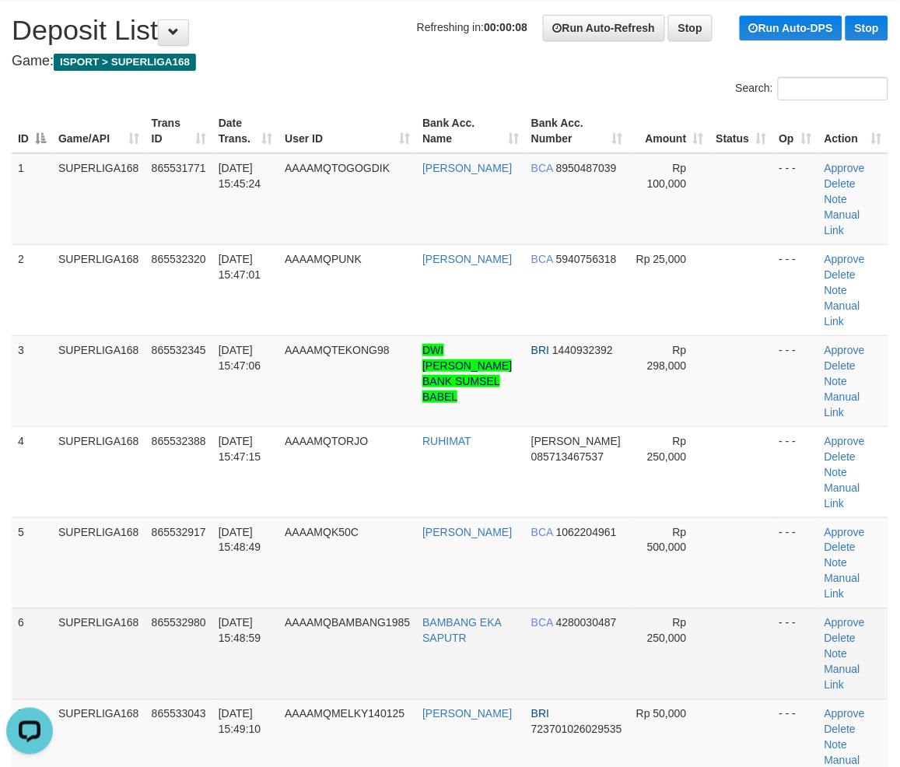
scroll to position [0, 0]
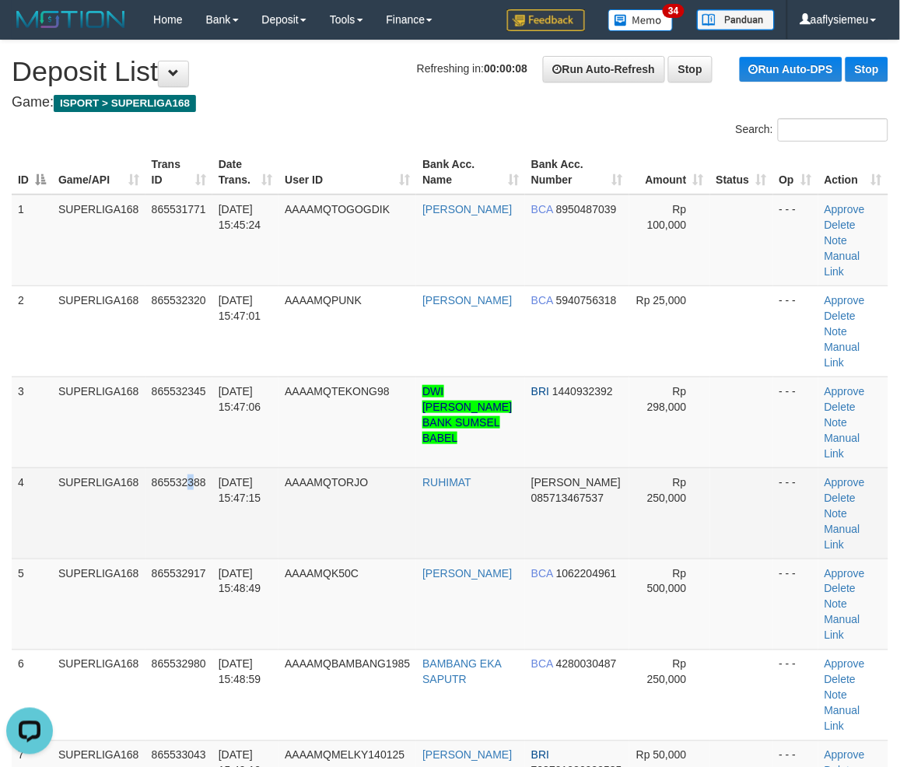
click at [193, 467] on td "865532388" at bounding box center [178, 512] width 67 height 91
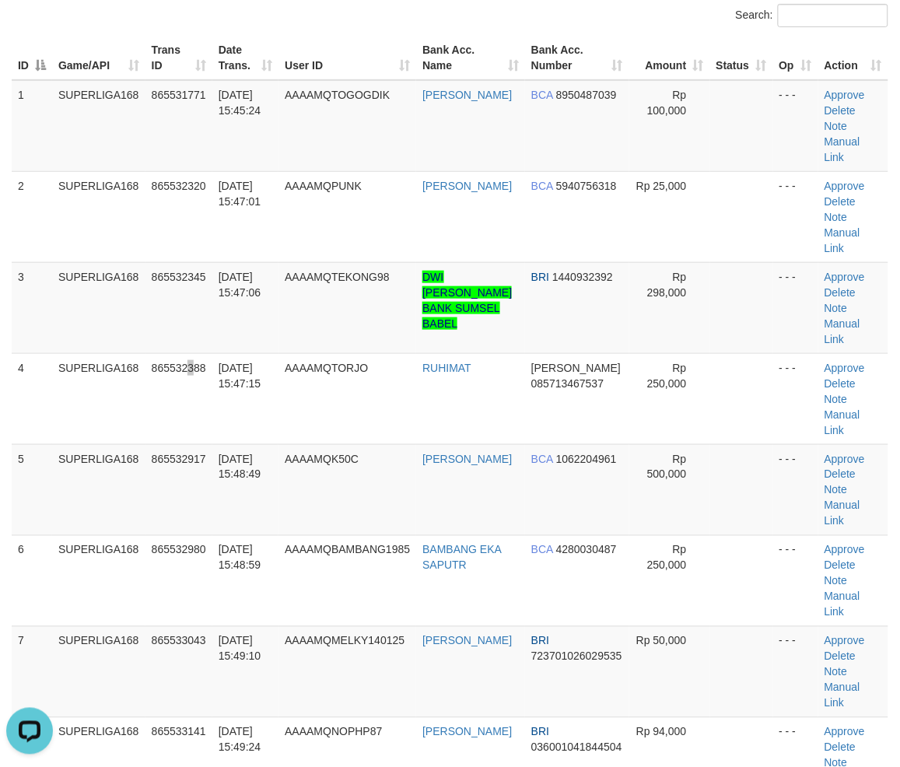
scroll to position [345, 0]
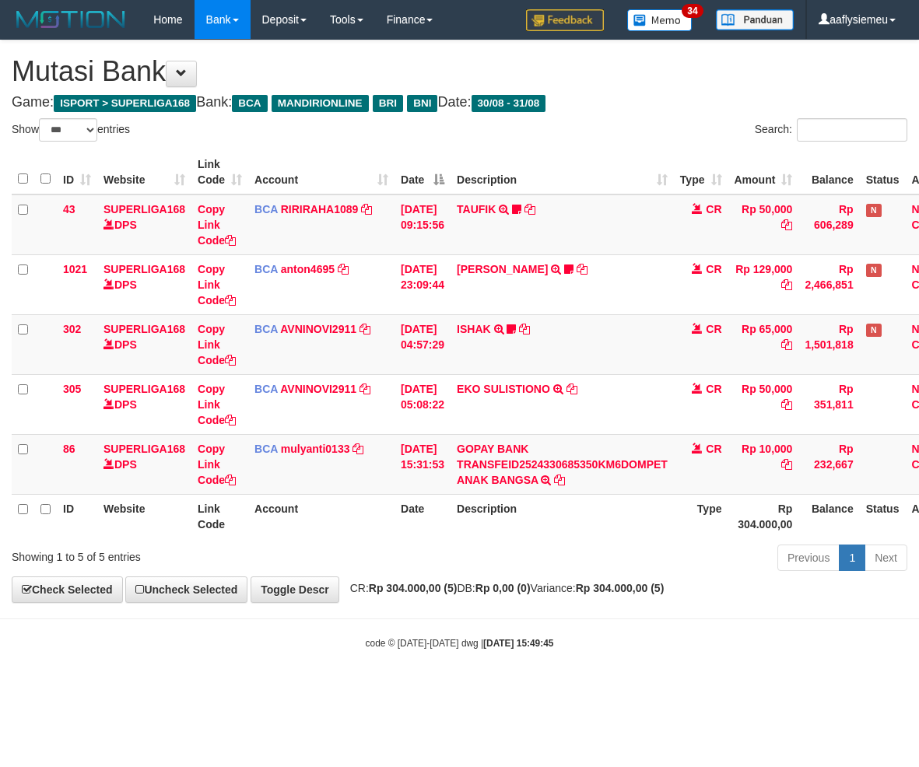
select select "***"
click at [663, 554] on div "Previous 1 Next" at bounding box center [650, 559] width 513 height 33
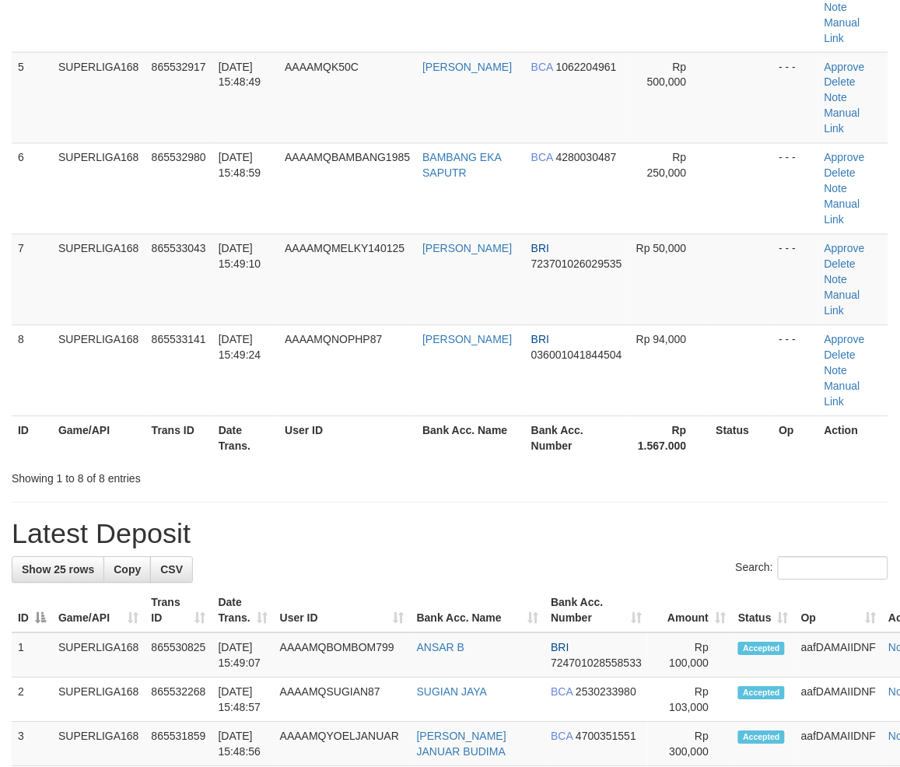
scroll to position [182, 0]
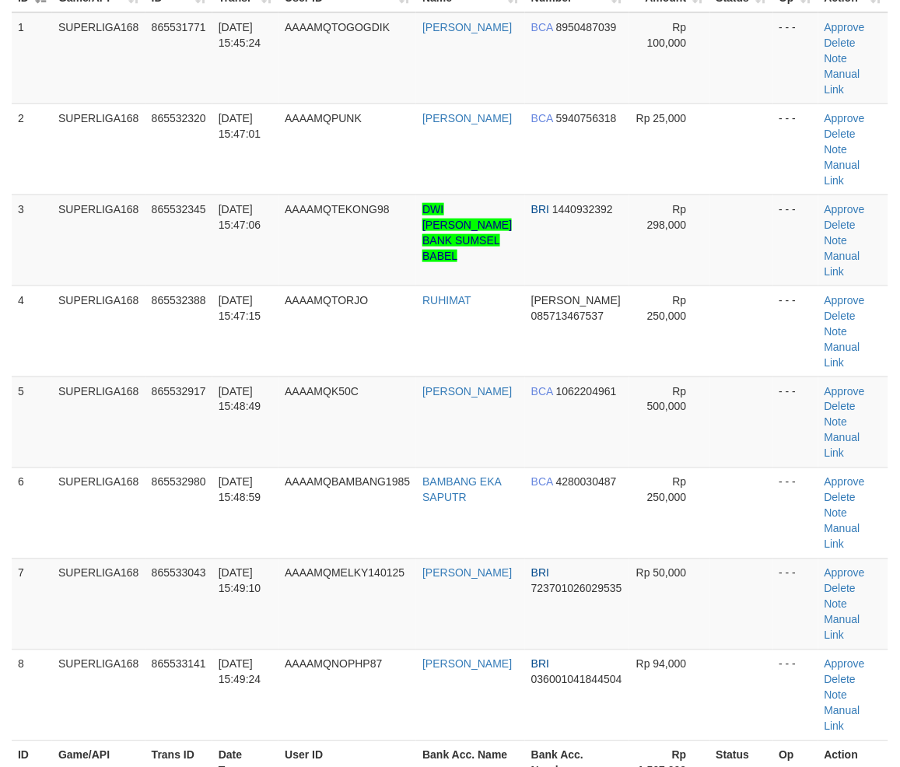
drag, startPoint x: 308, startPoint y: 428, endPoint x: 0, endPoint y: 494, distance: 315.0
click at [305, 467] on td "AAAAMQBAMBANG1985" at bounding box center [347, 512] width 138 height 91
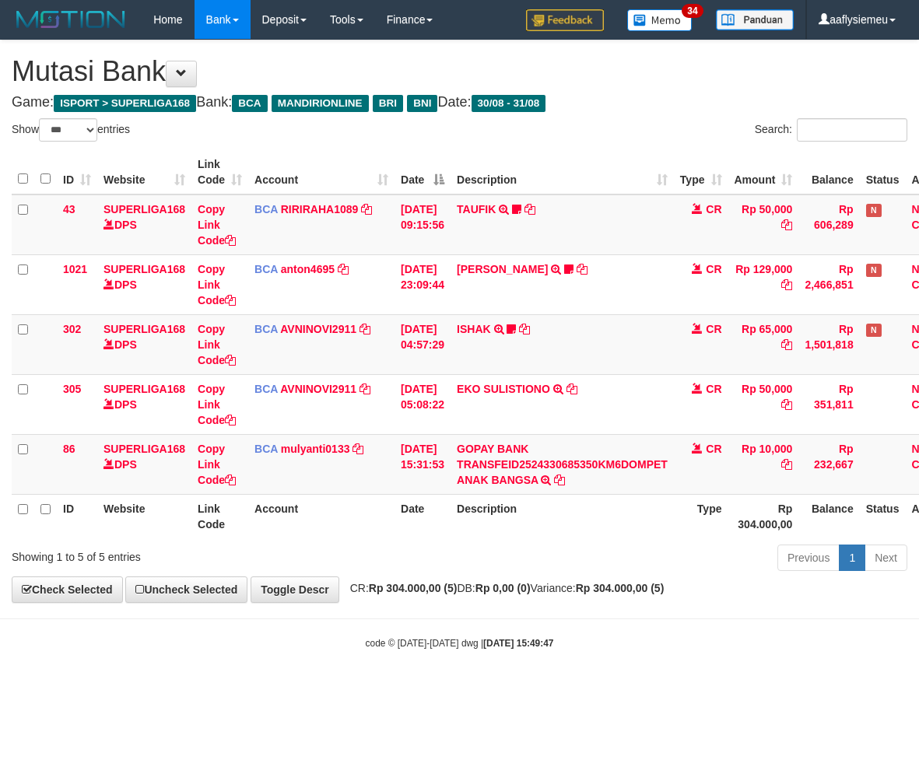
select select "***"
click at [557, 562] on div "Previous 1 Next" at bounding box center [650, 559] width 513 height 33
click at [550, 562] on div "Previous 1 Next" at bounding box center [650, 559] width 513 height 33
click at [548, 562] on div "Previous 1 Next" at bounding box center [650, 559] width 513 height 33
click at [548, 560] on div "Previous 1 Next" at bounding box center [650, 559] width 513 height 33
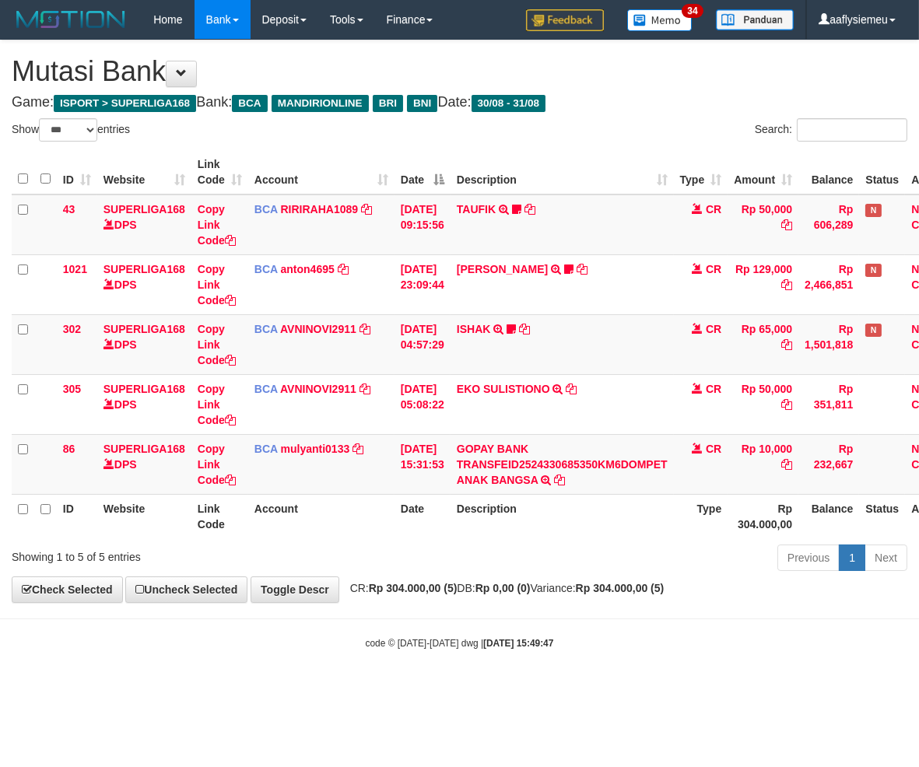
click at [547, 558] on div "Previous 1 Next" at bounding box center [650, 559] width 513 height 33
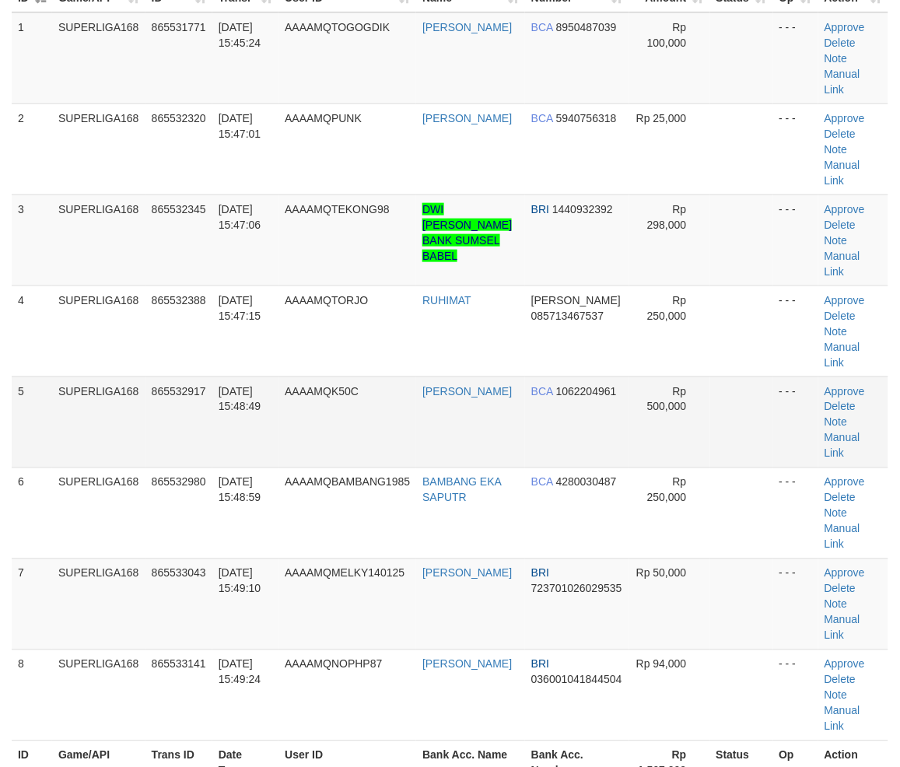
click at [296, 376] on td "AAAAMQK50C" at bounding box center [347, 421] width 138 height 91
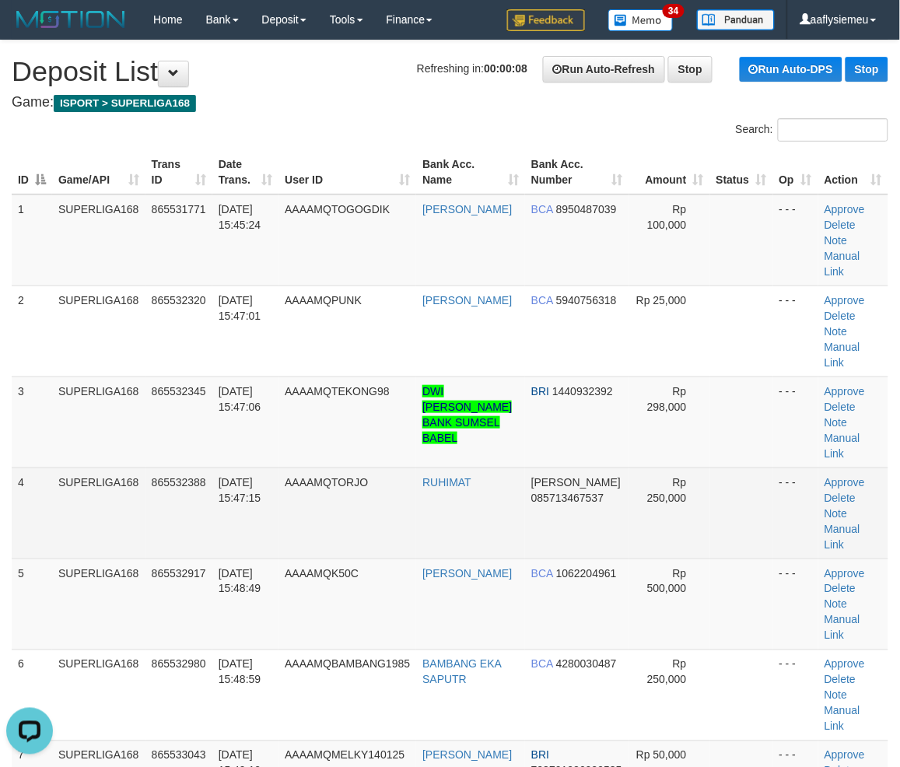
click at [177, 467] on td "865532388" at bounding box center [178, 512] width 67 height 91
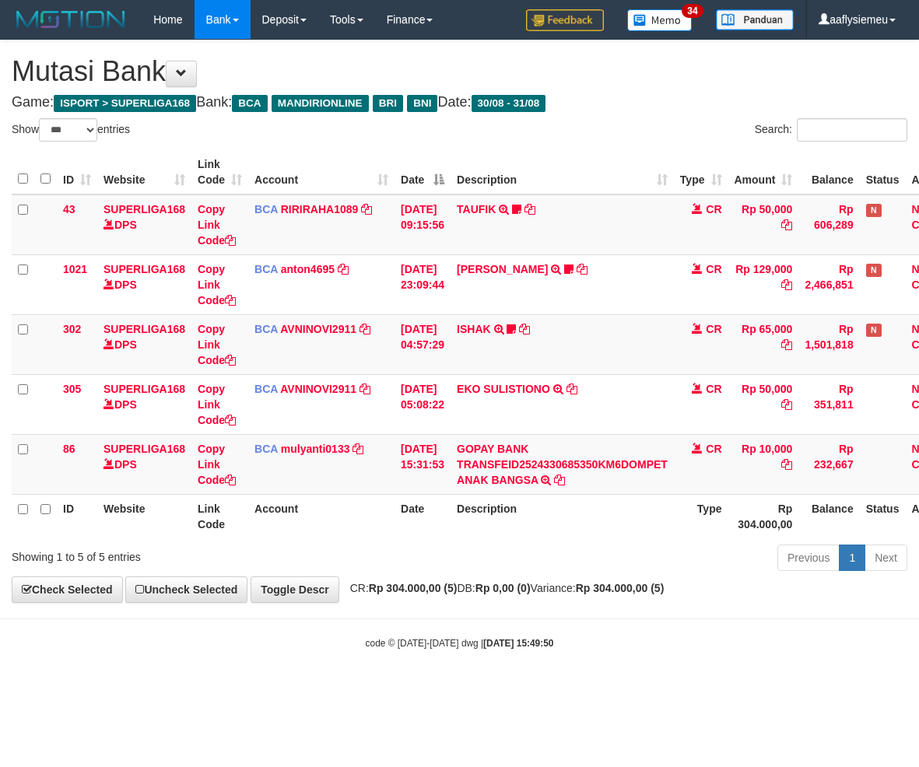
select select "***"
click at [561, 546] on div "Previous 1 Next" at bounding box center [650, 559] width 513 height 33
click at [574, 563] on div "Previous 1 Next" at bounding box center [650, 559] width 513 height 33
select select "***"
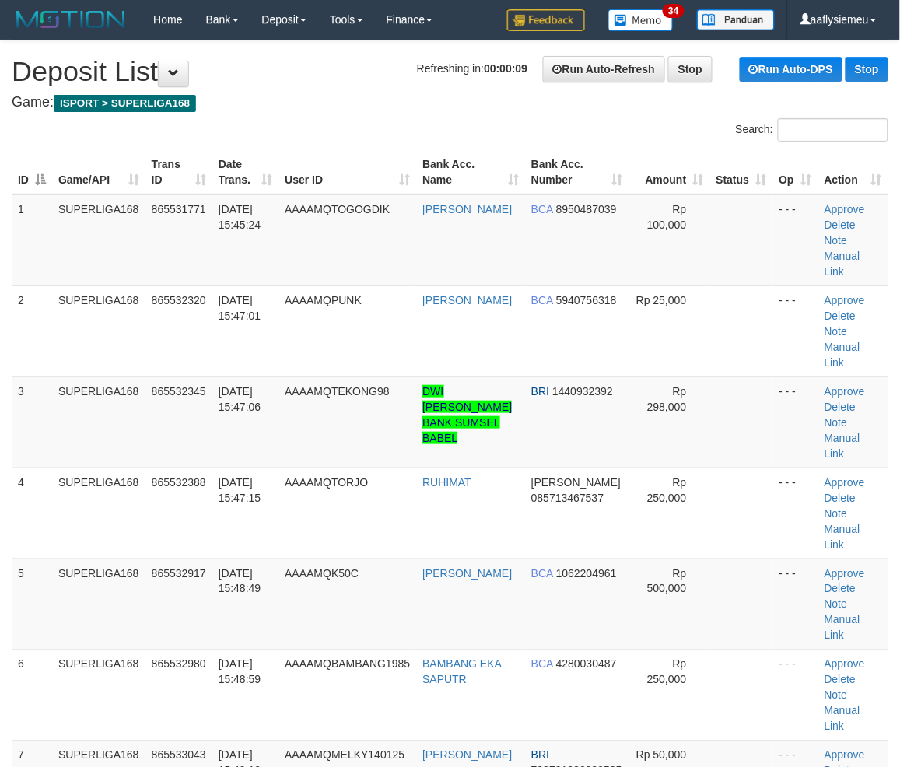
click at [5, 482] on div "ID Game/API Trans ID Date Trans. User ID Bank Acc. Name Bank Acc. Number Amount…" at bounding box center [450, 558] width 900 height 826
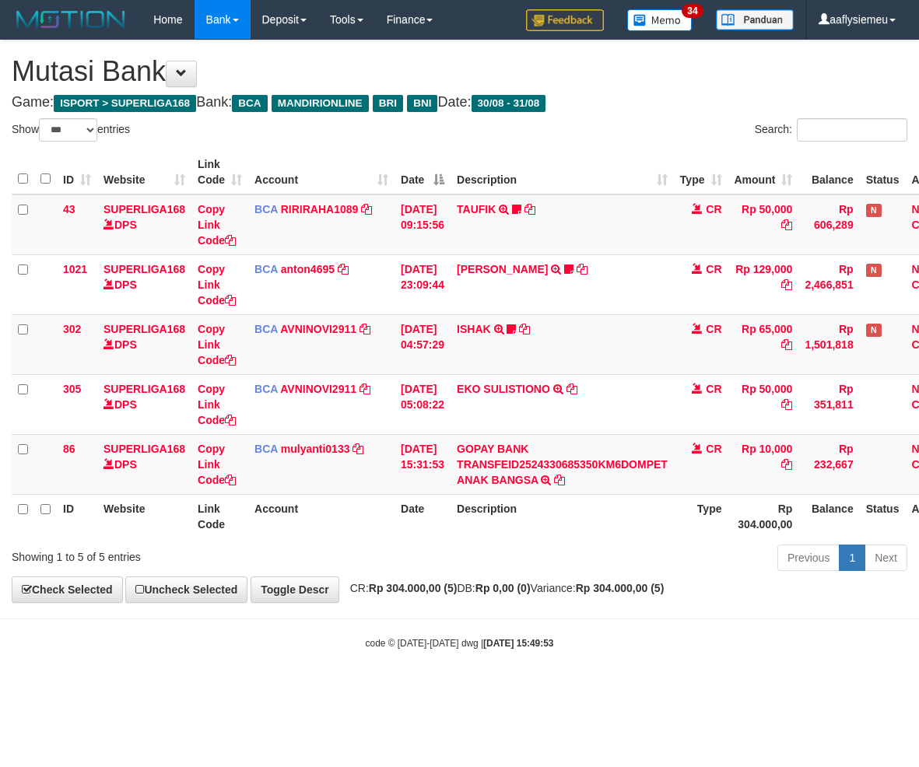
select select "***"
drag, startPoint x: 0, startPoint y: 0, endPoint x: 487, endPoint y: 554, distance: 737.3
click at [487, 554] on div "Previous 1 Next" at bounding box center [650, 559] width 513 height 33
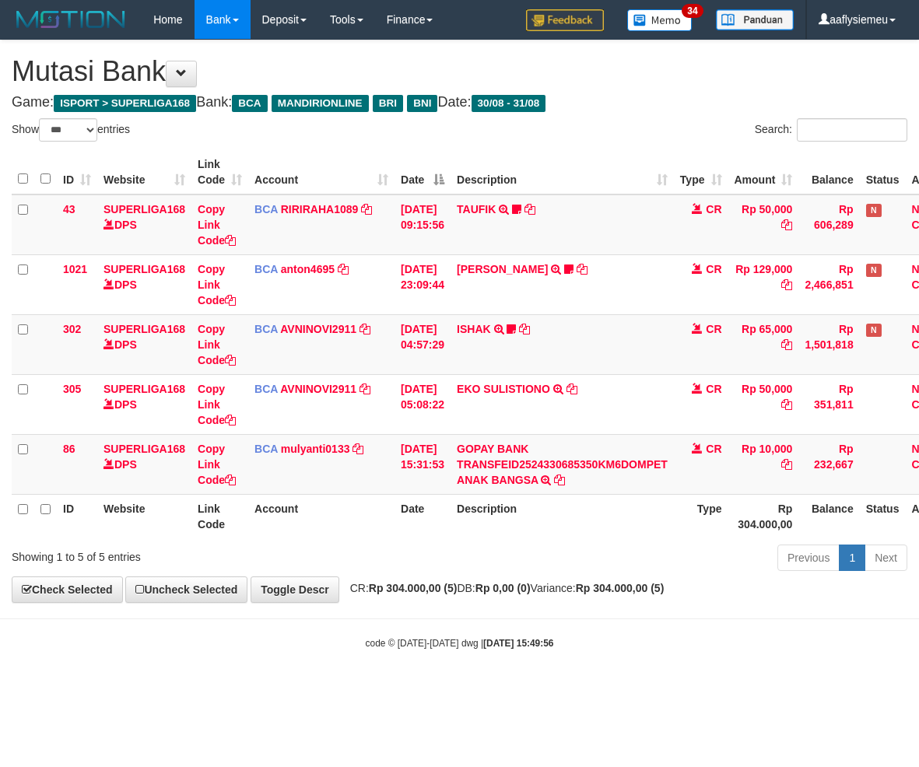
select select "***"
click at [581, 530] on th "Description" at bounding box center [561, 516] width 223 height 44
click at [506, 583] on strong "Rp 0,00 (0)" at bounding box center [502, 588] width 55 height 12
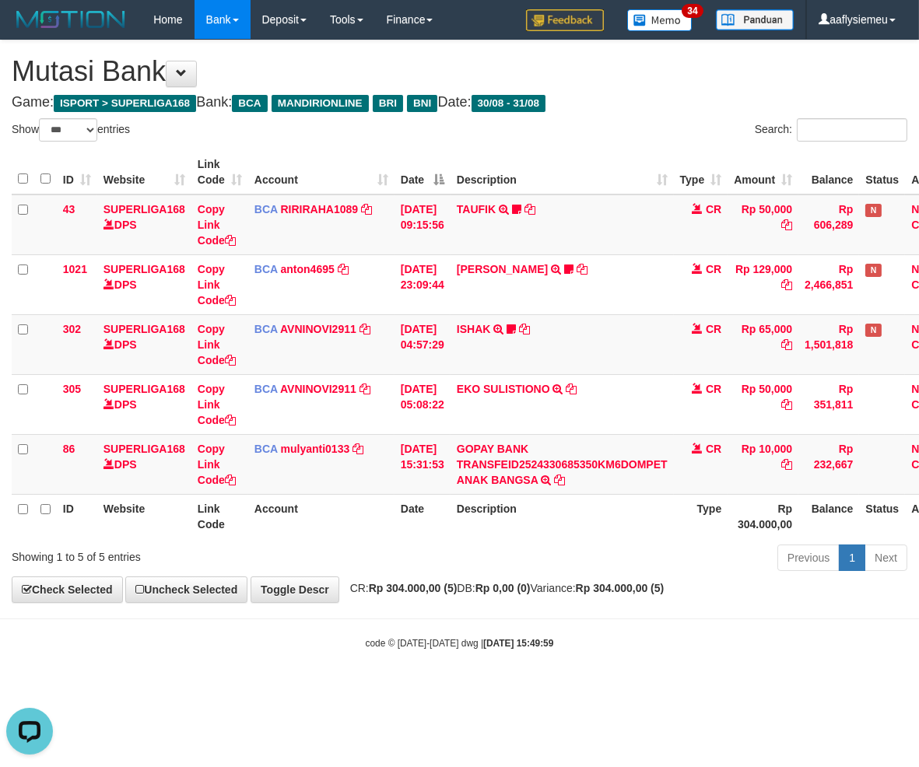
click at [471, 616] on body "Toggle navigation Home Bank Account List Load By Website Group [ISPORT] SUPERLI…" at bounding box center [459, 344] width 919 height 689
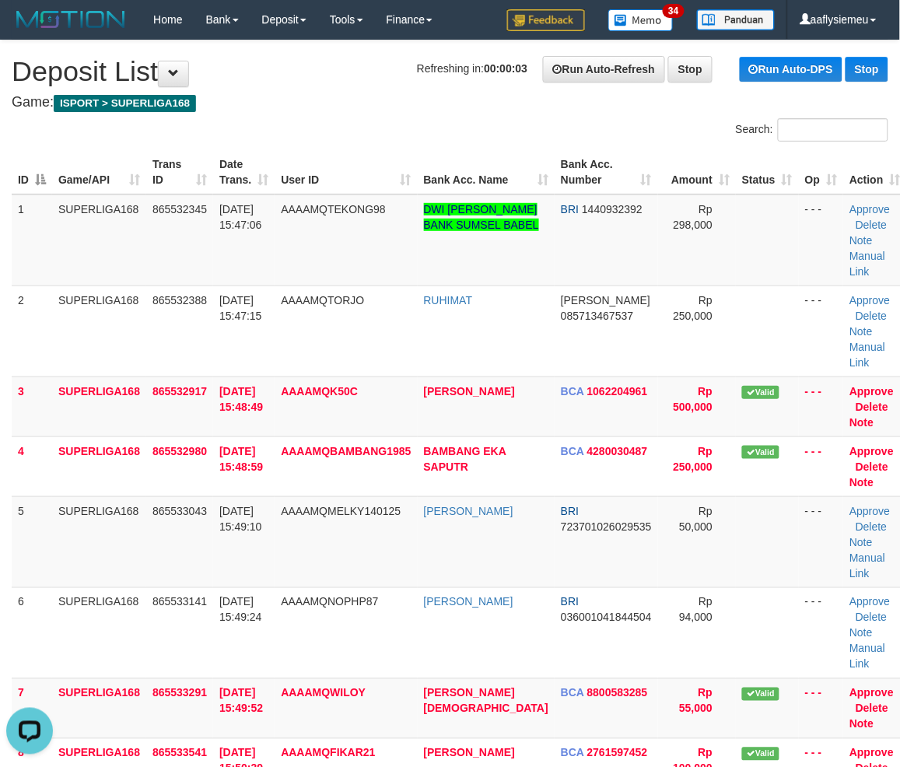
drag, startPoint x: 90, startPoint y: 432, endPoint x: 0, endPoint y: 474, distance: 99.8
click at [89, 436] on td "SUPERLIGA168" at bounding box center [99, 466] width 94 height 60
drag, startPoint x: 243, startPoint y: 392, endPoint x: 2, endPoint y: 501, distance: 263.8
click at [241, 395] on td "31/08/2025 15:48:49" at bounding box center [243, 406] width 61 height 60
click at [872, 250] on link "Manual Link" at bounding box center [867, 264] width 36 height 28
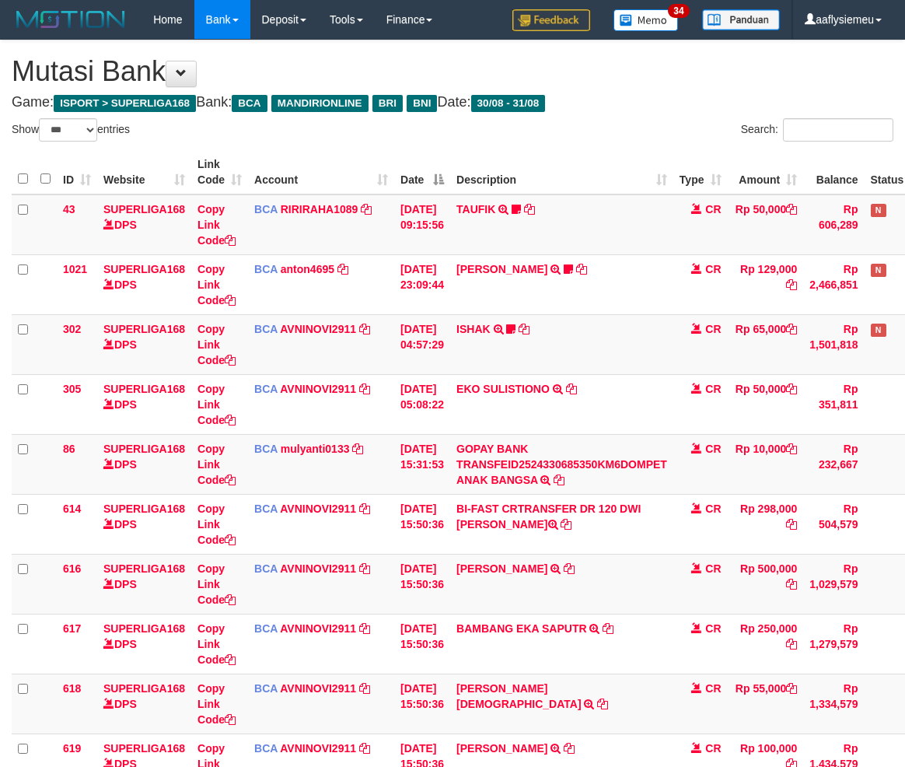
select select "***"
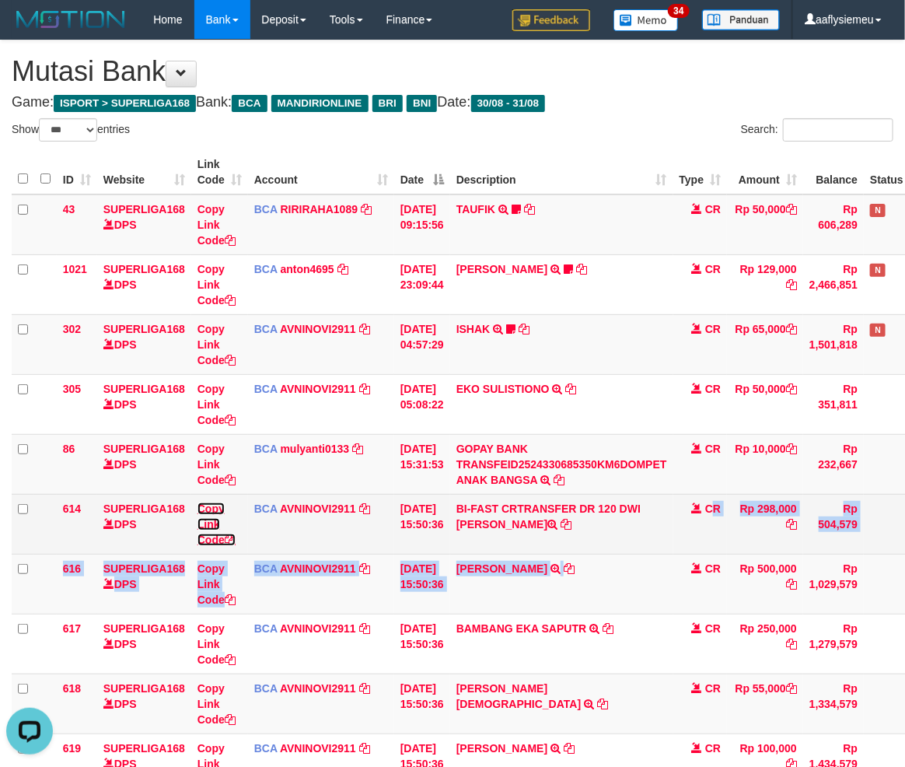
click at [205, 537] on link "Copy Link Code" at bounding box center [217, 524] width 38 height 44
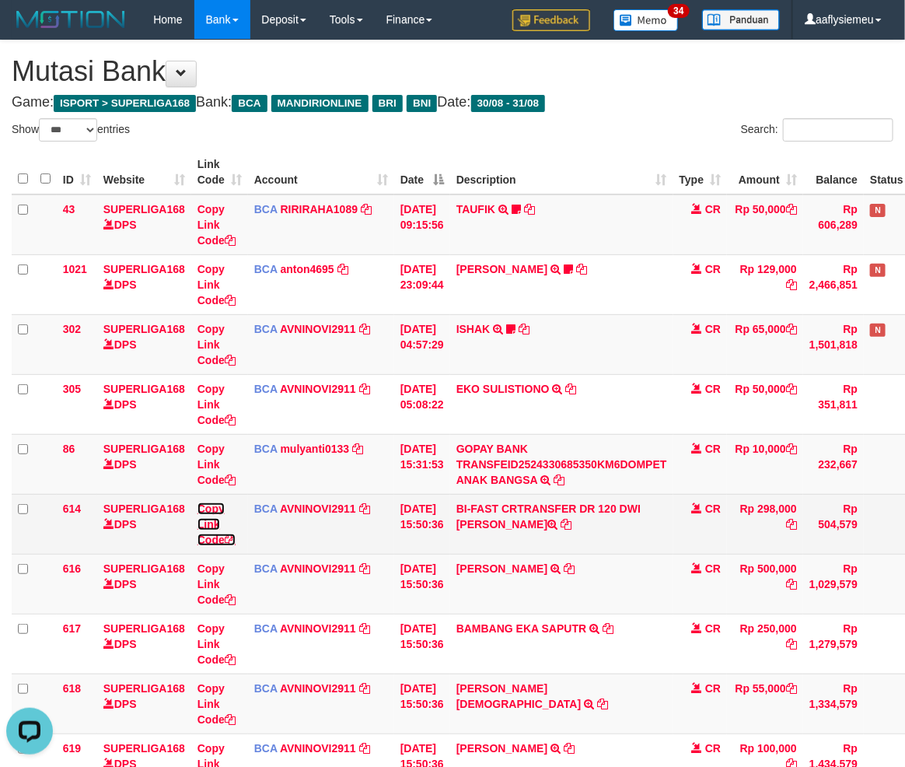
click at [205, 537] on link "Copy Link Code" at bounding box center [217, 524] width 38 height 44
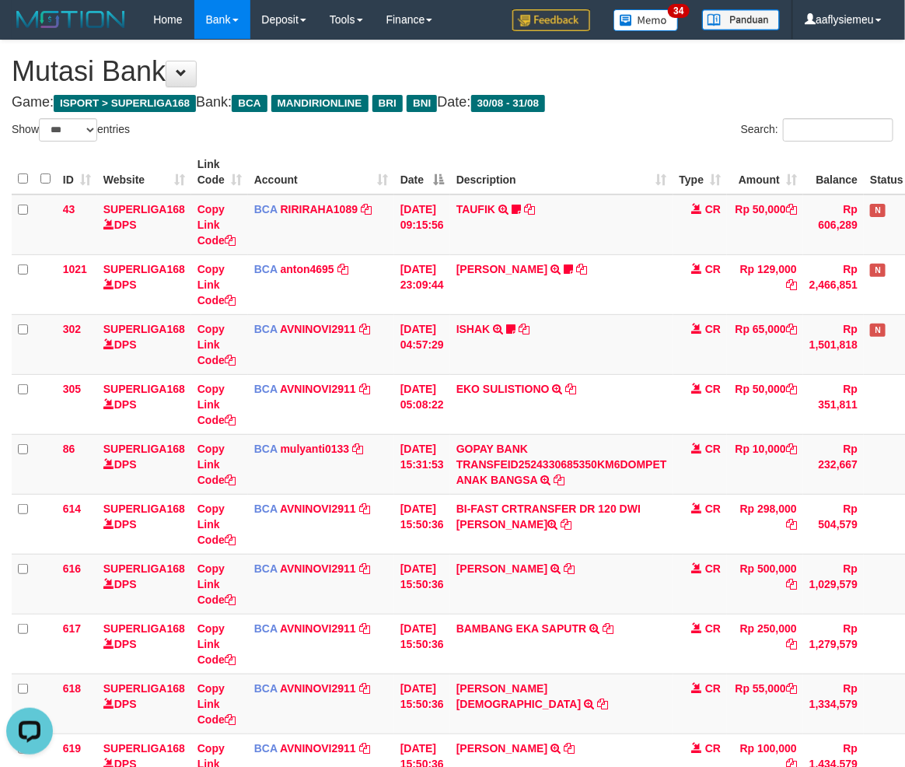
scroll to position [249, 0]
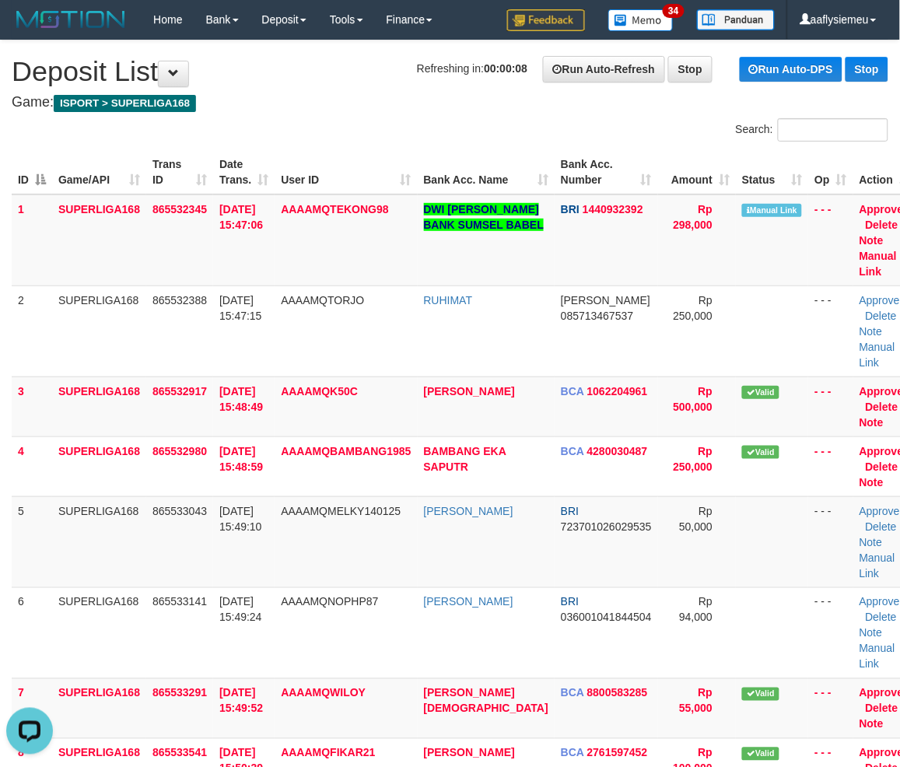
drag, startPoint x: 142, startPoint y: 565, endPoint x: 3, endPoint y: 594, distance: 142.2
click at [133, 587] on td "SUPERLIGA168" at bounding box center [99, 632] width 94 height 91
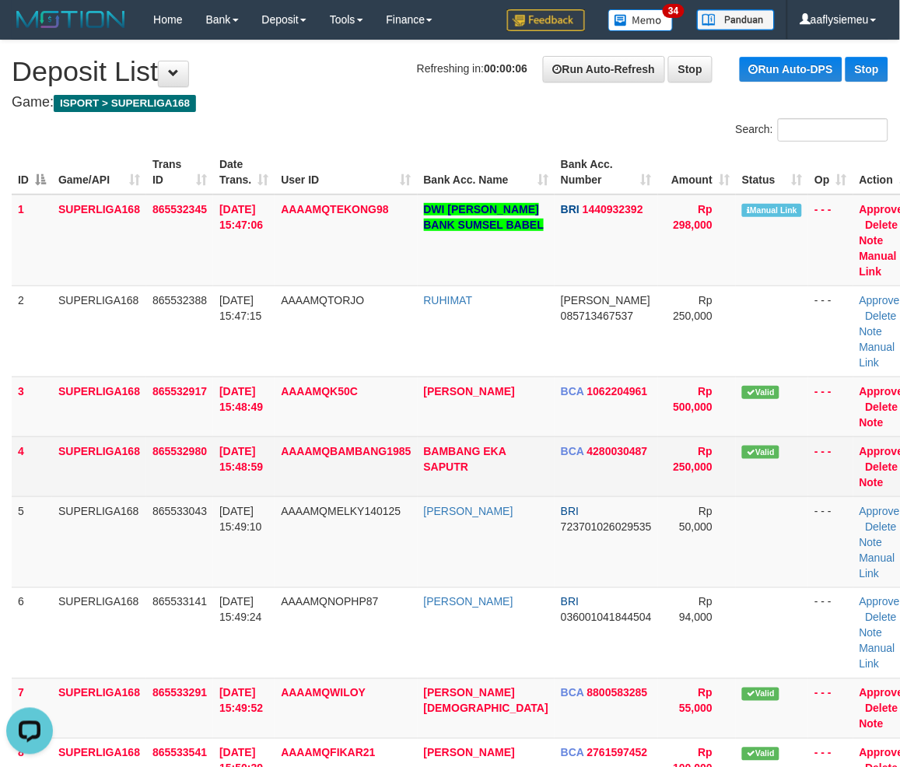
drag, startPoint x: 199, startPoint y: 456, endPoint x: 173, endPoint y: 461, distance: 26.2
click at [187, 457] on td "865532980" at bounding box center [179, 466] width 67 height 60
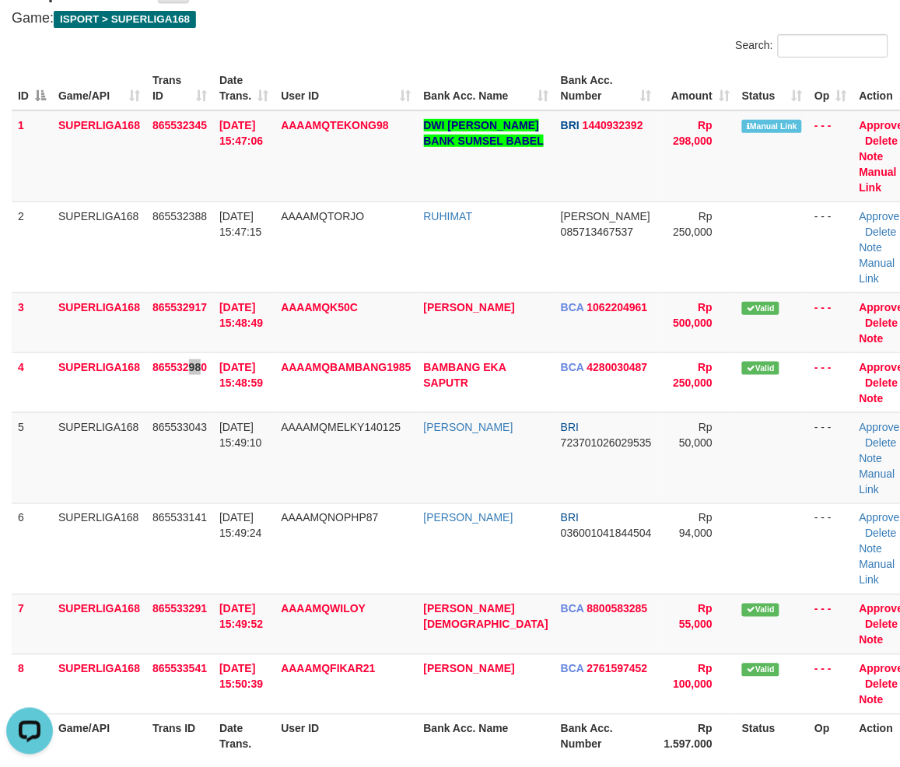
scroll to position [86, 0]
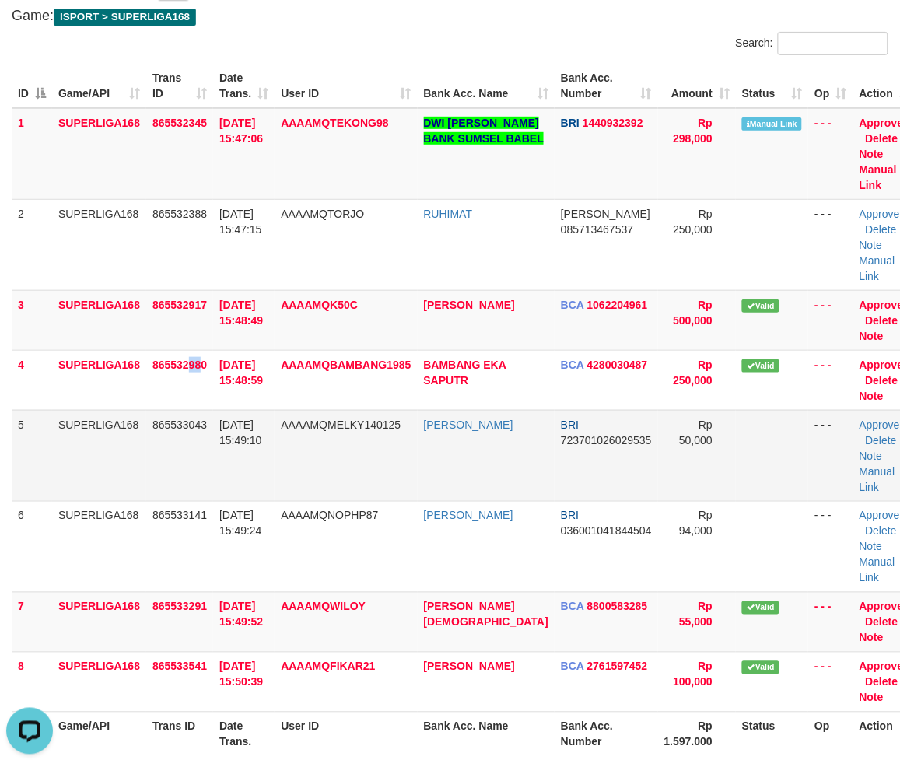
click at [216, 425] on td "31/08/2025 15:49:10" at bounding box center [243, 455] width 61 height 91
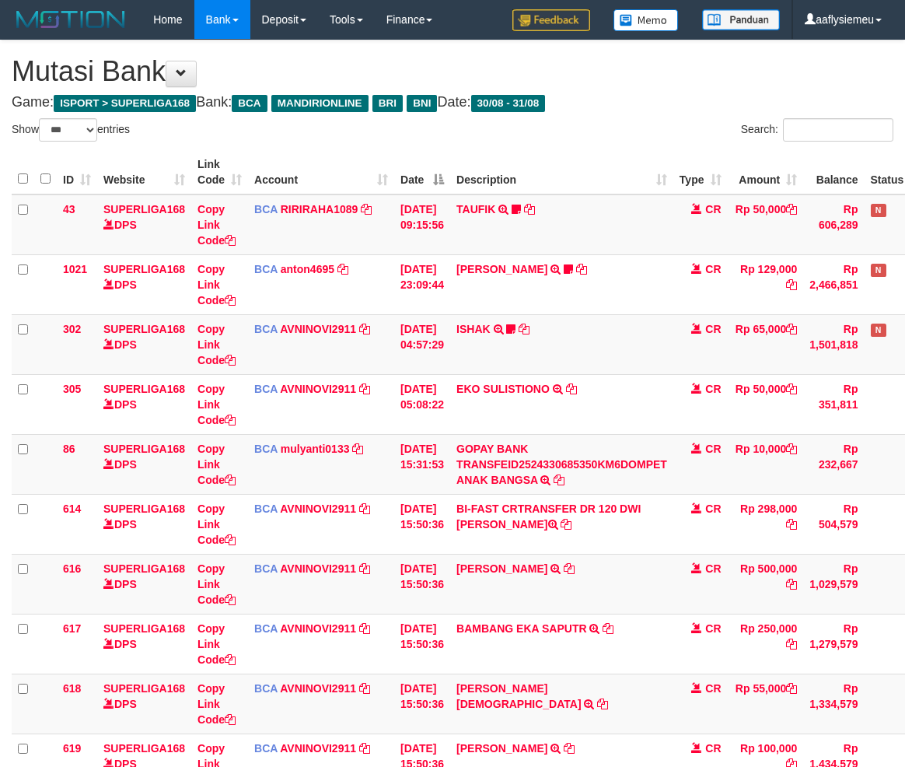
select select "***"
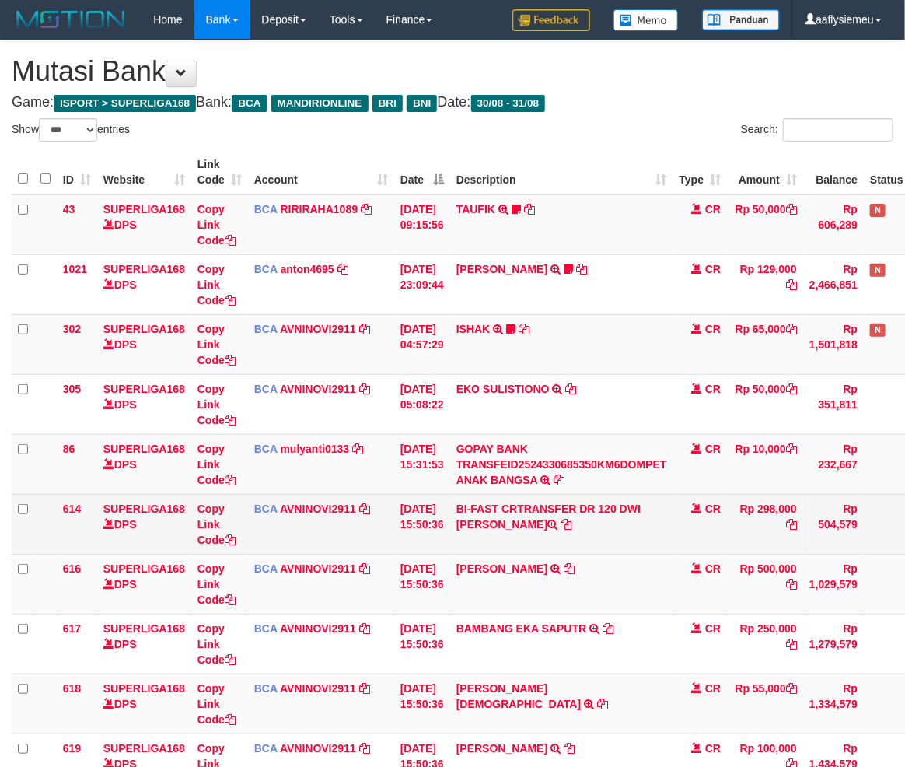
drag, startPoint x: 0, startPoint y: 0, endPoint x: 789, endPoint y: 508, distance: 938.7
click at [438, 549] on td "31/08/2025 15:50:36" at bounding box center [422, 524] width 56 height 60
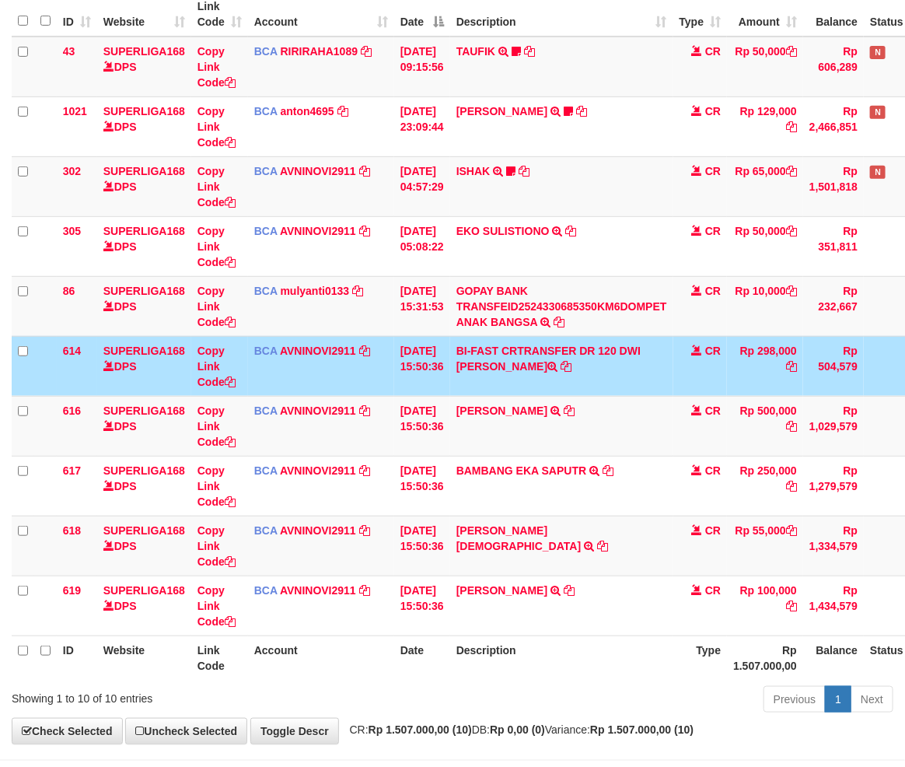
scroll to position [222, 0]
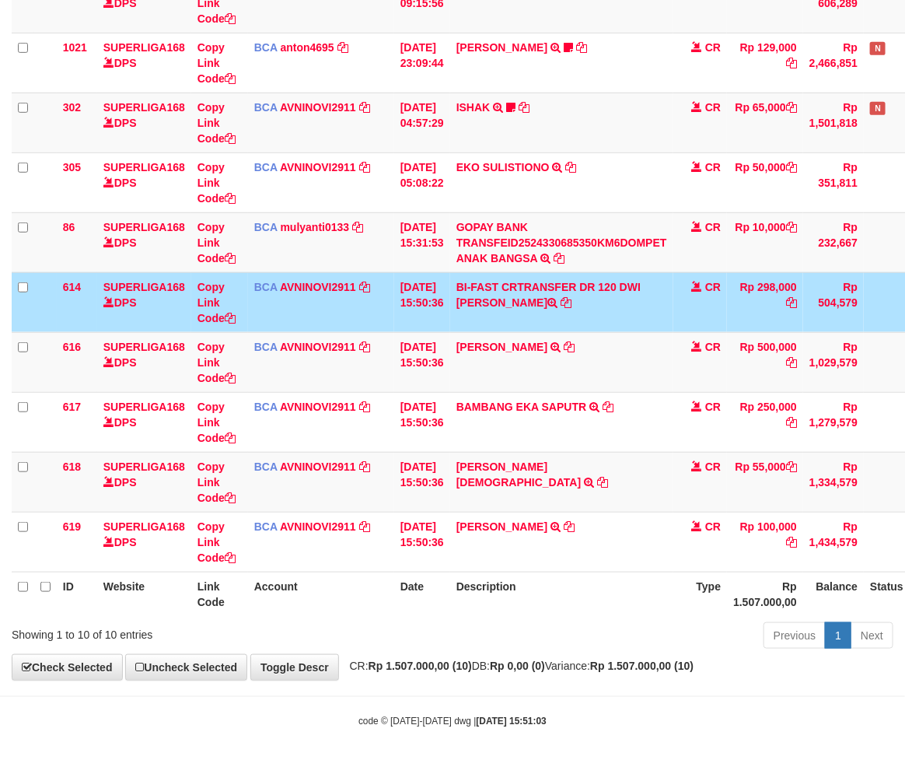
click at [537, 621] on div "Previous 1 Next" at bounding box center [641, 637] width 505 height 33
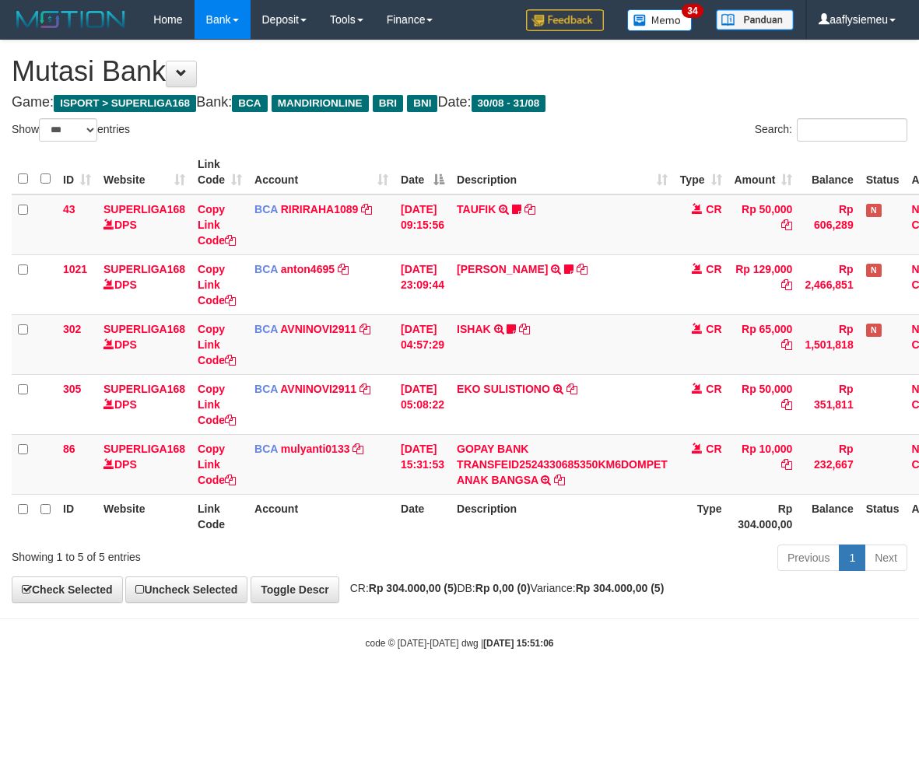
select select "***"
click at [568, 464] on link "GOPAY BANK TRANSFEID2524330685350KM6DOMPET ANAK BANGSA" at bounding box center [562, 465] width 211 height 44
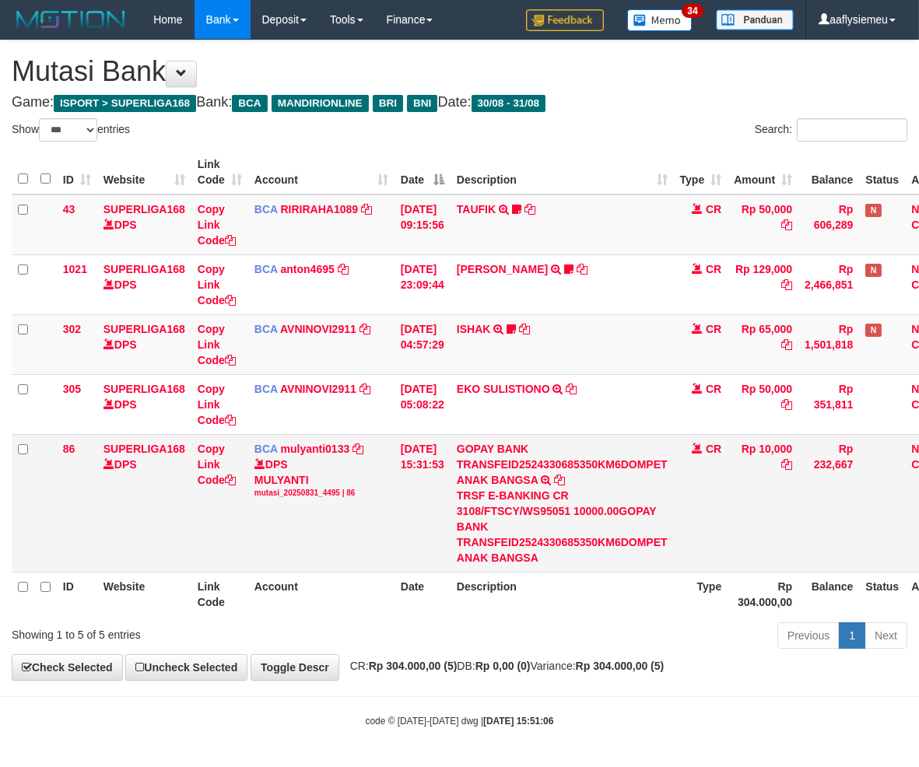
drag, startPoint x: 565, startPoint y: 642, endPoint x: 916, endPoint y: 569, distance: 359.1
click at [568, 642] on div "Previous 1 Next" at bounding box center [650, 637] width 513 height 33
click at [728, 569] on td "CR" at bounding box center [701, 503] width 54 height 138
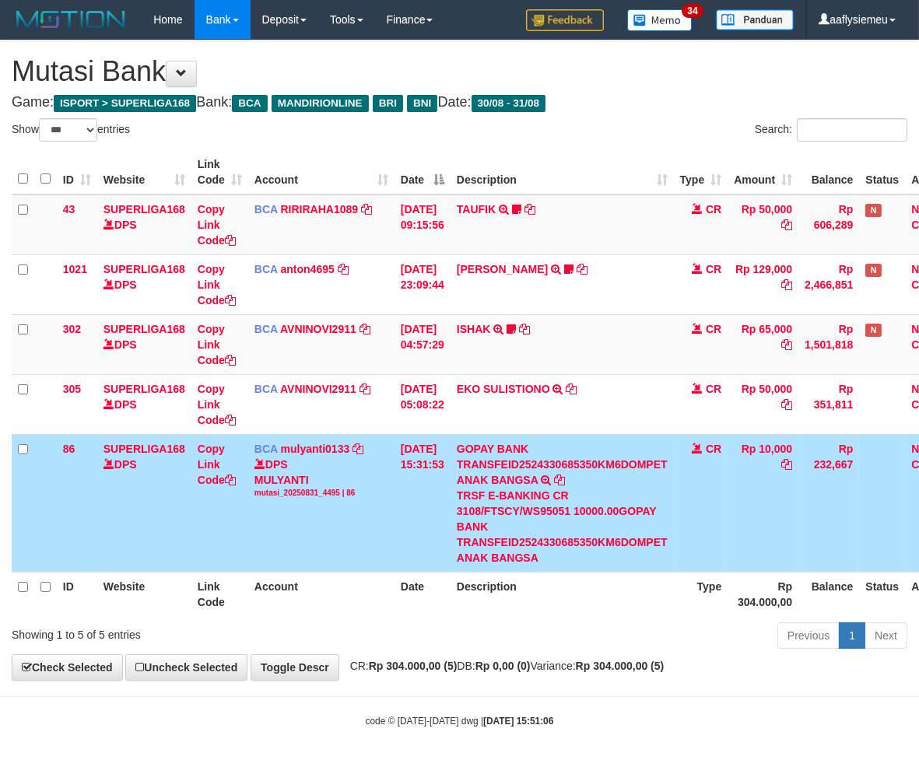
click at [578, 604] on th "Description" at bounding box center [561, 594] width 223 height 44
click at [576, 604] on th "Description" at bounding box center [561, 594] width 223 height 44
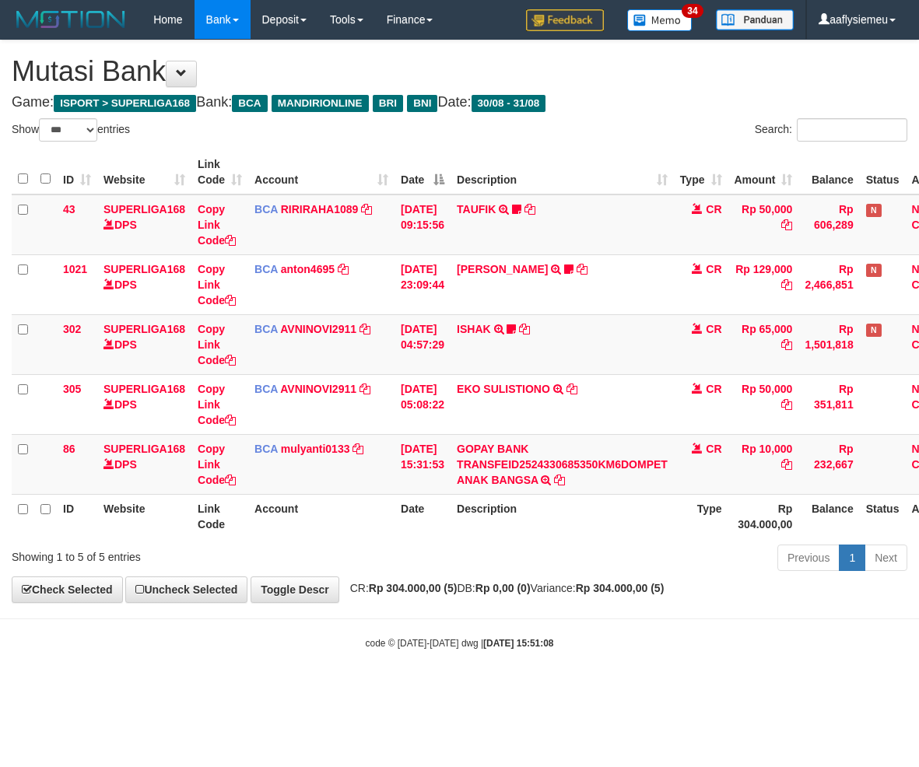
select select "***"
click at [642, 600] on div "**********" at bounding box center [459, 321] width 919 height 562
drag, startPoint x: 541, startPoint y: 636, endPoint x: 692, endPoint y: 588, distance: 159.1
click at [540, 638] on strong "[DATE] 15:51:08" at bounding box center [518, 643] width 70 height 11
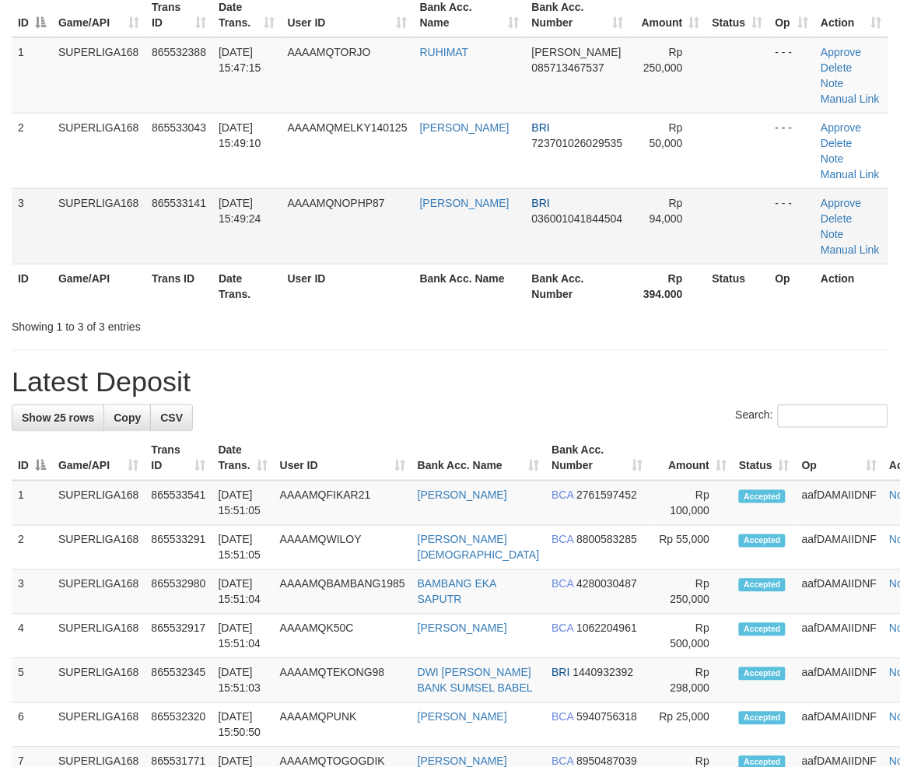
scroll to position [1, 0]
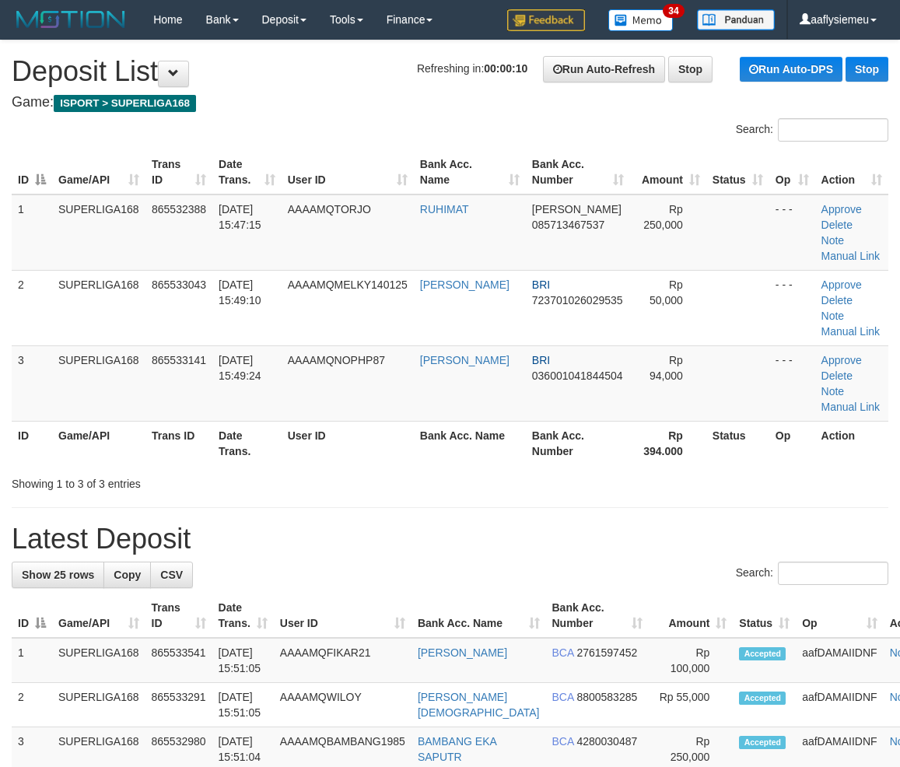
scroll to position [1, 0]
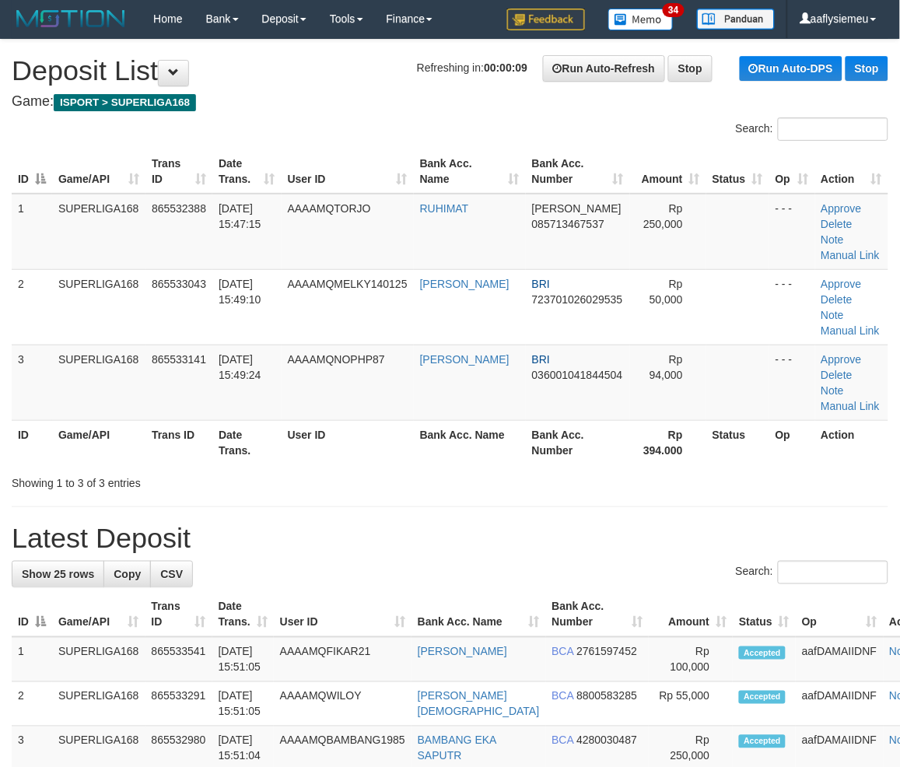
drag, startPoint x: 389, startPoint y: 347, endPoint x: 1, endPoint y: 485, distance: 412.0
click at [350, 360] on td "AAAAMQNOPHP87" at bounding box center [348, 382] width 132 height 75
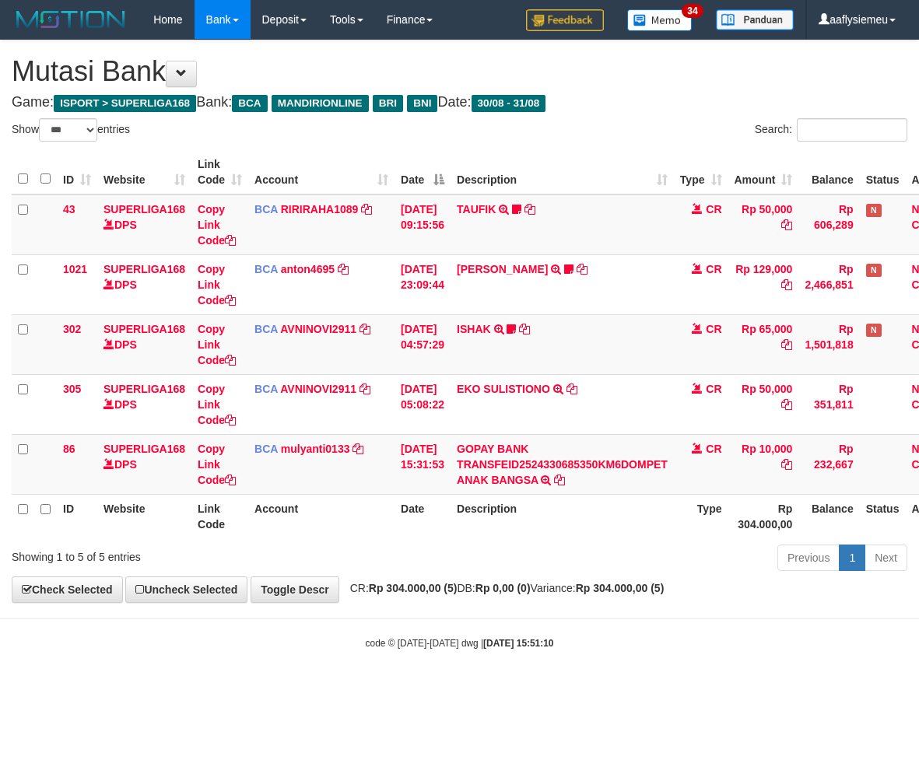
select select "***"
drag, startPoint x: 369, startPoint y: 618, endPoint x: 352, endPoint y: 616, distance: 16.4
click at [364, 618] on body "Toggle navigation Home Bank Account List Load By Website Group [ISPORT] SUPERLI…" at bounding box center [459, 344] width 919 height 689
click at [352, 619] on body "Toggle navigation Home Bank Account List Load By Website Group [ISPORT] SUPERLI…" at bounding box center [459, 344] width 919 height 689
select select "***"
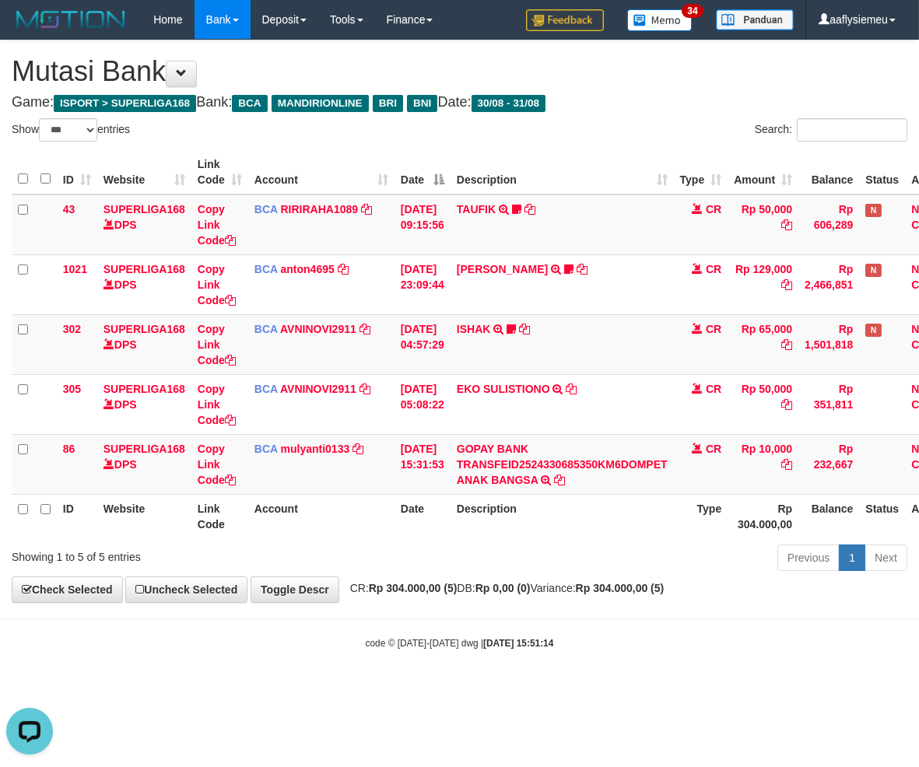
click at [390, 595] on div "**********" at bounding box center [459, 321] width 919 height 562
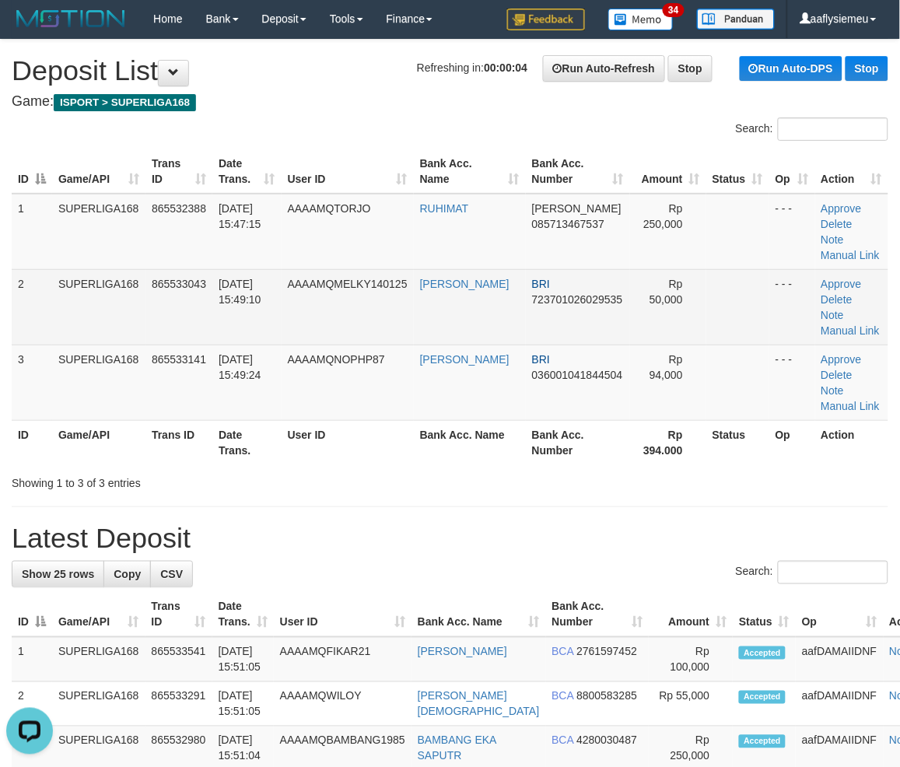
click at [426, 340] on td "[PERSON_NAME]" at bounding box center [470, 306] width 112 height 75
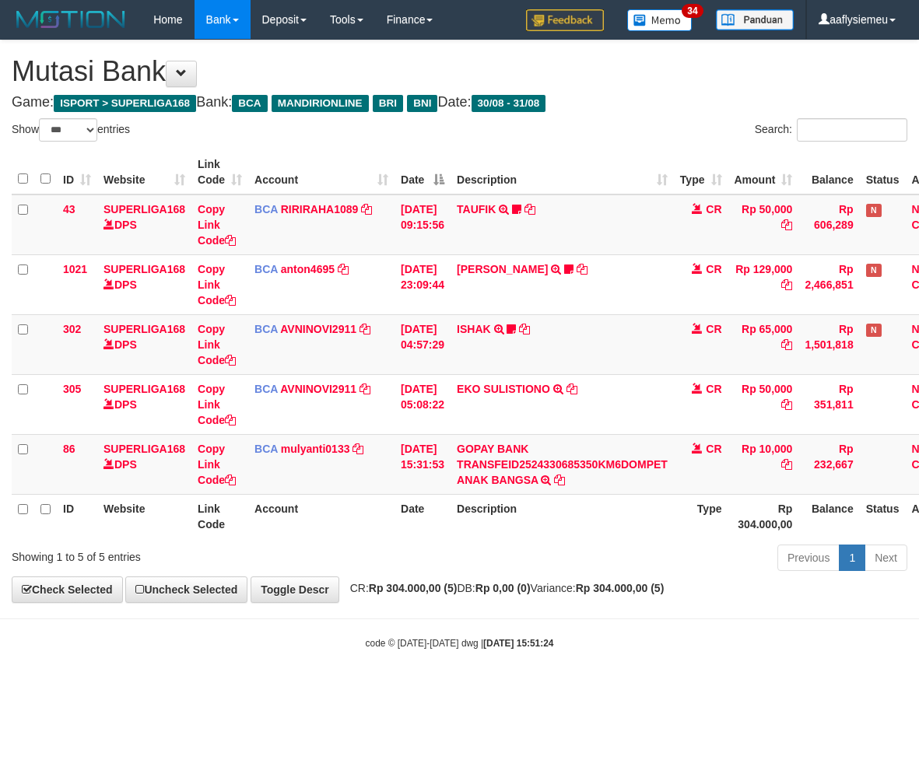
select select "***"
click at [793, 530] on th "Rp 304.000,00" at bounding box center [762, 516] width 71 height 44
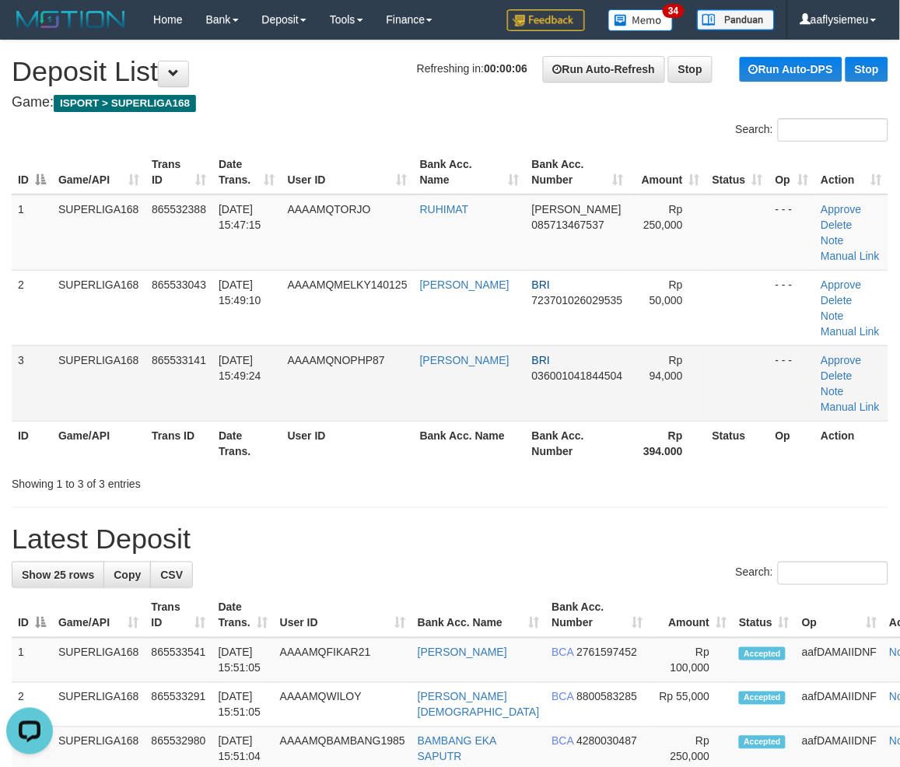
click at [408, 404] on td "AAAAMQNOPHP87" at bounding box center [348, 382] width 132 height 75
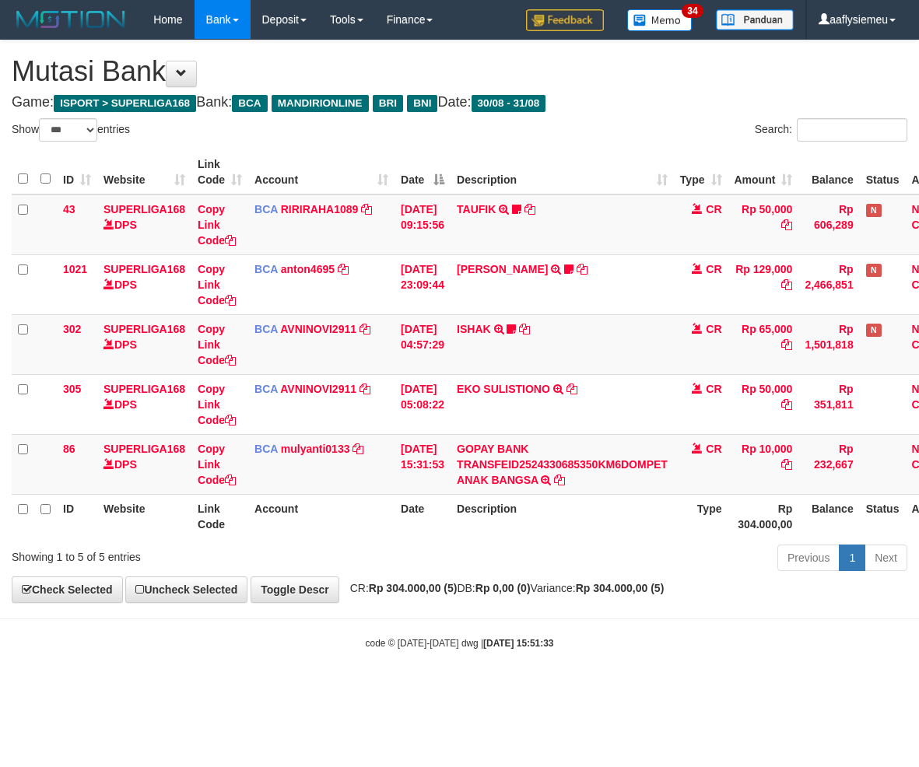
select select "***"
click at [447, 589] on strong "Rp 304.000,00 (5)" at bounding box center [413, 588] width 89 height 12
click at [665, 530] on th "Description" at bounding box center [561, 516] width 223 height 44
drag, startPoint x: 491, startPoint y: 625, endPoint x: 565, endPoint y: 586, distance: 84.2
click at [491, 625] on body "Toggle navigation Home Bank Account List Load By Website Group [ISPORT] SUPERLI…" at bounding box center [459, 344] width 919 height 689
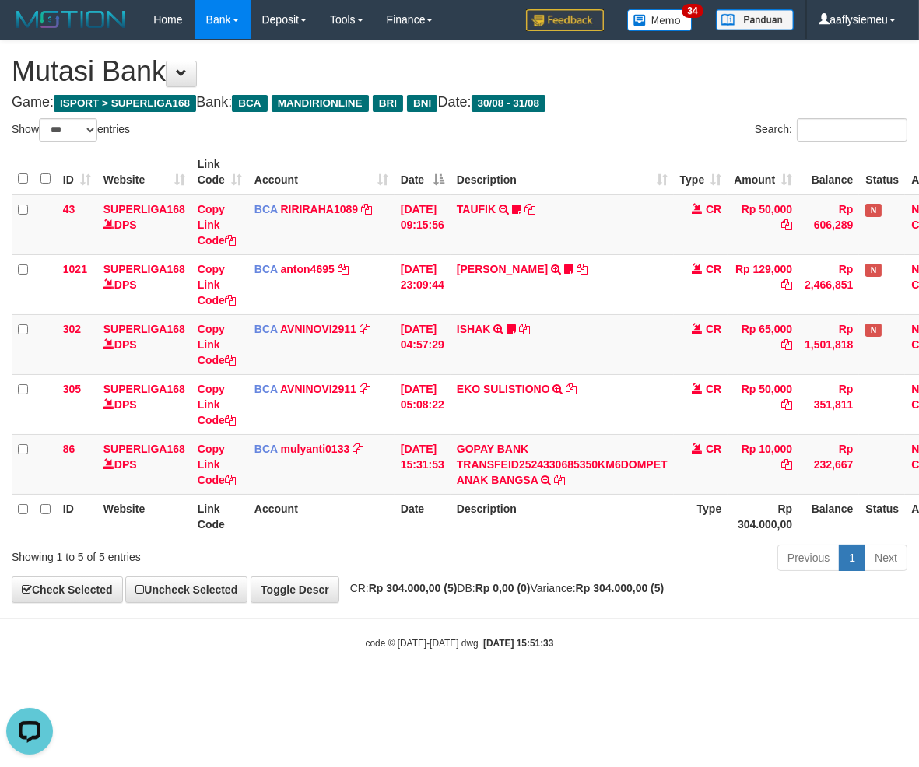
drag, startPoint x: 432, startPoint y: 613, endPoint x: 415, endPoint y: 615, distance: 16.5
click at [431, 614] on body "Toggle navigation Home Bank Account List Load By Website Group [ISPORT] SUPERLI…" at bounding box center [459, 344] width 919 height 689
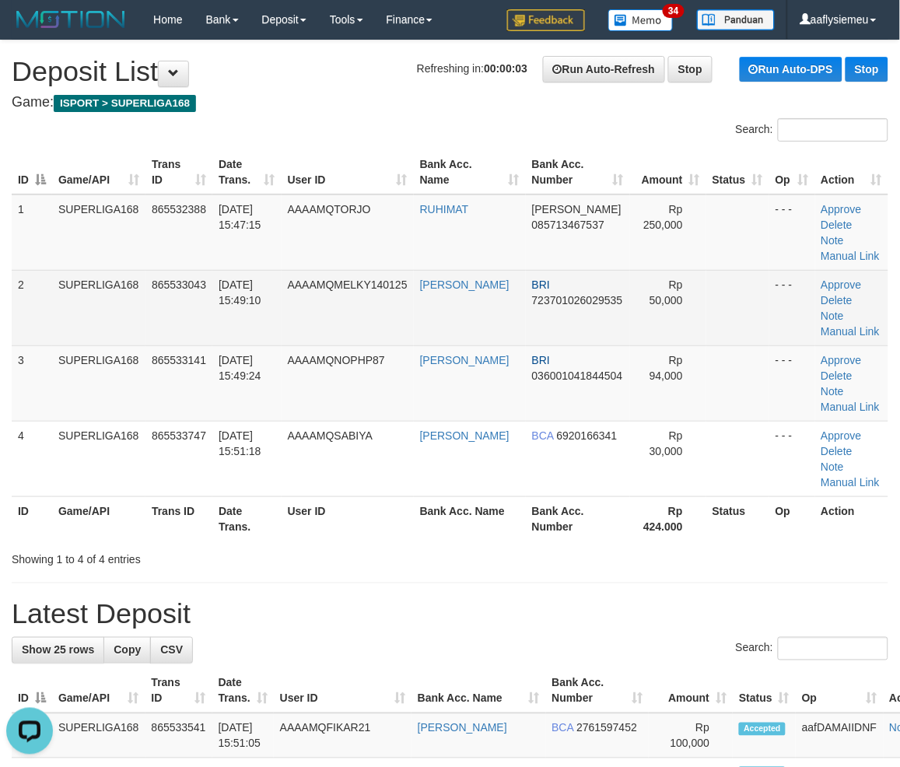
click at [174, 328] on td "865533043" at bounding box center [178, 307] width 67 height 75
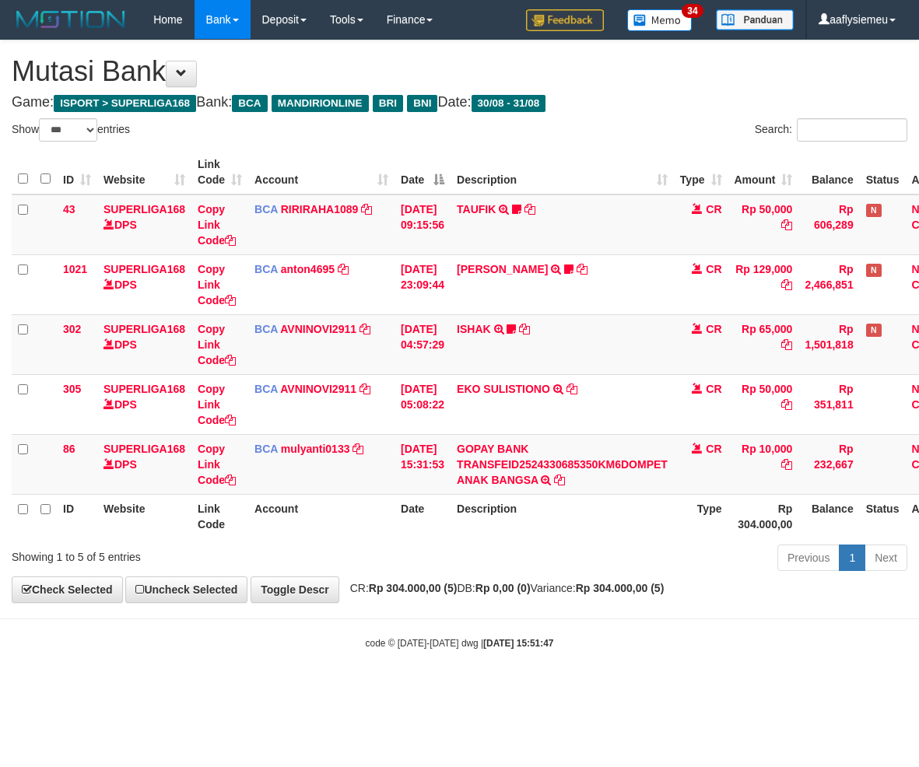
select select "***"
drag, startPoint x: 535, startPoint y: 540, endPoint x: 548, endPoint y: 541, distance: 12.5
click at [537, 541] on div "ID Website Link Code Account Date Description Type Amount Balance Status Action…" at bounding box center [459, 343] width 919 height 397
drag, startPoint x: 482, startPoint y: 618, endPoint x: 488, endPoint y: 613, distance: 8.3
click at [481, 618] on body "Toggle navigation Home Bank Account List Load By Website Group [ISPORT] SUPERLI…" at bounding box center [459, 344] width 919 height 689
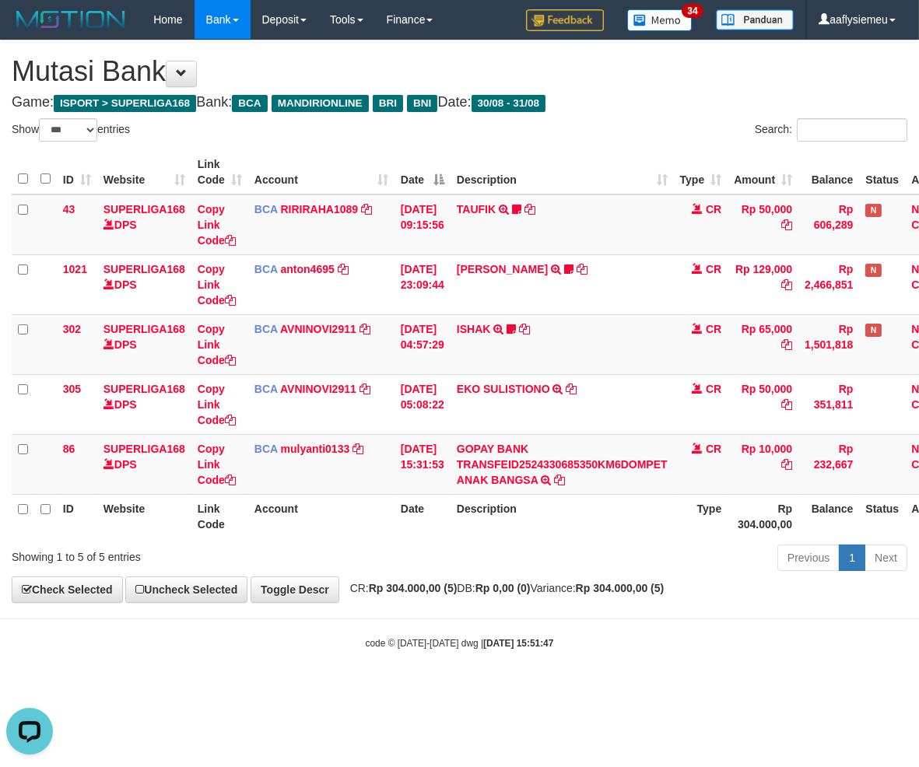
click at [459, 626] on body "Toggle navigation Home Bank Account List Load By Website Group [ISPORT] SUPERLI…" at bounding box center [459, 344] width 919 height 689
click at [524, 594] on strong "Rp 0,00 (0)" at bounding box center [502, 588] width 55 height 12
click at [524, 600] on div "**********" at bounding box center [459, 321] width 919 height 562
click at [436, 613] on body "Toggle navigation Home Bank Account List Load By Website Group [ISPORT] SUPERLI…" at bounding box center [459, 344] width 919 height 689
drag, startPoint x: 899, startPoint y: 494, endPoint x: 893, endPoint y: 500, distance: 8.8
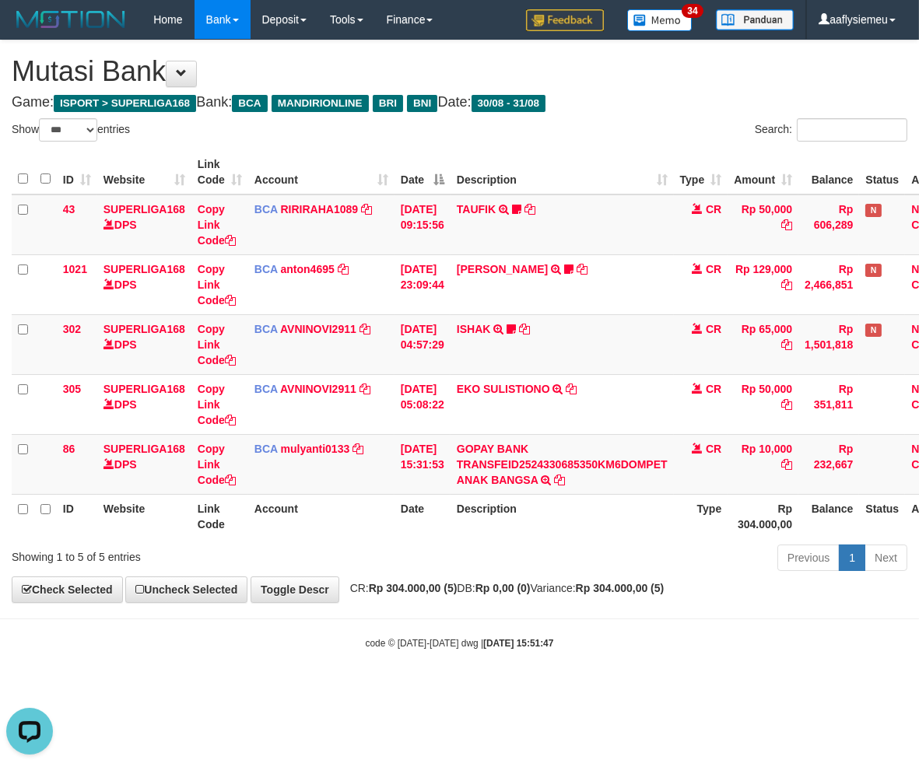
click at [898, 498] on th "Status" at bounding box center [882, 516] width 46 height 44
click at [371, 630] on body "Toggle navigation Home Bank Account List Load By Website Group [ISPORT] SUPERLI…" at bounding box center [459, 344] width 919 height 689
click at [399, 625] on body "Toggle navigation Home Bank Account List Load By Website Group [ISPORT] SUPERLI…" at bounding box center [459, 344] width 919 height 689
click at [428, 612] on body "Toggle navigation Home Bank Account List Load By Website Group [ISPORT] SUPERLI…" at bounding box center [459, 344] width 919 height 689
drag, startPoint x: 411, startPoint y: 644, endPoint x: 395, endPoint y: 651, distance: 17.1
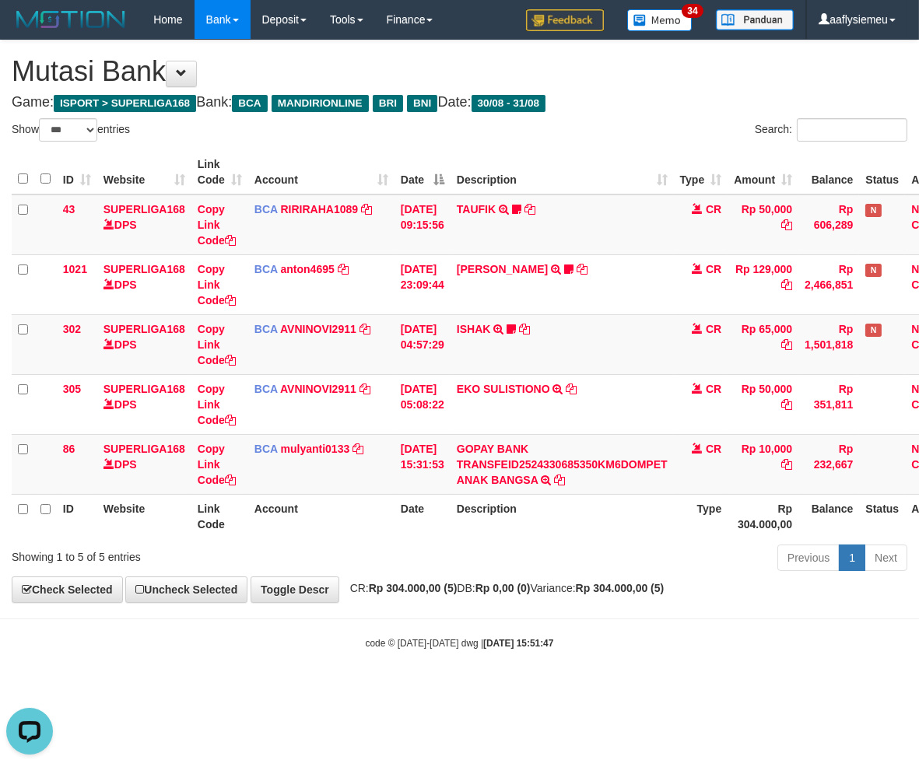
click at [408, 646] on small "code © 2012-2018 dwg | 2025/08/31 15:51:47" at bounding box center [460, 643] width 188 height 11
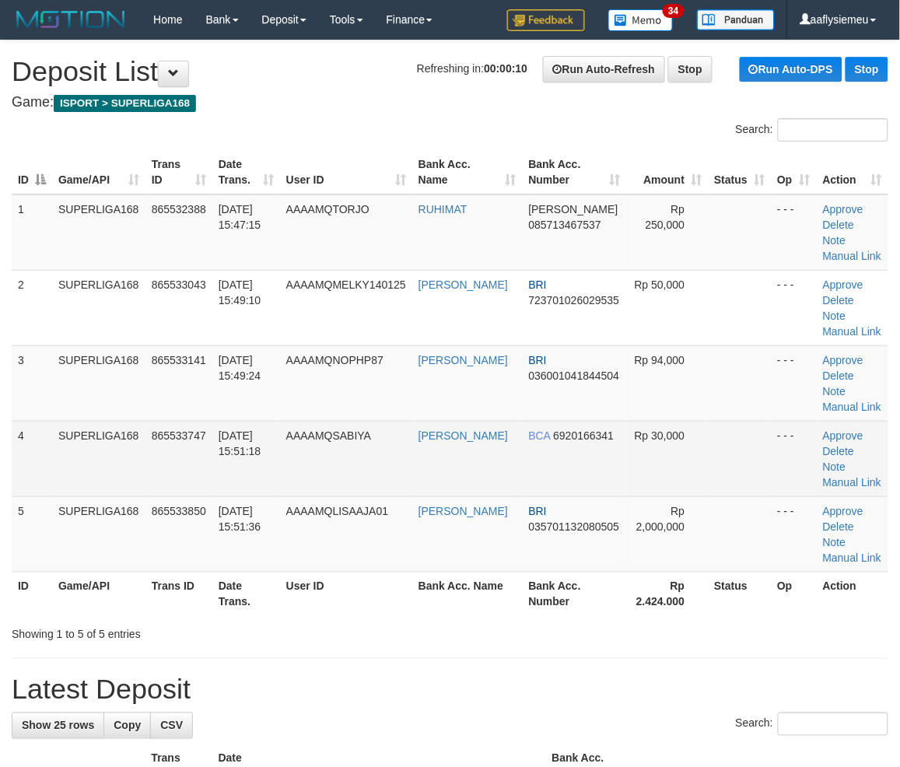
click at [73, 457] on td "SUPERLIGA168" at bounding box center [98, 458] width 93 height 75
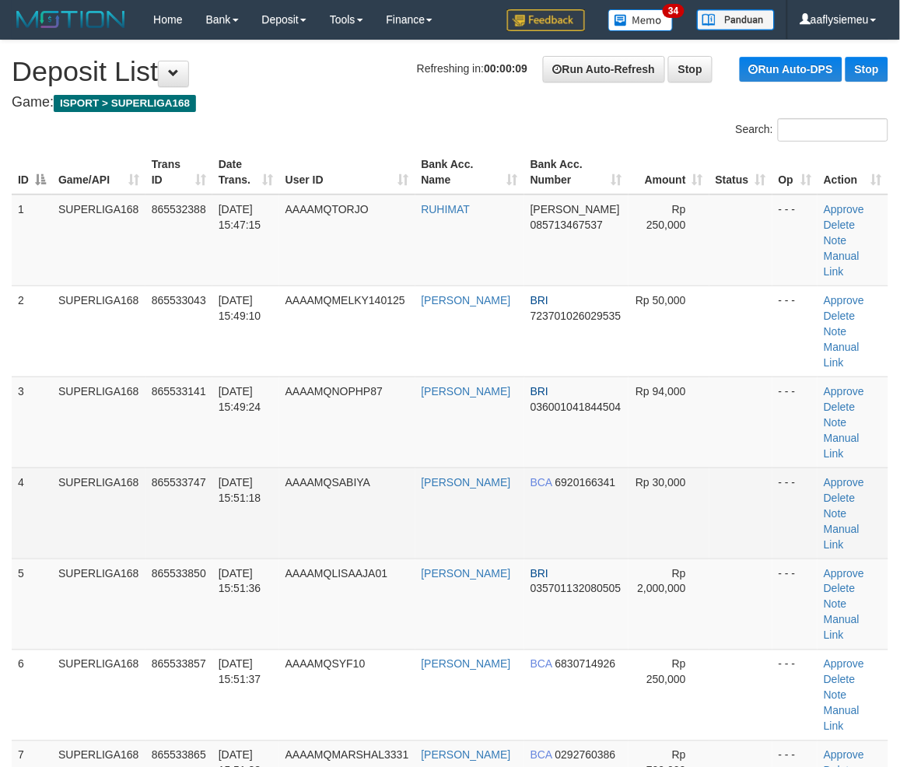
click at [40, 467] on td "4" at bounding box center [32, 512] width 40 height 91
